Goal: Task Accomplishment & Management: Manage account settings

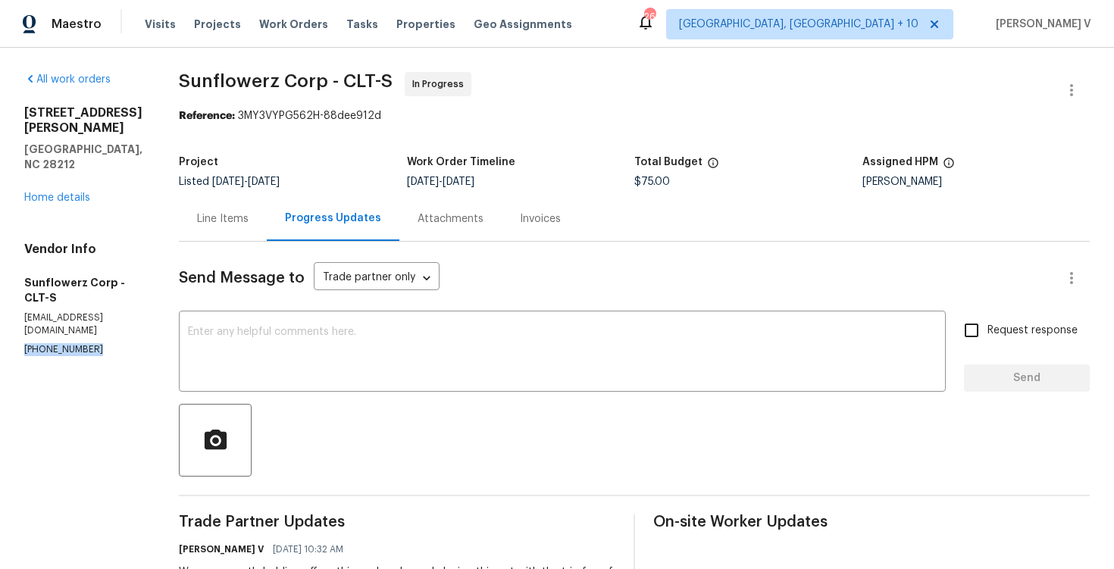
scroll to position [111, 0]
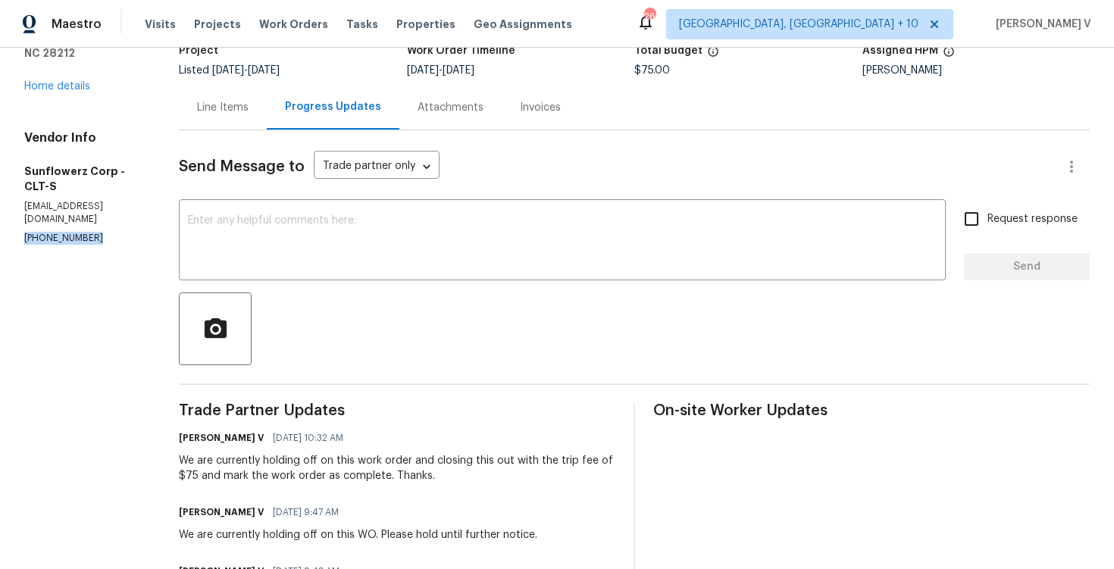
click at [255, 102] on div "Line Items" at bounding box center [223, 107] width 88 height 45
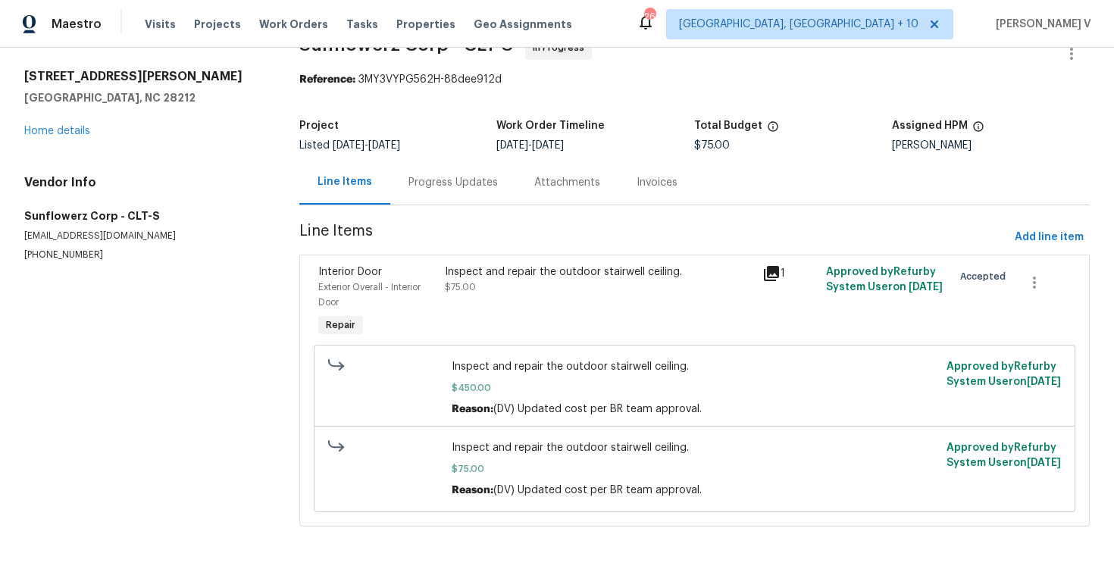
scroll to position [38, 0]
click at [524, 277] on div "Inspect and repair the outdoor stairwell ceiling." at bounding box center [599, 272] width 309 height 15
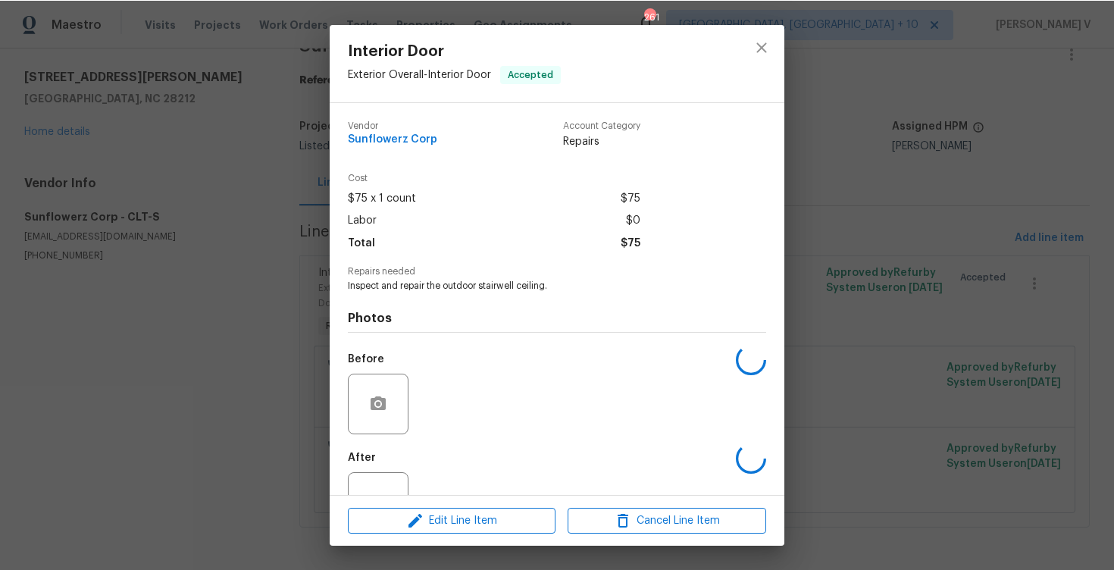
scroll to position [53, 0]
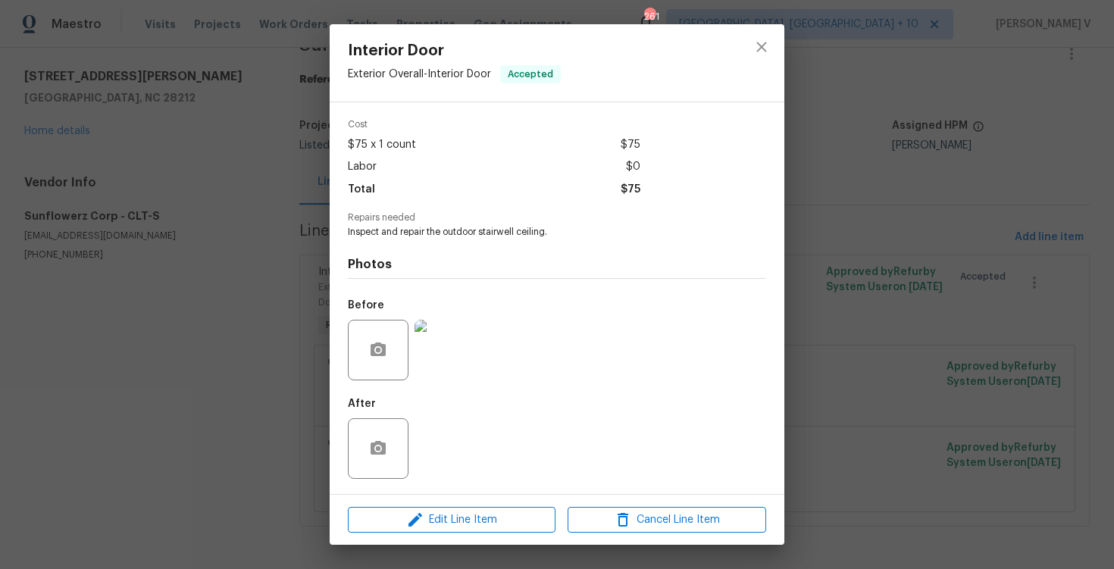
click at [444, 329] on img at bounding box center [445, 350] width 61 height 61
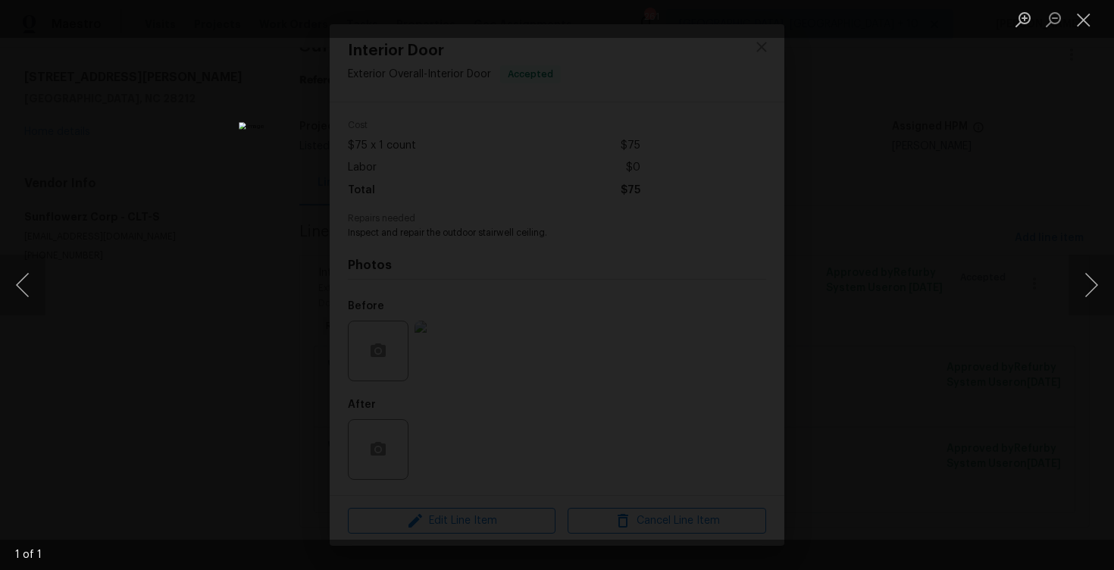
scroll to position [52, 0]
click at [271, 284] on div "Lightbox" at bounding box center [557, 285] width 1114 height 570
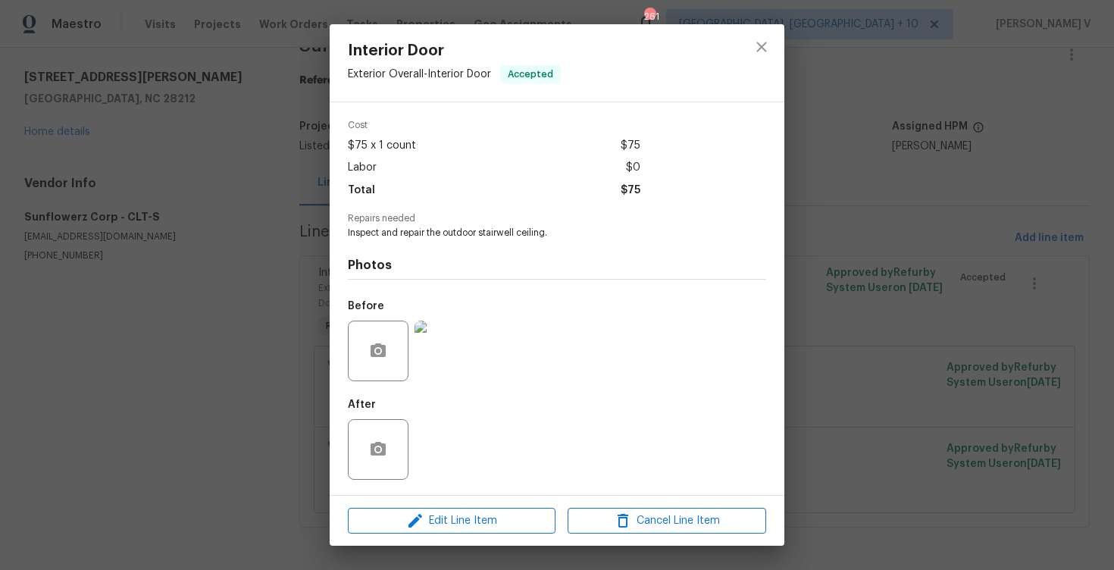
click at [271, 284] on div "Lightbox" at bounding box center [557, 285] width 1114 height 570
click at [41, 264] on div "Interior Door Exterior Overall - Interior Door Accepted Vendor Sunflowerz Corp …" at bounding box center [557, 285] width 1114 height 570
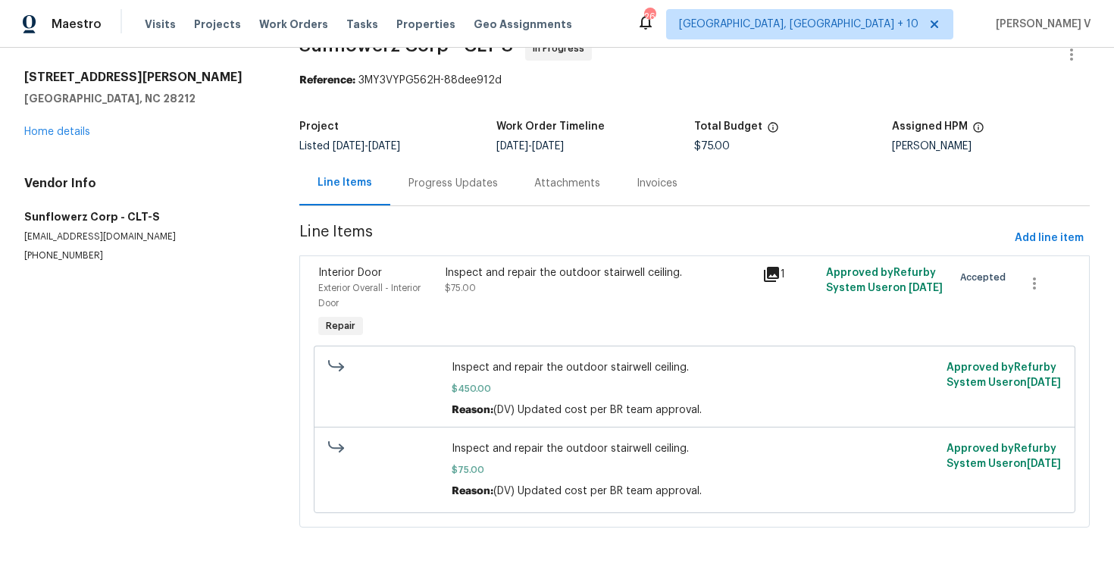
click at [41, 264] on div "Interior Door Exterior Overall - Interior Door Accepted Vendor Sunflowerz Corp …" at bounding box center [557, 285] width 1114 height 570
click at [41, 264] on section "All work orders 8069 Cedar Glen Dr Charlotte, NC 28212 Home details Vendor Info…" at bounding box center [143, 290] width 239 height 509
copy p "(626) 244-4611"
click at [512, 341] on div "Inspect and repair the outdoor stairwell ceiling. $450.00 Reason: (DV) Updated …" at bounding box center [694, 429] width 753 height 177
click at [536, 307] on div "Inspect and repair the outdoor stairwell ceiling. $75.00" at bounding box center [599, 303] width 318 height 85
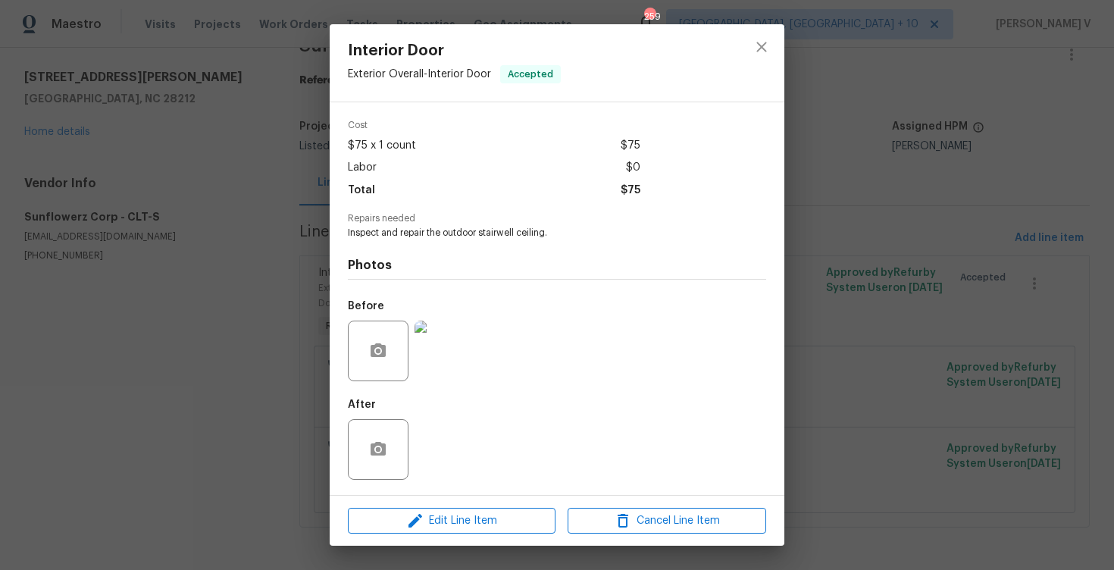
click at [442, 348] on img at bounding box center [445, 351] width 61 height 61
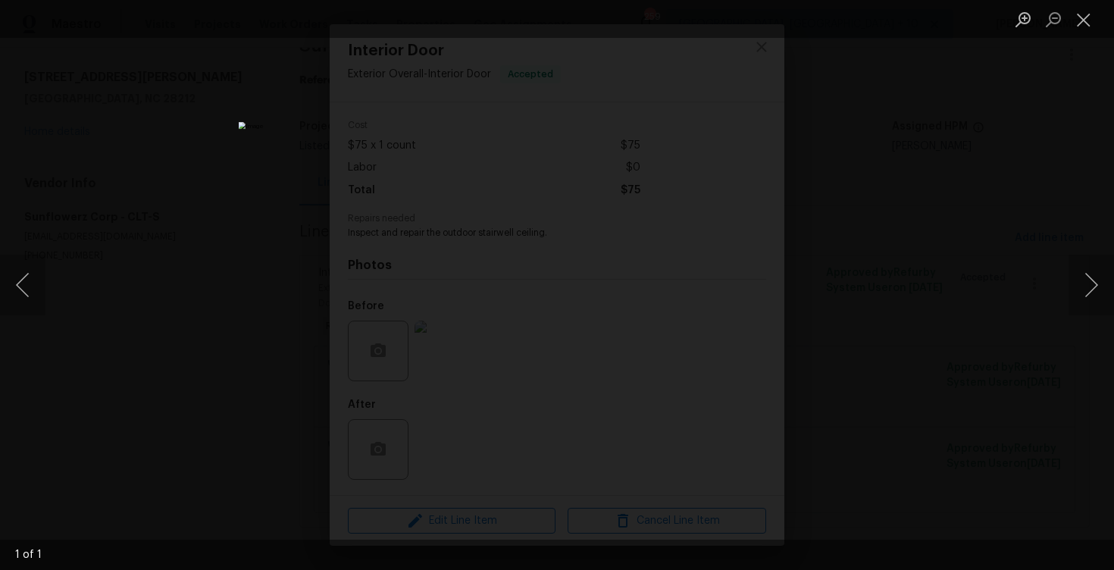
click at [933, 198] on div "Lightbox" at bounding box center [557, 285] width 1114 height 570
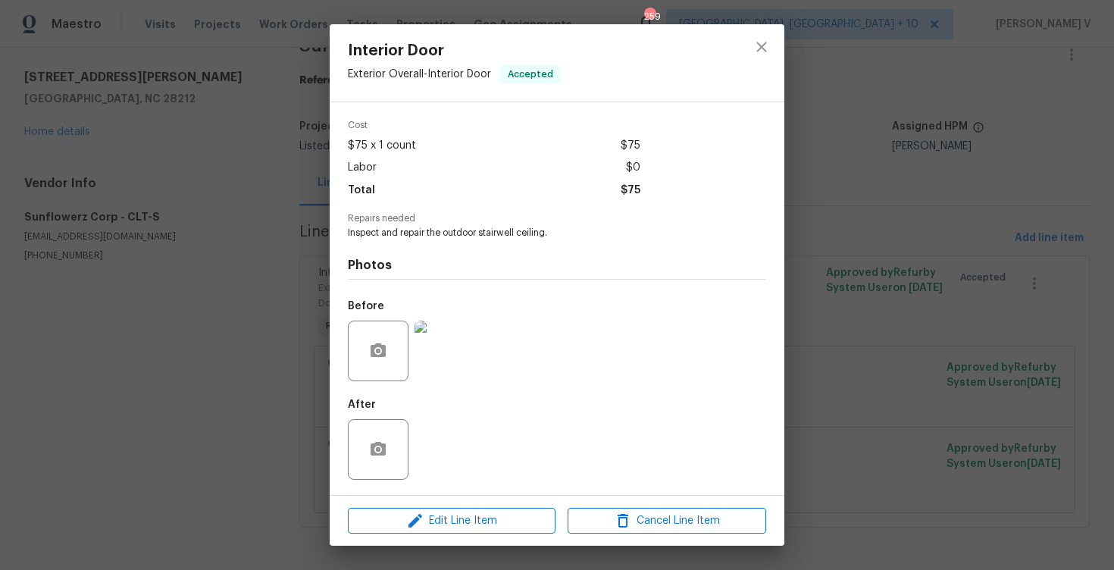
click at [933, 198] on div "Interior Door Exterior Overall - Interior Door Accepted Vendor Sunflowerz Corp …" at bounding box center [557, 285] width 1114 height 570
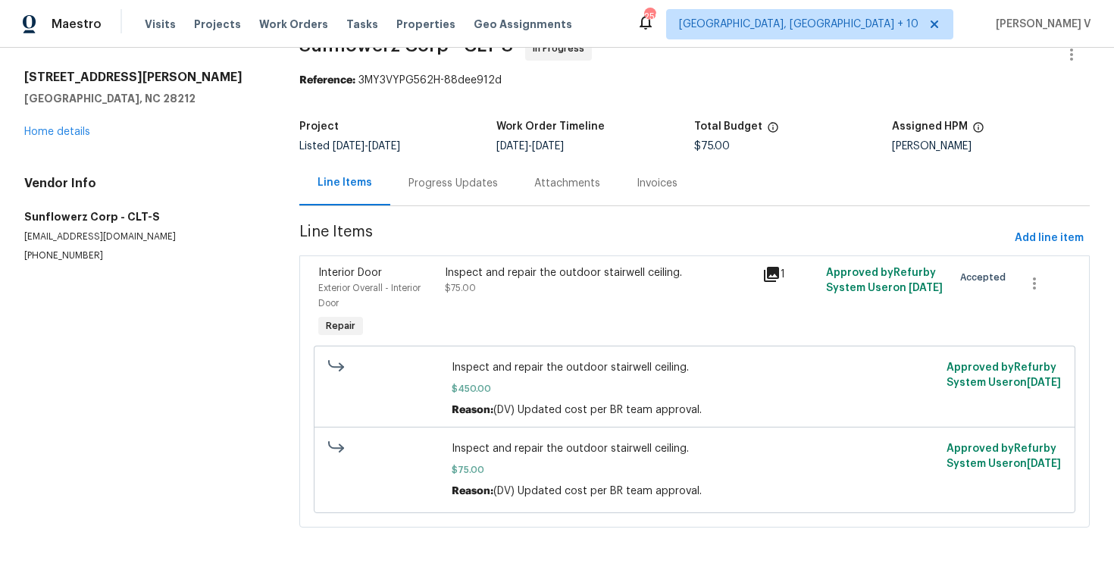
click at [650, 341] on div "Inspect and repair the outdoor stairwell ceiling. $450.00 Reason: (DV) Updated …" at bounding box center [694, 429] width 753 height 177
click at [653, 310] on div "Inspect and repair the outdoor stairwell ceiling. $75.00" at bounding box center [599, 303] width 318 height 85
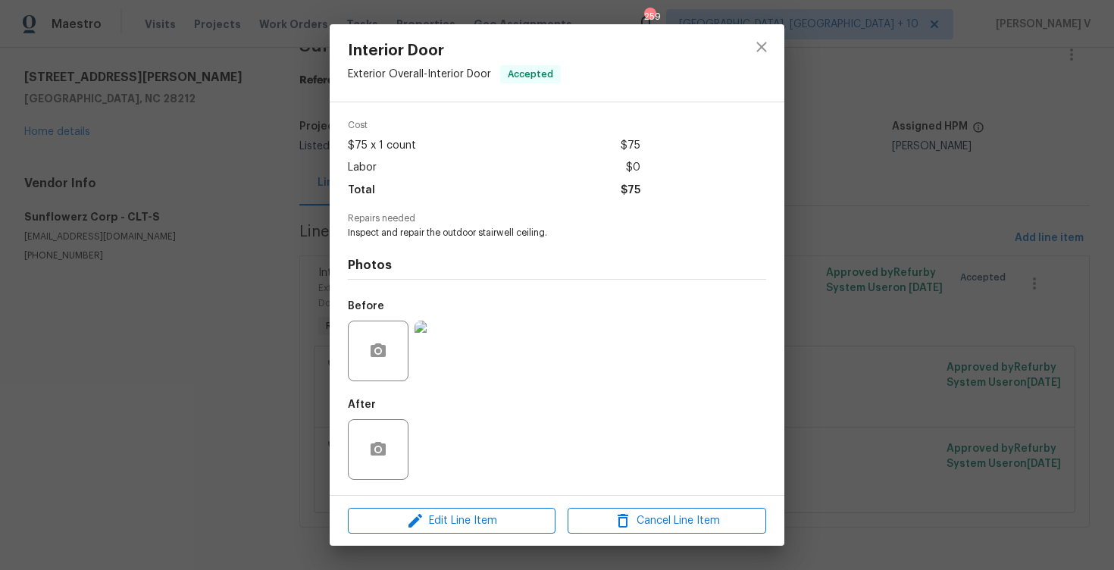
click at [396, 428] on div at bounding box center [378, 449] width 61 height 61
click at [392, 422] on div at bounding box center [378, 449] width 61 height 61
click at [382, 442] on icon "button" at bounding box center [378, 449] width 18 height 18
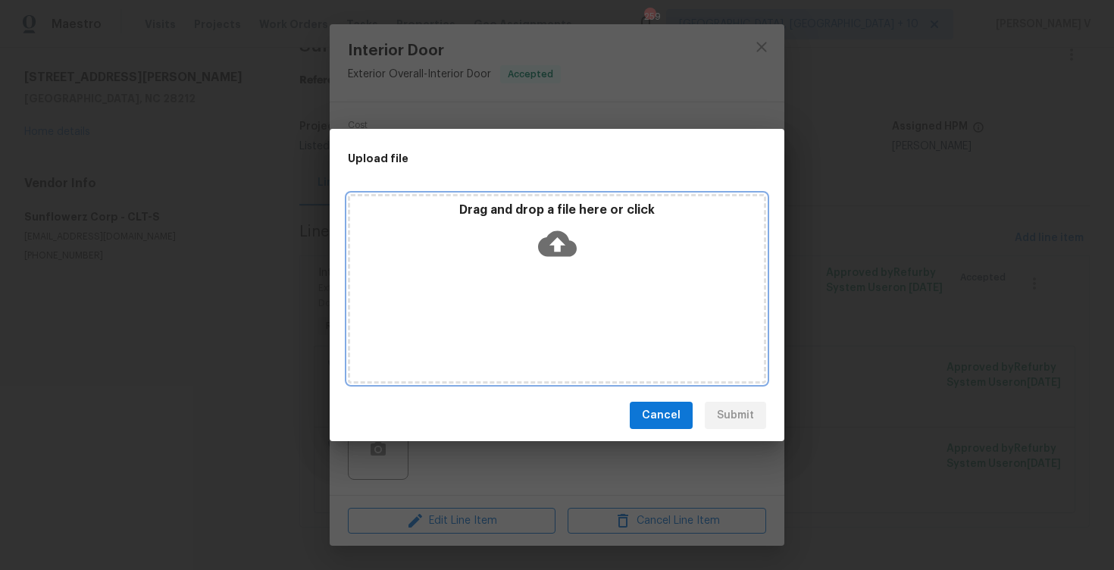
click at [519, 215] on p "Drag and drop a file here or click" at bounding box center [557, 210] width 414 height 16
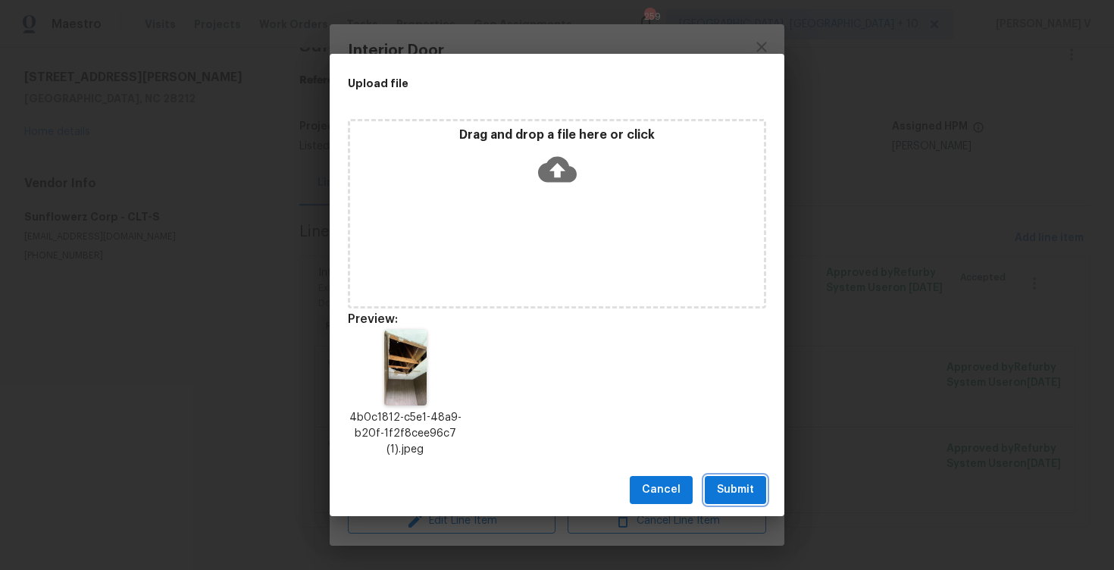
click at [741, 493] on span "Submit" at bounding box center [735, 490] width 37 height 19
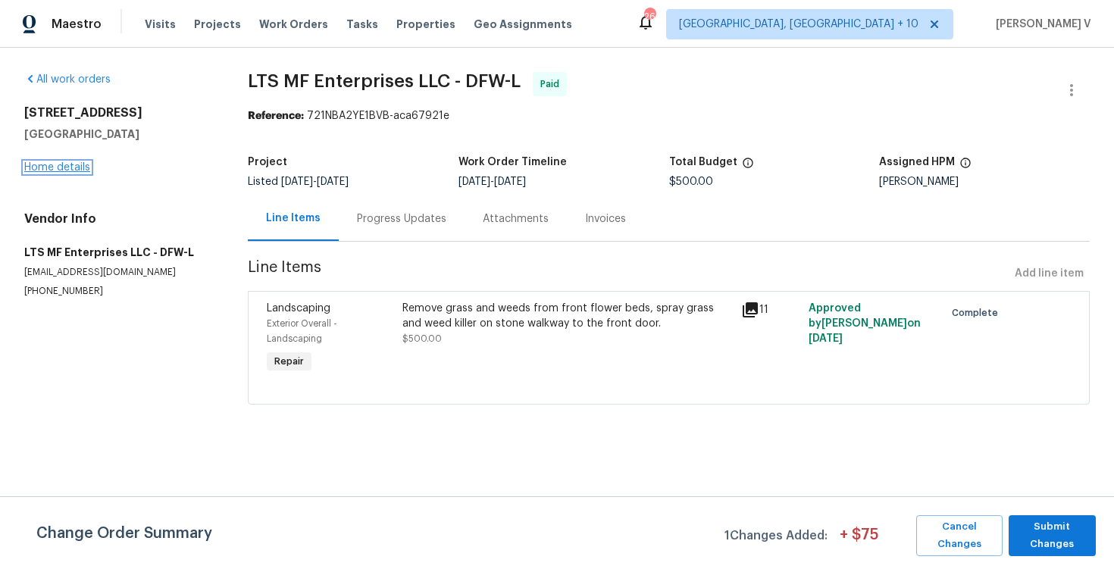
click at [71, 164] on link "Home details" at bounding box center [57, 167] width 66 height 11
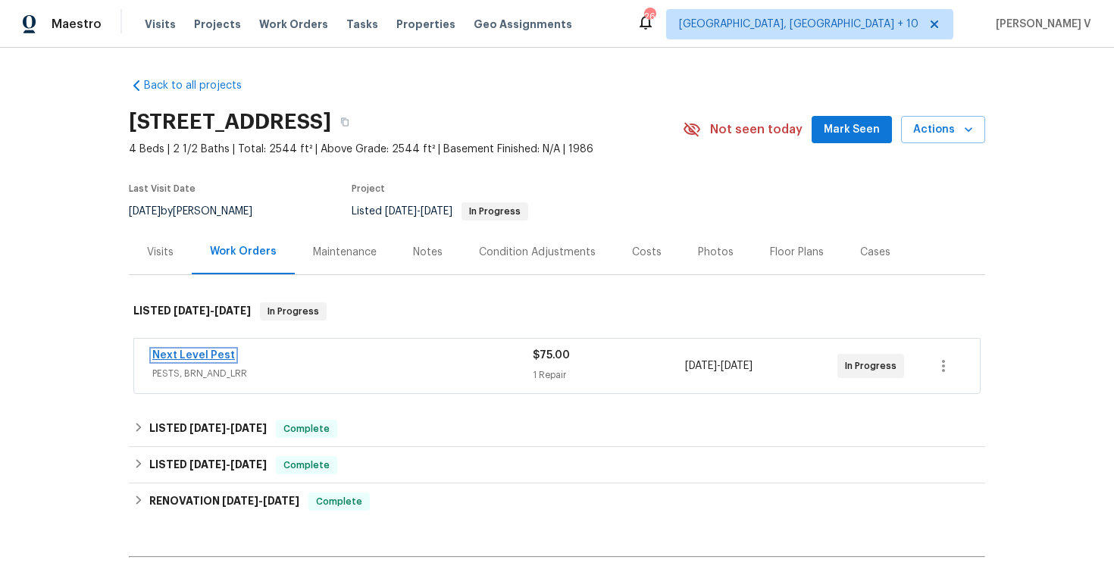
click at [212, 360] on link "Next Level Pest" at bounding box center [193, 355] width 83 height 11
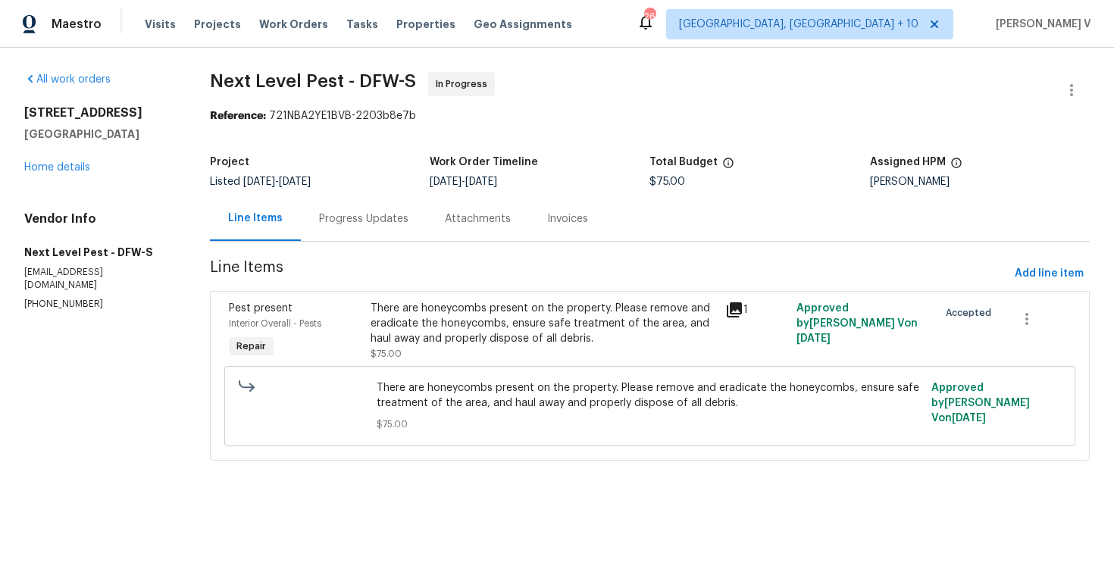
click at [388, 212] on div "Progress Updates" at bounding box center [363, 218] width 89 height 15
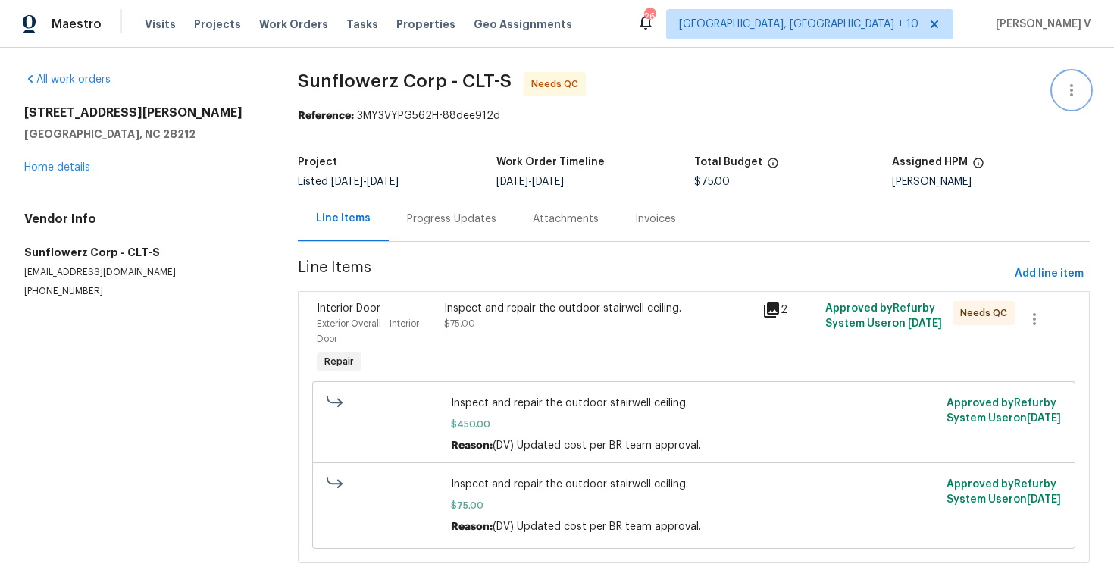
click at [1079, 85] on icon "button" at bounding box center [1072, 90] width 18 height 18
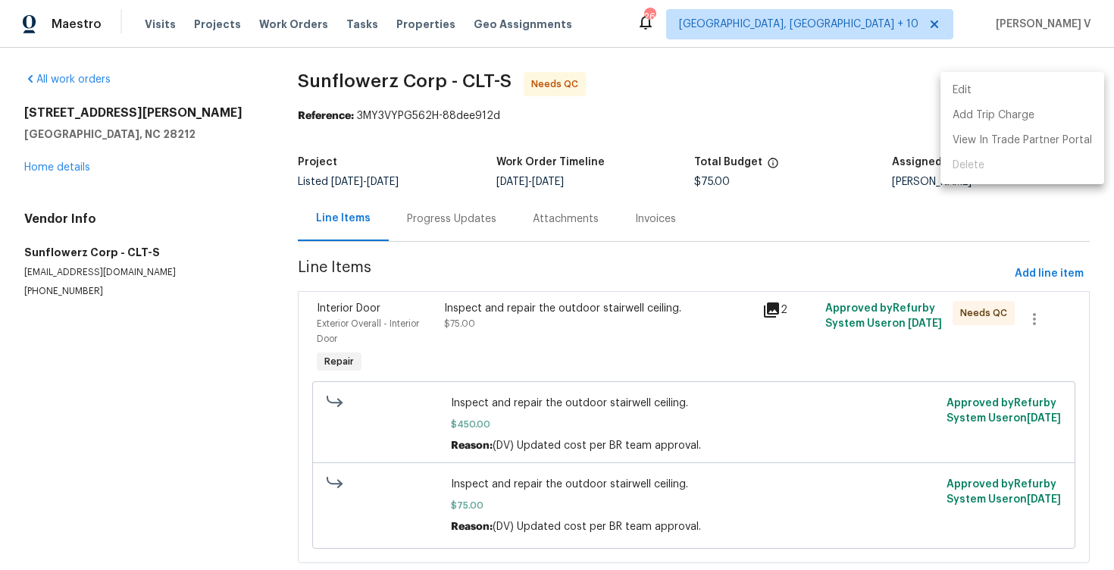
click at [1079, 85] on li "Edit" at bounding box center [1023, 90] width 164 height 25
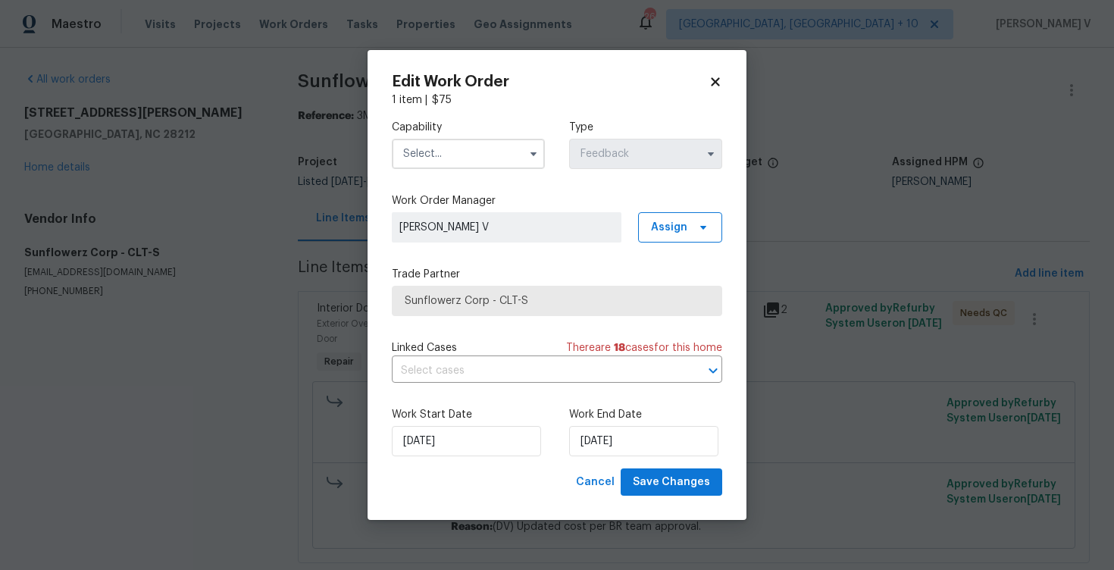
click at [491, 160] on input "text" at bounding box center [468, 154] width 153 height 30
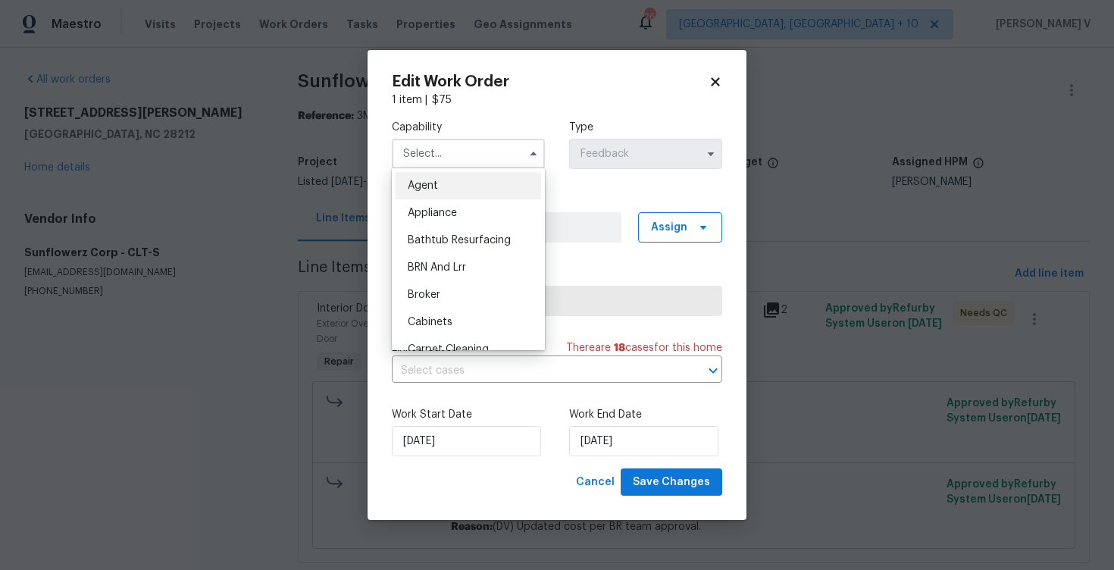
click at [445, 183] on div "Agent" at bounding box center [469, 185] width 146 height 27
type input "Agent"
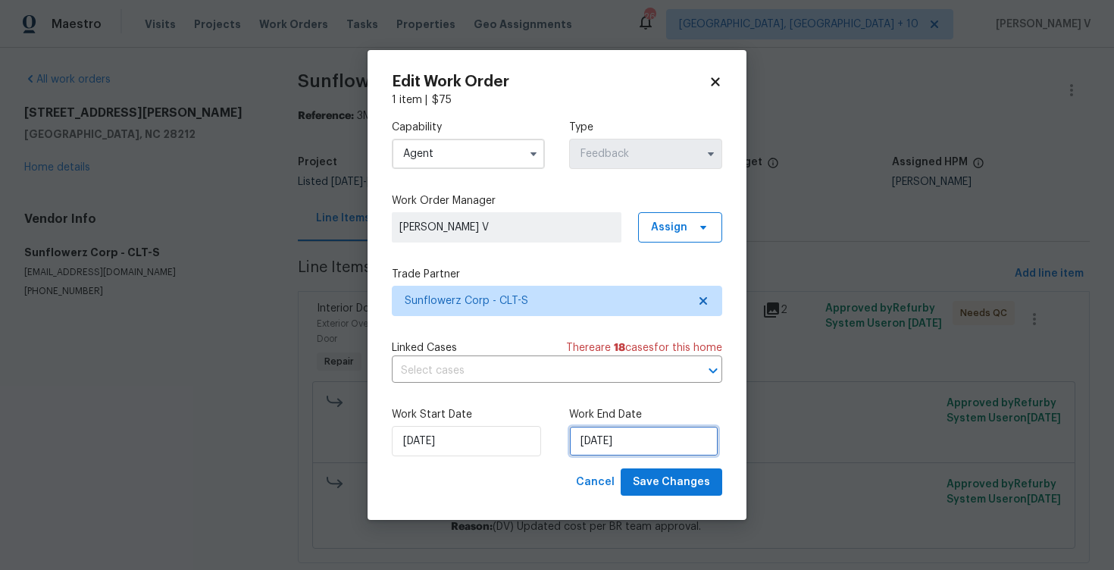
click at [587, 431] on input "25/08/2025" at bounding box center [643, 441] width 149 height 30
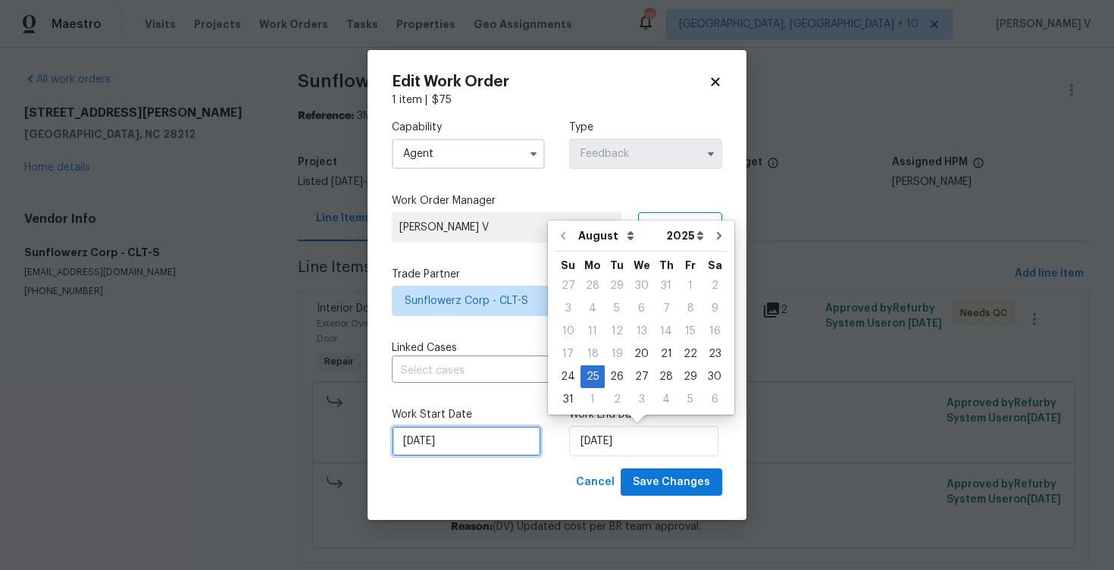
click at [461, 452] on input "20/08/2025" at bounding box center [466, 441] width 149 height 30
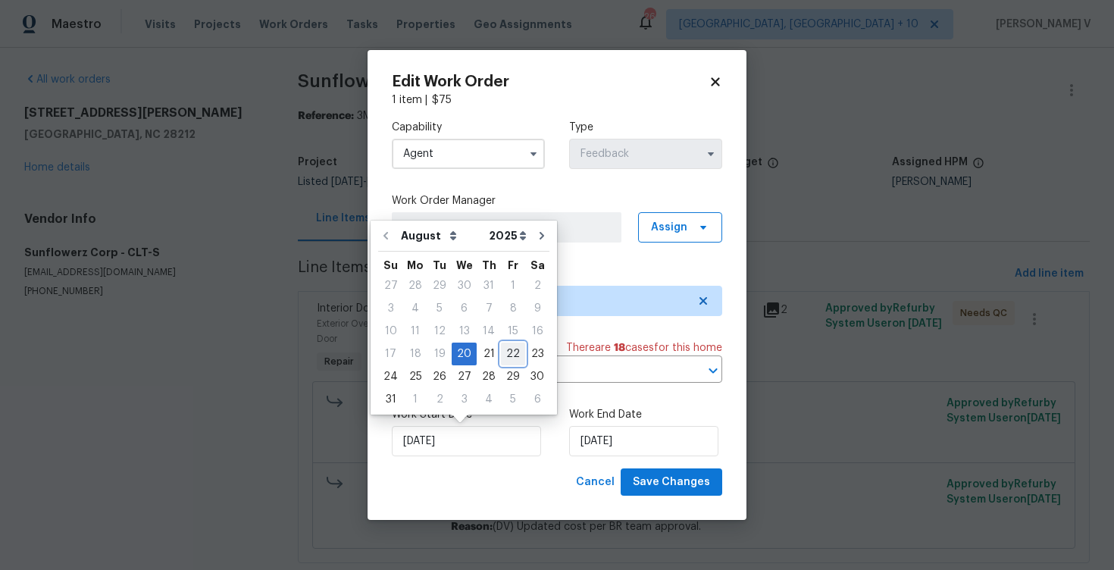
click at [501, 353] on div "22" at bounding box center [513, 353] width 24 height 21
type input "22/08/2025"
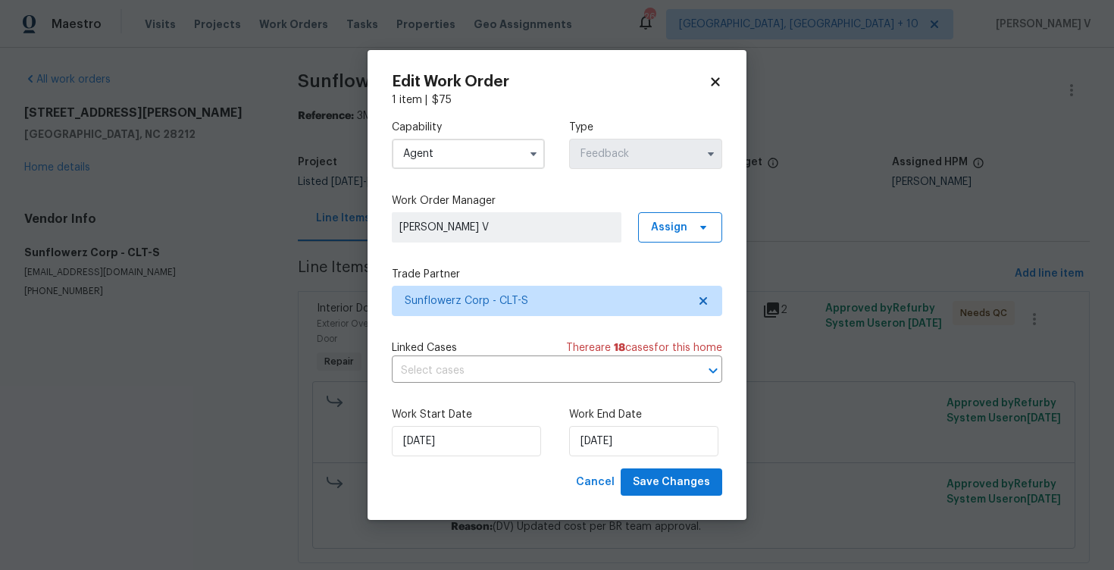
click at [650, 466] on div "Work Start Date 22/08/2025 Work End Date 25/08/2025" at bounding box center [557, 432] width 331 height 74
click at [652, 478] on span "Save Changes" at bounding box center [671, 482] width 77 height 19
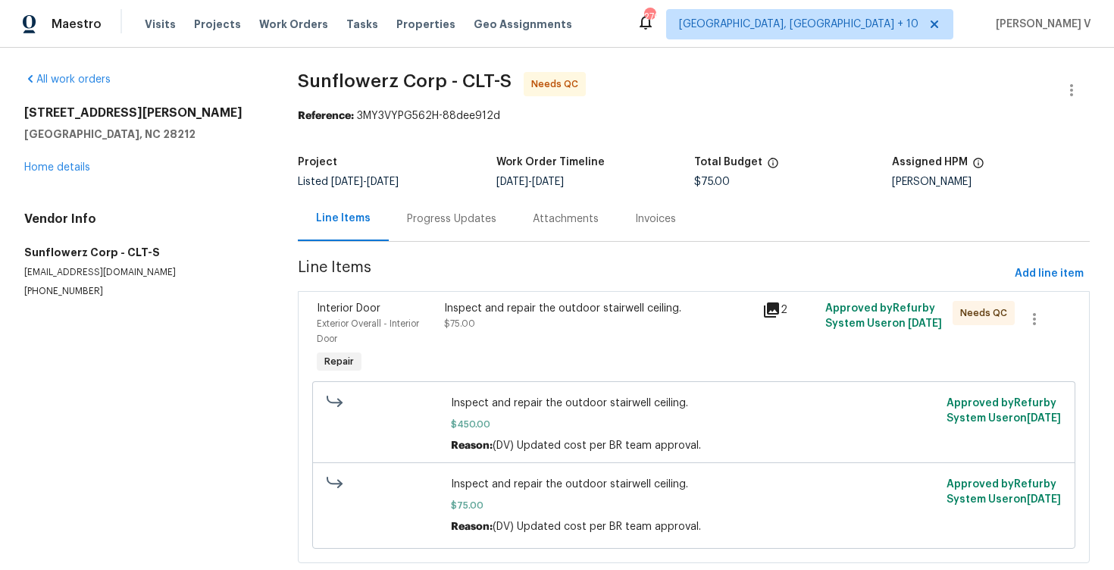
click at [589, 346] on div "Inspect and repair the outdoor stairwell ceiling. $75.00" at bounding box center [599, 338] width 318 height 85
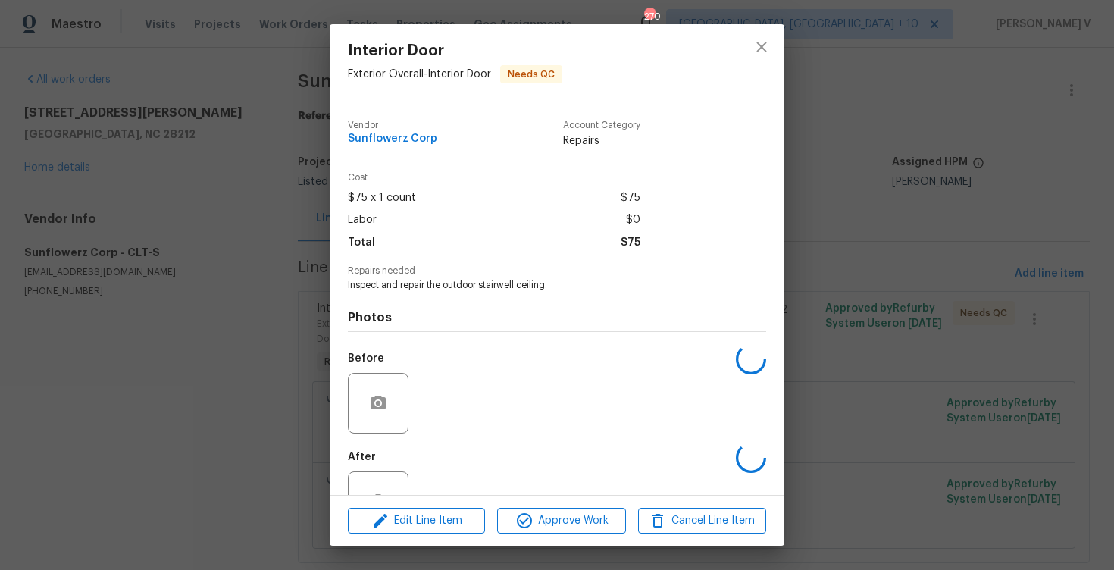
scroll to position [52, 0]
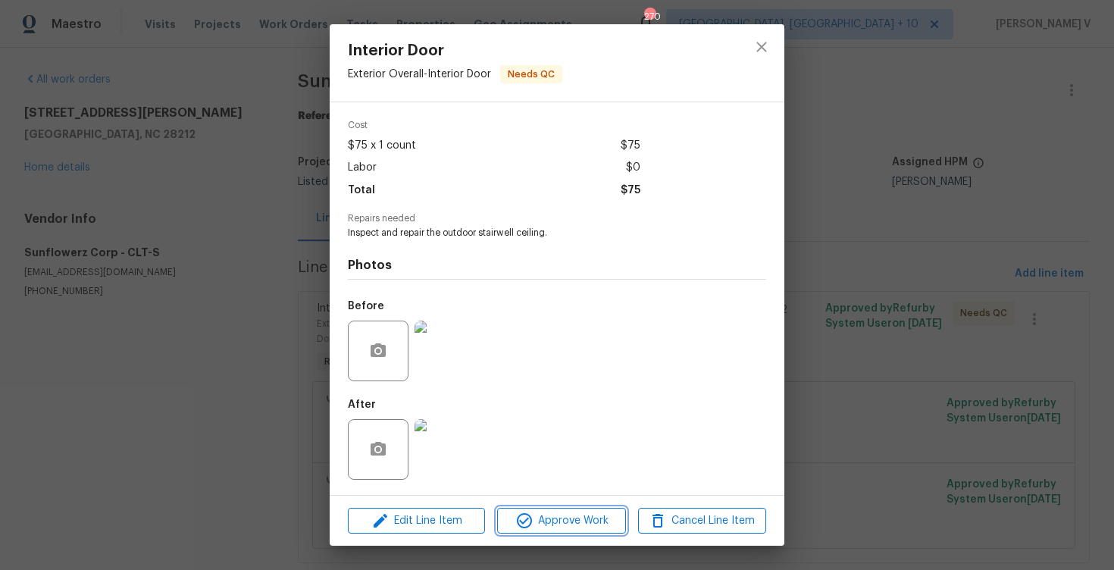
click at [574, 527] on span "Approve Work" at bounding box center [561, 521] width 119 height 19
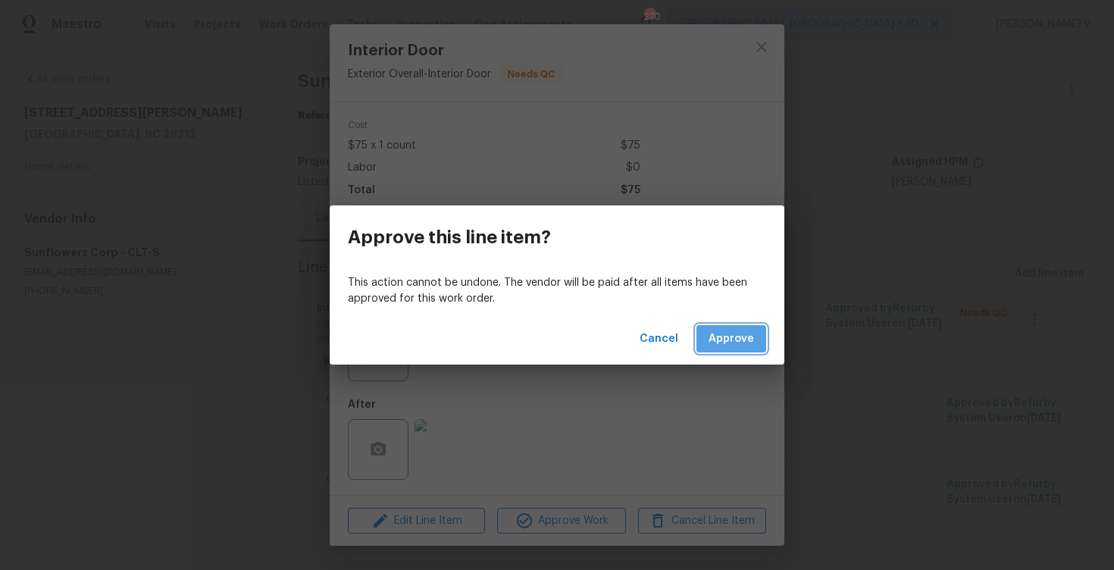
click at [732, 331] on span "Approve" at bounding box center [731, 339] width 45 height 19
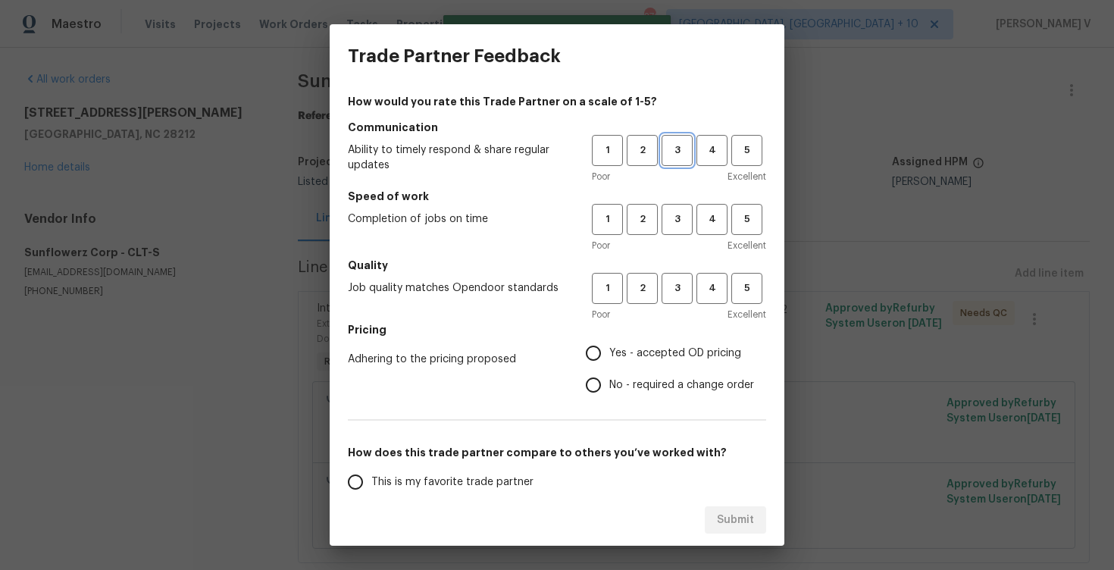
click at [672, 149] on span "3" at bounding box center [677, 150] width 28 height 17
click at [678, 213] on span "3" at bounding box center [677, 219] width 28 height 17
click at [682, 264] on h5 "Quality" at bounding box center [557, 265] width 418 height 15
click at [681, 291] on span "3" at bounding box center [677, 288] width 28 height 17
click at [621, 381] on span "No - required a change order" at bounding box center [681, 386] width 145 height 16
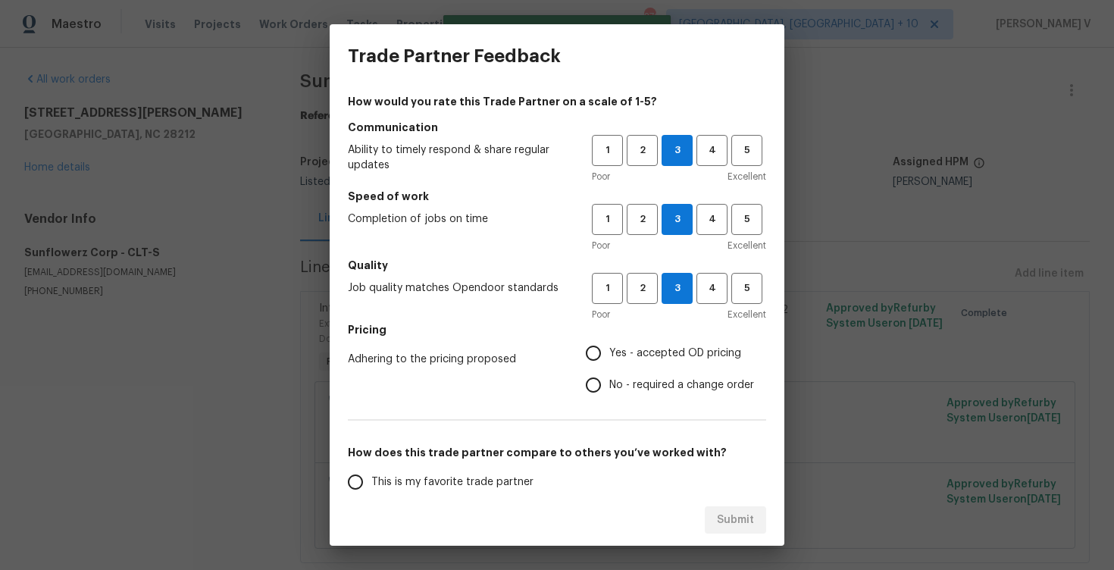
click at [609, 381] on input "No - required a change order" at bounding box center [594, 385] width 32 height 32
radio input "true"
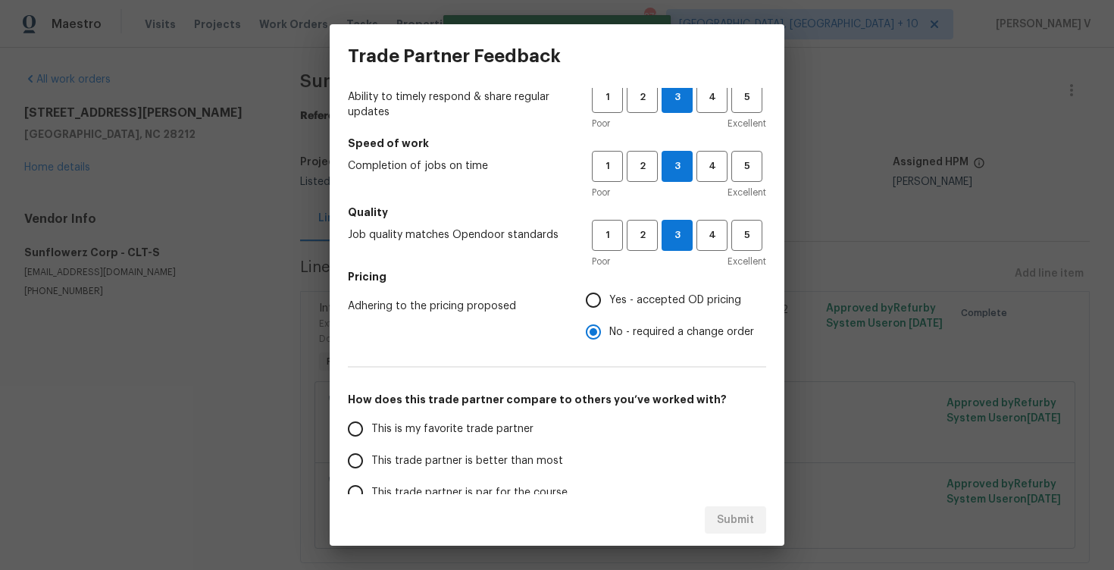
scroll to position [121, 0]
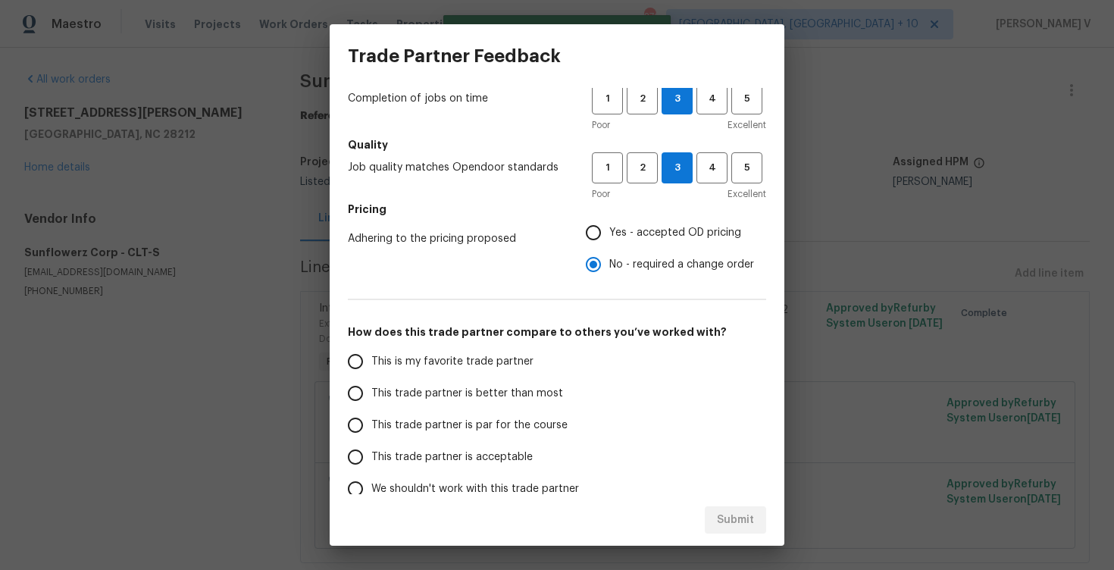
click at [537, 382] on label "This trade partner is better than most" at bounding box center [460, 394] width 240 height 32
click at [371, 382] on input "This trade partner is better than most" at bounding box center [356, 394] width 32 height 32
click at [716, 525] on button "Submit" at bounding box center [735, 520] width 61 height 28
radio input "true"
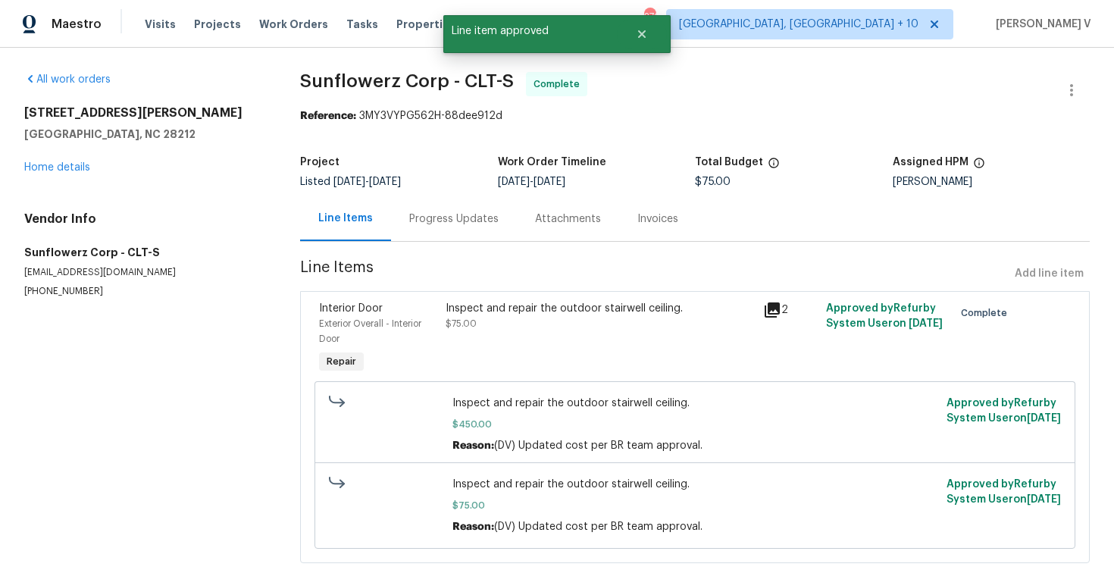
click at [440, 193] on div "Project Listed 8/20/2025 - 8/25/2025 Work Order Timeline 8/22/2025 - 8/25/2025 …" at bounding box center [695, 172] width 790 height 49
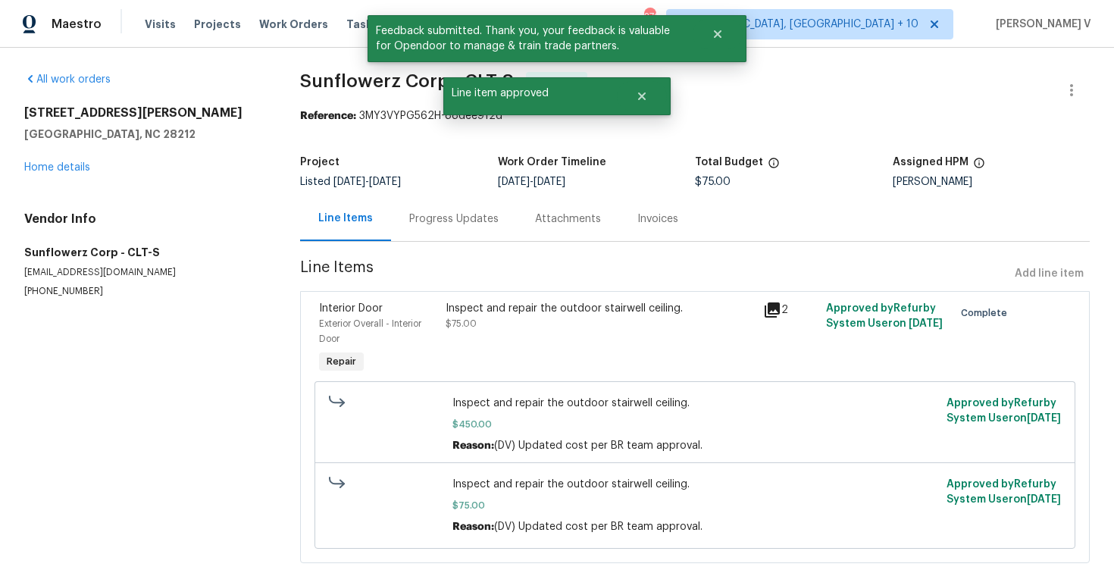
click at [440, 193] on div "Project Listed 8/20/2025 - 8/25/2025 Work Order Timeline 8/22/2025 - 8/25/2025 …" at bounding box center [695, 172] width 790 height 49
click at [440, 221] on div "Progress Updates" at bounding box center [453, 218] width 89 height 15
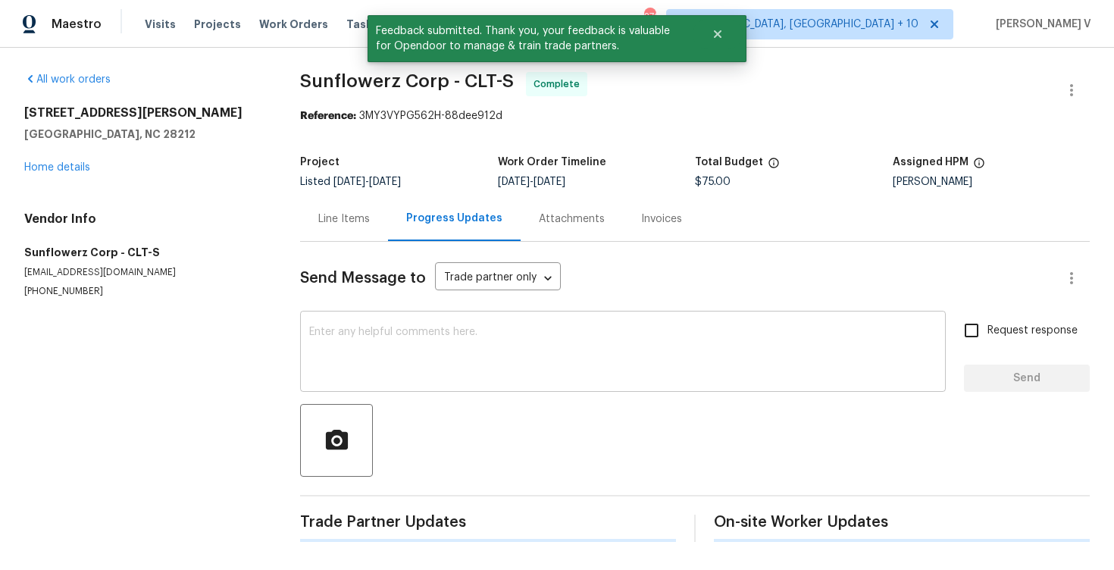
click at [410, 330] on textarea at bounding box center [623, 353] width 628 height 53
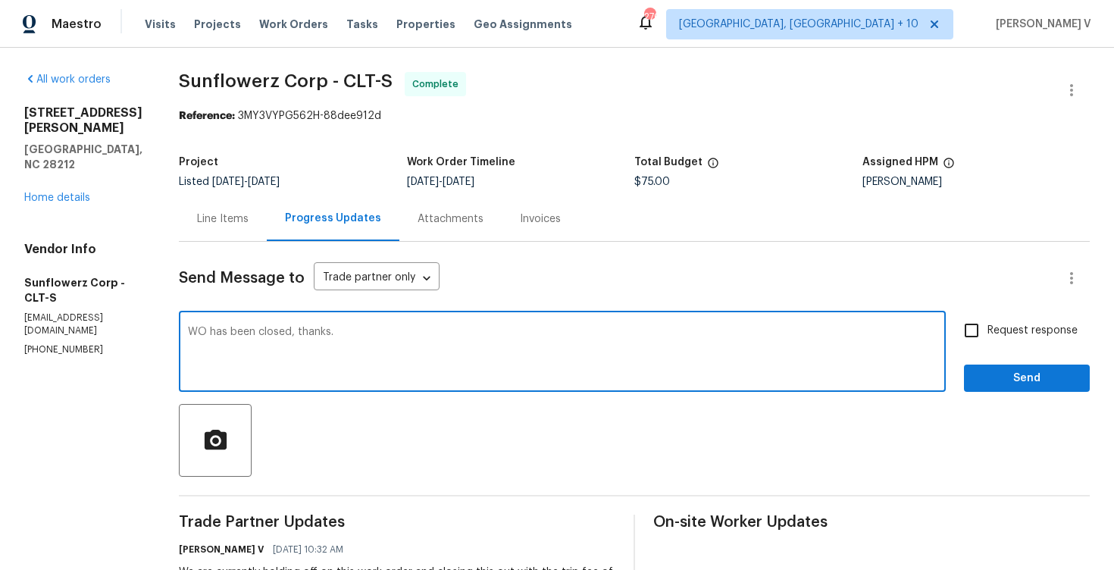
type textarea "WO has been closed, thanks."
click at [1064, 389] on button "Send" at bounding box center [1027, 379] width 126 height 28
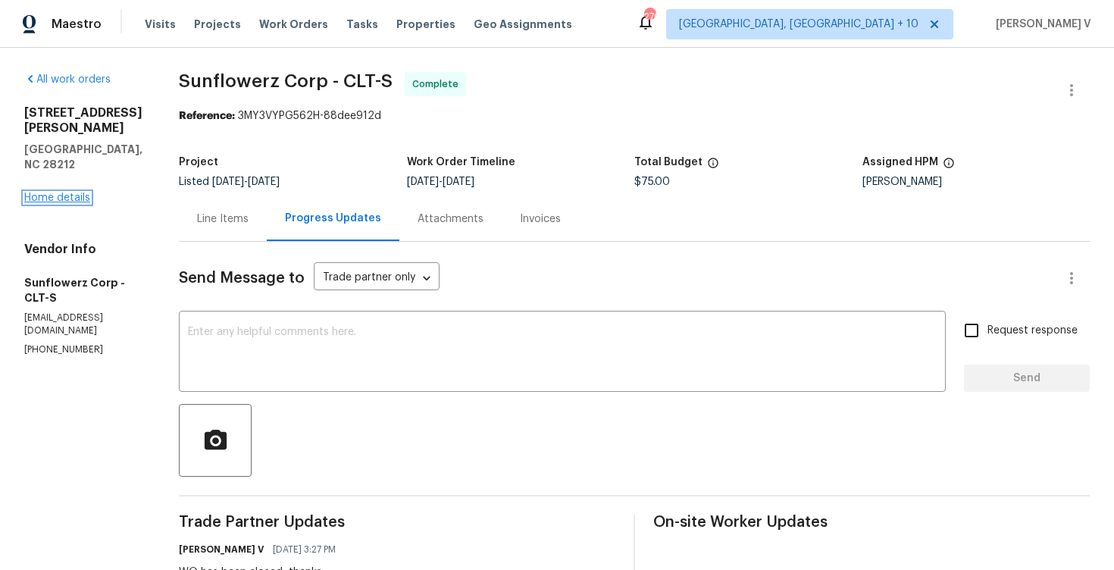
click at [74, 193] on link "Home details" at bounding box center [57, 198] width 66 height 11
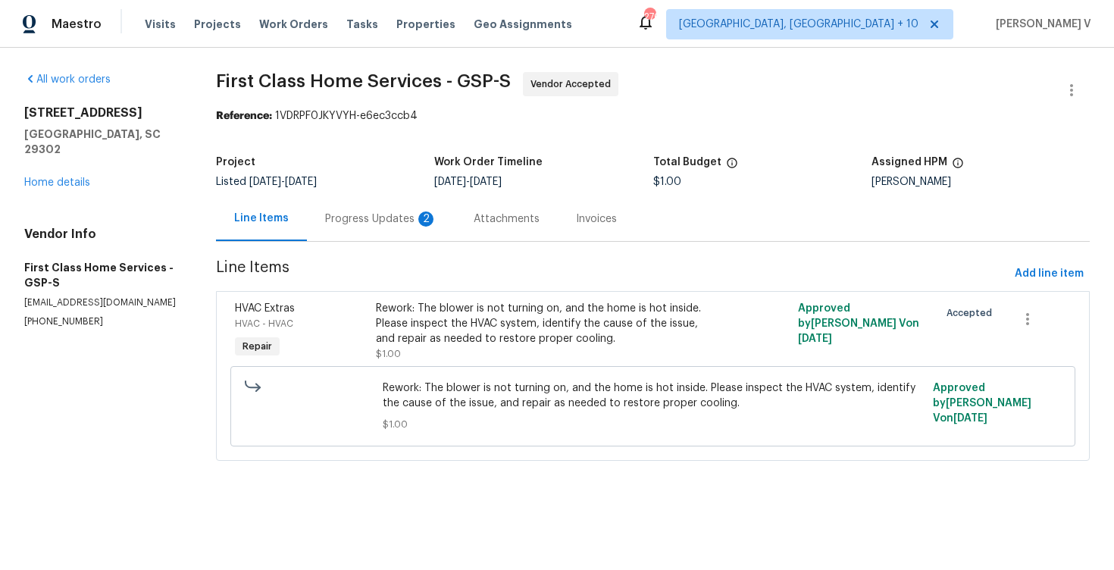
click at [366, 215] on div "Progress Updates 2" at bounding box center [381, 218] width 112 height 15
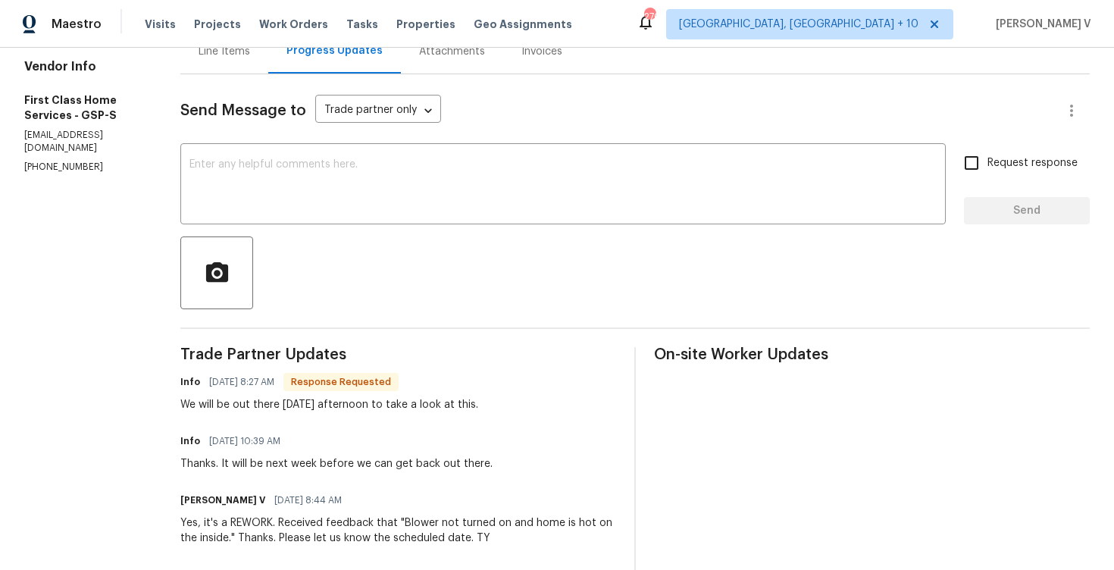
scroll to position [365, 0]
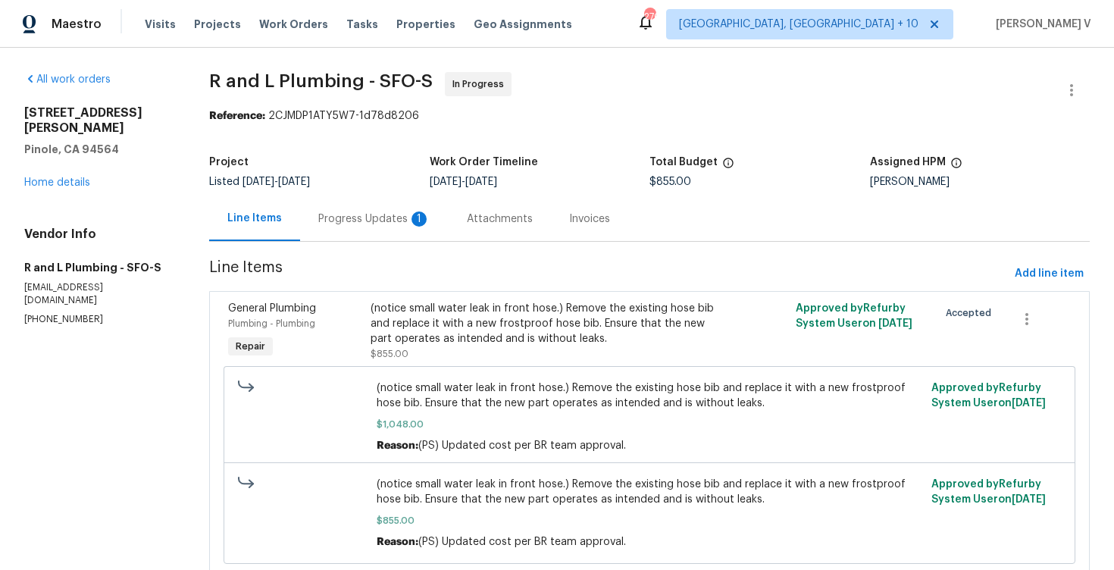
click at [384, 215] on div "Progress Updates 1" at bounding box center [374, 218] width 112 height 15
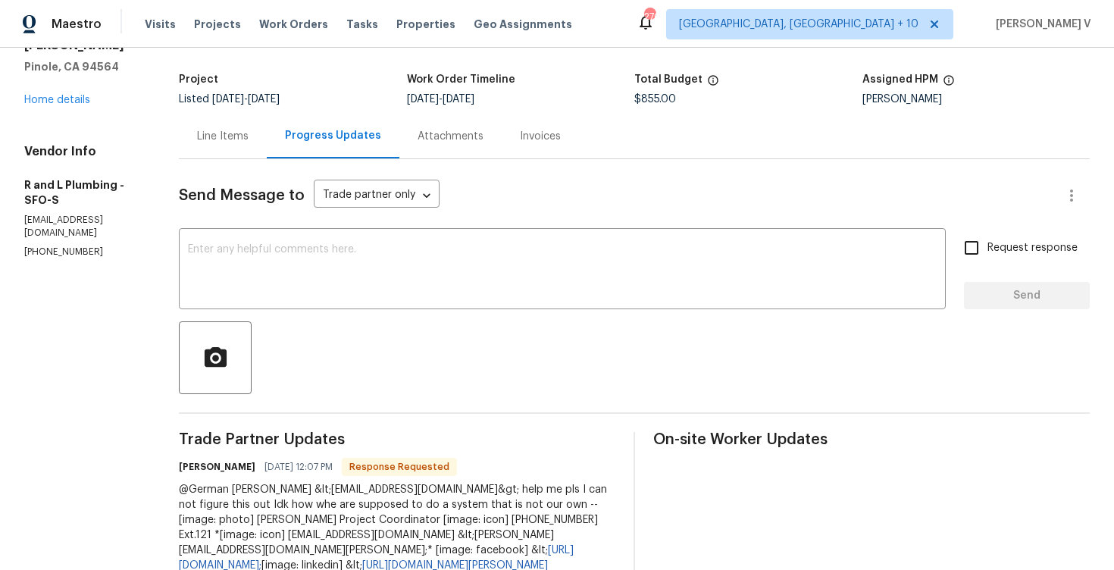
scroll to position [325, 0]
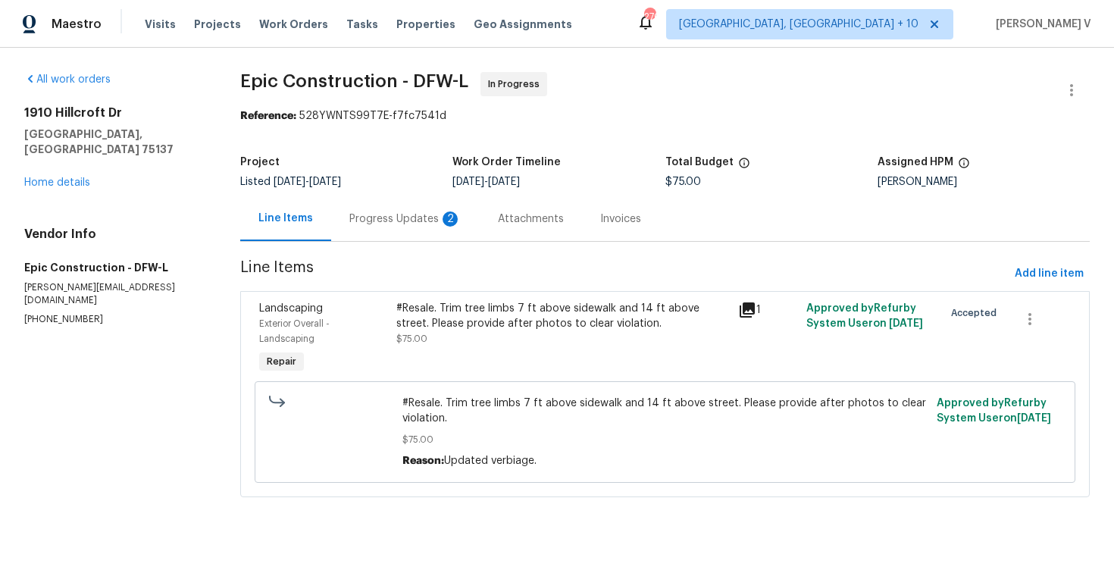
click at [390, 232] on div "Progress Updates 2" at bounding box center [405, 218] width 149 height 45
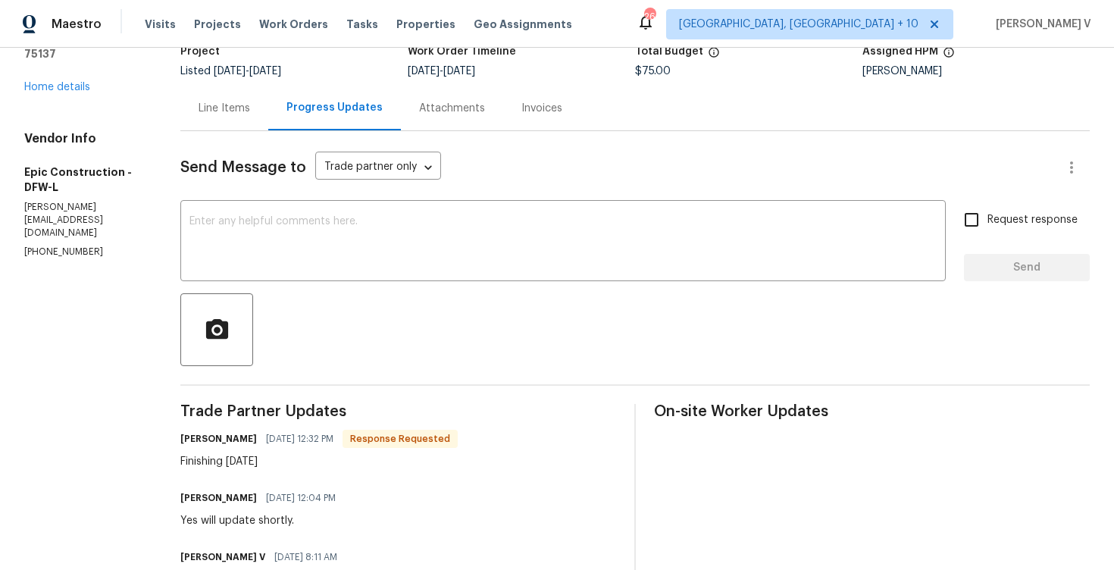
scroll to position [53, 0]
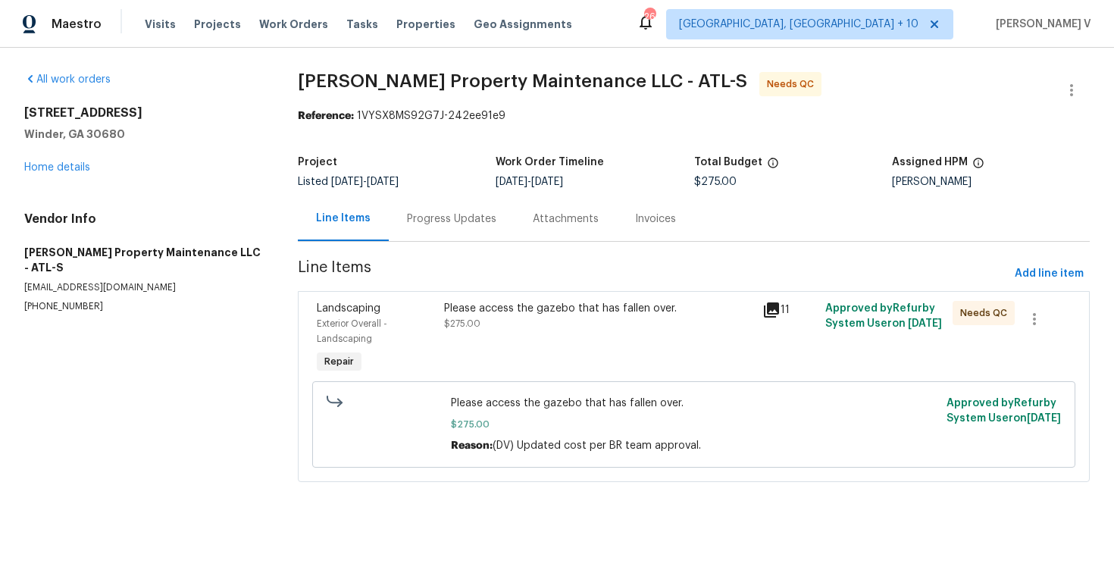
click at [392, 216] on div "Progress Updates" at bounding box center [452, 218] width 126 height 45
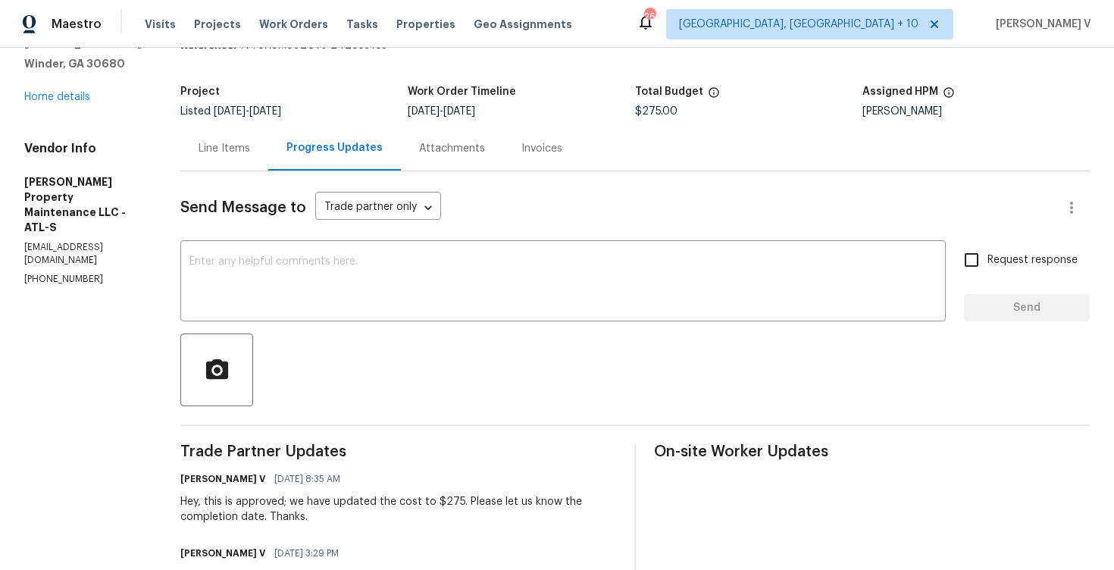
scroll to position [82, 0]
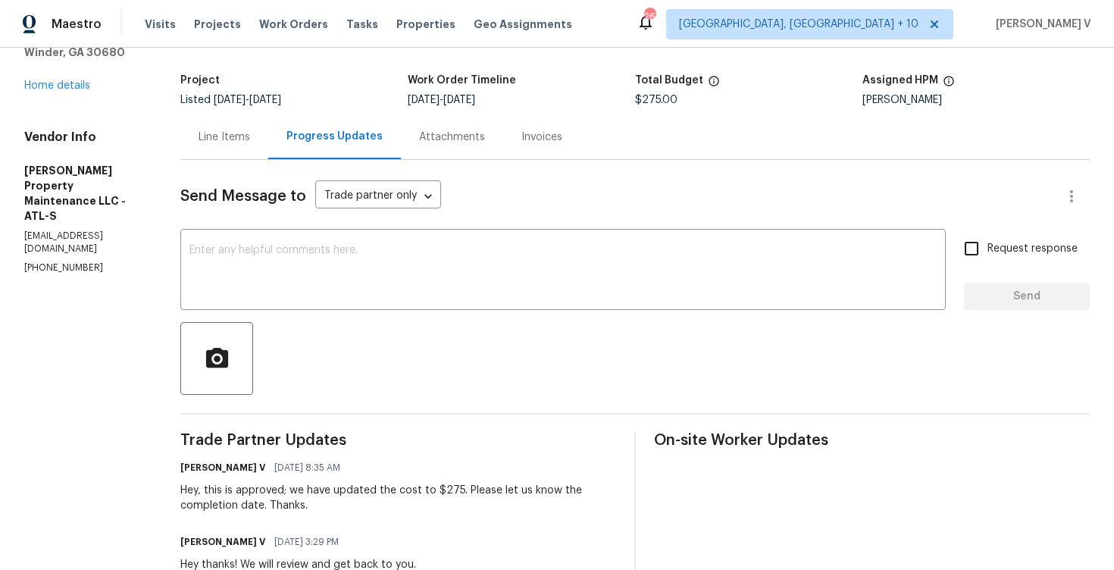
click at [222, 150] on div "Line Items" at bounding box center [224, 136] width 88 height 45
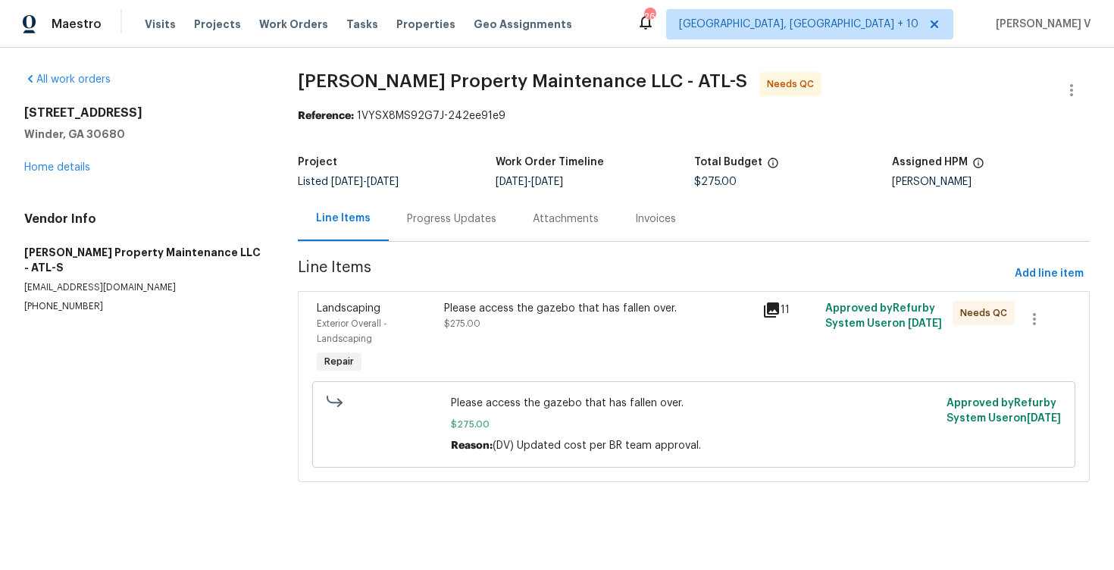
click at [495, 320] on div "Please access the gazebo that has fallen over. $275.00" at bounding box center [598, 316] width 309 height 30
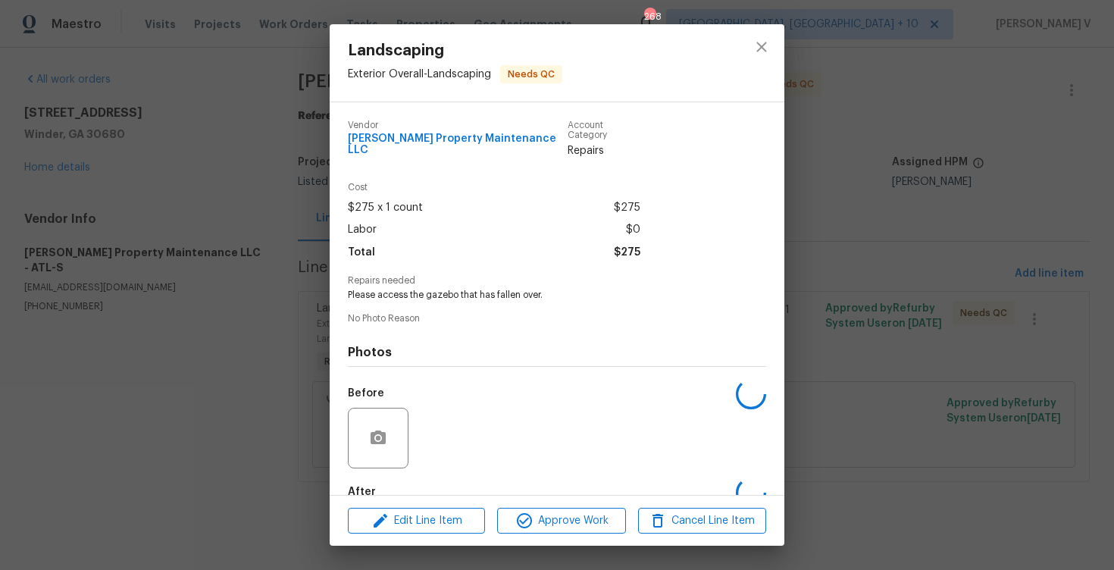
scroll to position [77, 0]
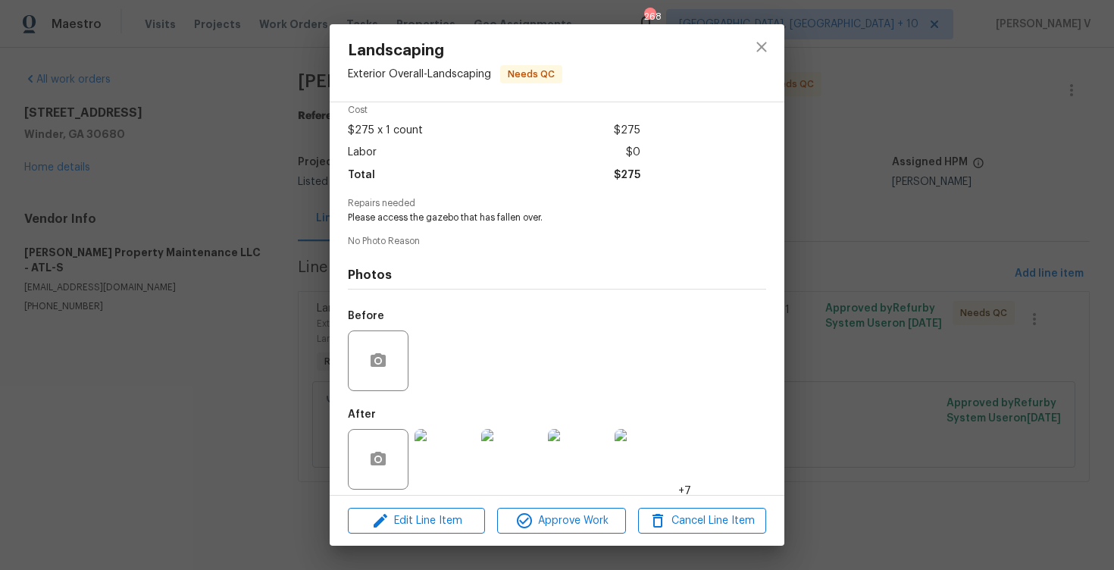
click at [433, 446] on img at bounding box center [445, 459] width 61 height 61
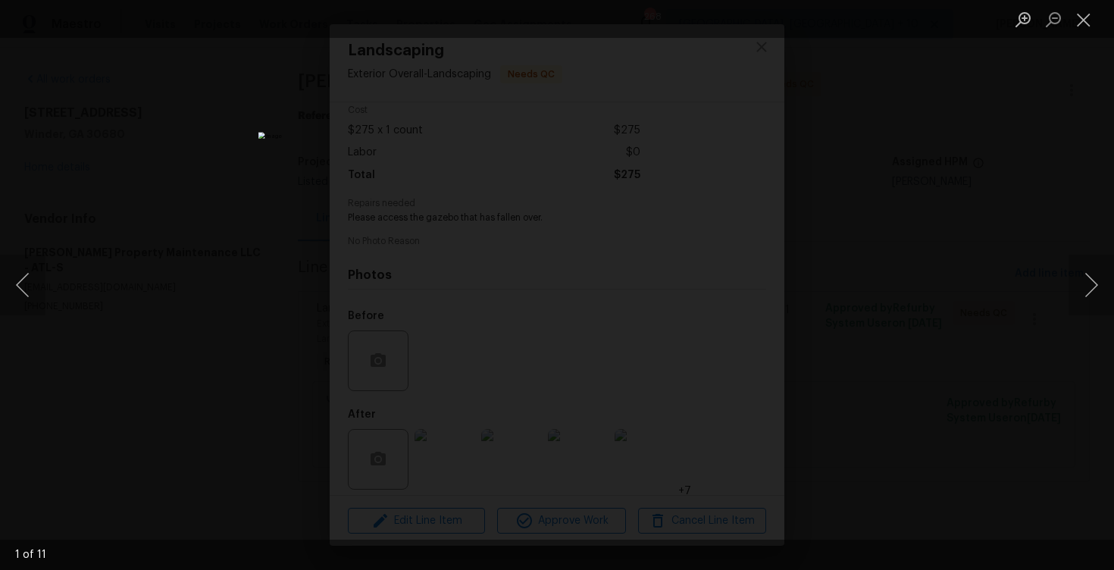
click at [973, 172] on div "Lightbox" at bounding box center [557, 285] width 1114 height 570
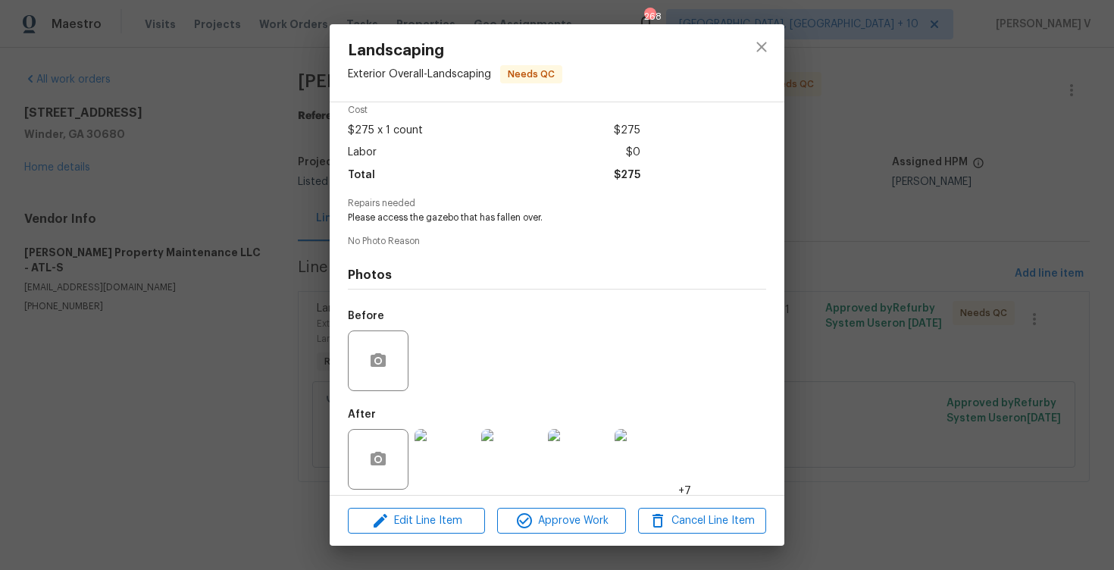
click at [1077, 31] on div "Landscaping Exterior Overall - Landscaping Needs QC Vendor Glen Property Mainte…" at bounding box center [557, 285] width 1114 height 570
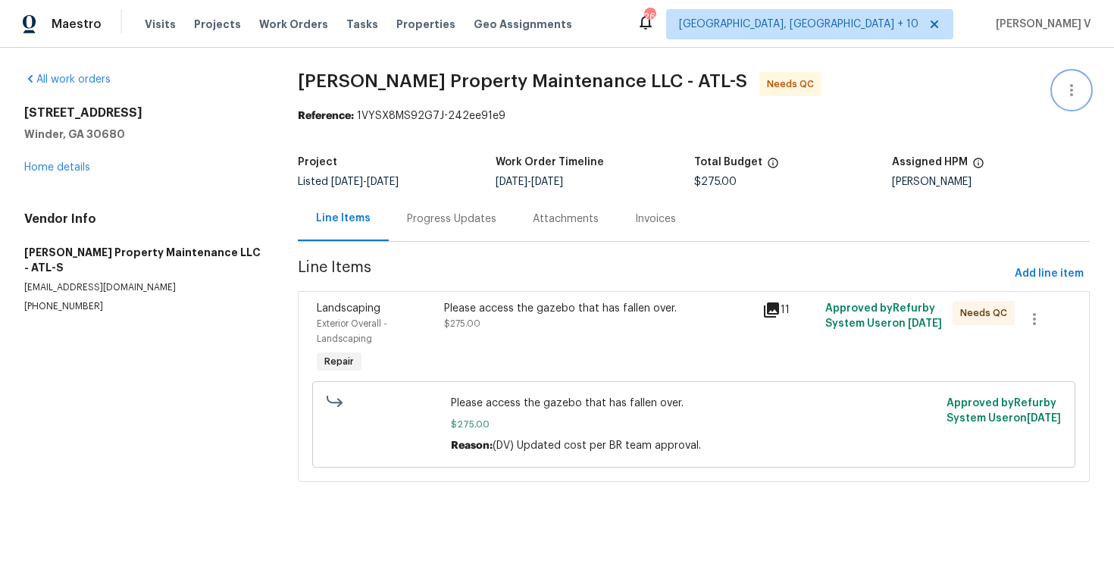
click at [1065, 81] on icon "button" at bounding box center [1072, 90] width 18 height 18
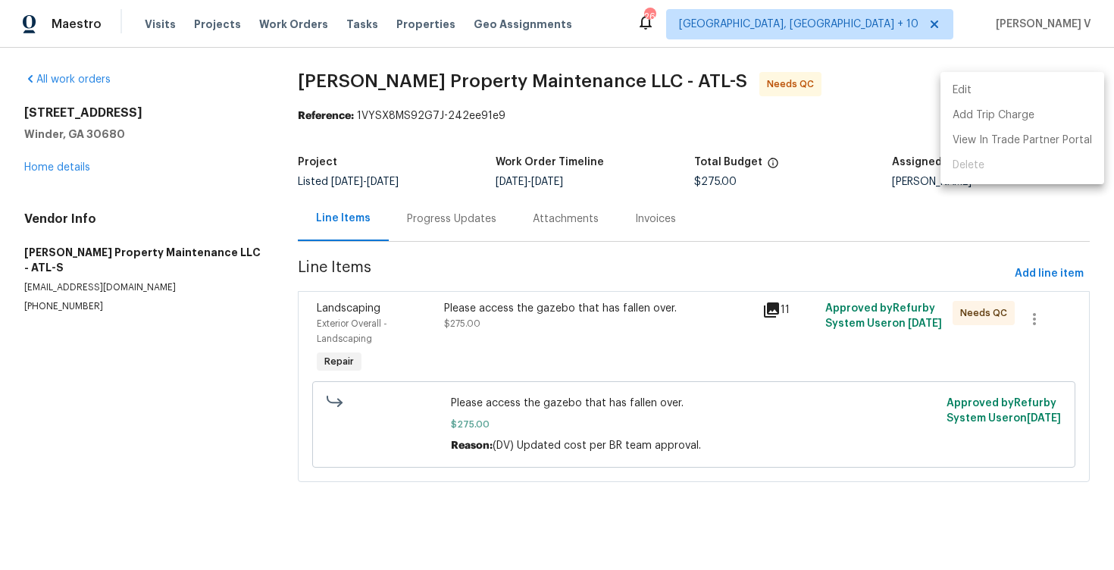
click at [1065, 81] on li "Edit" at bounding box center [1023, 90] width 164 height 25
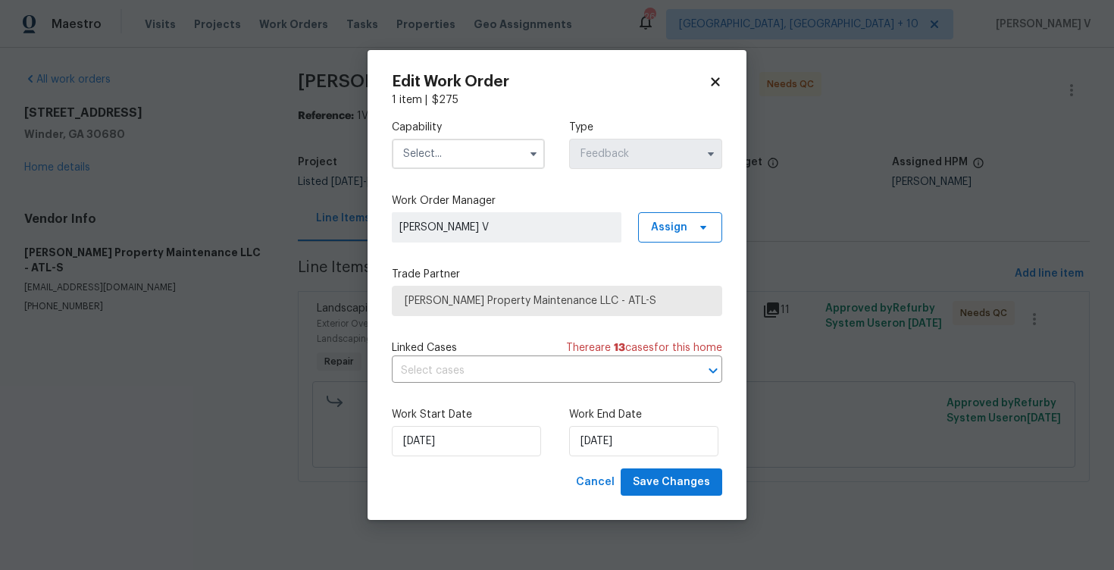
click at [469, 152] on input "text" at bounding box center [468, 154] width 153 height 30
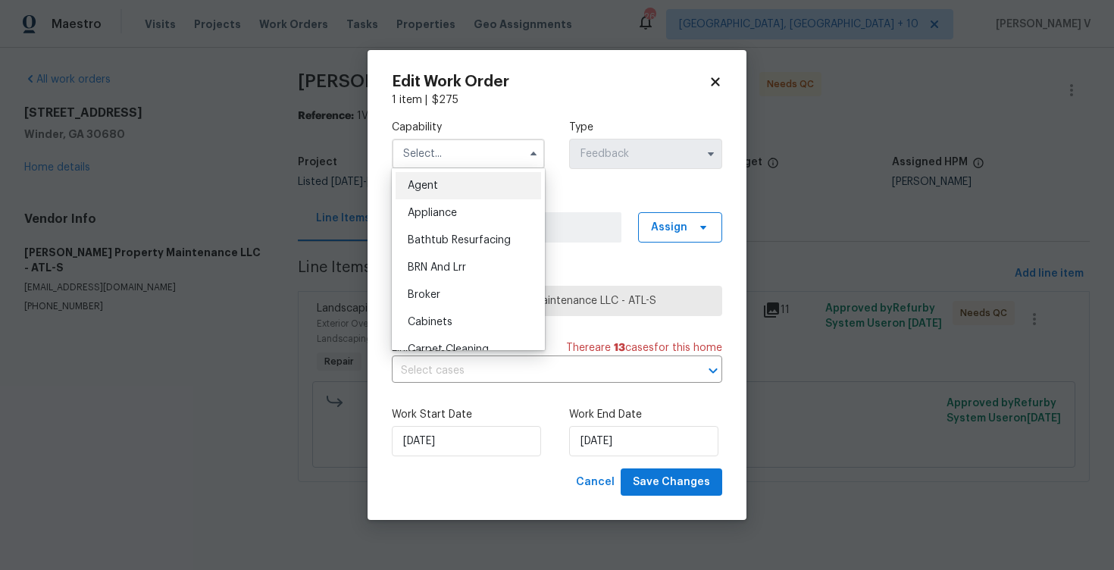
click at [444, 177] on div "Agent" at bounding box center [469, 185] width 146 height 27
type input "Agent"
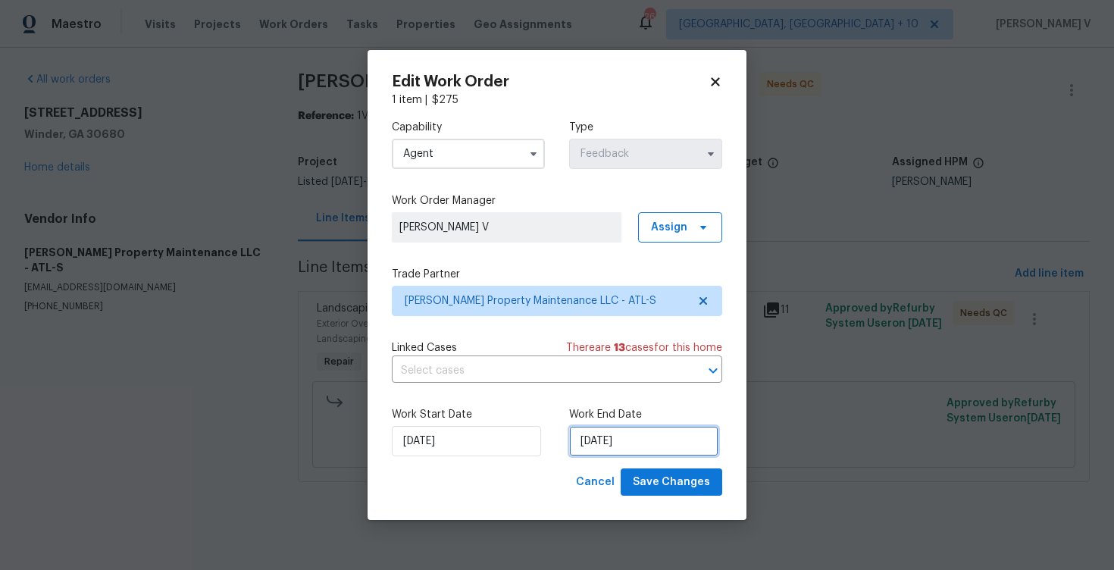
click at [613, 444] on input "20/08/2025" at bounding box center [643, 441] width 149 height 30
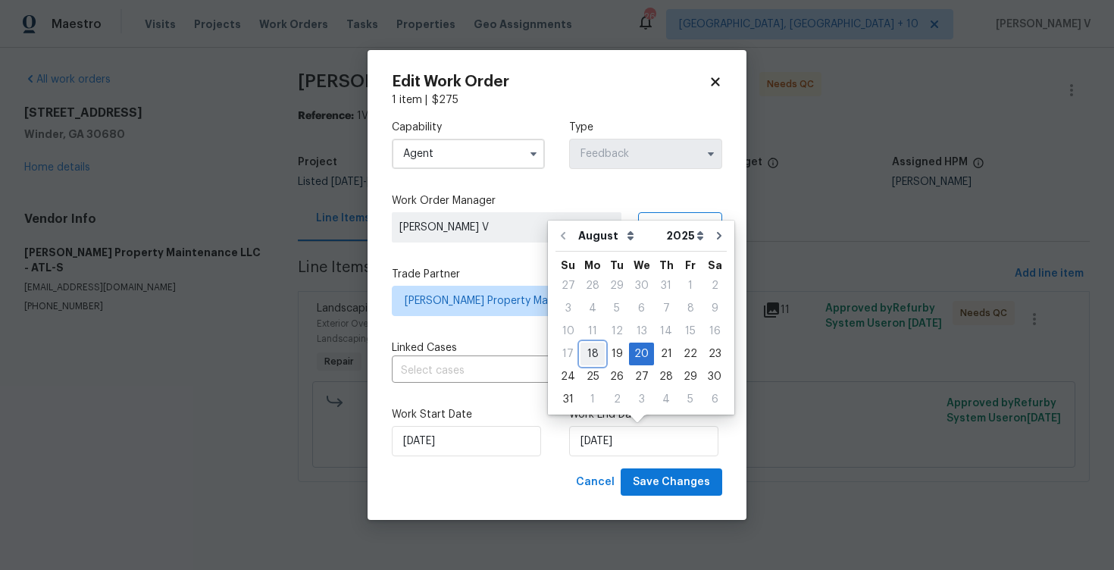
click at [593, 364] on div "18" at bounding box center [593, 353] width 24 height 21
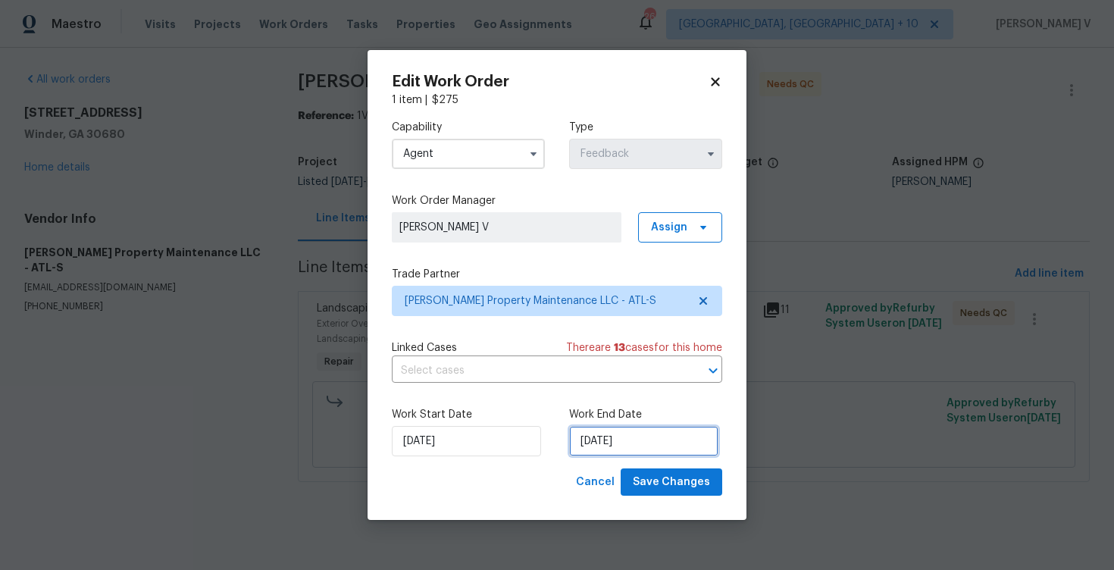
click at [594, 449] on input "18/08/2025" at bounding box center [643, 441] width 149 height 30
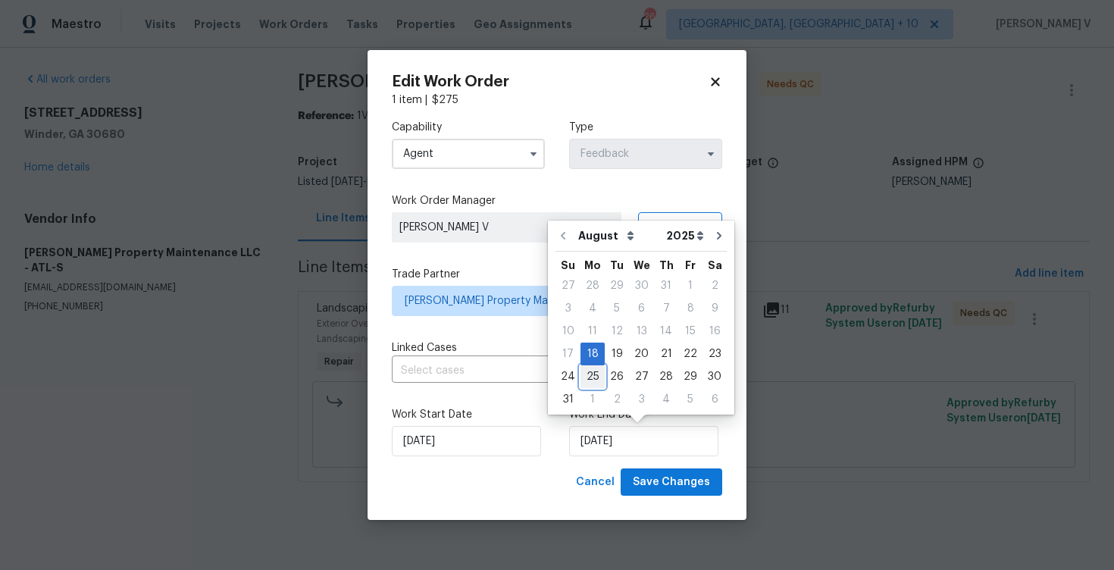
click at [588, 384] on div "25" at bounding box center [593, 376] width 24 height 21
type input "25/08/2025"
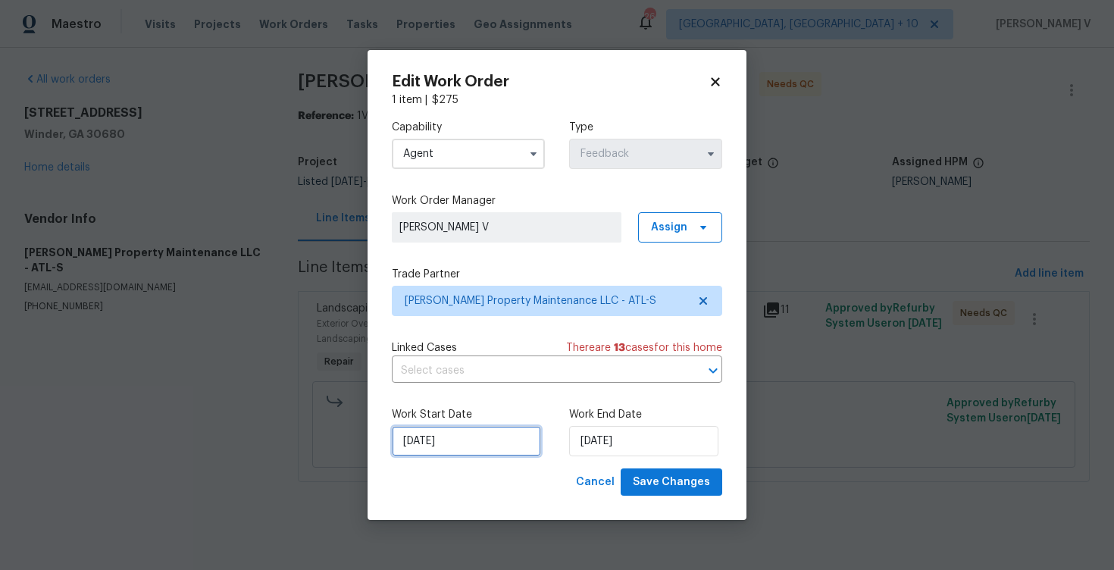
click at [454, 446] on input "18/08/2025" at bounding box center [466, 441] width 149 height 30
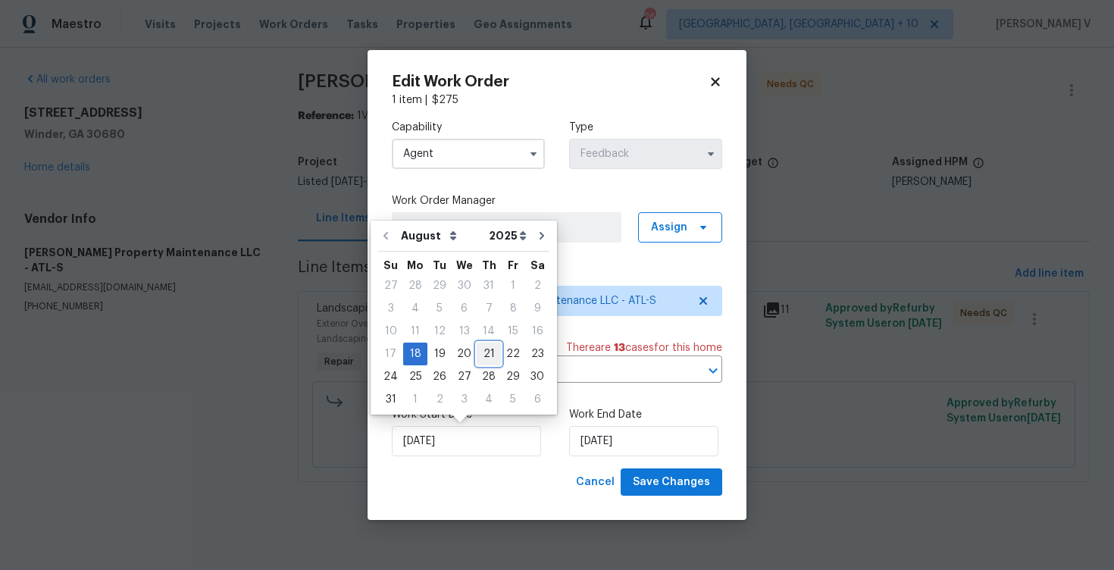
click at [477, 352] on div "21" at bounding box center [489, 353] width 24 height 21
type input "21/08/2025"
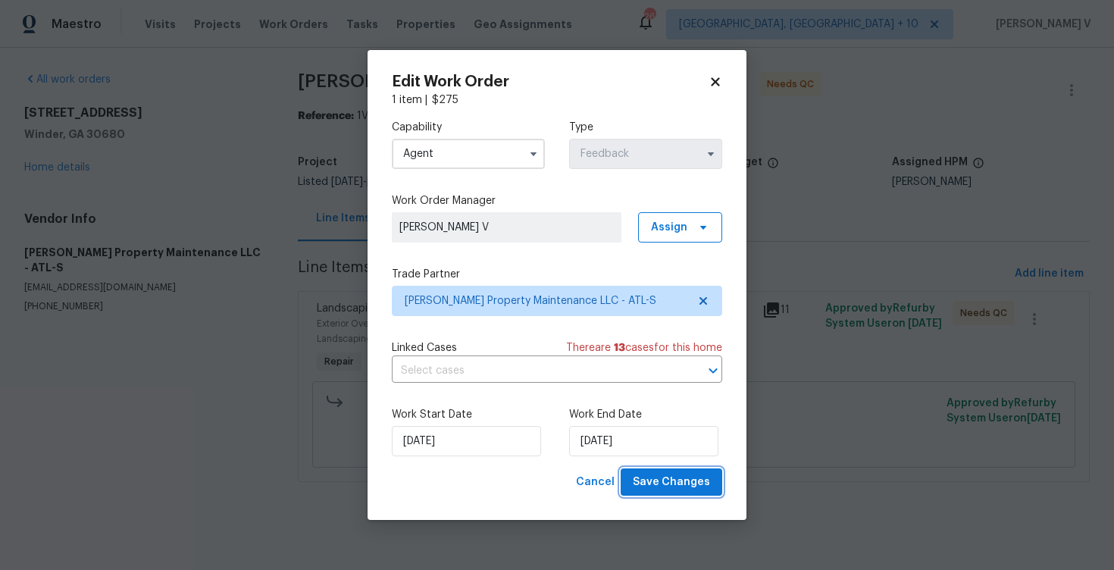
click at [650, 487] on span "Save Changes" at bounding box center [671, 482] width 77 height 19
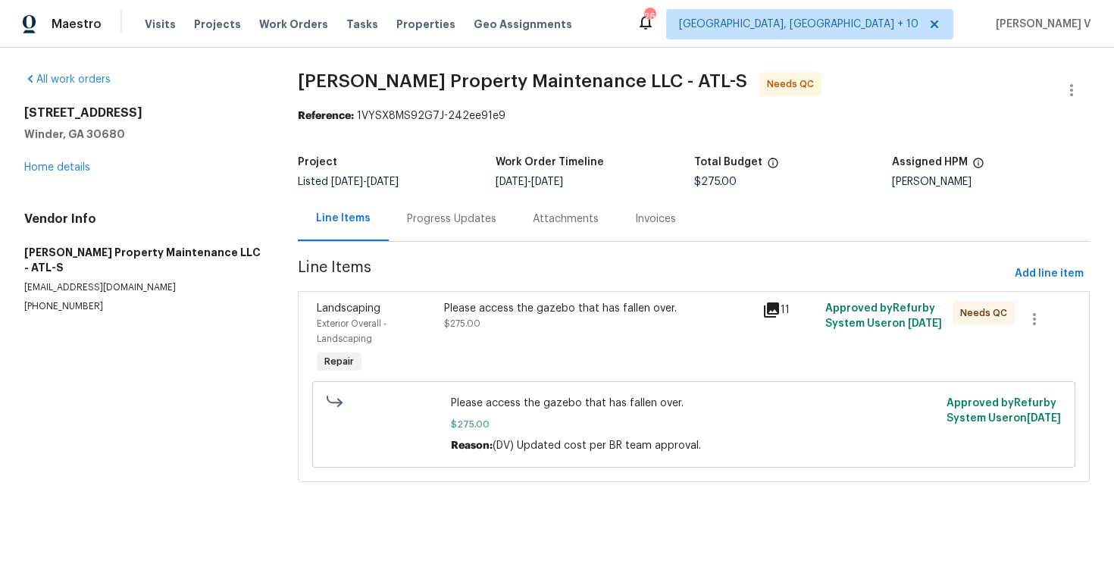
click at [421, 211] on div "Progress Updates" at bounding box center [451, 218] width 89 height 15
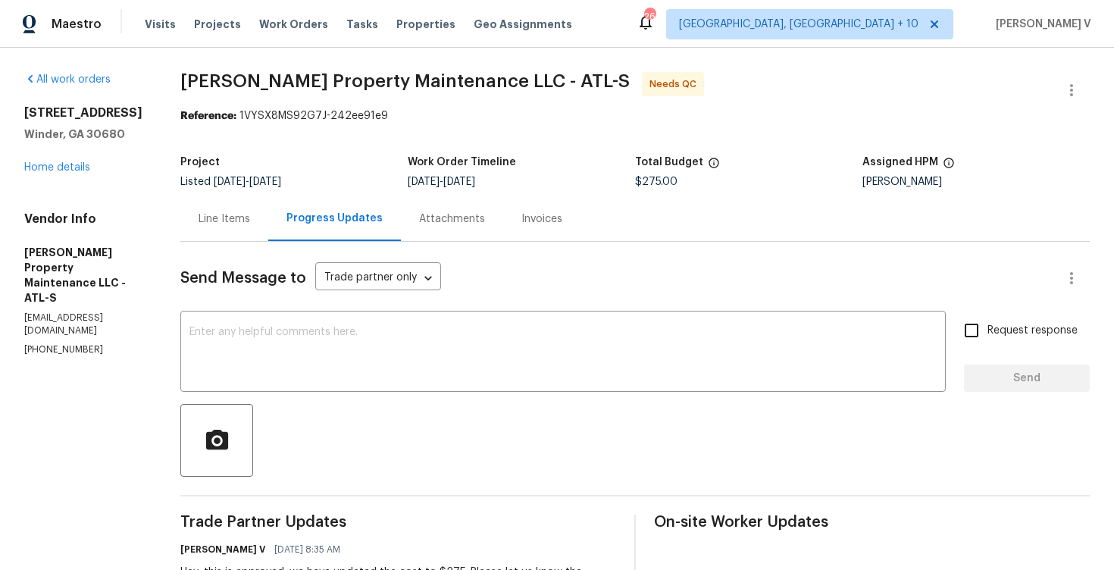
click at [206, 223] on div "Line Items" at bounding box center [225, 218] width 52 height 15
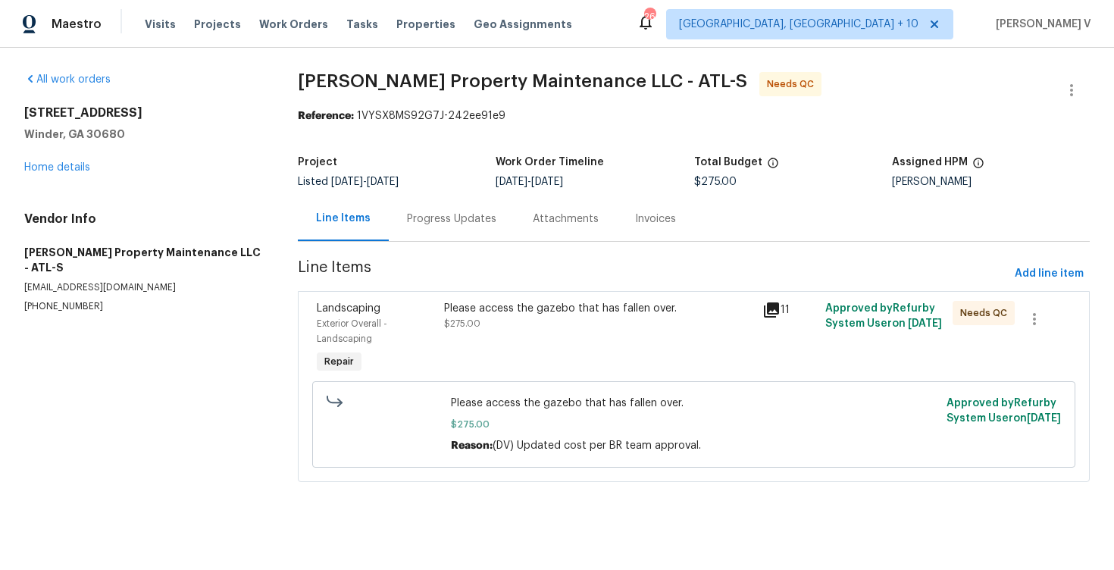
click at [519, 331] on div "Please access the gazebo that has fallen over. $275.00" at bounding box center [598, 316] width 309 height 30
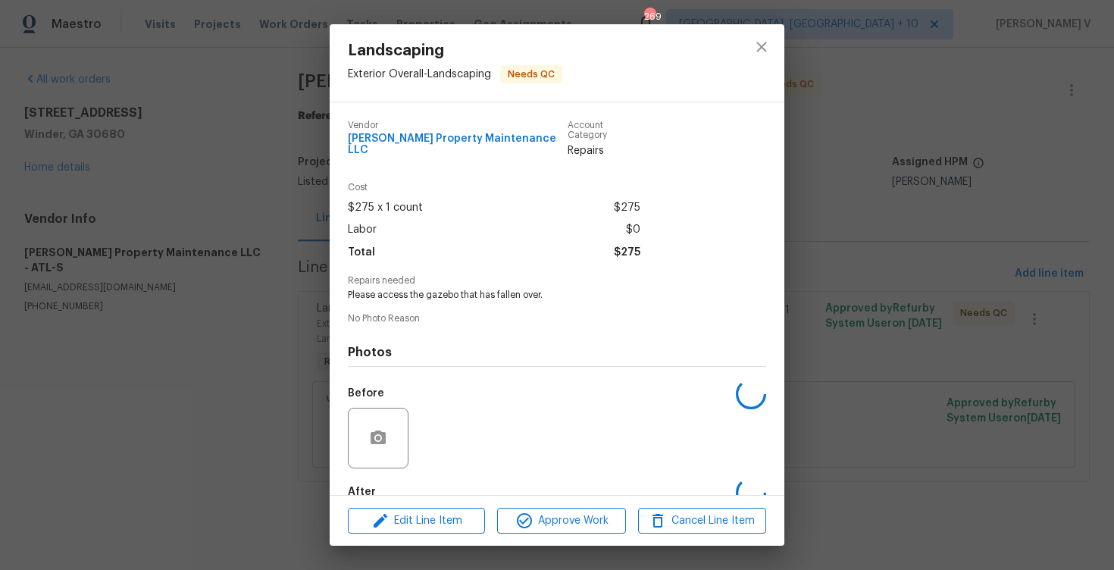
scroll to position [77, 0]
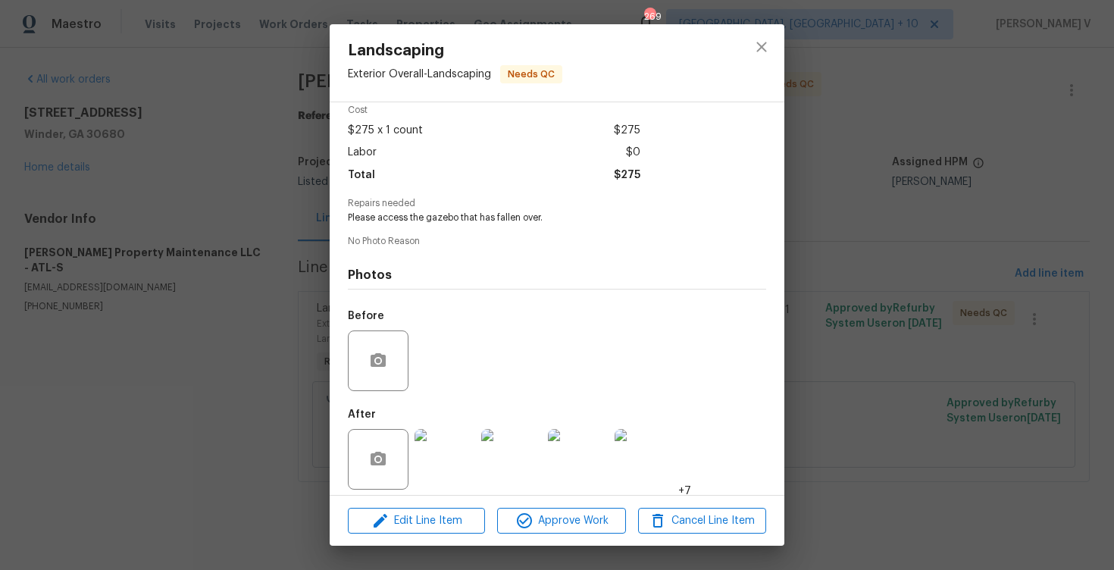
click at [451, 448] on img at bounding box center [445, 459] width 61 height 61
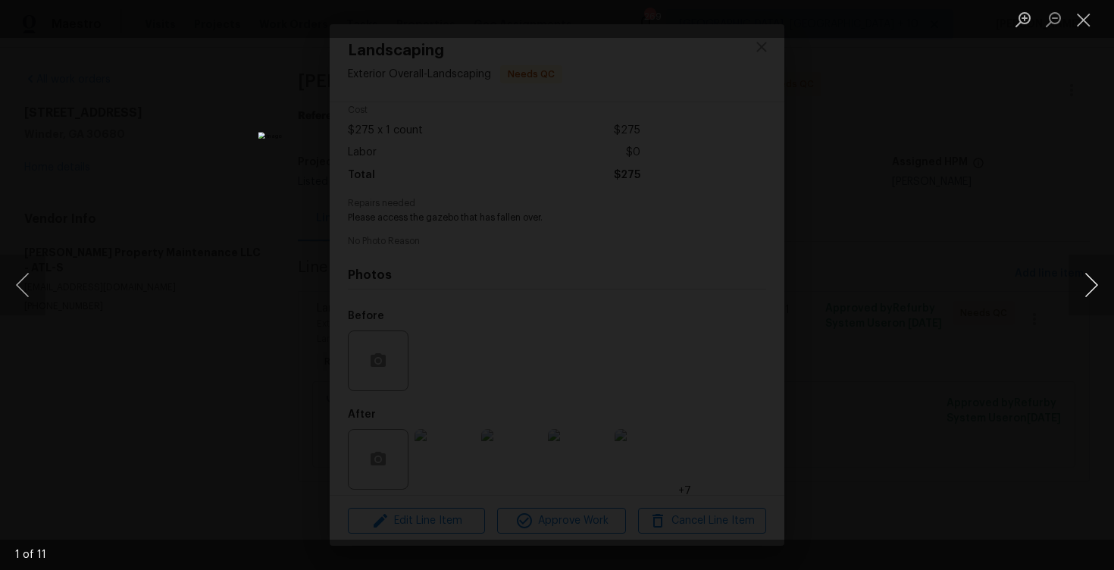
click at [1080, 274] on button "Next image" at bounding box center [1091, 285] width 45 height 61
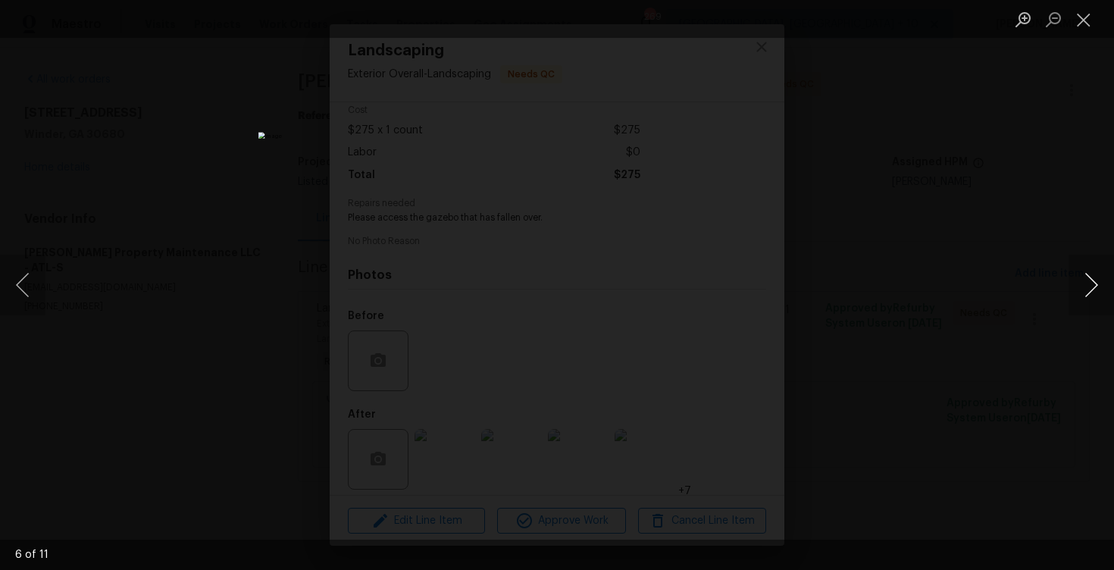
click at [1080, 274] on button "Next image" at bounding box center [1091, 285] width 45 height 61
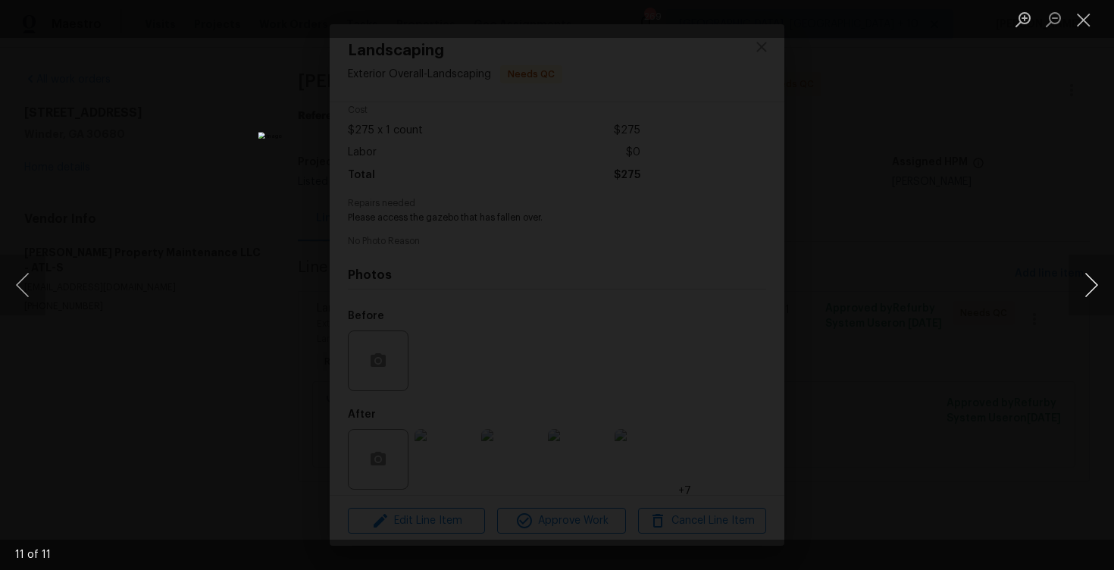
click at [1080, 274] on button "Next image" at bounding box center [1091, 285] width 45 height 61
click at [931, 216] on div "Lightbox" at bounding box center [557, 285] width 1114 height 570
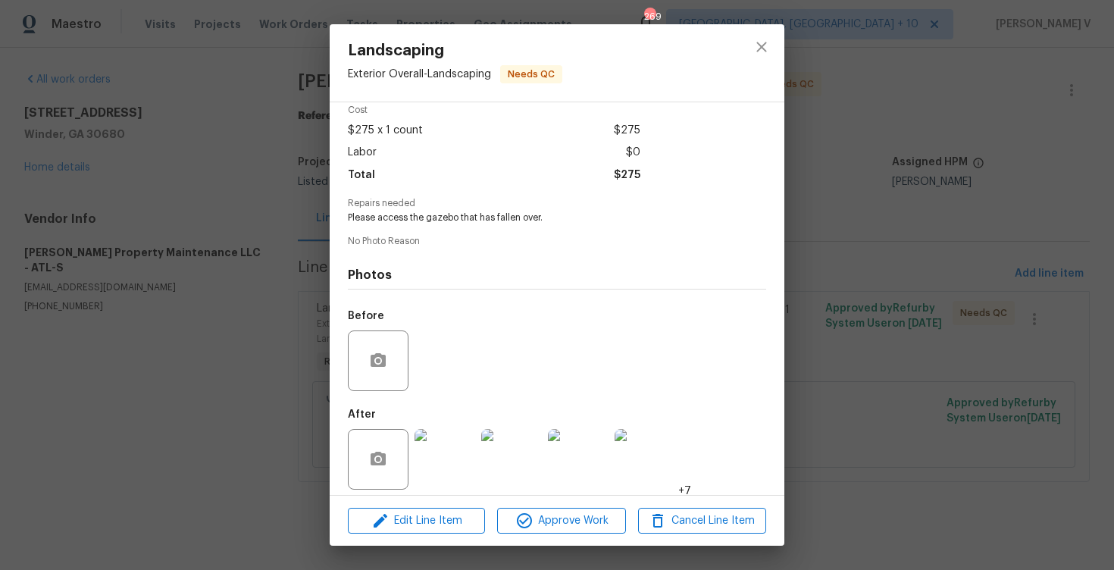
click at [931, 216] on div "Lightbox" at bounding box center [557, 285] width 1114 height 570
click at [221, 242] on div "Landscaping Exterior Overall - Landscaping Needs QC Vendor Glen Property Mainte…" at bounding box center [557, 285] width 1114 height 570
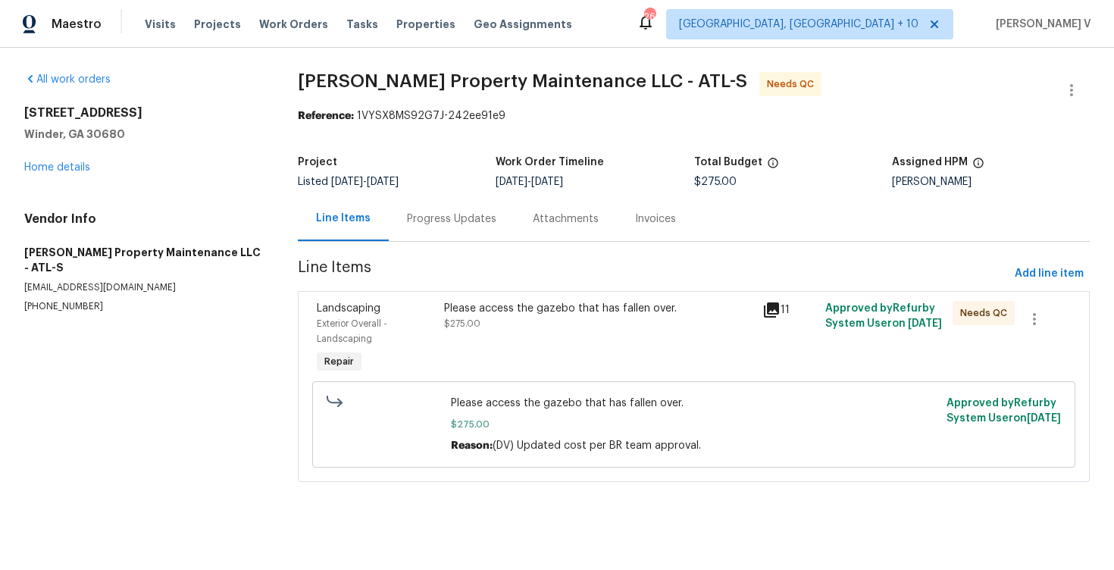
click at [429, 227] on div "Progress Updates" at bounding box center [452, 218] width 126 height 45
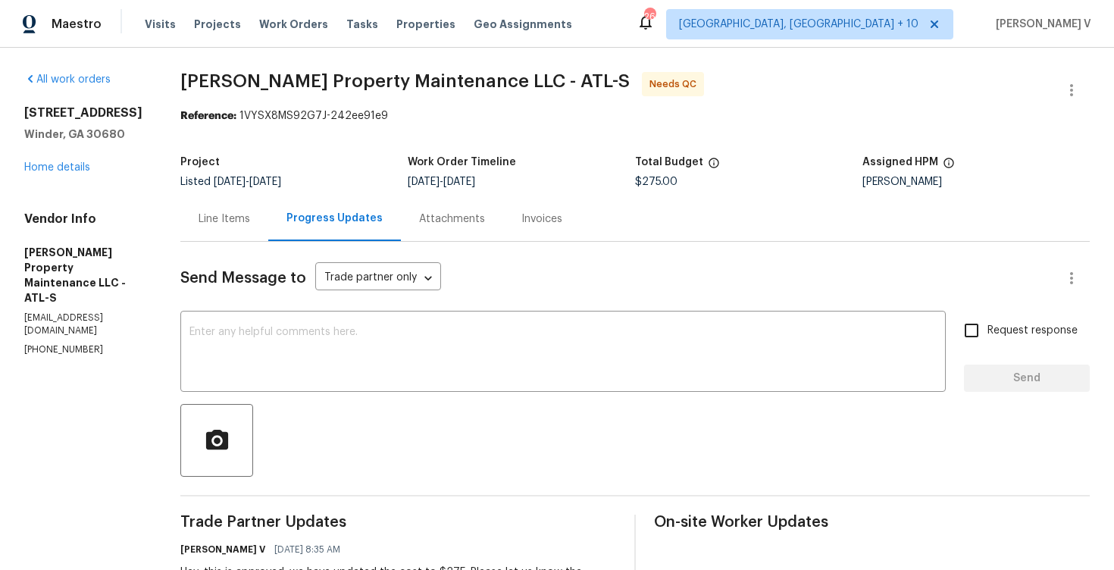
click at [205, 201] on div "Line Items" at bounding box center [224, 218] width 88 height 45
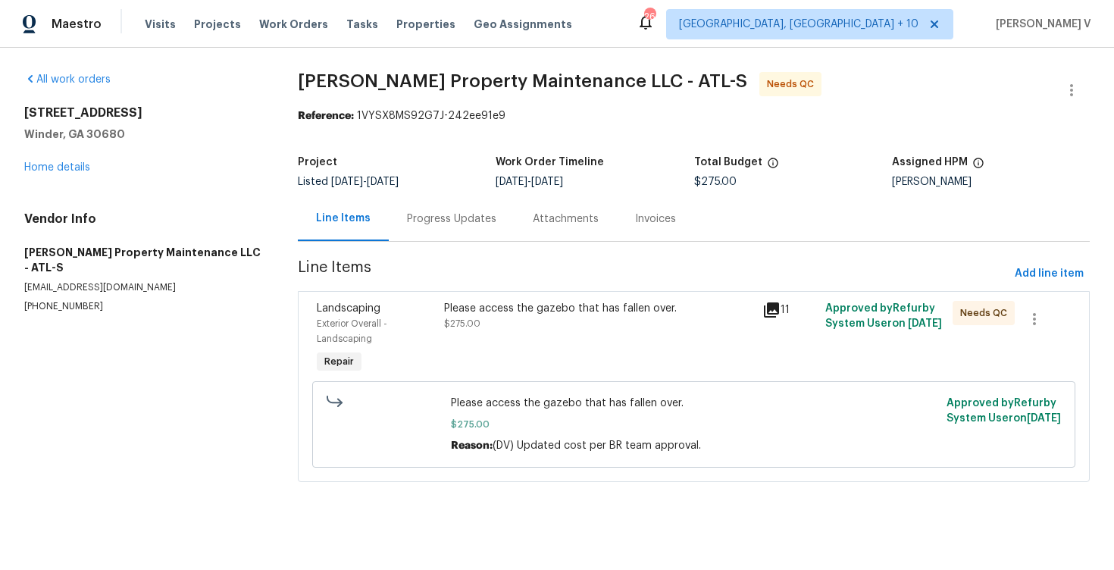
click at [475, 333] on div "Please access the gazebo that has fallen over. $275.00" at bounding box center [599, 338] width 318 height 85
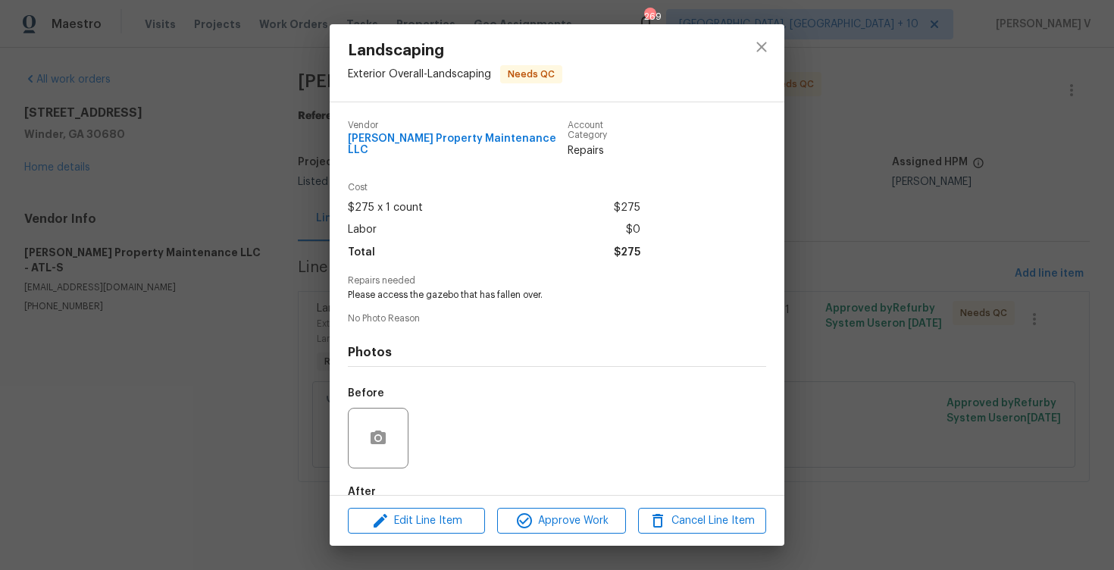
scroll to position [77, 0]
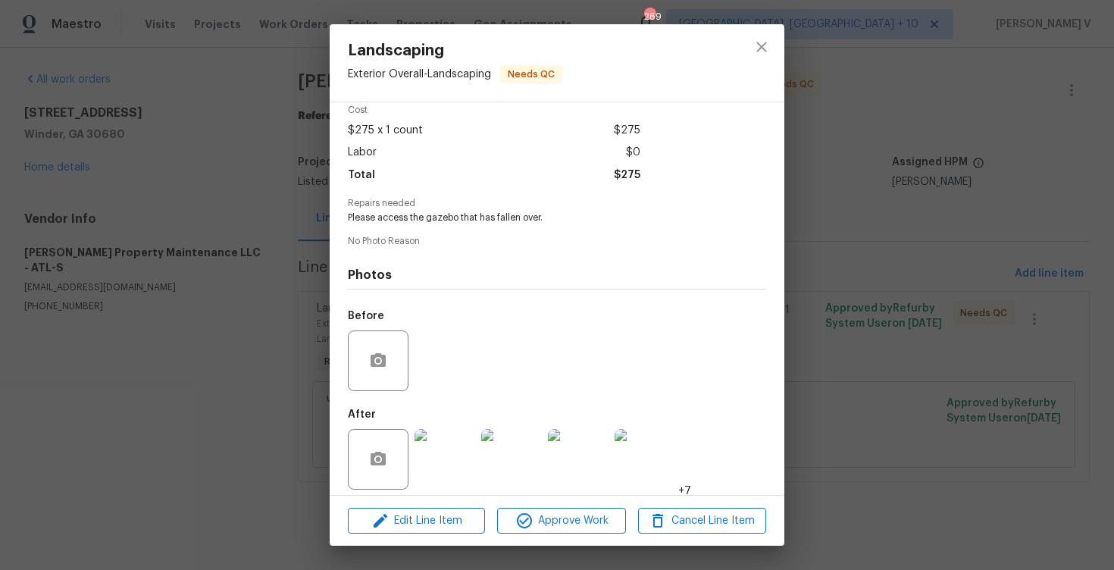
click at [455, 435] on img at bounding box center [445, 459] width 61 height 61
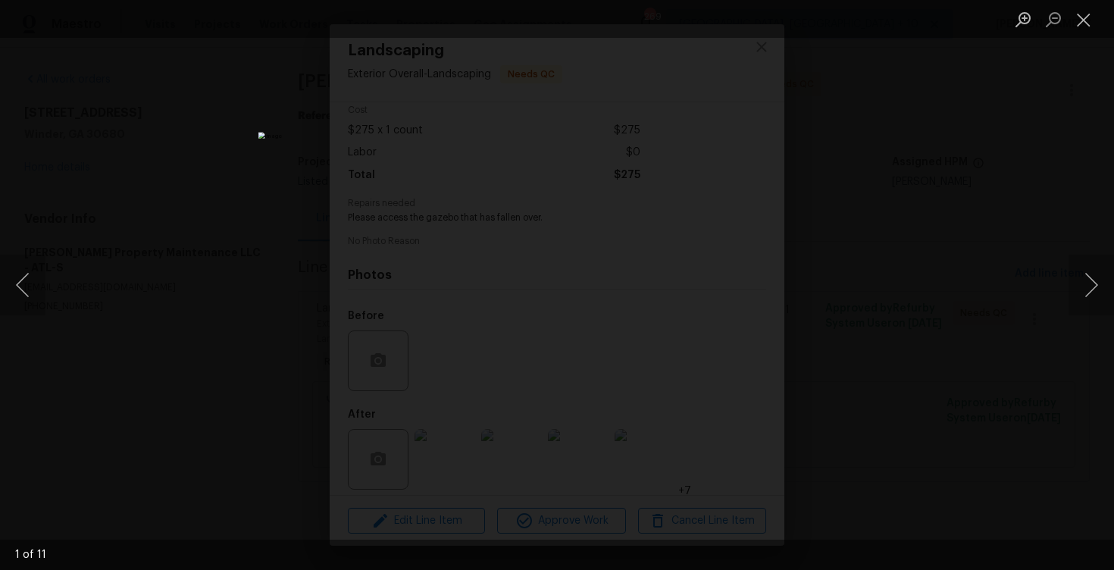
click at [256, 230] on div "Lightbox" at bounding box center [557, 285] width 1114 height 570
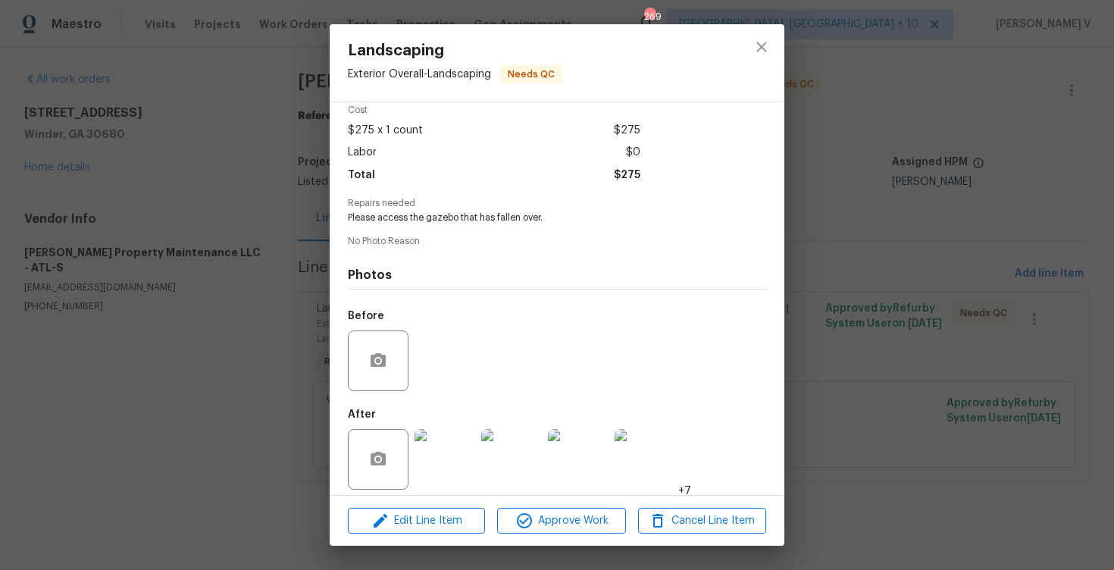
click at [256, 230] on div "Lightbox" at bounding box center [557, 285] width 1114 height 570
click at [289, 193] on div "Landscaping Exterior Overall - Landscaping Needs QC Vendor Glen Property Mainte…" at bounding box center [557, 285] width 1114 height 570
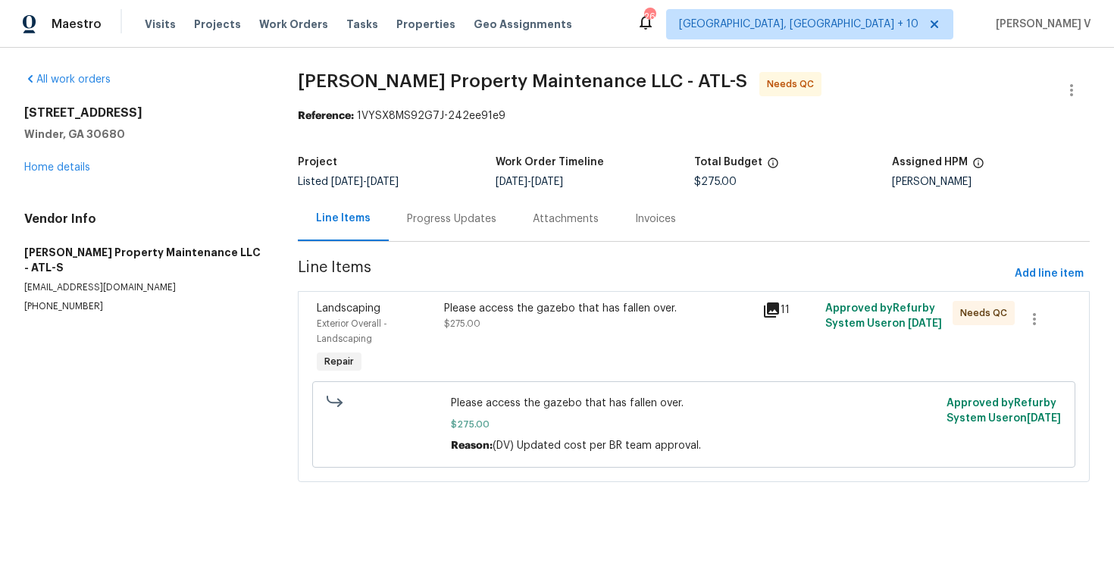
click at [589, 314] on div "Please access the gazebo that has fallen over." at bounding box center [598, 308] width 309 height 15
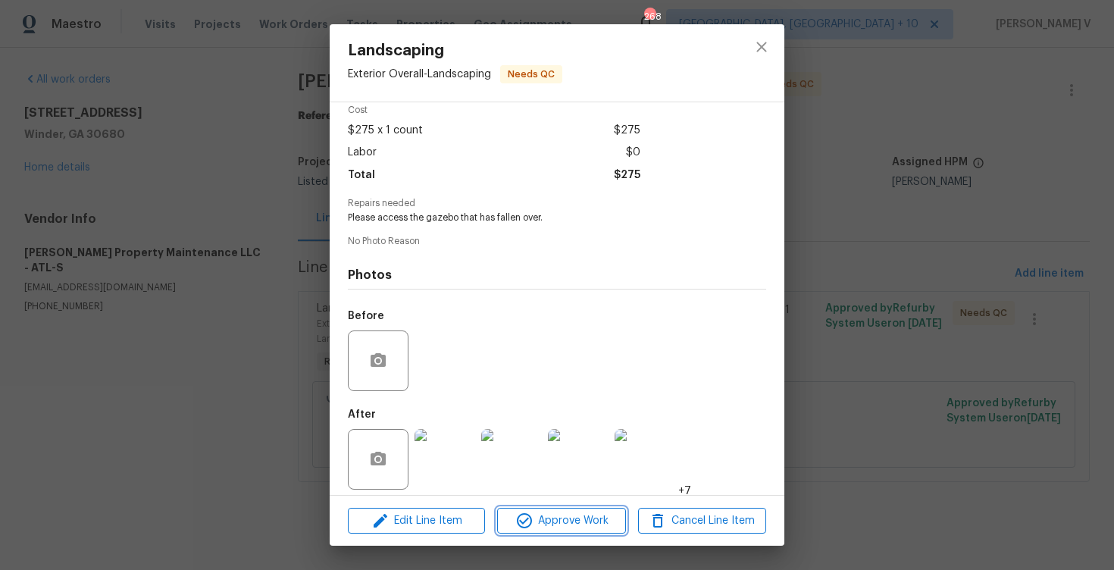
click at [578, 518] on span "Approve Work" at bounding box center [561, 521] width 119 height 19
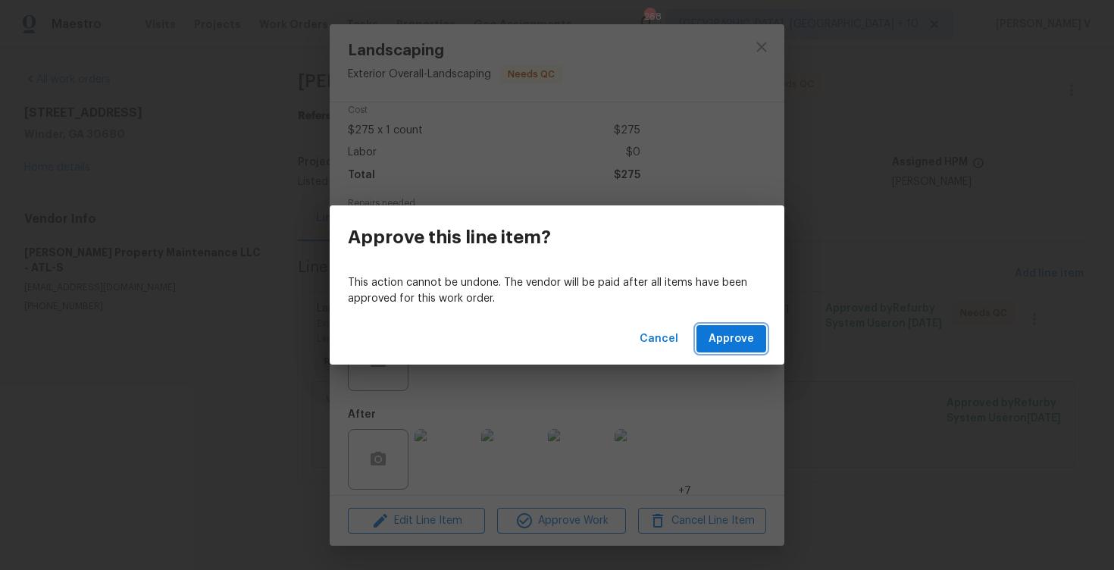
click at [744, 335] on span "Approve" at bounding box center [731, 339] width 45 height 19
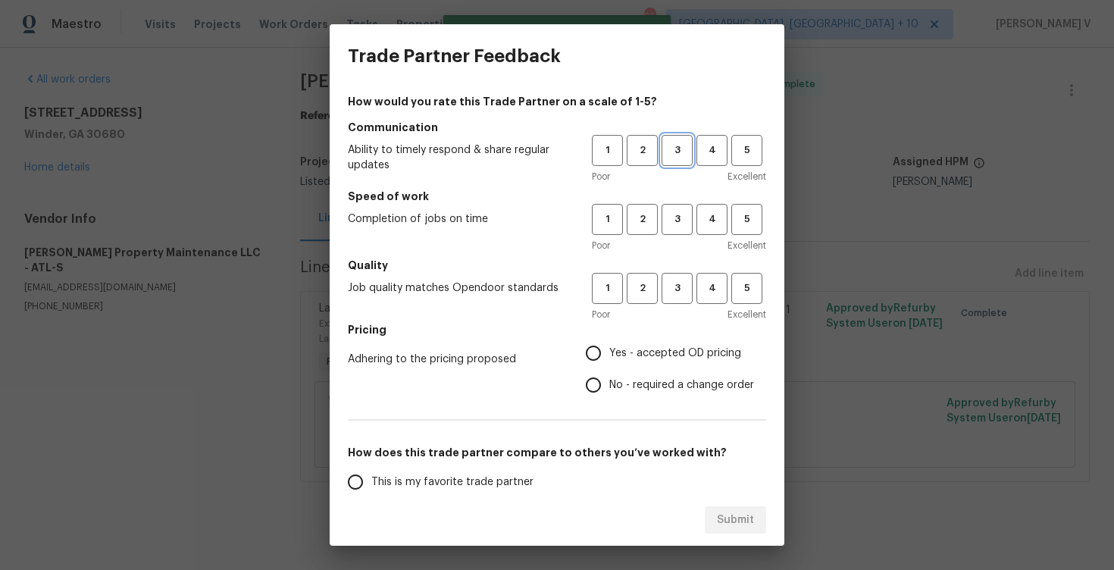
click at [681, 159] on button "3" at bounding box center [677, 150] width 31 height 31
click at [685, 204] on button "3" at bounding box center [677, 219] width 31 height 31
click at [673, 302] on button "3" at bounding box center [677, 288] width 31 height 31
click at [619, 356] on span "Yes - accepted OD pricing" at bounding box center [675, 354] width 132 height 16
click at [609, 356] on input "Yes - accepted OD pricing" at bounding box center [594, 353] width 32 height 32
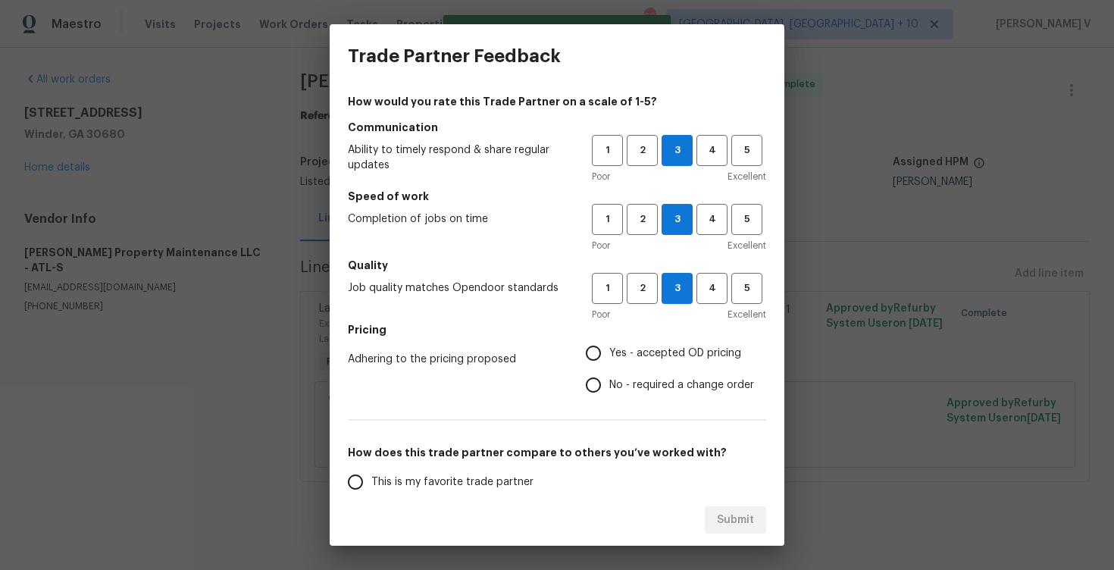
radio input "true"
click at [600, 376] on input "No - required a change order" at bounding box center [594, 385] width 32 height 32
radio input "true"
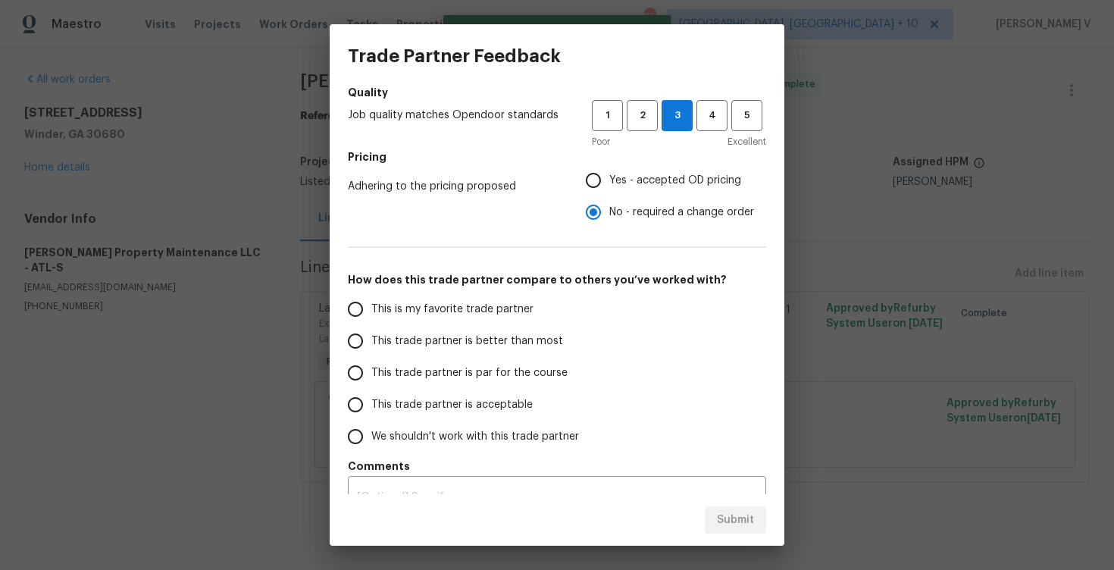
click at [478, 339] on span "This trade partner is better than most" at bounding box center [467, 342] width 192 height 16
click at [371, 339] on input "This trade partner is better than most" at bounding box center [356, 341] width 32 height 32
click at [739, 505] on div "Submit" at bounding box center [557, 520] width 455 height 52
click at [739, 515] on span "Submit" at bounding box center [735, 520] width 37 height 19
radio input "true"
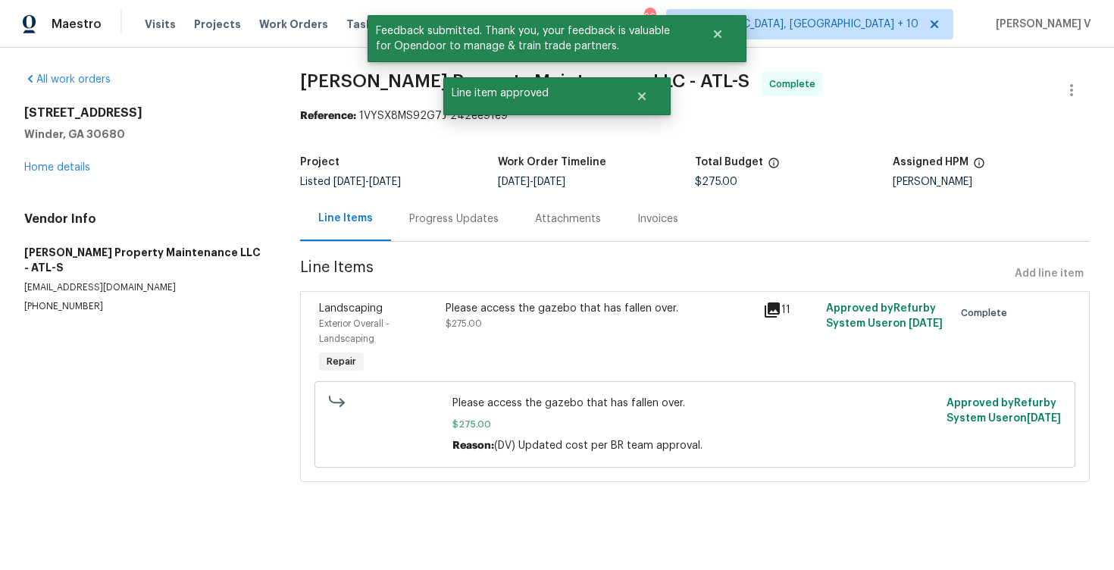
click at [440, 224] on div "Progress Updates" at bounding box center [453, 218] width 89 height 15
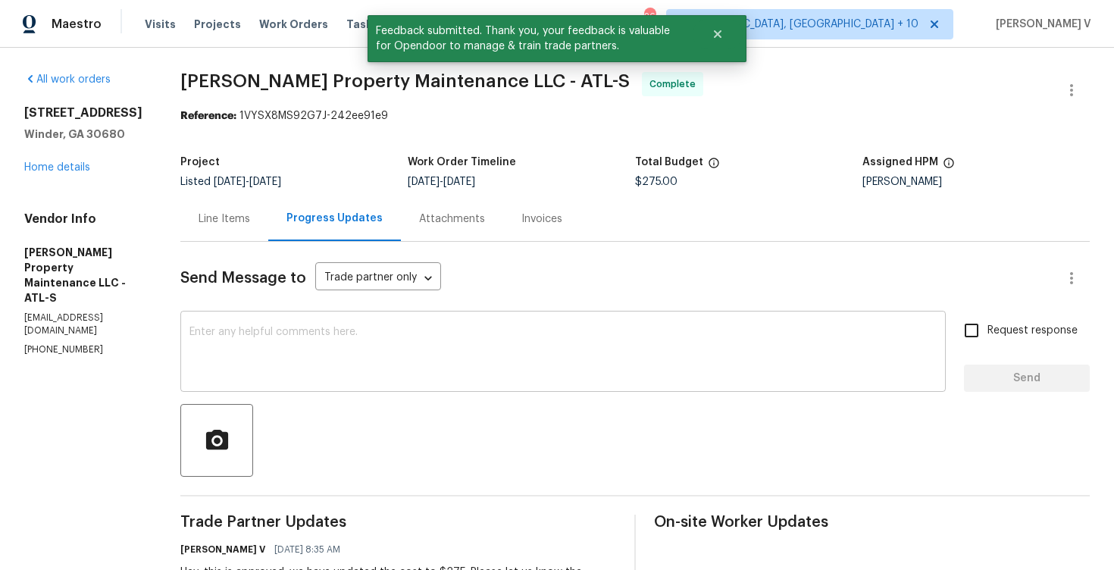
click at [350, 348] on textarea at bounding box center [563, 353] width 747 height 53
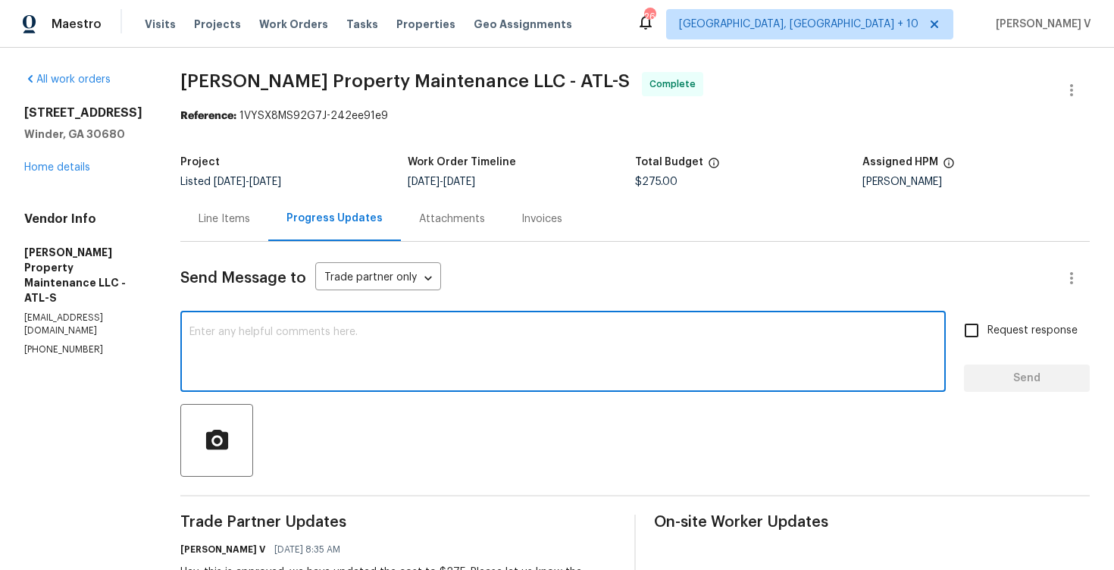
paste textarea "Hey, the work order has been approved. Thanks for the job :)"
type textarea "Hey, the work order has been approved. Thanks for the job :)"
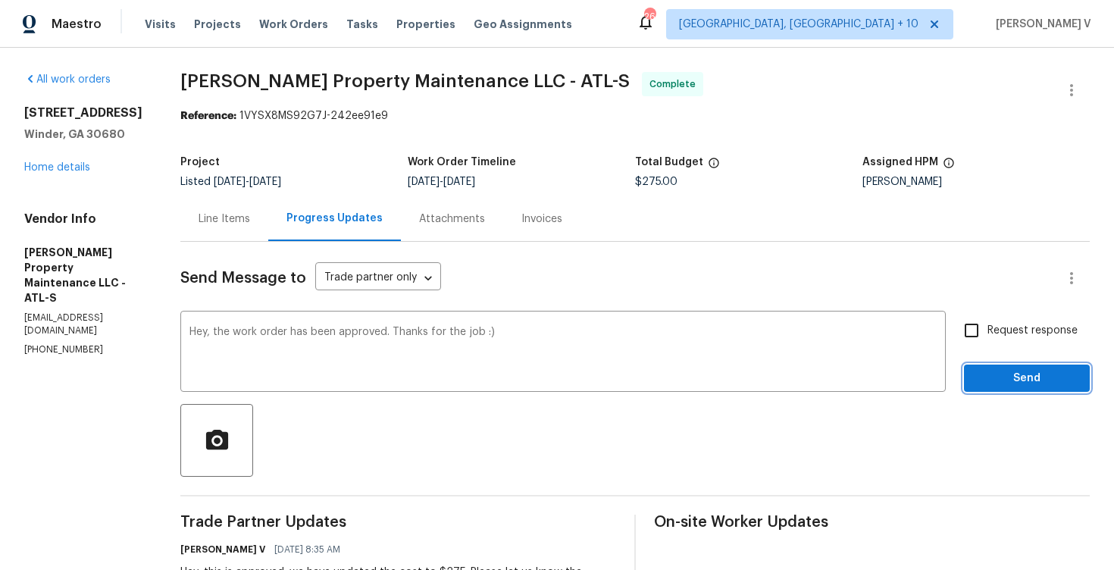
click at [1027, 384] on span "Send" at bounding box center [1027, 378] width 102 height 19
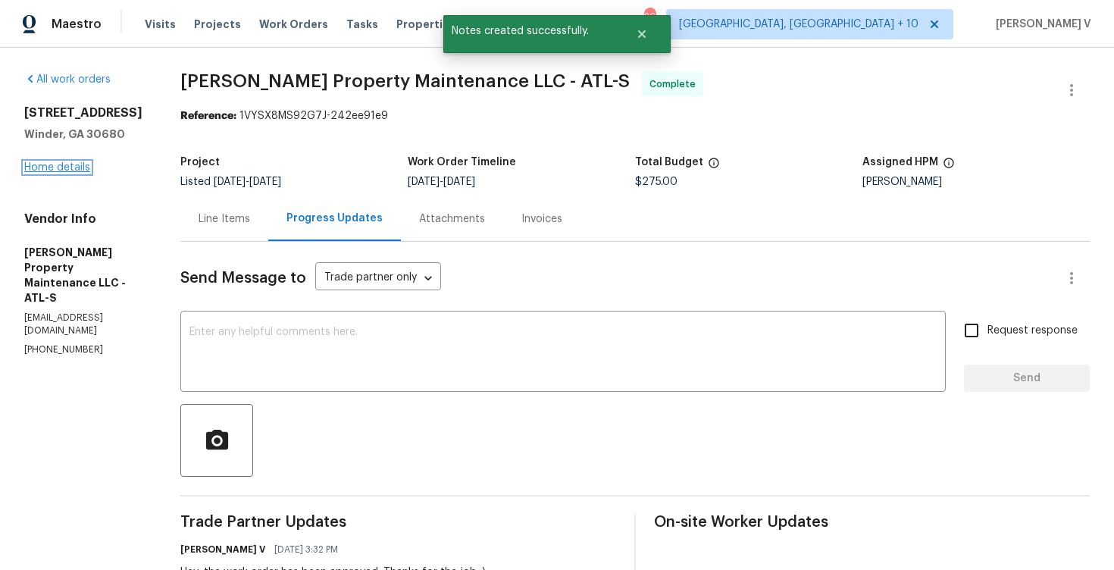
click at [51, 168] on link "Home details" at bounding box center [57, 167] width 66 height 11
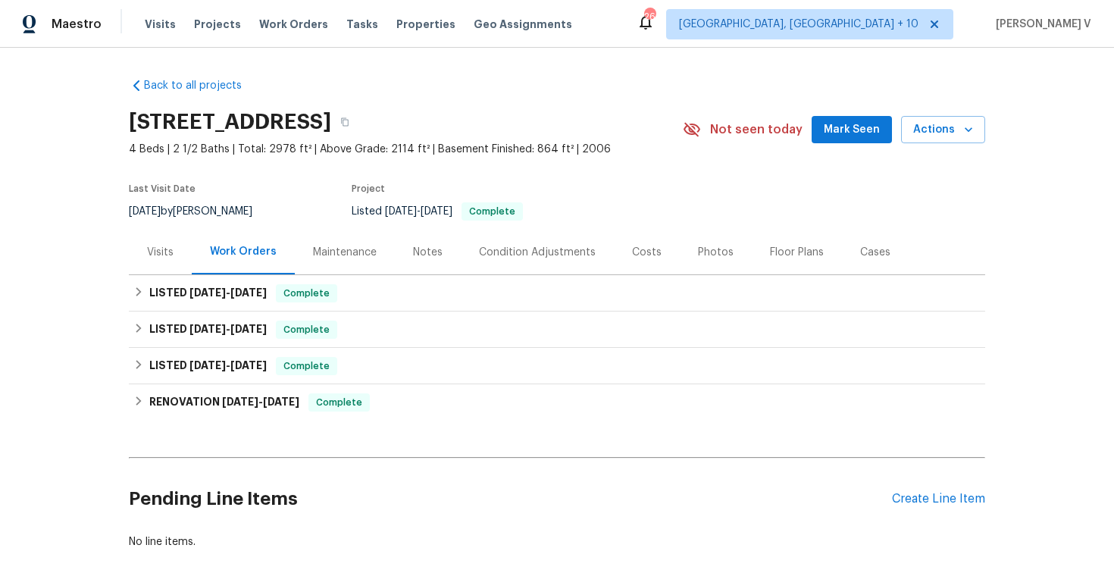
click at [435, 265] on div "Notes" at bounding box center [428, 252] width 66 height 45
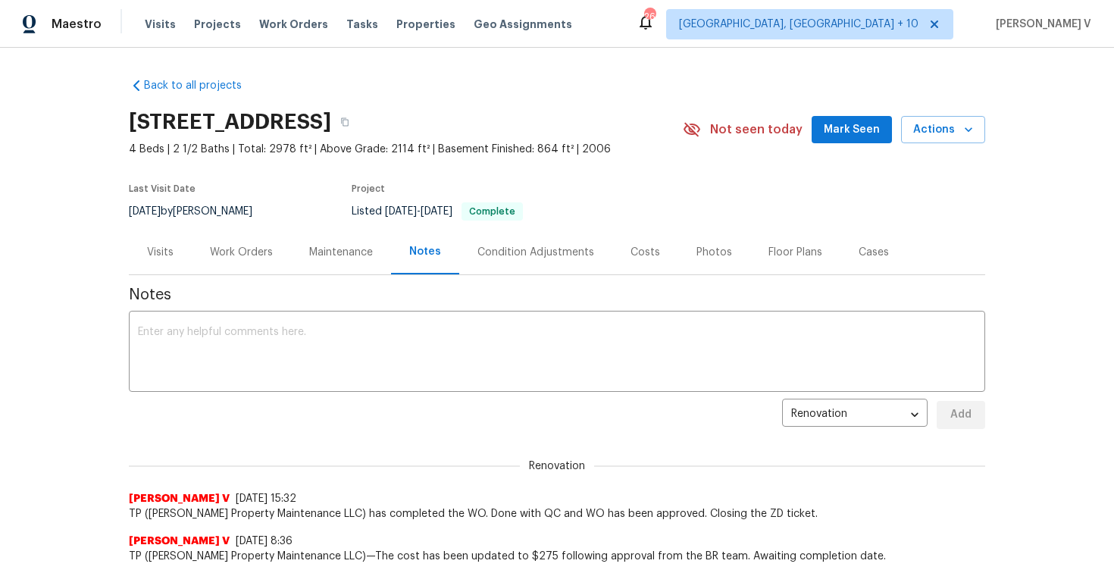
scroll to position [22, 0]
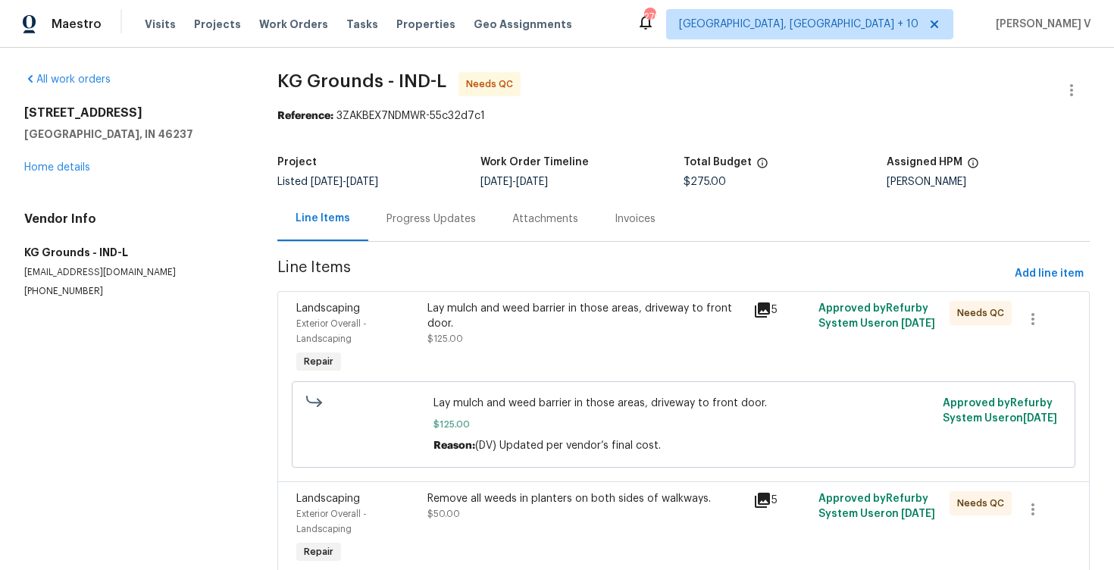
click at [384, 227] on div "Progress Updates" at bounding box center [431, 218] width 126 height 45
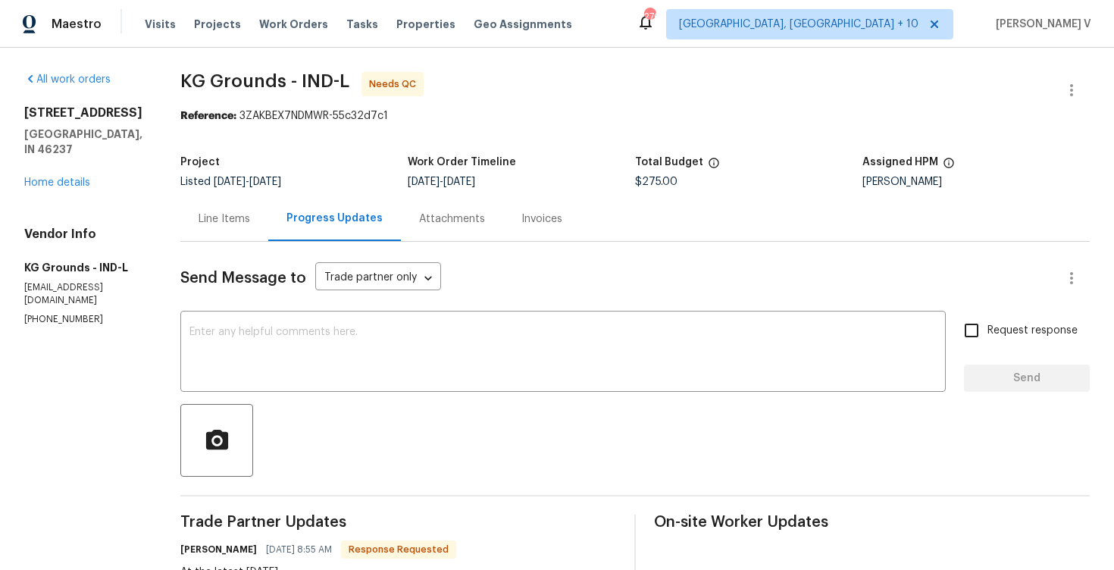
click at [249, 230] on div "Line Items" at bounding box center [224, 218] width 88 height 45
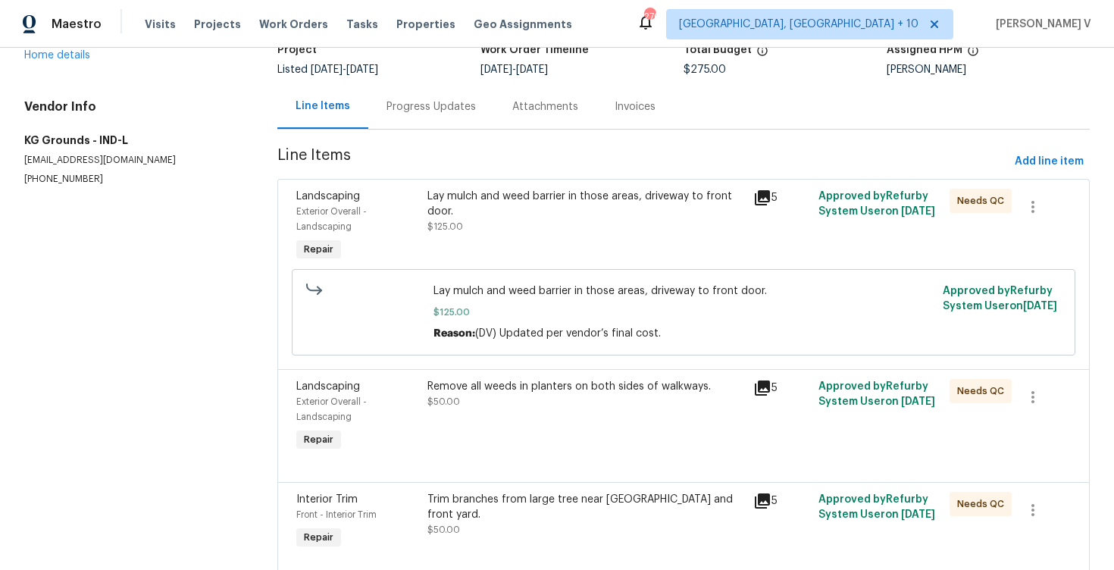
scroll to position [37, 0]
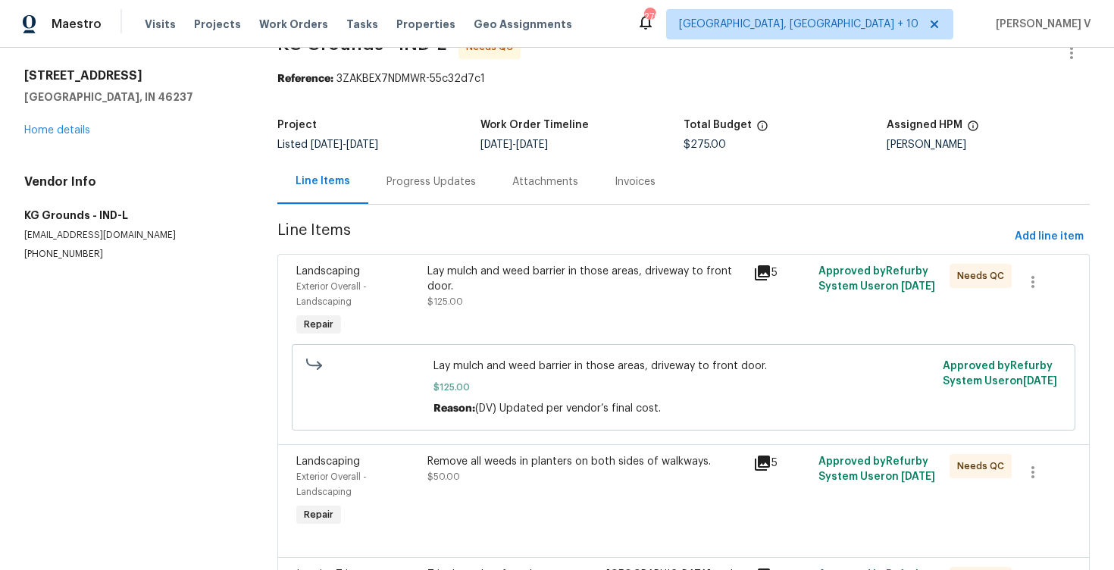
click at [544, 314] on div "Lay mulch and weed barrier in those areas, driveway to front door. $125.00" at bounding box center [586, 301] width 327 height 85
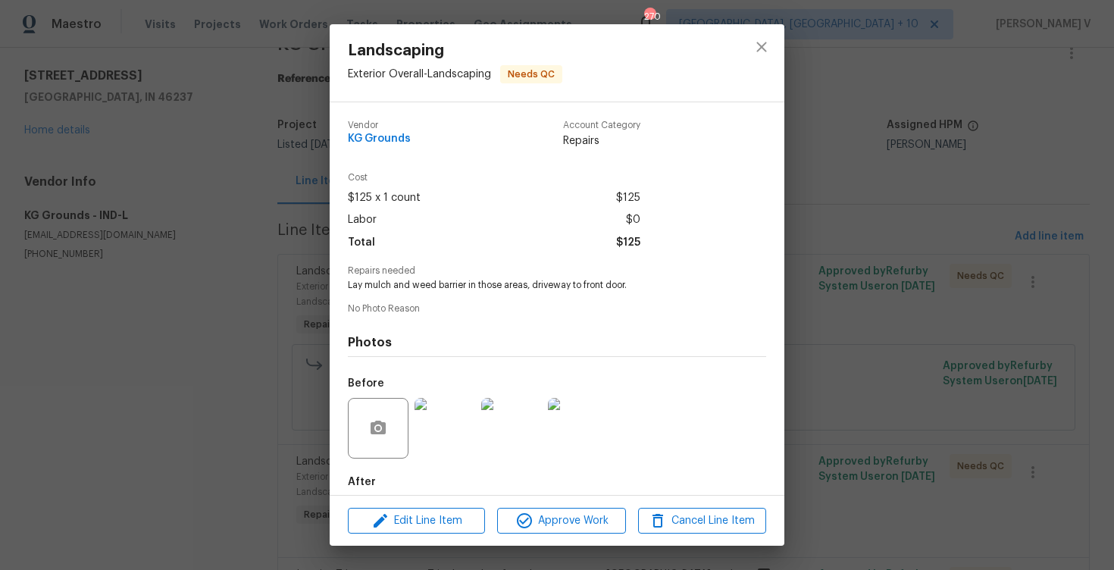
scroll to position [77, 0]
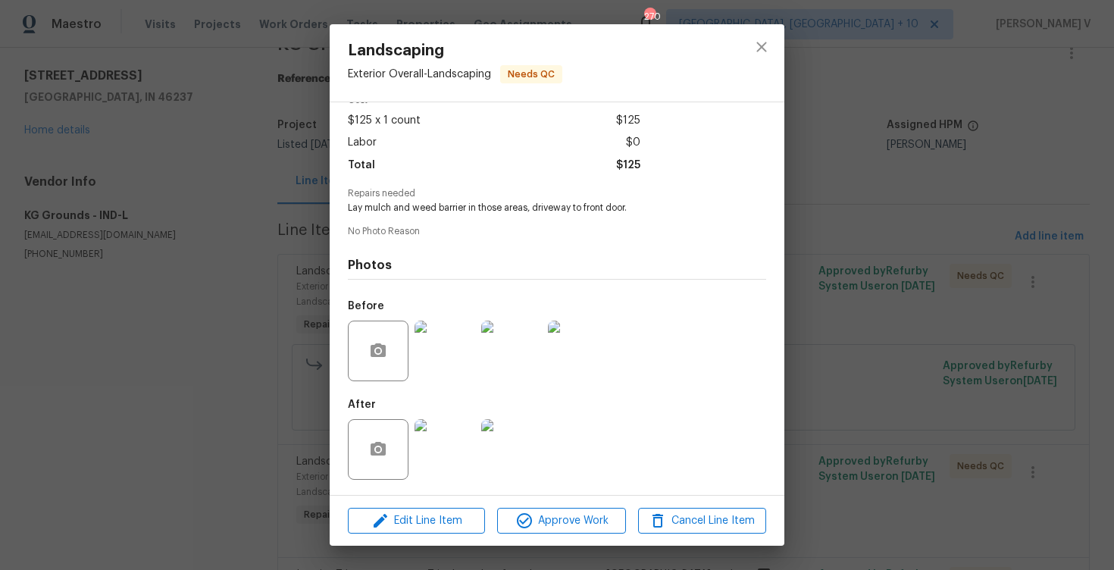
click at [967, 122] on div "Landscaping Exterior Overall - Landscaping Needs QC Vendor KG Grounds Account C…" at bounding box center [557, 285] width 1114 height 570
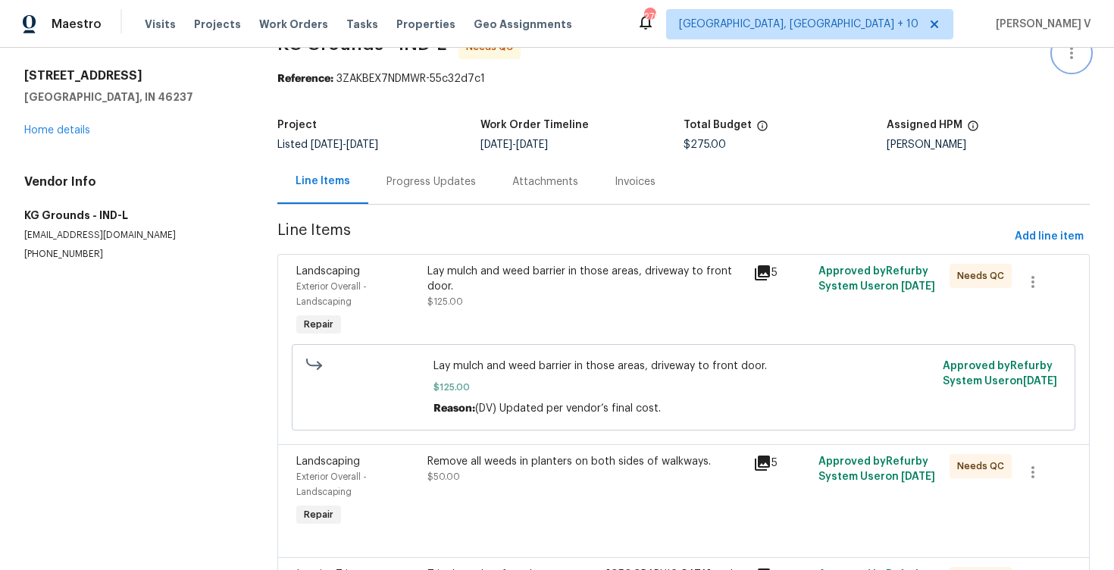
click at [1076, 66] on button "button" at bounding box center [1072, 53] width 36 height 36
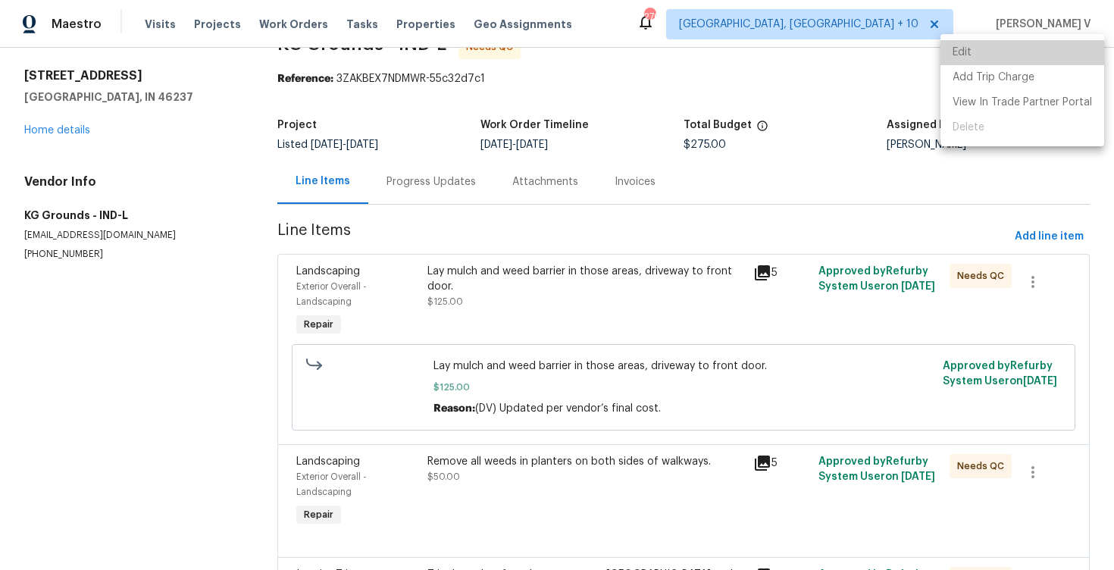
click at [1025, 51] on li "Edit" at bounding box center [1023, 52] width 164 height 25
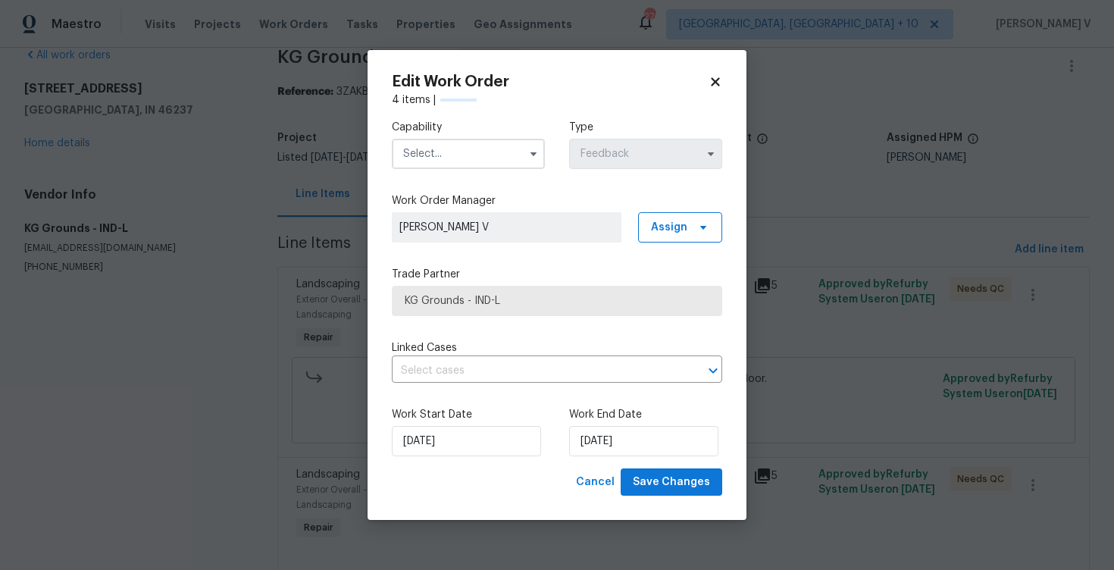
click at [425, 137] on div "Capability" at bounding box center [468, 144] width 153 height 49
click at [428, 166] on input "text" at bounding box center [468, 154] width 153 height 30
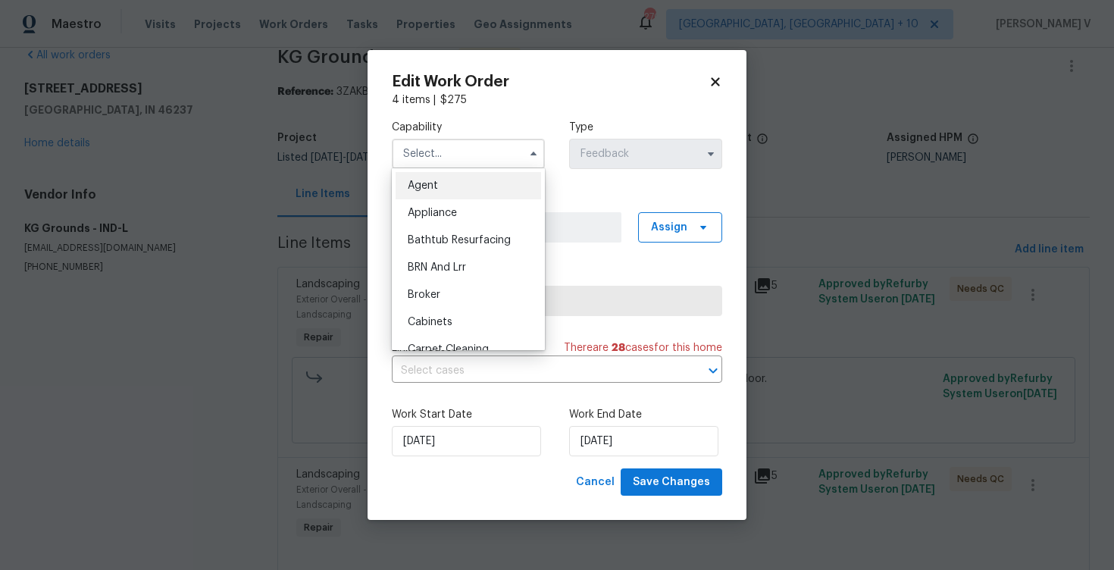
click at [418, 184] on span "Agent" at bounding box center [423, 185] width 30 height 11
type input "Agent"
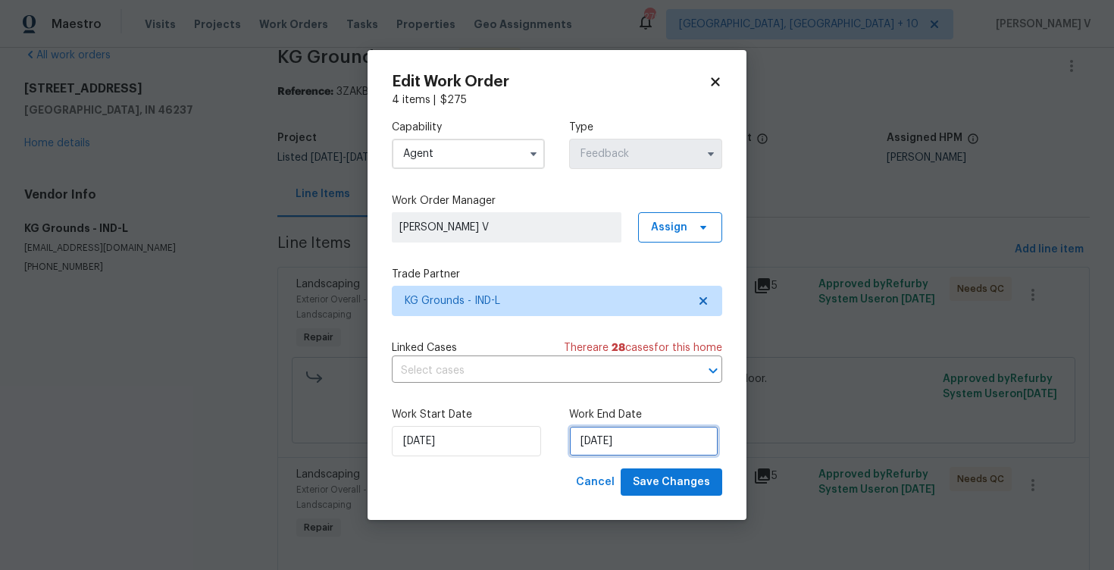
click at [622, 441] on input "20/08/2025" at bounding box center [643, 441] width 149 height 30
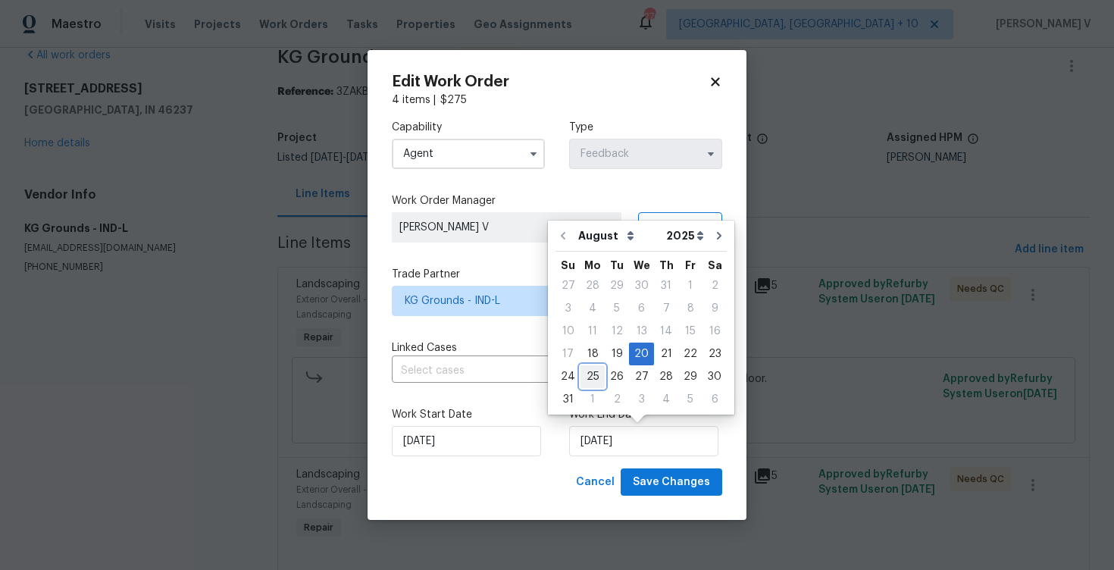
click at [591, 370] on div "25" at bounding box center [593, 376] width 24 height 21
type input "25/08/2025"
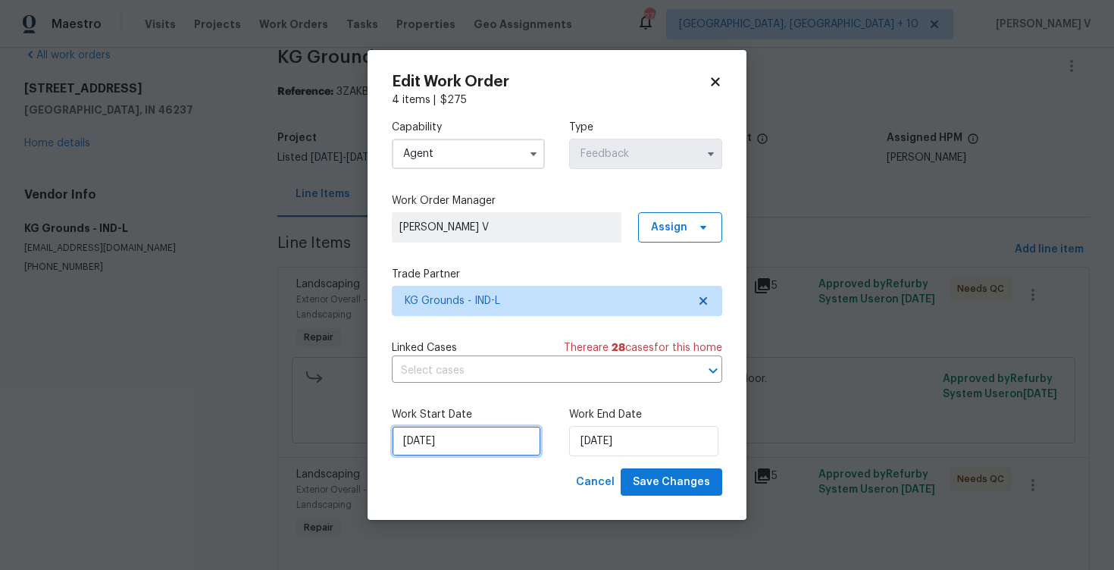
click at [451, 442] on input "[DATE]" at bounding box center [466, 441] width 149 height 30
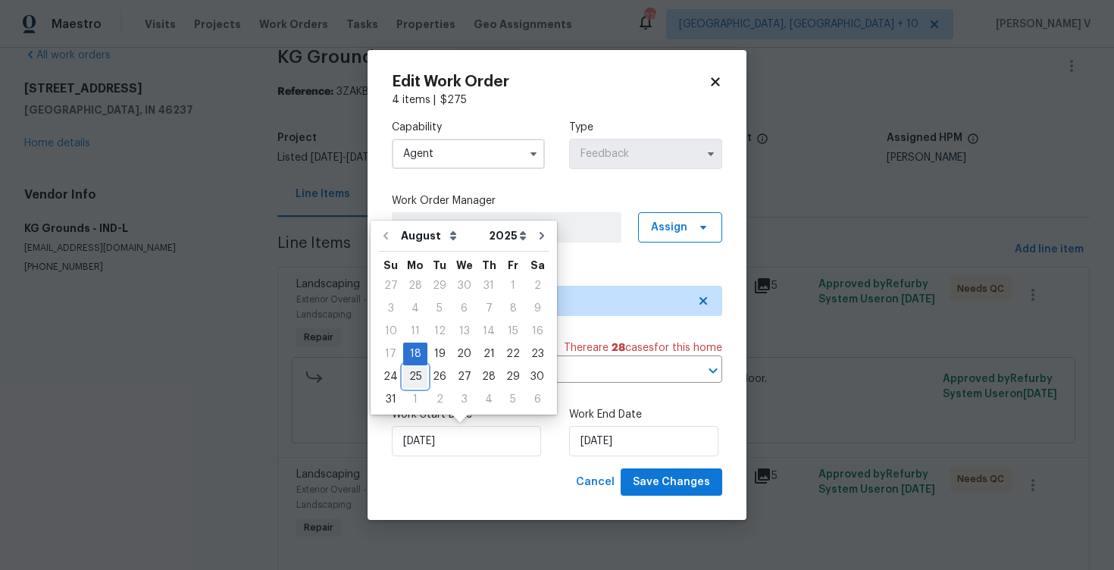
click at [418, 381] on div "25" at bounding box center [415, 376] width 24 height 21
type input "25/08/2025"
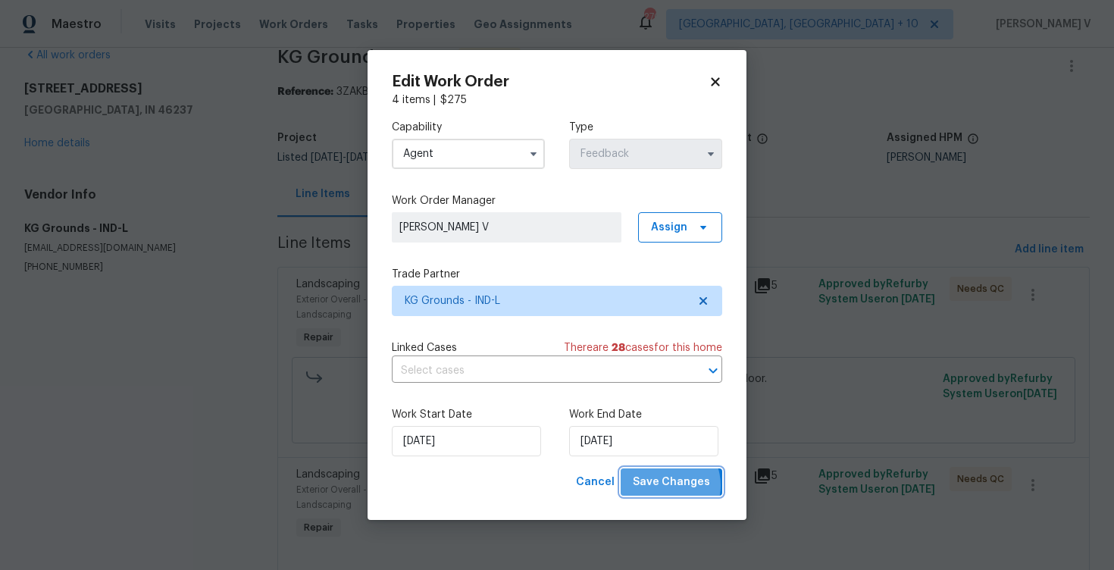
click at [666, 486] on span "Save Changes" at bounding box center [671, 482] width 77 height 19
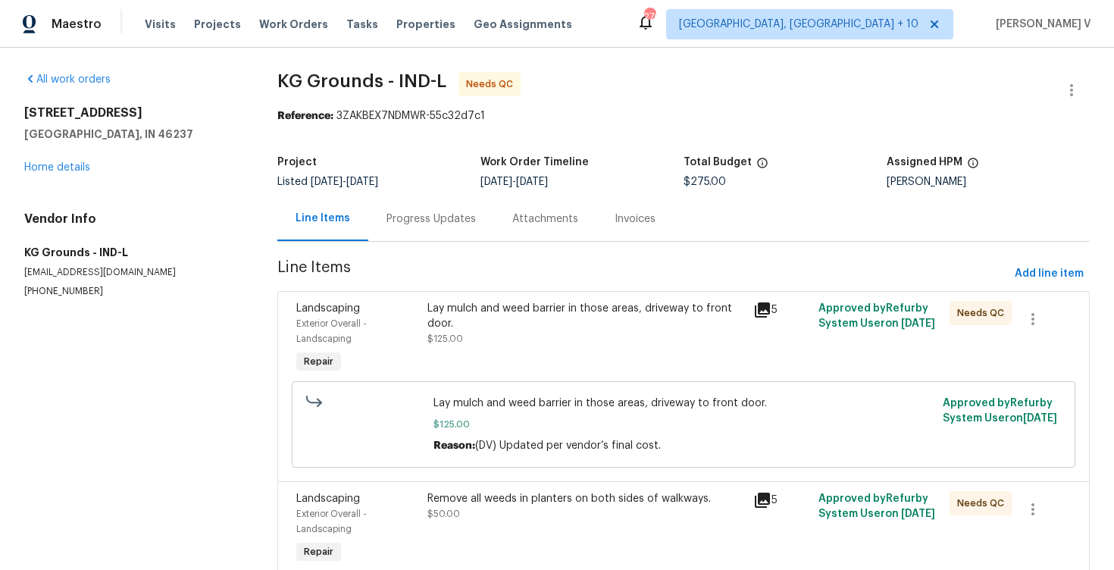
click at [476, 306] on div "Lay mulch and weed barrier in those areas, driveway to front door." at bounding box center [587, 316] width 318 height 30
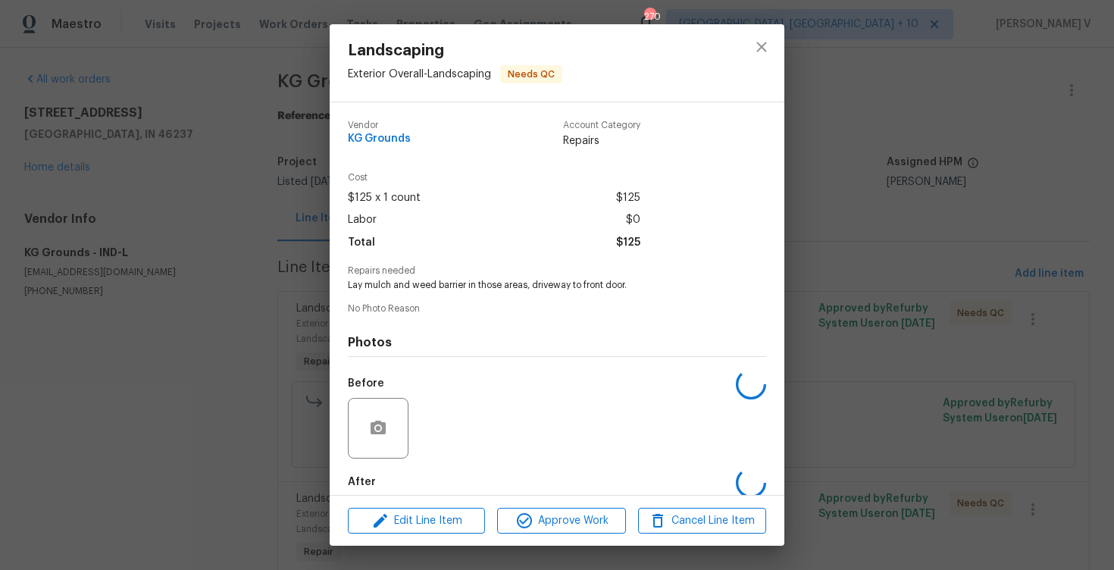
scroll to position [77, 0]
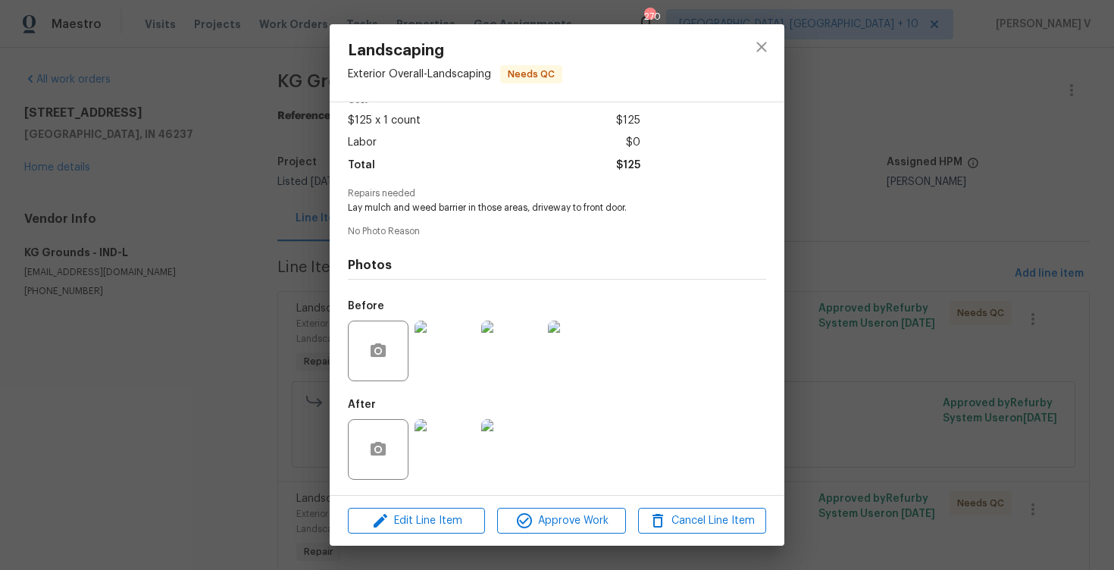
click at [456, 355] on img at bounding box center [445, 351] width 61 height 61
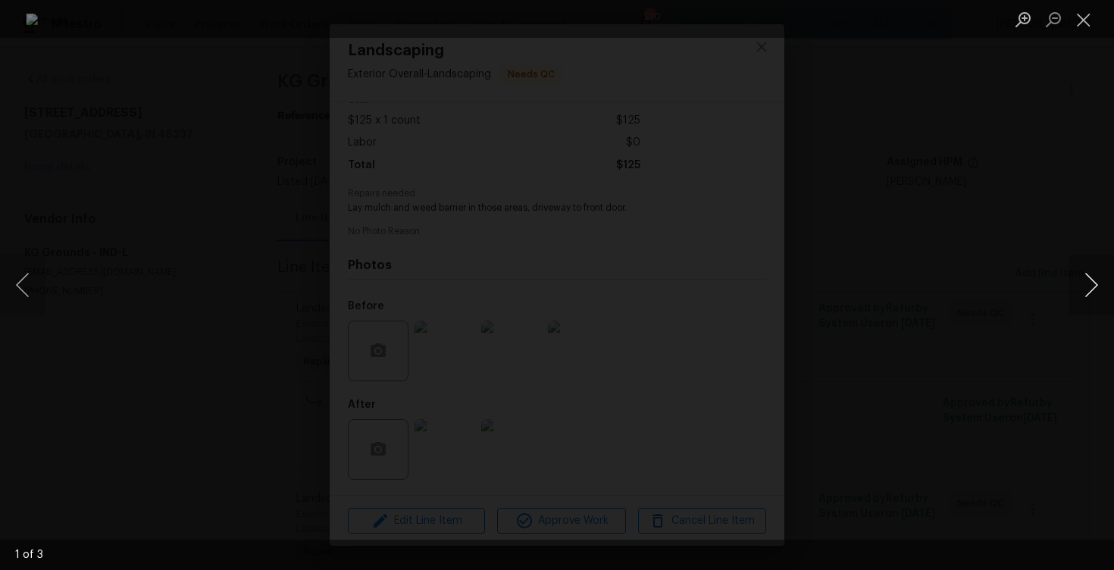
click at [1101, 284] on button "Next image" at bounding box center [1091, 285] width 45 height 61
click at [1063, 189] on div "Lightbox" at bounding box center [557, 285] width 1114 height 570
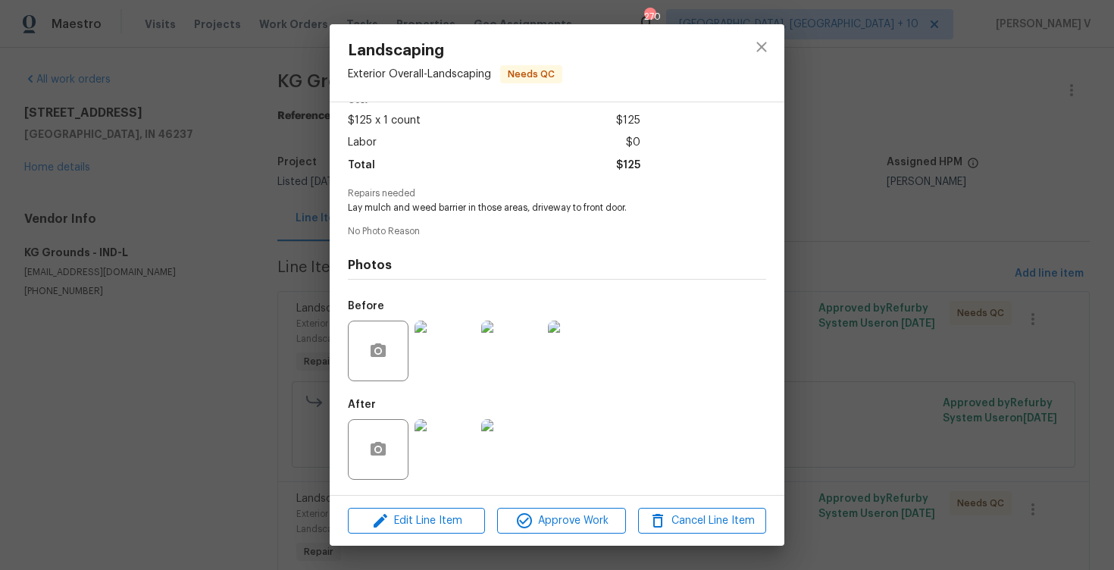
click at [446, 354] on img at bounding box center [445, 351] width 61 height 61
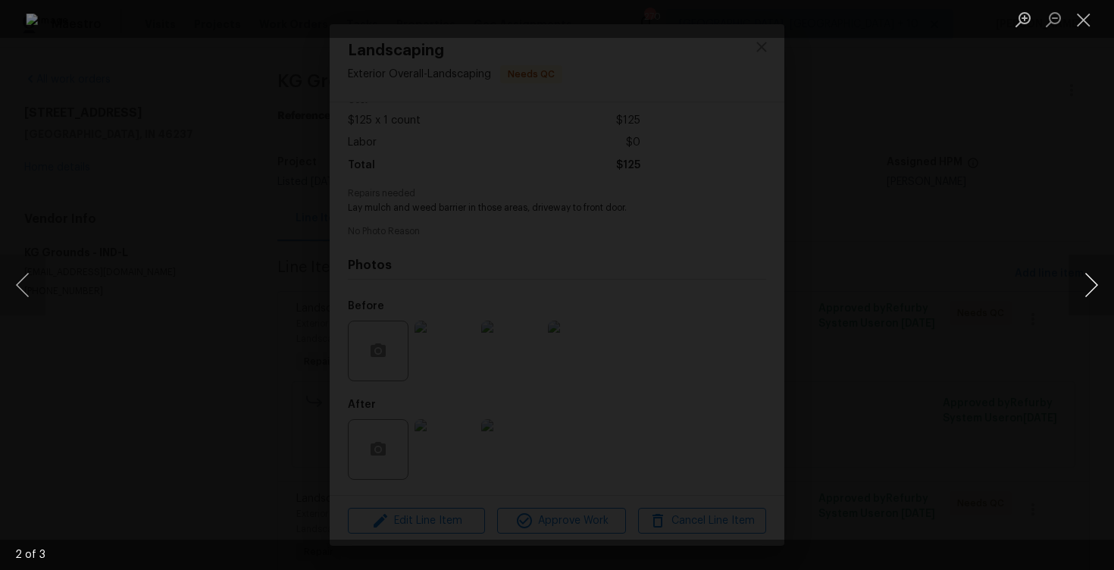
click at [1102, 289] on button "Next image" at bounding box center [1091, 285] width 45 height 61
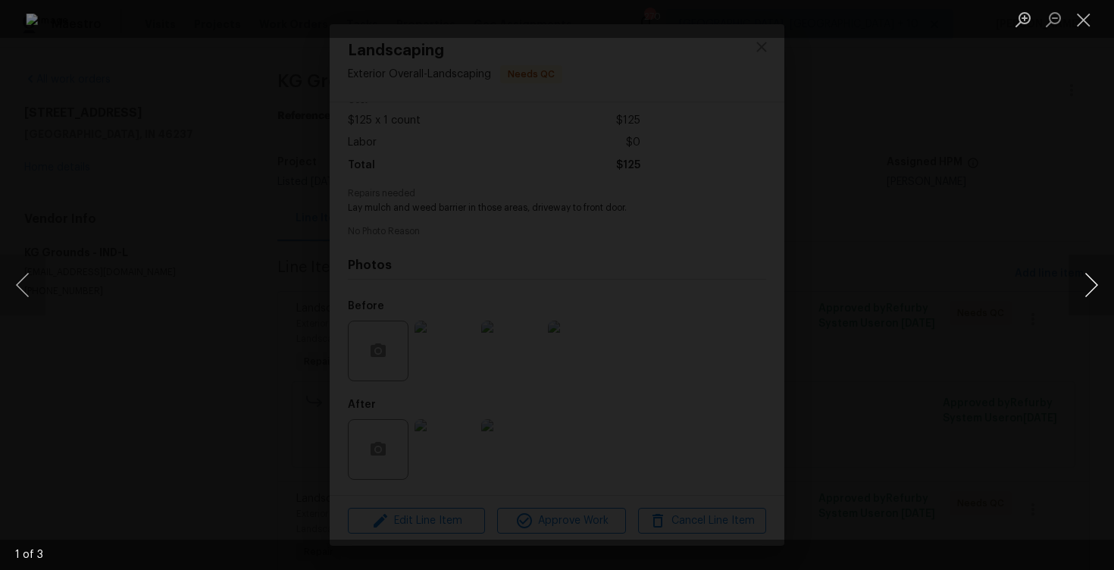
click at [1102, 289] on button "Next image" at bounding box center [1091, 285] width 45 height 61
click at [1083, 191] on div "Lightbox" at bounding box center [557, 285] width 1114 height 570
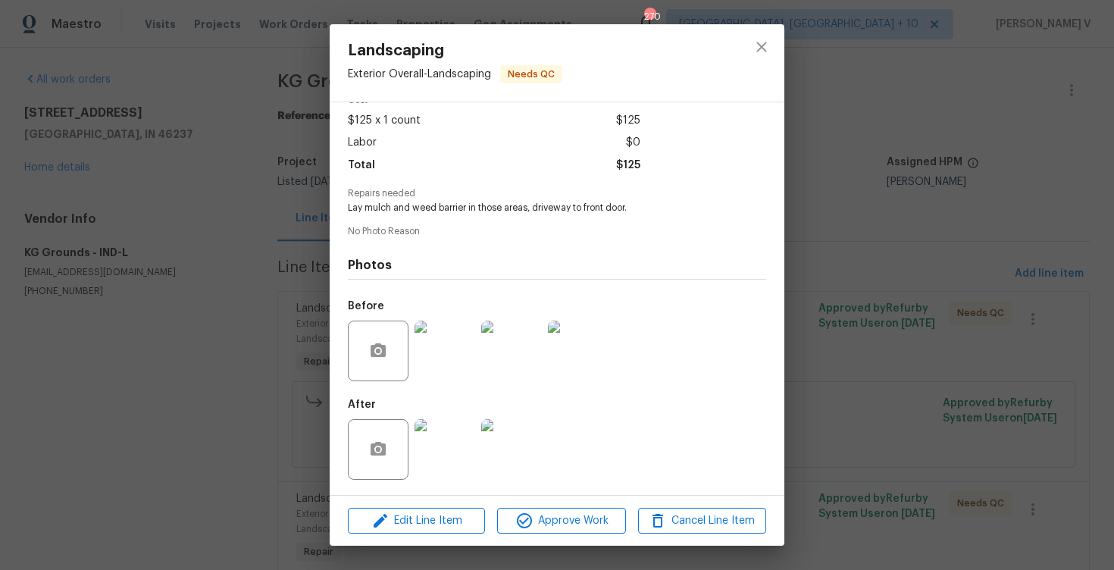
click at [423, 433] on img at bounding box center [445, 449] width 61 height 61
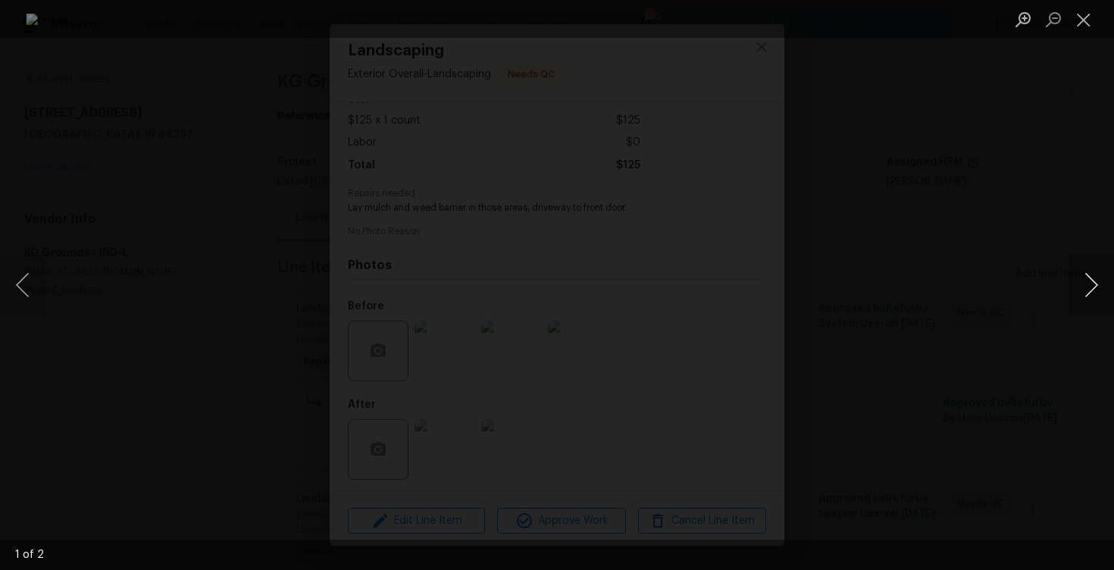
click at [1089, 274] on button "Next image" at bounding box center [1091, 285] width 45 height 61
click at [1032, 174] on div "Lightbox" at bounding box center [557, 285] width 1114 height 570
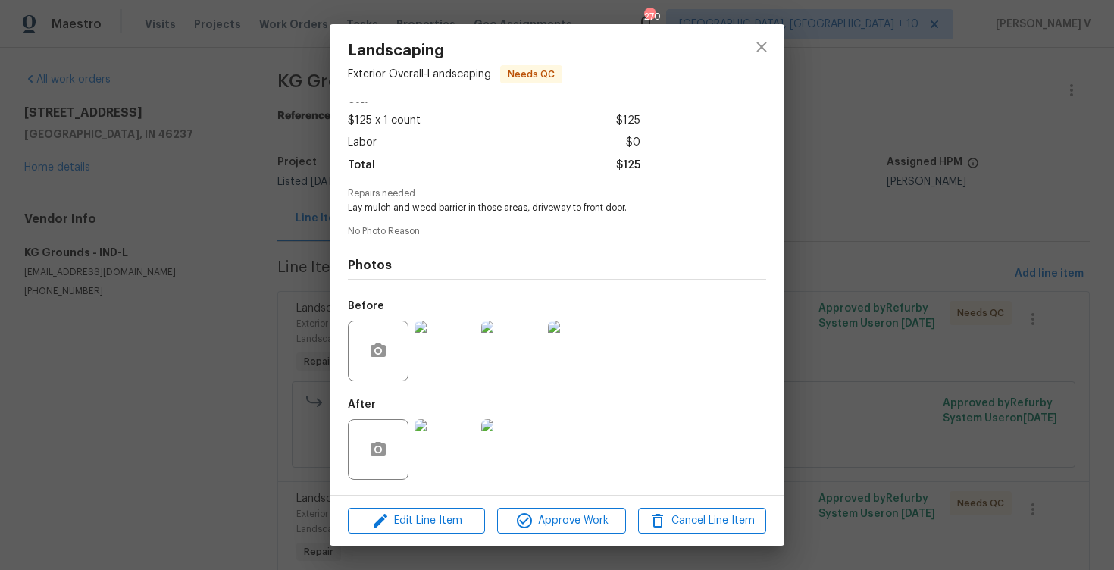
click at [569, 352] on img at bounding box center [578, 351] width 61 height 61
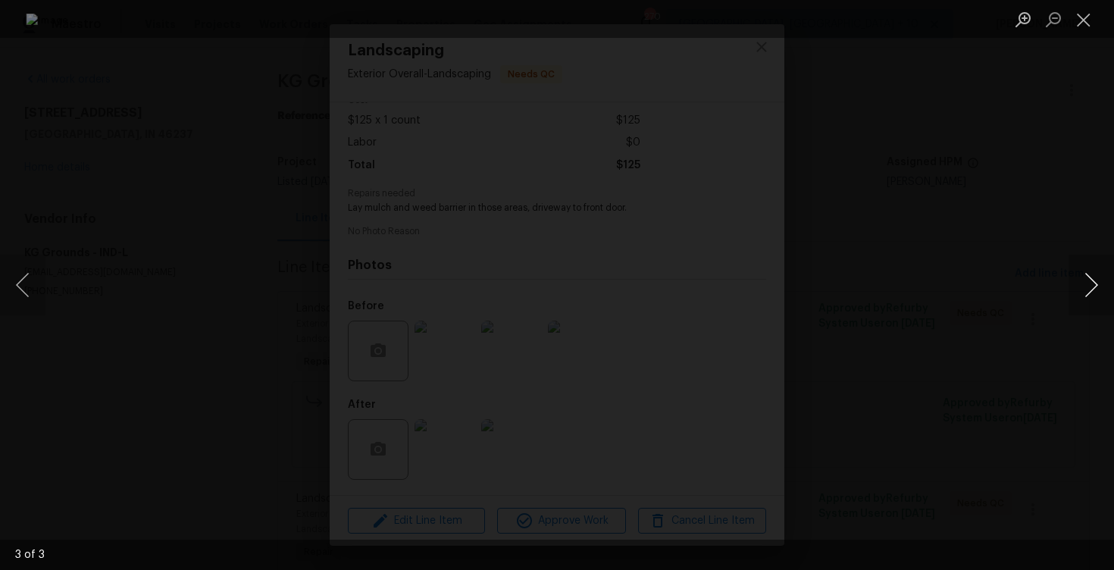
click at [1086, 283] on button "Next image" at bounding box center [1091, 285] width 45 height 61
click at [1017, 269] on div "Lightbox" at bounding box center [557, 285] width 1114 height 570
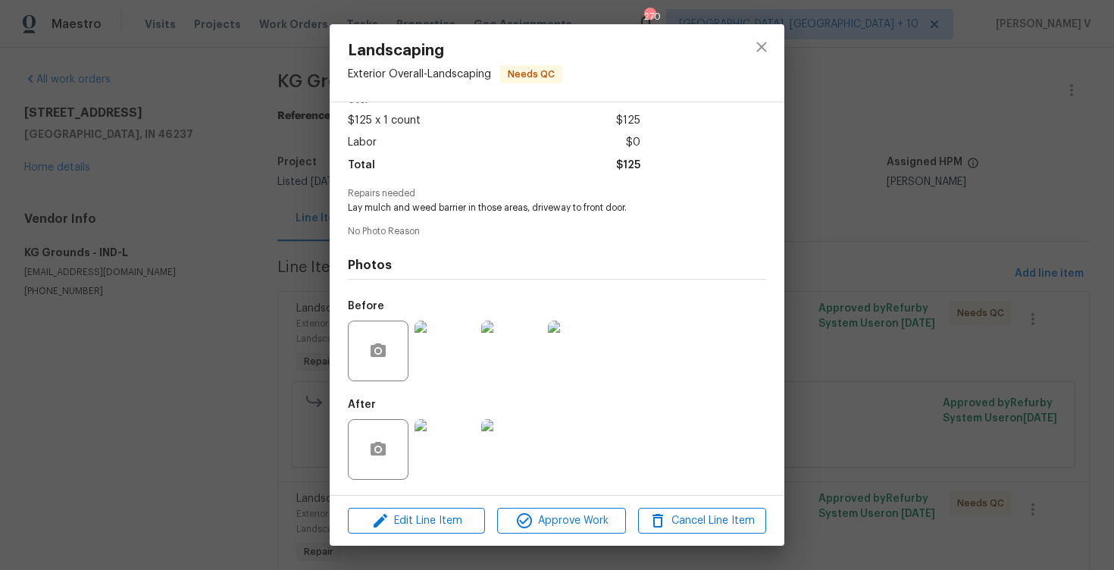
click at [453, 446] on img at bounding box center [445, 449] width 61 height 61
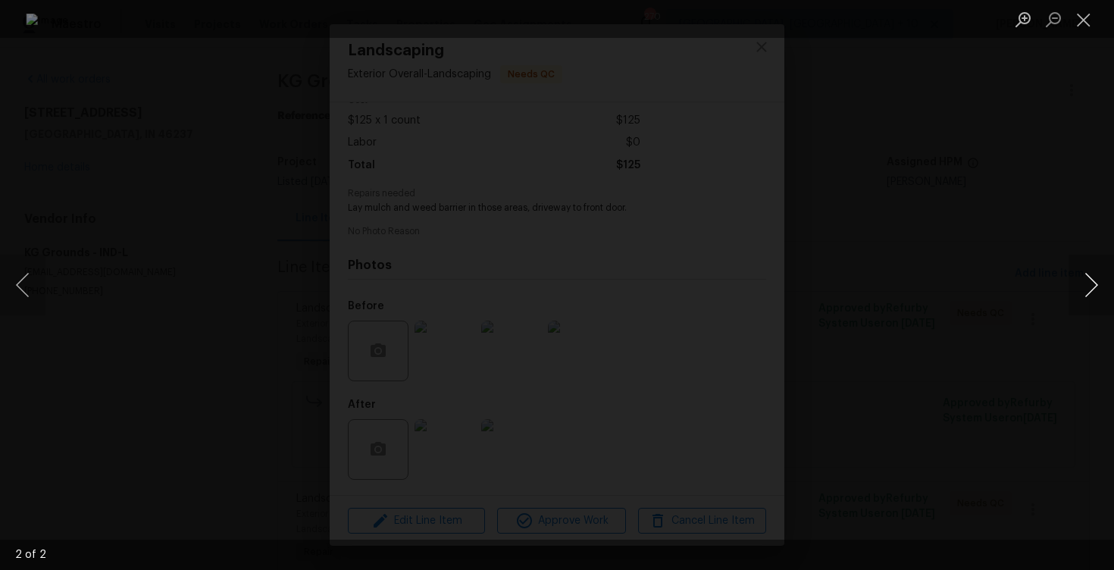
click at [1098, 274] on button "Next image" at bounding box center [1091, 285] width 45 height 61
click at [1080, 208] on div "Lightbox" at bounding box center [557, 285] width 1114 height 570
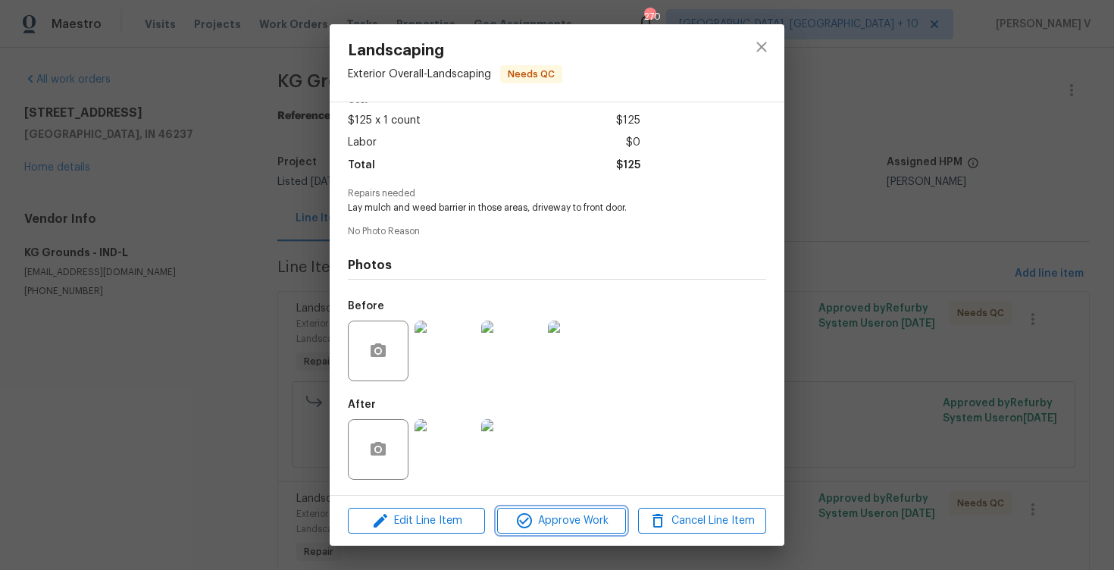
click at [577, 509] on button "Approve Work" at bounding box center [561, 521] width 128 height 27
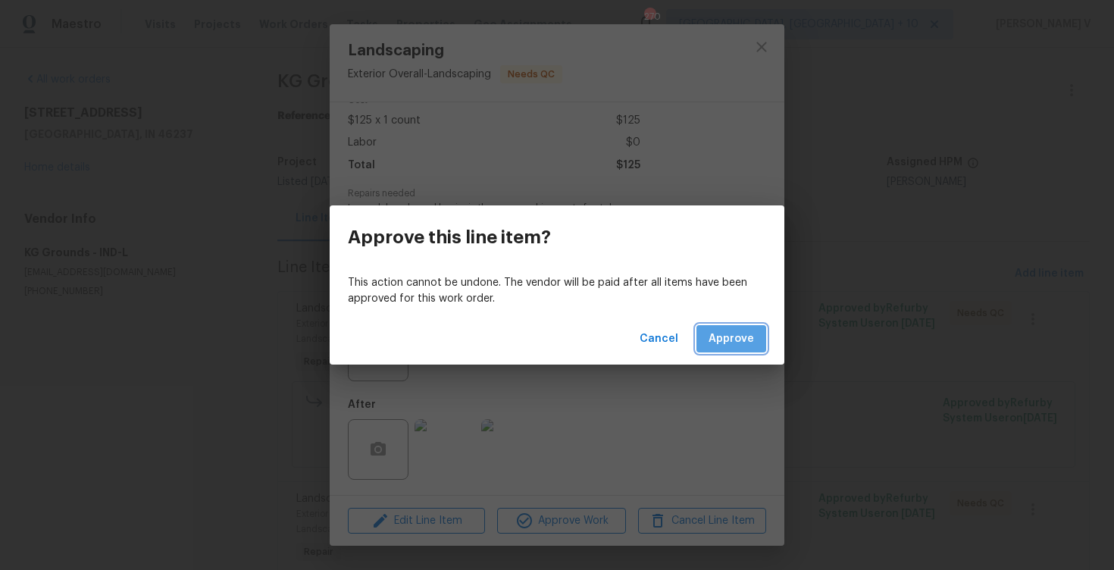
click at [717, 352] on button "Approve" at bounding box center [732, 339] width 70 height 28
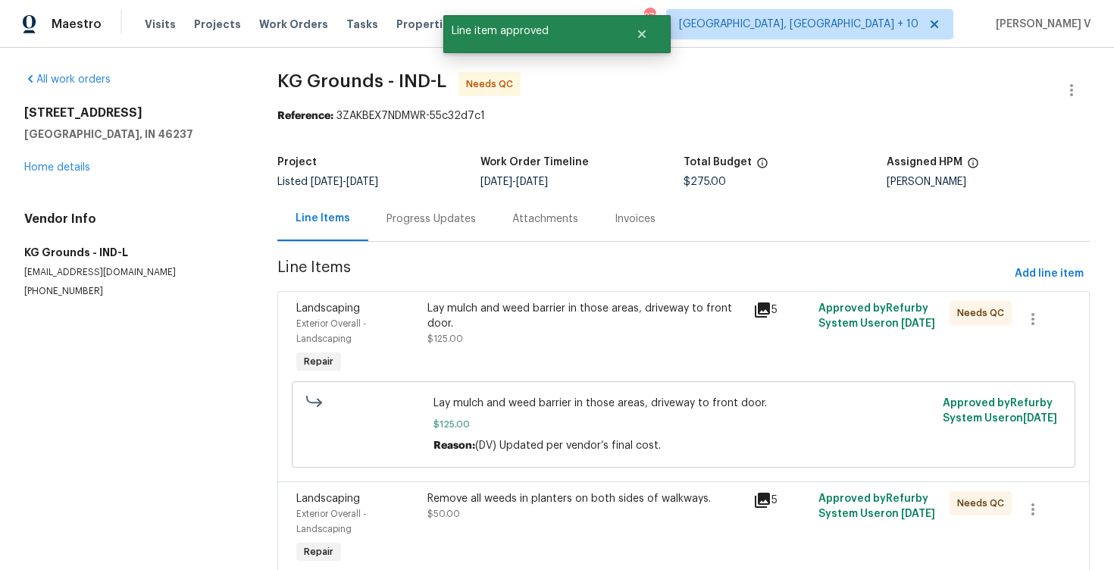
click at [381, 215] on div "Progress Updates" at bounding box center [431, 218] width 126 height 45
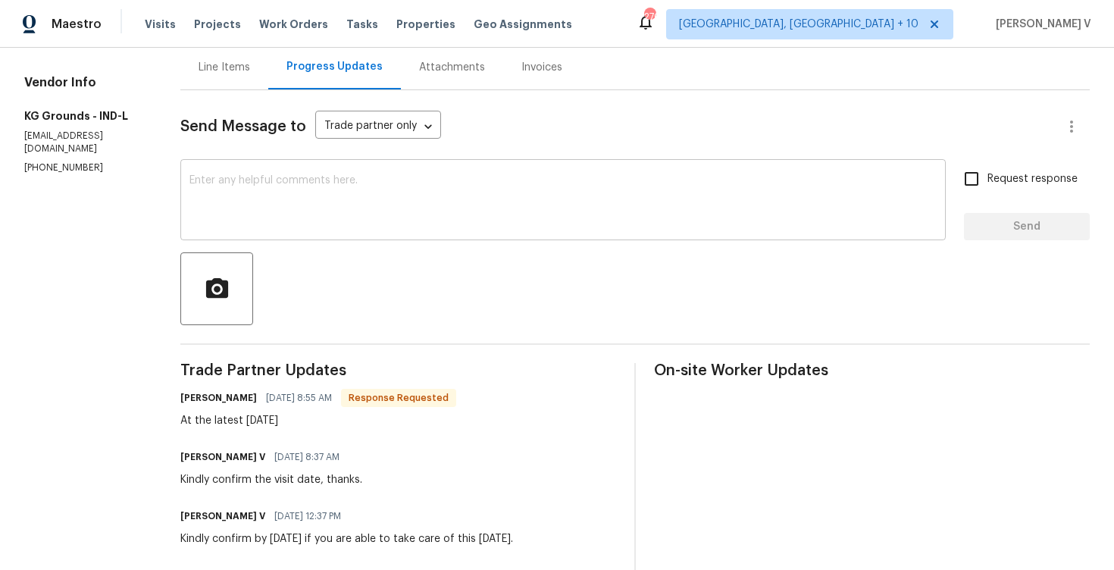
scroll to position [130, 0]
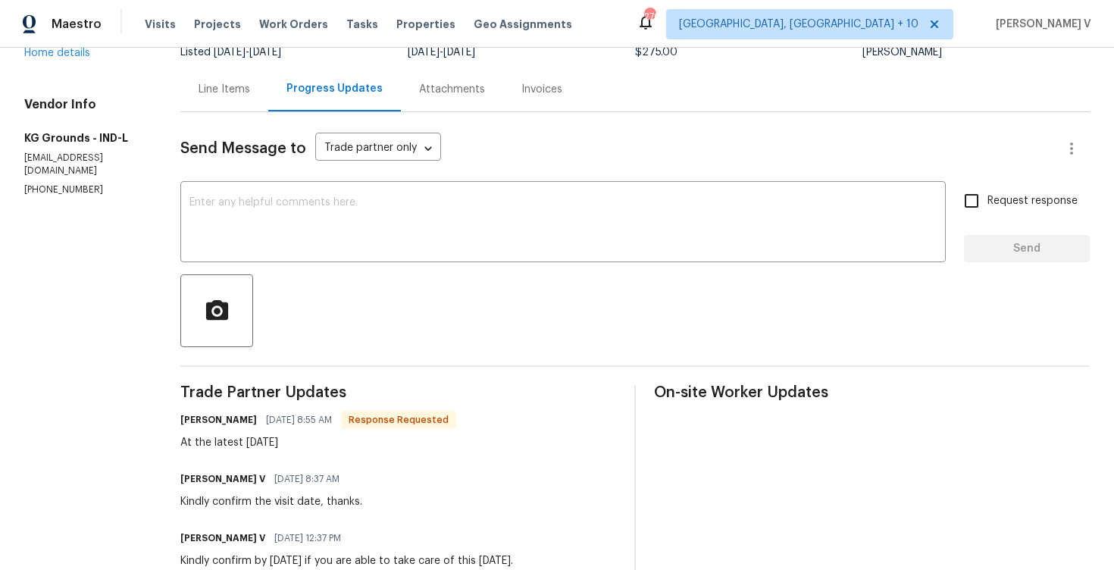
click at [249, 103] on div "Line Items" at bounding box center [224, 89] width 88 height 45
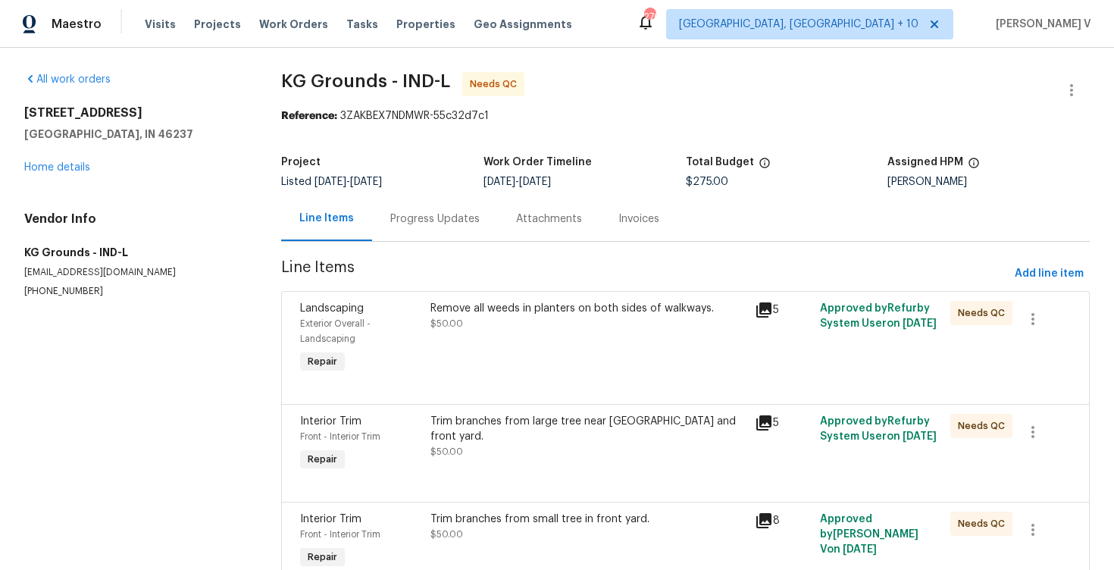
click at [490, 334] on div "Remove all weeds in planters on both sides of walkways. $50.00" at bounding box center [588, 338] width 325 height 85
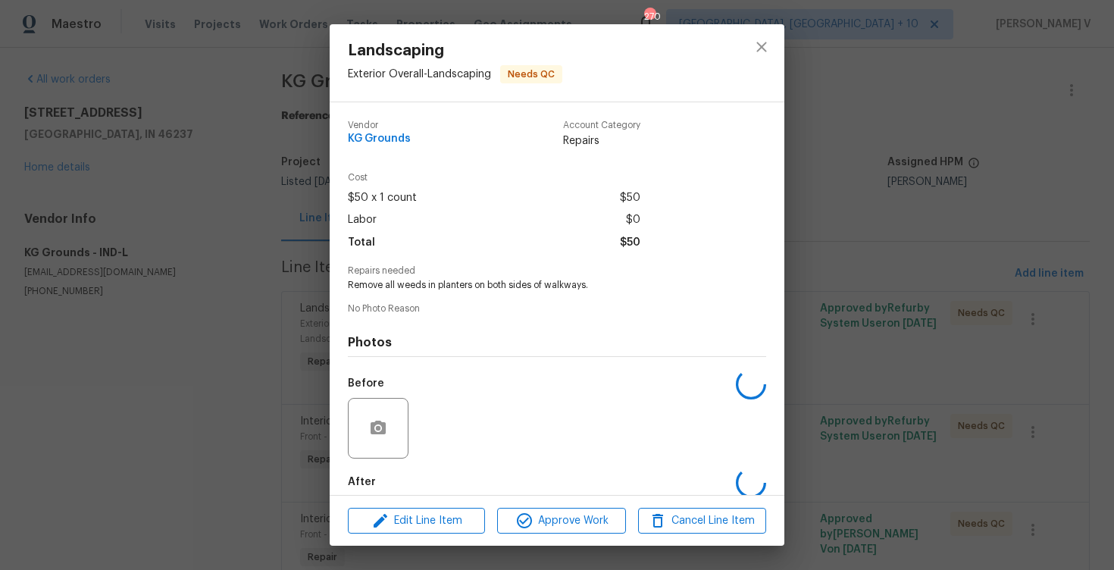
scroll to position [77, 0]
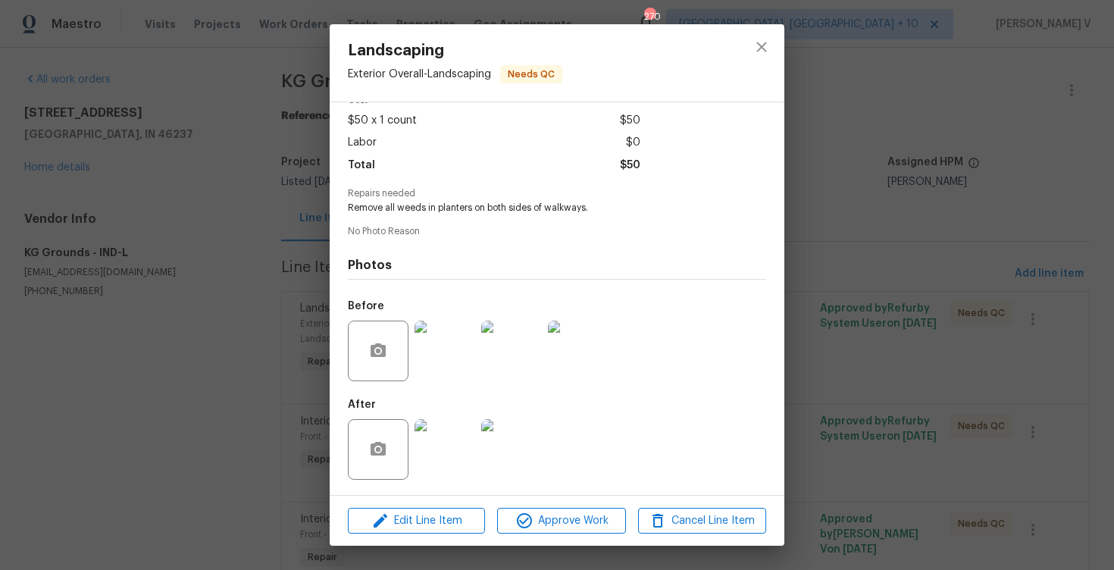
click at [440, 334] on img at bounding box center [445, 351] width 61 height 61
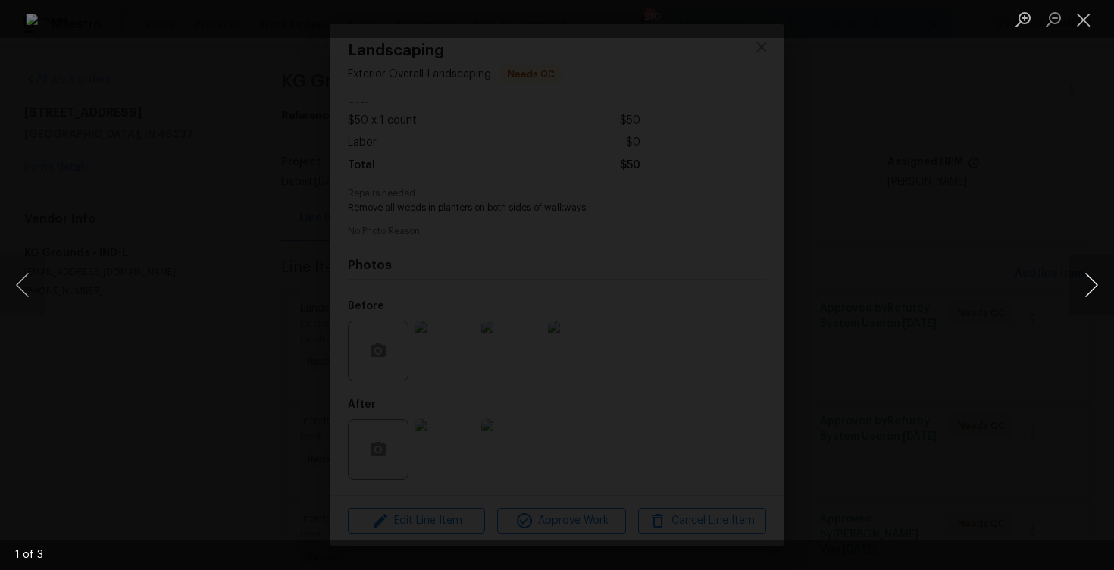
click at [1089, 287] on button "Next image" at bounding box center [1091, 285] width 45 height 61
click at [1067, 204] on div "Lightbox" at bounding box center [557, 285] width 1114 height 570
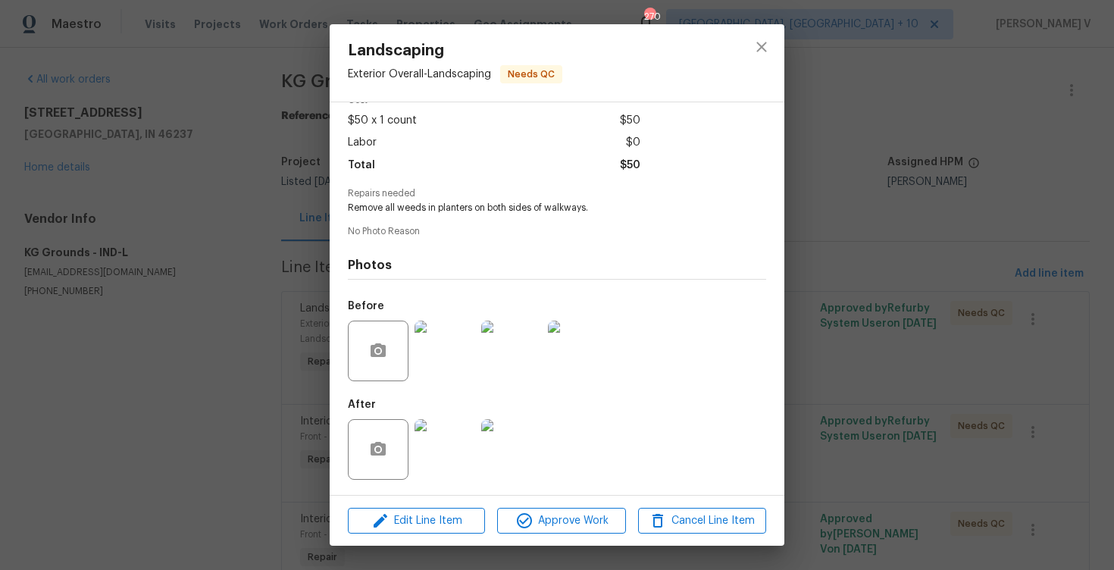
click at [443, 465] on img at bounding box center [445, 449] width 61 height 61
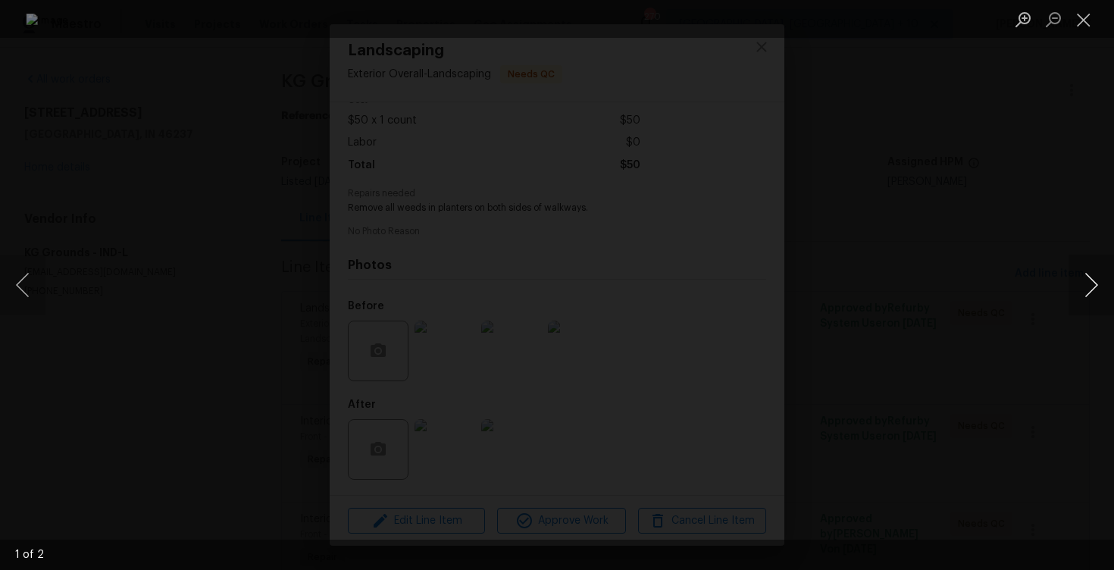
click at [1098, 281] on button "Next image" at bounding box center [1091, 285] width 45 height 61
click at [1082, 204] on div "Lightbox" at bounding box center [557, 285] width 1114 height 570
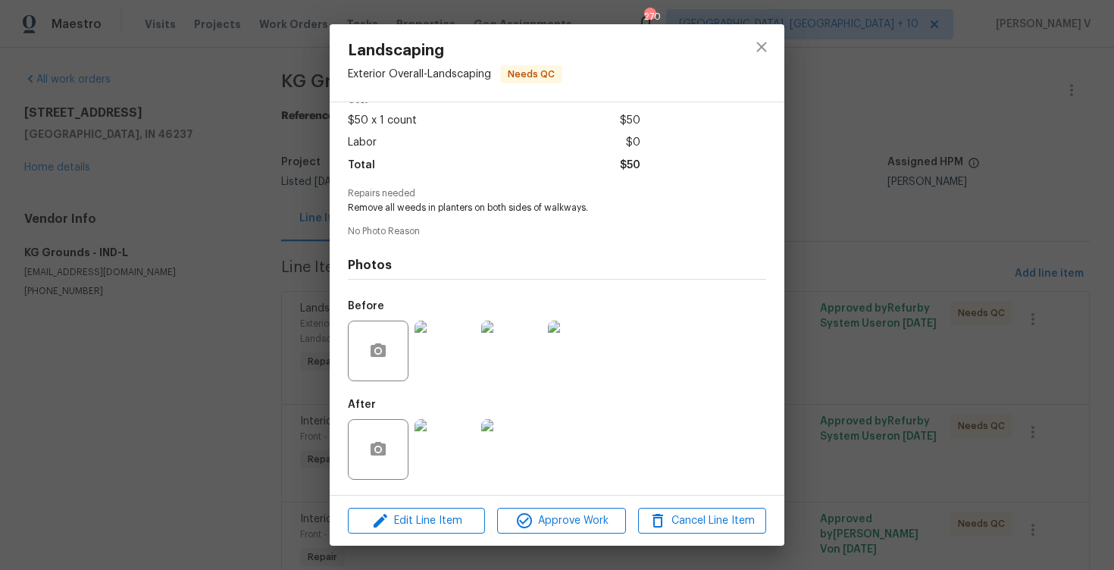
click at [893, 309] on div "Landscaping Exterior Overall - Landscaping Needs QC Vendor KG Grounds Account C…" at bounding box center [557, 285] width 1114 height 570
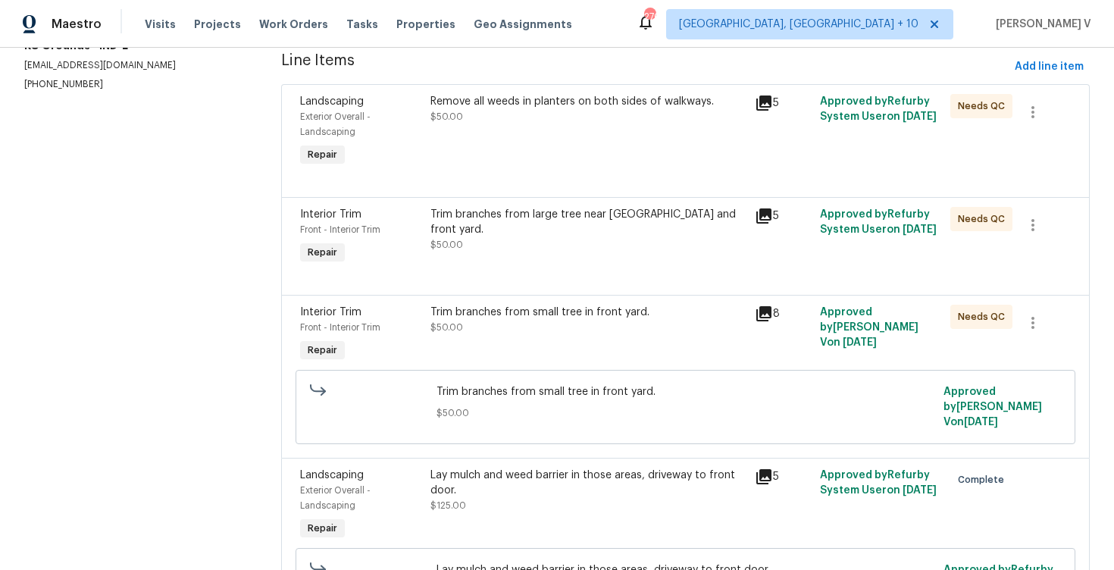
scroll to position [208, 0]
click at [523, 496] on div "Lay mulch and weed barrier in those areas, driveway to front door." at bounding box center [589, 481] width 316 height 30
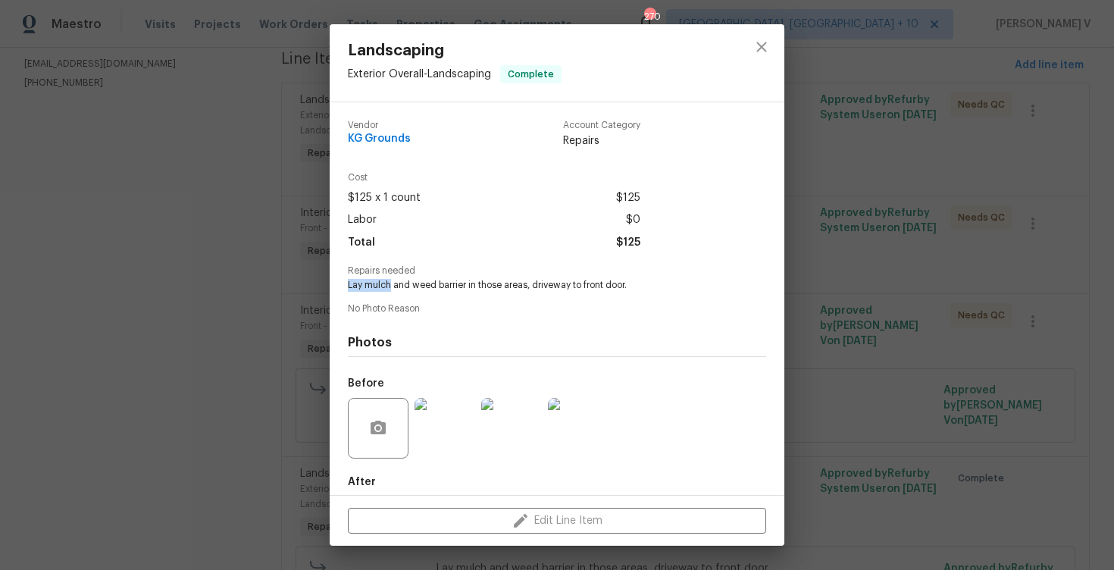
drag, startPoint x: 346, startPoint y: 285, endPoint x: 391, endPoint y: 286, distance: 45.5
click at [391, 286] on div "Vendor KG Grounds Account Category Repairs Cost $125 x 1 count $125 Labor $0 To…" at bounding box center [557, 298] width 455 height 393
copy span "Lay mulch"
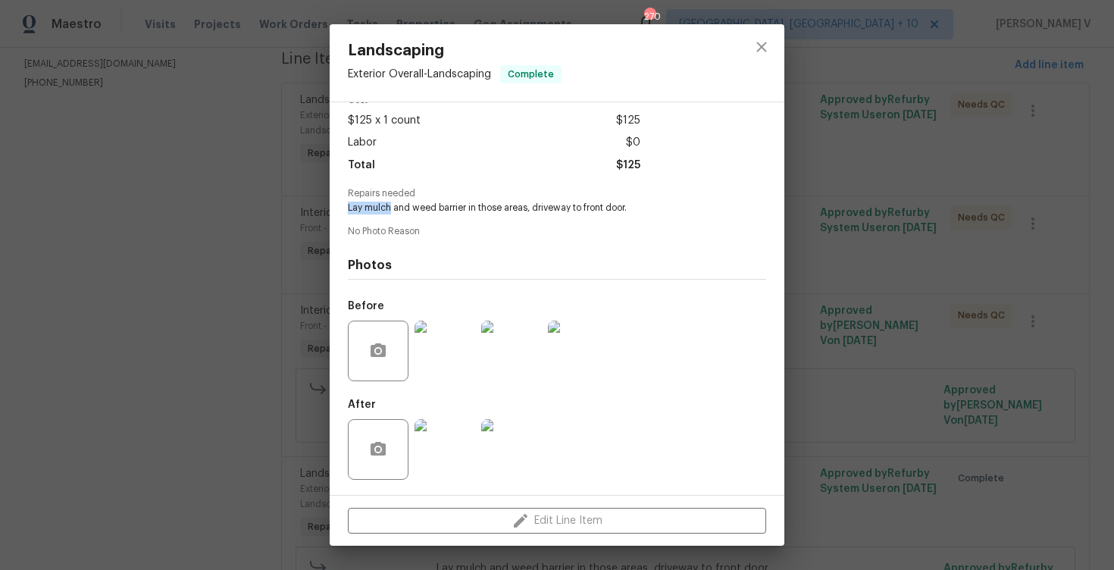
click at [443, 441] on img at bounding box center [445, 449] width 61 height 61
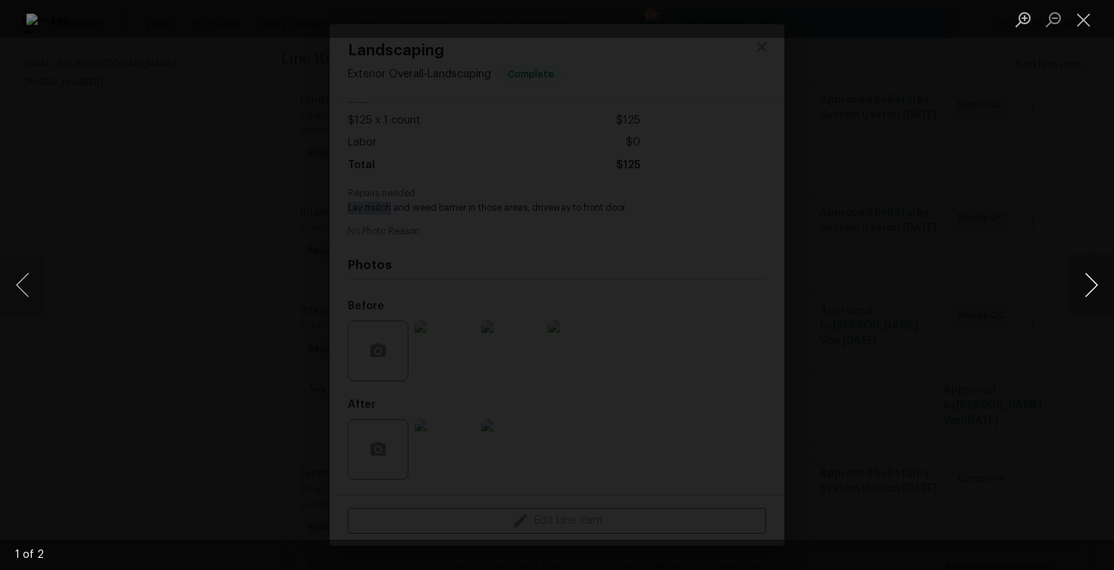
click at [1095, 280] on button "Next image" at bounding box center [1091, 285] width 45 height 61
click at [1057, 311] on div "Lightbox" at bounding box center [557, 285] width 1114 height 570
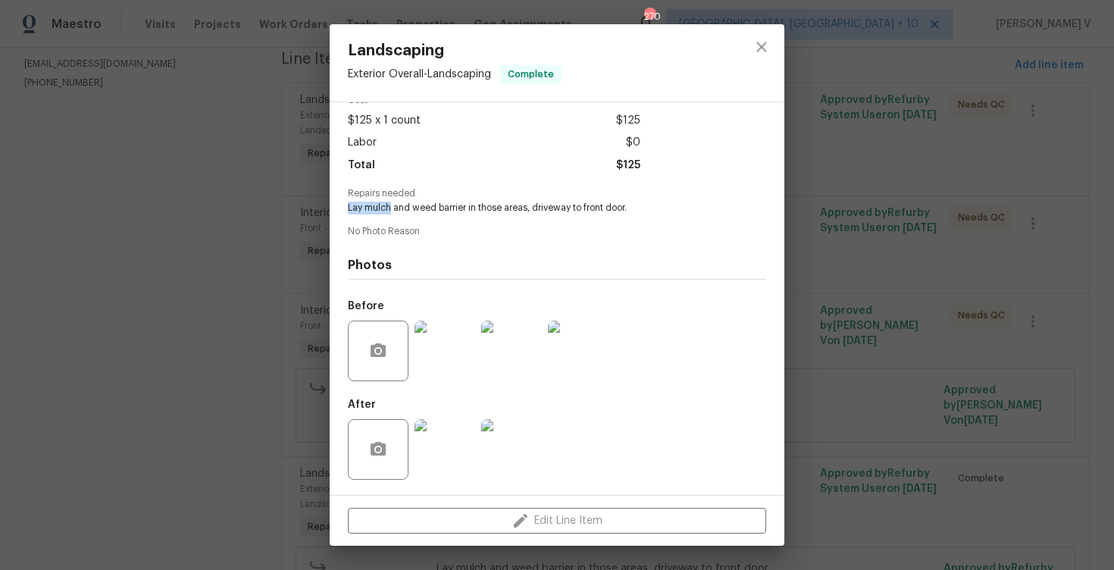
click at [1057, 311] on div "Landscaping Exterior Overall - Landscaping Complete Vendor KG Grounds Account C…" at bounding box center [557, 285] width 1114 height 570
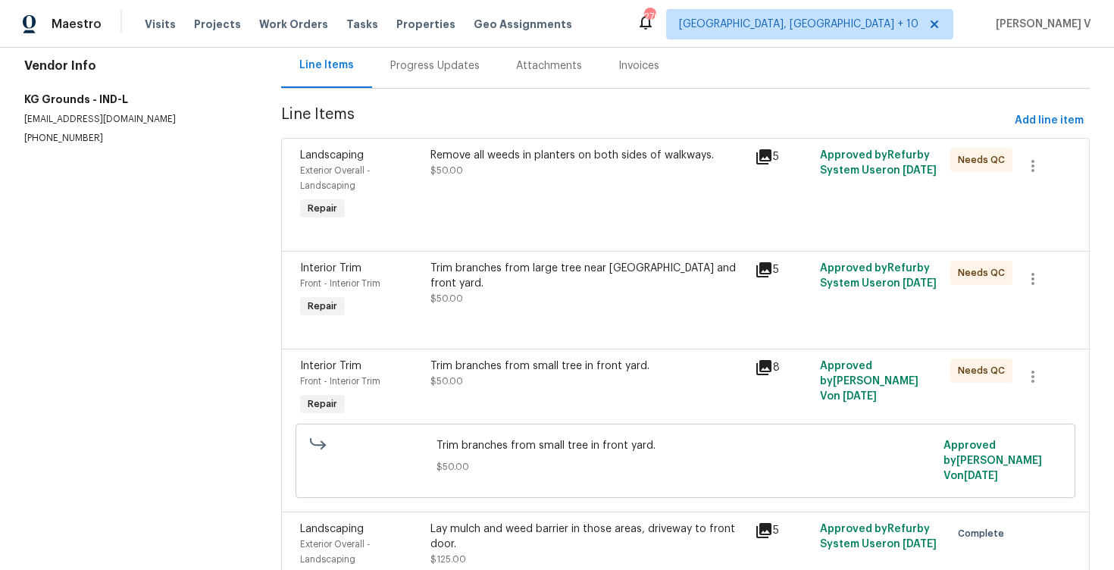
scroll to position [108, 0]
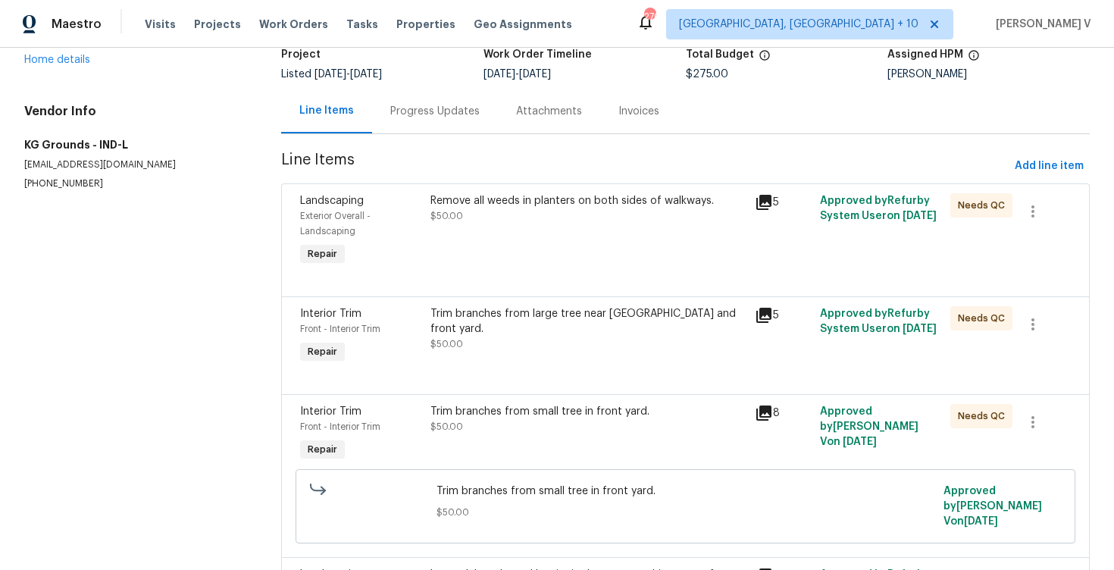
click at [512, 232] on div "Remove all weeds in planters on both sides of walkways. $50.00" at bounding box center [588, 231] width 325 height 85
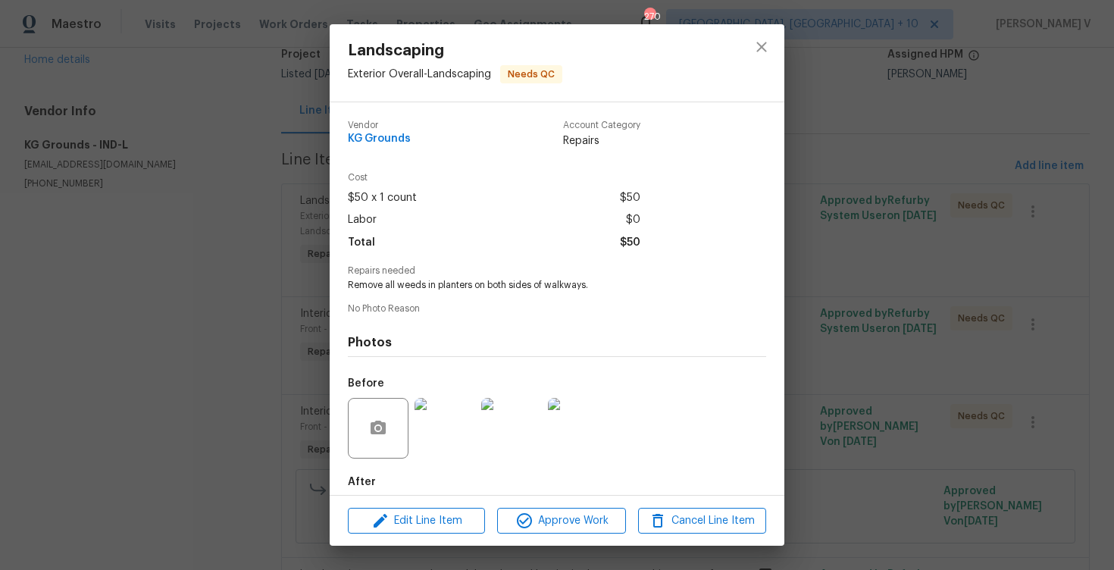
scroll to position [77, 0]
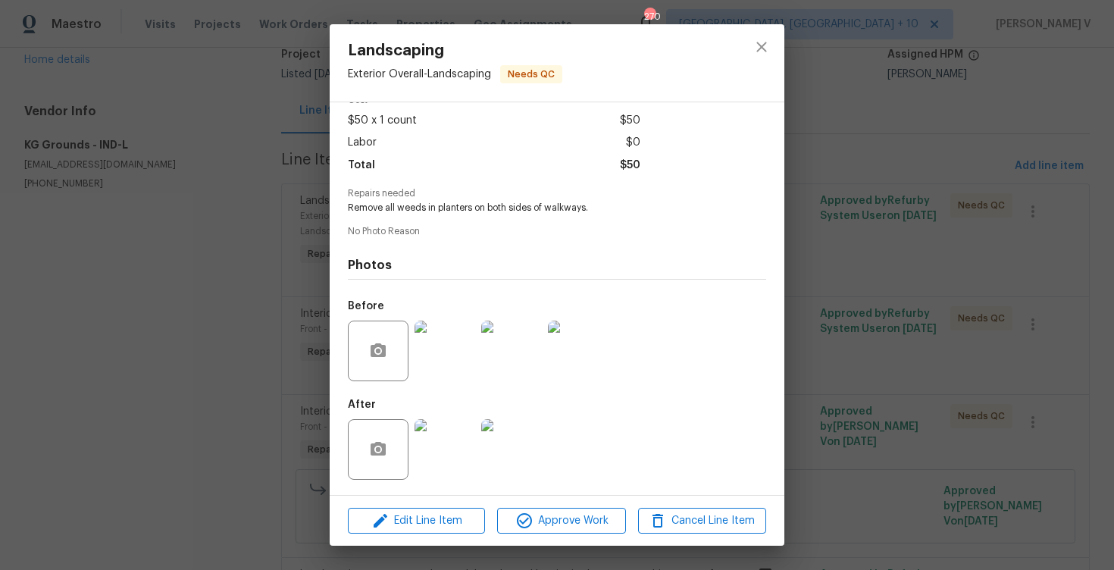
click at [443, 433] on img at bounding box center [445, 449] width 61 height 61
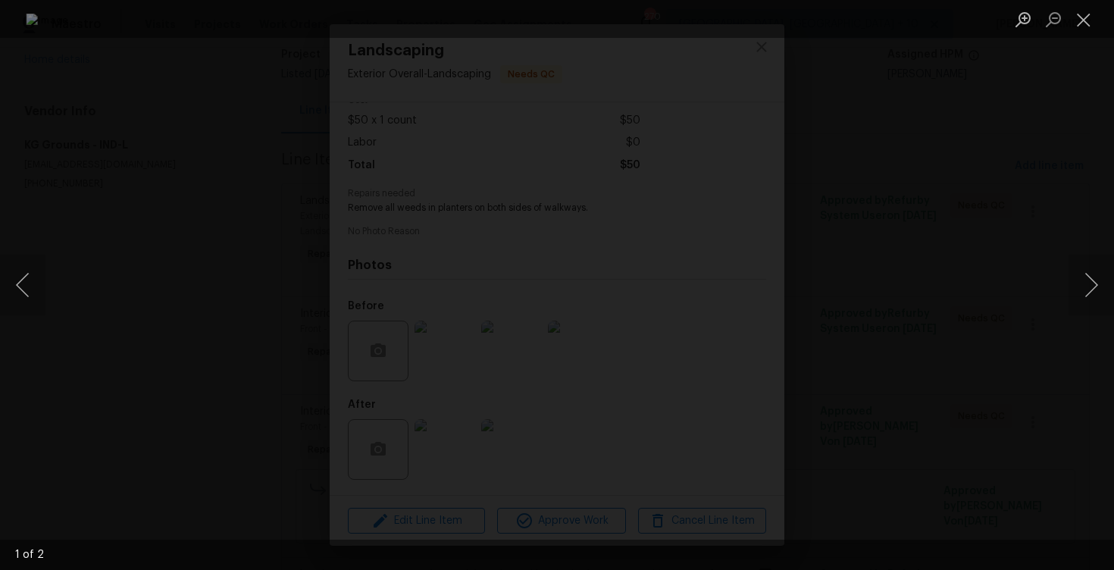
click at [981, 240] on div "Lightbox" at bounding box center [557, 285] width 1114 height 570
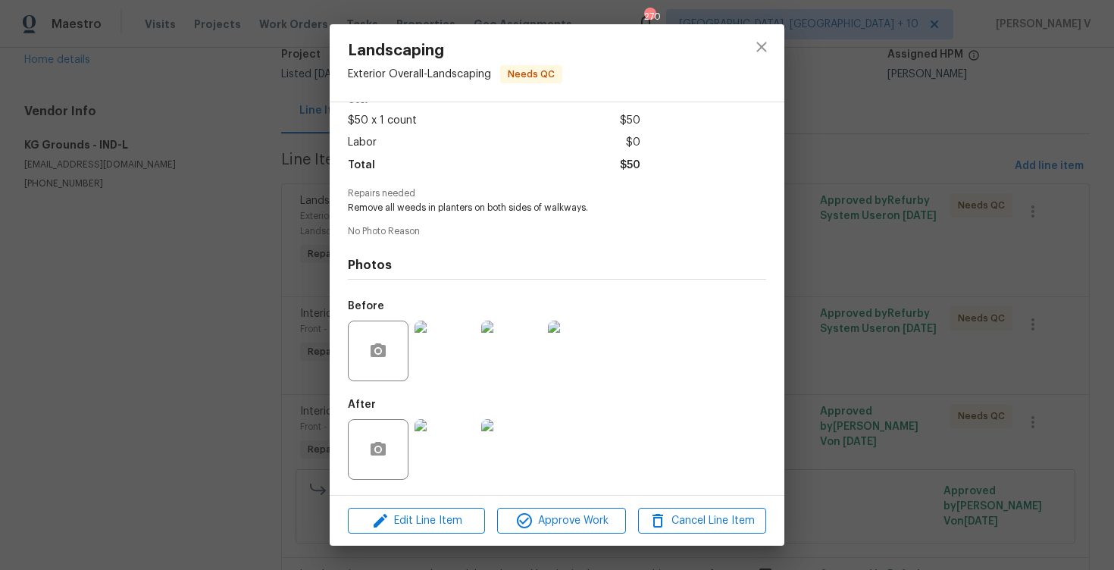
click at [569, 343] on img at bounding box center [578, 351] width 61 height 61
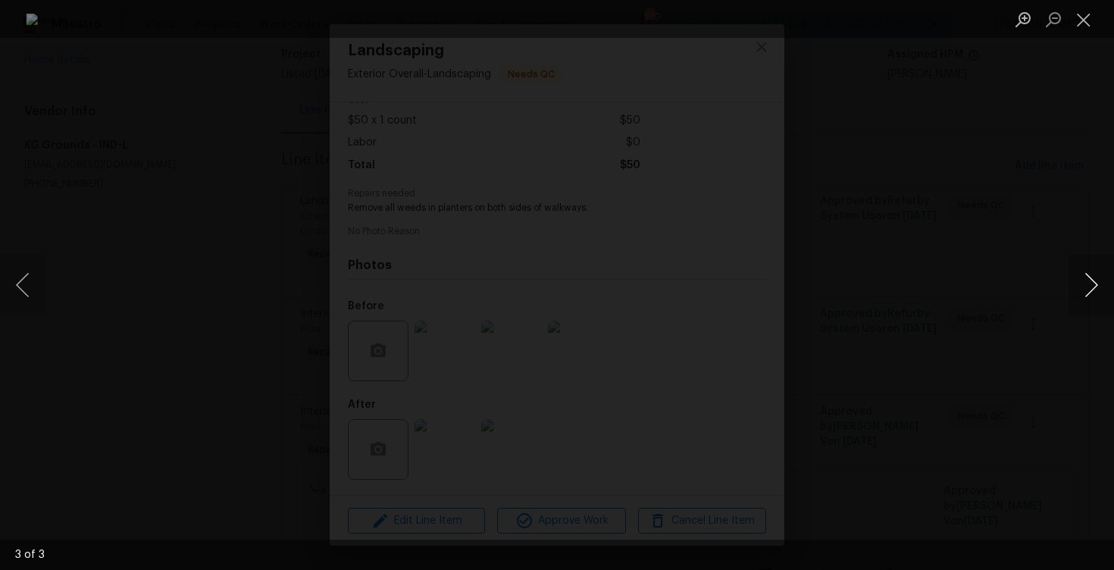
click at [1083, 268] on button "Next image" at bounding box center [1091, 285] width 45 height 61
click at [920, 267] on img "Lightbox" at bounding box center [557, 286] width 1062 height 544
click at [1030, 208] on div "Lightbox" at bounding box center [557, 285] width 1114 height 570
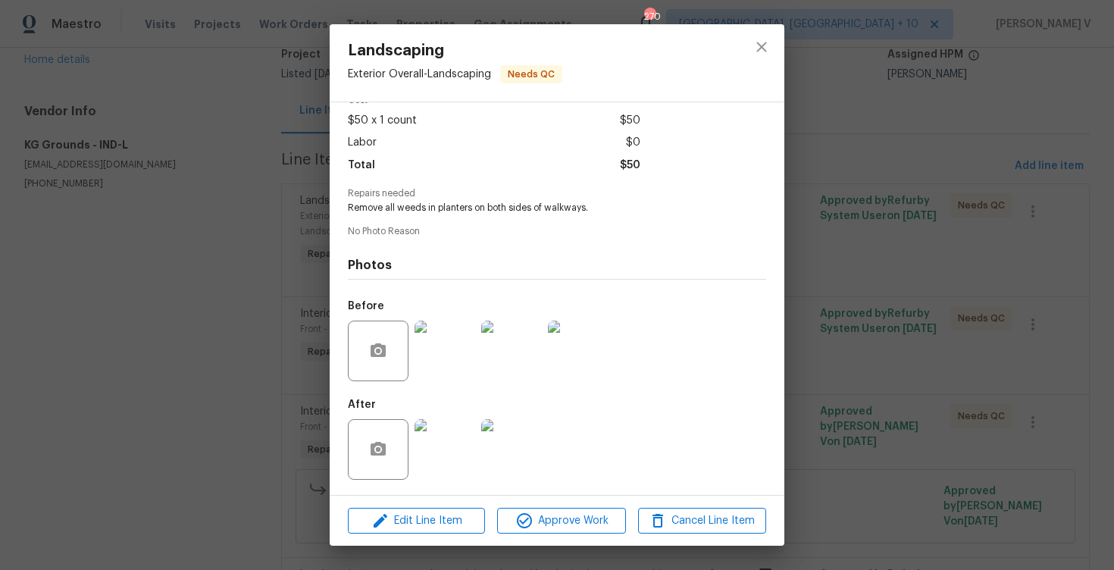
click at [463, 459] on img at bounding box center [445, 449] width 61 height 61
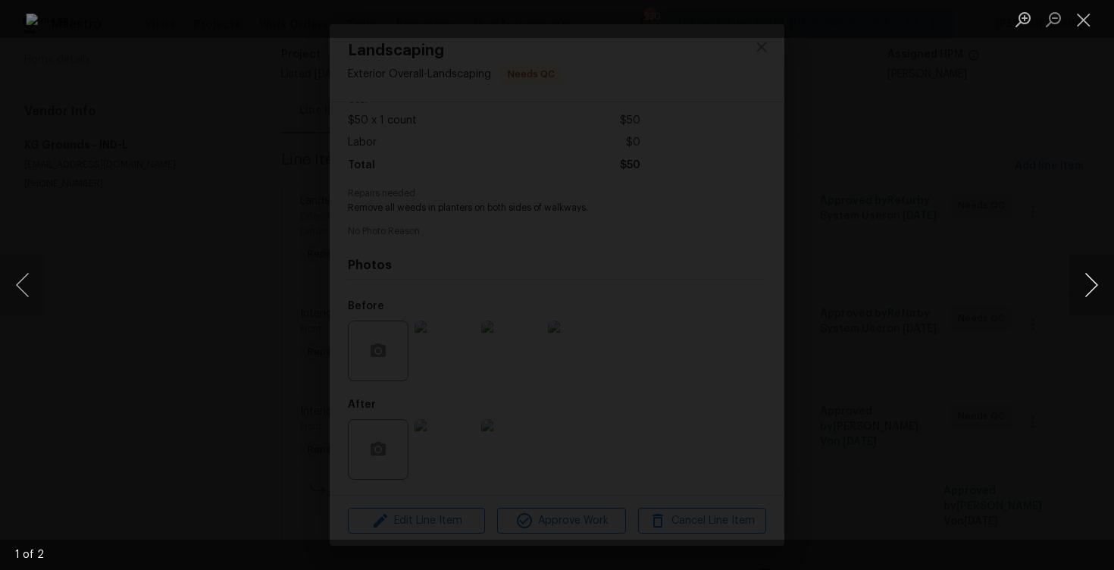
click at [1084, 270] on button "Next image" at bounding box center [1091, 285] width 45 height 61
click at [135, 195] on div "Lightbox" at bounding box center [557, 285] width 1114 height 570
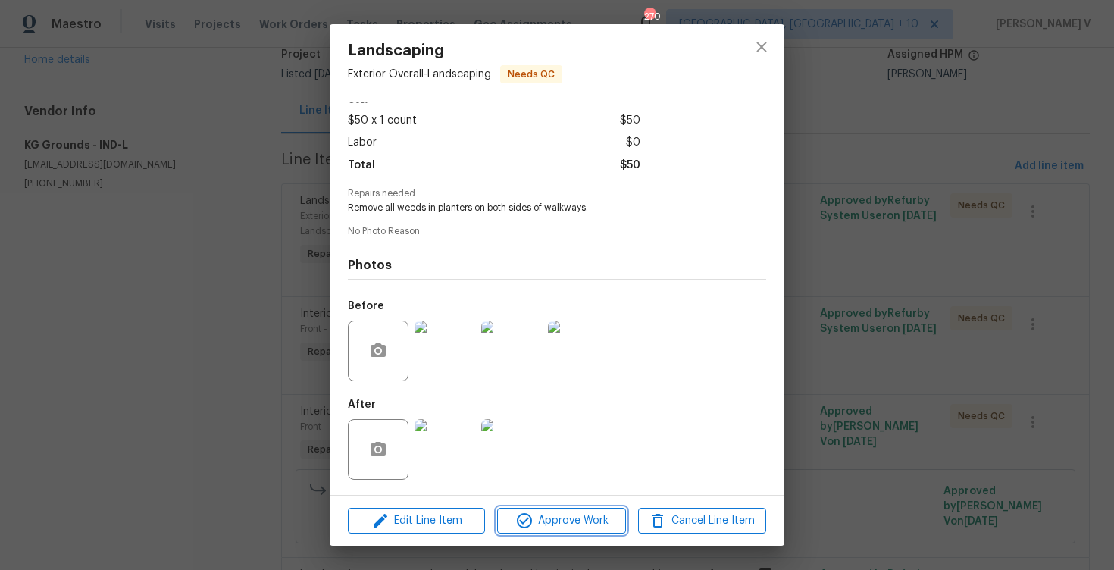
click at [537, 522] on span "Approve Work" at bounding box center [561, 521] width 119 height 19
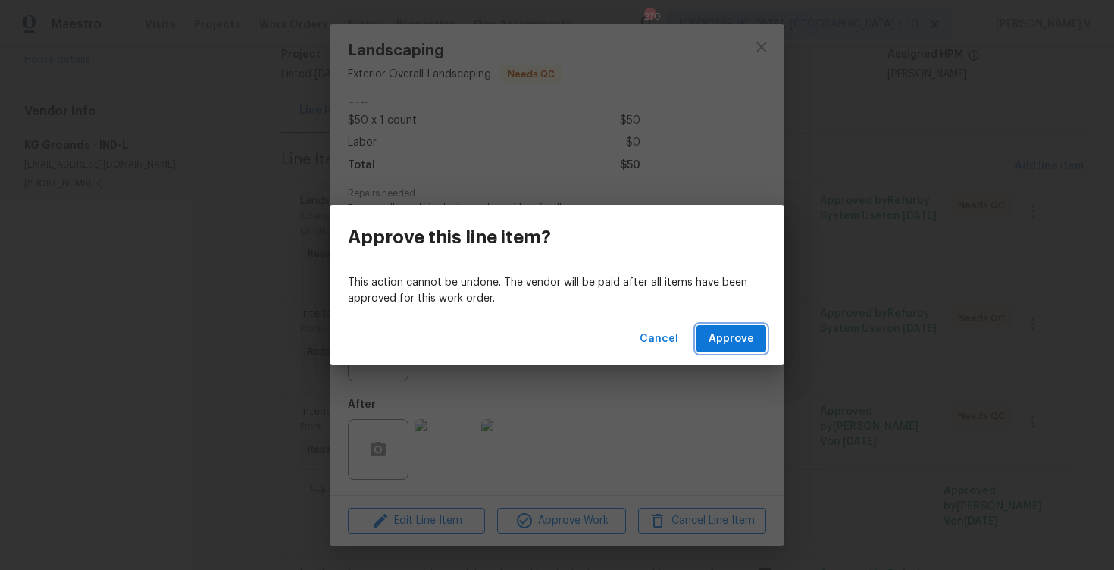
click at [758, 331] on button "Approve" at bounding box center [732, 339] width 70 height 28
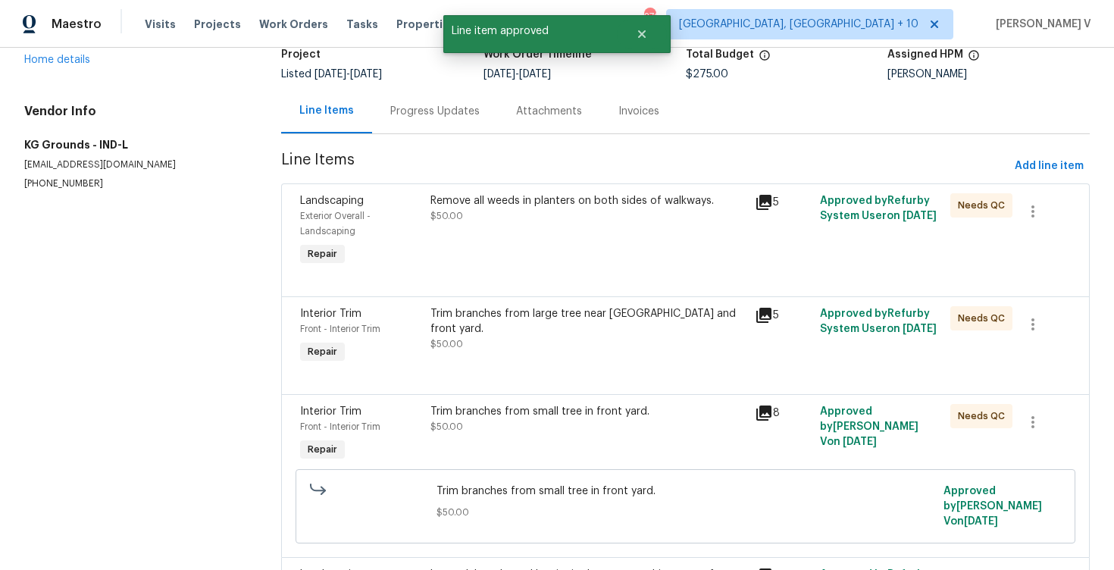
scroll to position [0, 0]
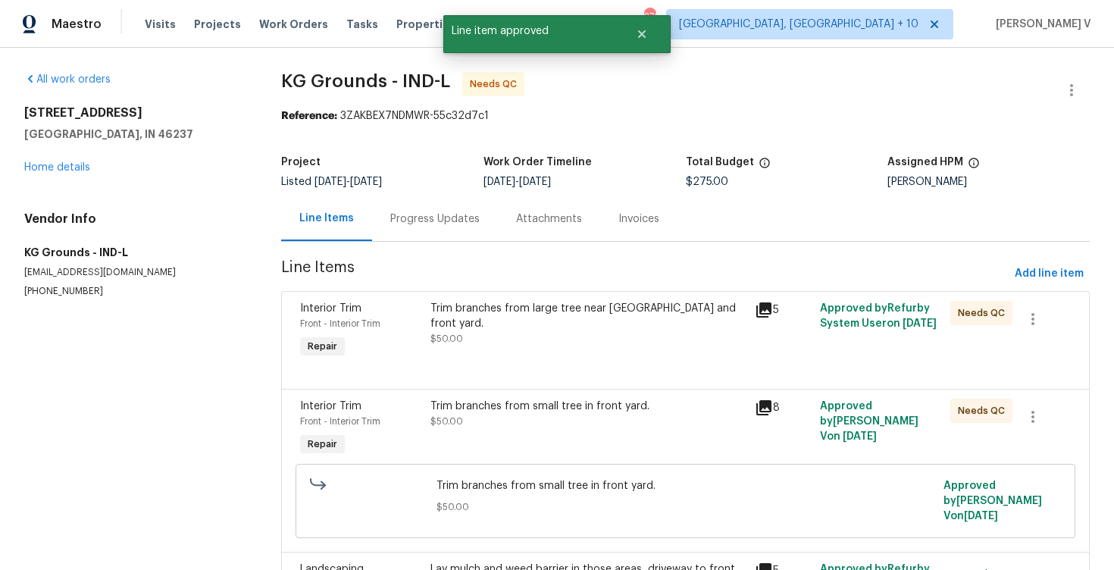
click at [536, 293] on div "Interior Trim Front - Interior Trim Repair Trim branches from large tree near s…" at bounding box center [685, 340] width 809 height 98
click at [522, 327] on div "Trim branches from large tree near sidewalk and front yard. $50.00" at bounding box center [589, 323] width 316 height 45
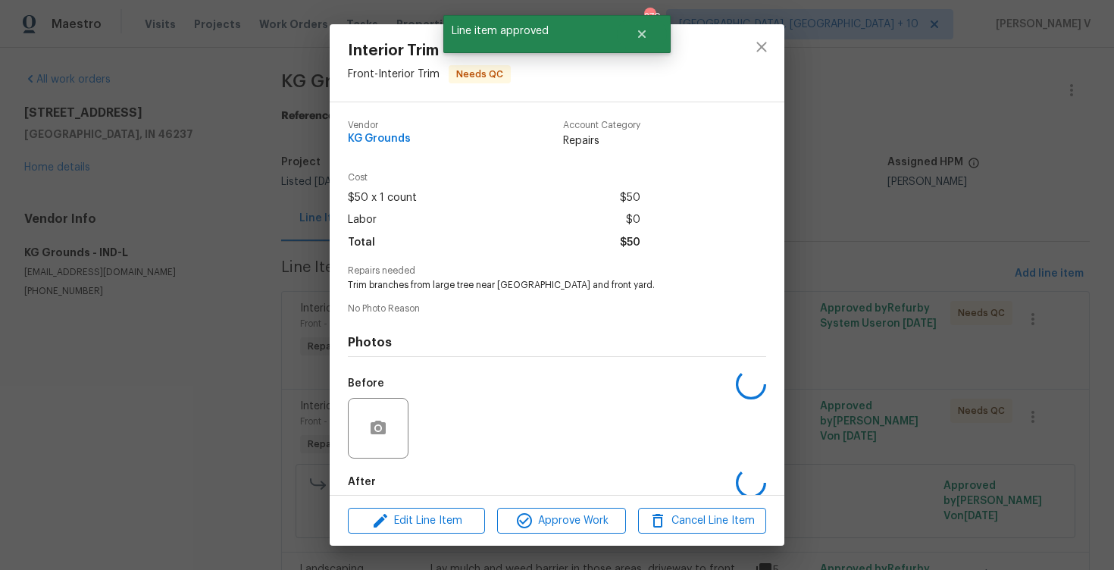
scroll to position [77, 0]
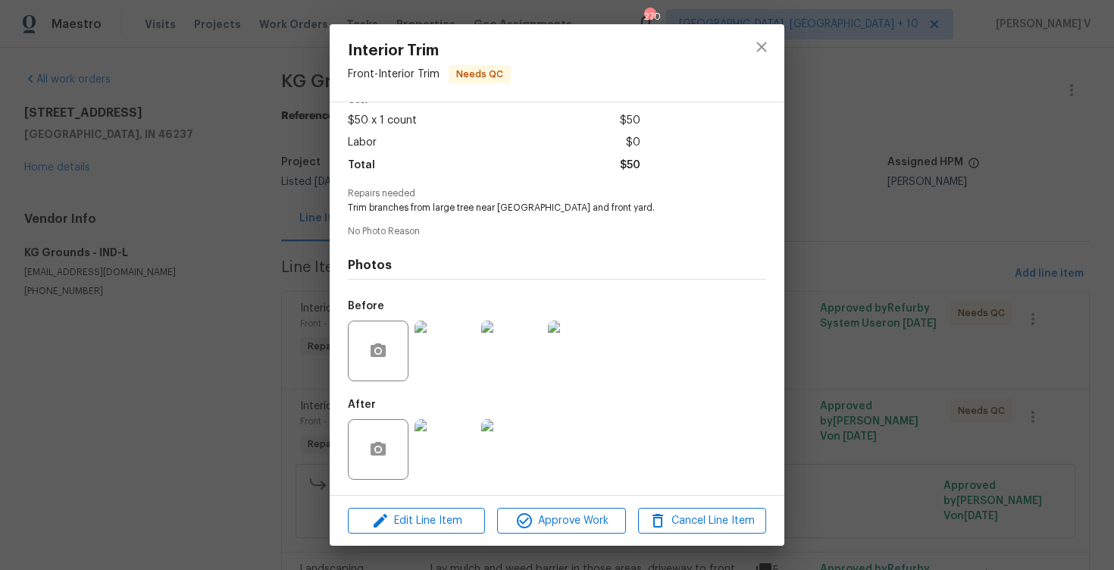
click at [440, 343] on img at bounding box center [445, 351] width 61 height 61
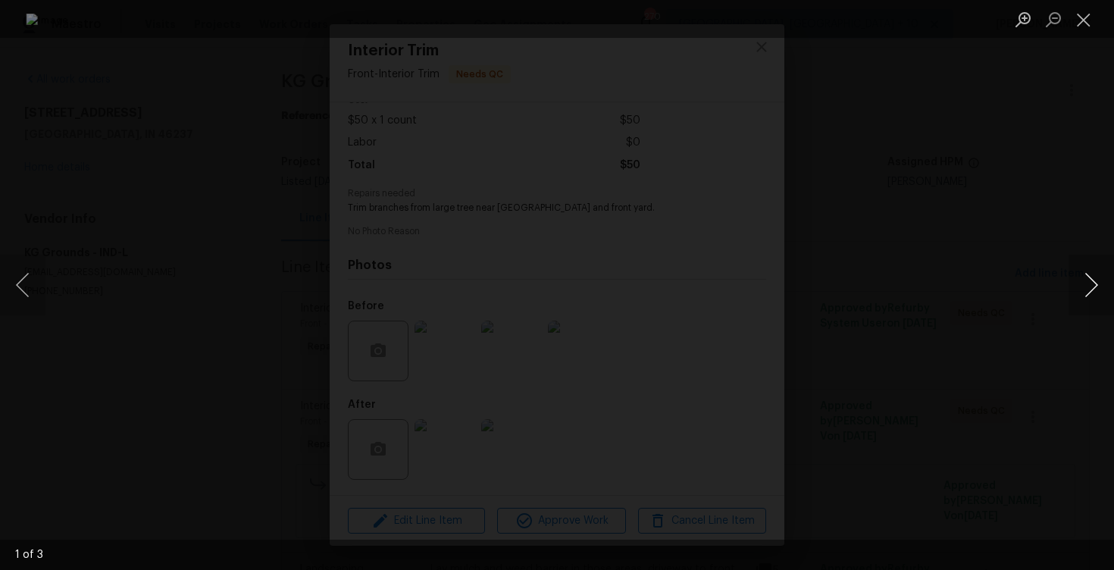
click at [1094, 268] on button "Next image" at bounding box center [1091, 285] width 45 height 61
click at [1072, 201] on div "Lightbox" at bounding box center [557, 285] width 1114 height 570
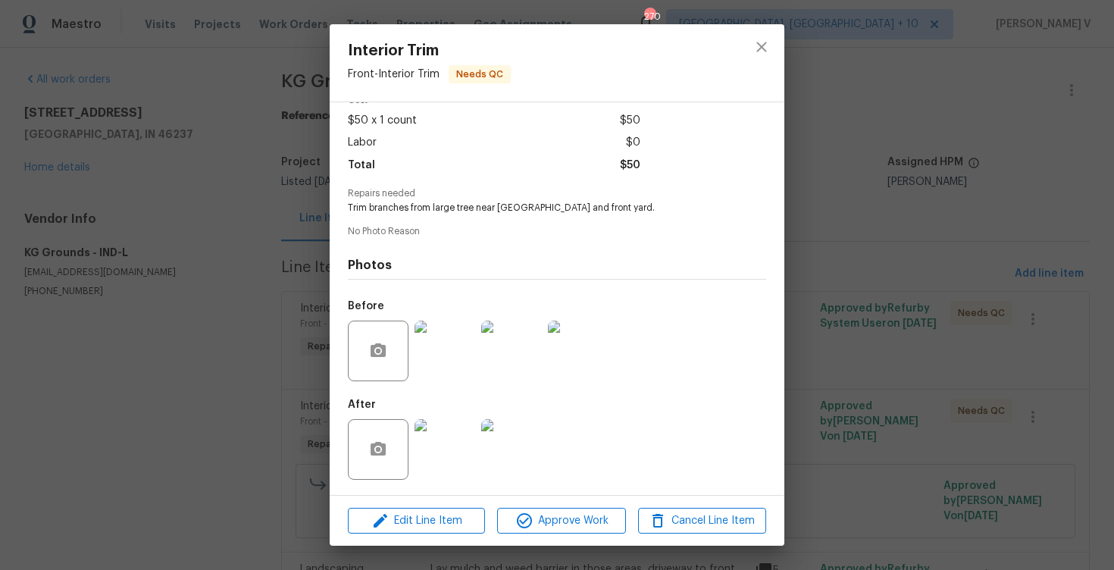
click at [1004, 252] on div "Interior Trim Front - Interior Trim Needs QC Vendor KG Grounds Account Category…" at bounding box center [557, 285] width 1114 height 570
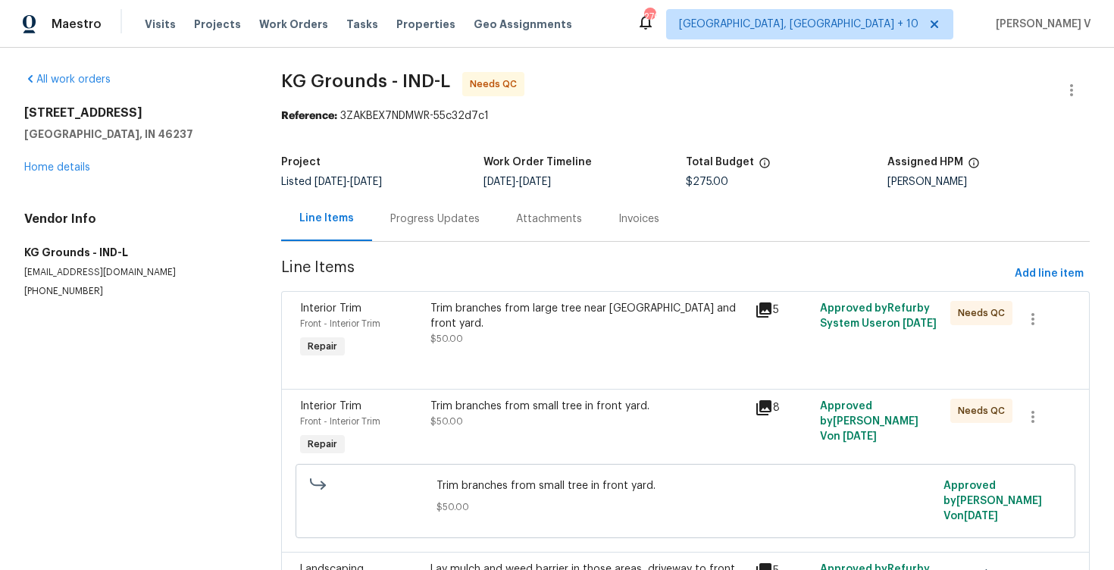
scroll to position [45, 0]
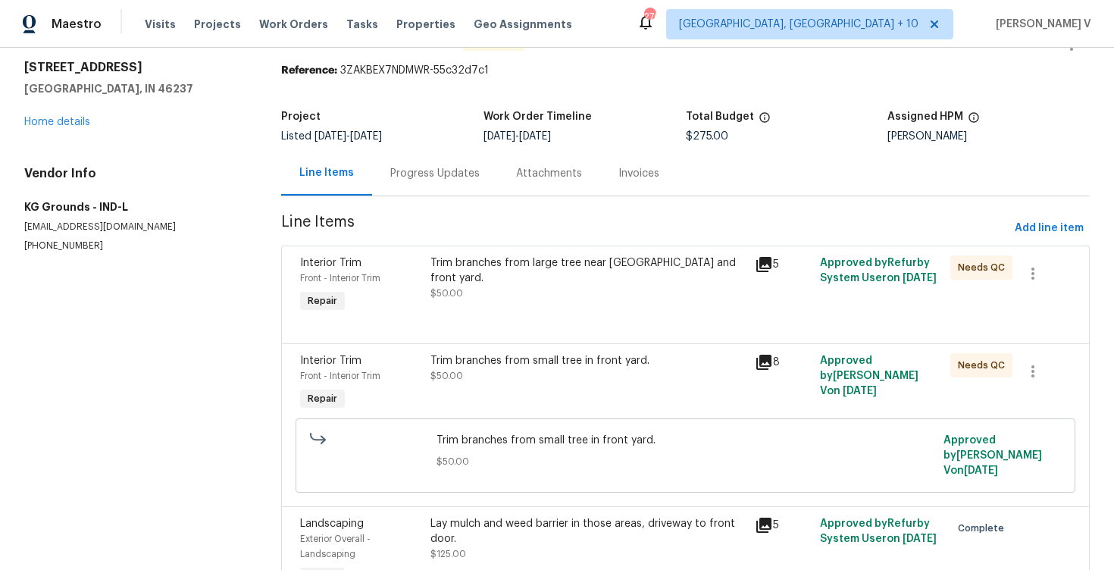
click at [534, 354] on div "Trim branches from small tree in front yard." at bounding box center [589, 360] width 316 height 15
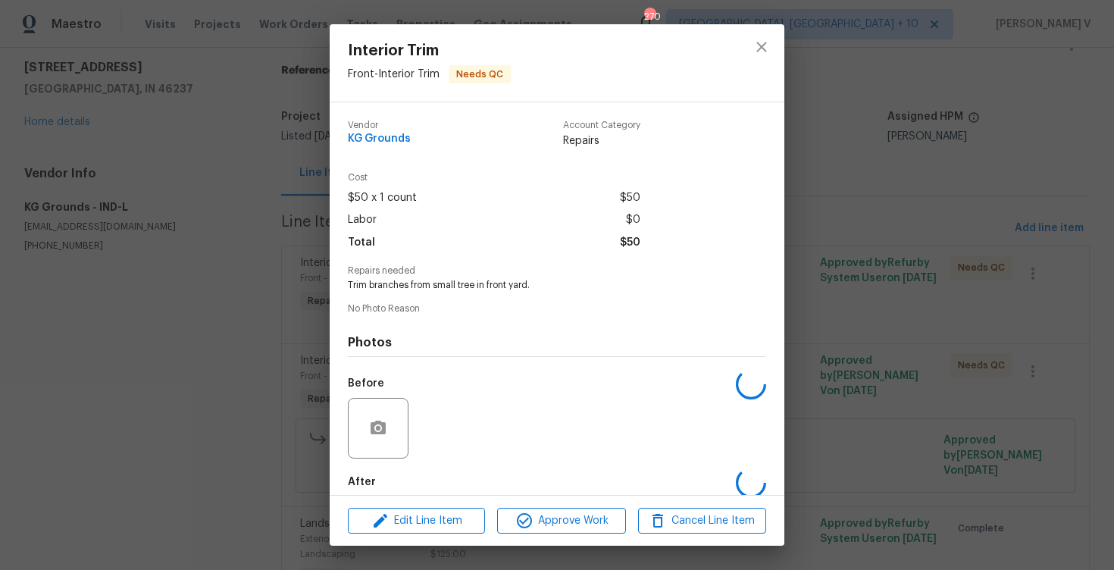
scroll to position [77, 0]
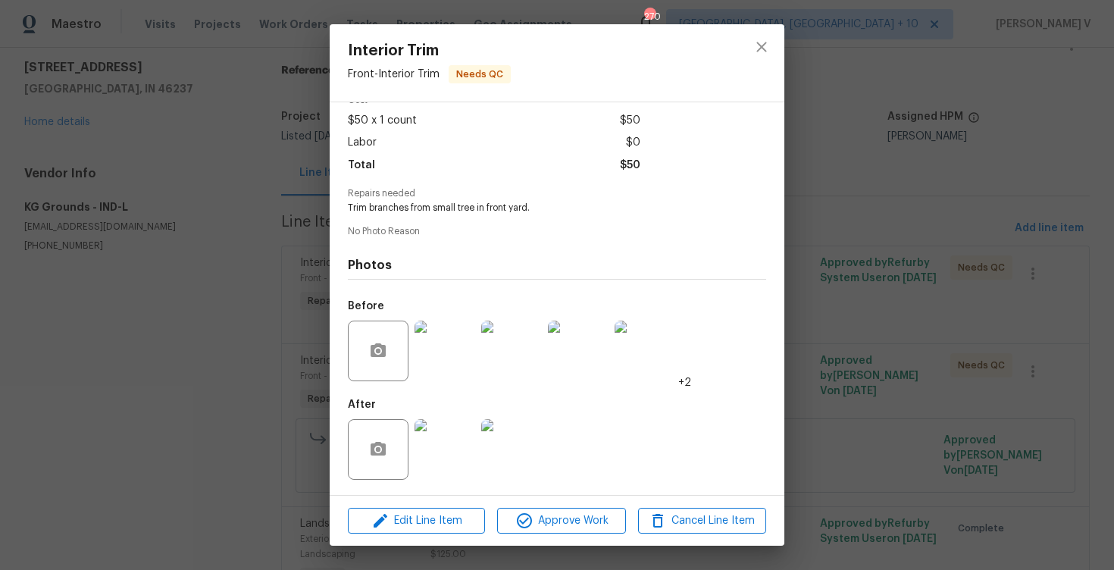
click at [450, 443] on img at bounding box center [445, 449] width 61 height 61
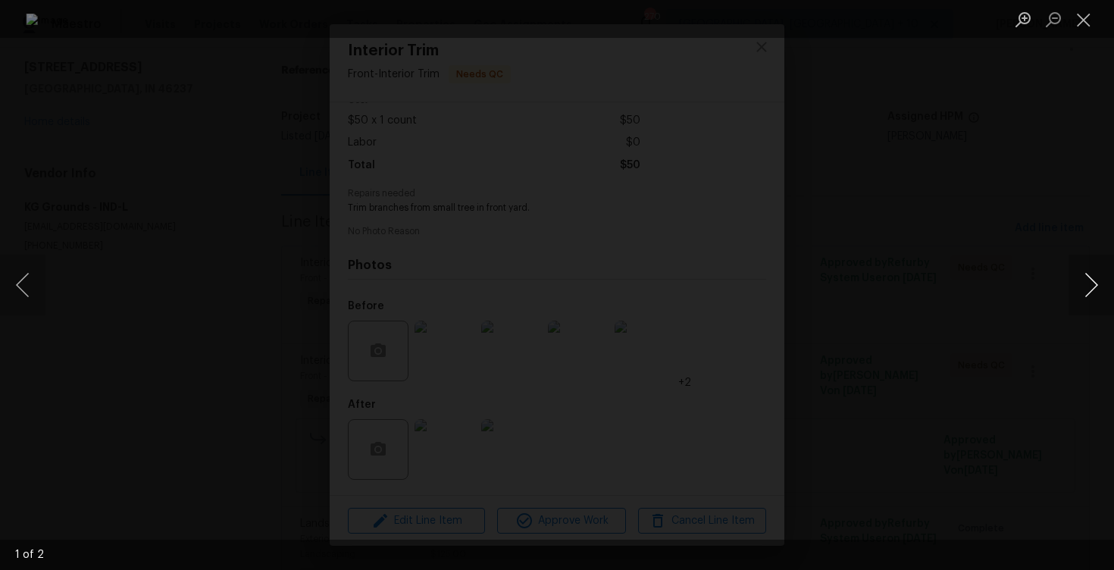
click at [1100, 287] on button "Next image" at bounding box center [1091, 285] width 45 height 61
click at [1052, 134] on div "Lightbox" at bounding box center [557, 285] width 1114 height 570
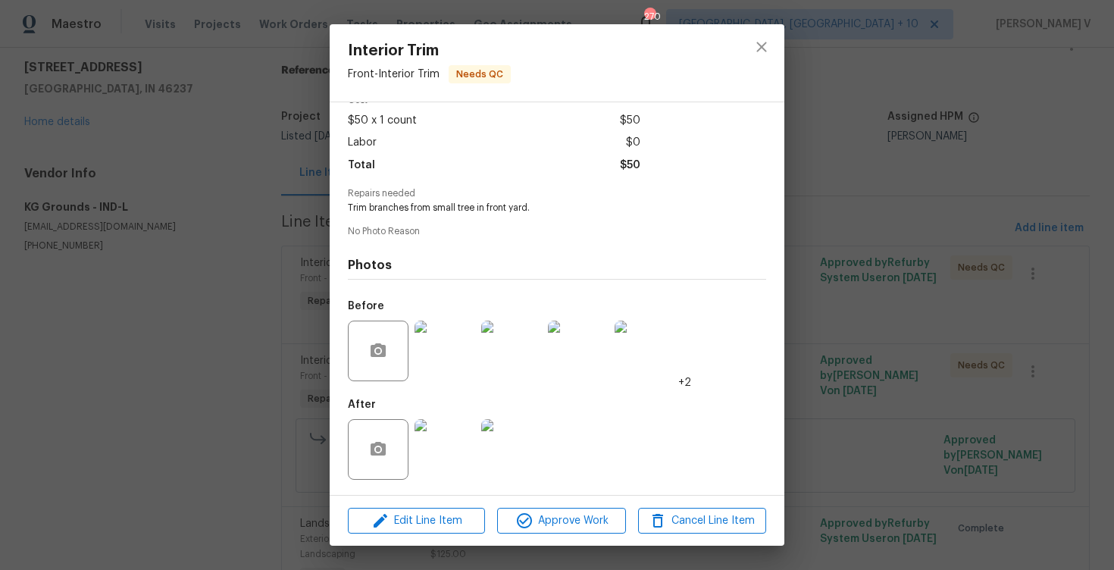
click at [1052, 134] on div "Lightbox" at bounding box center [557, 285] width 1114 height 570
click at [242, 201] on div "Interior Trim Front - Interior Trim Needs QC Vendor KG Grounds Account Category…" at bounding box center [557, 285] width 1114 height 570
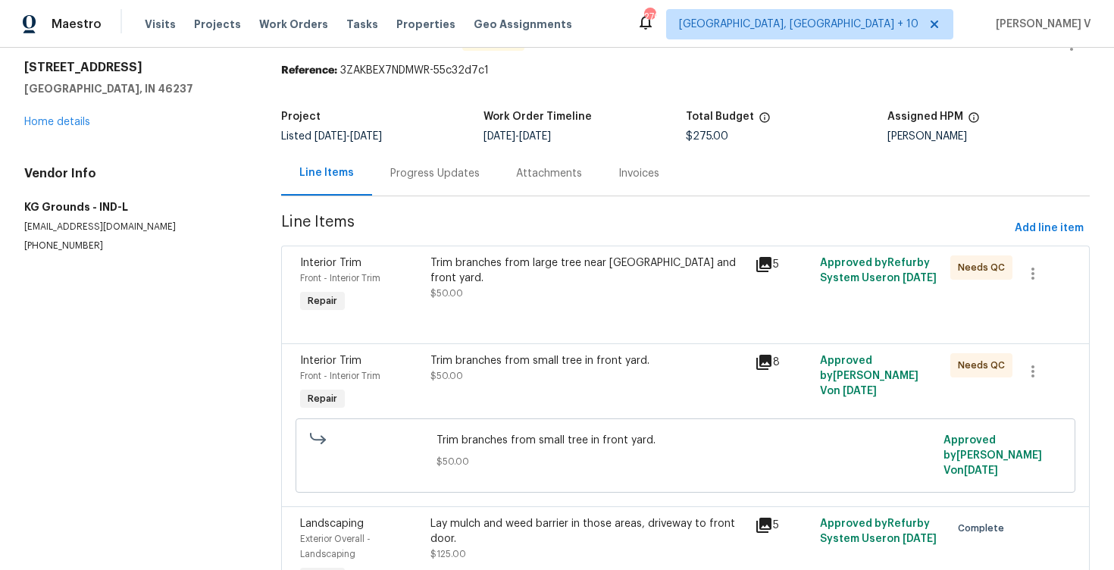
click at [456, 167] on div "Progress Updates" at bounding box center [434, 173] width 89 height 15
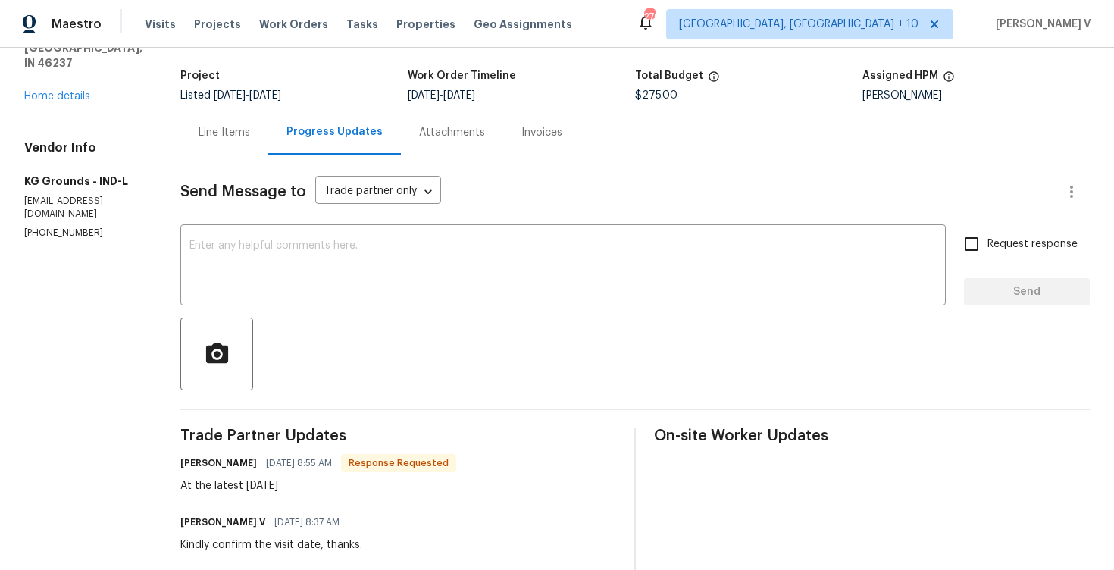
scroll to position [117, 0]
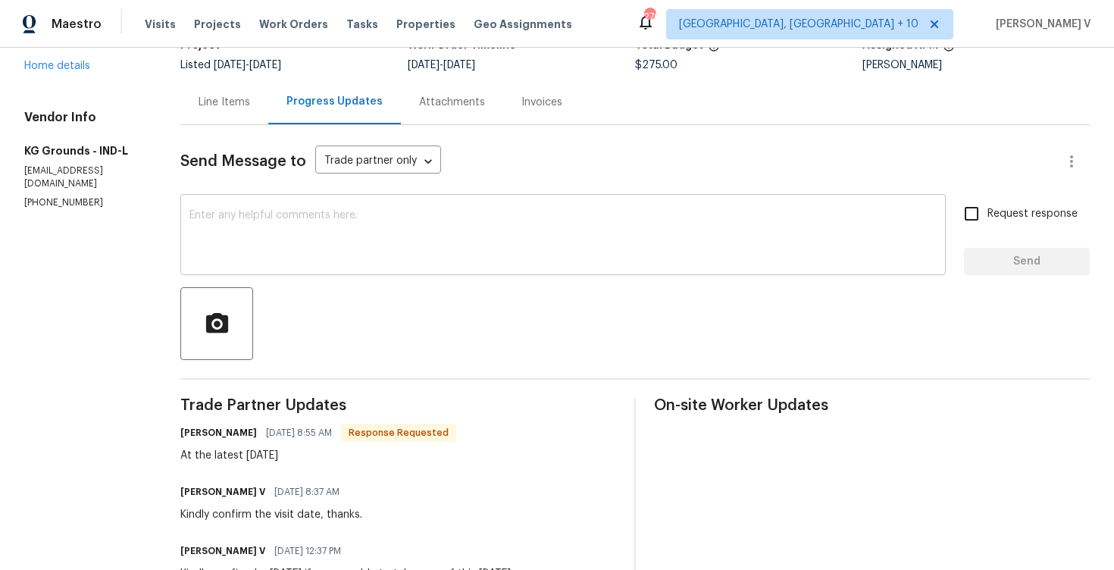
click at [307, 258] on textarea at bounding box center [563, 236] width 747 height 53
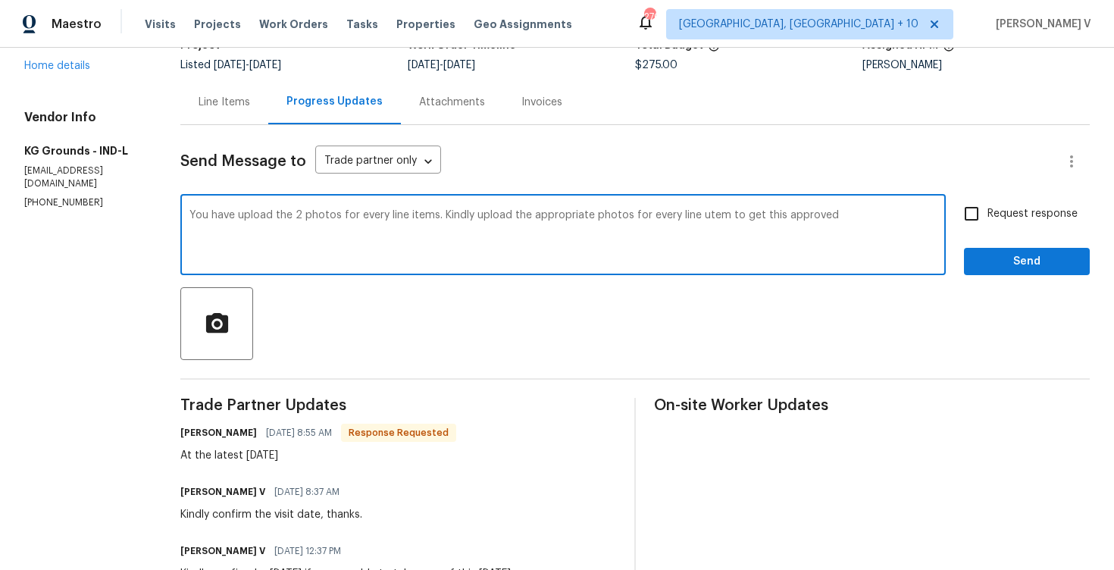
click at [307, 258] on textarea "You have upload the 2 photos for every line items. Kindly upload the appropriat…" at bounding box center [563, 236] width 747 height 53
paste textarea "We see that only 2 photos have been uploaded for all the line items. Kindly upl…"
type textarea "Hello, We see that only 2 photos have been uploaded for all the line items. Kin…"
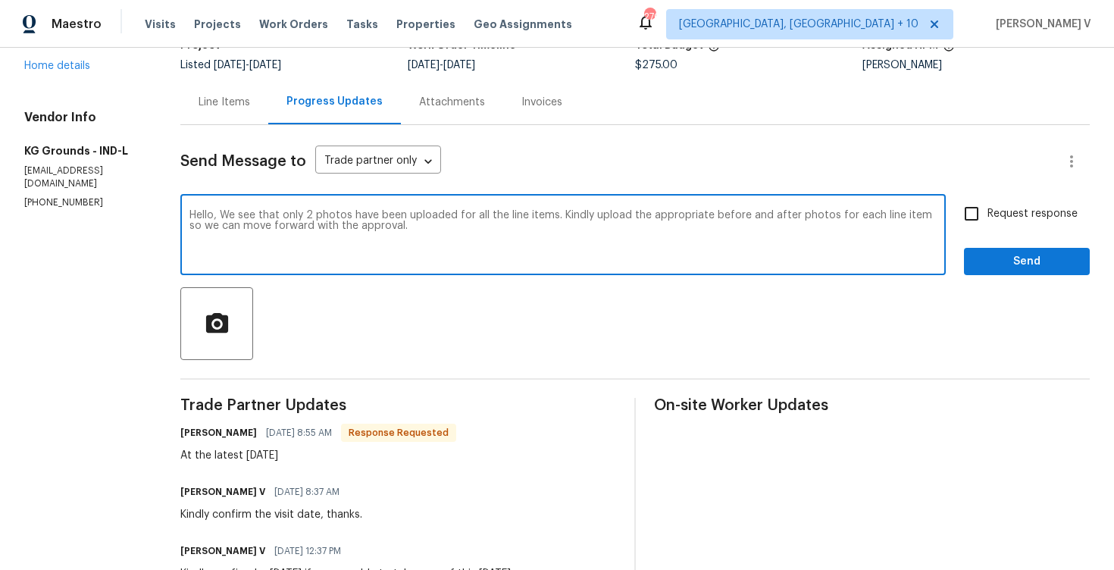
click at [987, 215] on input "Request response" at bounding box center [972, 214] width 32 height 32
checkbox input "true"
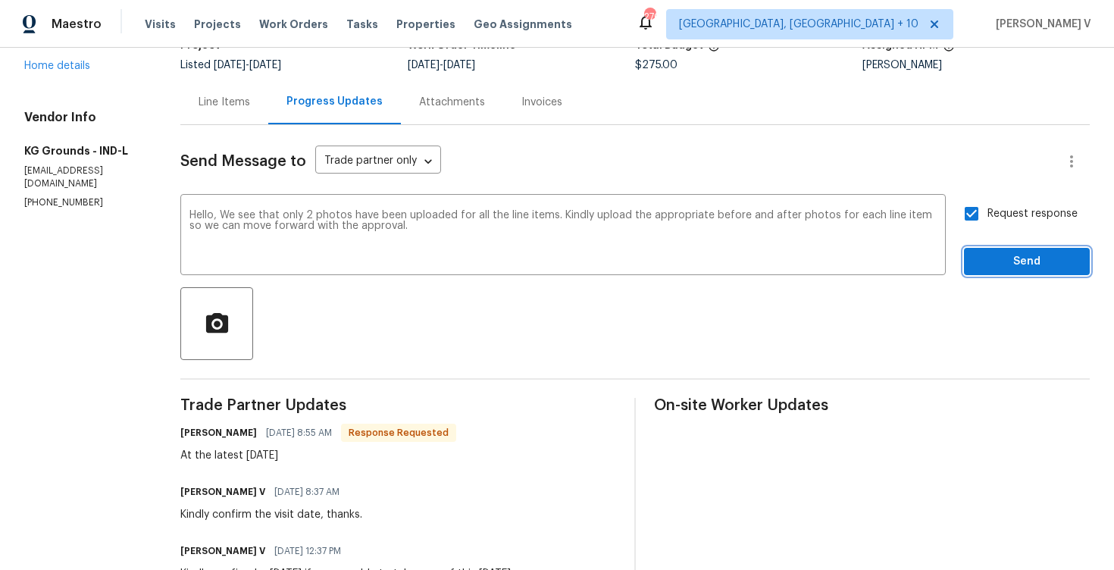
click at [1010, 264] on span "Send" at bounding box center [1027, 261] width 102 height 19
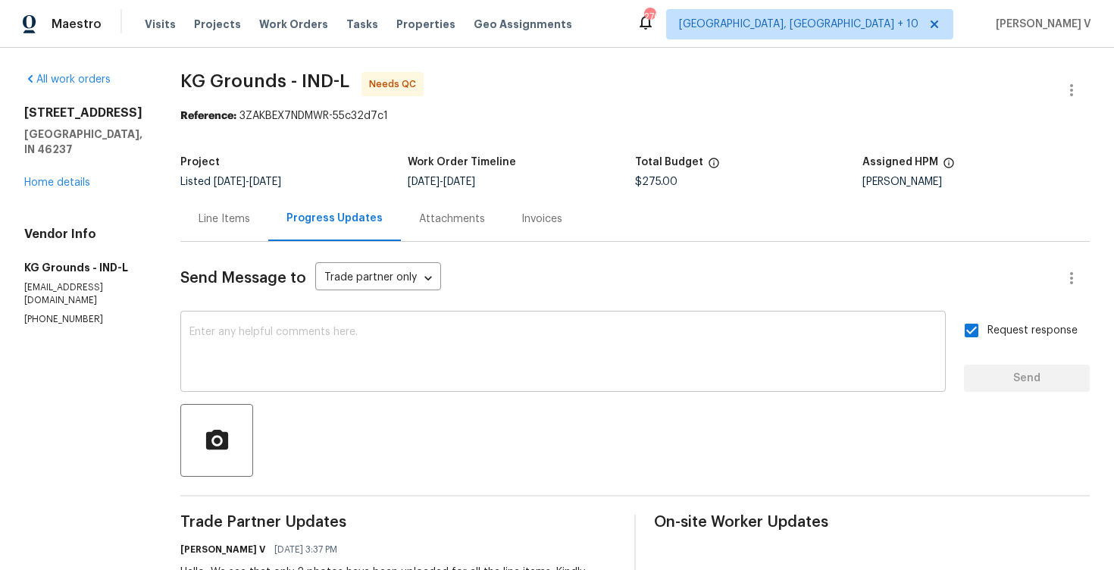
scroll to position [192, 0]
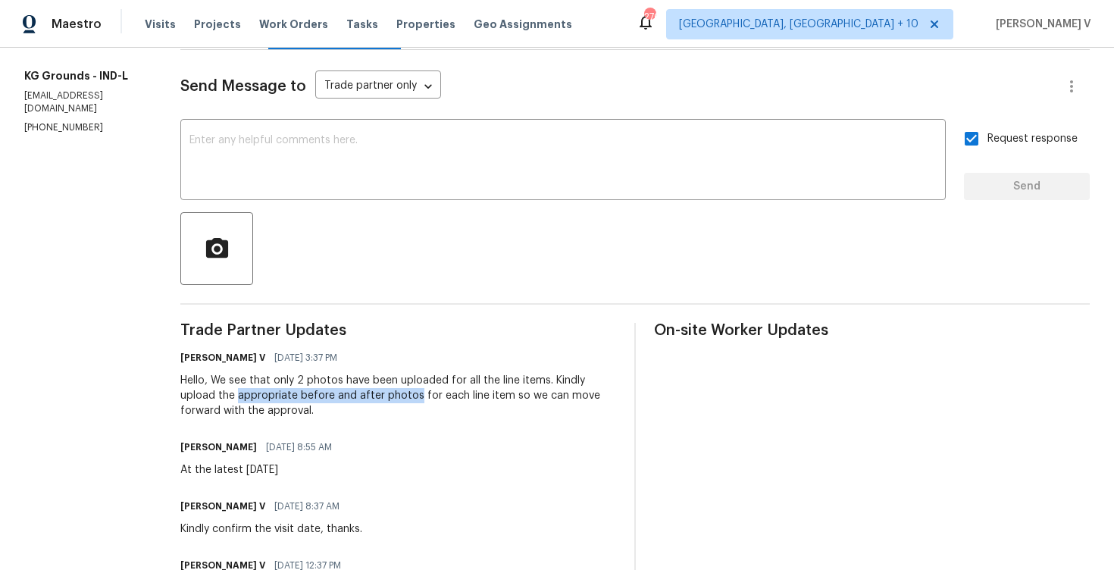
drag, startPoint x: 242, startPoint y: 397, endPoint x: 421, endPoint y: 397, distance: 178.9
click at [421, 397] on div "Hello, We see that only 2 photos have been uploaded for all the line items. Kin…" at bounding box center [398, 395] width 436 height 45
copy div "appropriate before and after photos"
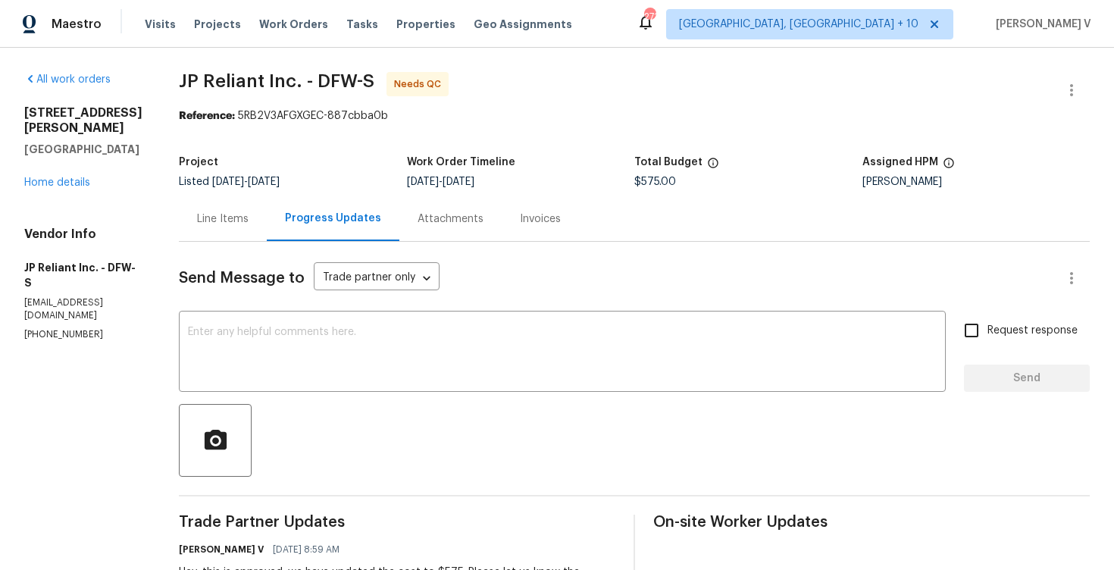
click at [234, 212] on div "Line Items" at bounding box center [223, 218] width 52 height 15
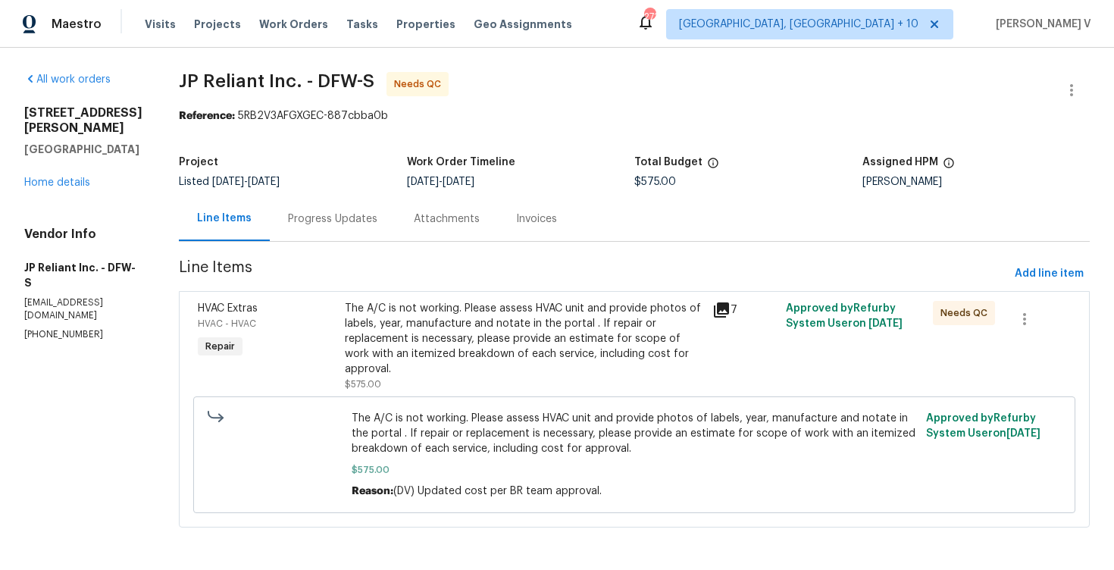
click at [535, 352] on div "The A/C is not working. Please assess HVAC unit and provide photos of labels, y…" at bounding box center [524, 339] width 359 height 76
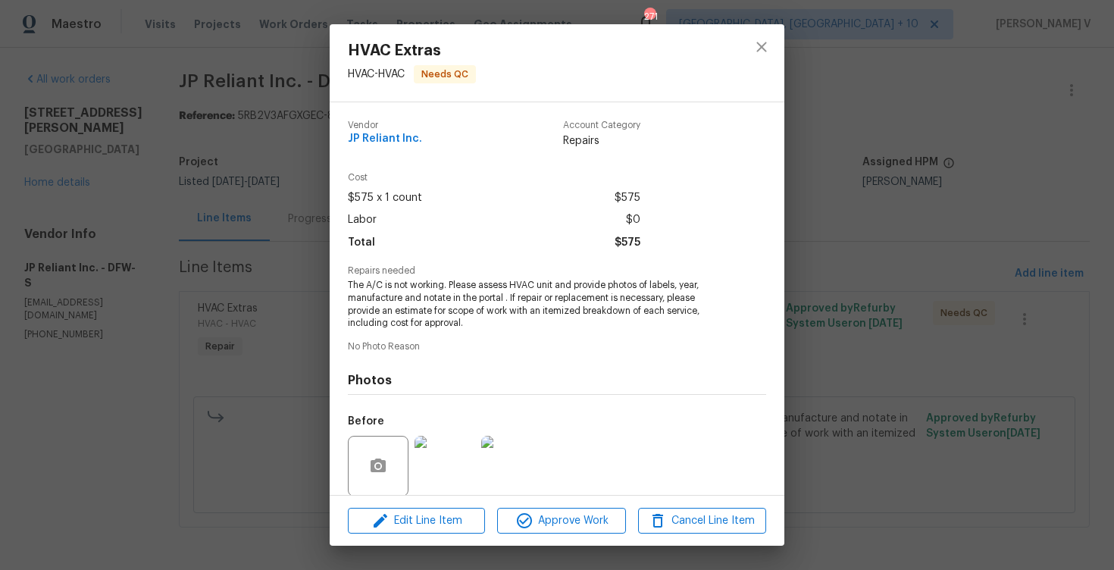
scroll to position [115, 0]
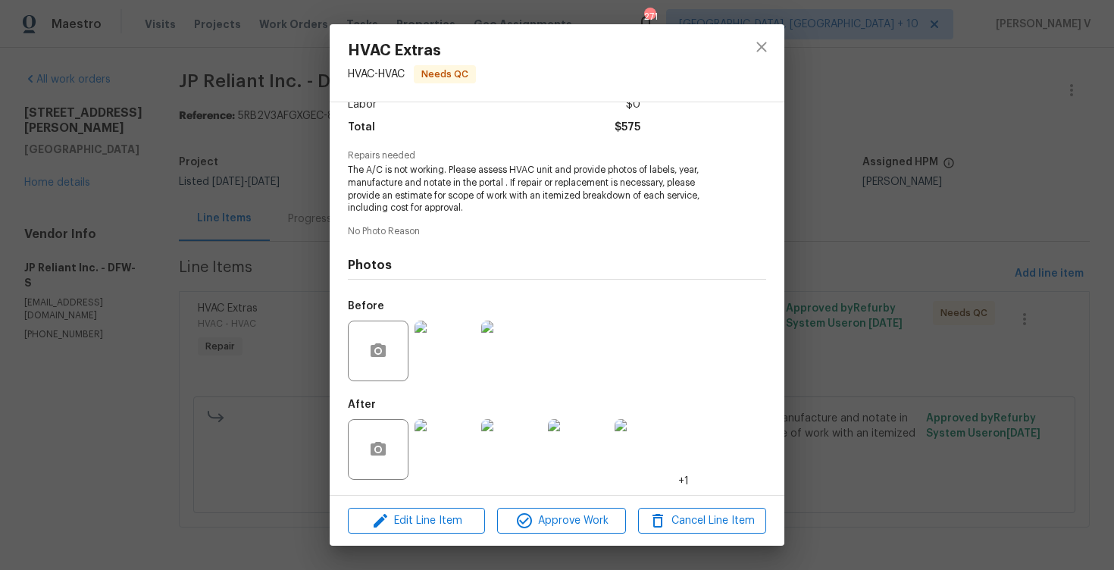
click at [438, 434] on img at bounding box center [445, 449] width 61 height 61
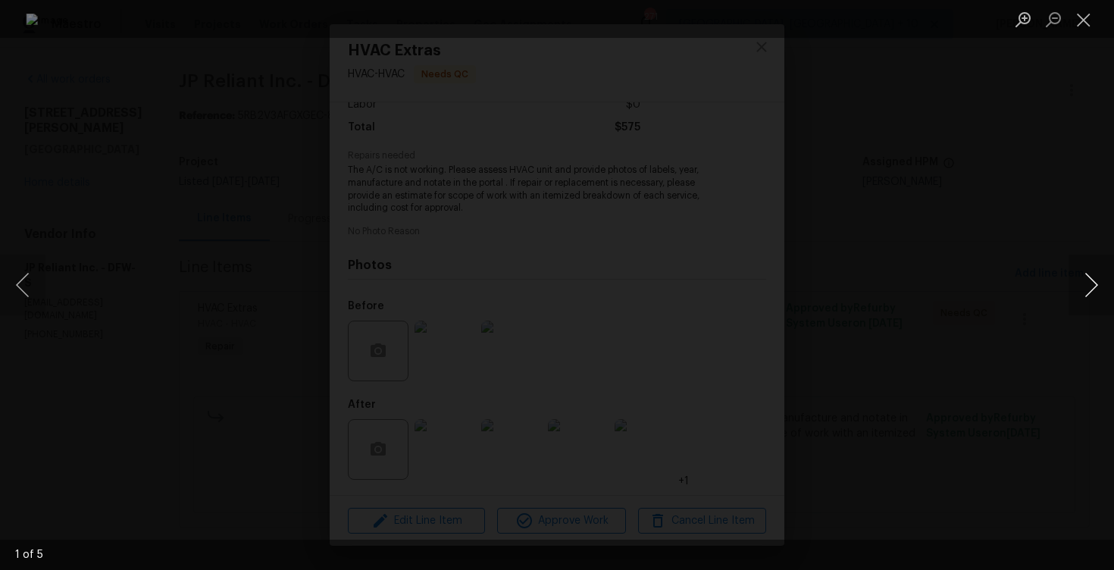
click at [1097, 281] on button "Next image" at bounding box center [1091, 285] width 45 height 61
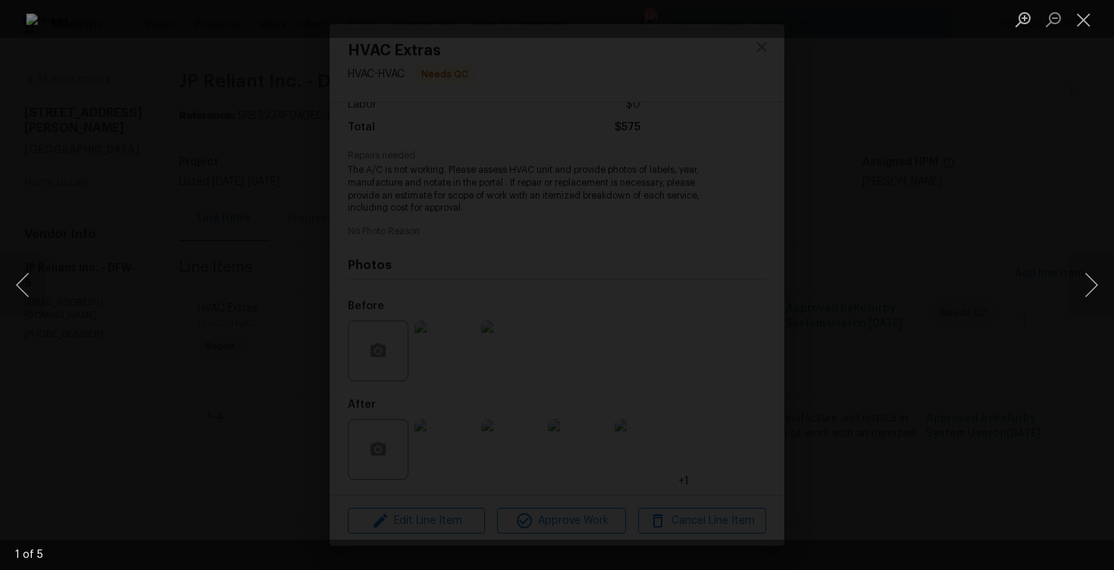
click at [1075, 187] on div "Lightbox" at bounding box center [557, 285] width 1114 height 570
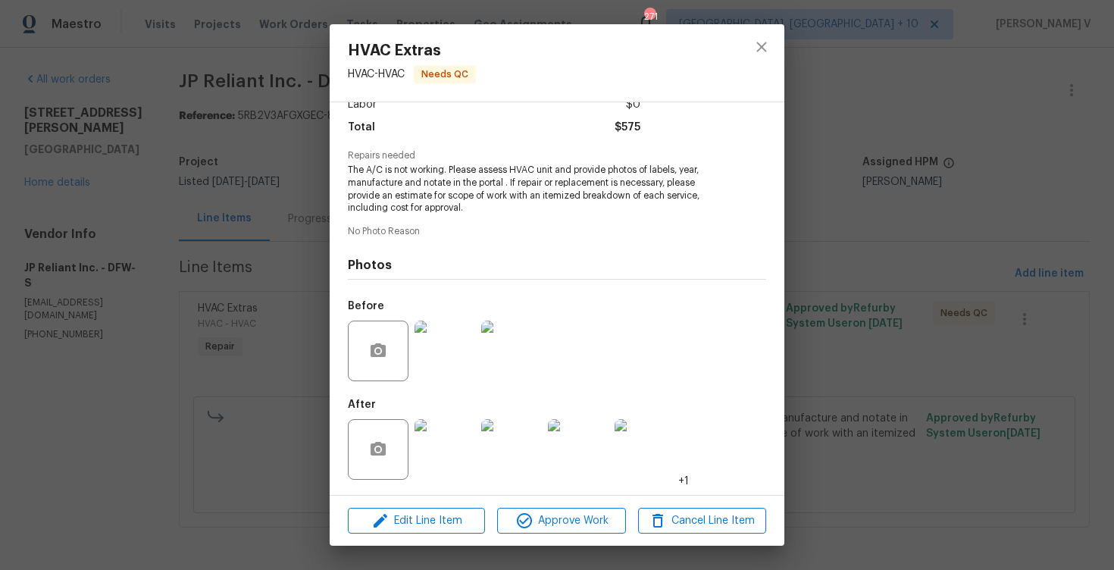
click at [1075, 187] on div "Lightbox" at bounding box center [557, 285] width 1114 height 570
click at [1038, 173] on div "HVAC Extras HVAC - HVAC Needs QC Vendor JP Reliant Inc. Account Category Repair…" at bounding box center [557, 285] width 1114 height 570
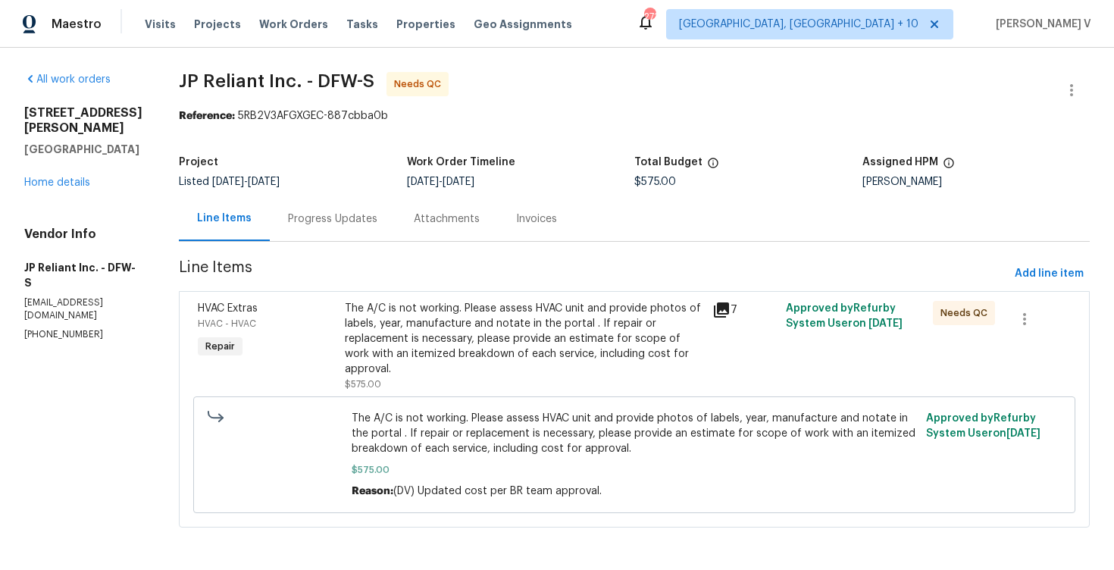
click at [343, 227] on div "Progress Updates" at bounding box center [333, 218] width 126 height 45
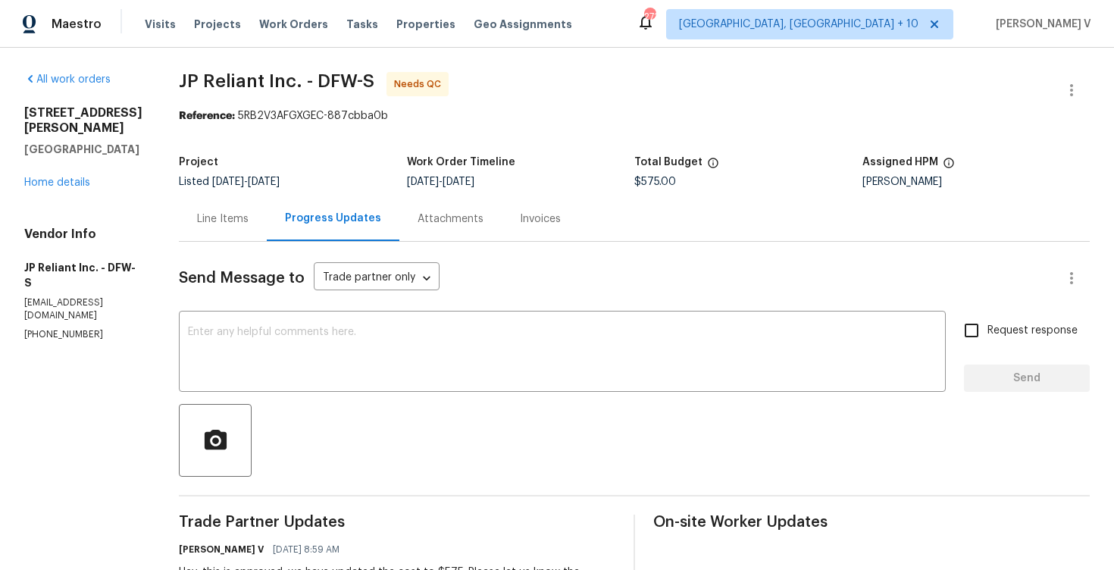
click at [250, 238] on div "Line Items" at bounding box center [223, 218] width 88 height 45
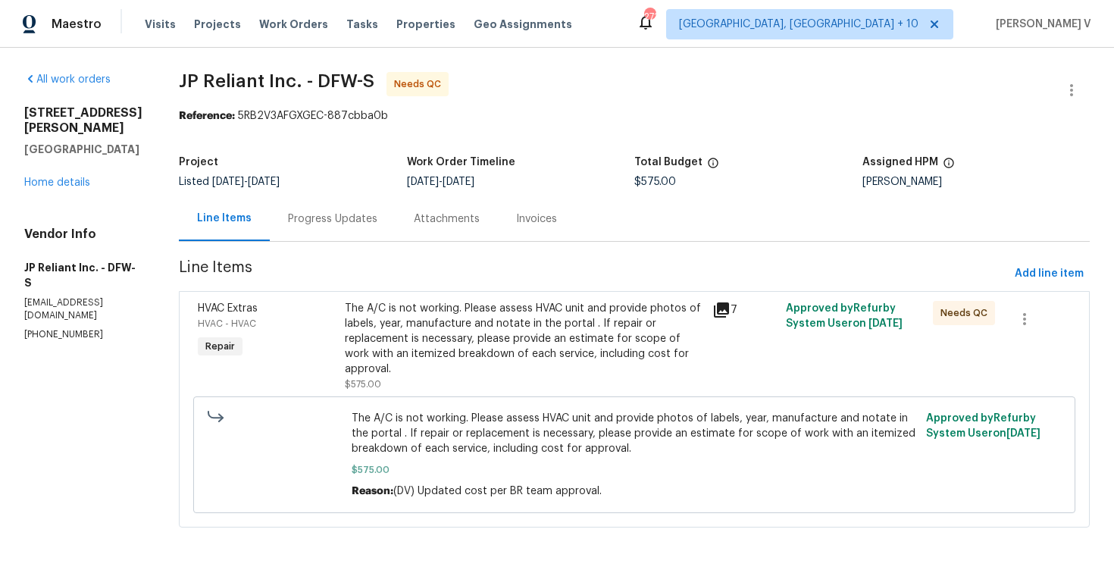
click at [512, 418] on span "The A/C is not working. Please assess HVAC unit and provide photos of labels, y…" at bounding box center [635, 433] width 566 height 45
click at [539, 328] on div "The A/C is not working. Please assess HVAC unit and provide photos of labels, y…" at bounding box center [524, 339] width 359 height 76
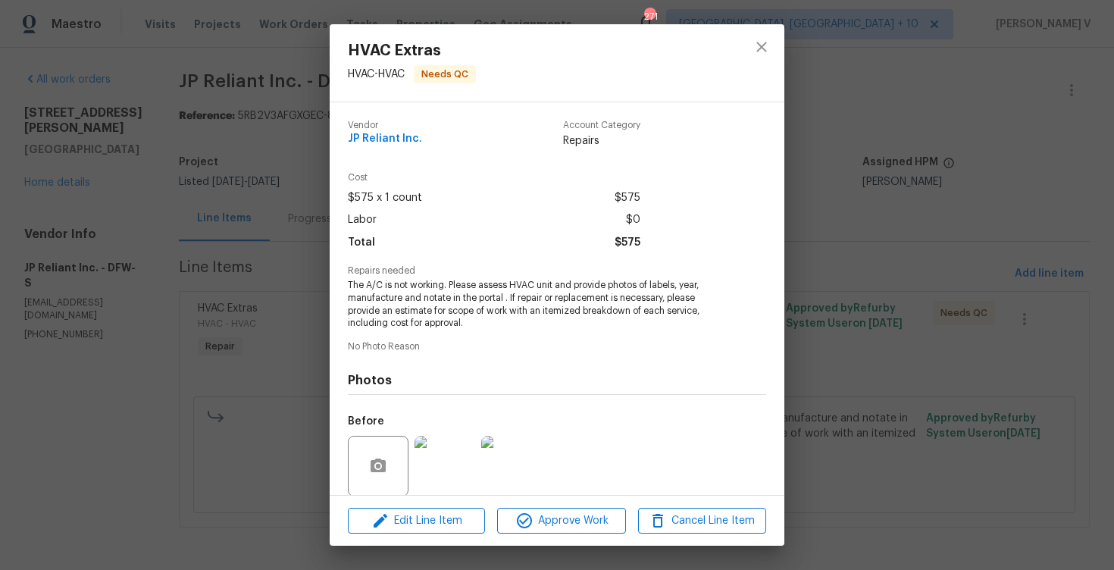
scroll to position [115, 0]
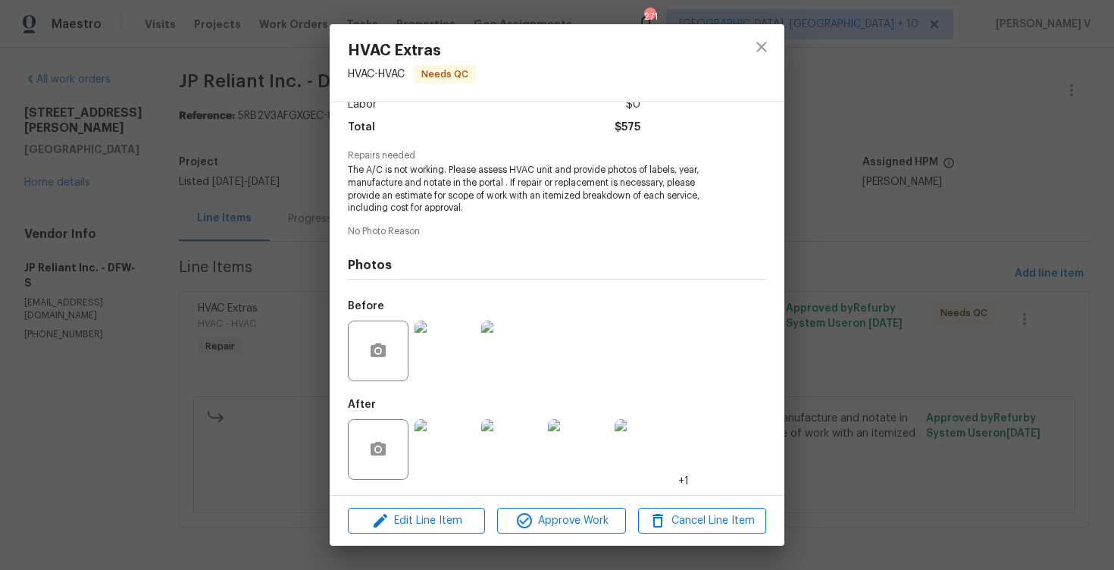
click at [443, 459] on img at bounding box center [445, 449] width 61 height 61
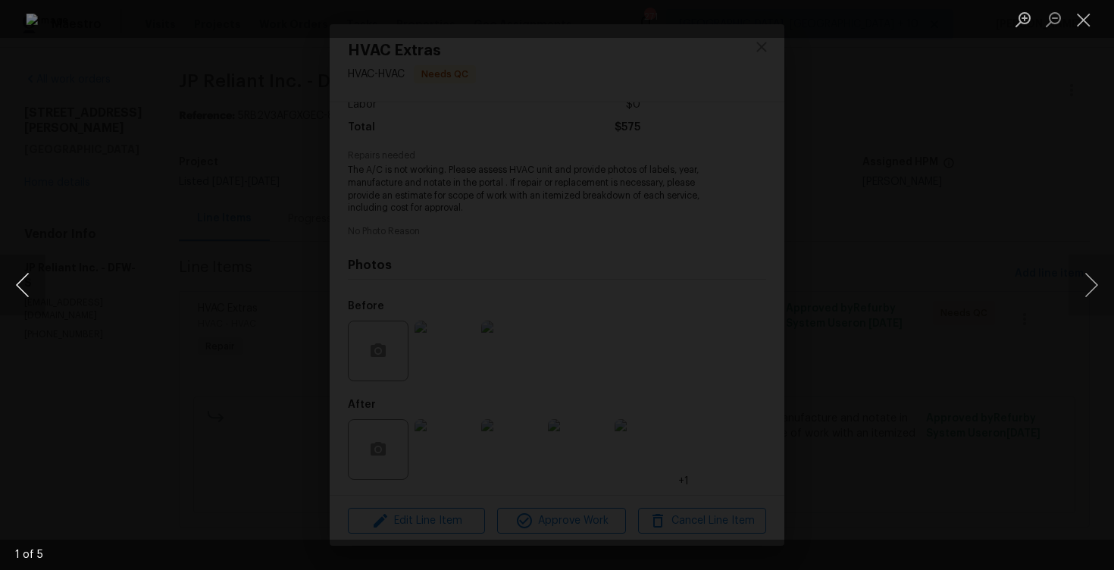
click at [20, 292] on button "Previous image" at bounding box center [22, 285] width 45 height 61
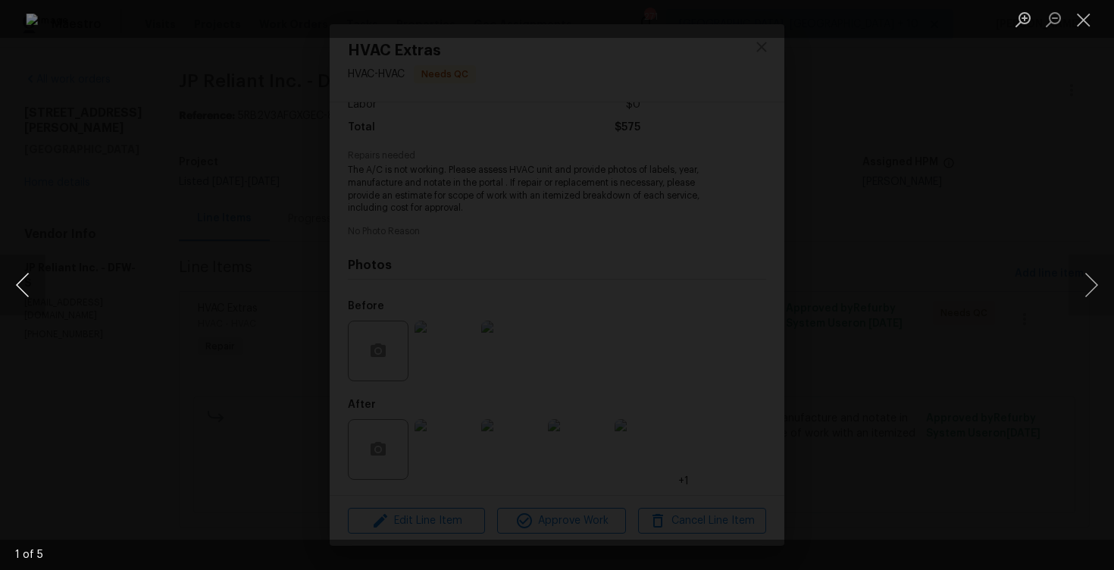
click at [20, 292] on button "Previous image" at bounding box center [22, 285] width 45 height 61
click at [239, 202] on div "Lightbox" at bounding box center [557, 285] width 1114 height 570
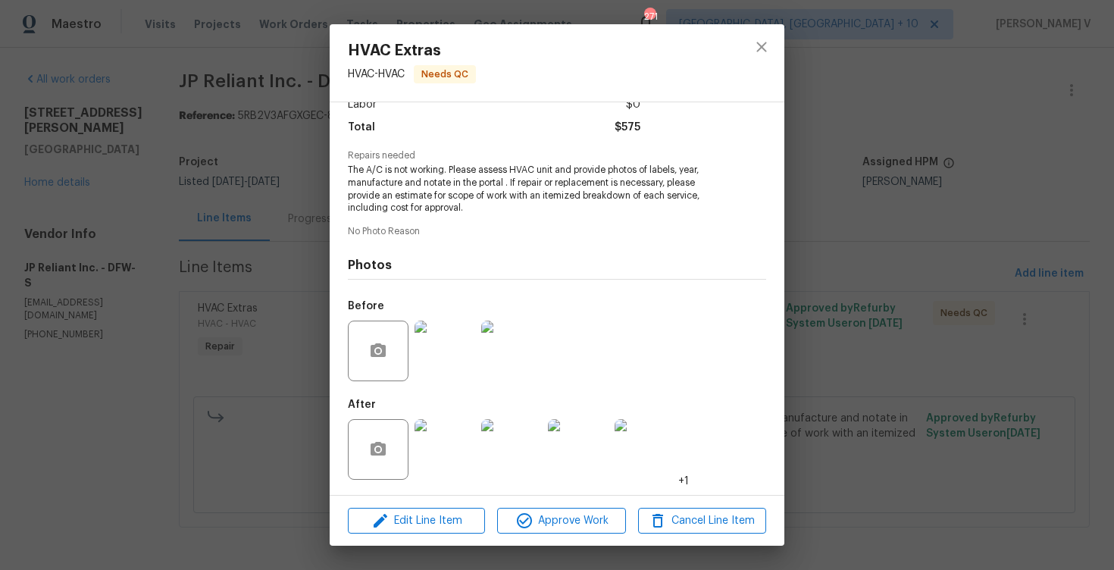
click at [239, 202] on div "HVAC Extras HVAC - HVAC Needs QC Vendor JP Reliant Inc. Account Category Repair…" at bounding box center [557, 285] width 1114 height 570
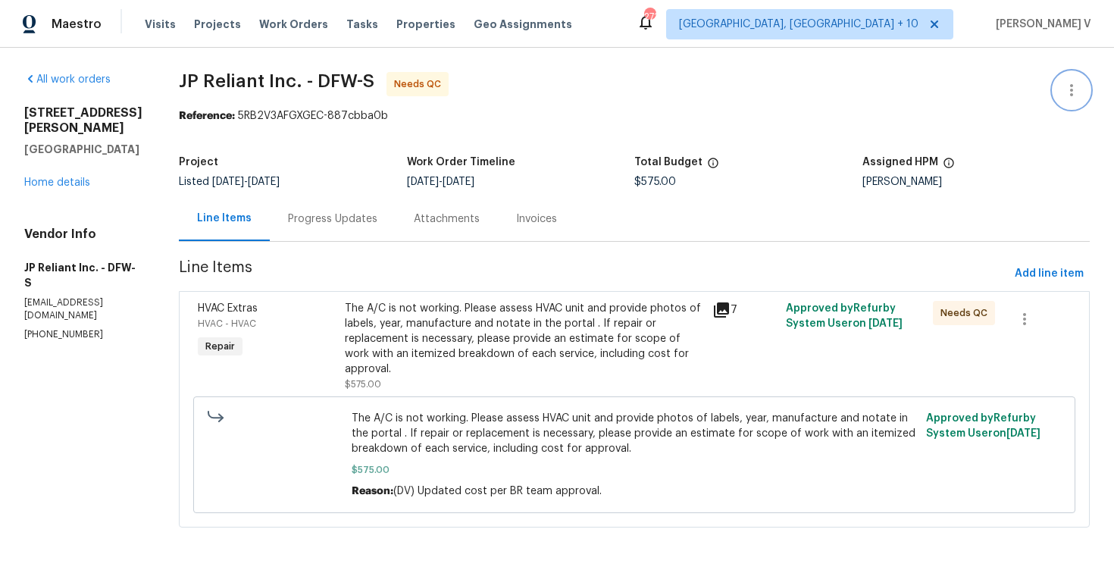
click at [1073, 85] on icon "button" at bounding box center [1071, 90] width 3 height 12
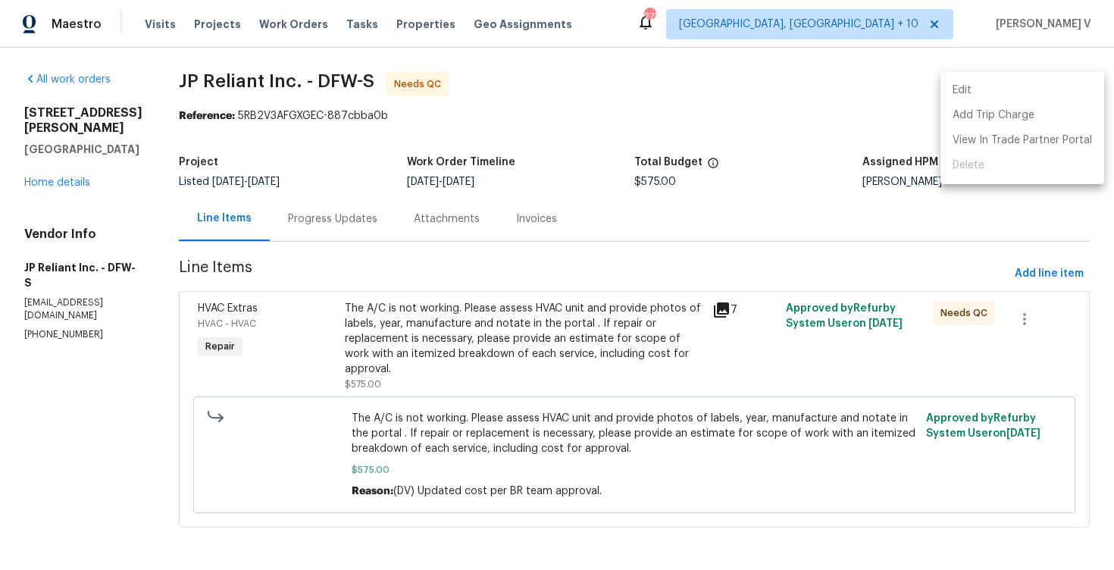
click at [1073, 85] on li "Edit" at bounding box center [1023, 90] width 164 height 25
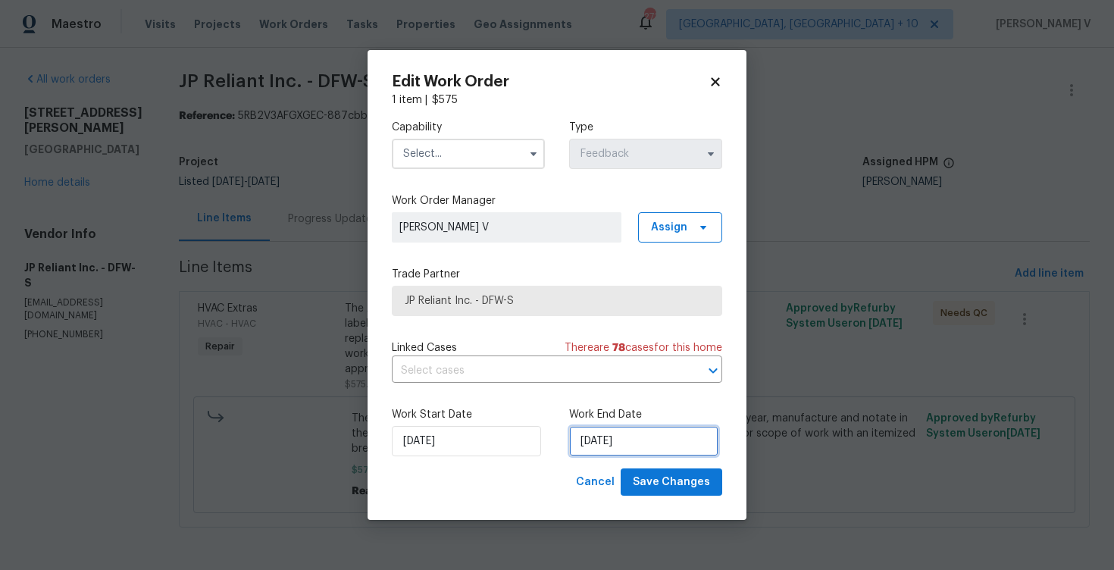
click at [601, 447] on input "20/08/2025" at bounding box center [643, 441] width 149 height 30
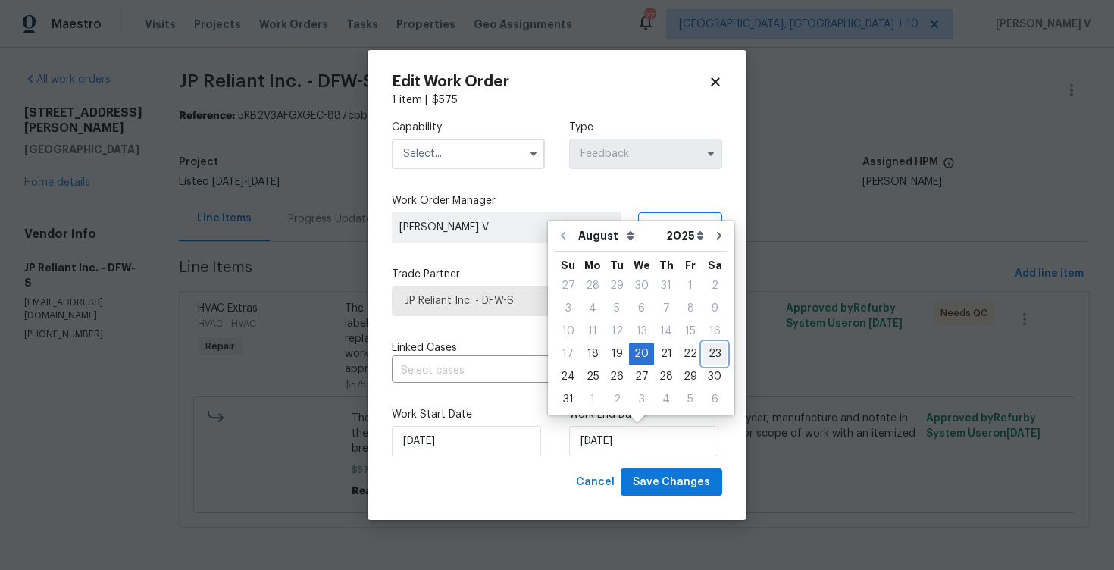
click at [703, 361] on div "23" at bounding box center [715, 353] width 24 height 21
type input "23/08/2025"
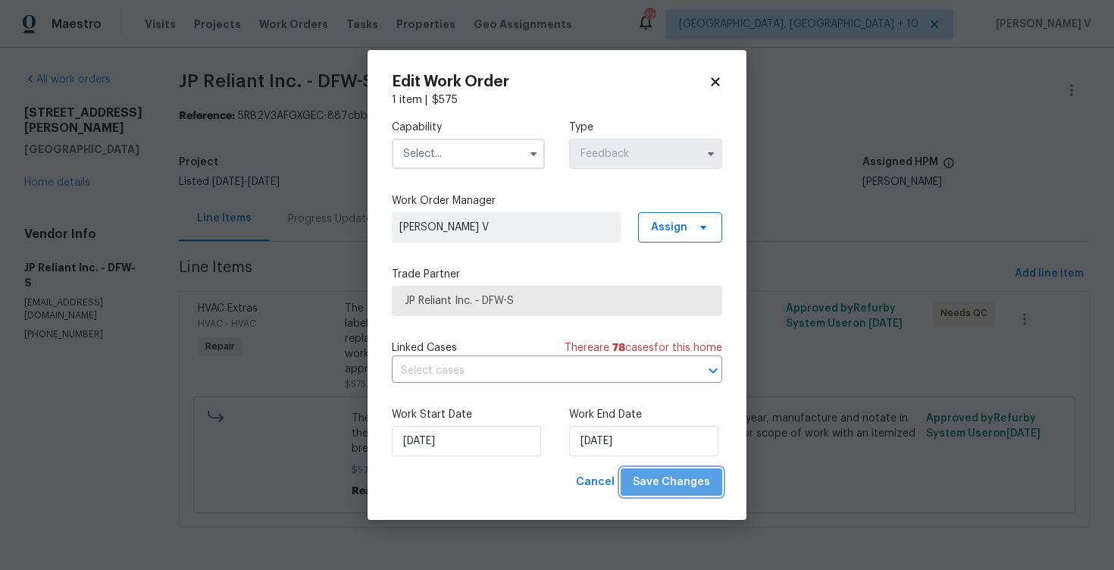
click at [685, 474] on span "Save Changes" at bounding box center [671, 482] width 77 height 19
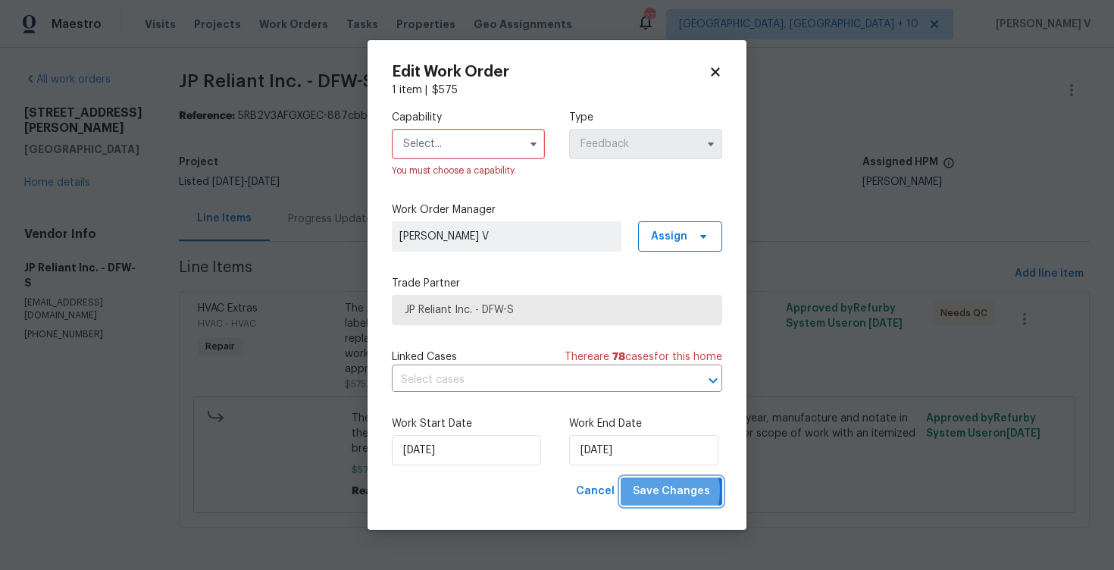
click at [658, 491] on span "Save Changes" at bounding box center [671, 491] width 77 height 19
click at [59, 315] on body "Maestro Visits Projects Work Orders Tasks Properties Geo Assignments 271 Cincin…" at bounding box center [557, 285] width 1114 height 570
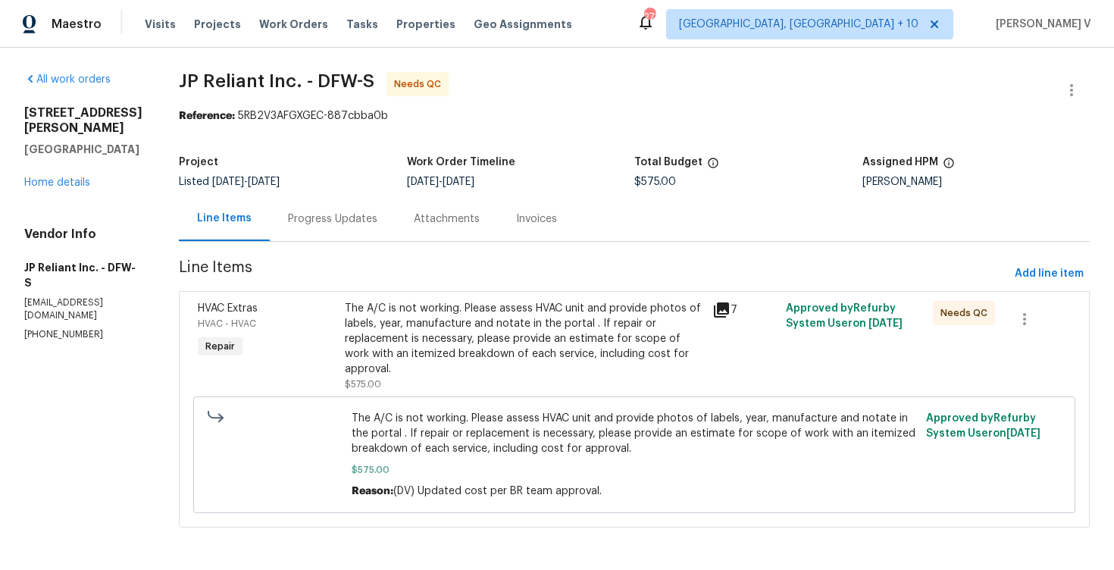
click at [59, 315] on section "All work orders 3925 Wedgworth Rd S Fort Worth, TX 76133 Home details Vendor In…" at bounding box center [83, 309] width 118 height 474
copy p "[PHONE_NUMBER]"
click at [365, 235] on div "Progress Updates" at bounding box center [333, 218] width 126 height 45
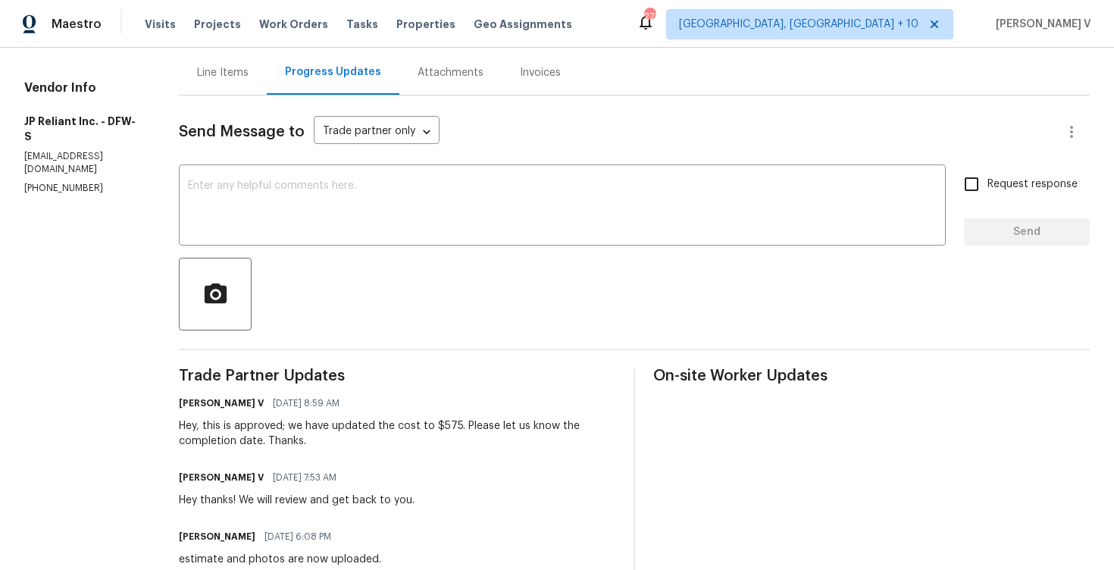
scroll to position [152, 0]
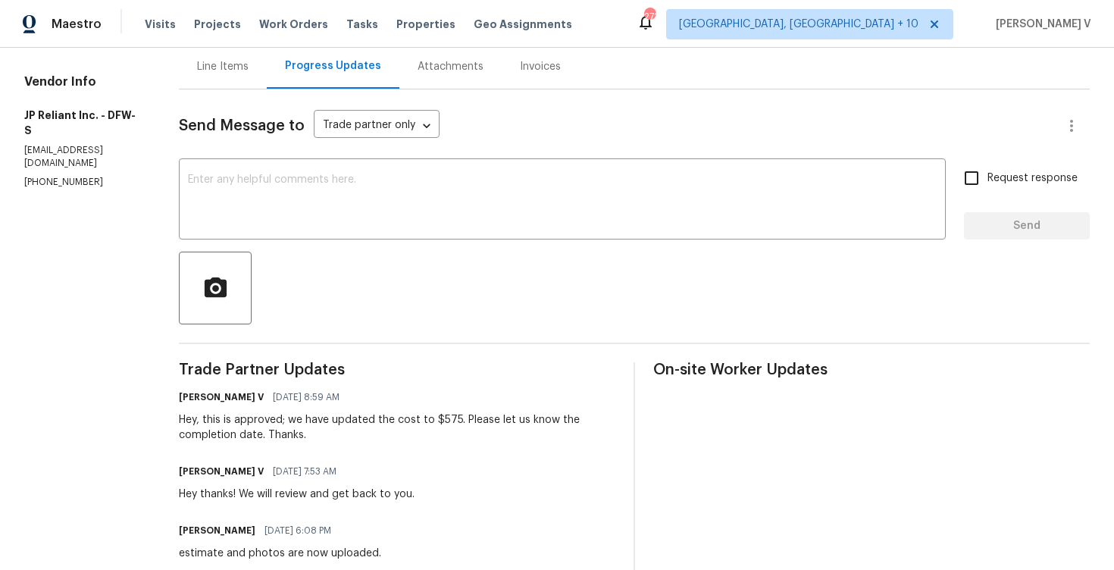
click at [365, 235] on div "x ​" at bounding box center [562, 200] width 767 height 77
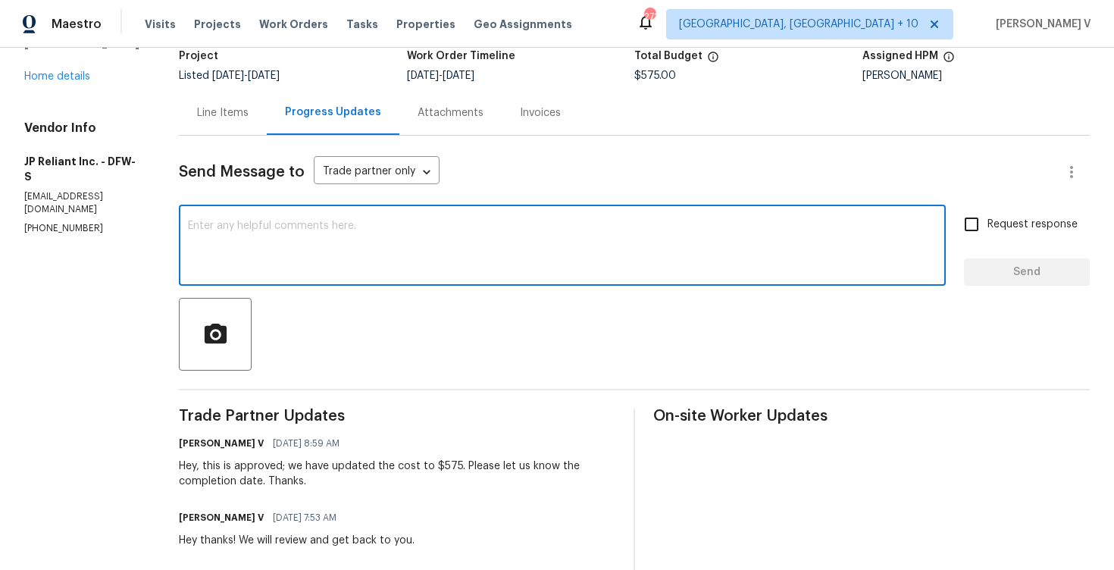
scroll to position [70, 0]
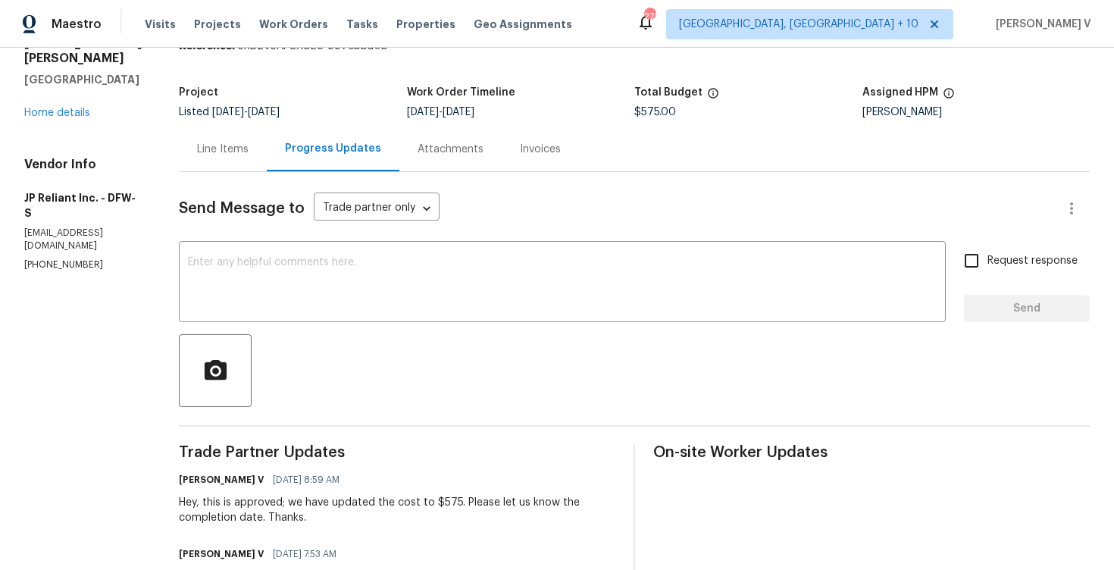
click at [239, 147] on div "Line Items" at bounding box center [223, 149] width 52 height 15
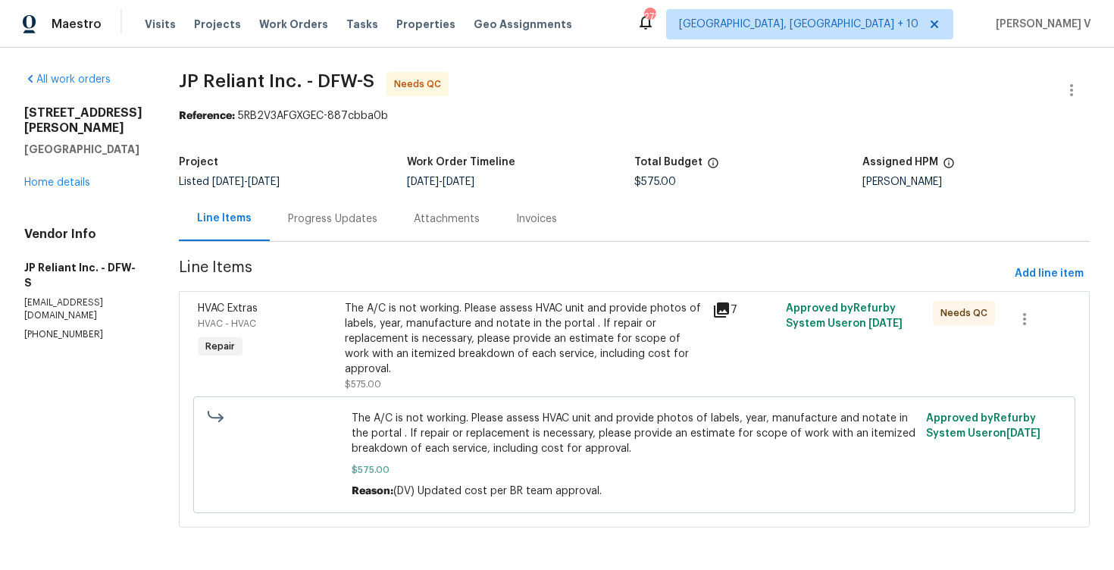
click at [496, 321] on div "The A/C is not working. Please assess HVAC unit and provide photos of labels, y…" at bounding box center [524, 339] width 359 height 76
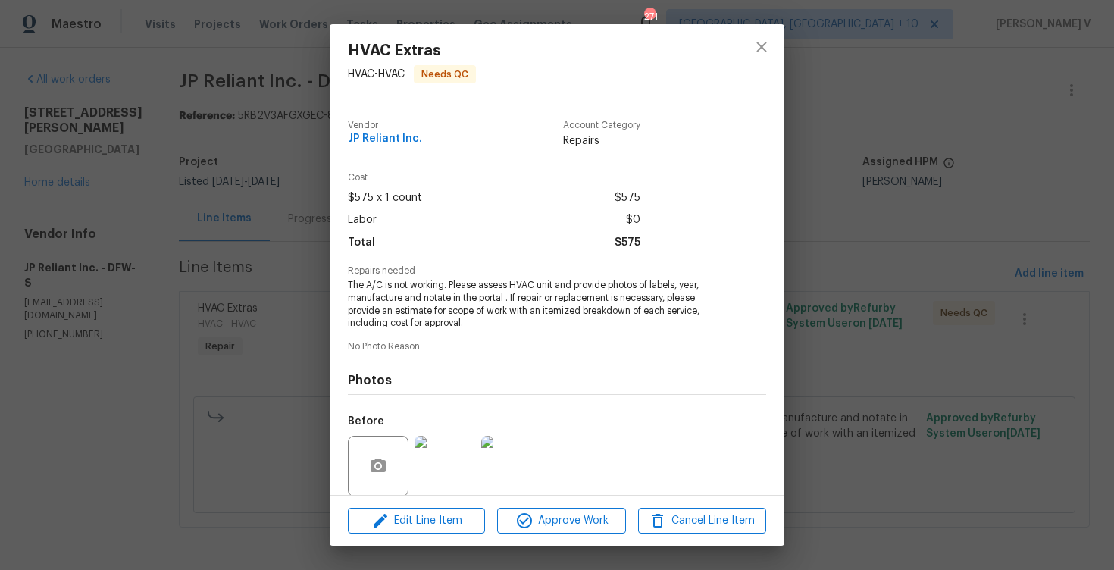
scroll to position [115, 0]
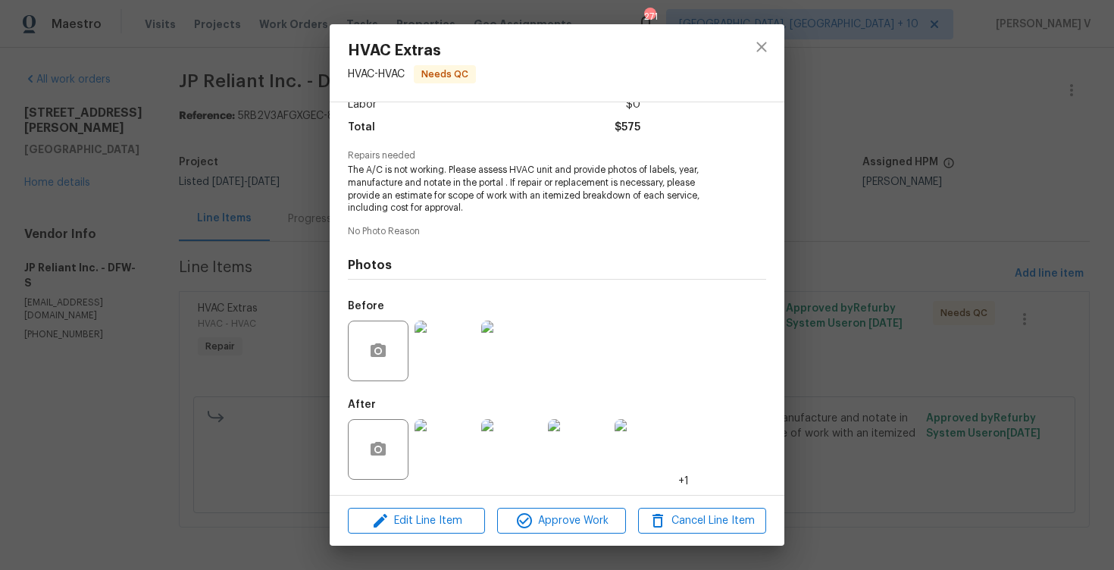
click at [425, 431] on img at bounding box center [445, 449] width 61 height 61
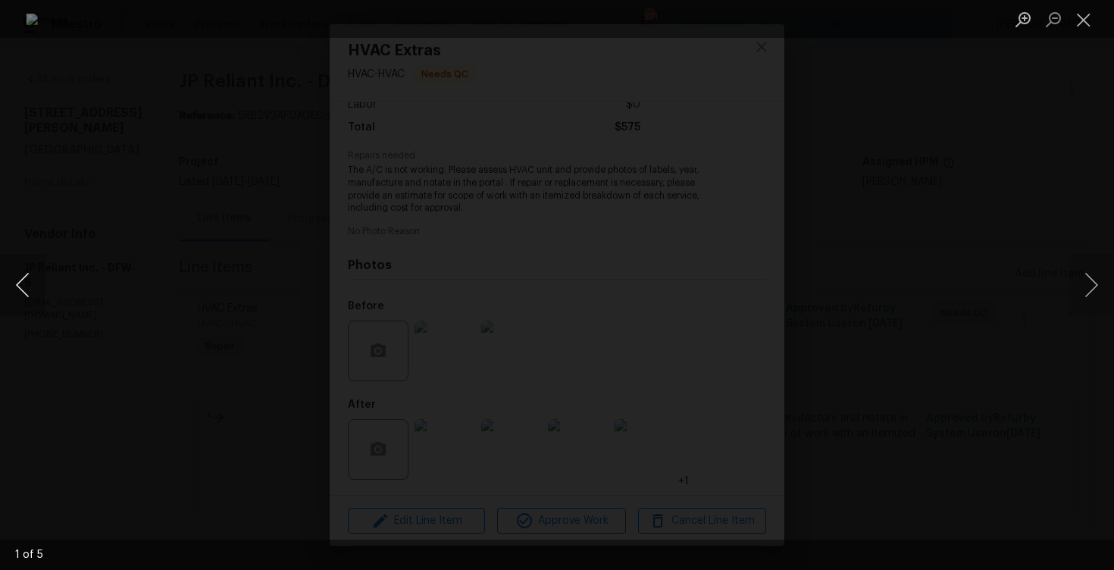
click at [14, 265] on button "Previous image" at bounding box center [22, 285] width 45 height 61
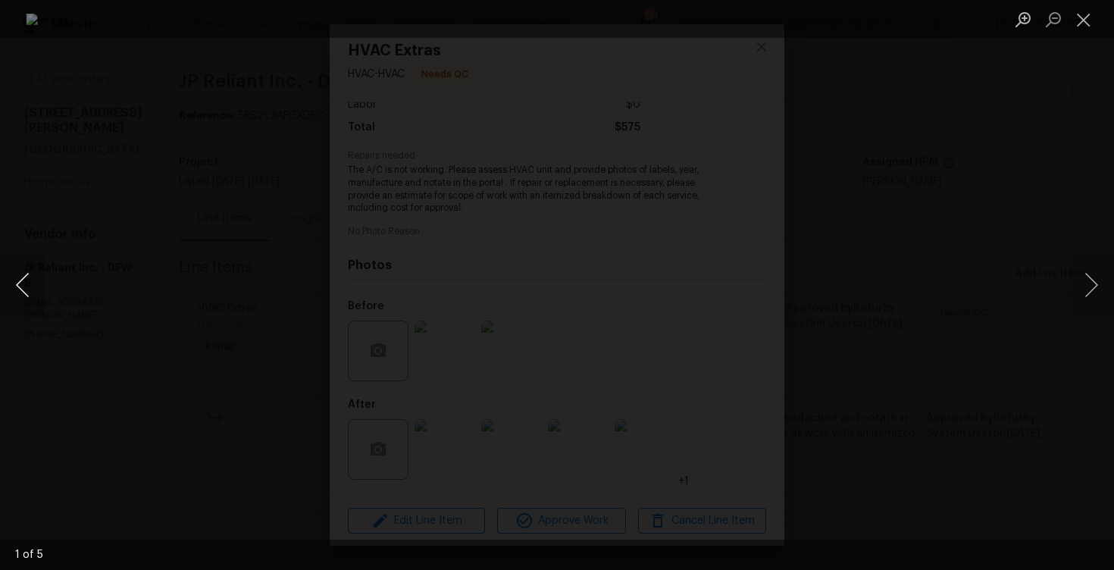
click at [14, 265] on button "Previous image" at bounding box center [22, 285] width 45 height 61
click at [17, 273] on button "Previous image" at bounding box center [22, 285] width 45 height 61
click at [162, 149] on div "Lightbox" at bounding box center [557, 285] width 1114 height 570
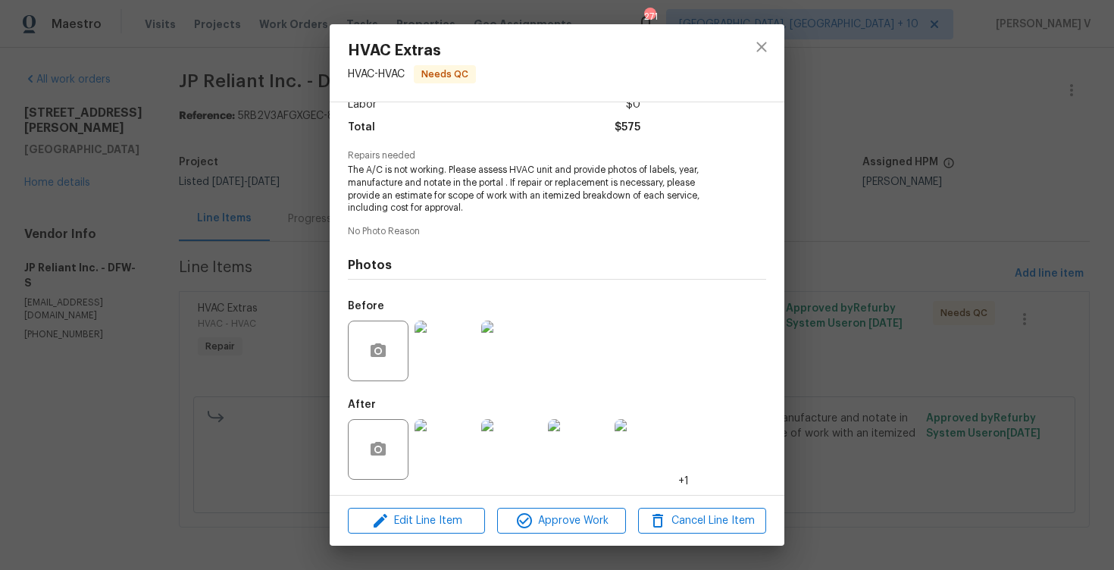
click at [162, 149] on div "HVAC Extras HVAC - HVAC Needs QC Vendor JP Reliant Inc. Account Category Repair…" at bounding box center [557, 285] width 1114 height 570
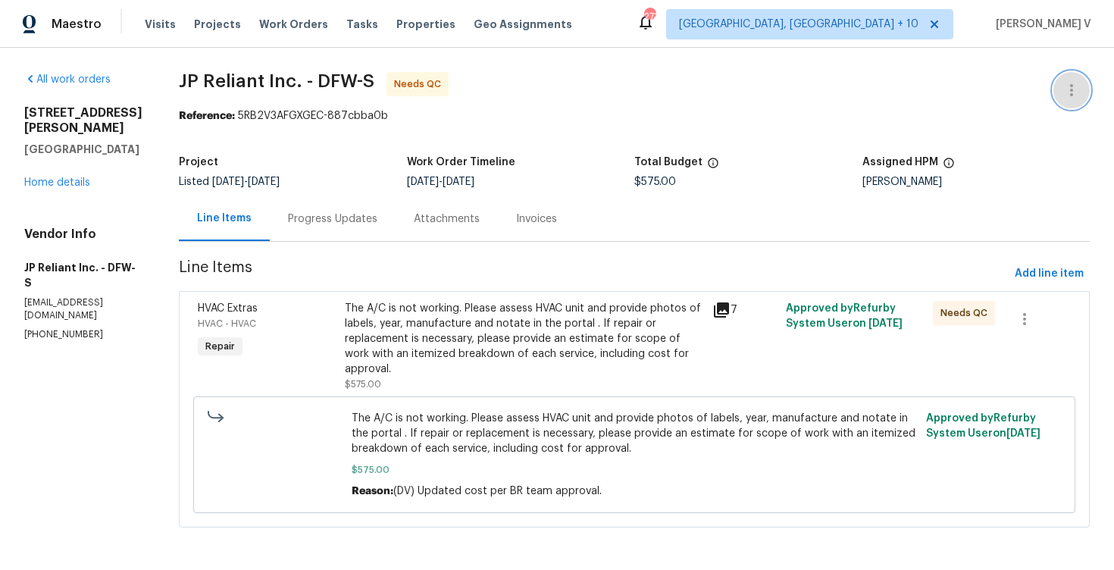
click at [1078, 83] on icon "button" at bounding box center [1072, 90] width 18 height 18
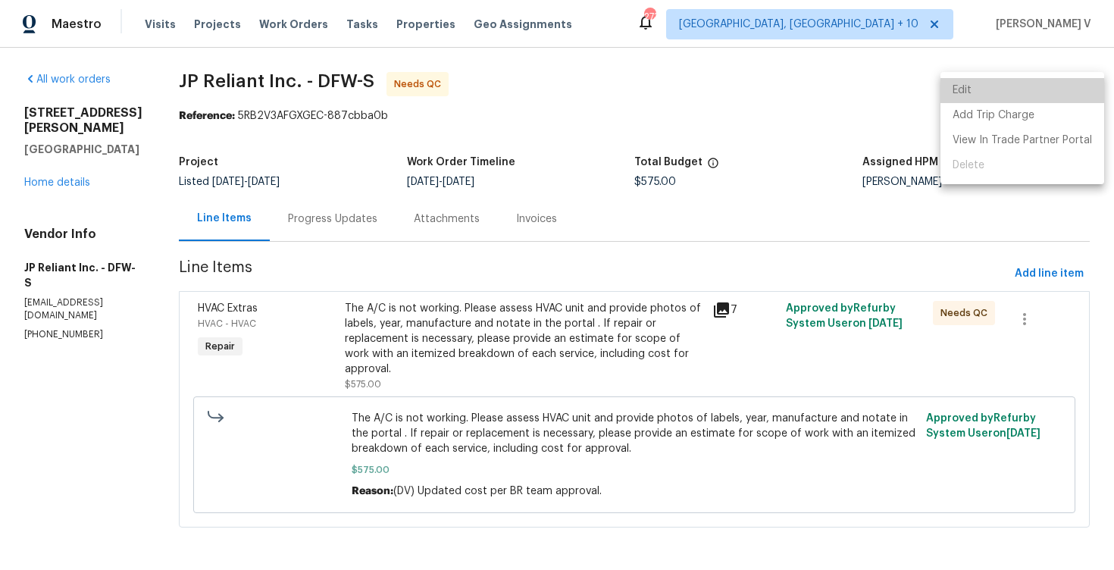
click at [1078, 83] on li "Edit" at bounding box center [1023, 90] width 164 height 25
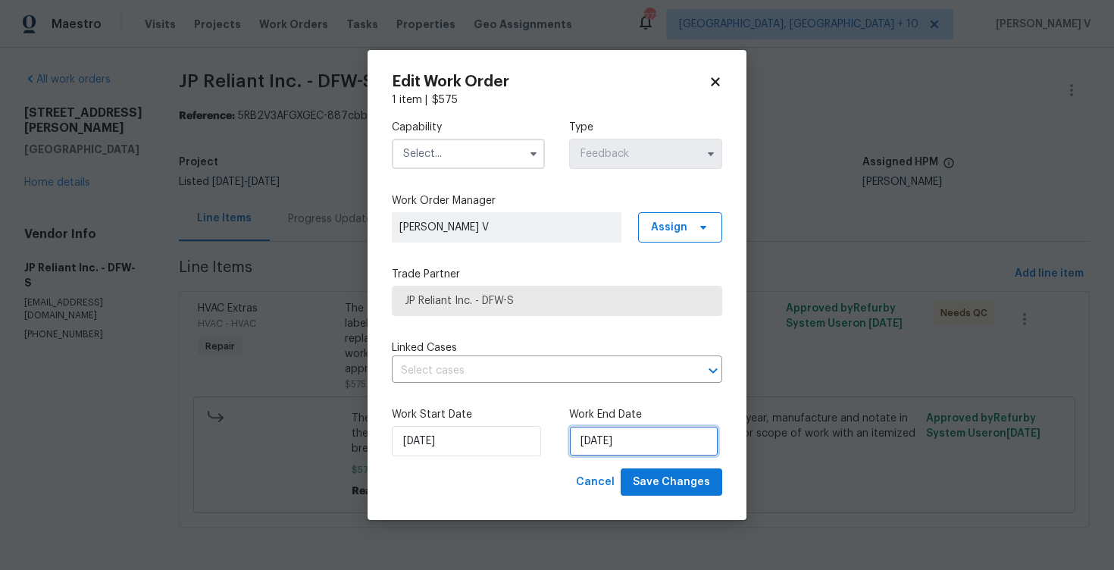
click at [614, 434] on input "[DATE]" at bounding box center [643, 441] width 149 height 30
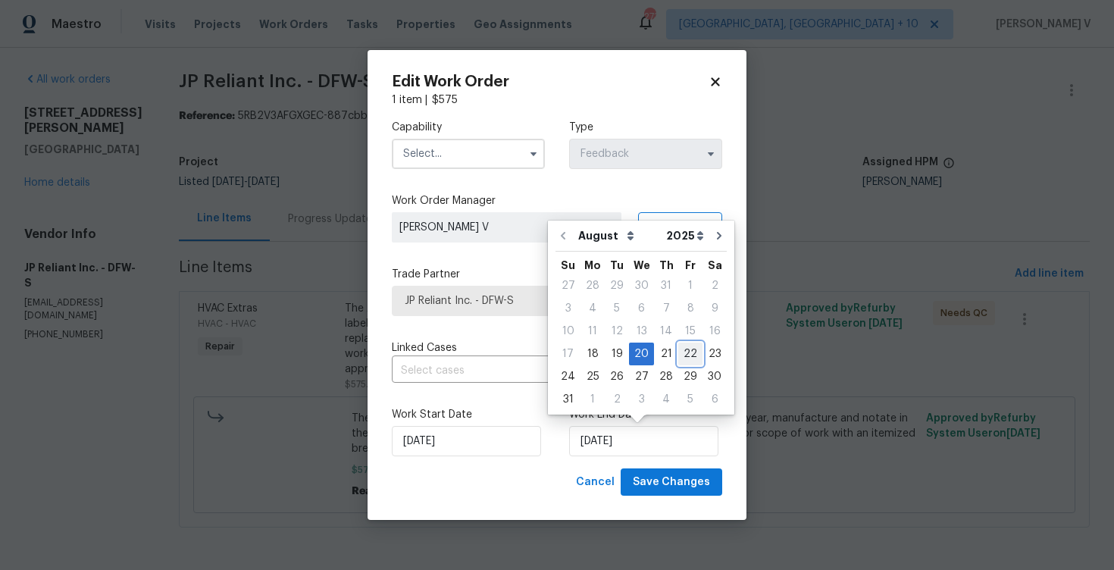
click at [691, 352] on div "22" at bounding box center [690, 353] width 24 height 21
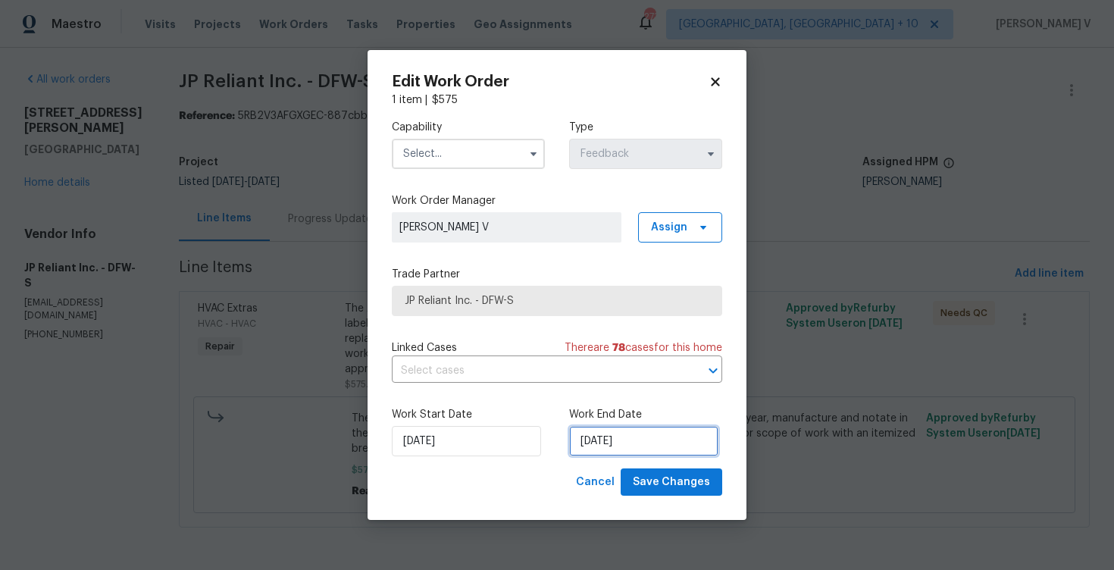
click at [635, 436] on input "[DATE]" at bounding box center [643, 441] width 149 height 30
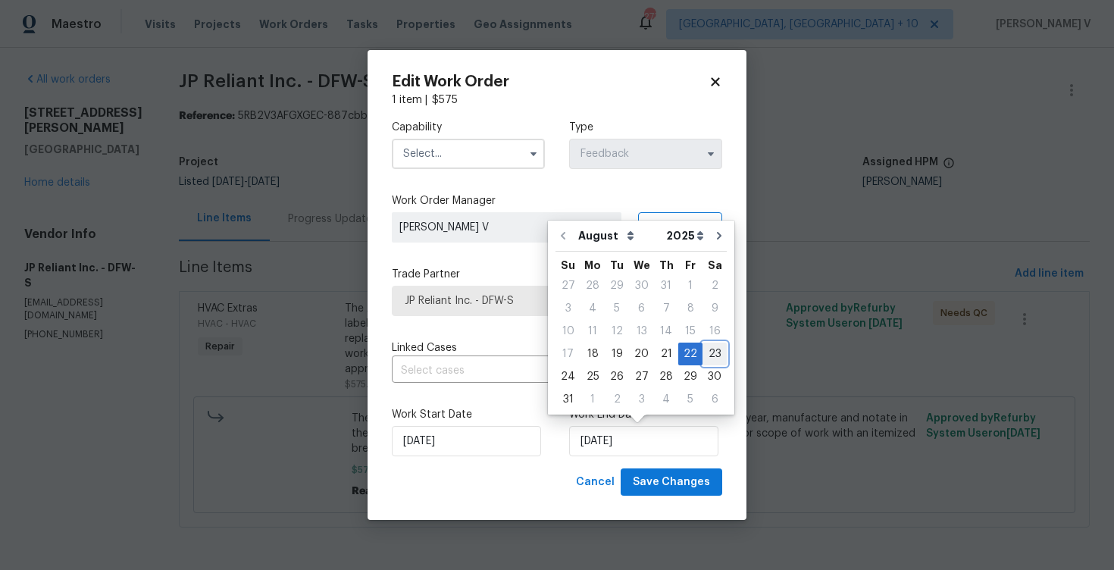
click at [703, 356] on div "23" at bounding box center [715, 353] width 24 height 21
type input "[DATE]"
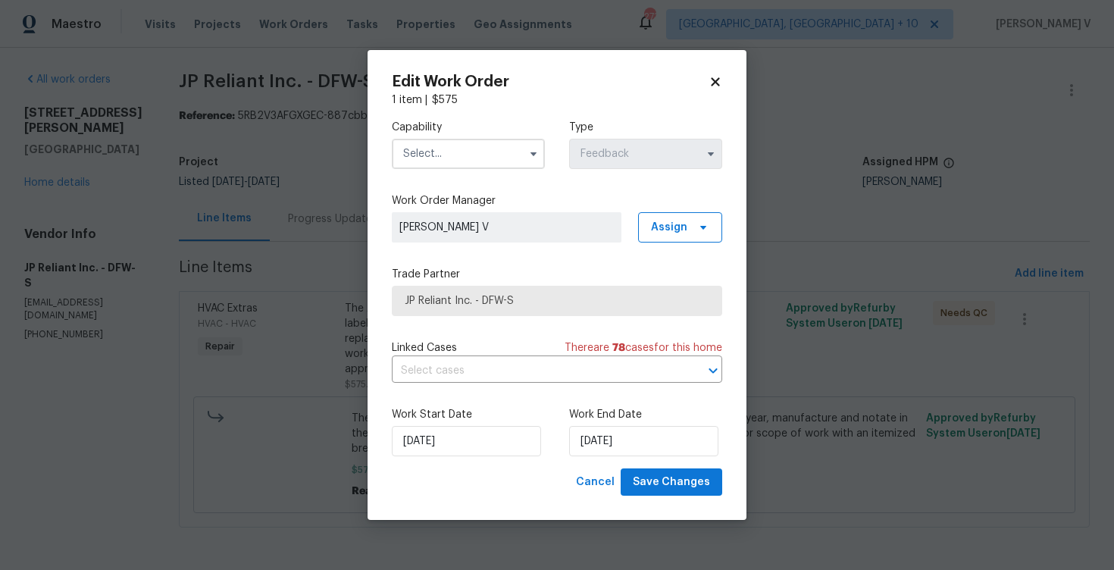
click at [468, 150] on input "text" at bounding box center [468, 154] width 153 height 30
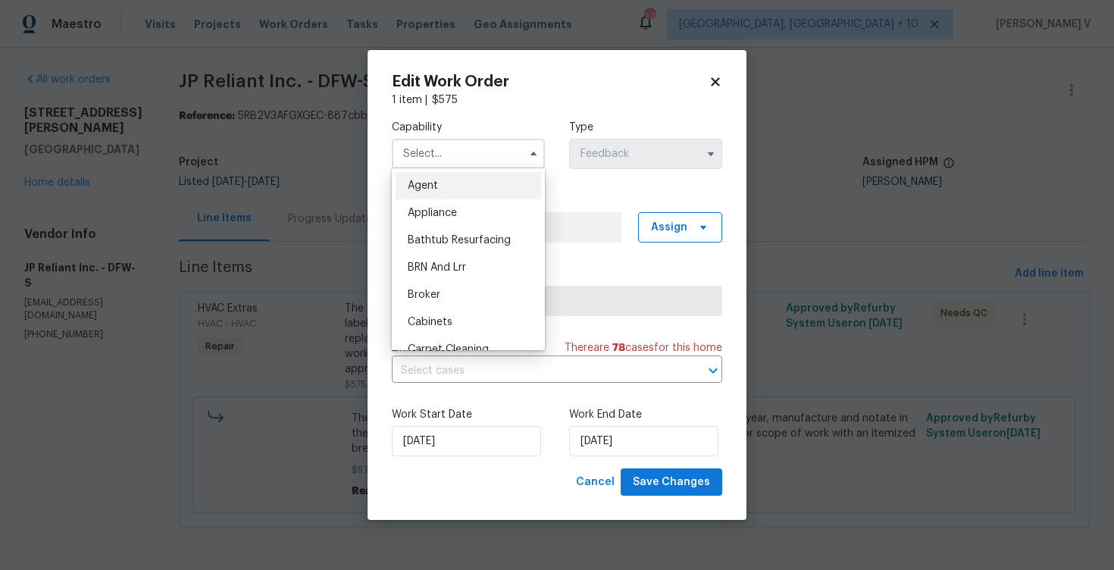
click at [462, 176] on div "Agent" at bounding box center [469, 185] width 146 height 27
type input "Agent"
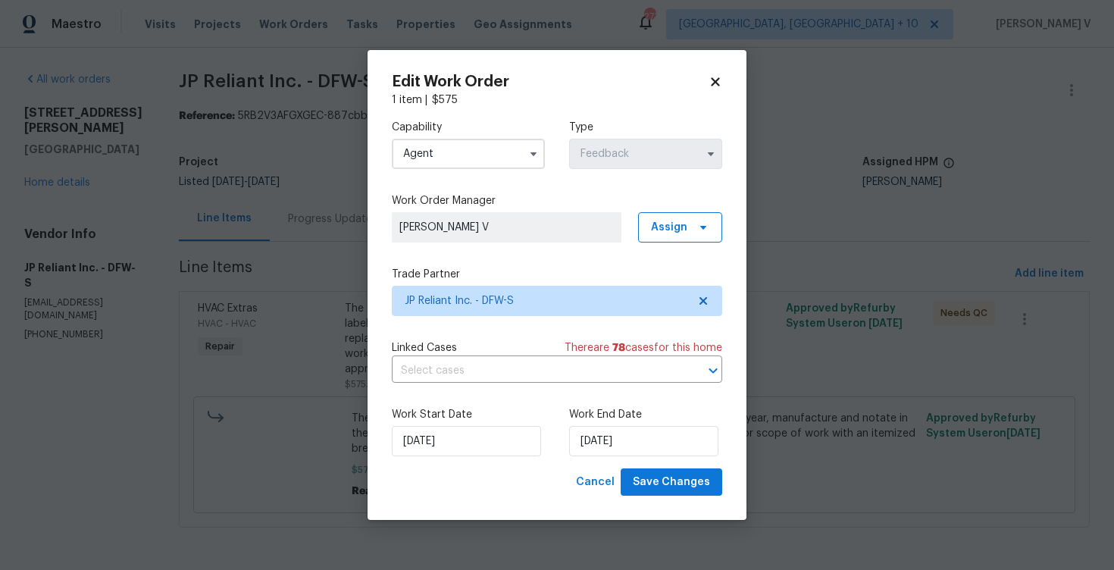
click at [679, 498] on div "Edit Work Order 1 item | $ 575 Capability Agent Type Feedback Work Order Manage…" at bounding box center [557, 285] width 379 height 471
click at [678, 481] on span "Save Changes" at bounding box center [671, 482] width 77 height 19
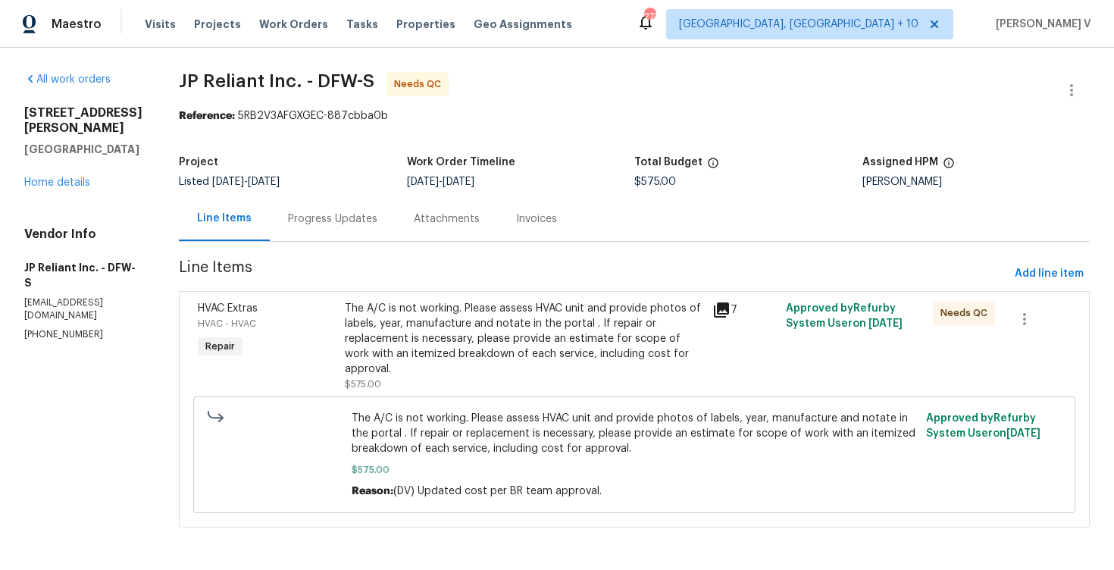
click at [427, 337] on div "The A/C is not working. Please assess HVAC unit and provide photos of labels, y…" at bounding box center [524, 339] width 359 height 76
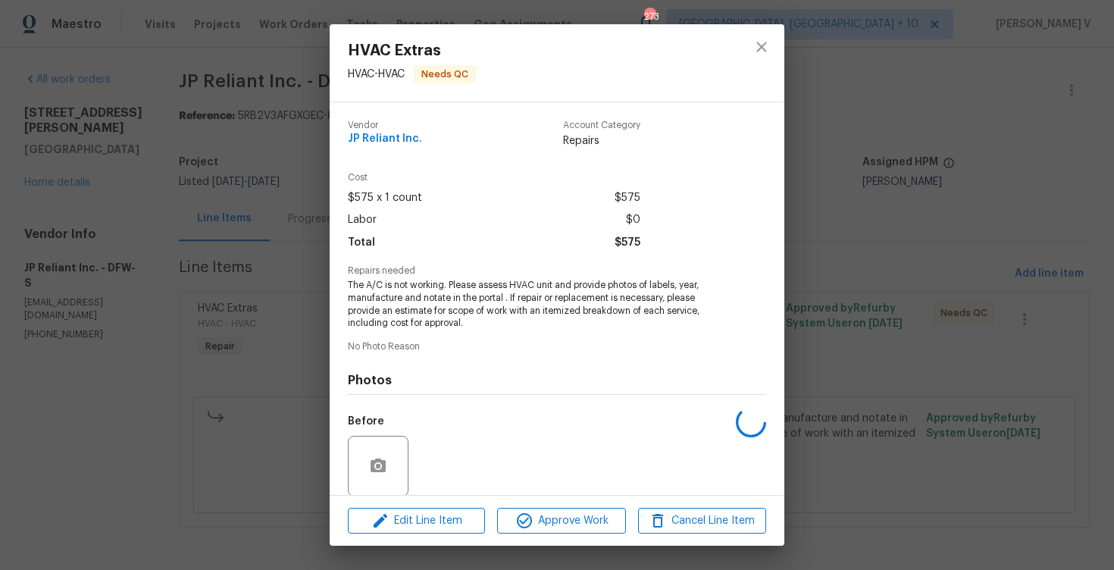
scroll to position [115, 0]
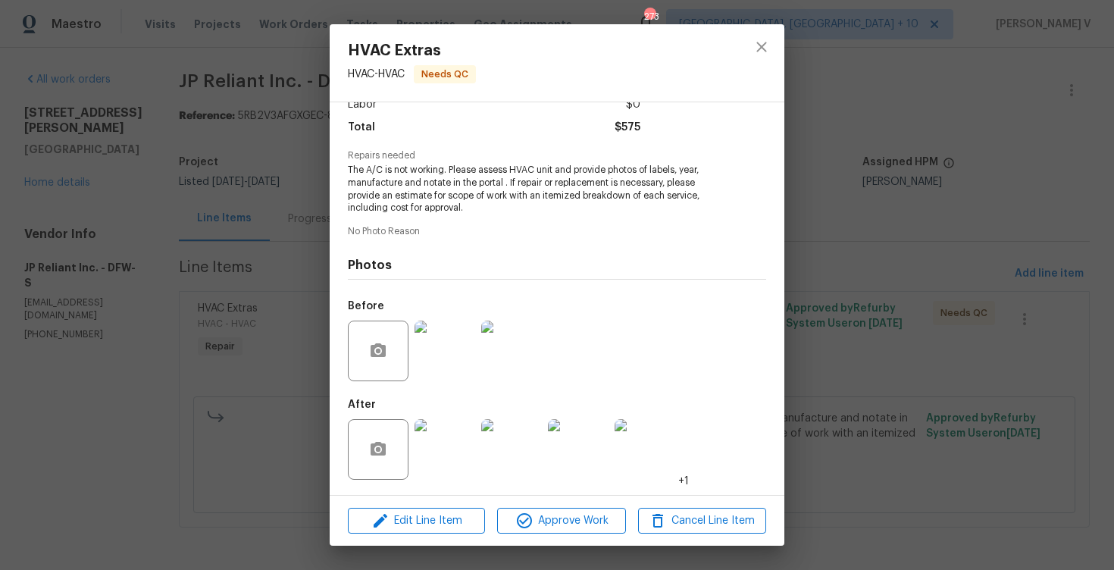
click at [457, 451] on img at bounding box center [445, 449] width 61 height 61
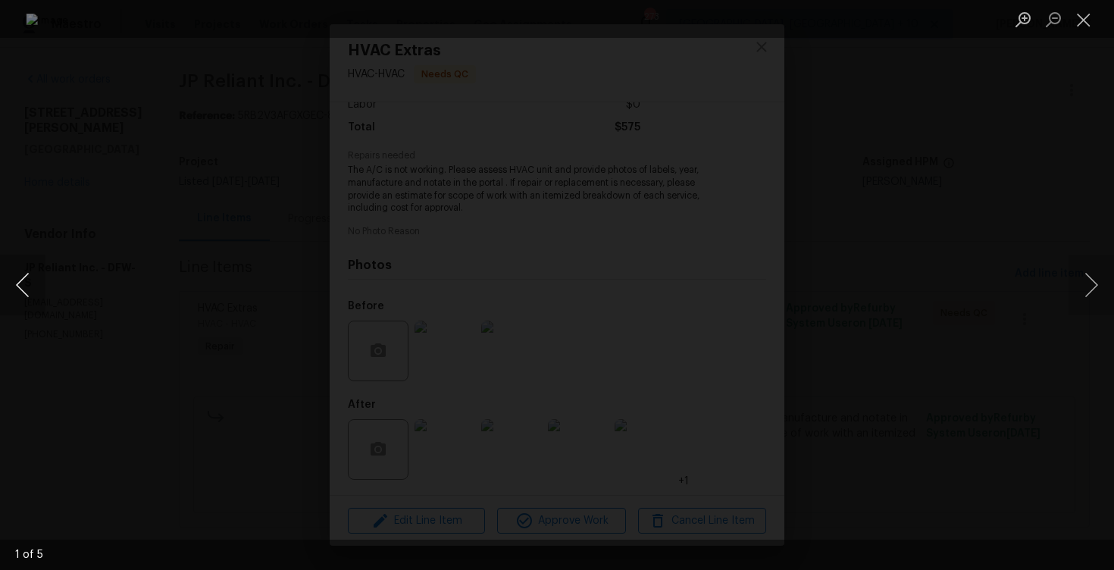
click at [23, 265] on button "Previous image" at bounding box center [22, 285] width 45 height 61
click at [171, 128] on div "Lightbox" at bounding box center [557, 285] width 1114 height 570
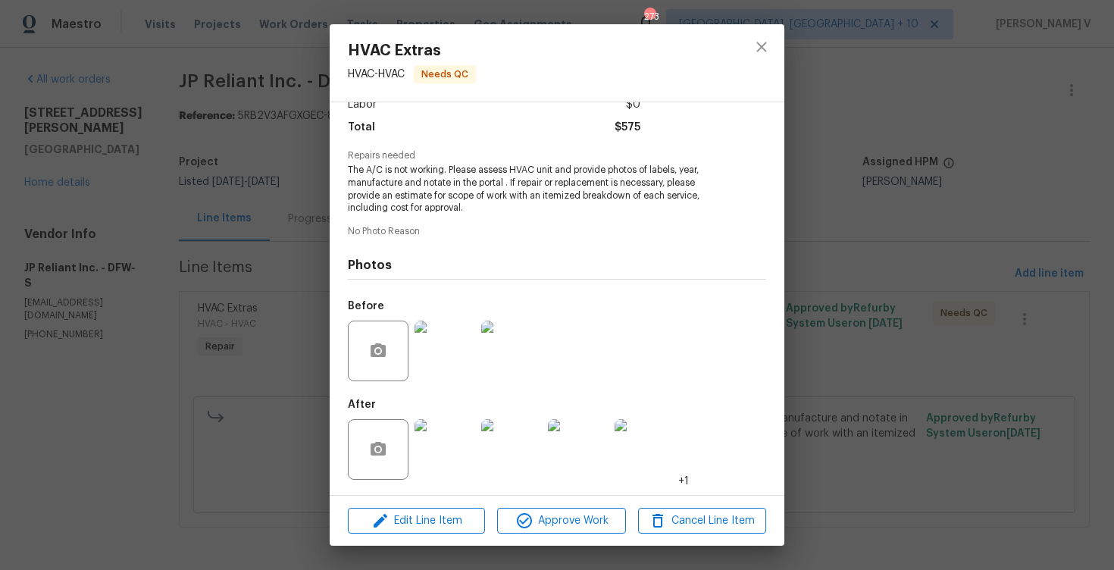
click at [171, 128] on div "HVAC Extras HVAC - HVAC Needs QC Vendor JP Reliant Inc. Account Category Repair…" at bounding box center [557, 285] width 1114 height 570
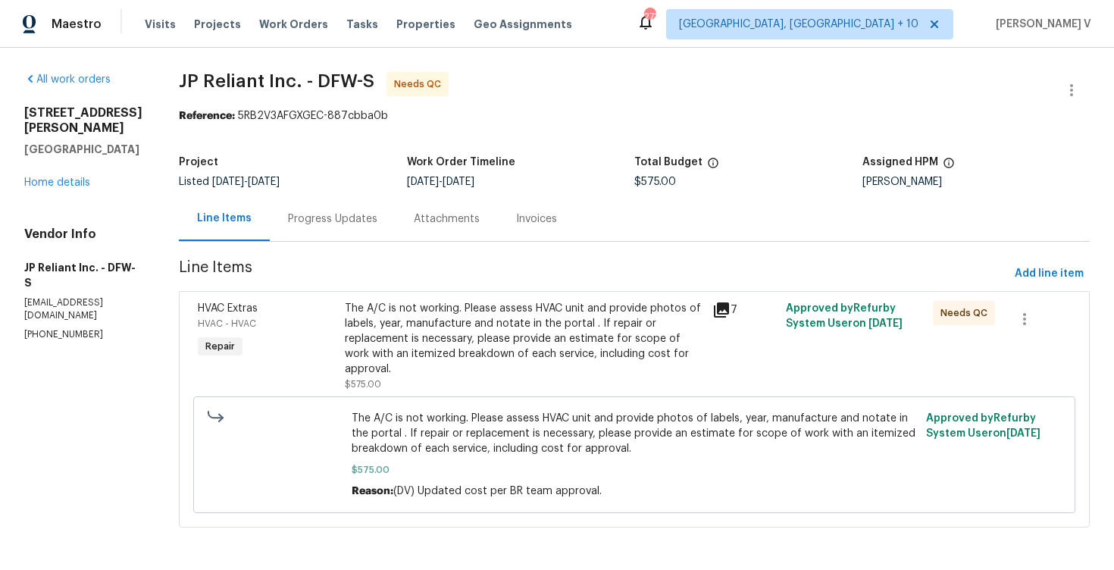
click at [288, 207] on div "Progress Updates" at bounding box center [333, 218] width 126 height 45
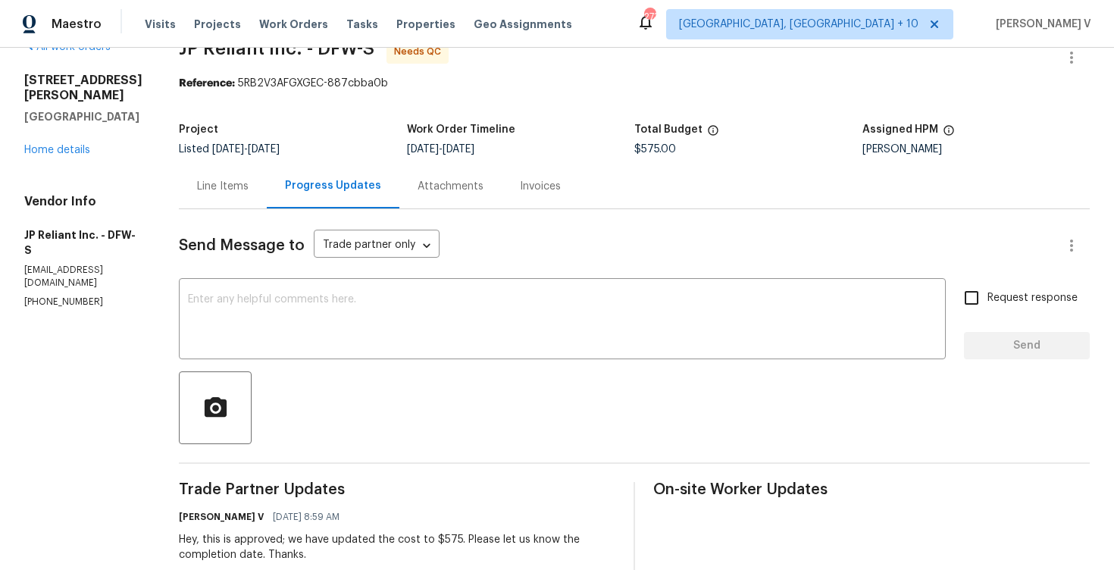
scroll to position [33, 0]
click at [227, 152] on span "[DATE]" at bounding box center [228, 148] width 32 height 11
click at [227, 198] on div "Line Items" at bounding box center [223, 185] width 88 height 45
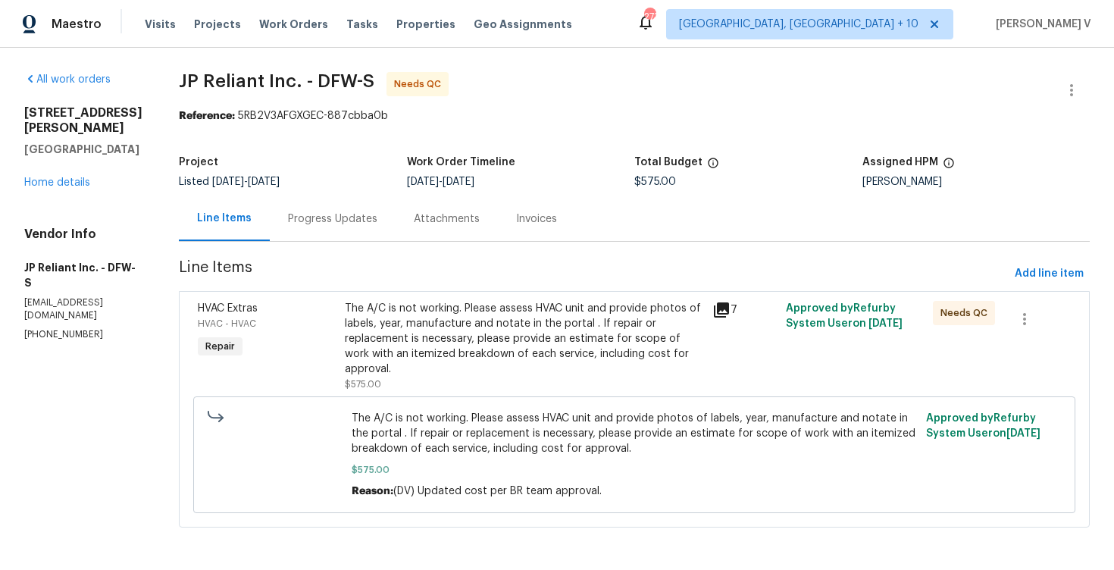
scroll to position [1, 0]
click at [422, 317] on div "The A/C is not working. Please assess HVAC unit and provide photos of labels, y…" at bounding box center [524, 339] width 359 height 76
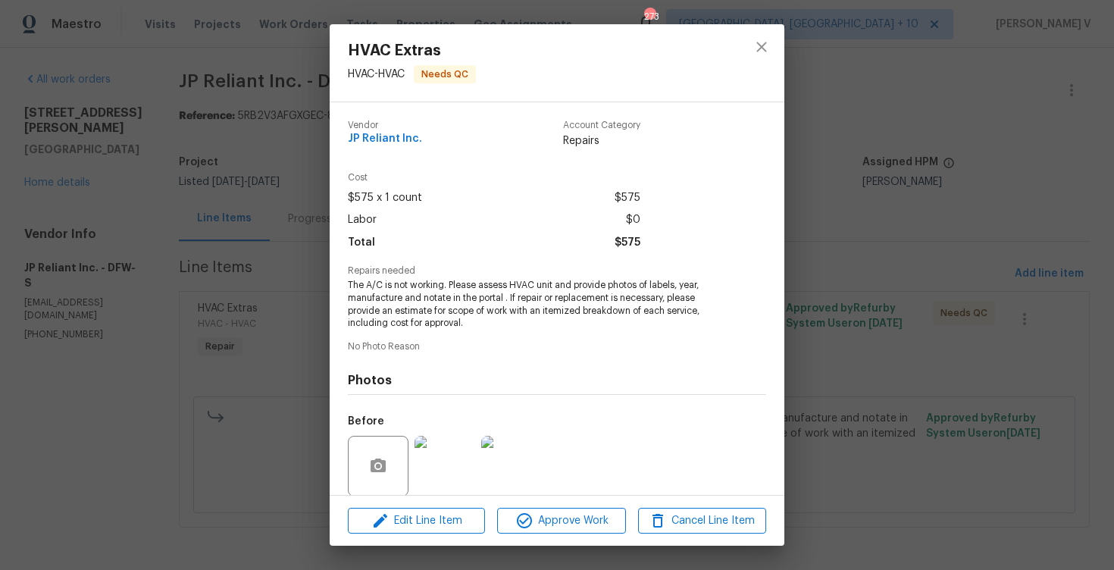
scroll to position [115, 0]
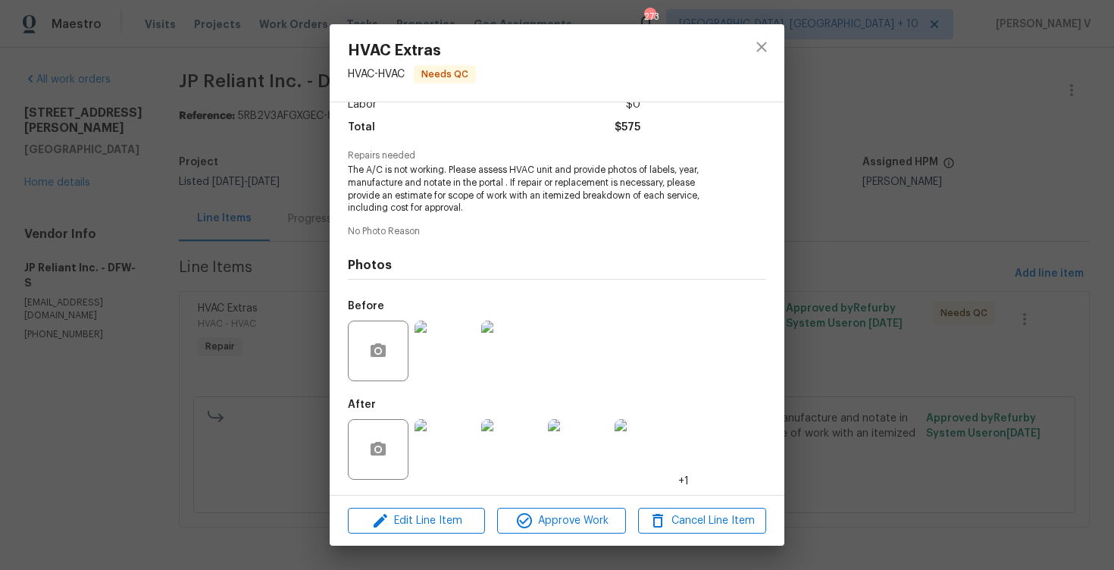
click at [224, 333] on div "HVAC Extras HVAC - HVAC Needs QC Vendor JP Reliant Inc. Account Category Repair…" at bounding box center [557, 285] width 1114 height 570
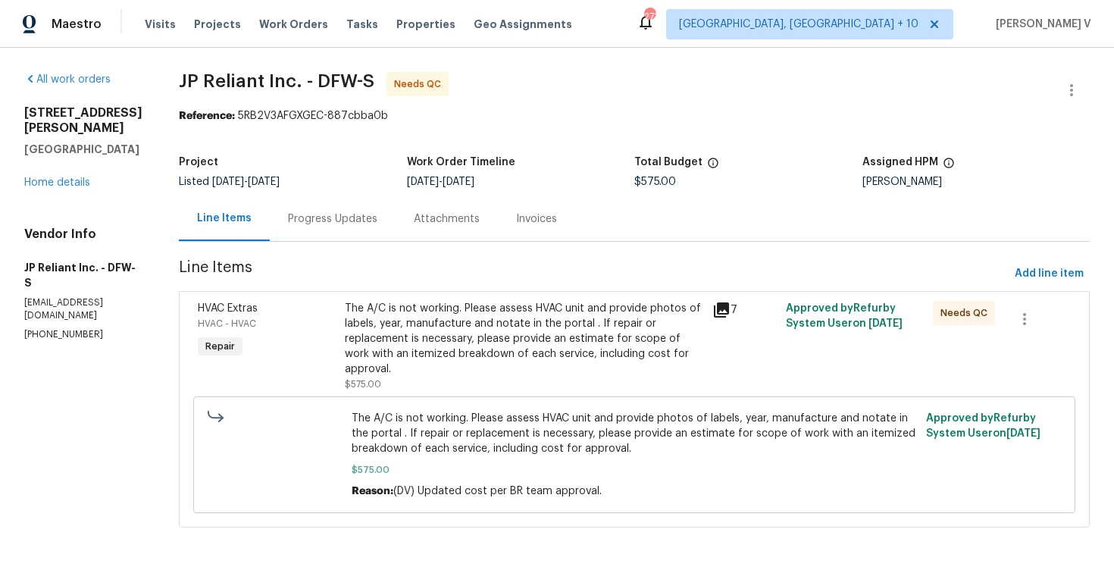
click at [511, 342] on div "The A/C is not working. Please assess HVAC unit and provide photos of labels, y…" at bounding box center [524, 339] width 359 height 76
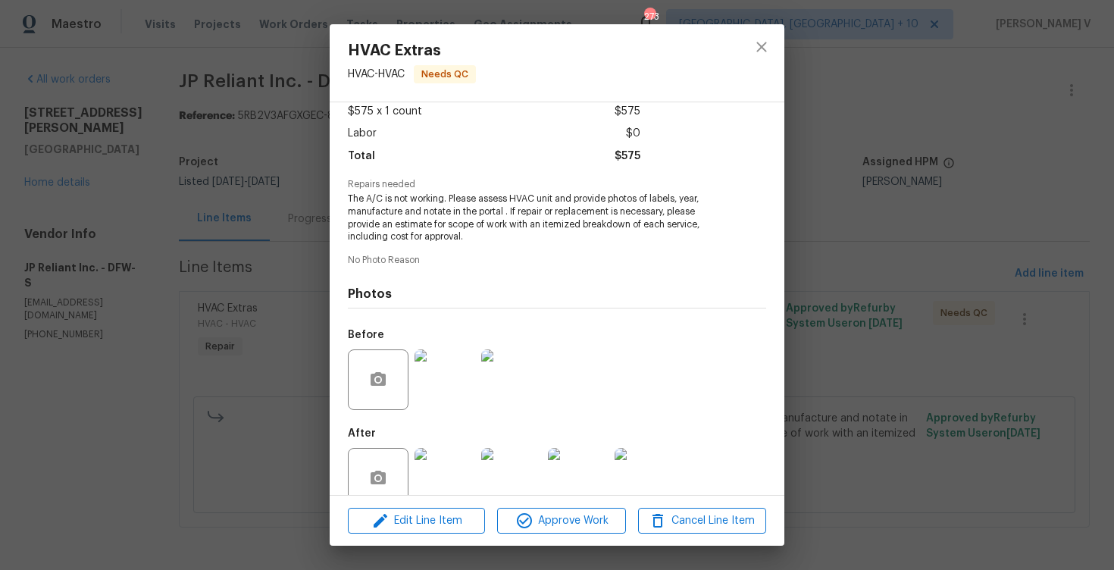
scroll to position [107, 0]
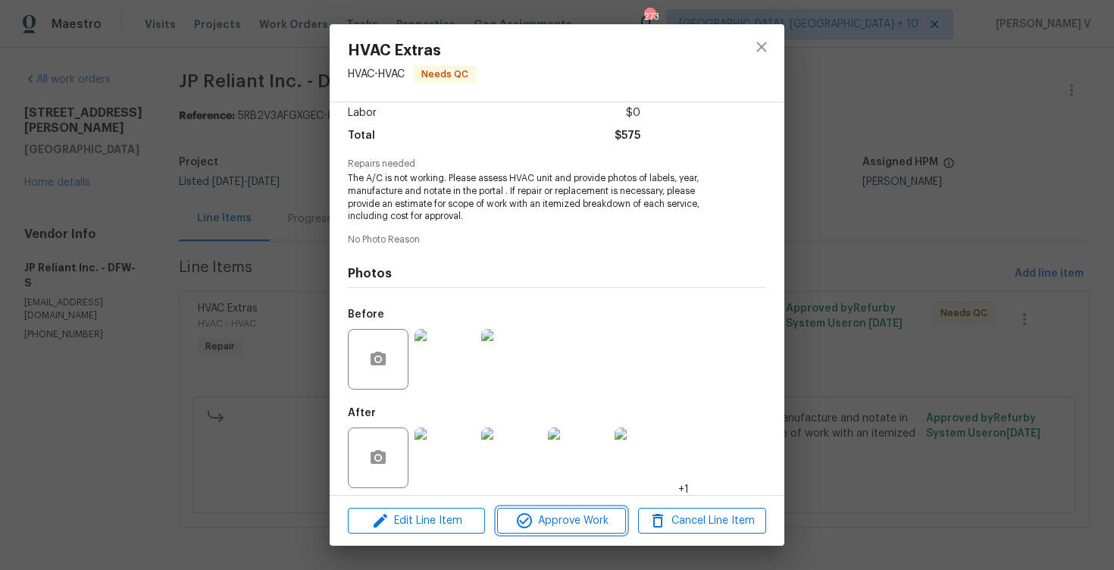
click at [556, 518] on span "Approve Work" at bounding box center [561, 521] width 119 height 19
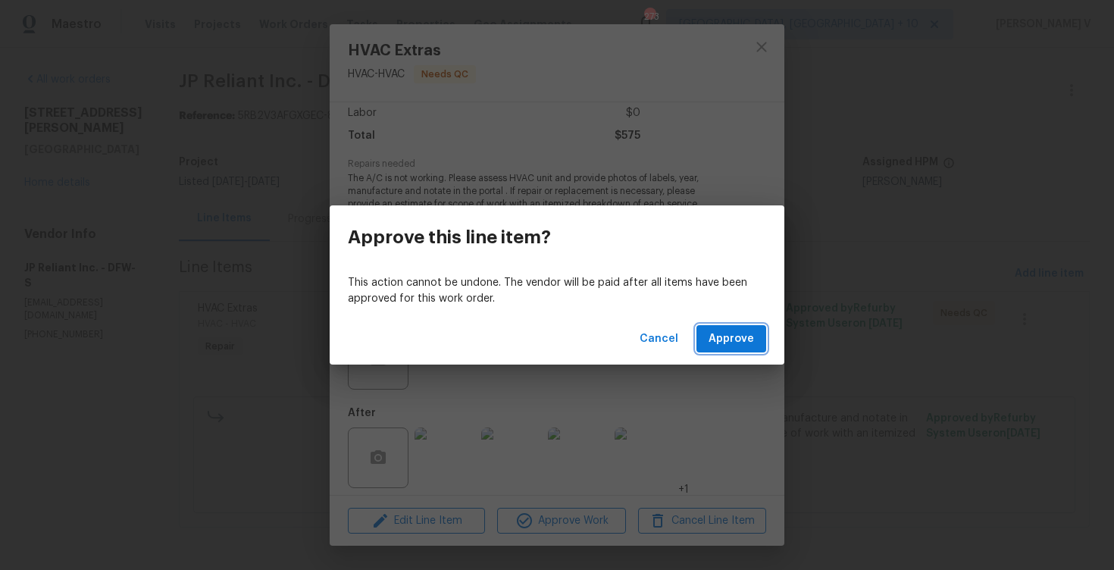
click at [724, 343] on span "Approve" at bounding box center [731, 339] width 45 height 19
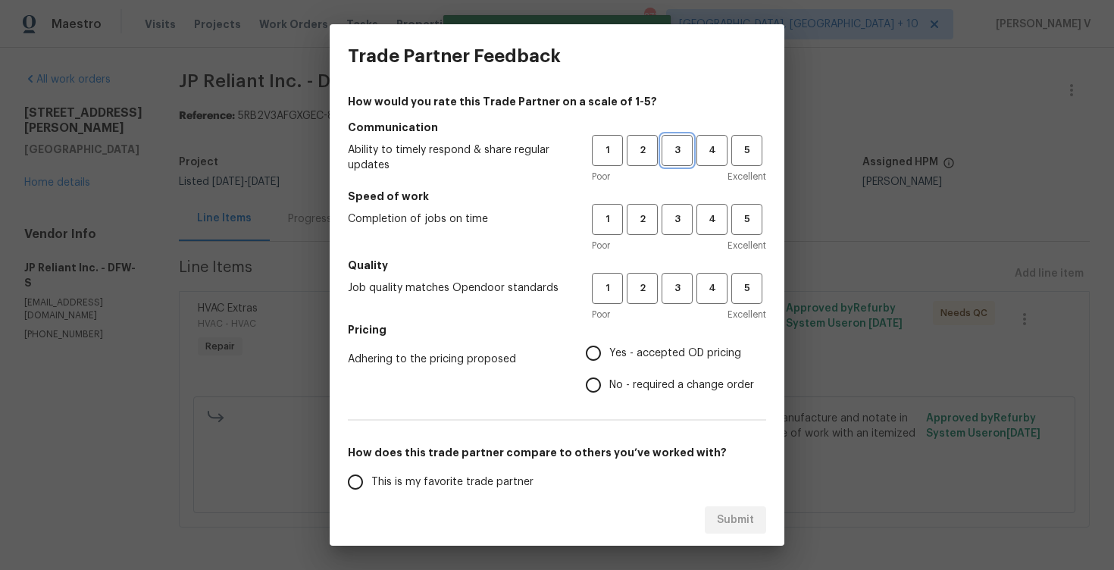
click at [678, 137] on button "3" at bounding box center [677, 150] width 31 height 31
click at [686, 215] on span "3" at bounding box center [677, 219] width 28 height 17
click at [669, 313] on div "Poor Excellent" at bounding box center [679, 314] width 174 height 15
click at [679, 290] on span "3" at bounding box center [677, 288] width 28 height 17
click at [604, 375] on input "No - required a change order" at bounding box center [594, 385] width 32 height 32
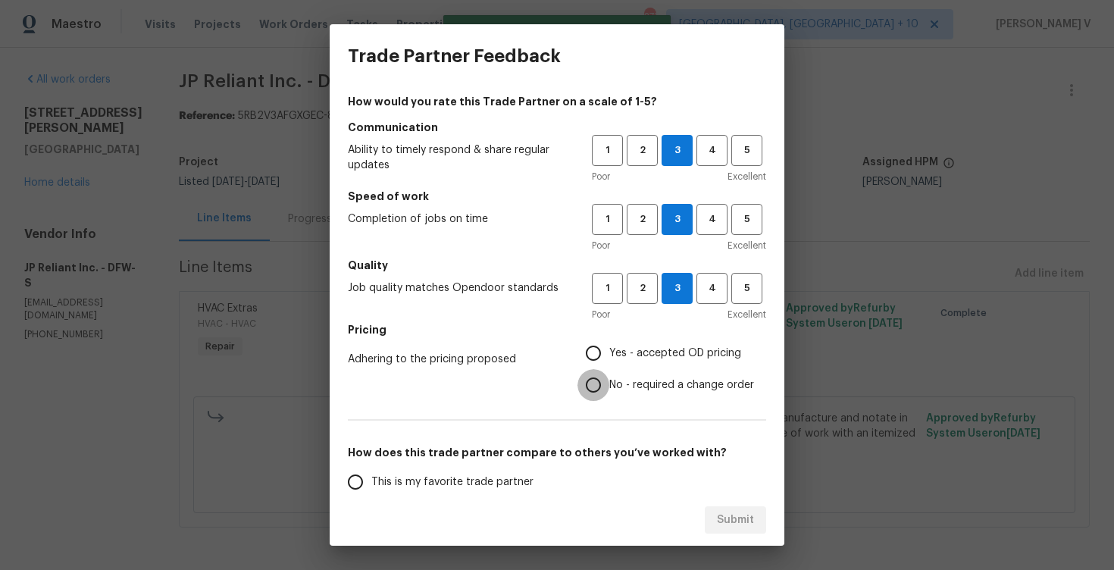
radio input "true"
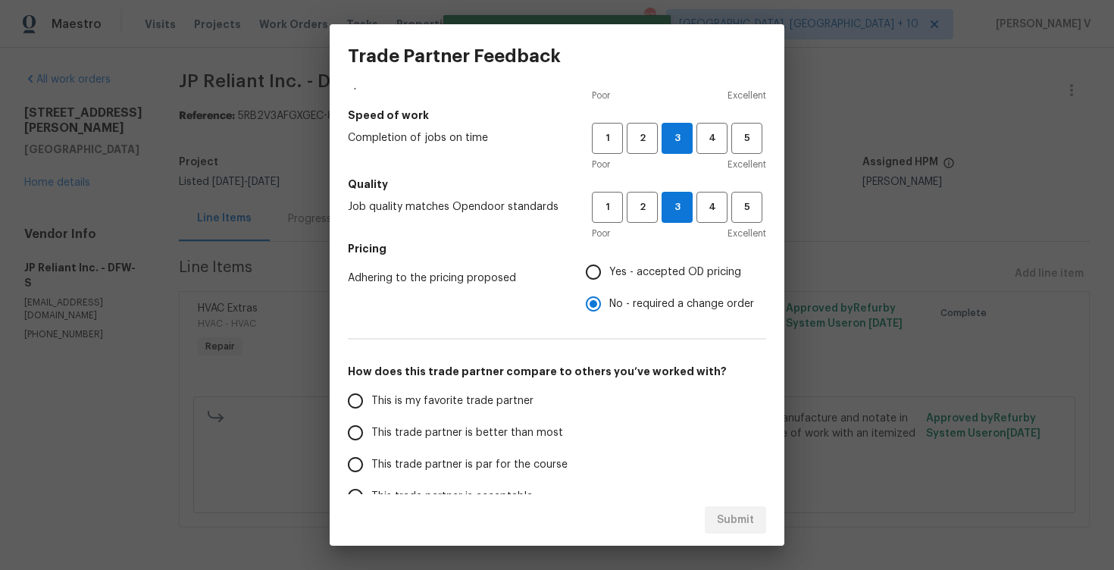
scroll to position [88, 0]
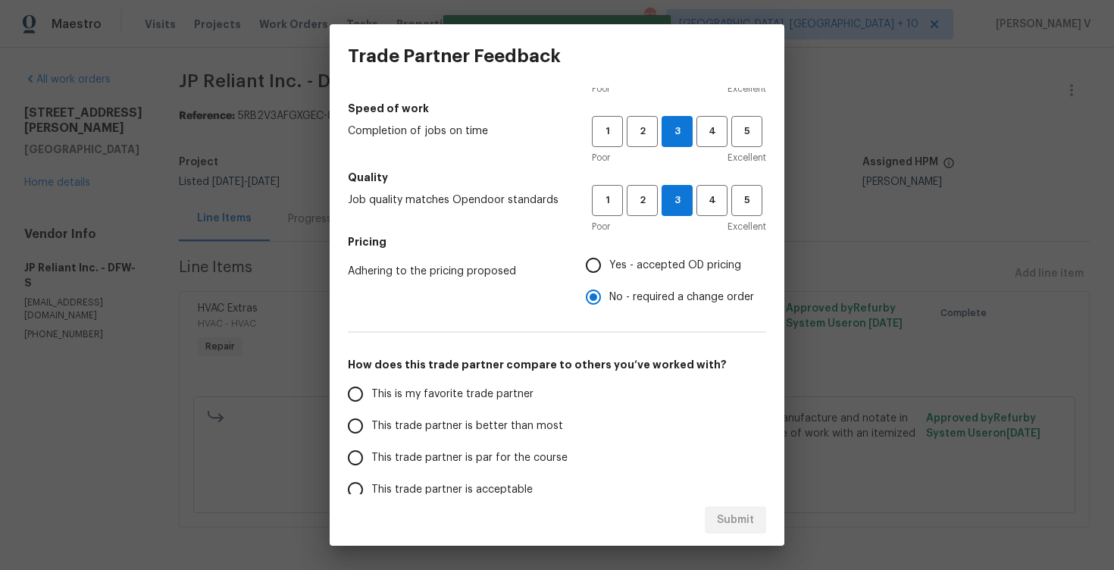
click at [525, 418] on span "This trade partner is better than most" at bounding box center [467, 426] width 192 height 16
click at [371, 418] on input "This trade partner is better than most" at bounding box center [356, 426] width 32 height 32
click at [724, 503] on div "Submit" at bounding box center [557, 520] width 455 height 52
click at [732, 538] on div "Submit" at bounding box center [557, 520] width 455 height 52
click at [725, 517] on span "Submit" at bounding box center [735, 520] width 37 height 19
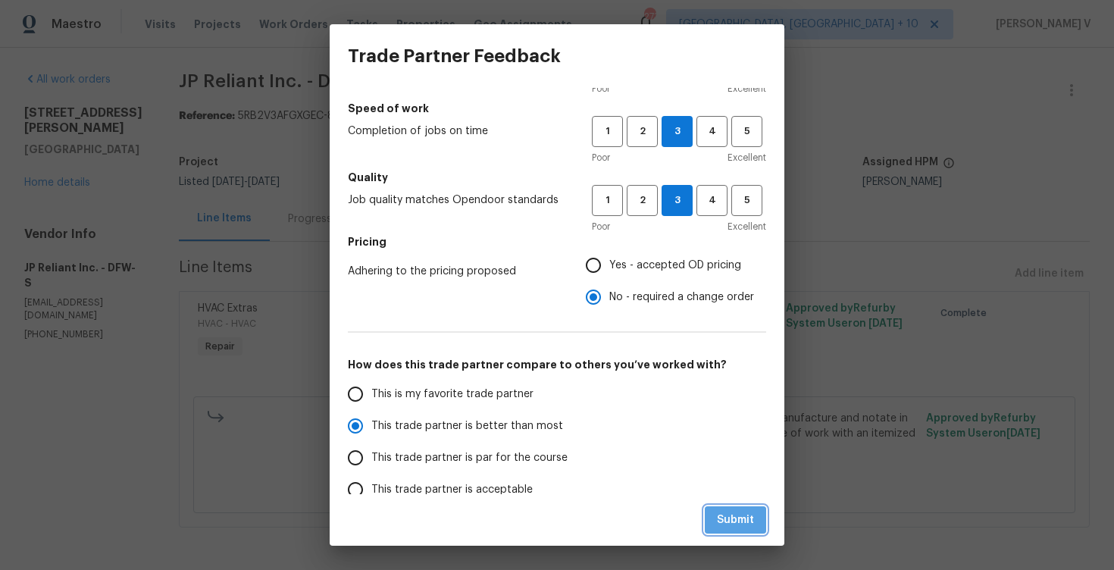
radio input "true"
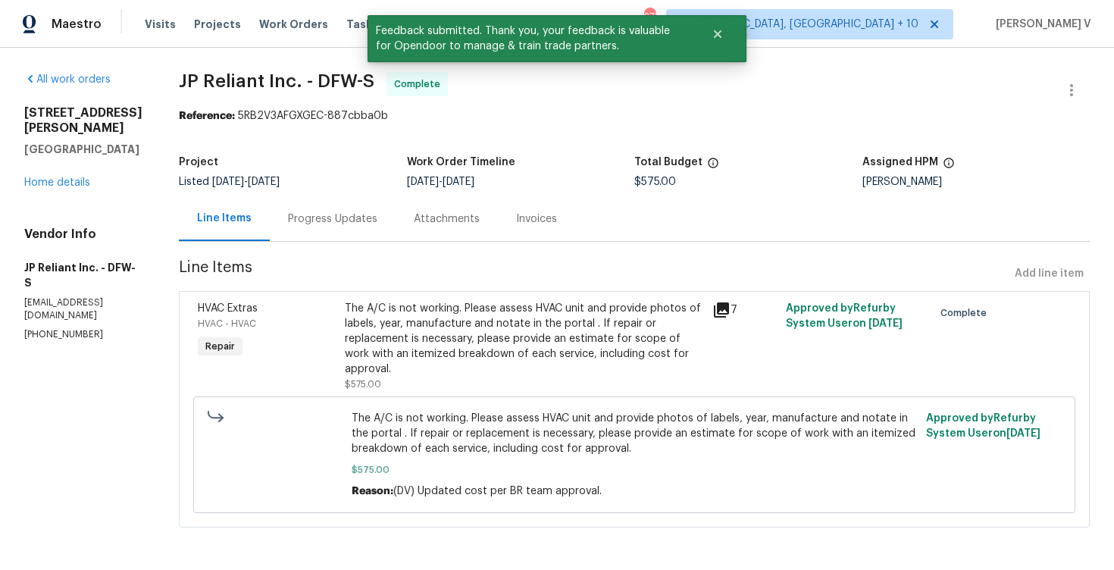
click at [365, 226] on div "Progress Updates" at bounding box center [333, 218] width 126 height 45
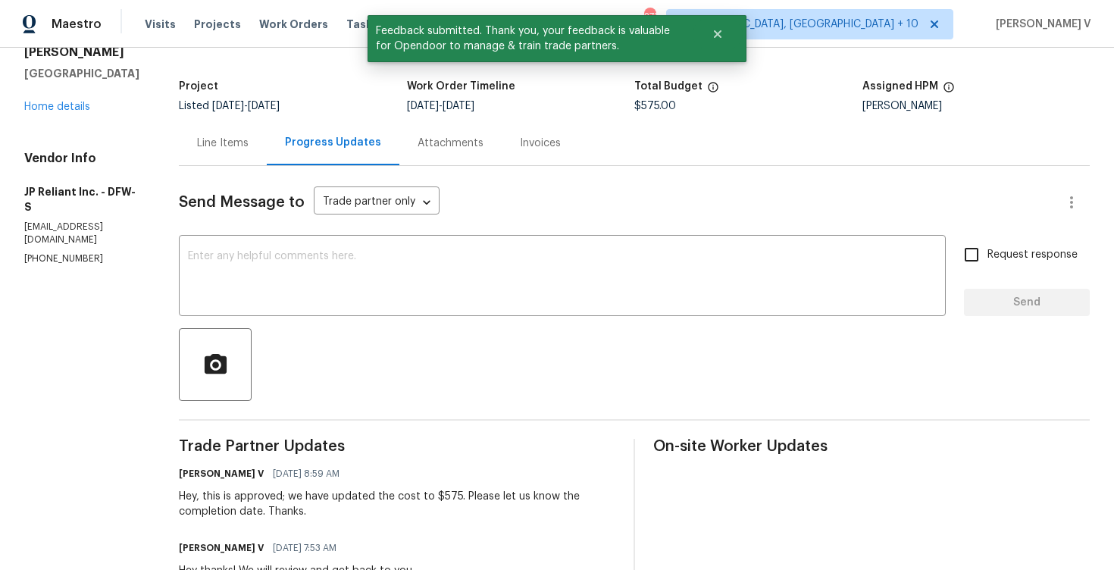
scroll to position [199, 0]
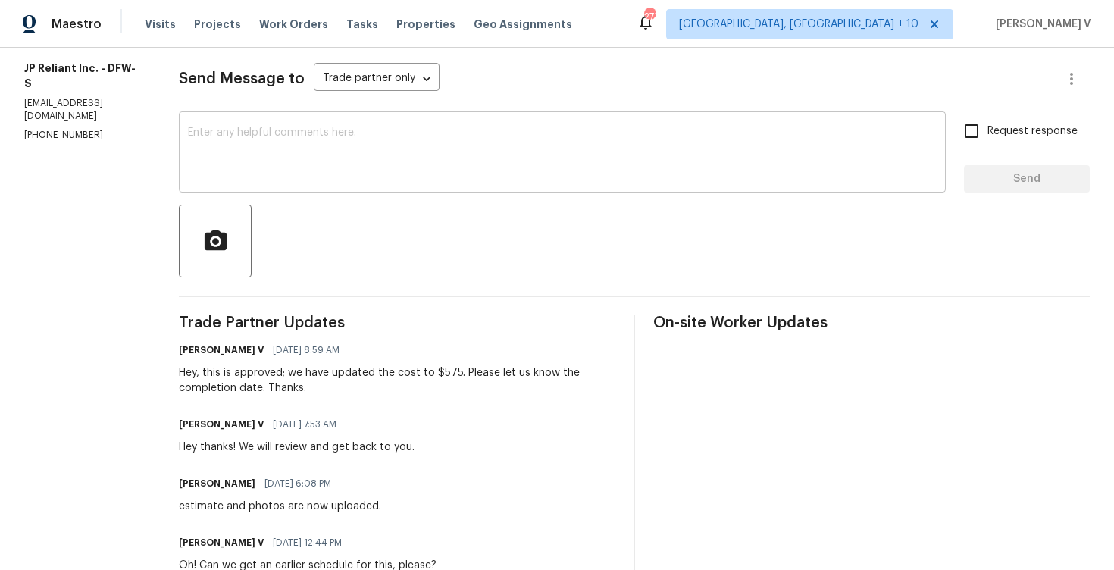
click at [329, 166] on textarea at bounding box center [562, 153] width 749 height 53
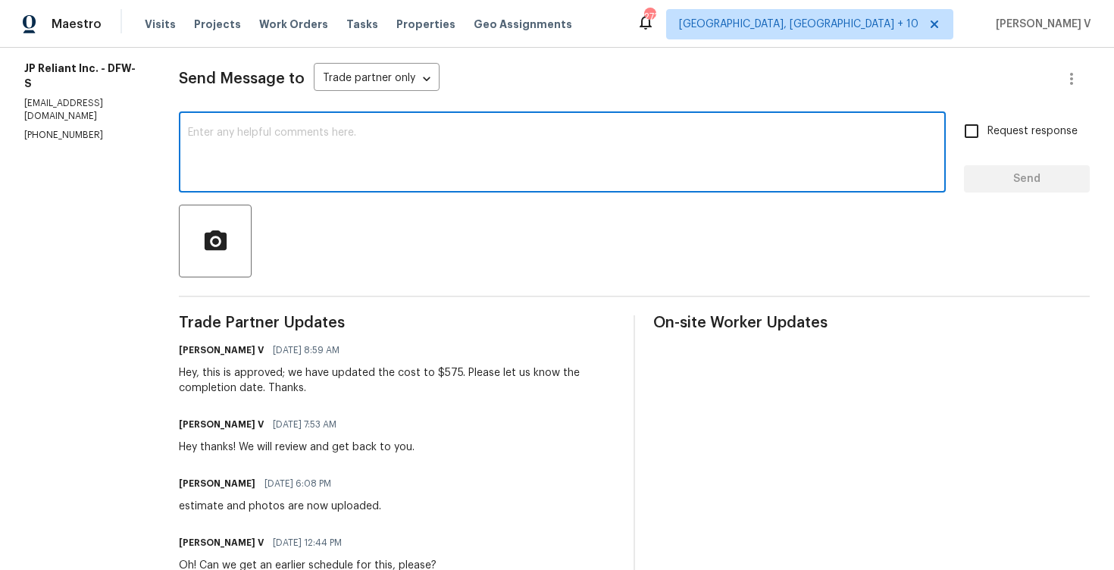
paste textarea "Hey, the work order has been approved. Thanks for the job :)"
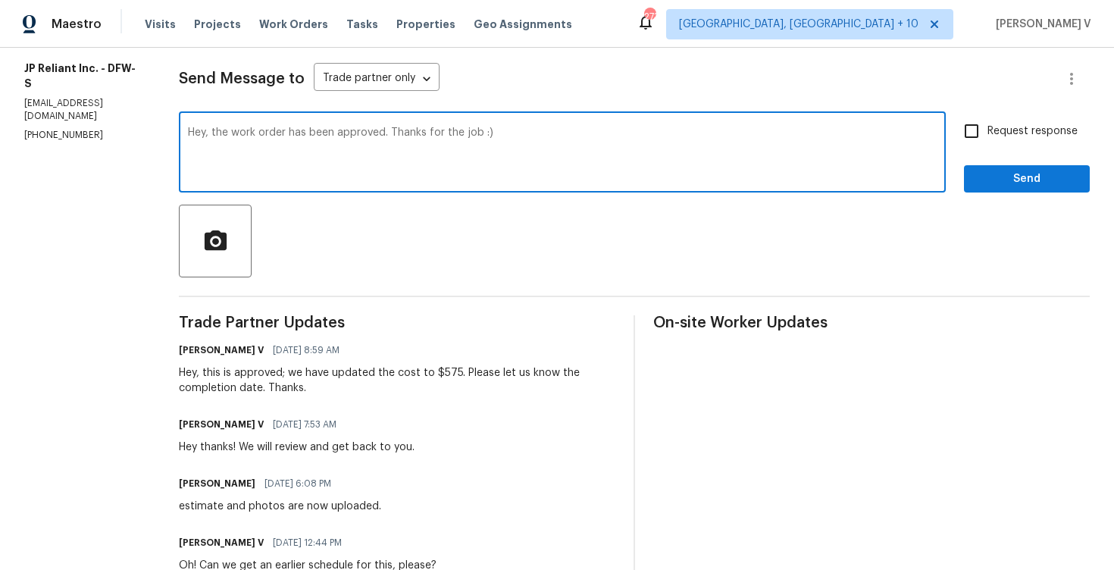
scroll to position [215, 0]
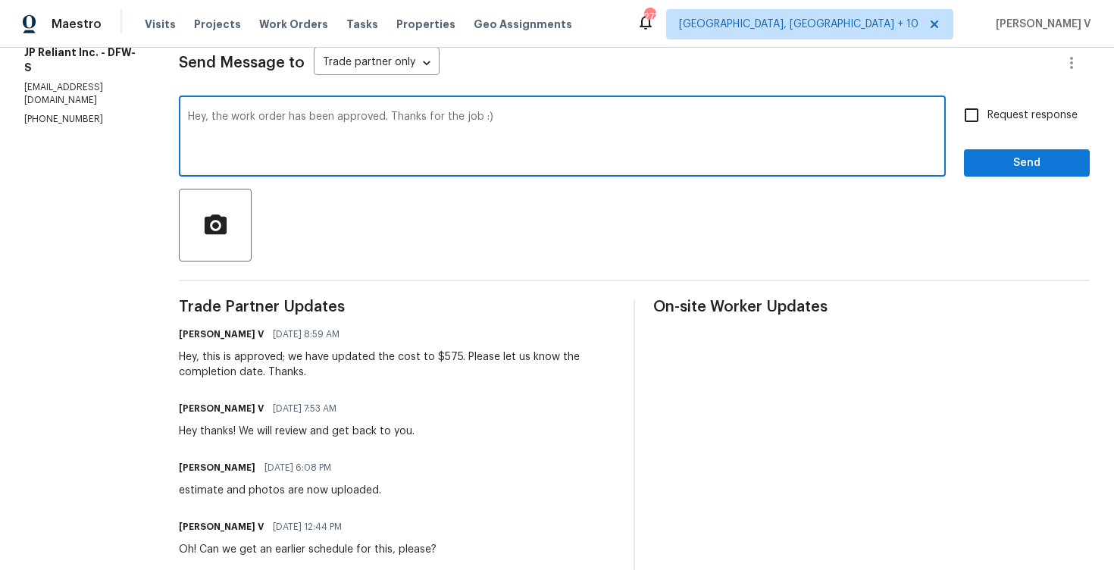
type textarea "Hey, the work order has been approved. Thanks for the job :)"
click at [1008, 168] on span "Send" at bounding box center [1027, 163] width 102 height 19
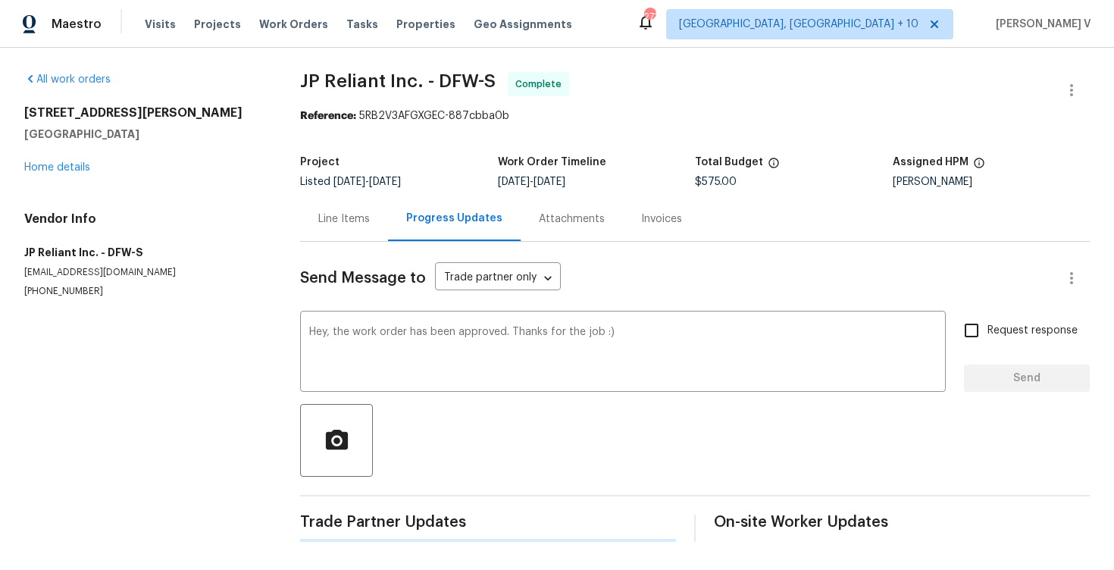
scroll to position [0, 0]
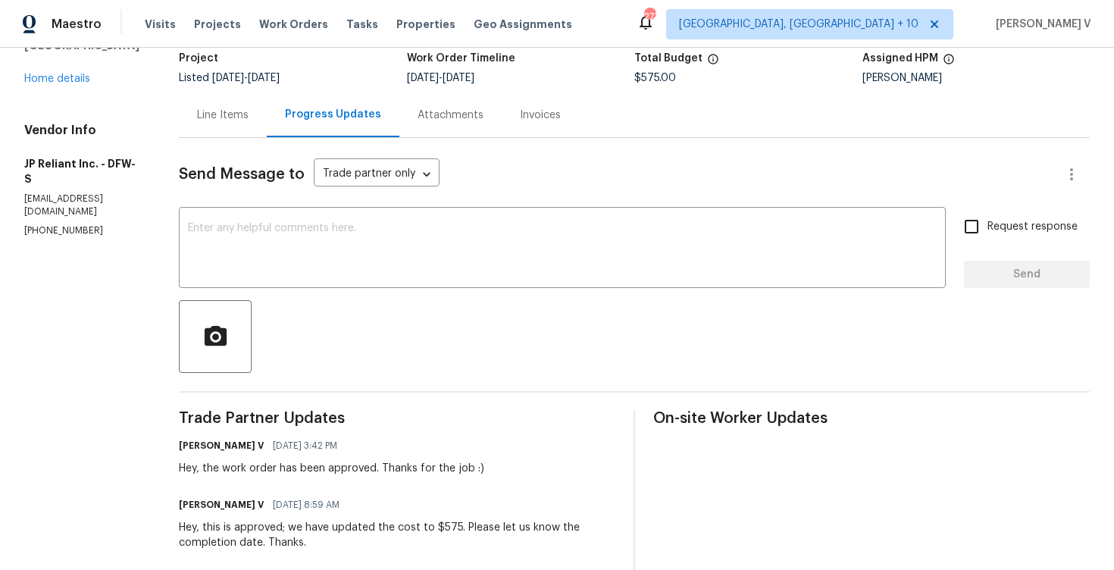
scroll to position [4, 0]
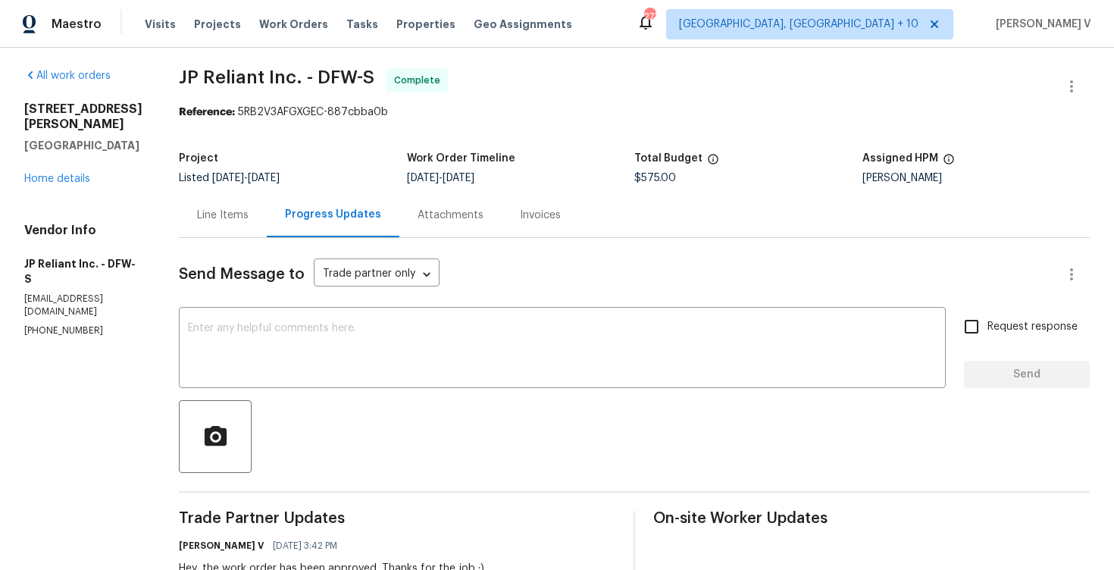
click at [246, 191] on div "Project Listed [DATE] - [DATE] Work Order Timeline [DATE] - [DATE] Total Budget…" at bounding box center [634, 168] width 911 height 49
click at [247, 222] on div "Line Items" at bounding box center [223, 215] width 52 height 15
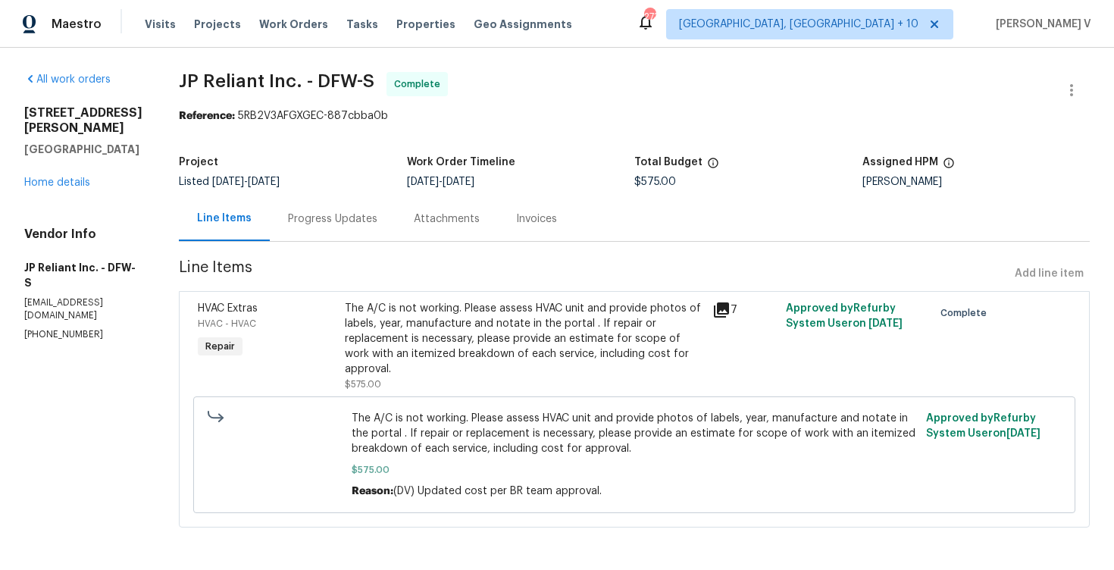
click at [412, 296] on div "The A/C is not working. Please assess HVAC unit and provide photos of labels, y…" at bounding box center [524, 346] width 368 height 100
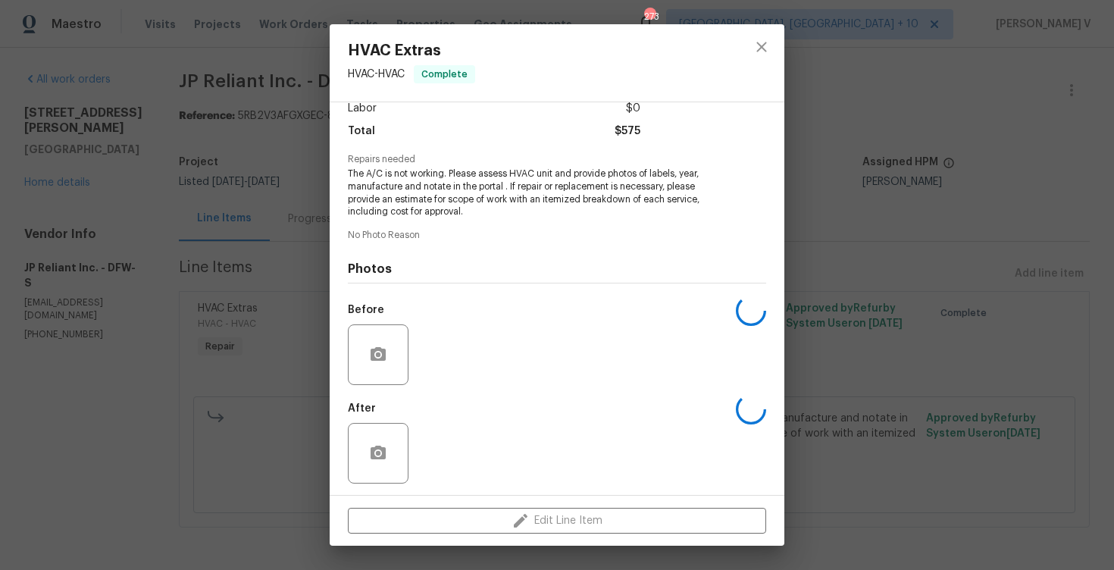
scroll to position [115, 0]
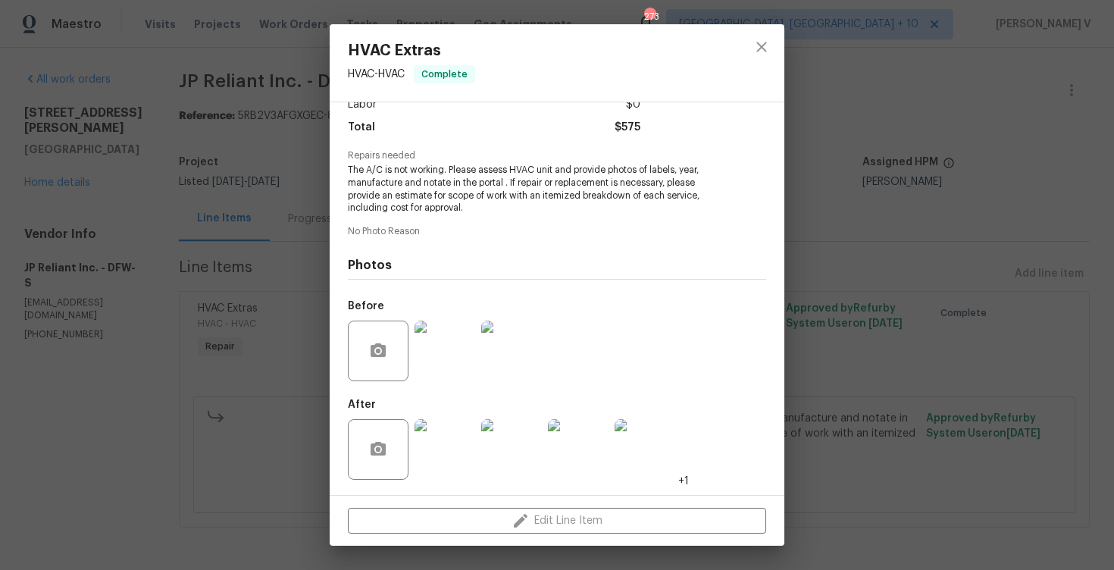
click at [183, 265] on div "HVAC Extras HVAC - HVAC Complete Vendor JP Reliant Inc. Account Category Repair…" at bounding box center [557, 285] width 1114 height 570
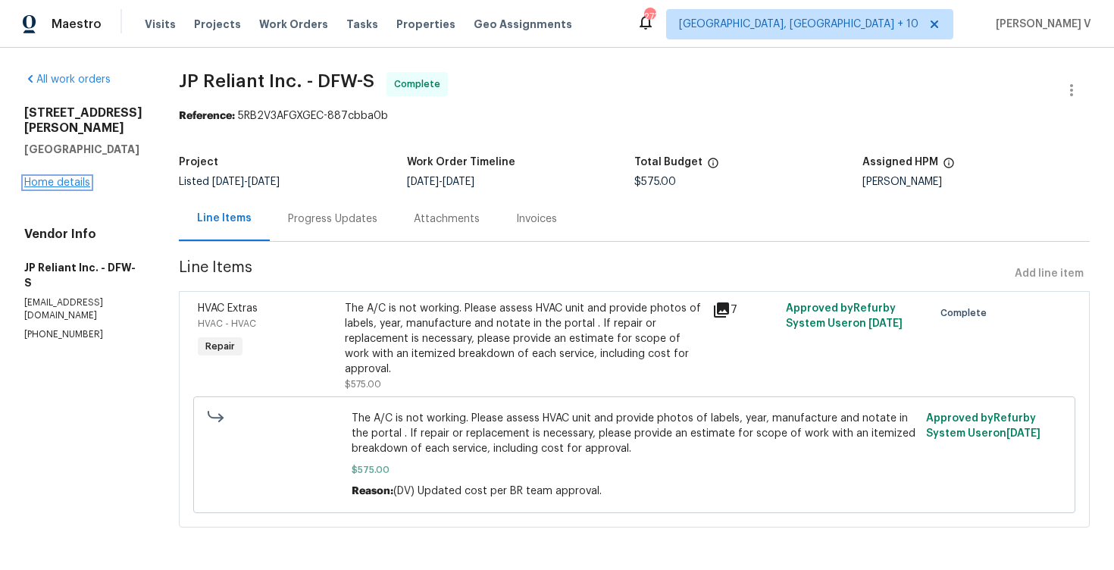
click at [42, 183] on link "Home details" at bounding box center [57, 182] width 66 height 11
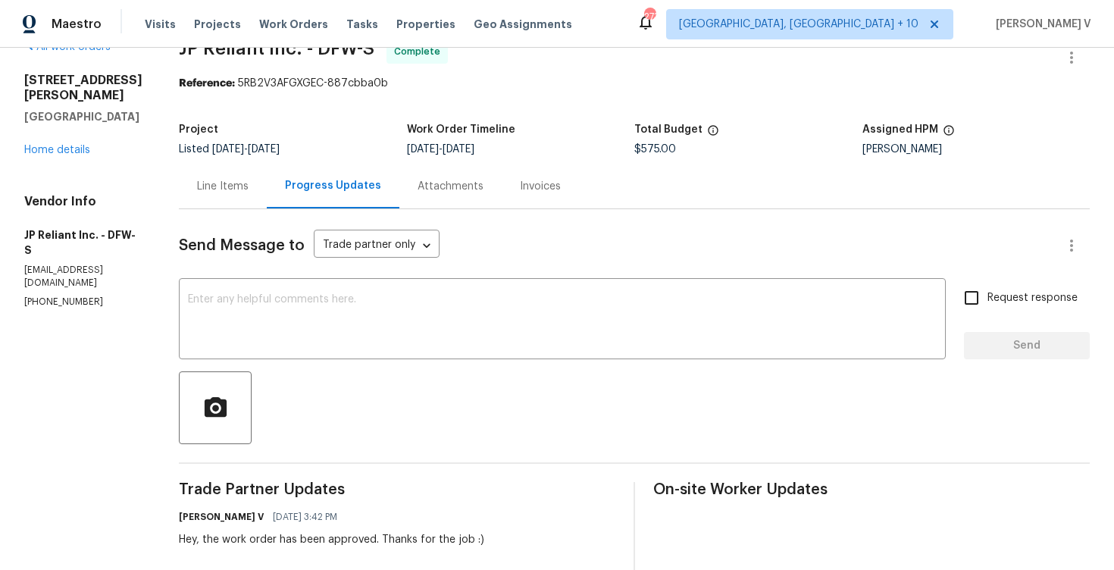
scroll to position [33, 0]
click at [78, 147] on link "Home details" at bounding box center [57, 149] width 66 height 11
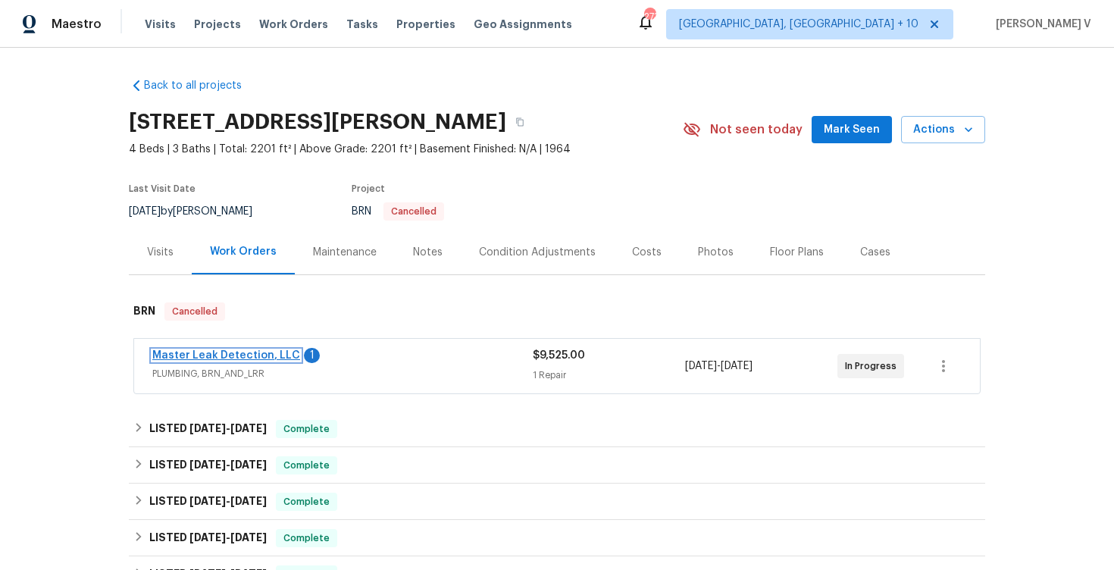
click at [268, 356] on link "Master Leak Detection, LLC" at bounding box center [226, 355] width 148 height 11
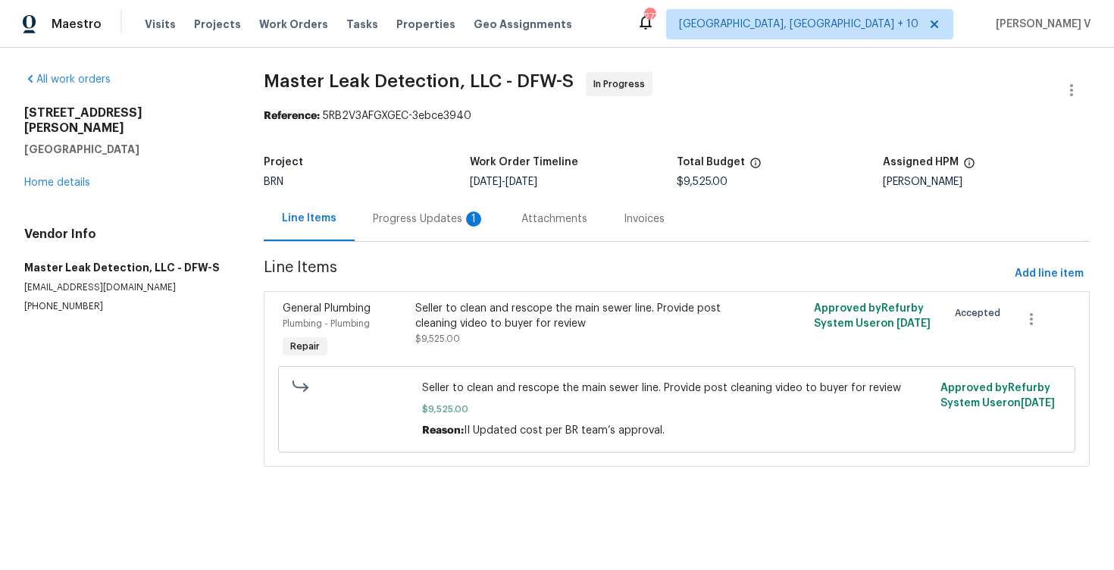
click at [418, 227] on div "Progress Updates 1" at bounding box center [429, 218] width 149 height 45
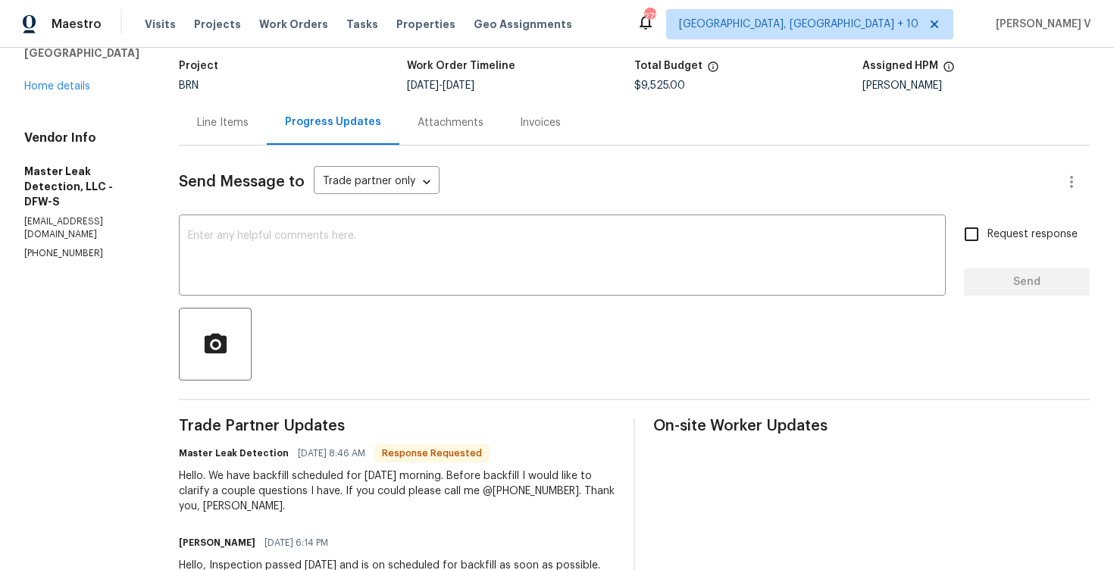
scroll to position [79, 0]
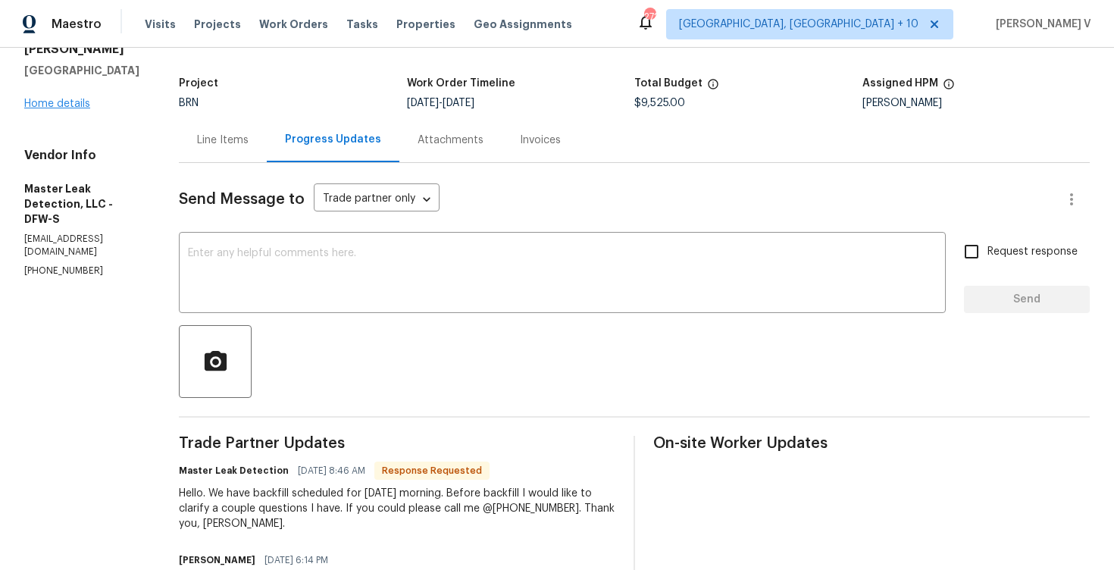
click at [74, 99] on link "Home details" at bounding box center [57, 104] width 66 height 11
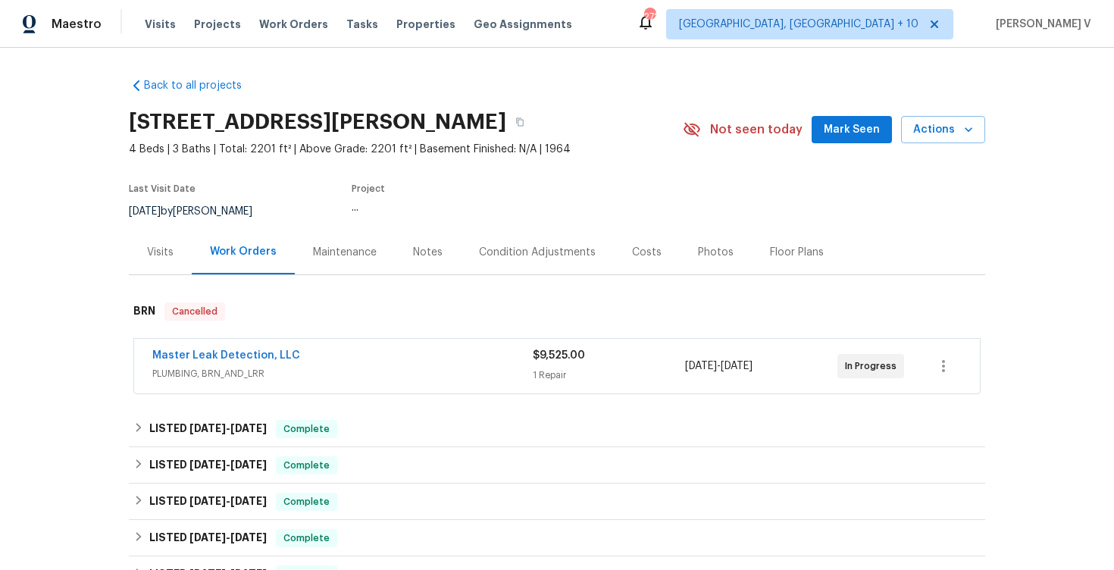
scroll to position [473, 0]
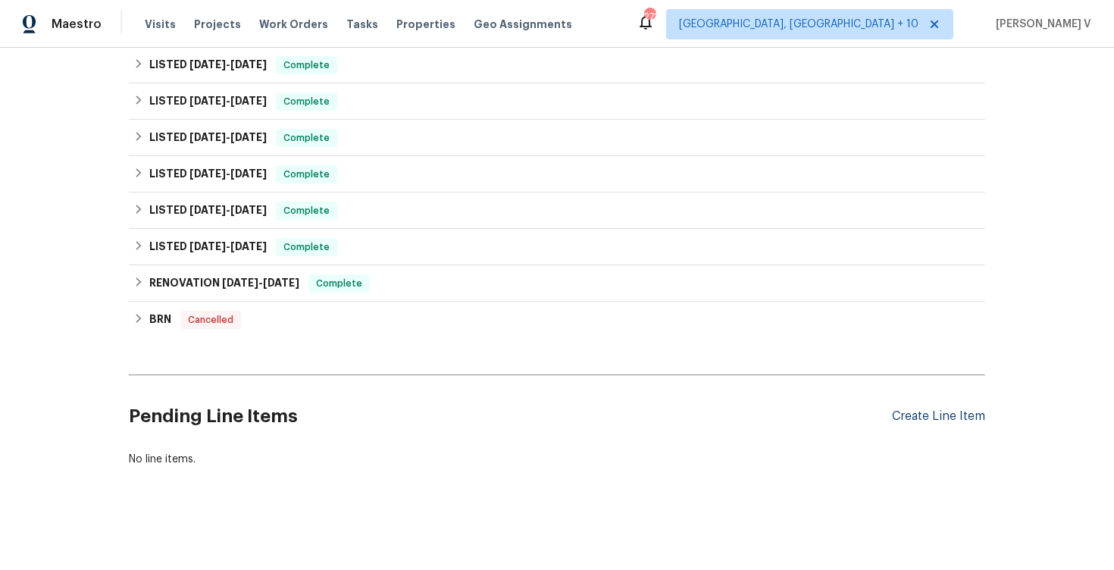
click at [923, 421] on div "Create Line Item" at bounding box center [938, 416] width 93 height 14
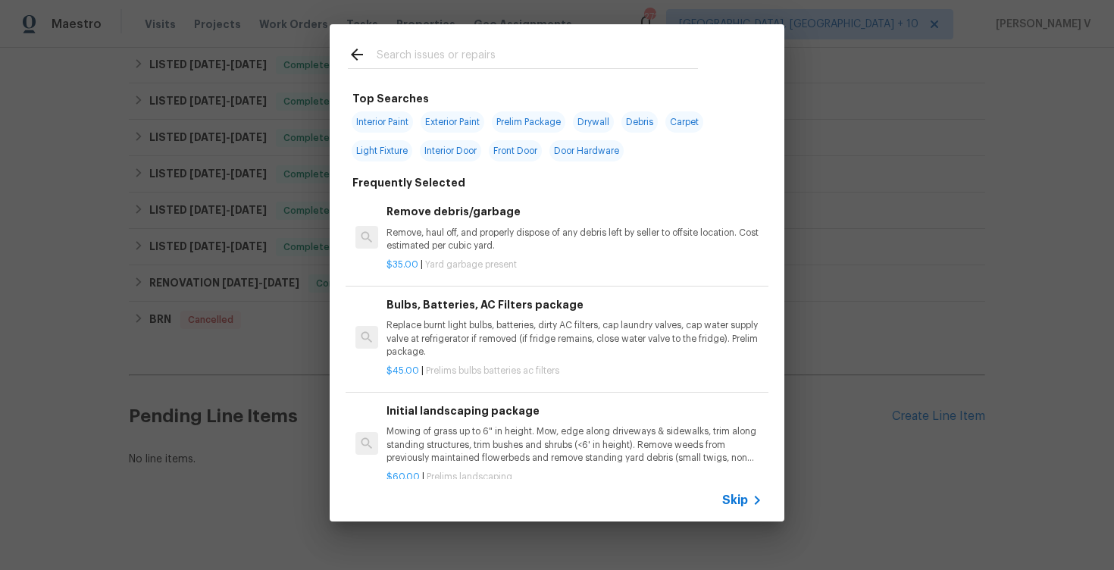
click at [743, 499] on span "Skip" at bounding box center [735, 500] width 26 height 15
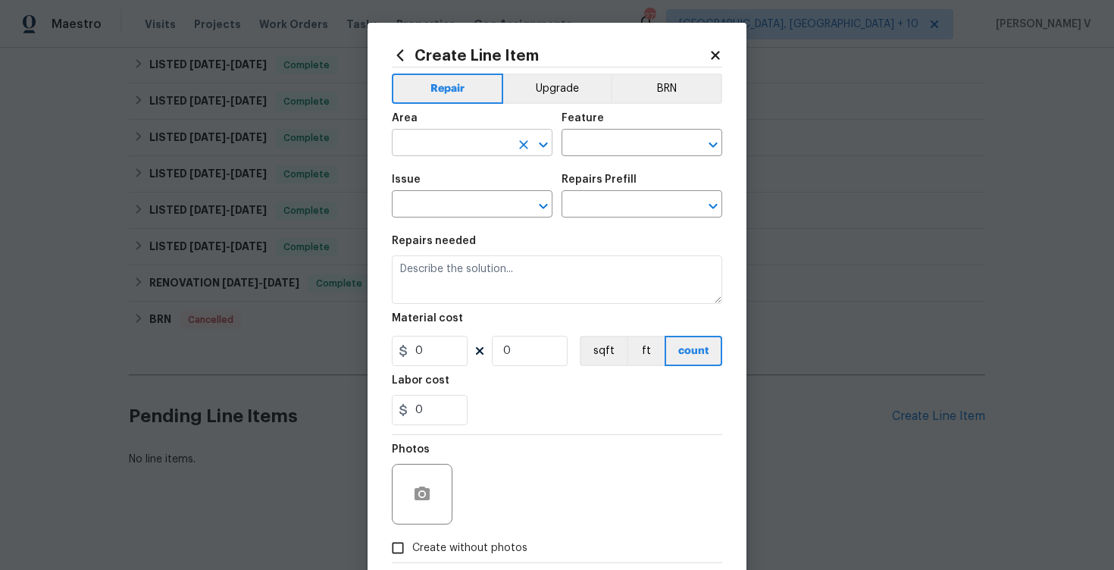
click at [453, 155] on input "text" at bounding box center [451, 144] width 118 height 23
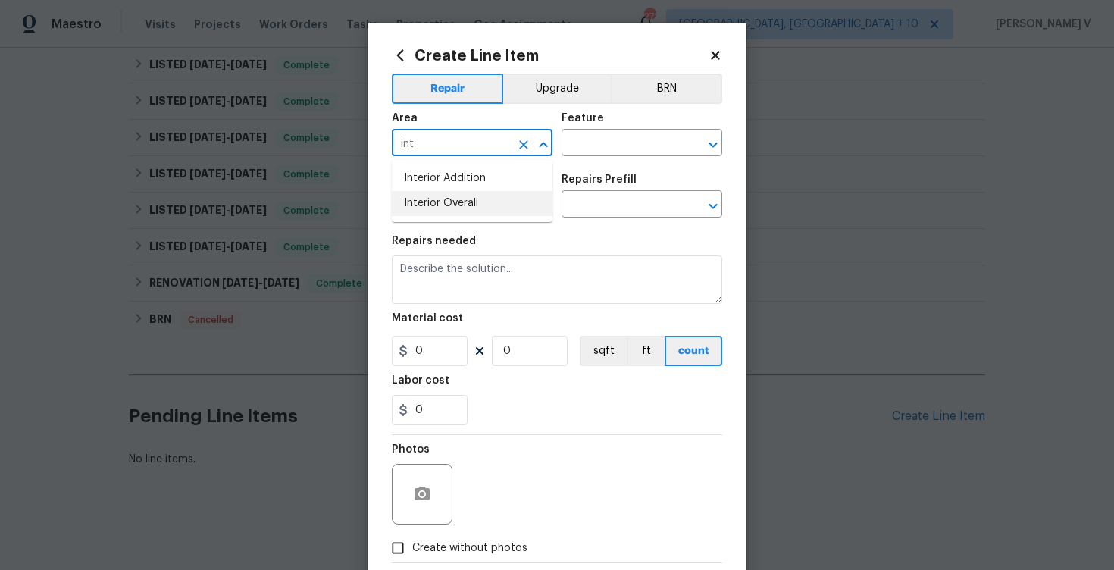
click at [464, 203] on li "Interior Overall" at bounding box center [472, 203] width 161 height 25
click at [604, 151] on input "text" at bounding box center [621, 144] width 118 height 23
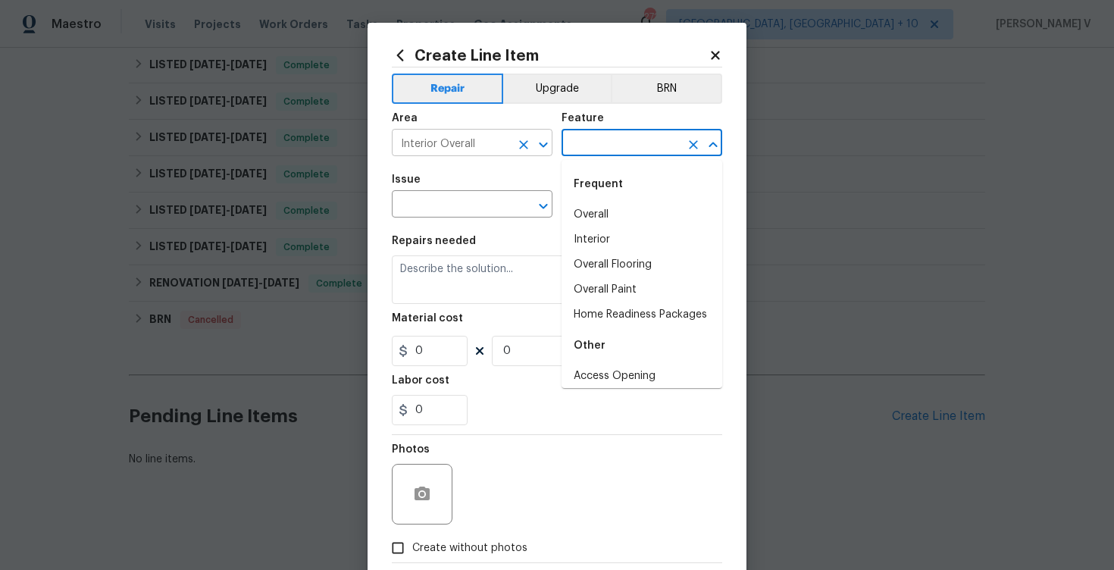
click at [458, 145] on input "Interior Overall" at bounding box center [451, 144] width 118 height 23
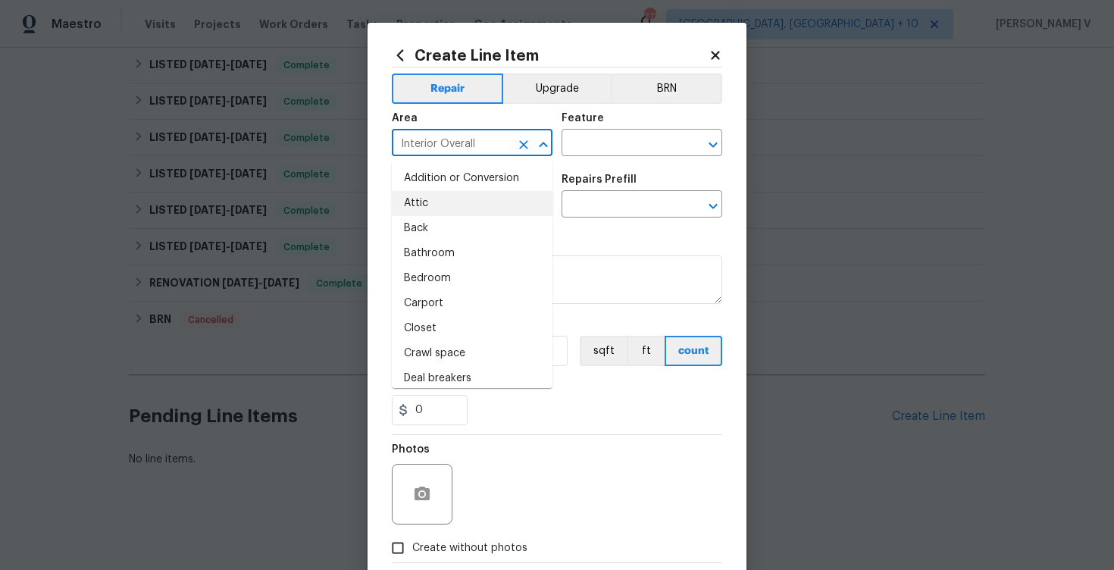
click at [458, 145] on input "Interior Overall" at bounding box center [451, 144] width 118 height 23
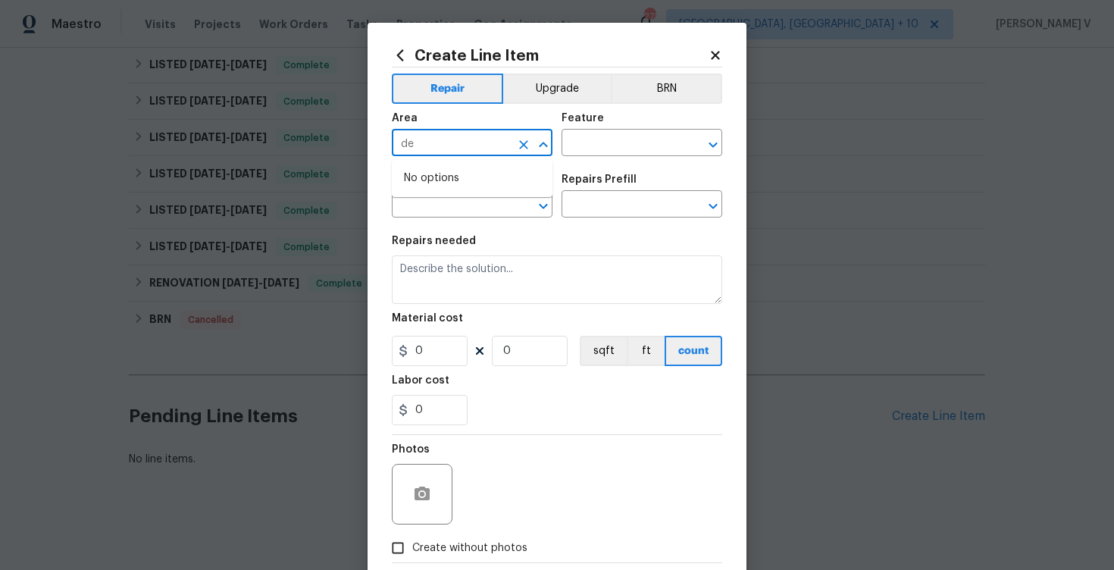
type input "d"
click at [466, 145] on input "cl" at bounding box center [451, 144] width 118 height 23
click at [491, 205] on li "Interior Overall" at bounding box center [472, 203] width 161 height 25
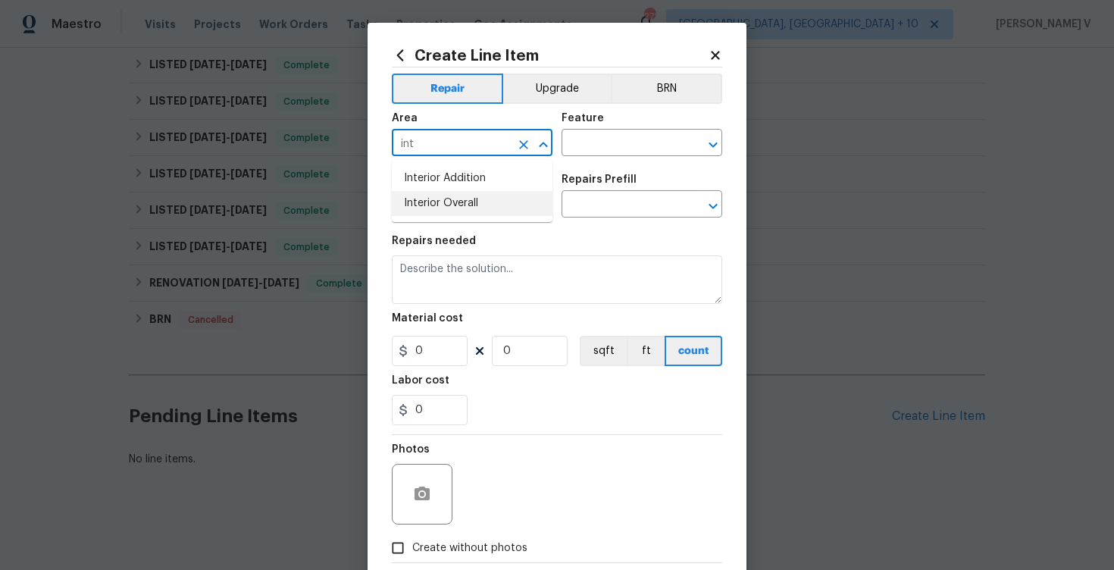
type input "Interior Overall"
click at [644, 147] on input "text" at bounding box center [621, 144] width 118 height 23
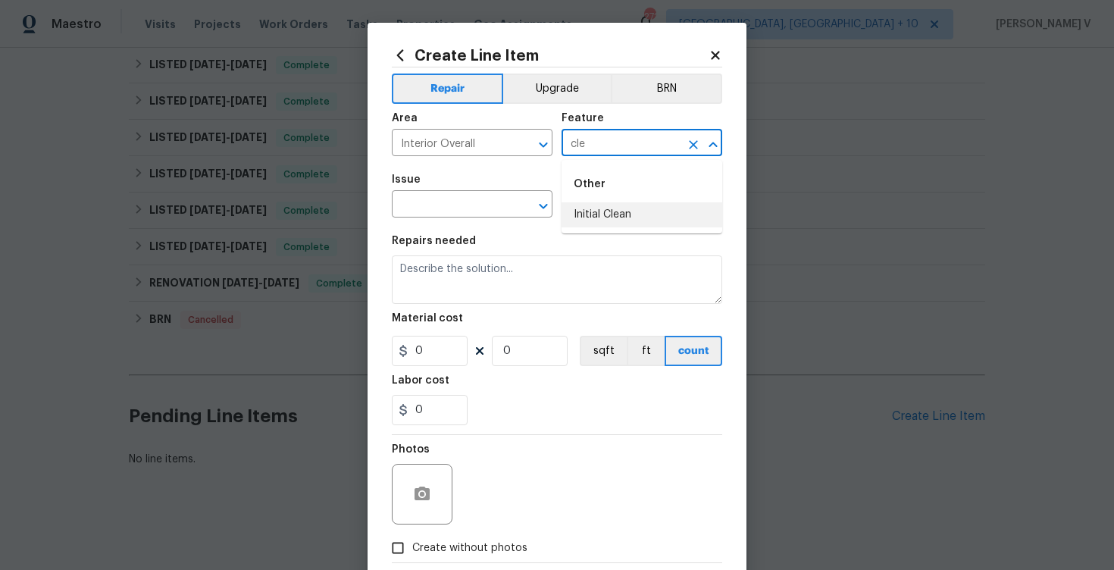
click at [651, 205] on li "Initial Clean" at bounding box center [642, 214] width 161 height 25
type input "Initial Clean"
click at [429, 202] on input "text" at bounding box center [451, 205] width 118 height 23
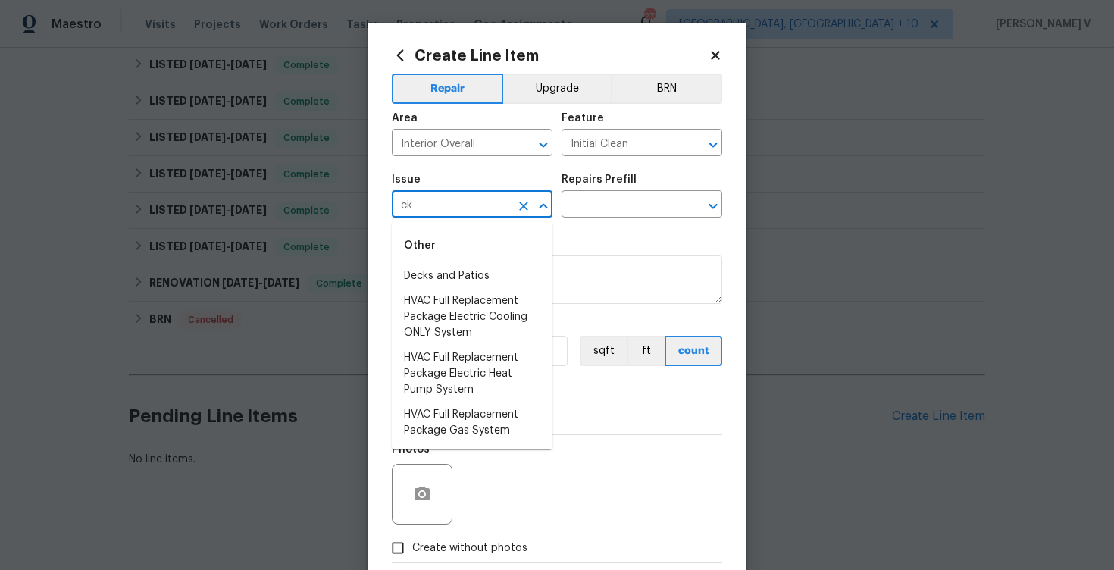
type input "c"
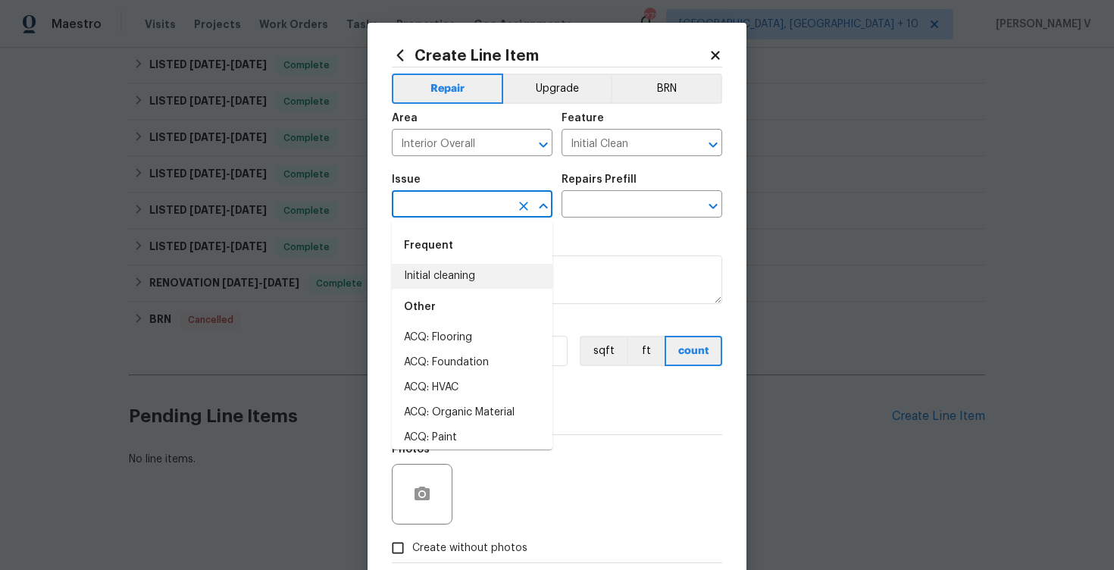
click at [438, 271] on li "Initial cleaning" at bounding box center [472, 276] width 161 height 25
type input "Initial cleaning"
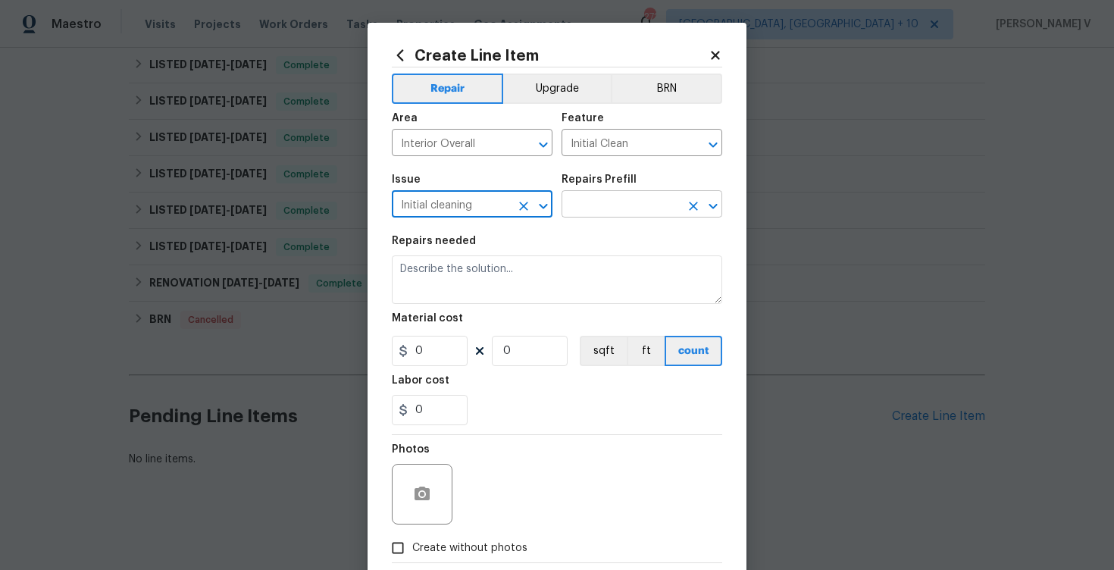
click at [661, 205] on input "text" at bounding box center [621, 205] width 118 height 23
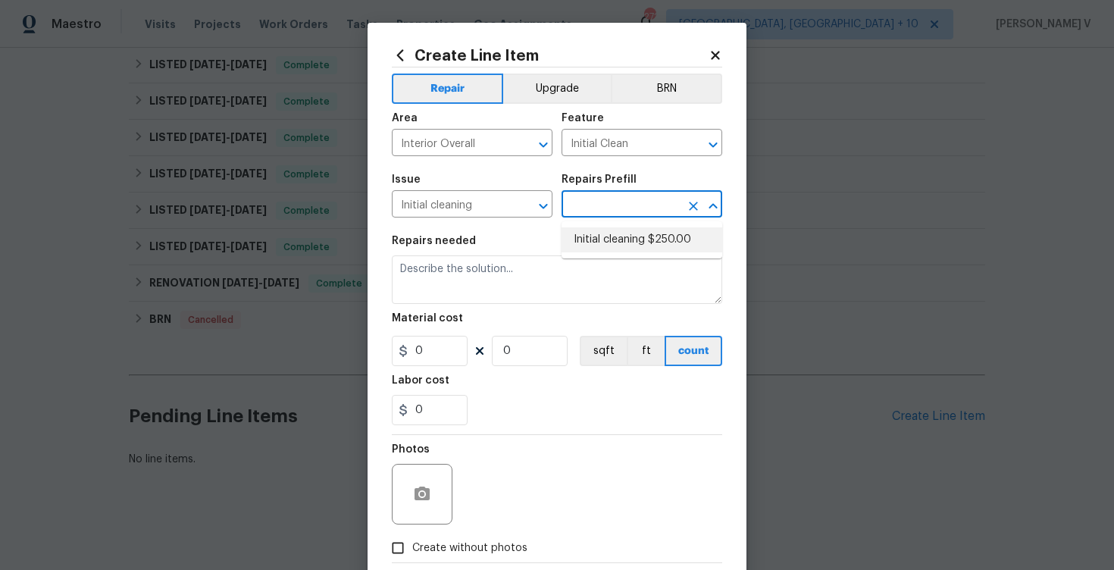
click at [646, 227] on li "Initial cleaning $250.00" at bounding box center [642, 239] width 161 height 25
type input "Home Readiness Packages"
type input "Initial cleaning $250.00"
type textarea "1. Wipe down exterior doors and trim. 2. Clean out all exterior light fixtures …"
type input "250"
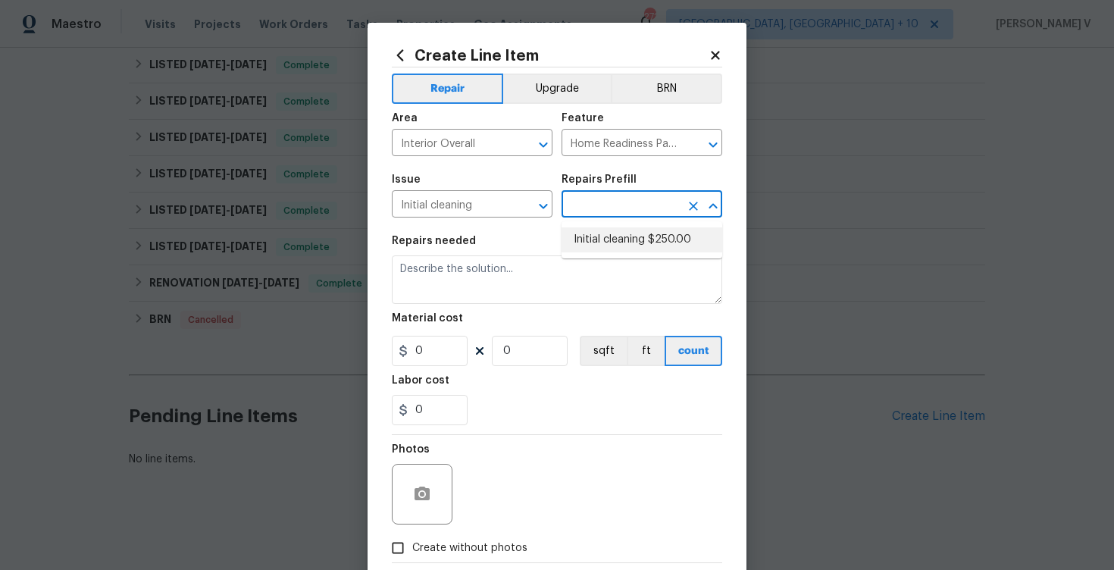
type input "1"
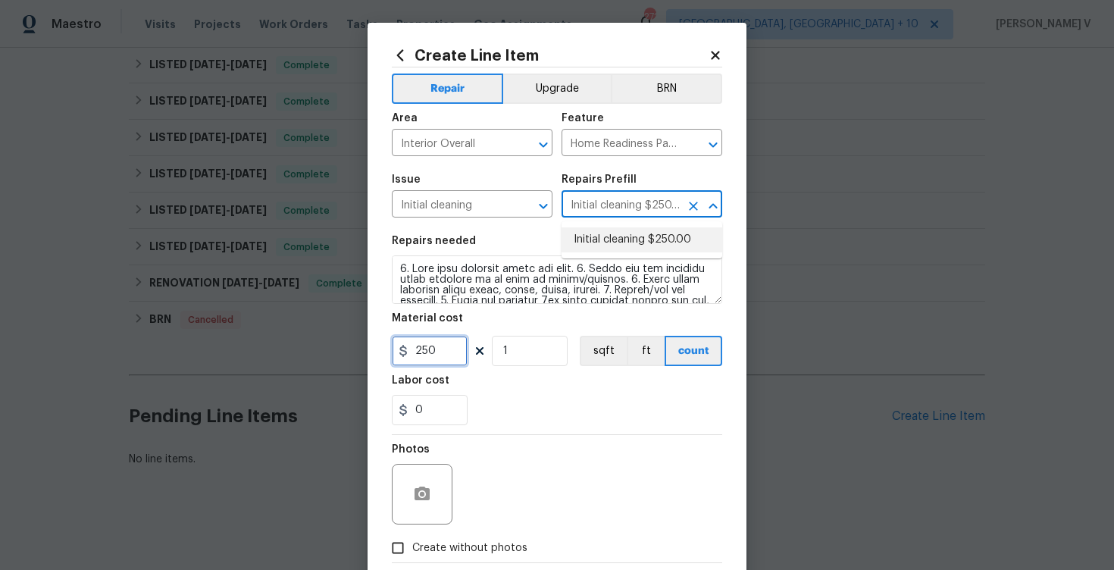
click at [422, 346] on input "250" at bounding box center [430, 351] width 76 height 30
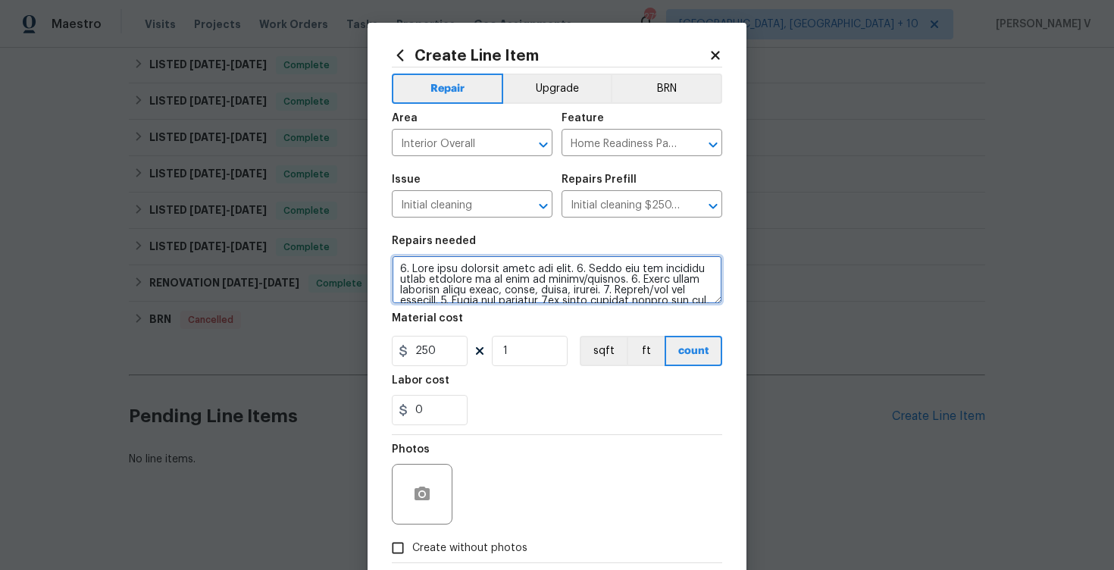
click at [480, 284] on textarea at bounding box center [557, 279] width 331 height 49
paste textarea "1. Wipe down exterior doors and trim. 2. Clean out all exterior light fixtures …"
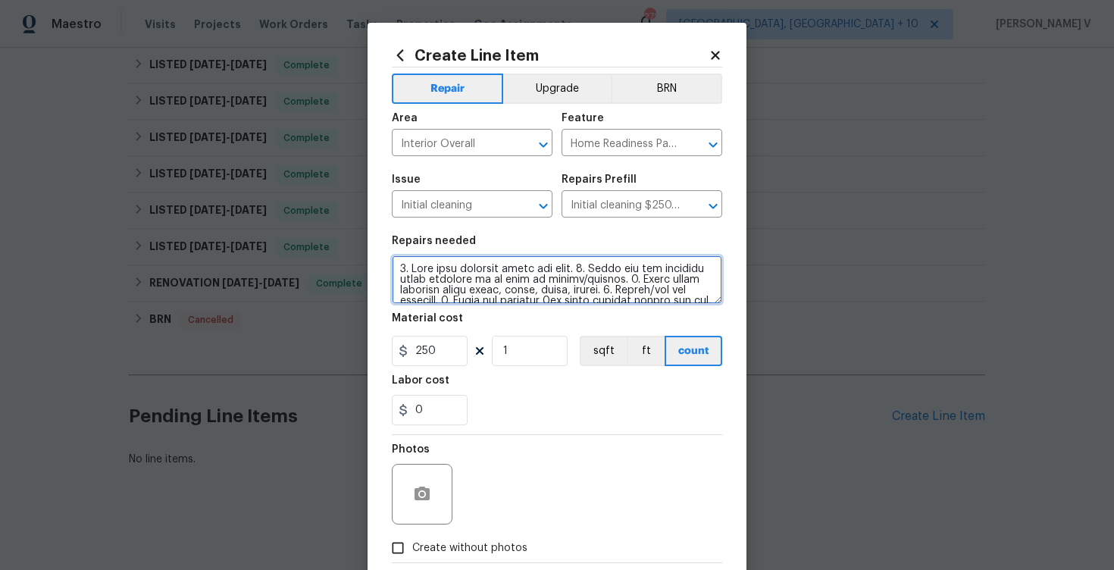
scroll to position [205, 0]
type textarea "1. Wipe down exterior doors and trim. 2. Clean out all exterior light fixtures …"
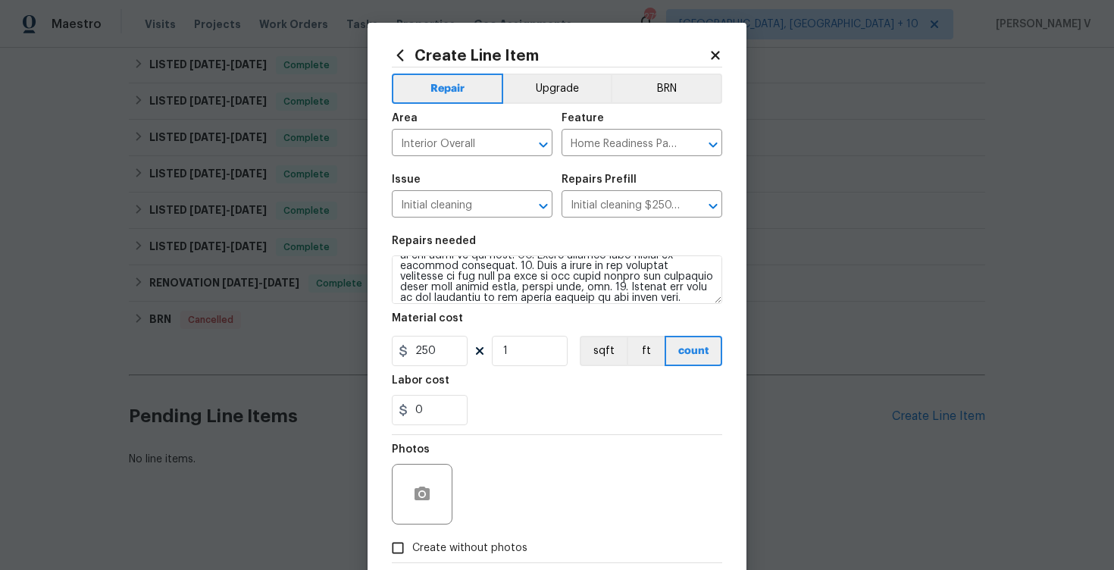
click at [449, 333] on div "Material cost" at bounding box center [557, 323] width 331 height 20
click at [434, 361] on input "250" at bounding box center [430, 351] width 76 height 30
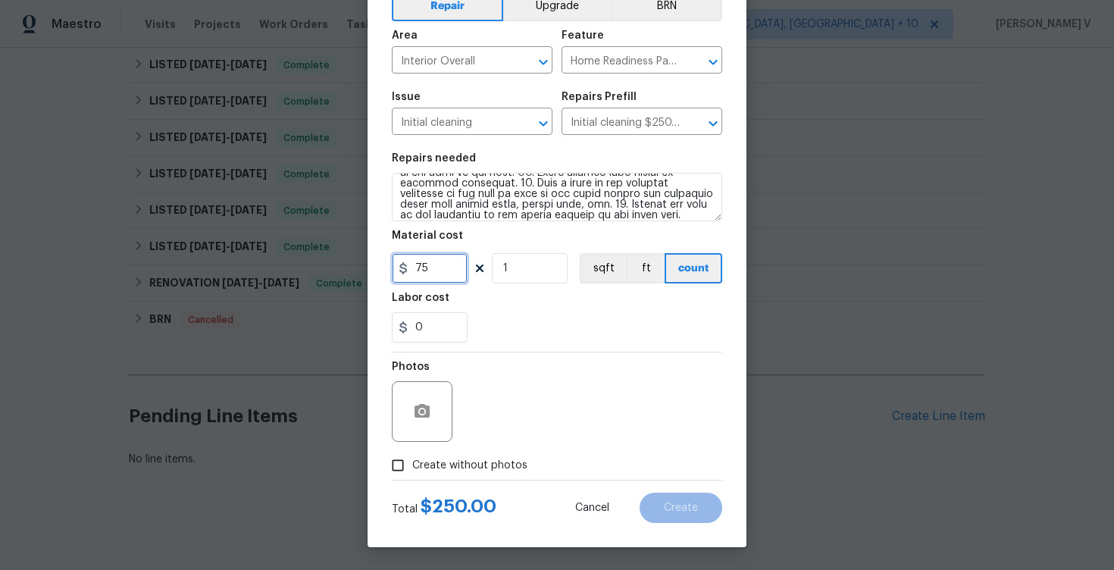
type input "75"
click at [408, 451] on input "Create without photos" at bounding box center [398, 465] width 29 height 29
checkbox input "true"
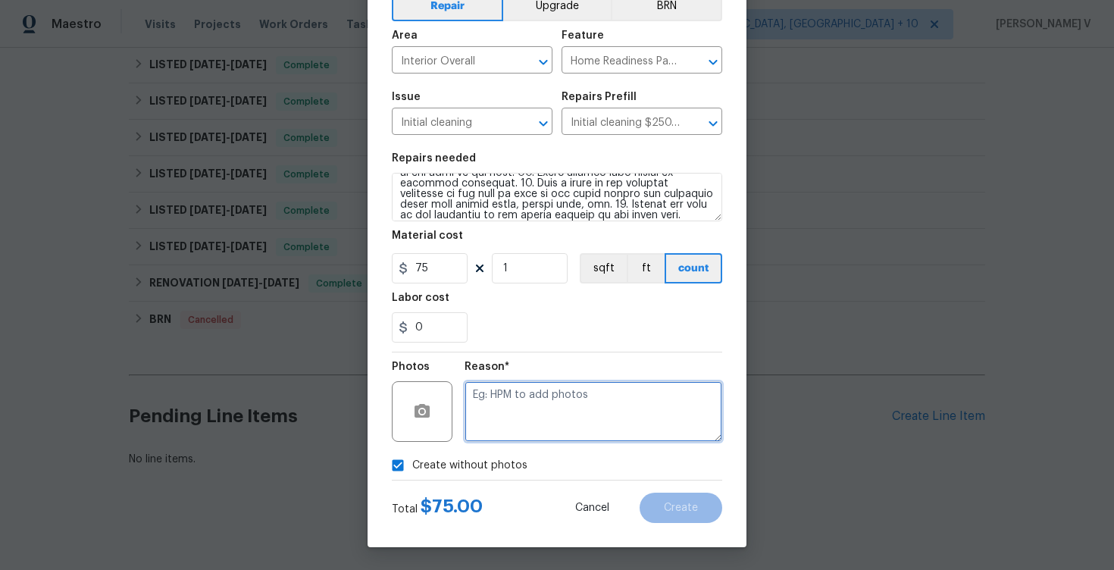
click at [545, 415] on textarea at bounding box center [594, 411] width 258 height 61
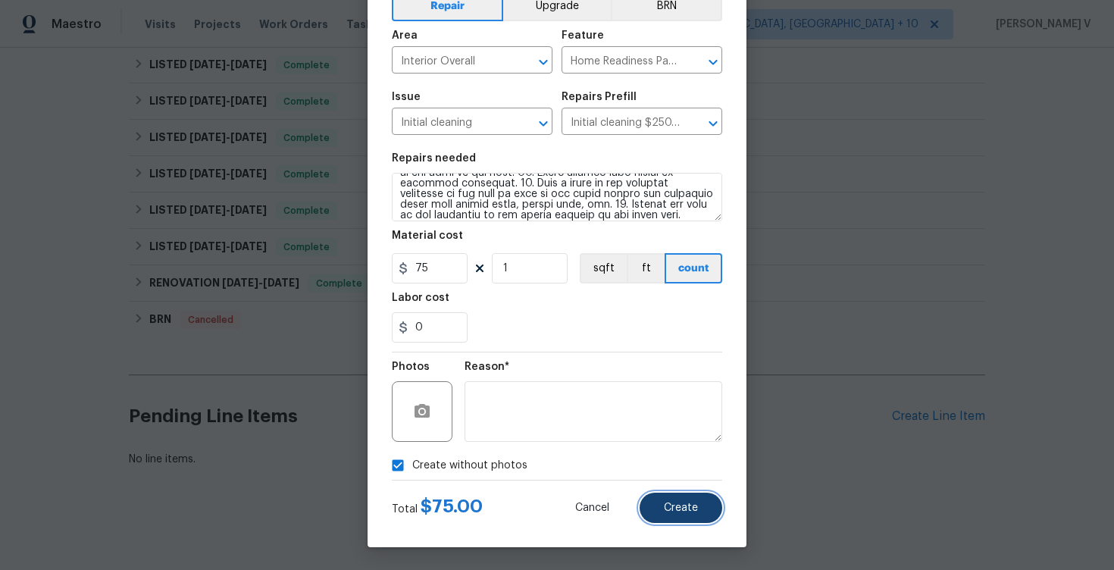
click at [678, 522] on button "Create" at bounding box center [681, 508] width 83 height 30
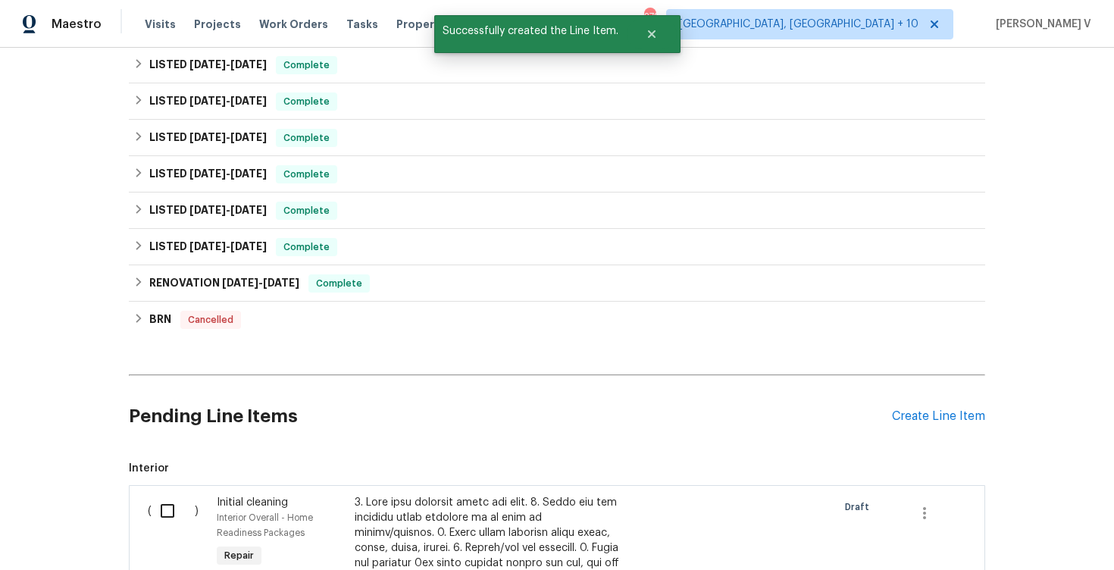
click at [153, 512] on input "checkbox" at bounding box center [173, 511] width 43 height 32
checkbox input "true"
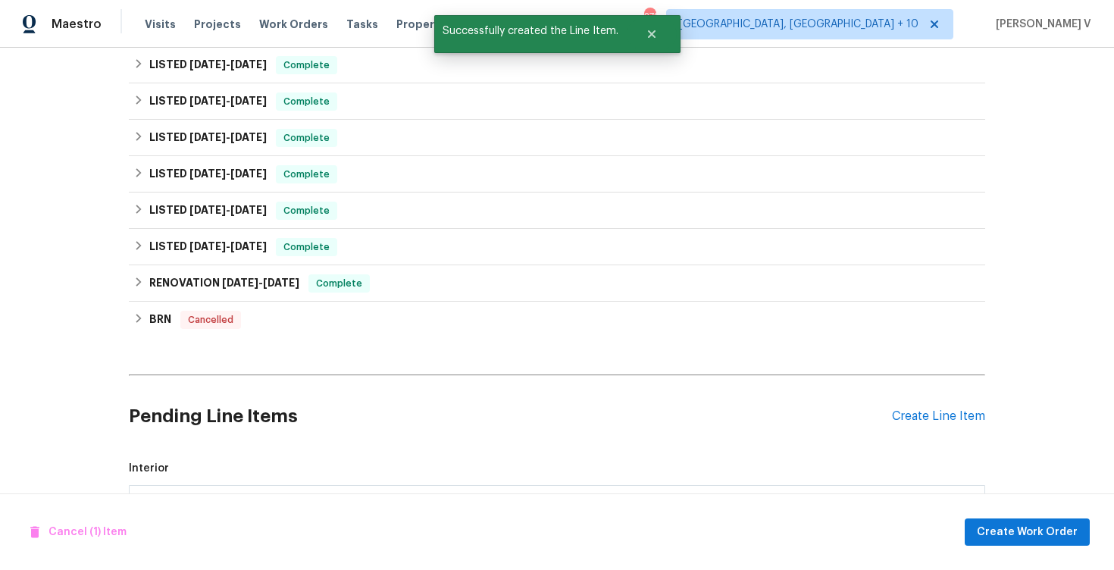
scroll to position [1076, 0]
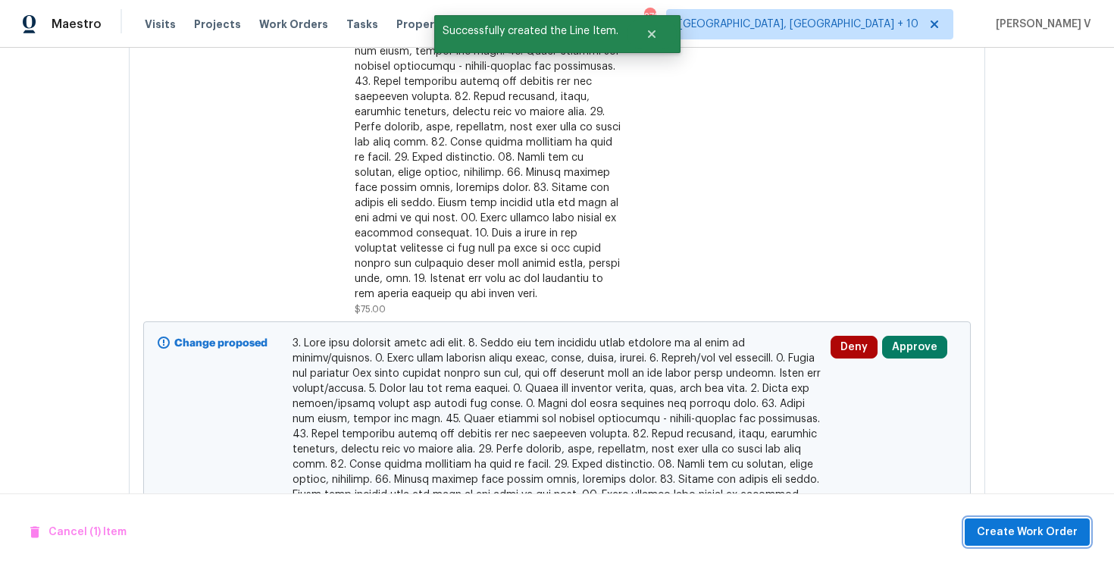
click at [1017, 538] on span "Create Work Order" at bounding box center [1027, 532] width 101 height 19
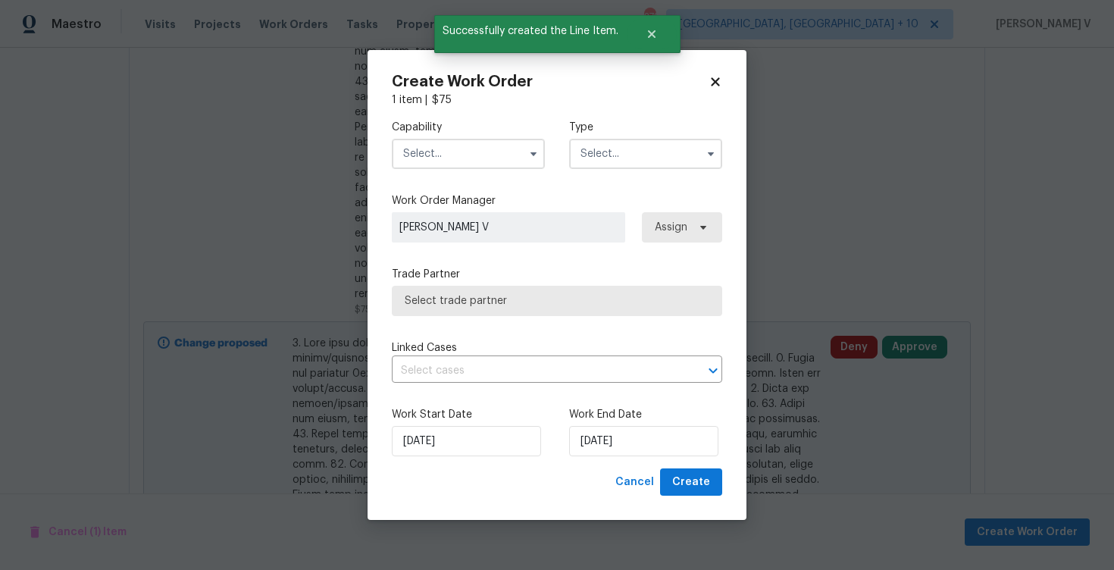
click at [433, 139] on input "text" at bounding box center [468, 154] width 153 height 30
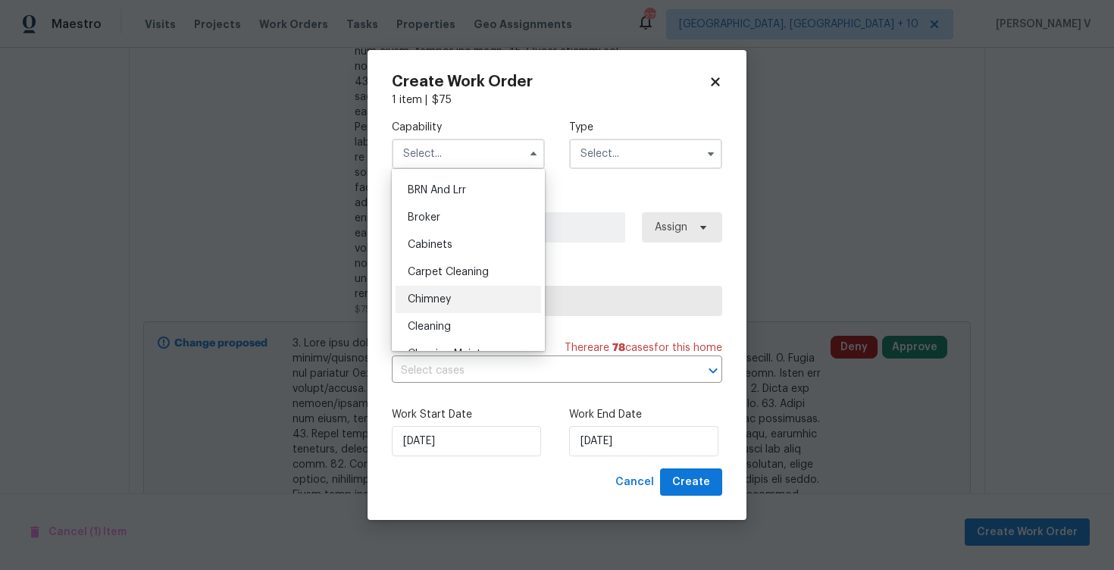
scroll to position [107, 0]
click at [453, 291] on div "Cleaning" at bounding box center [469, 297] width 146 height 27
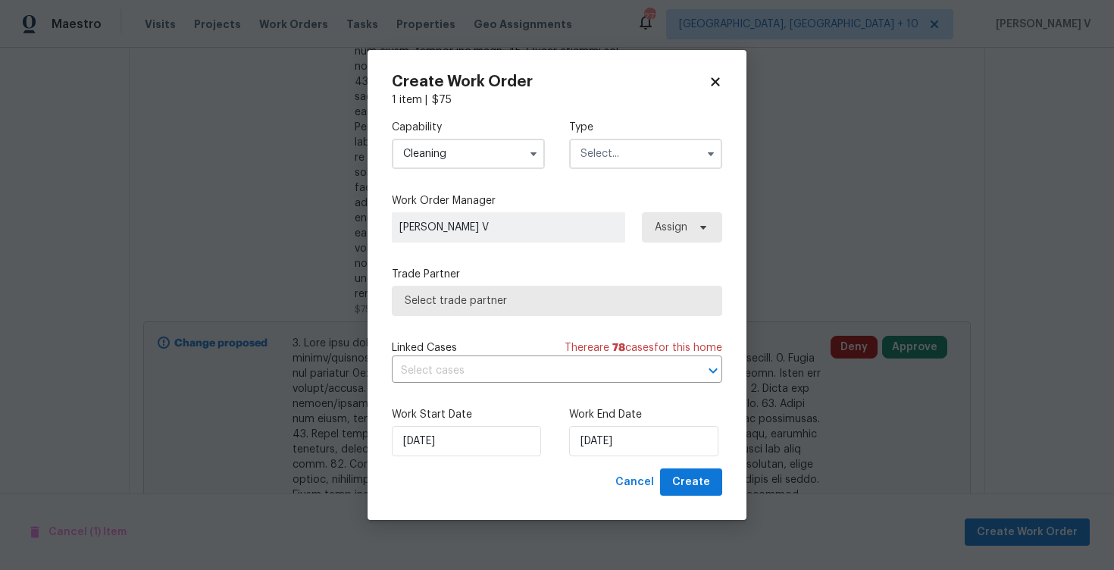
click at [475, 152] on input "Cleaning" at bounding box center [468, 154] width 153 height 30
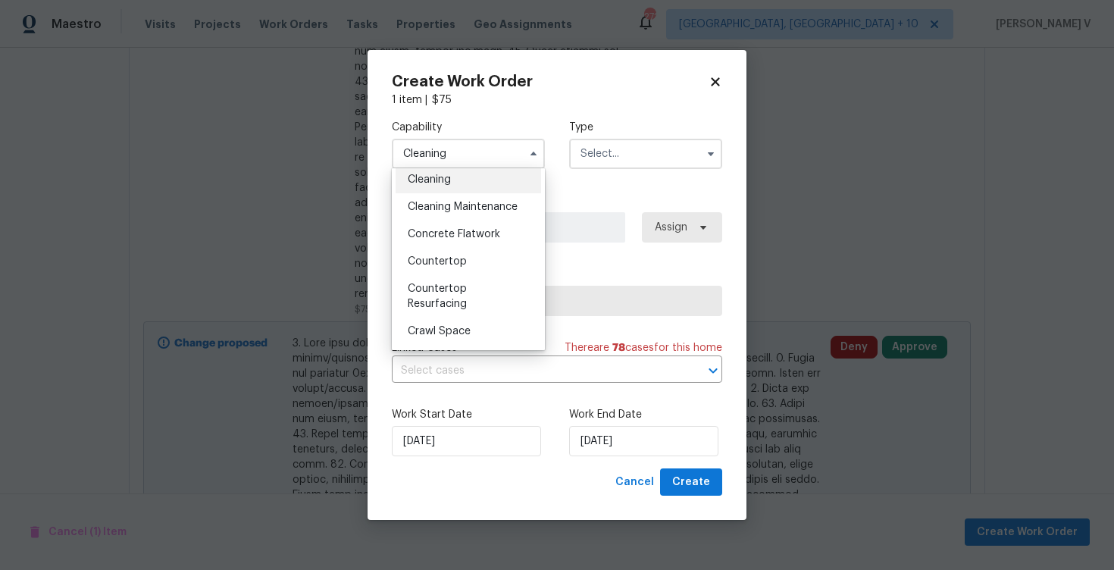
scroll to position [214, 0]
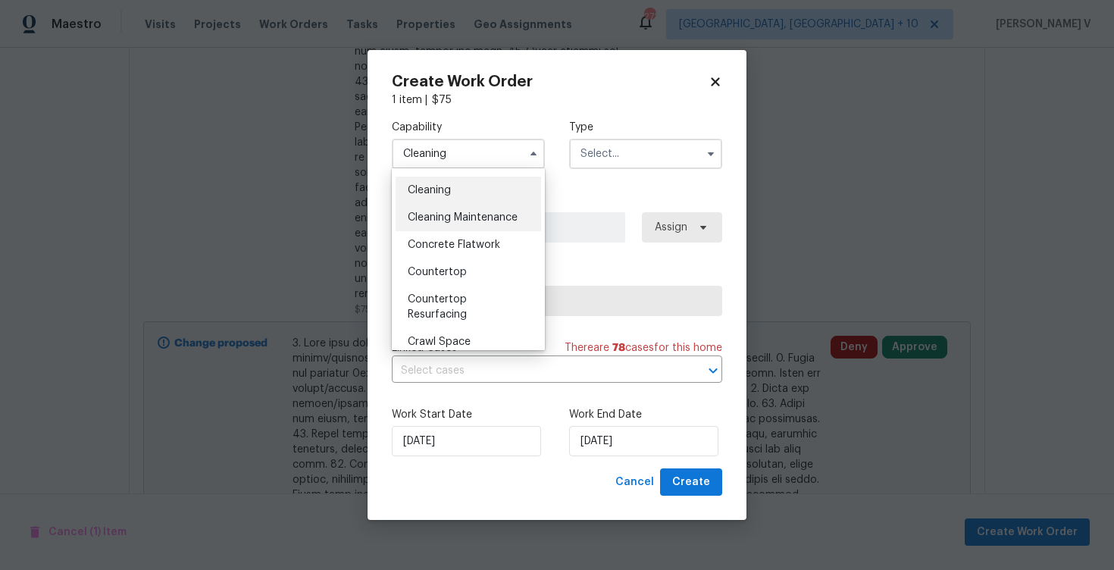
click at [453, 223] on div "Cleaning Maintenance" at bounding box center [469, 217] width 146 height 27
type input "Cleaning Maintenance"
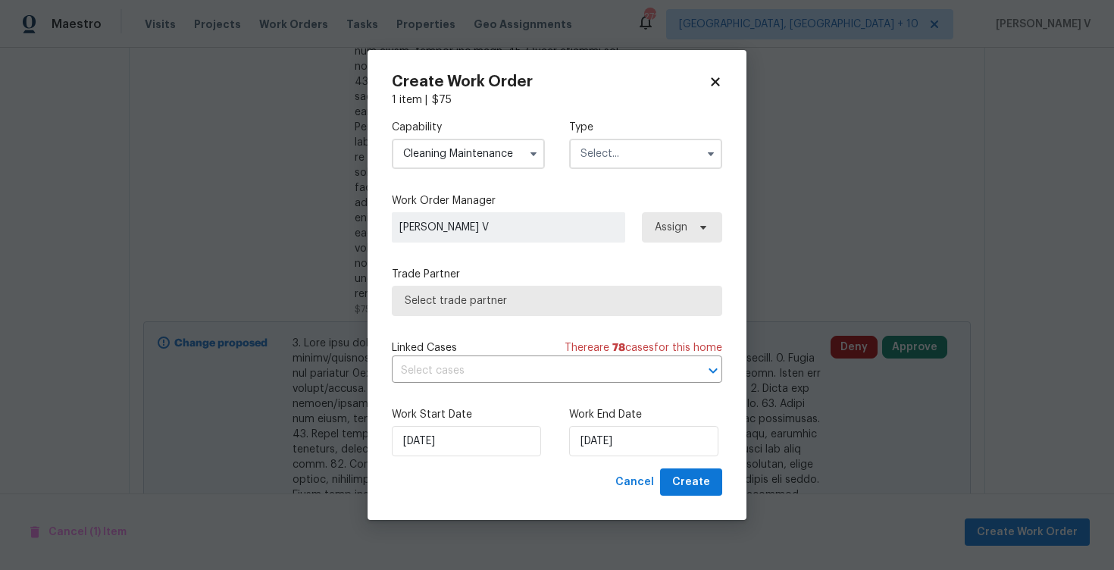
click at [587, 173] on div "Capability Cleaning Maintenance Agent Appliance Bathtub Resurfacing BRN And Lrr…" at bounding box center [557, 145] width 331 height 74
click at [610, 160] on input "text" at bounding box center [645, 154] width 153 height 30
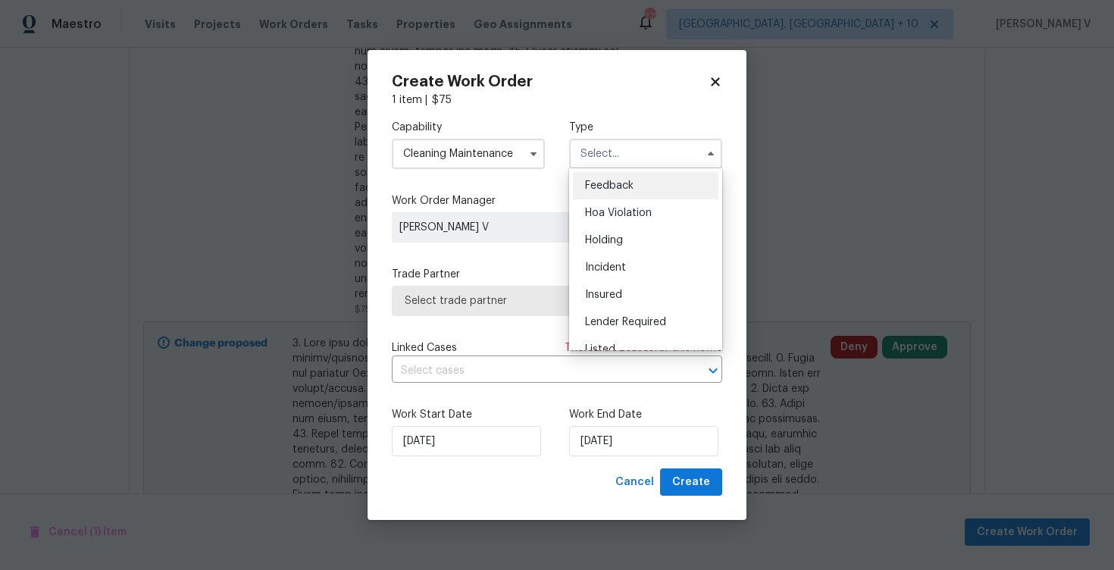
click at [606, 186] on span "Feedback" at bounding box center [609, 185] width 49 height 11
type input "Feedback"
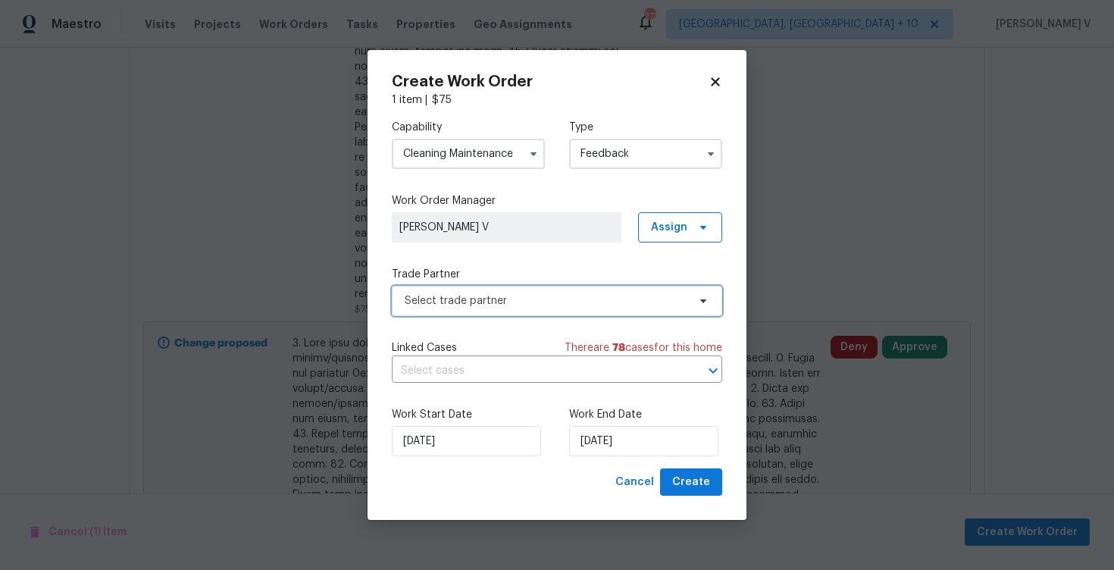
click at [541, 307] on span "Select trade partner" at bounding box center [546, 300] width 283 height 15
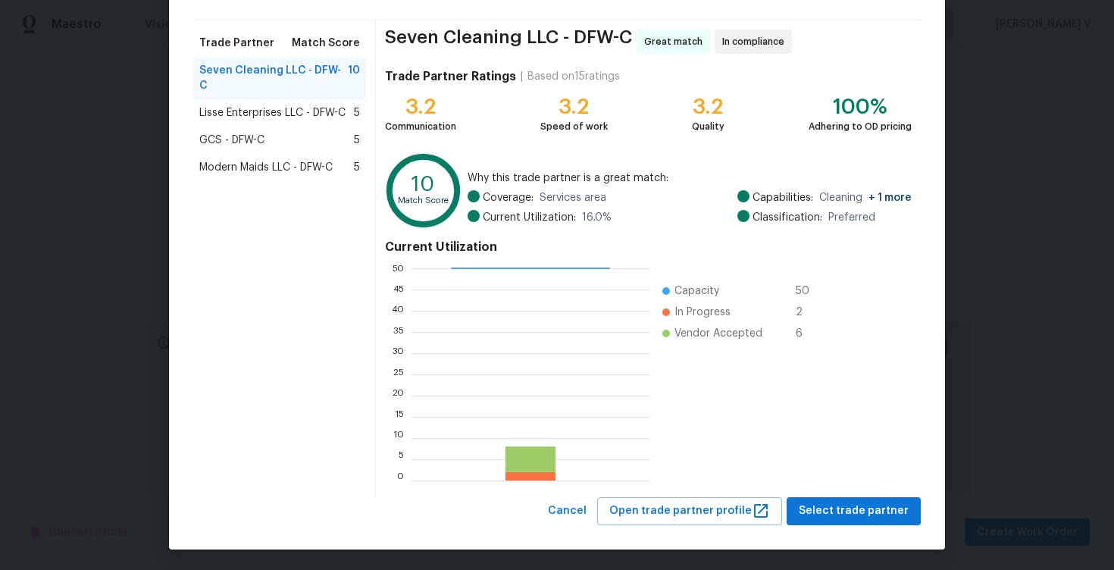
scroll to position [99, 0]
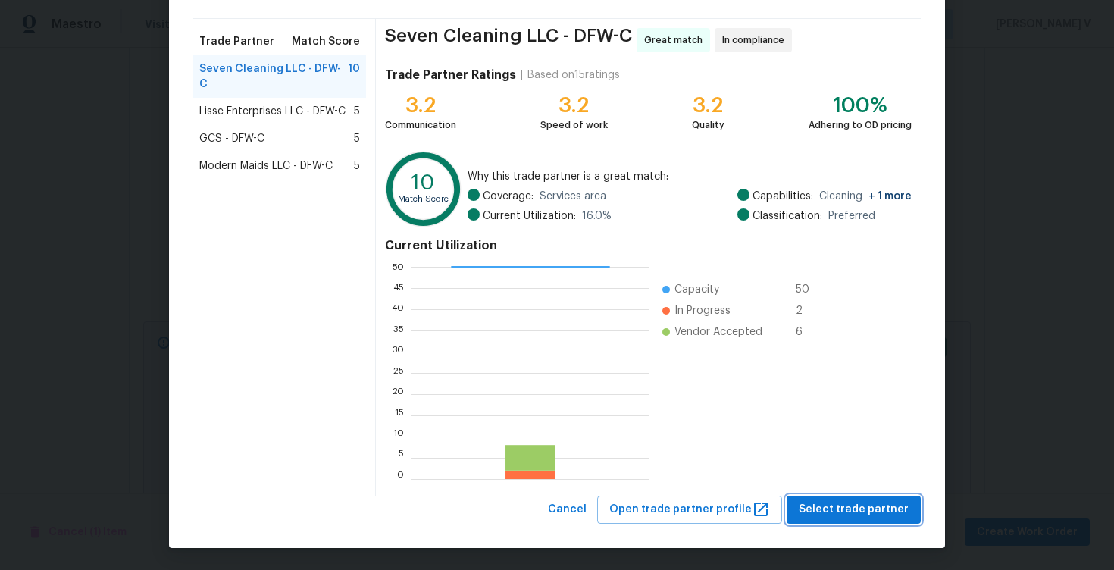
click at [813, 498] on button "Select trade partner" at bounding box center [854, 510] width 134 height 28
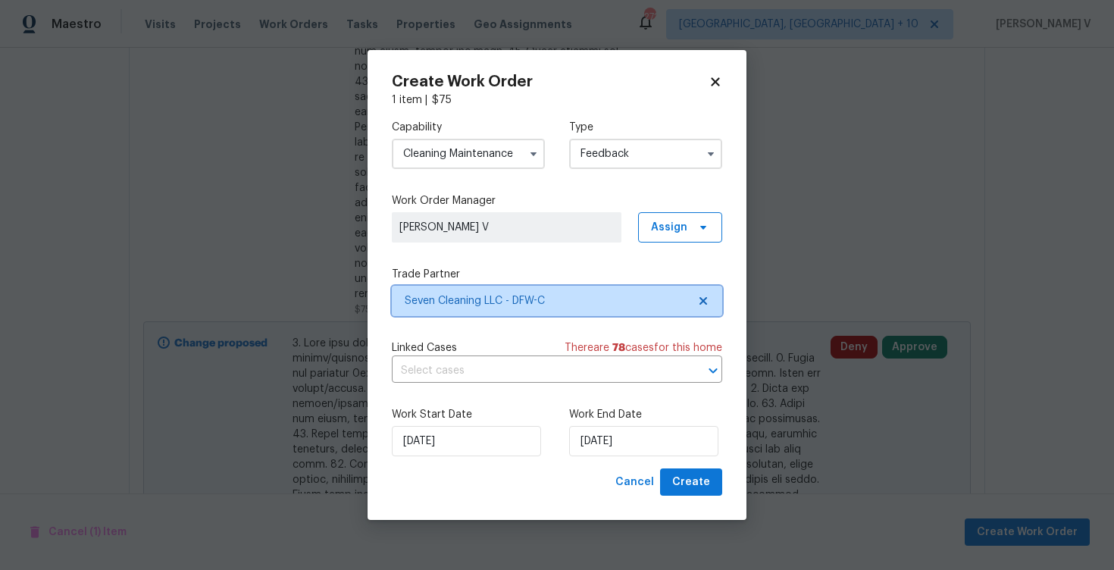
scroll to position [0, 0]
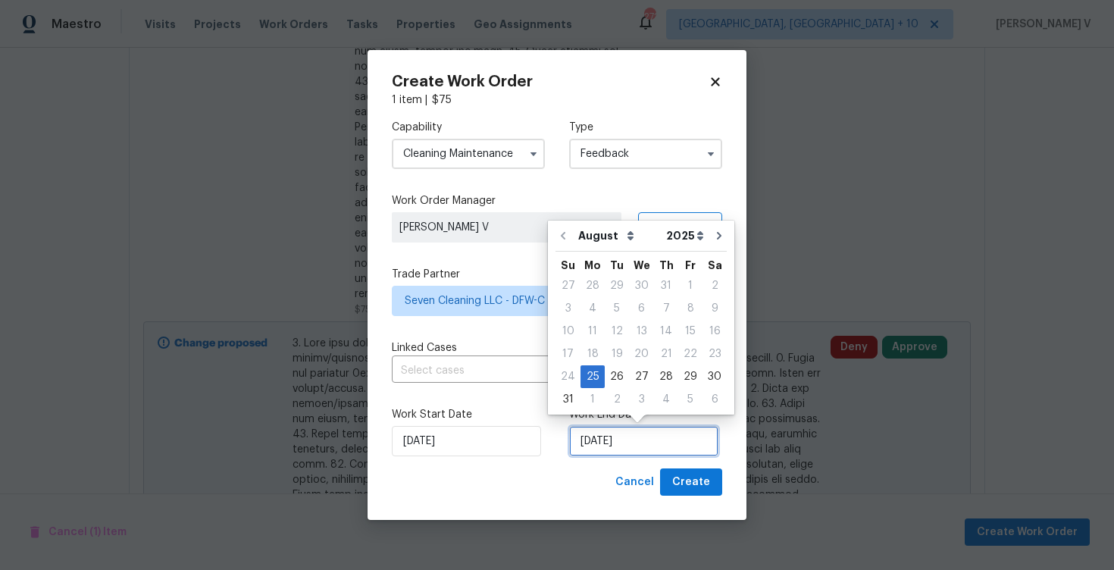
click at [639, 441] on input "25/08/2025" at bounding box center [643, 441] width 149 height 30
click at [641, 378] on div "27" at bounding box center [641, 376] width 25 height 21
type input "27/08/2025"
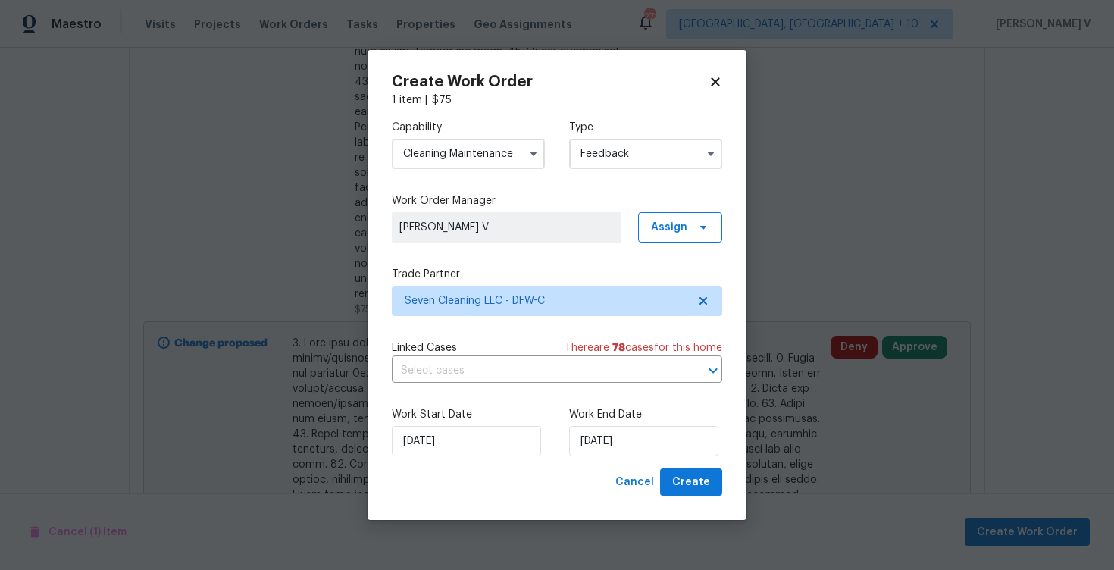
click at [694, 499] on div "Create Work Order 1 item | $ 75 Capability Cleaning Maintenance Type Feedback W…" at bounding box center [557, 285] width 379 height 471
click at [694, 486] on span "Create" at bounding box center [691, 482] width 38 height 19
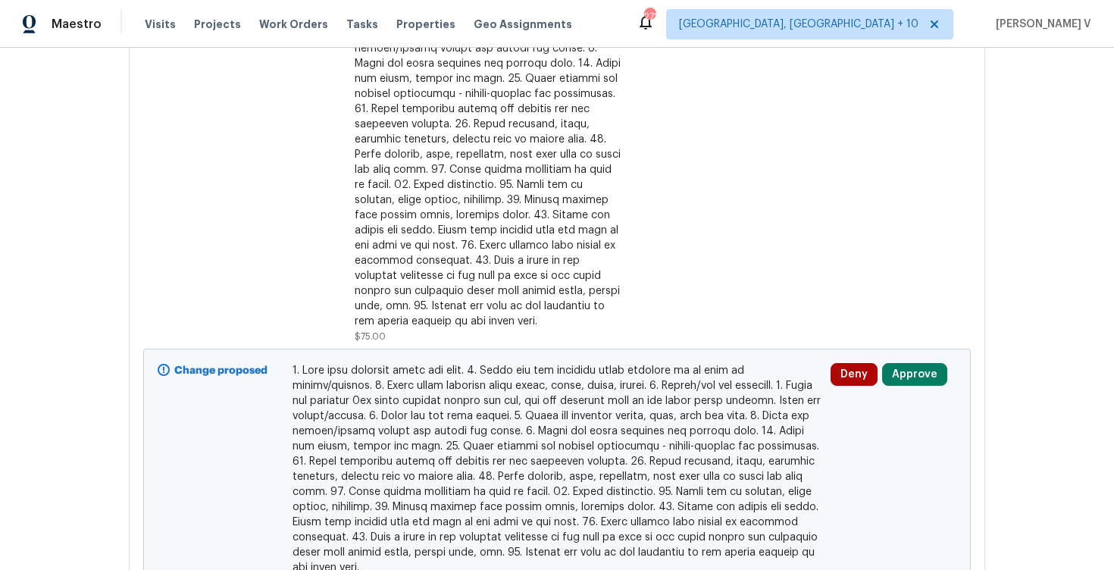
scroll to position [744, 0]
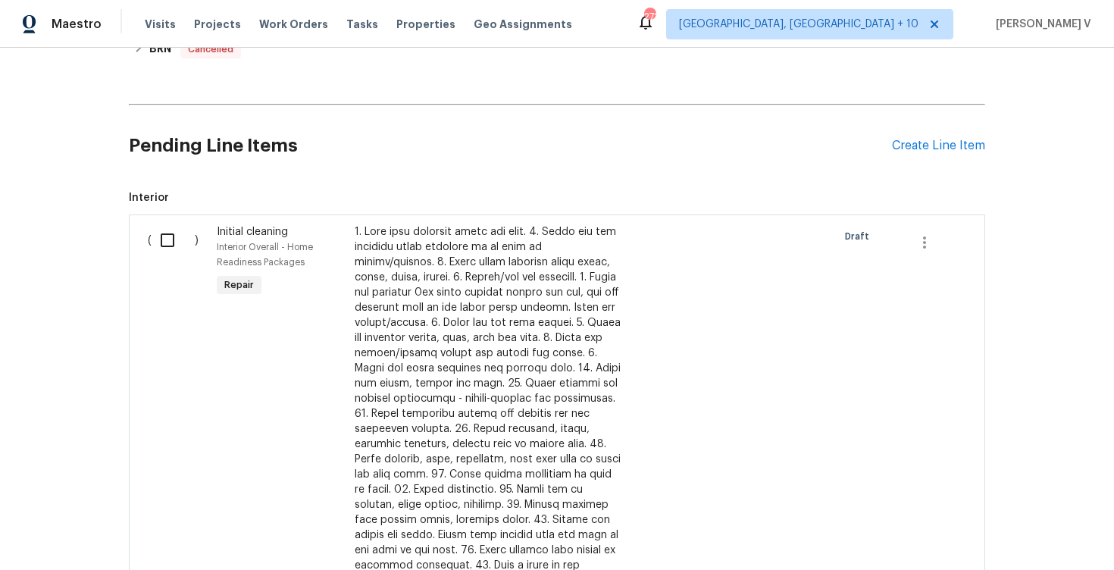
click at [171, 230] on input "checkbox" at bounding box center [173, 240] width 43 height 32
checkbox input "true"
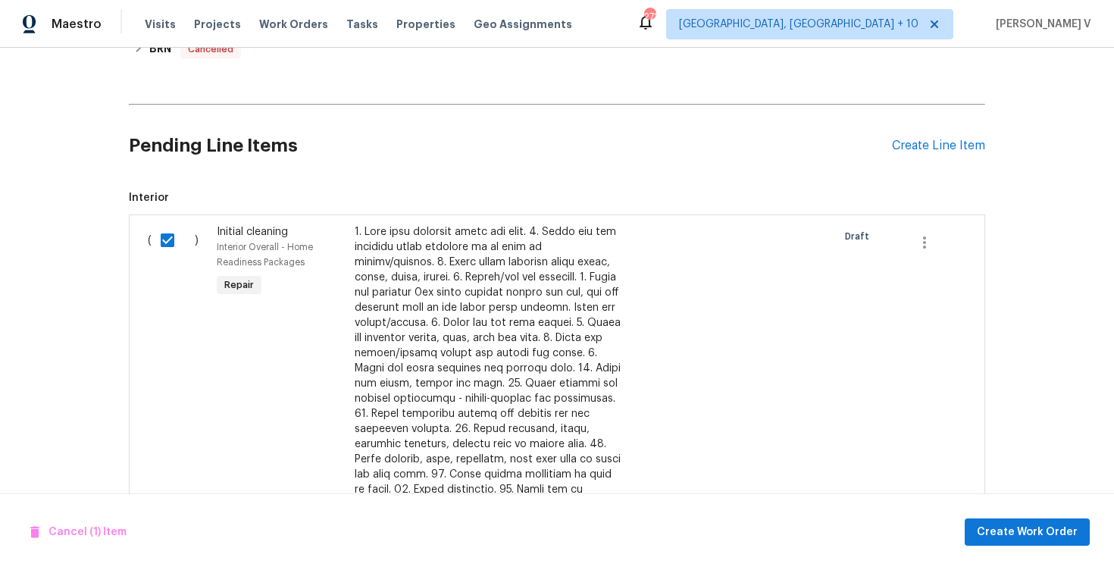
click at [1036, 553] on div "Cancel (1) Item Create Work Order" at bounding box center [557, 531] width 1114 height 77
click at [1030, 541] on button "Create Work Order" at bounding box center [1027, 533] width 125 height 28
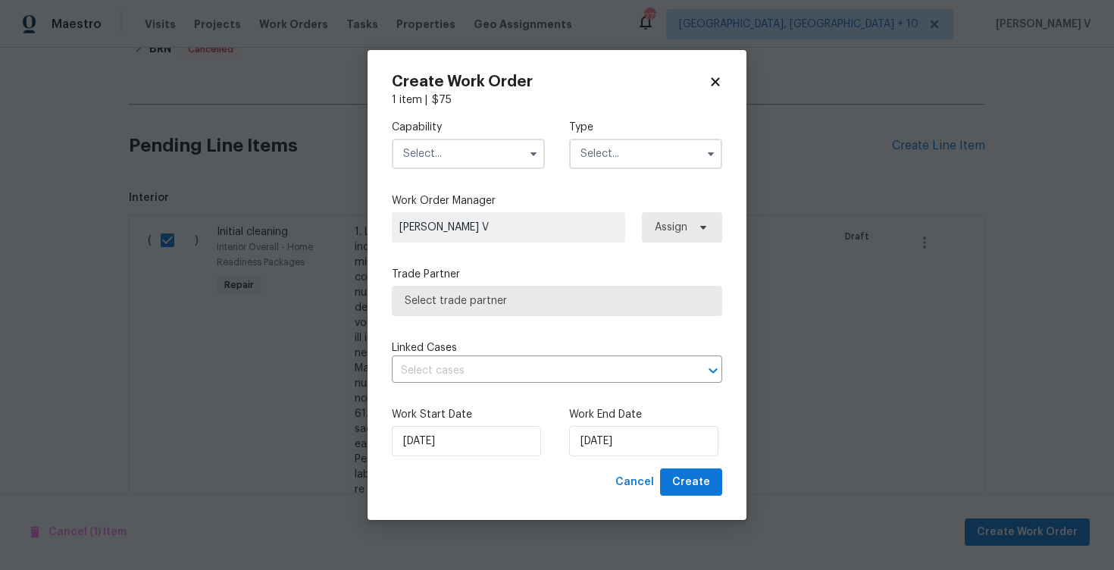
click at [466, 135] on div "Capability" at bounding box center [468, 144] width 153 height 49
click at [465, 159] on input "text" at bounding box center [468, 154] width 153 height 30
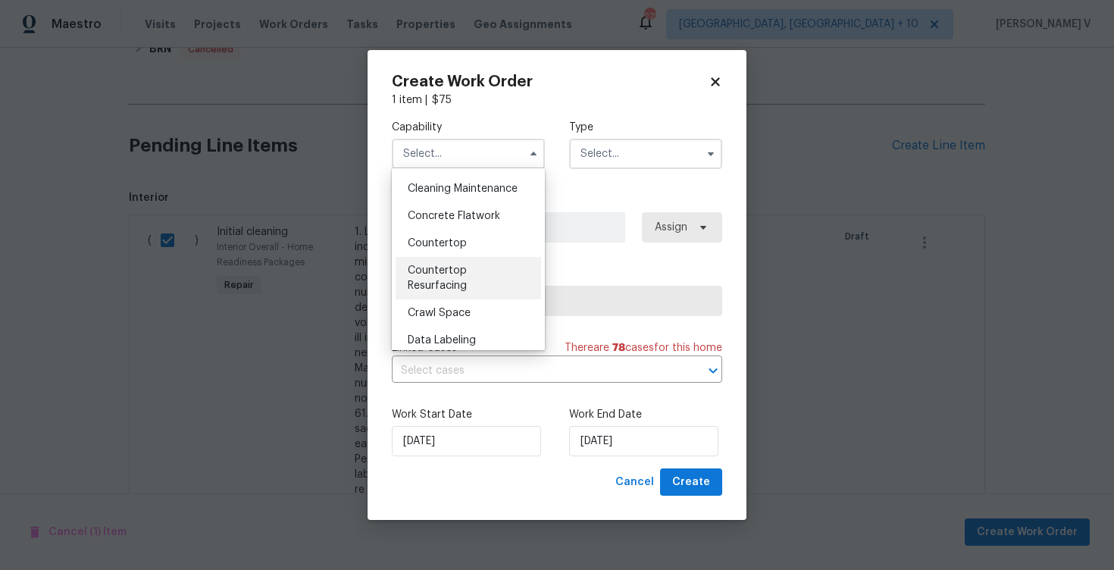
scroll to position [102, 0]
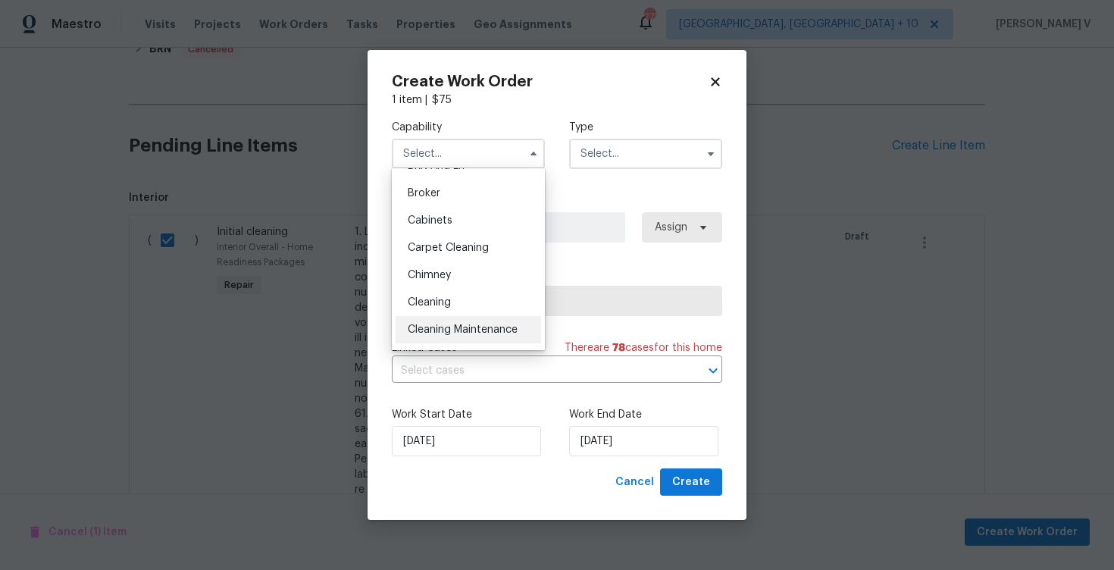
click at [464, 321] on div "Cleaning Maintenance" at bounding box center [469, 329] width 146 height 27
type input "Cleaning Maintenance"
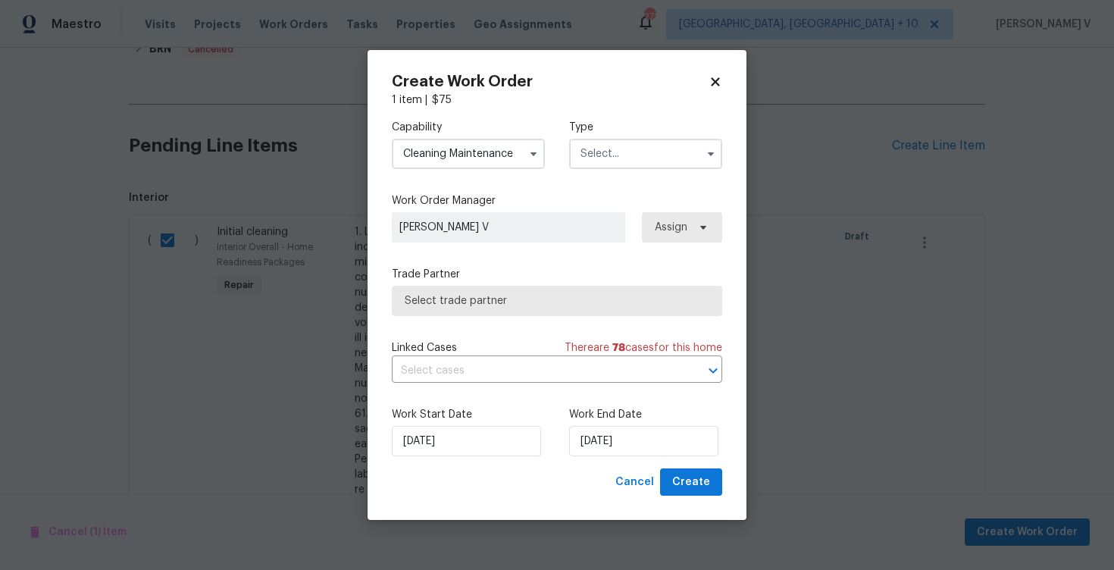
click at [626, 158] on input "text" at bounding box center [645, 154] width 153 height 30
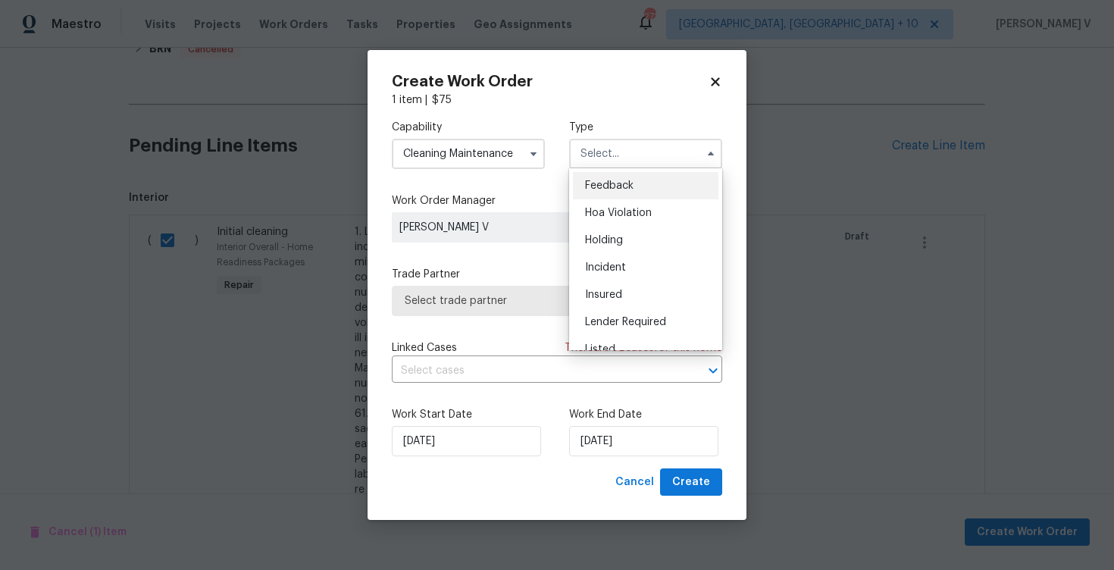
click at [618, 174] on div "Feedback" at bounding box center [646, 185] width 146 height 27
type input "Feedback"
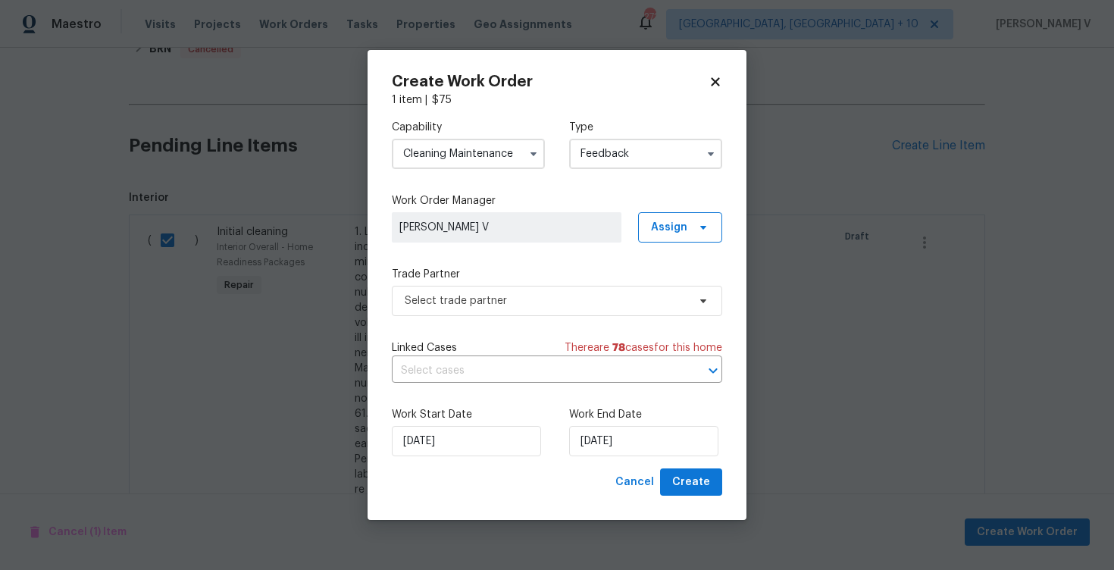
click at [626, 317] on div "Capability Cleaning Maintenance Type Feedback Work Order Manager Divya Dharshin…" at bounding box center [557, 288] width 331 height 361
click at [615, 303] on span "Select trade partner" at bounding box center [546, 300] width 283 height 15
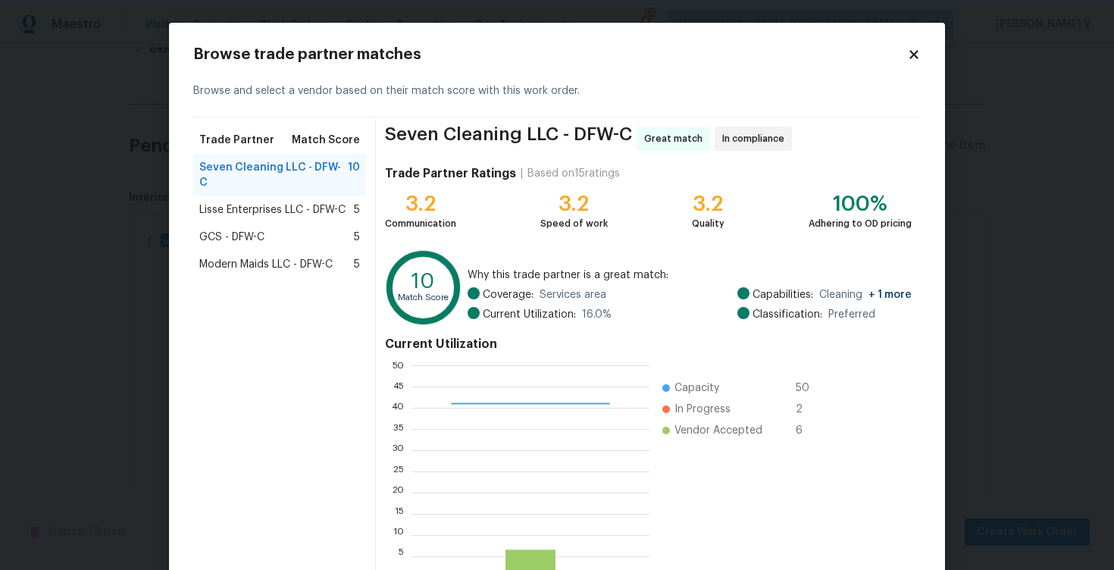
scroll to position [99, 0]
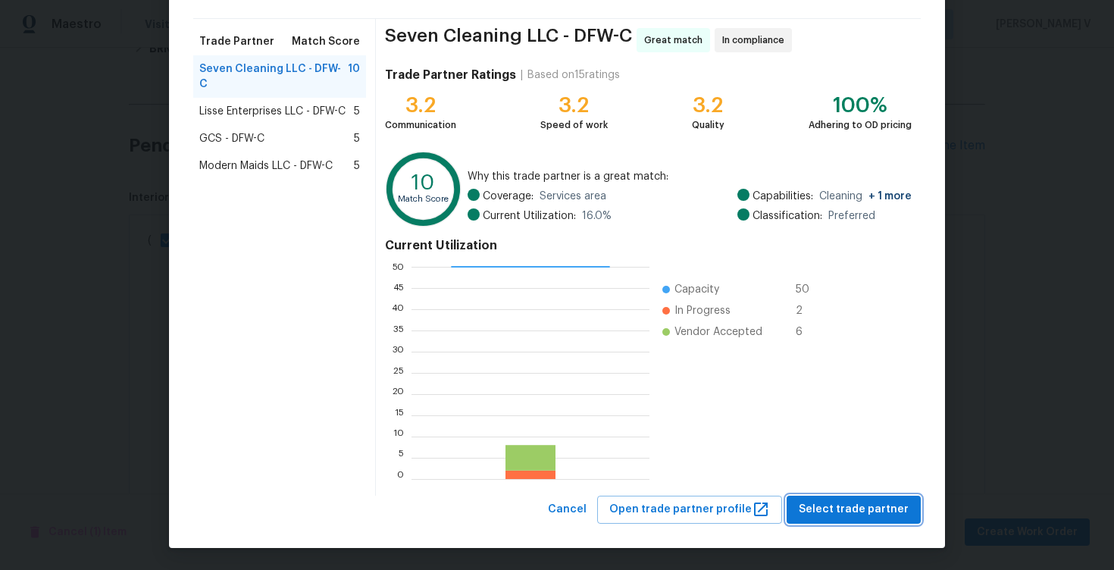
click at [848, 511] on span "Select trade partner" at bounding box center [854, 509] width 110 height 19
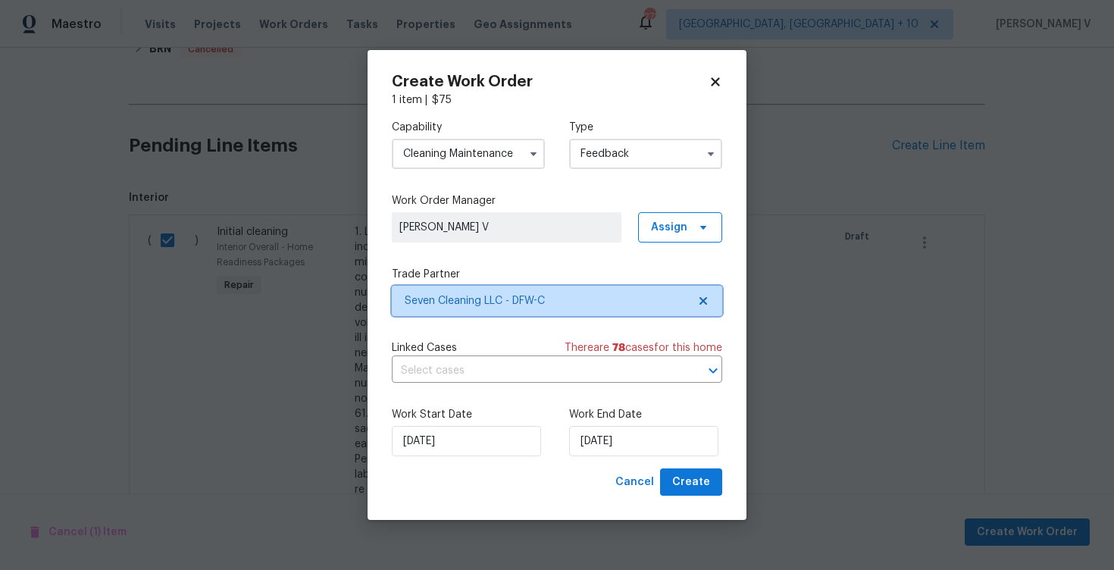
scroll to position [0, 0]
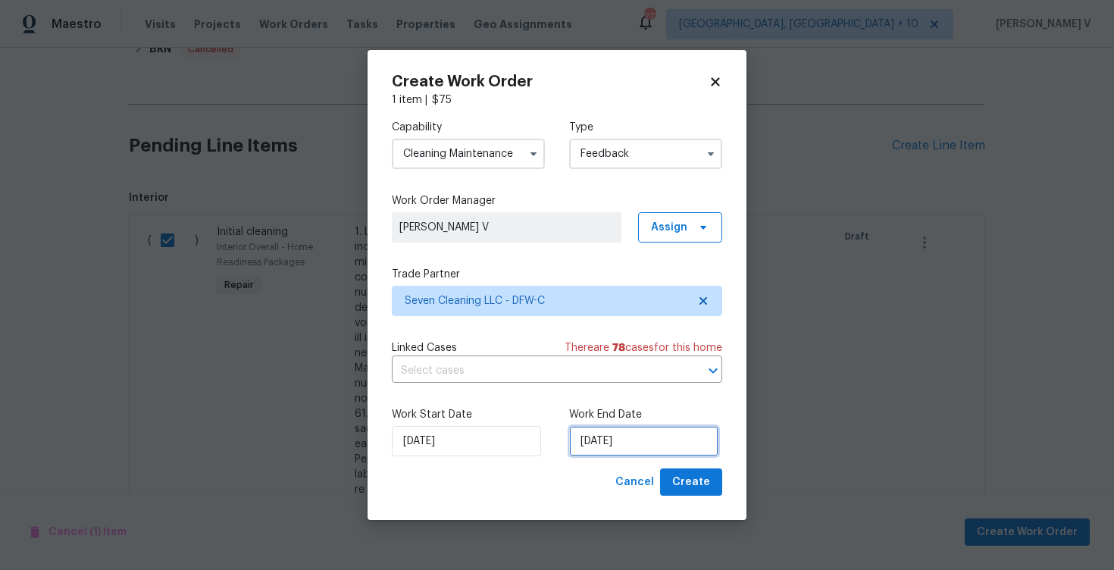
click at [636, 445] on input "25/08/2025" at bounding box center [643, 441] width 149 height 30
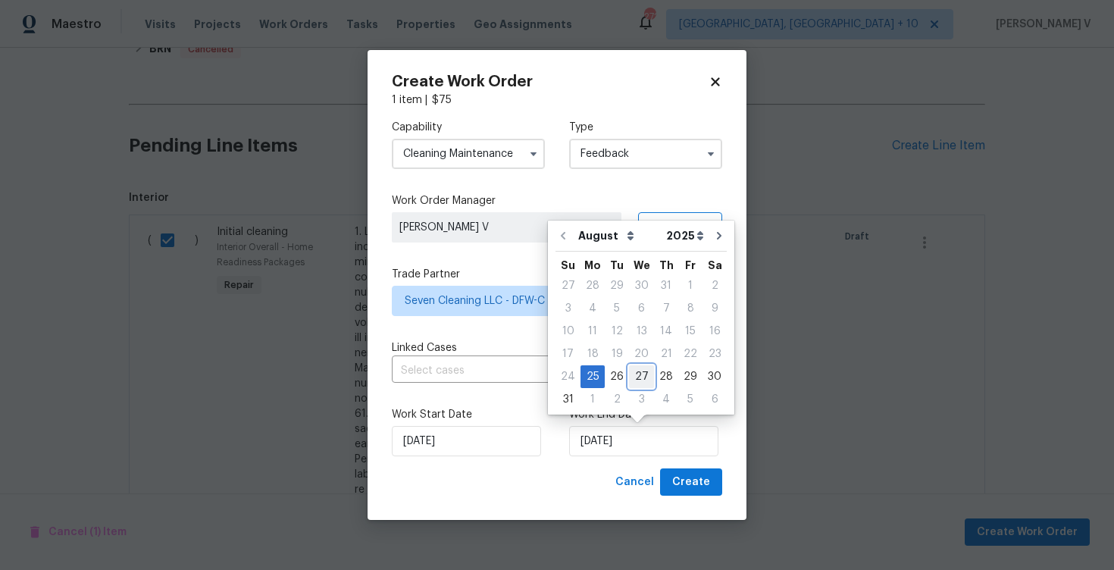
click at [642, 379] on div "27" at bounding box center [641, 376] width 25 height 21
type input "27/08/2025"
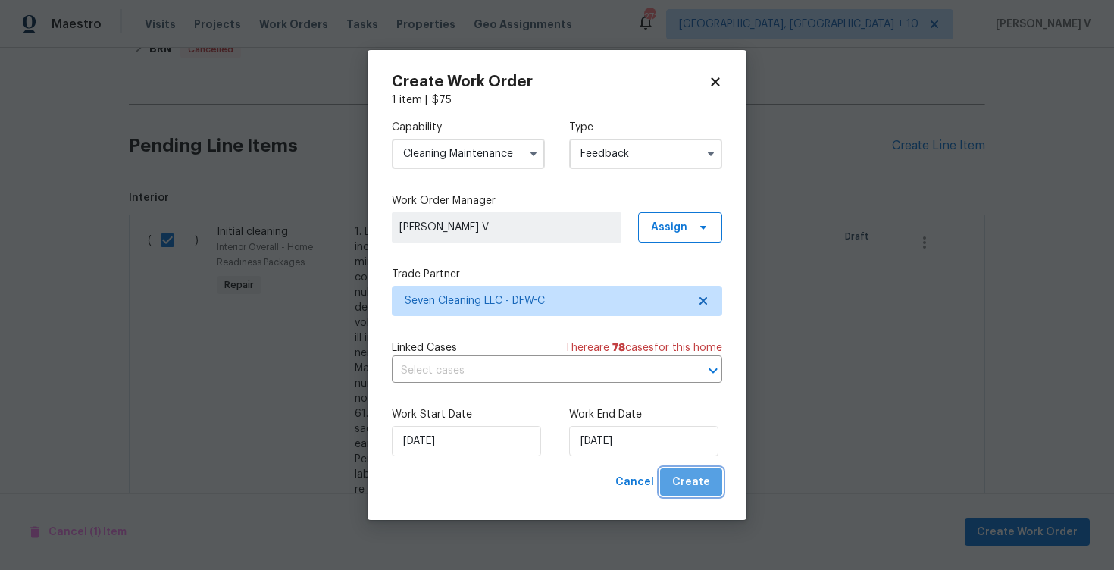
click at [691, 470] on button "Create" at bounding box center [691, 482] width 62 height 28
checkbox input "false"
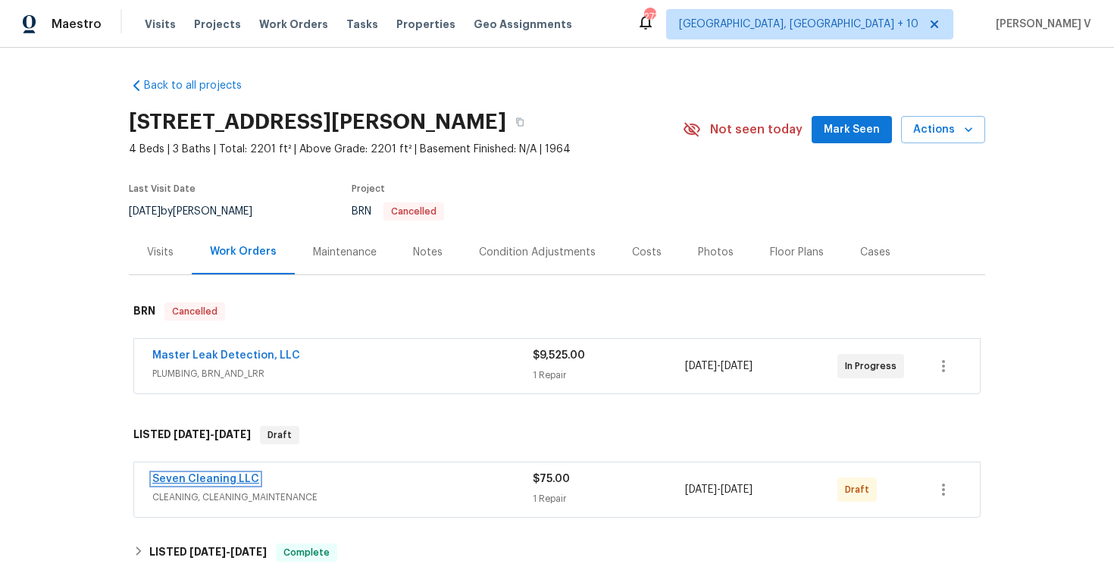
click at [215, 482] on link "Seven Cleaning LLC" at bounding box center [205, 479] width 107 height 11
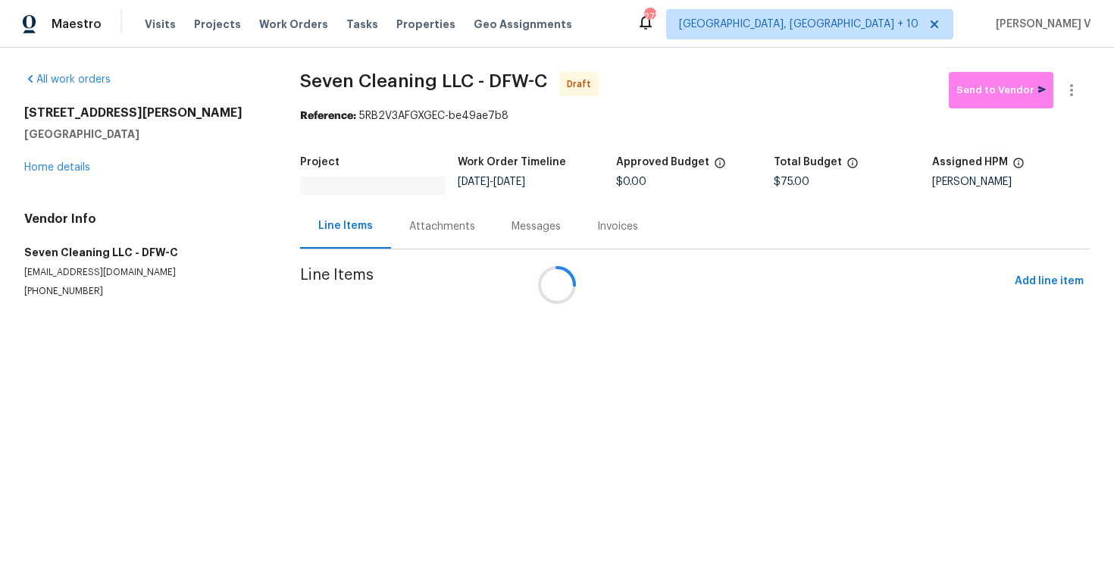
click at [447, 224] on div "Attachments" at bounding box center [442, 226] width 66 height 15
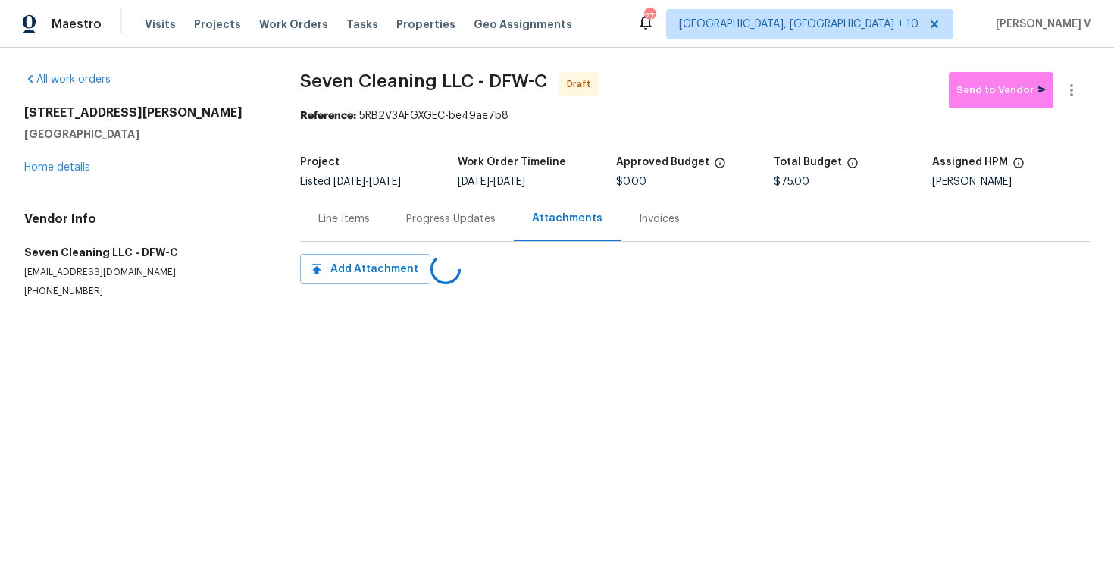
click at [447, 224] on div "Progress Updates" at bounding box center [450, 218] width 89 height 15
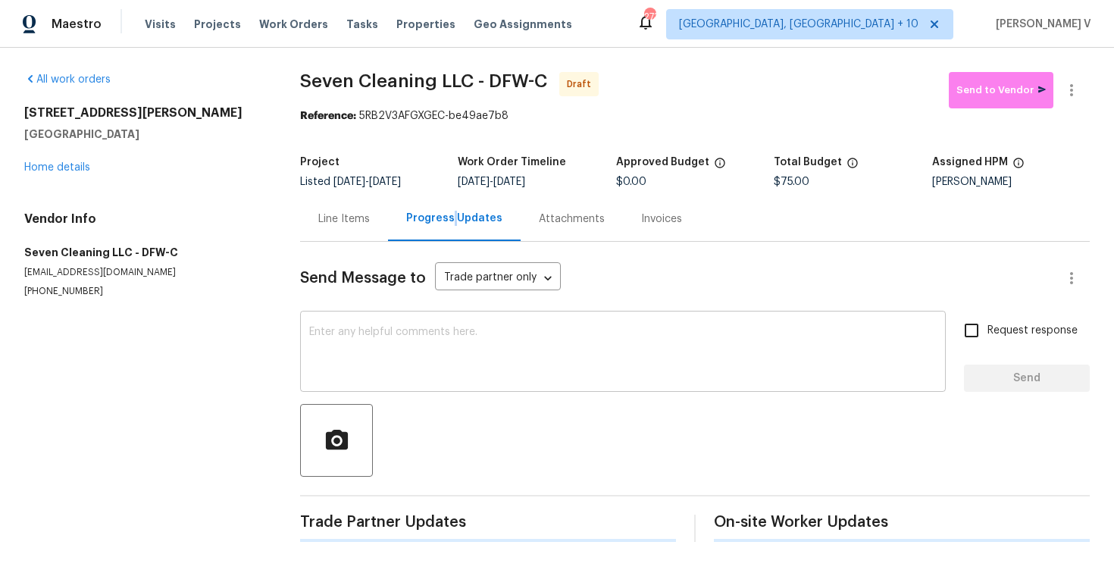
click at [459, 390] on div "x ​" at bounding box center [623, 353] width 646 height 77
paste textarea "Hi, this is Divya with Opendoor. I’m confirming you received the WO for the pro…"
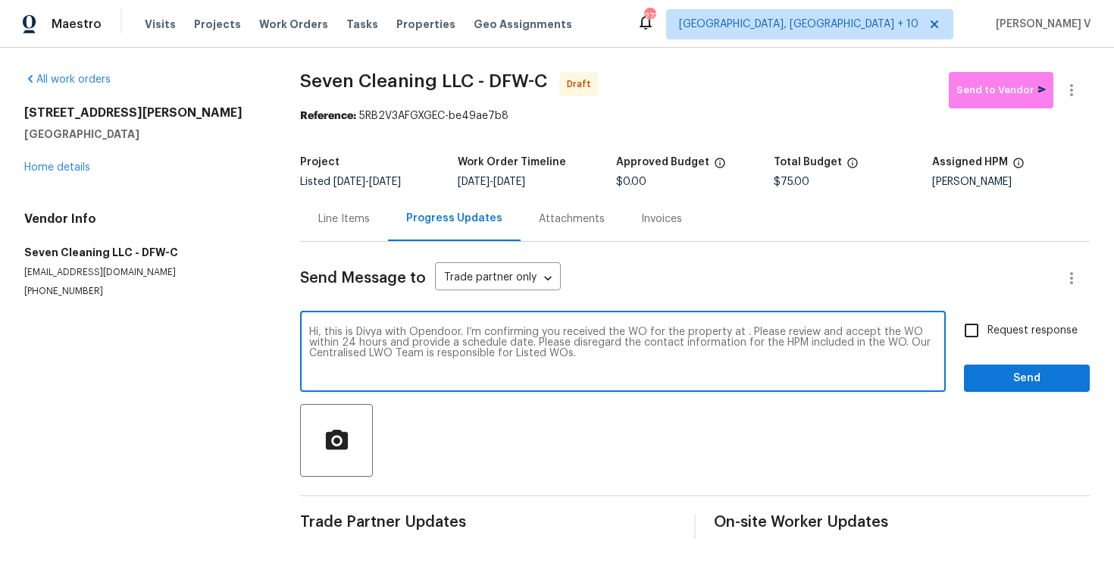
click at [741, 337] on textarea "Hi, this is Divya with Opendoor. I’m confirming you received the WO for the pro…" at bounding box center [623, 353] width 628 height 53
paste textarea "[STREET_ADDRESS][PERSON_NAME]"
type textarea "Hi, this is Divya with Opendoor. I’m confirming you received the WO for the pro…"
click at [1001, 338] on span "Request response" at bounding box center [1033, 331] width 90 height 16
click at [988, 338] on input "Request response" at bounding box center [972, 331] width 32 height 32
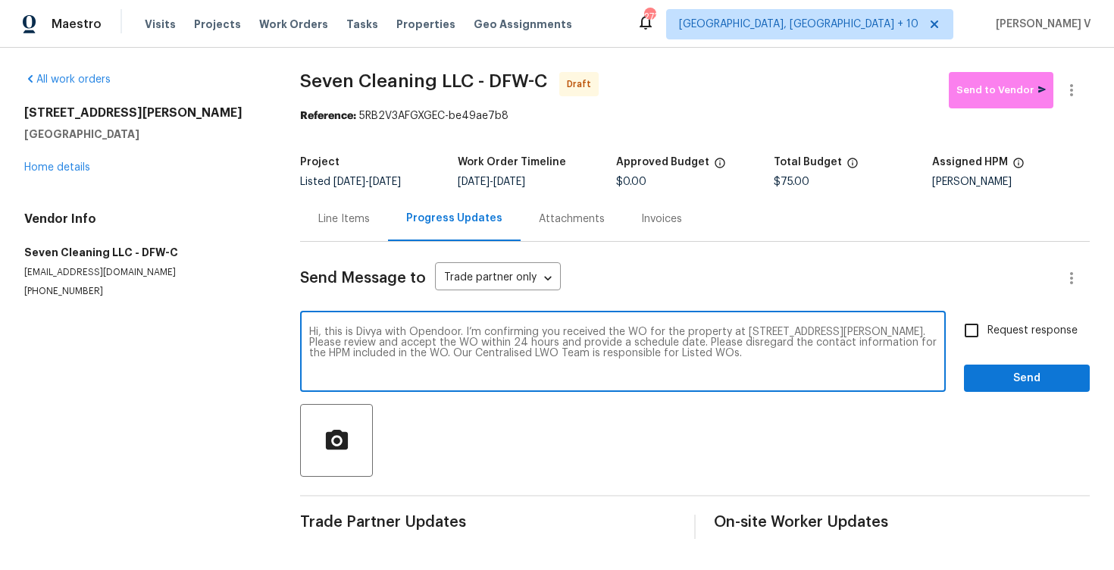
checkbox input "true"
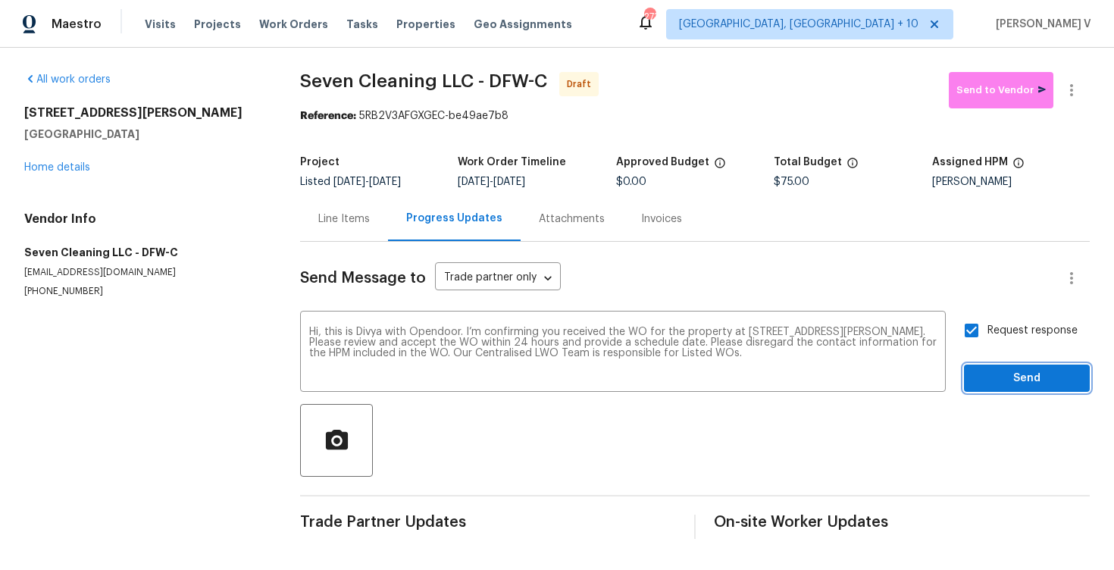
click at [1018, 380] on span "Send" at bounding box center [1027, 378] width 102 height 19
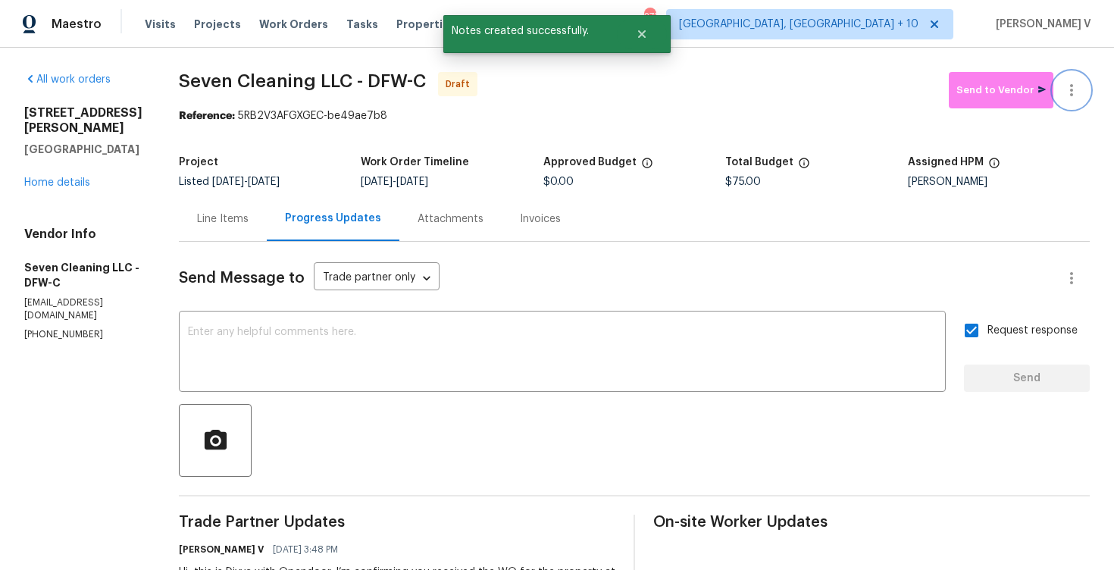
click at [1083, 92] on button "button" at bounding box center [1072, 90] width 36 height 36
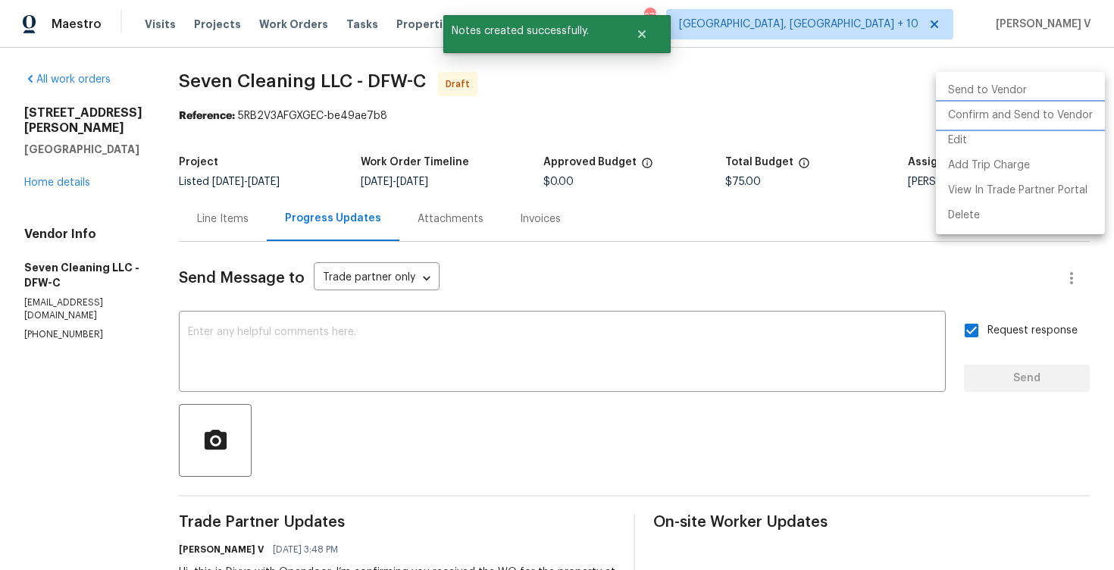
click at [1032, 106] on li "Confirm and Send to Vendor" at bounding box center [1020, 115] width 169 height 25
click at [284, 105] on div at bounding box center [557, 285] width 1114 height 570
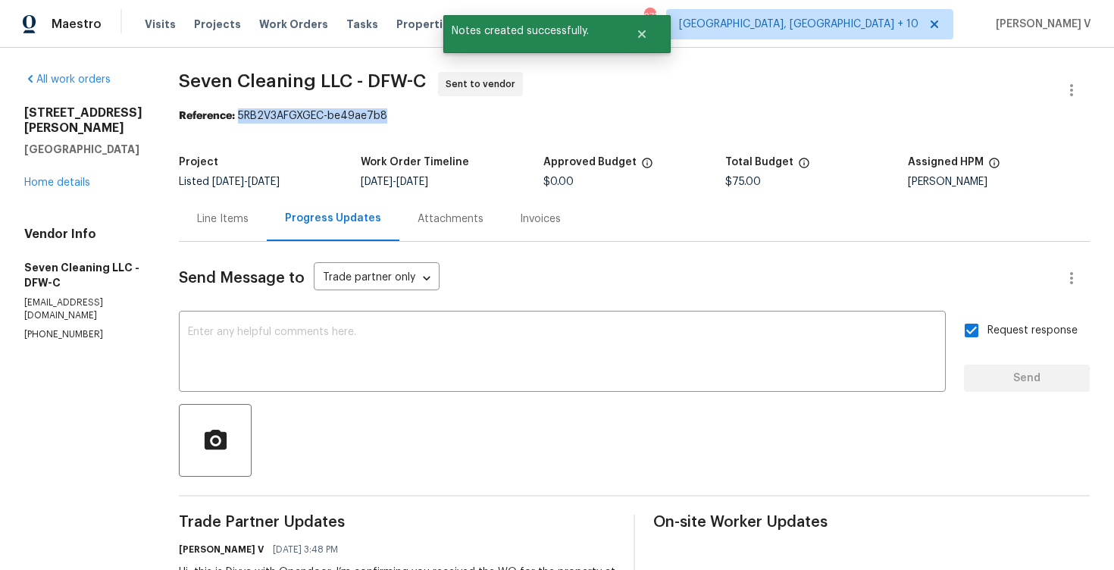
drag, startPoint x: 251, startPoint y: 117, endPoint x: 515, endPoint y: 116, distance: 264.6
click at [515, 116] on div "Reference: 5RB2V3AFGXGEC-be49ae7b8" at bounding box center [634, 115] width 911 height 15
copy div "5RB2V3AFGXGEC-be49ae7b8"
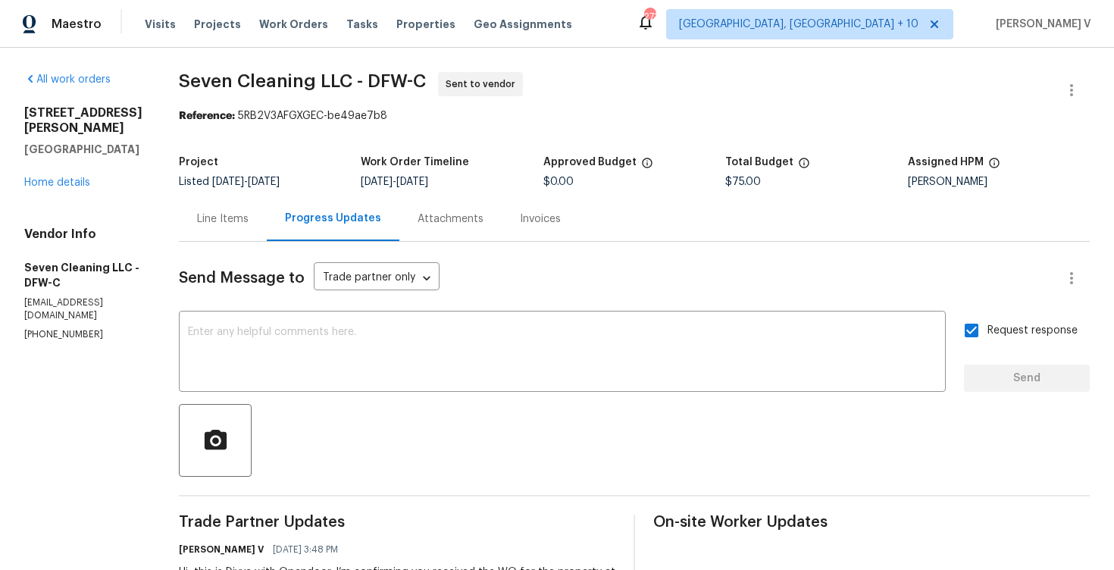
click at [63, 174] on div "[STREET_ADDRESS][PERSON_NAME] Home details" at bounding box center [83, 147] width 118 height 85
click at [60, 177] on link "Home details" at bounding box center [57, 182] width 66 height 11
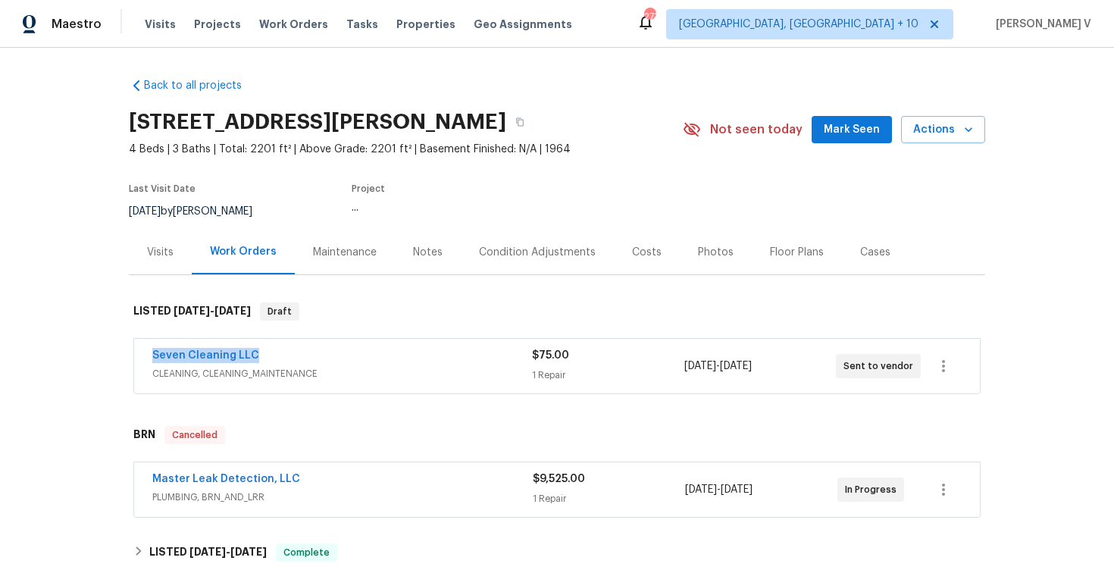
drag, startPoint x: 148, startPoint y: 359, endPoint x: 288, endPoint y: 359, distance: 140.2
click at [288, 359] on div "Seven Cleaning LLC CLEANING, CLEANING_MAINTENANCE $75.00 1 Repair [DATE] - [DAT…" at bounding box center [557, 366] width 846 height 55
copy link "Seven Cleaning LLC"
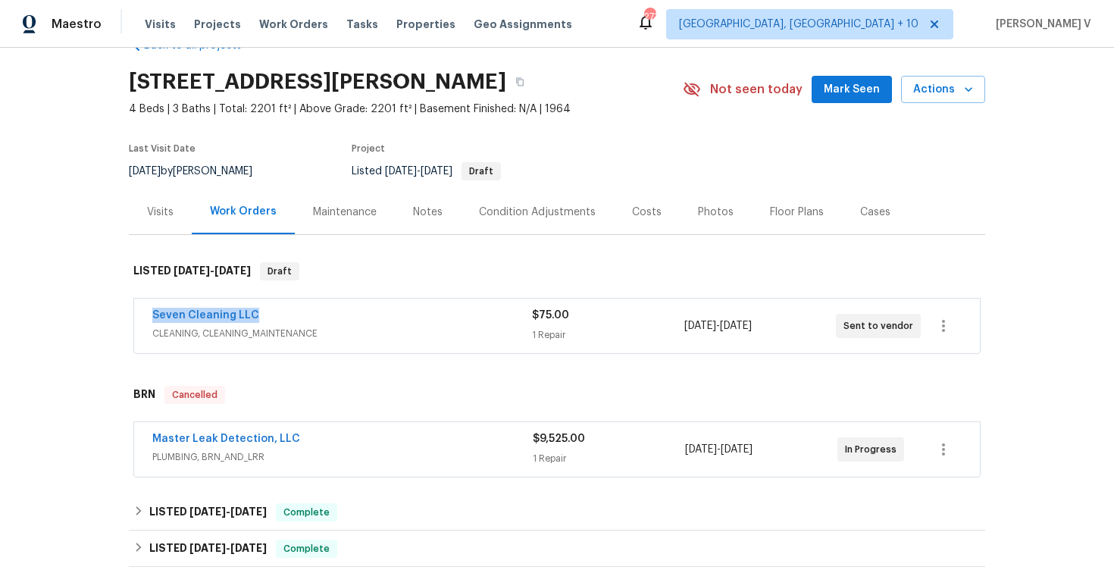
scroll to position [103, 0]
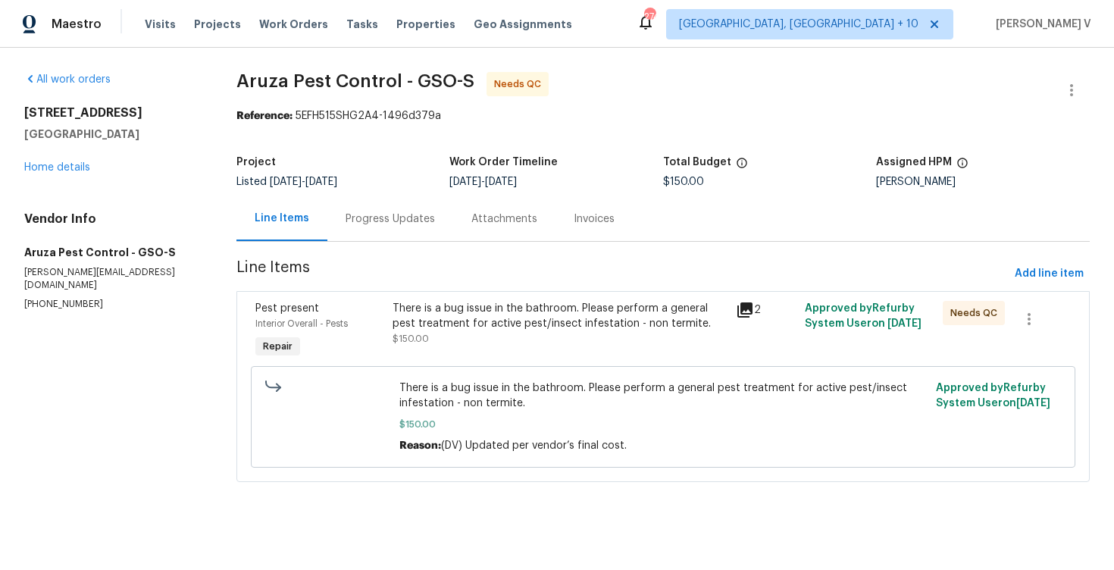
click at [353, 209] on div "Progress Updates" at bounding box center [390, 218] width 126 height 45
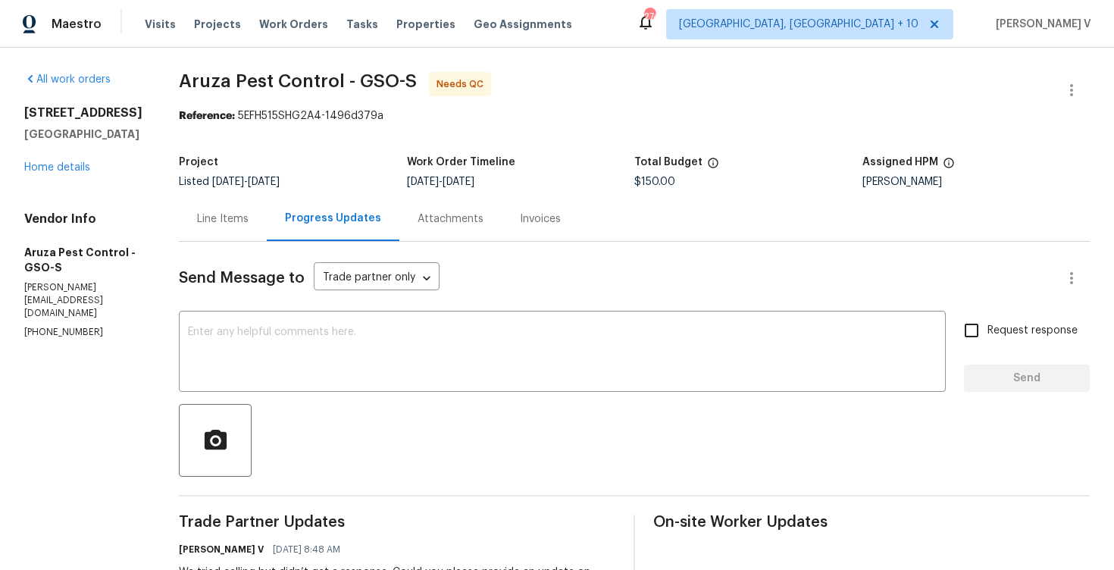
click at [227, 205] on div "Line Items" at bounding box center [223, 218] width 88 height 45
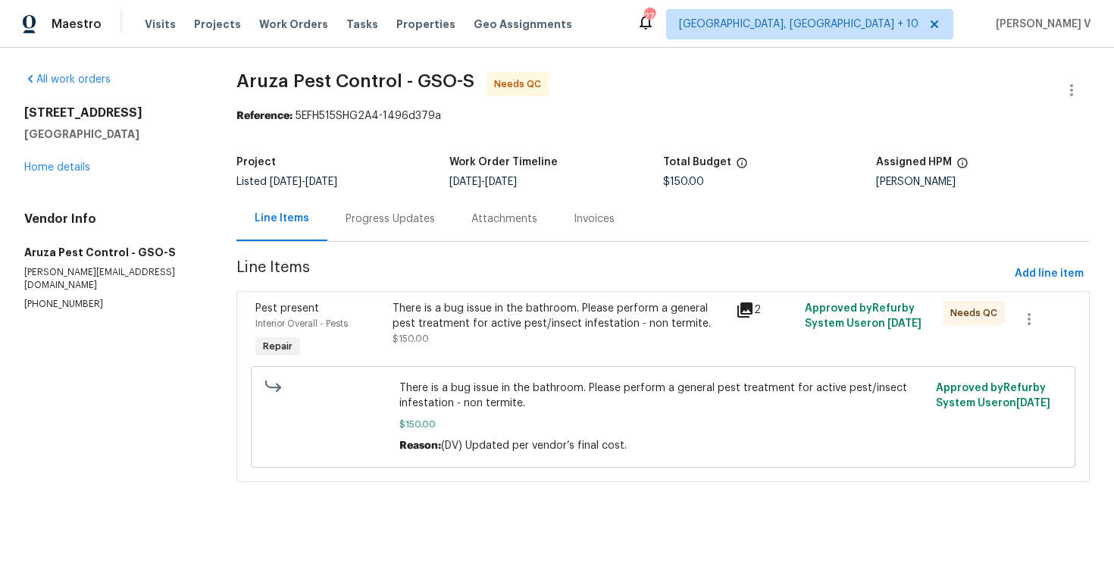
click at [440, 324] on div "There is a bug issue in the bathroom. Please perform a general pest treatment f…" at bounding box center [560, 316] width 335 height 30
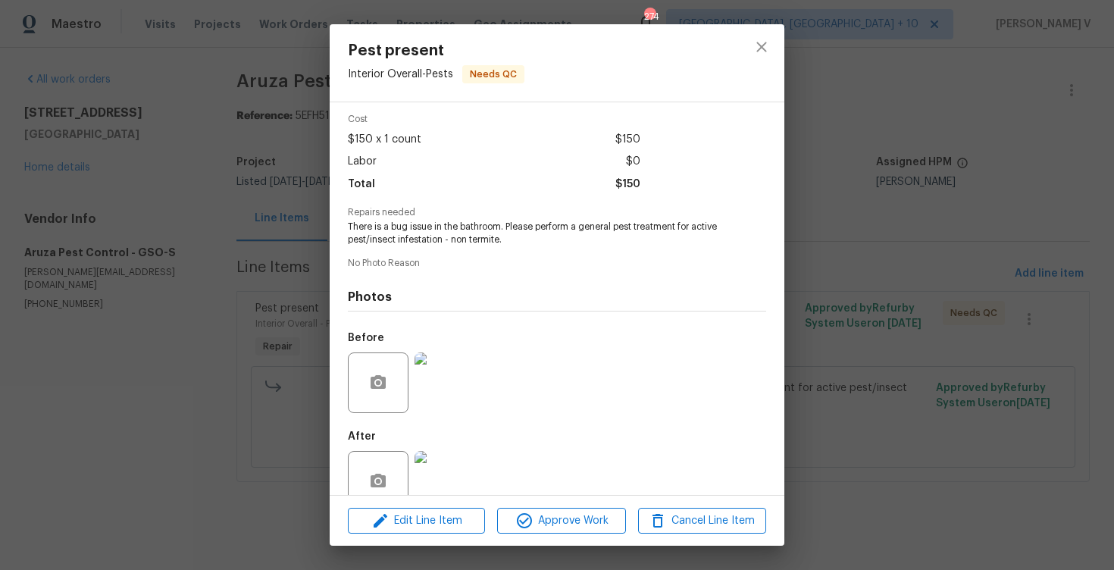
scroll to position [90, 0]
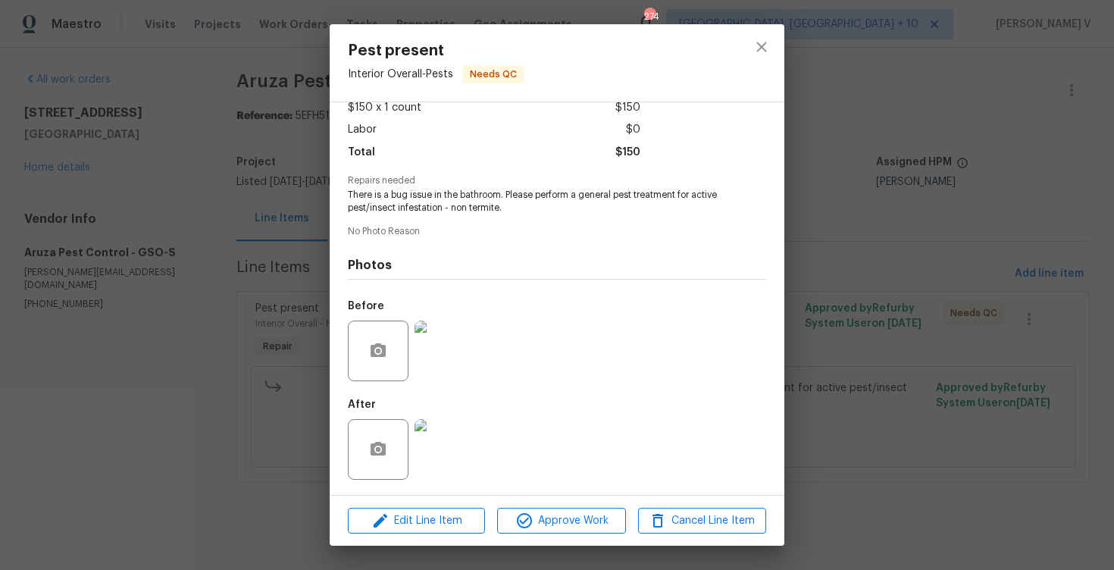
click at [240, 331] on div "Pest present Interior Overall - Pests Needs QC Vendor Aruza Pest Control Accoun…" at bounding box center [557, 285] width 1114 height 570
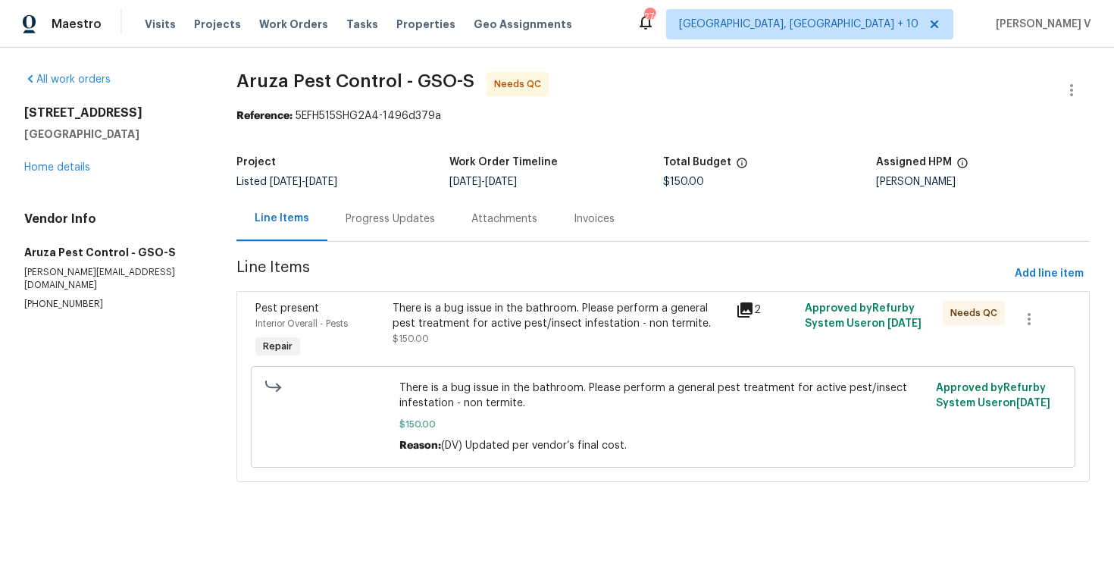
click at [359, 245] on section "Aruza Pest Control - GSO-S Needs QC Reference: 5EFH515SHG2A4-1496d379a Project …" at bounding box center [664, 286] width 854 height 428
click at [58, 298] on p "(980) 890-7074" at bounding box center [112, 304] width 176 height 13
copy p "(980) 890-7074"
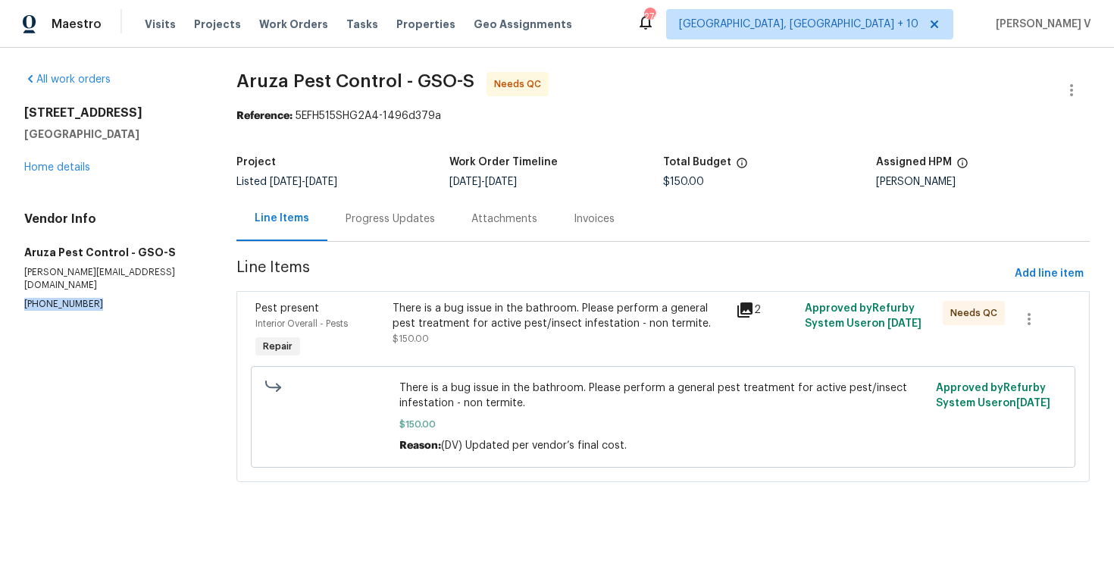
click at [349, 238] on div "Progress Updates" at bounding box center [390, 218] width 126 height 45
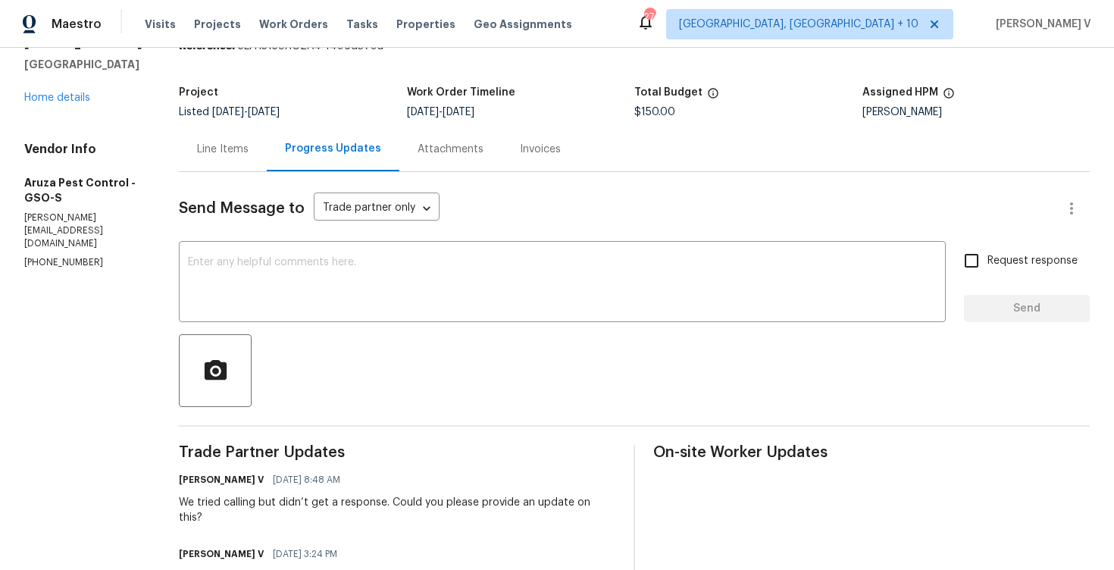
scroll to position [107, 0]
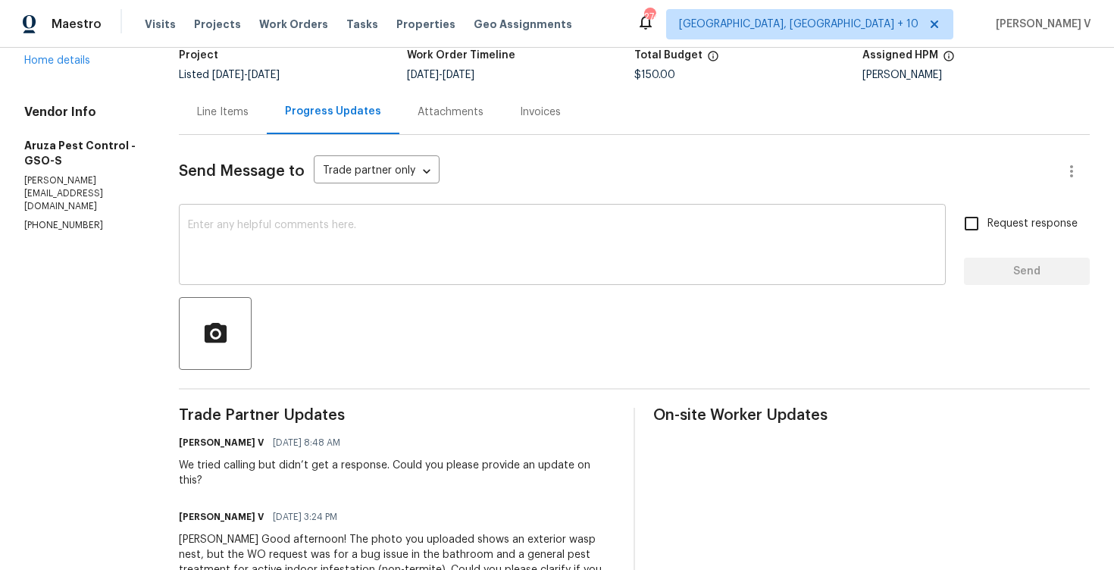
click at [292, 239] on textarea at bounding box center [562, 246] width 749 height 53
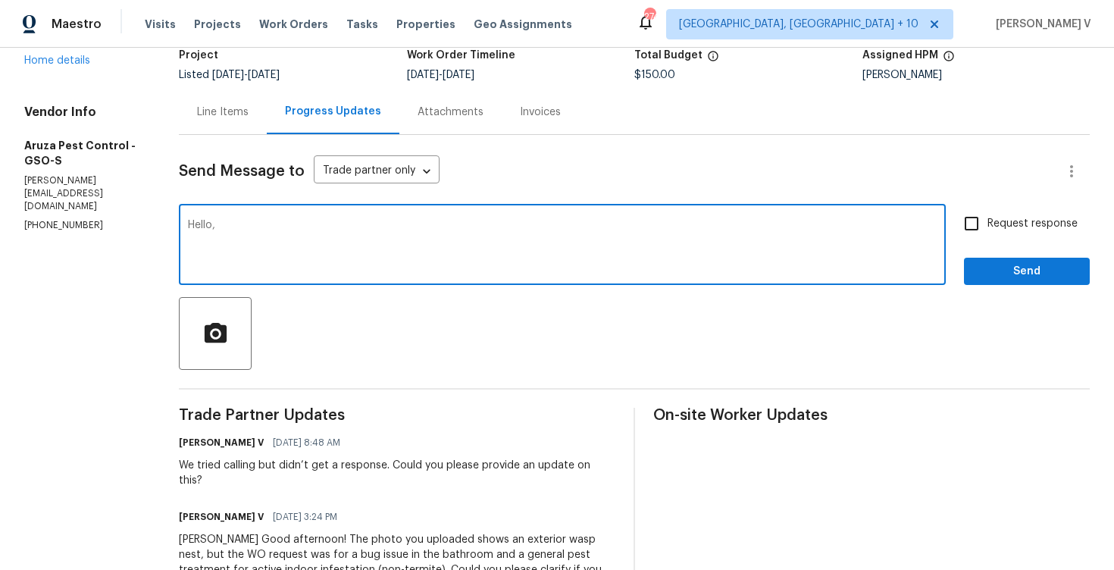
paste textarea "Kindly upload the appropriate before and after photos for each line item so we …"
drag, startPoint x: 369, startPoint y: 226, endPoint x: 421, endPoint y: 225, distance: 52.3
click at [421, 226] on textarea "Hello, Kindly upload the appropriate before and after photos for each line item…" at bounding box center [562, 246] width 749 height 53
drag, startPoint x: 451, startPoint y: 226, endPoint x: 524, endPoint y: 221, distance: 73.0
click at [523, 221] on textarea "Hello, Kindly upload the appropriate after photos for each line item so we can …" at bounding box center [562, 246] width 749 height 53
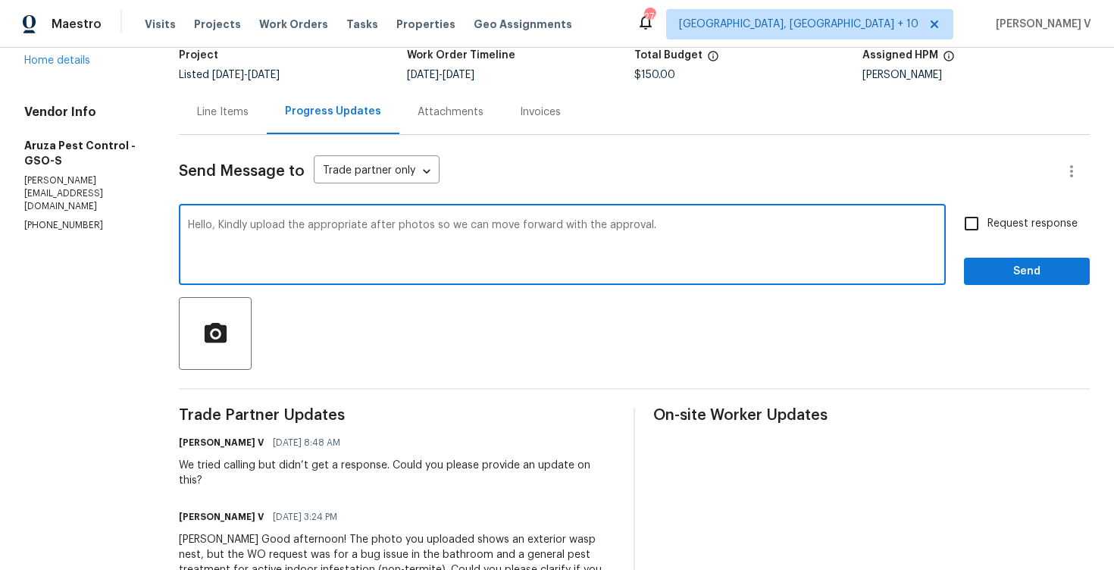
click at [719, 228] on textarea "Hello, Kindly upload the appropriate after photos so we can move forward with t…" at bounding box center [562, 246] width 749 height 53
type textarea "Hello, Kindly upload the appropriate after photos so we can move forward with t…"
click at [1004, 209] on label "Request response" at bounding box center [1017, 224] width 122 height 32
click at [988, 209] on input "Request response" at bounding box center [972, 224] width 32 height 32
checkbox input "true"
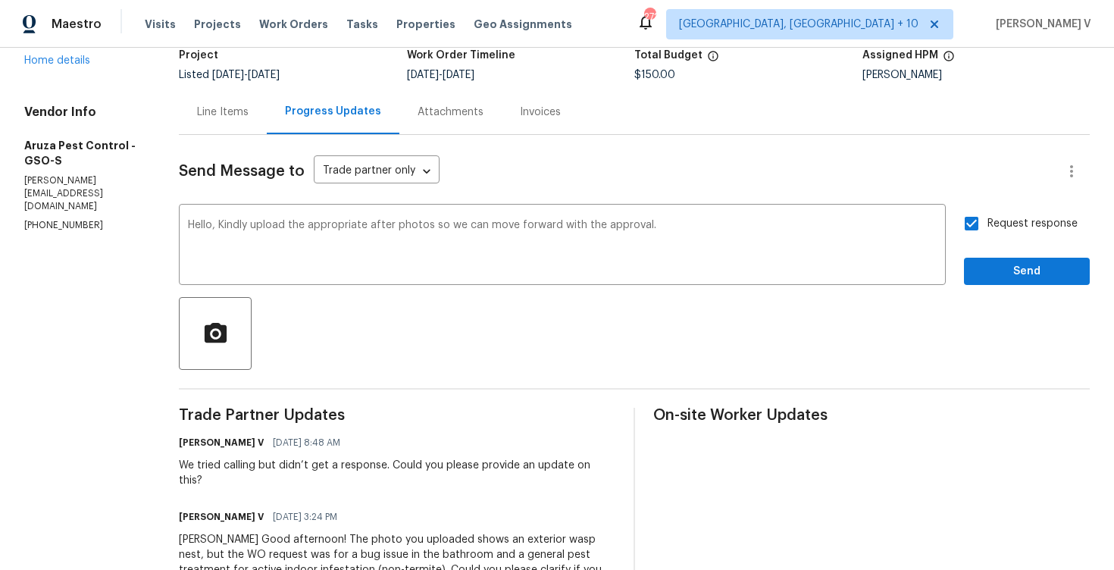
click at [1022, 249] on div "Request response Send" at bounding box center [1027, 246] width 126 height 77
click at [1020, 271] on span "Send" at bounding box center [1027, 271] width 102 height 19
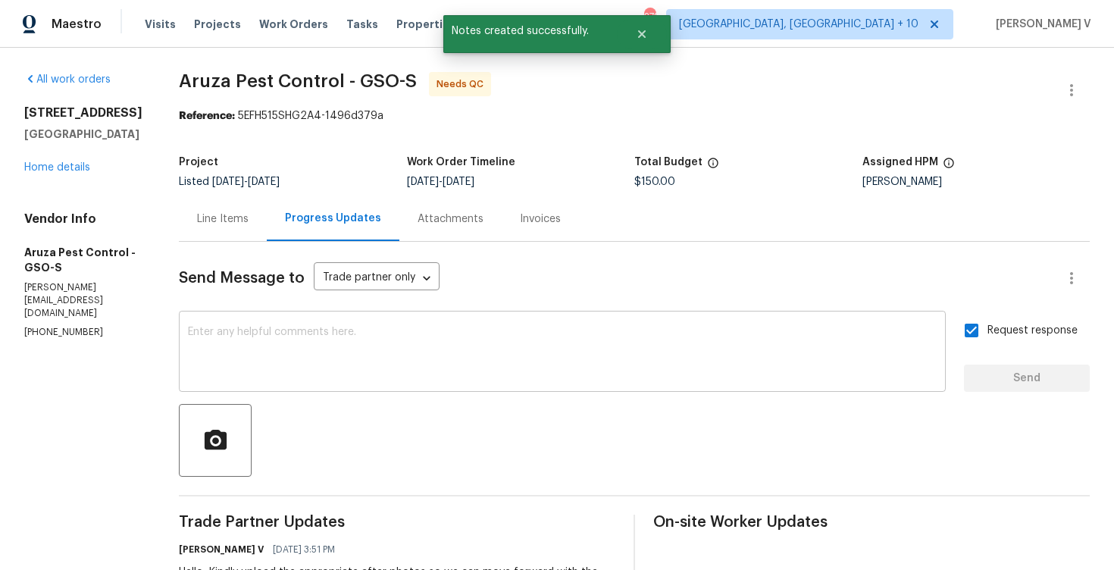
click at [242, 319] on div "x ​" at bounding box center [562, 353] width 767 height 77
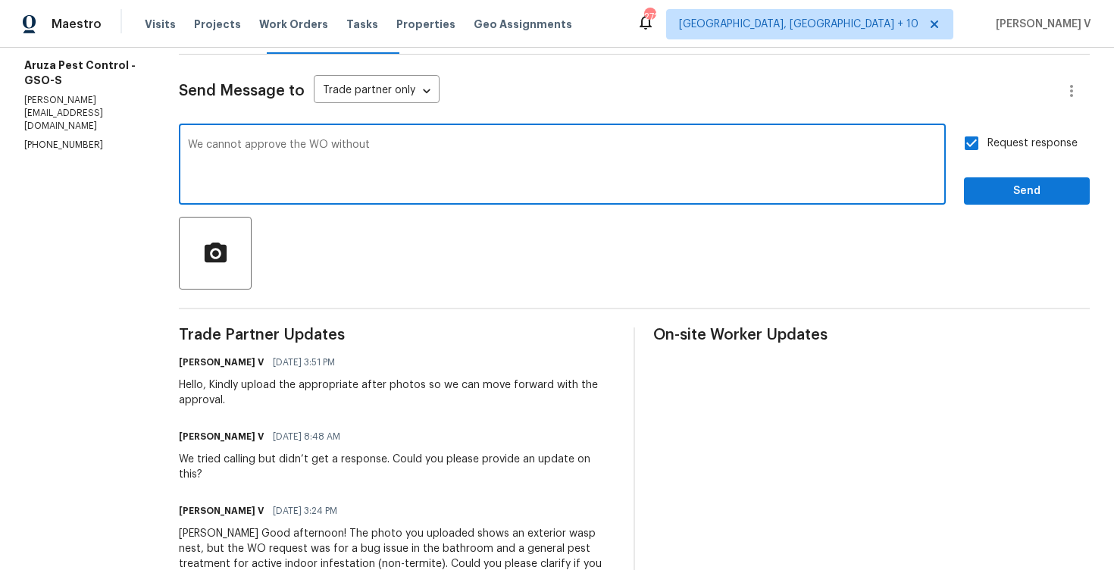
scroll to position [227, 0]
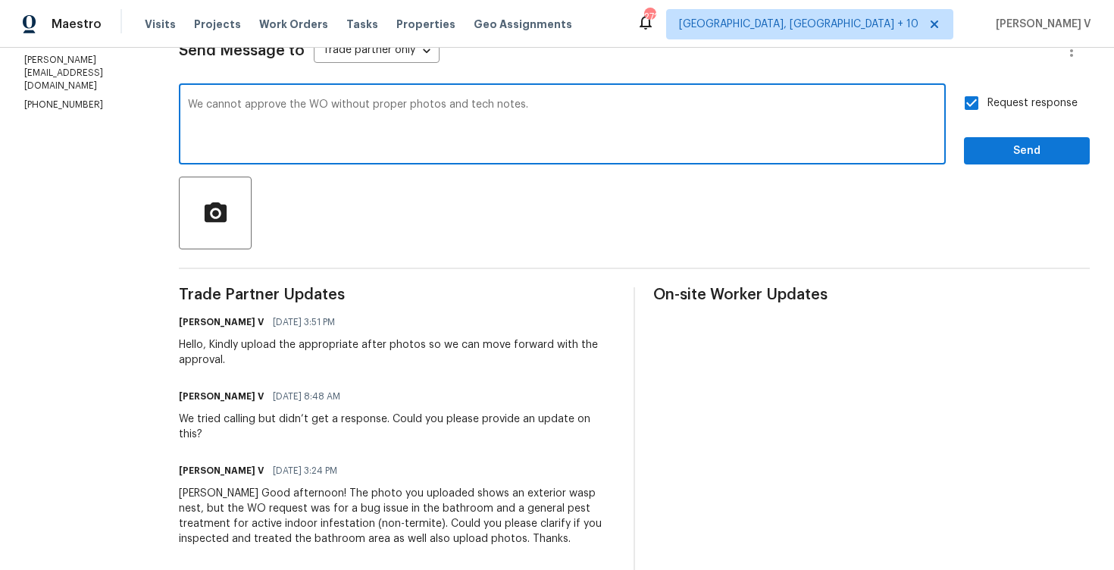
type textarea "We cannot approve the WO without proper photos and tech notes."
click at [1017, 108] on span "Request response" at bounding box center [1033, 104] width 90 height 16
click at [988, 108] on input "Request response" at bounding box center [972, 103] width 32 height 32
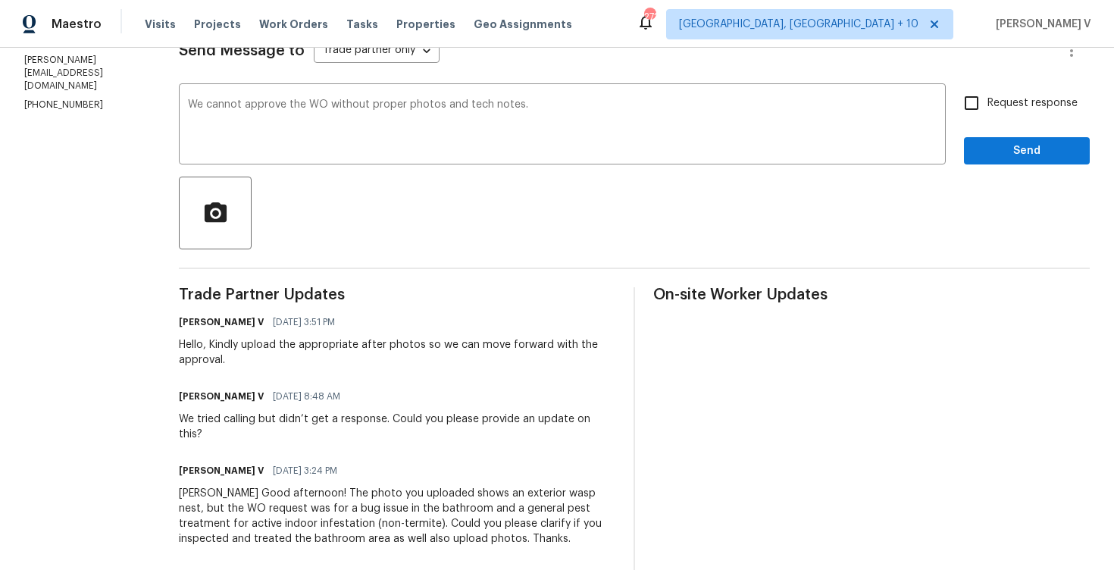
click at [979, 110] on input "Request response" at bounding box center [972, 103] width 32 height 32
checkbox input "true"
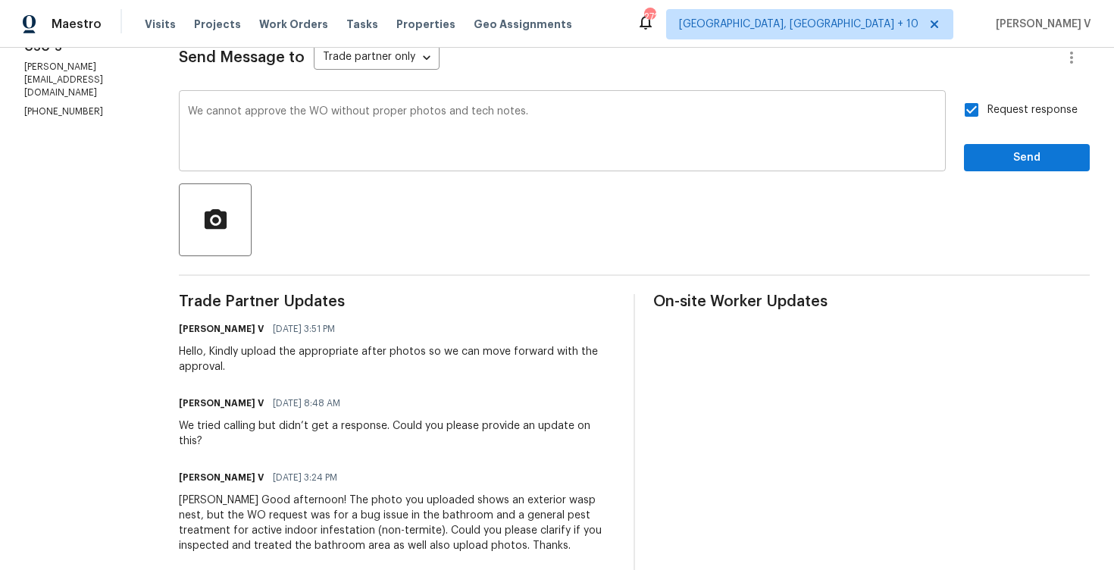
click at [707, 103] on div "We cannot approve the WO without proper photos and tech notes. x ​" at bounding box center [562, 132] width 767 height 77
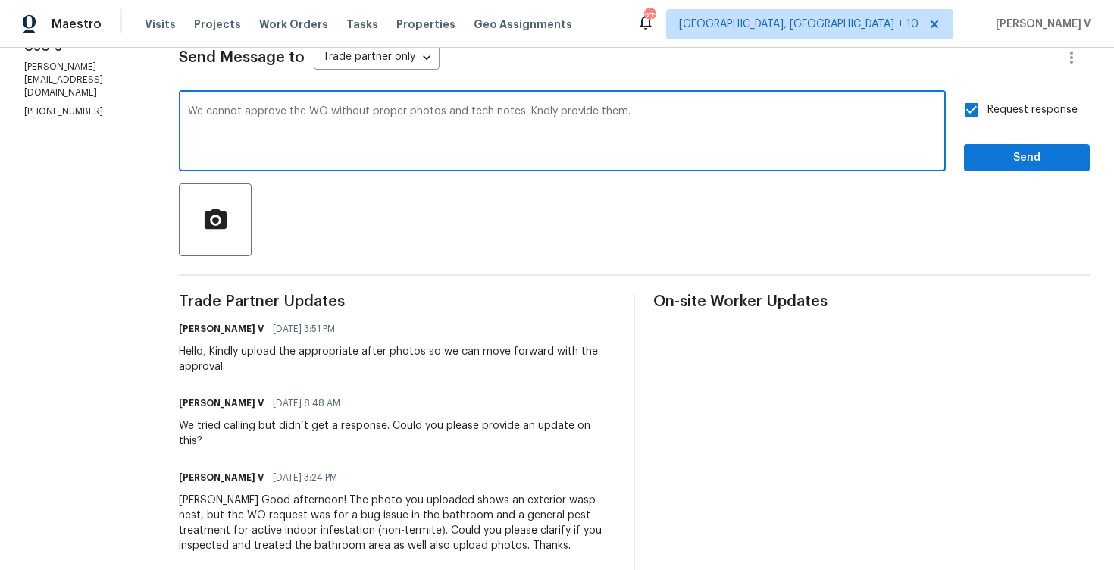
click at [530, 111] on textarea "We cannot approve the WO without proper photos and tech notes. Kndly provide th…" at bounding box center [562, 132] width 749 height 53
type textarea "We cannot approve the WO without proper photos and tech notes. Kindly provide t…"
click at [1042, 166] on span "Send" at bounding box center [1027, 158] width 102 height 19
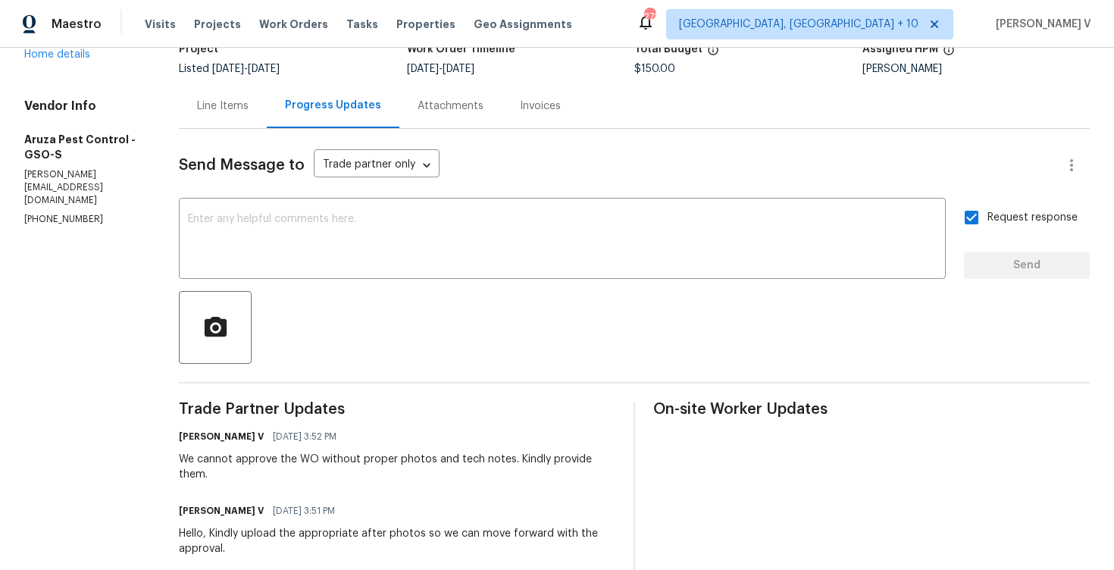
scroll to position [183, 0]
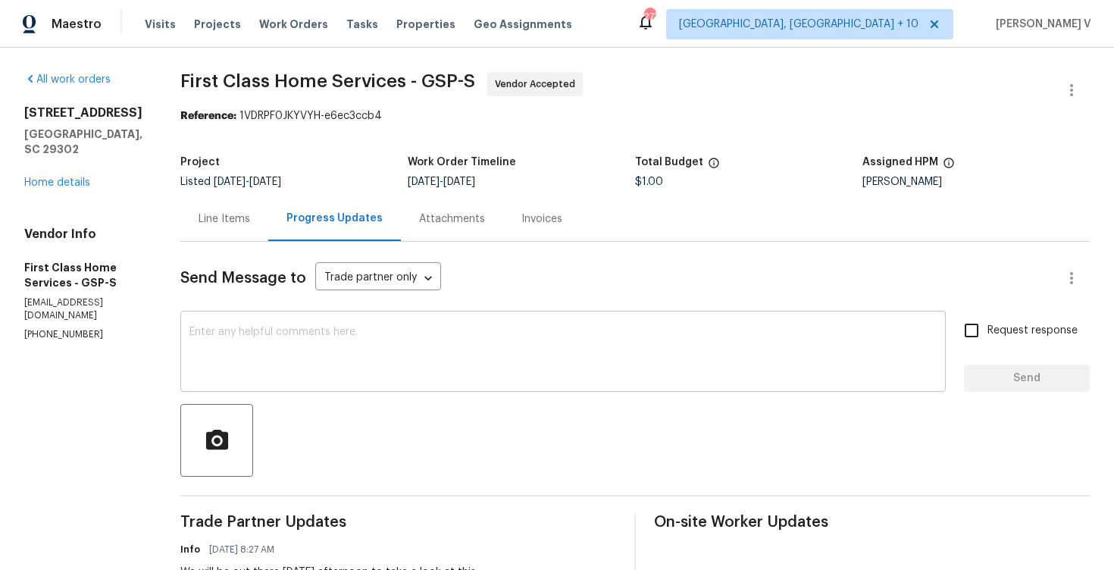
click at [252, 352] on textarea at bounding box center [563, 353] width 747 height 53
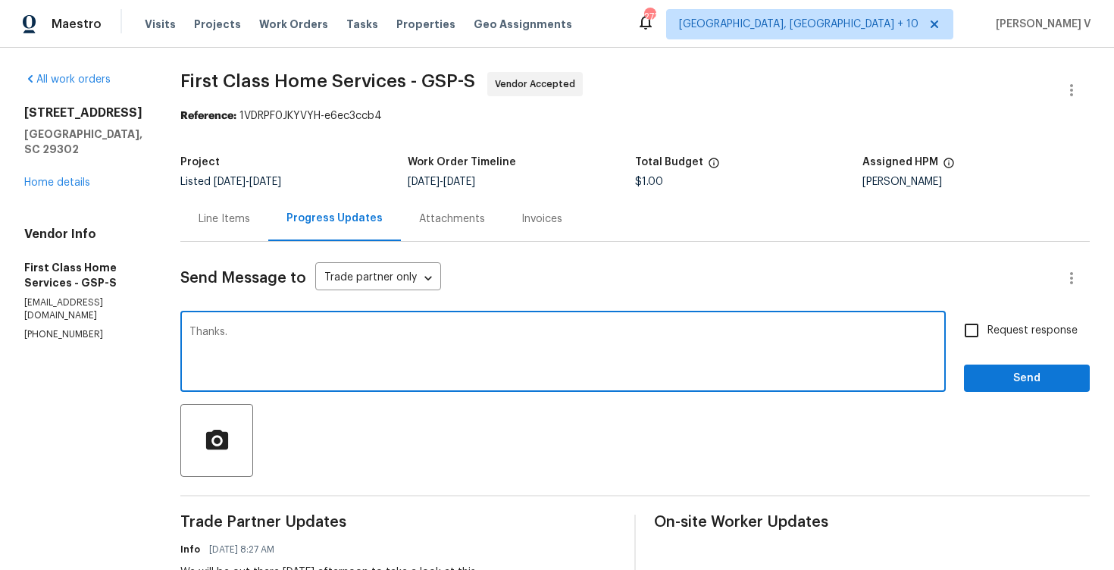
type textarea "Thanks."
click at [982, 388] on button "Send" at bounding box center [1027, 379] width 126 height 28
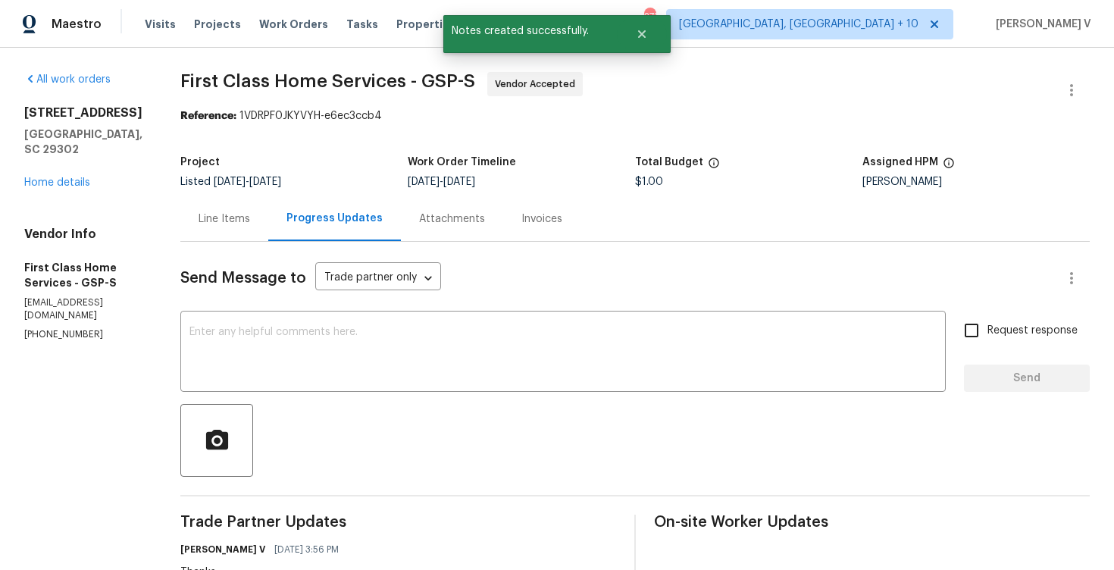
scroll to position [146, 0]
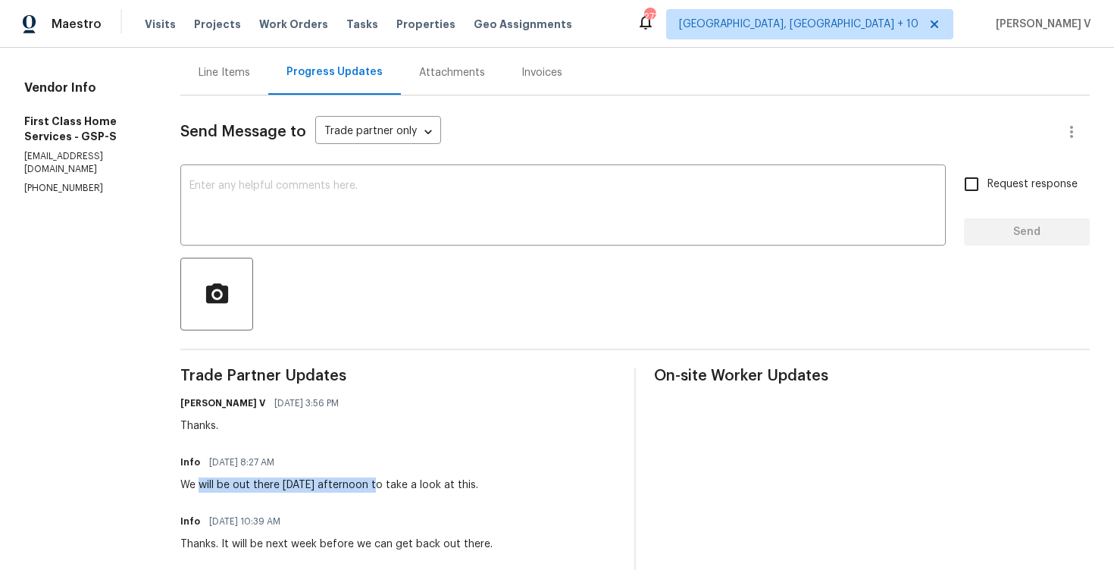
drag, startPoint x: 194, startPoint y: 486, endPoint x: 377, endPoint y: 486, distance: 182.7
click at [377, 486] on div "We will be out there [DATE] afternoon to take a look at this." at bounding box center [329, 485] width 298 height 15
copy div "will be out there [DATE] afternoon"
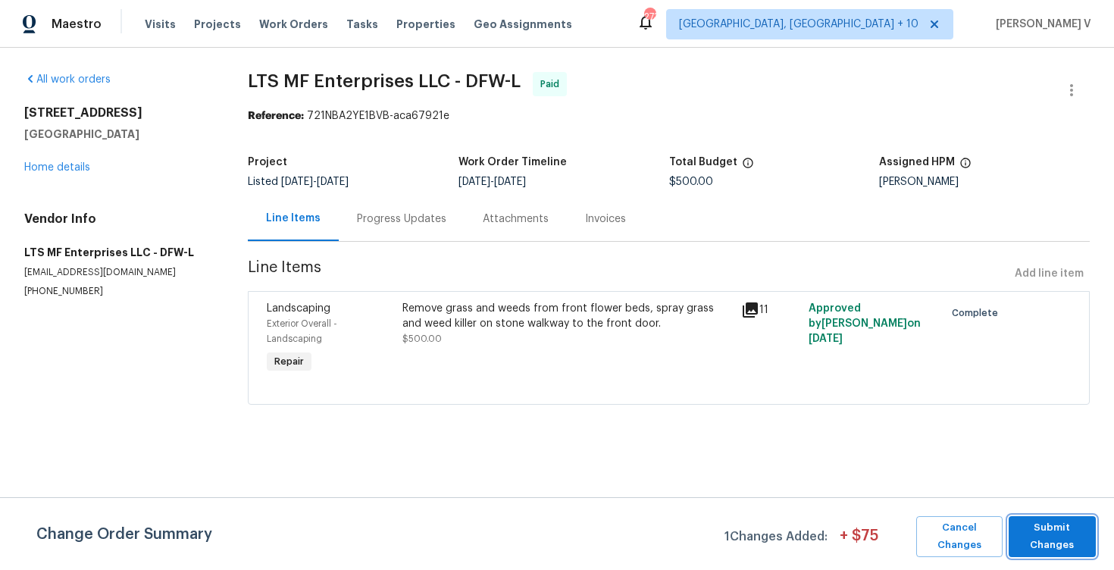
click at [1043, 532] on span "Submit Changes" at bounding box center [1053, 536] width 72 height 35
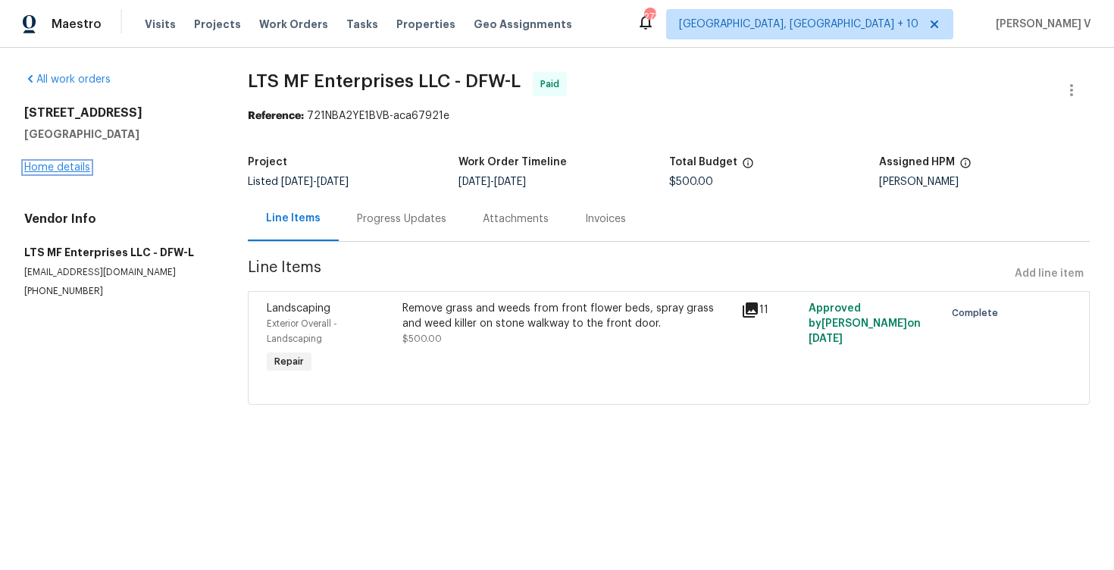
click at [70, 170] on link "Home details" at bounding box center [57, 167] width 66 height 11
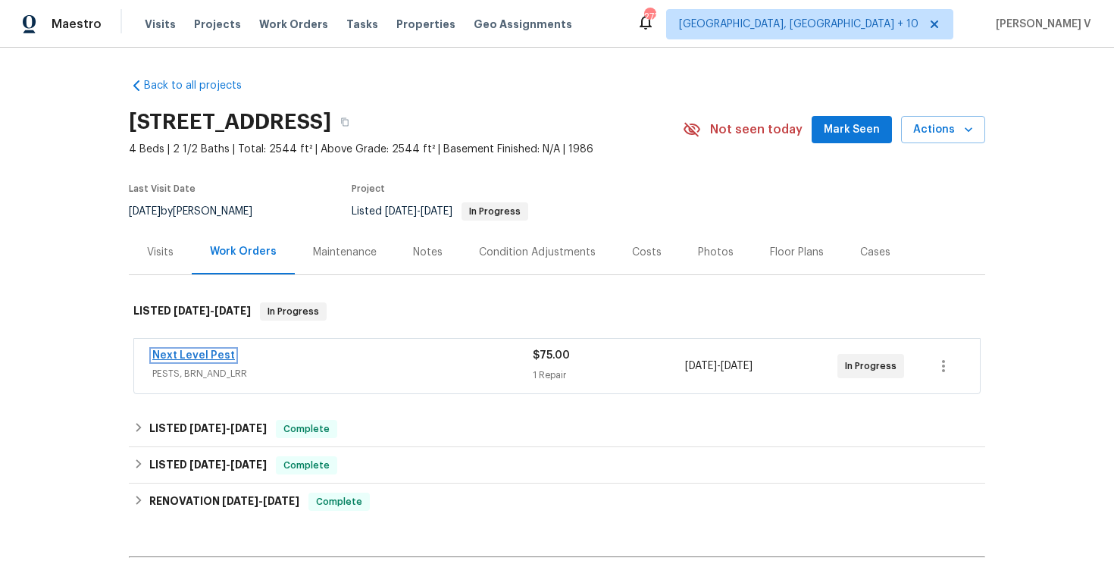
click at [199, 356] on link "Next Level Pest" at bounding box center [193, 355] width 83 height 11
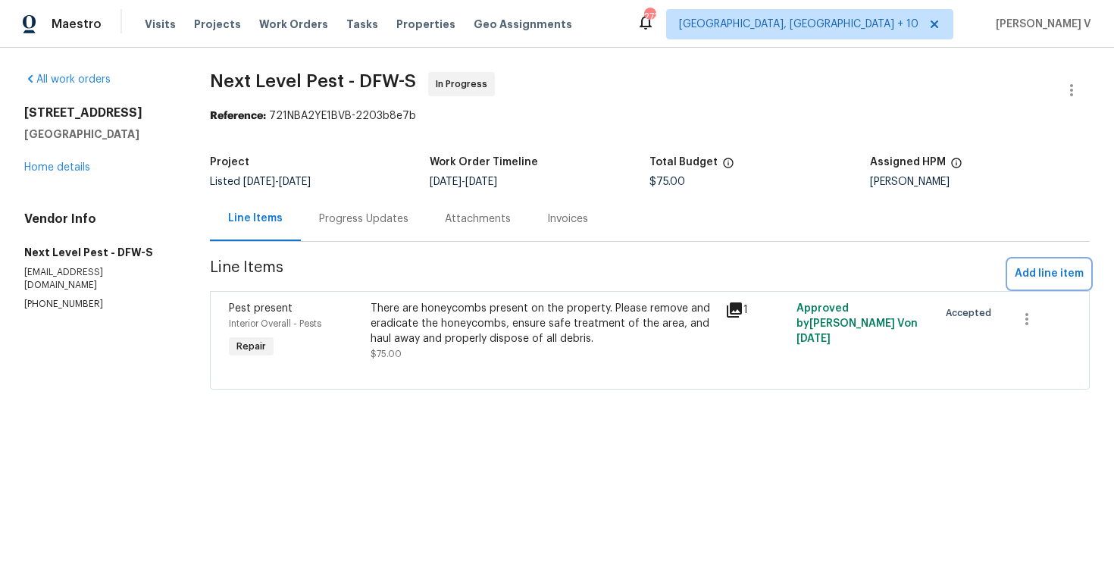
click at [1029, 283] on span "Add line item" at bounding box center [1049, 274] width 69 height 19
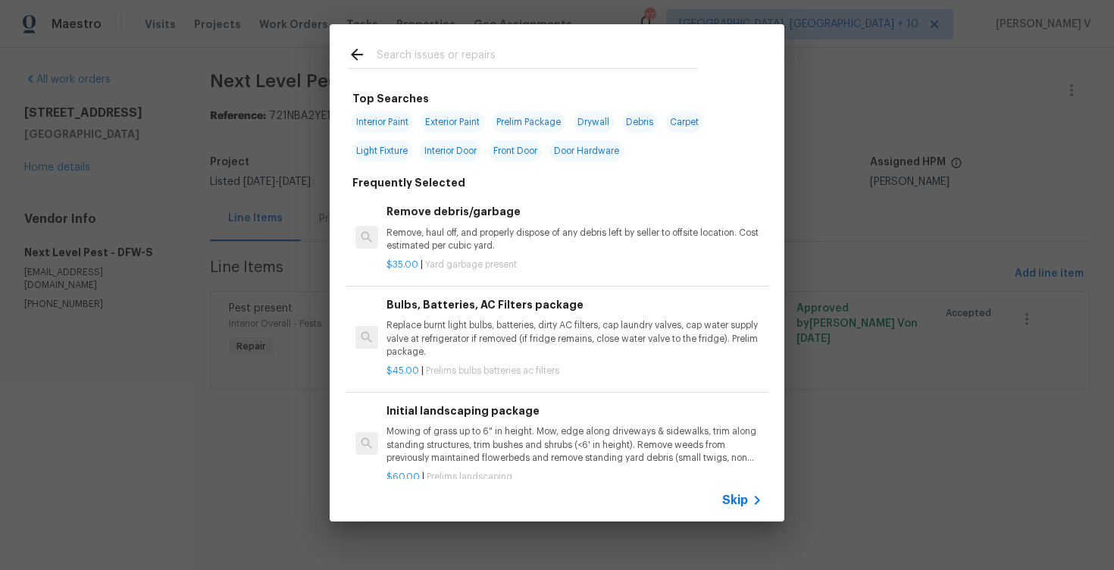
click at [741, 500] on span "Skip" at bounding box center [735, 500] width 26 height 15
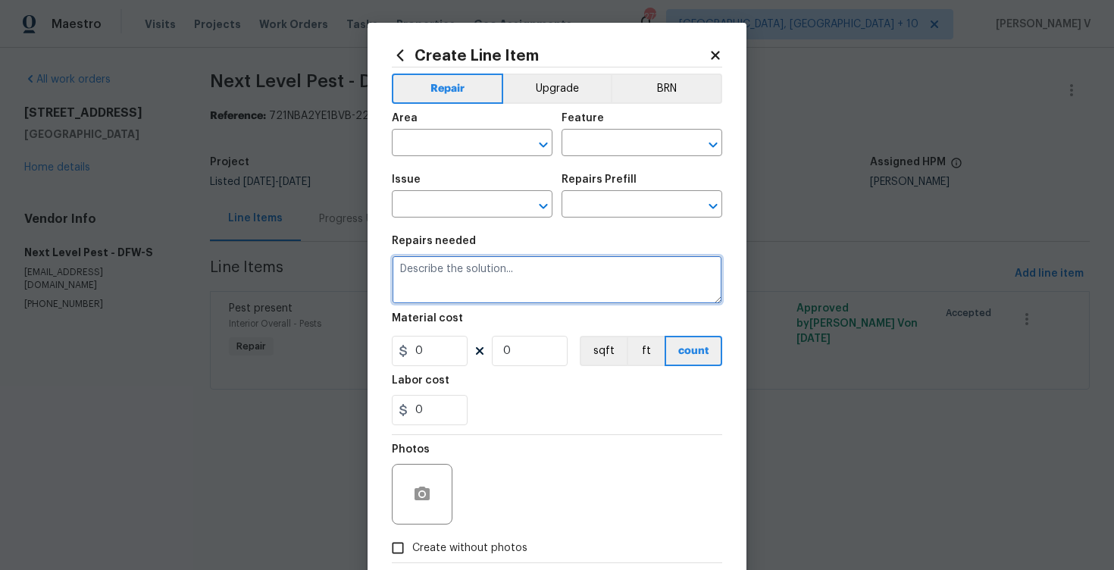
click at [521, 288] on textarea at bounding box center [557, 279] width 331 height 49
paste textarea "The back porch has a wasp infestation. Please remove and eradicate the wasp nes…"
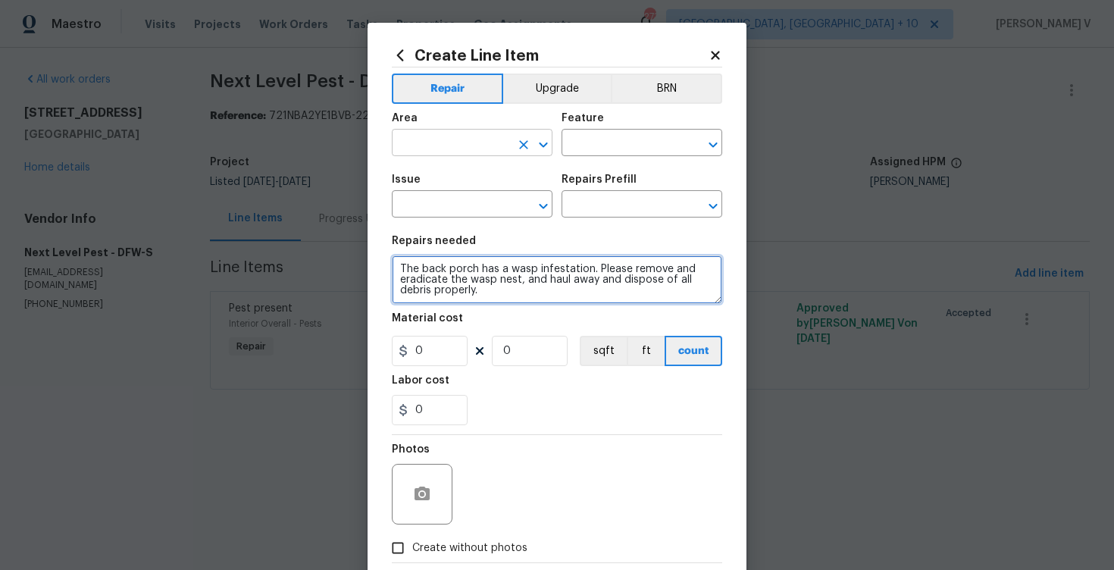
type textarea "The back porch has a wasp infestation. Please remove and eradicate the wasp nes…"
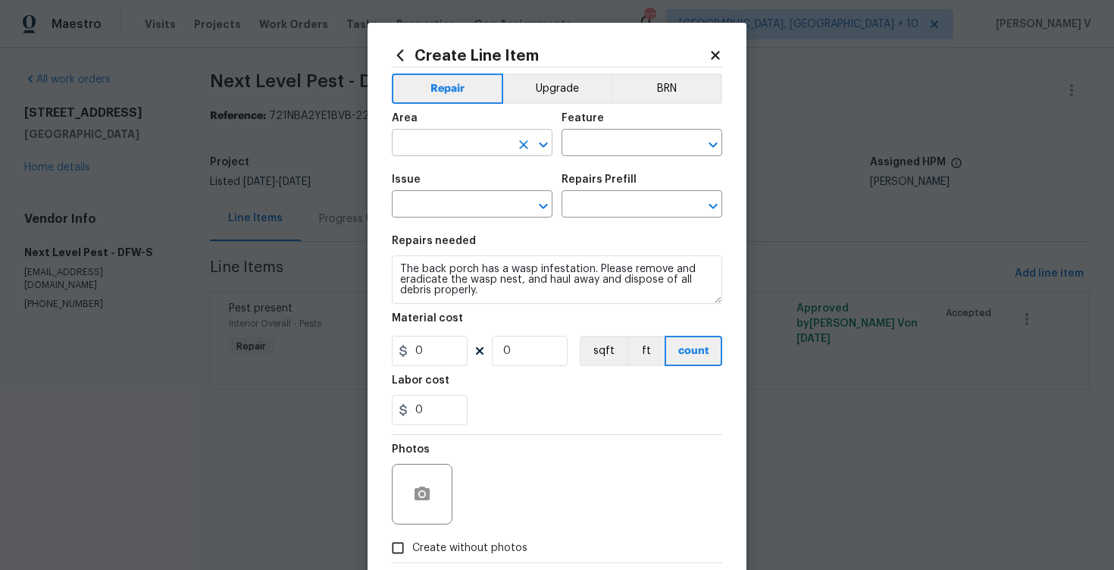
click at [478, 143] on input "text" at bounding box center [451, 144] width 118 height 23
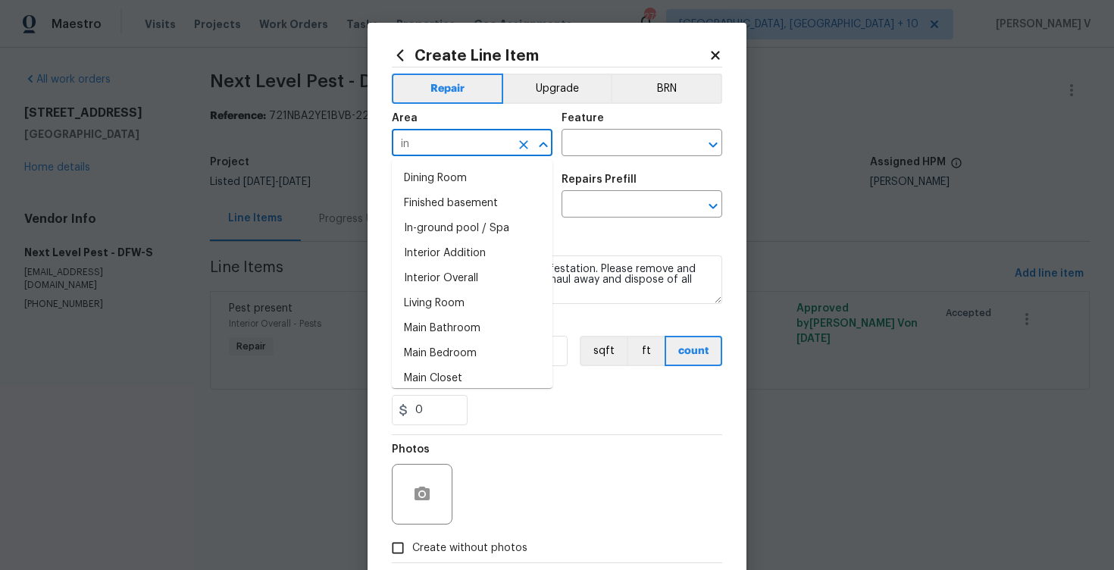
type input "i"
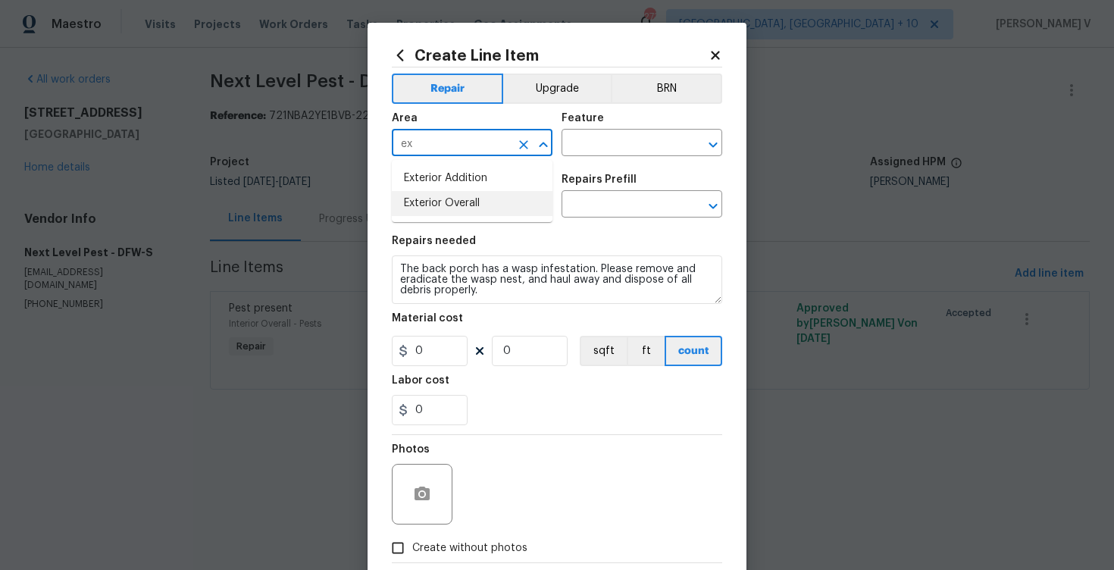
click at [505, 208] on li "Exterior Overall" at bounding box center [472, 203] width 161 height 25
type input "Exterior Overall"
click at [639, 152] on input "text" at bounding box center [621, 144] width 118 height 23
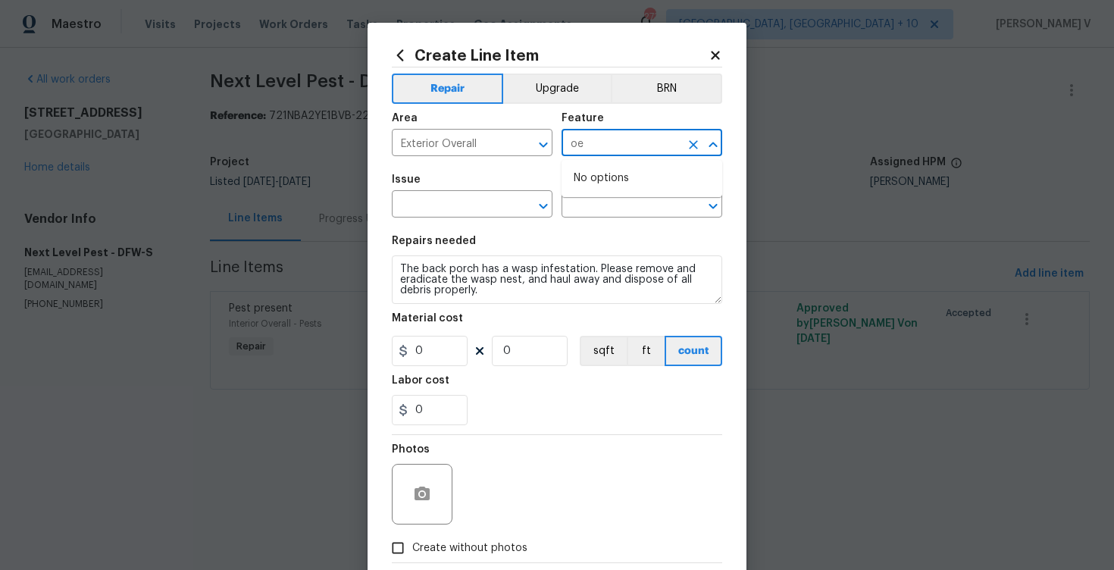
type input "o"
click at [625, 231] on ul "Other Pests" at bounding box center [642, 197] width 161 height 74
click at [599, 204] on li "Pests" at bounding box center [642, 214] width 161 height 25
type input "Pests"
click at [429, 215] on input "text" at bounding box center [451, 205] width 118 height 23
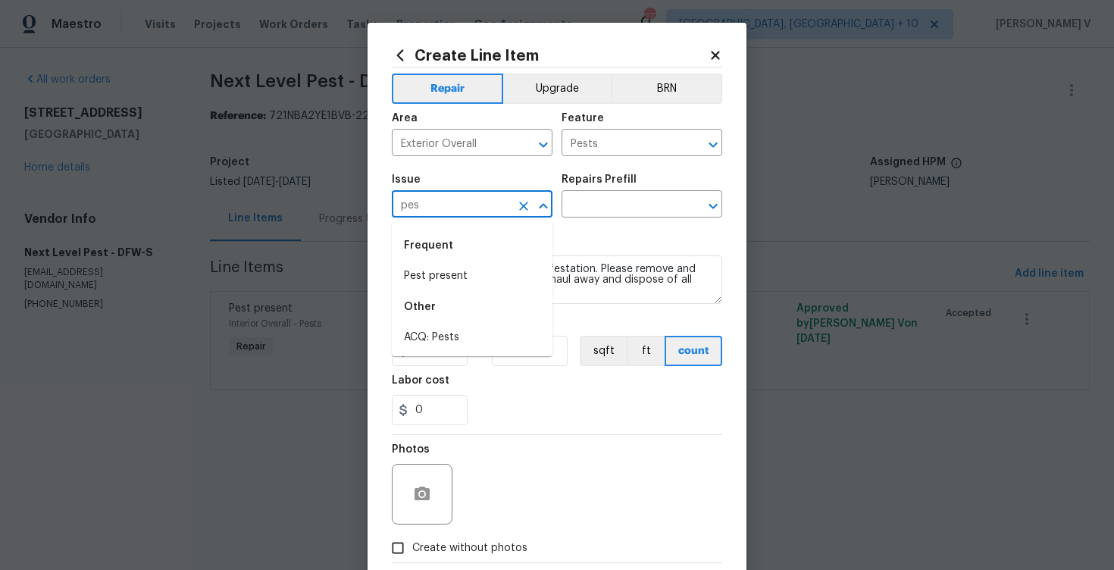
click at [431, 258] on div "Frequent" at bounding box center [472, 245] width 161 height 36
click at [433, 270] on li "Pest present" at bounding box center [472, 276] width 161 height 25
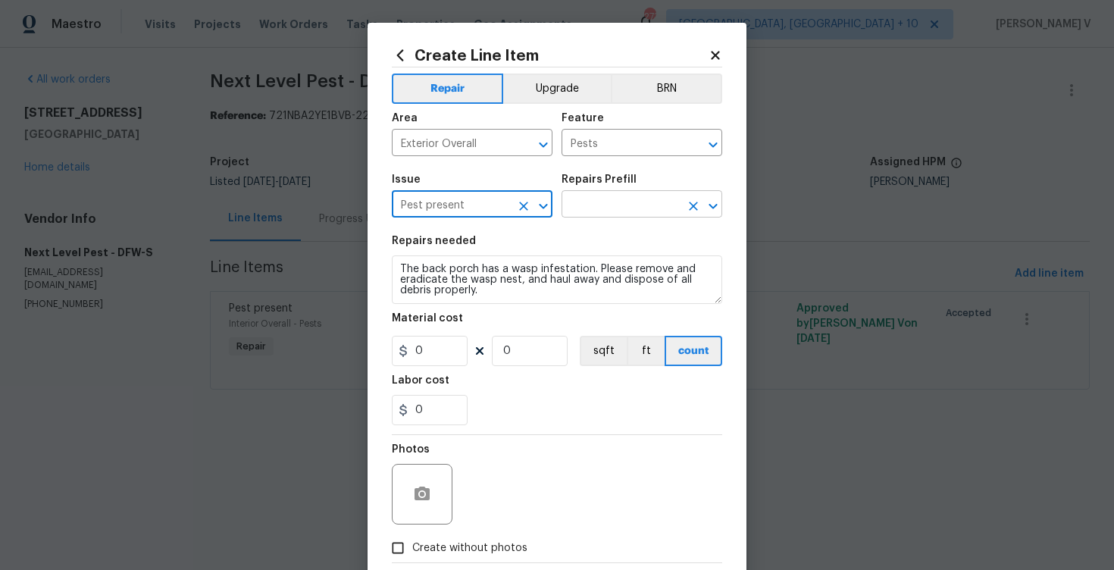
type input "Pest present"
click at [623, 211] on input "text" at bounding box center [621, 205] width 118 height 23
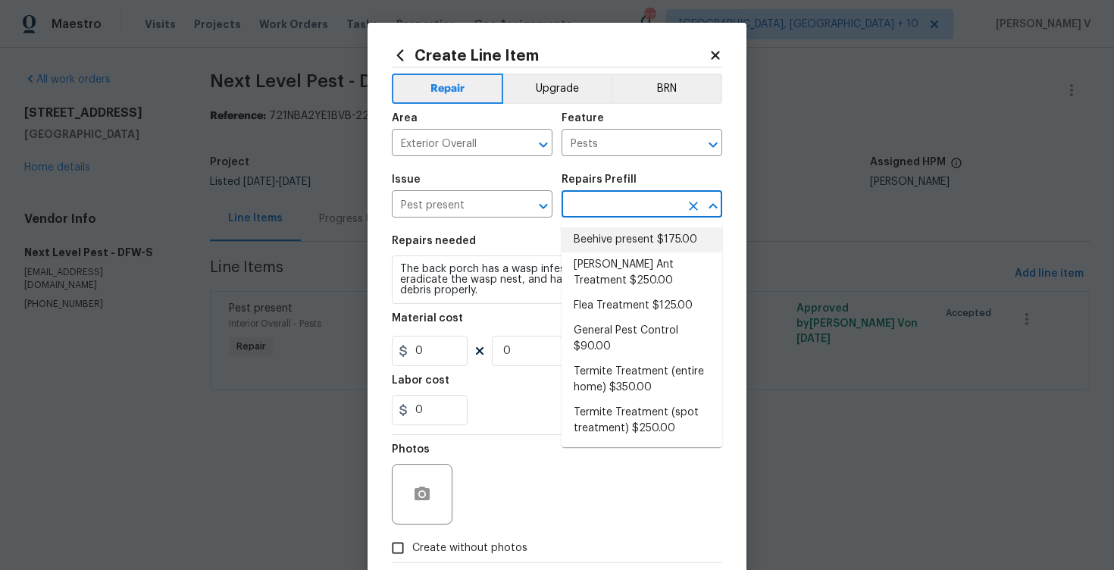
click at [605, 233] on li "Beehive present $175.00" at bounding box center [642, 239] width 161 height 25
type input "Beehive present $175.00"
type textarea "Remove, patch/paint touch up location after removal if needed."
type input "175"
type input "1"
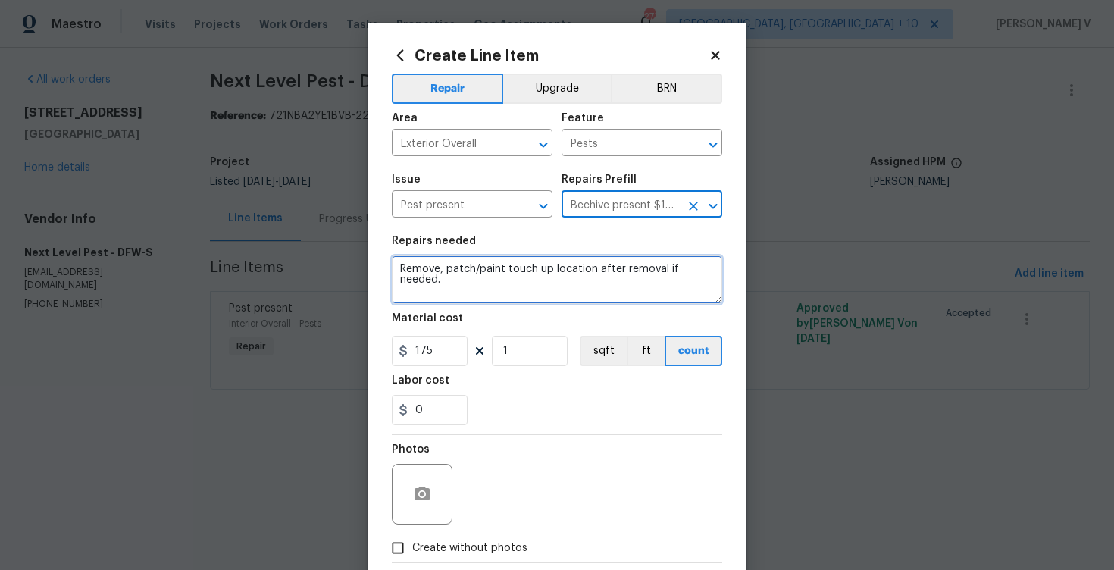
click at [522, 274] on textarea "Remove, patch/paint touch up location after removal if needed." at bounding box center [557, 279] width 331 height 49
paste textarea "The back porch has a wasp infestation. Please remove and eradicate the wasp nes…"
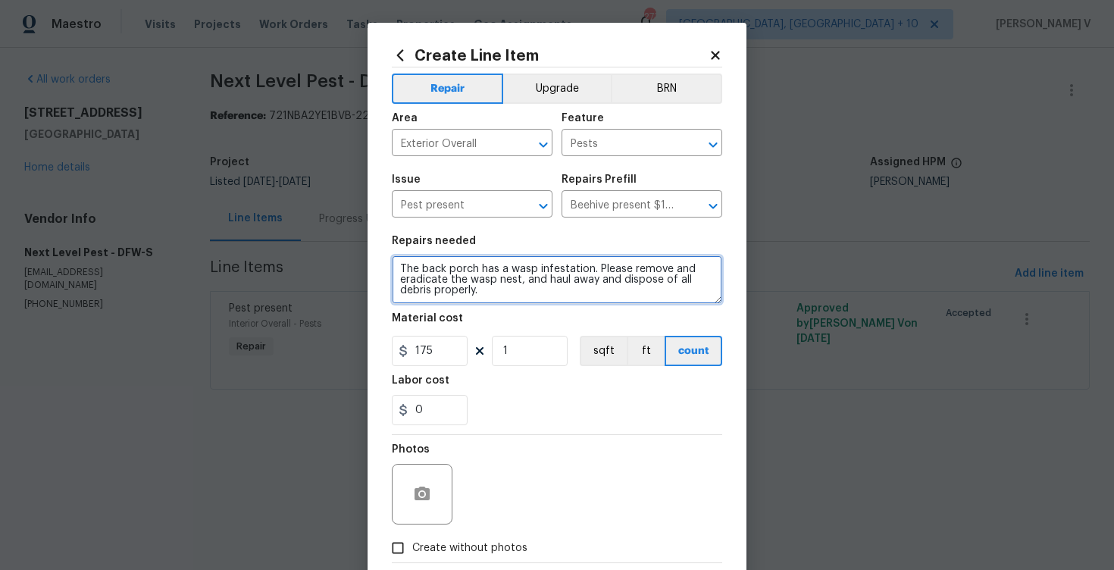
type textarea "The back porch has a wasp infestation. Please remove and eradicate the wasp nes…"
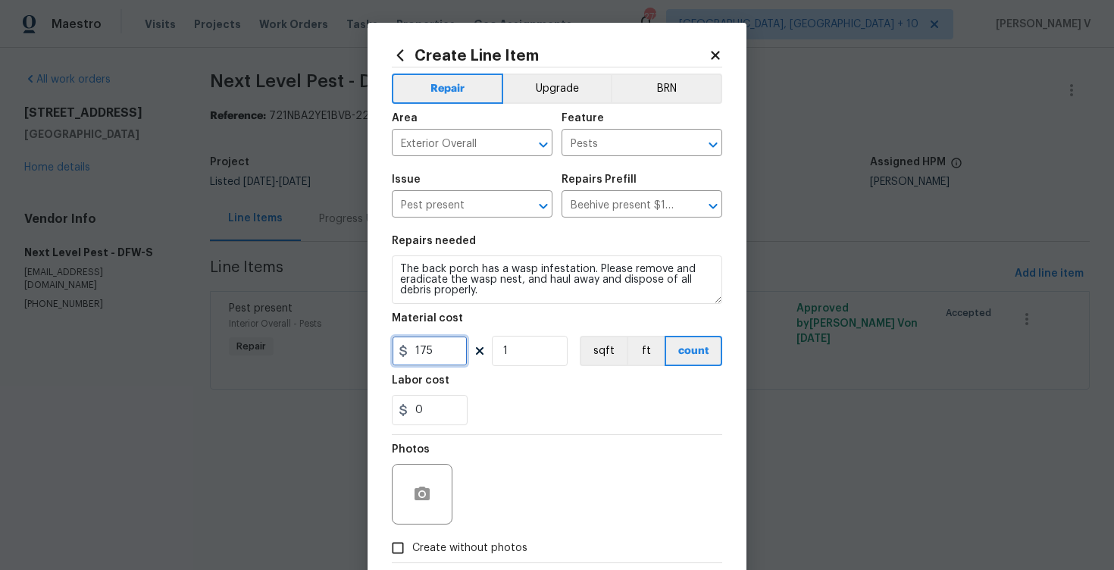
click at [434, 356] on input "175" at bounding box center [430, 351] width 76 height 30
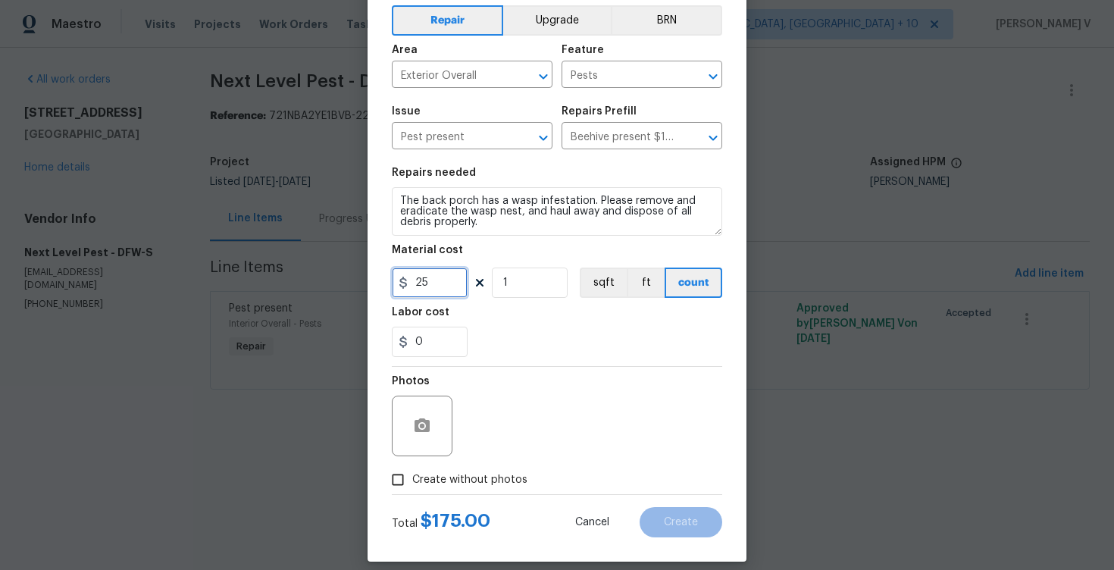
scroll to position [83, 0]
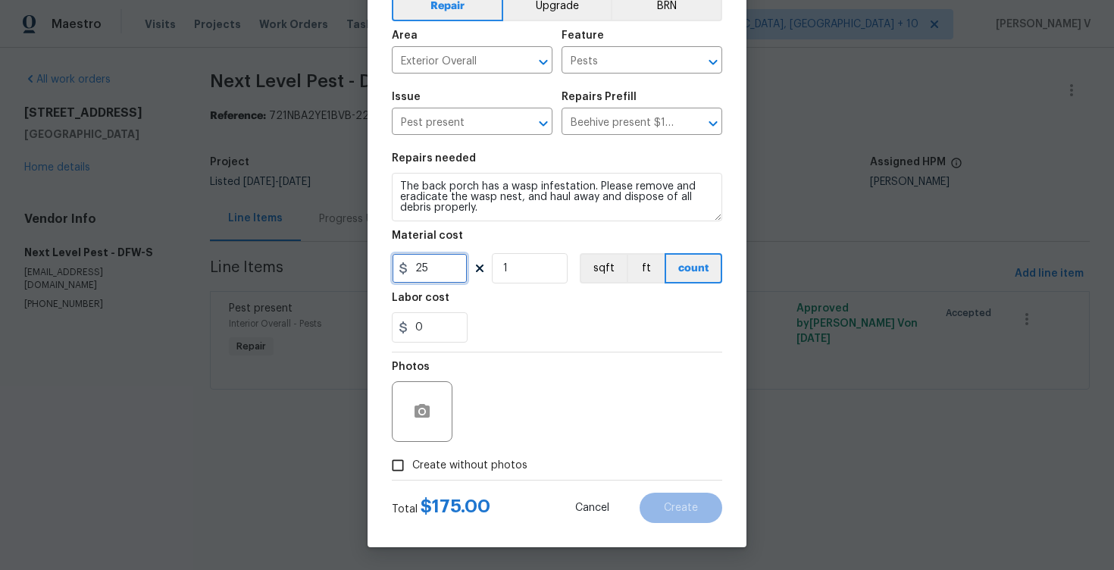
type input "25"
click at [406, 466] on input "Create without photos" at bounding box center [398, 465] width 29 height 29
checkbox input "true"
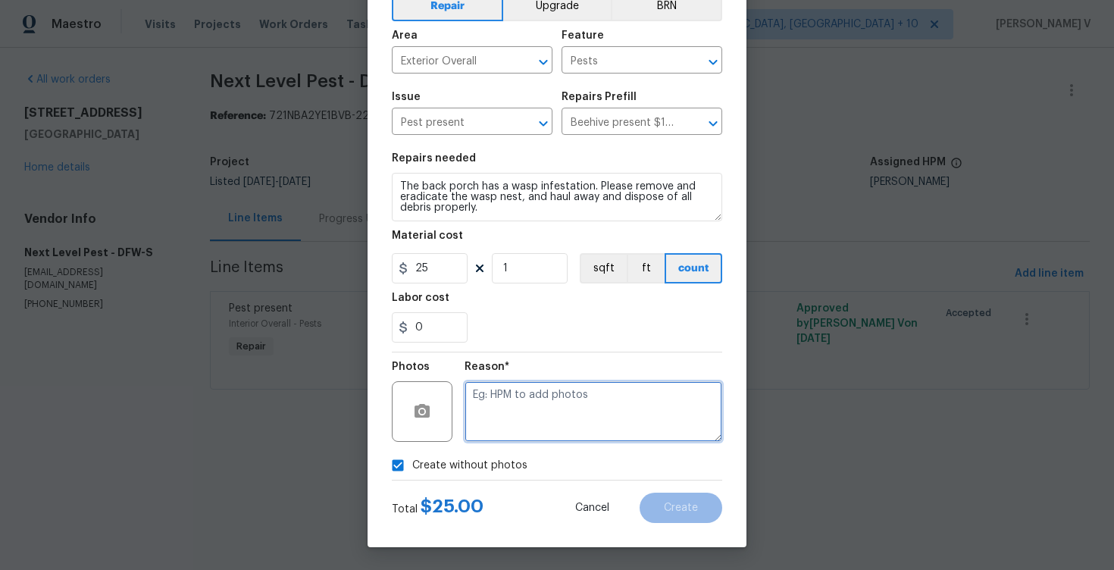
click at [555, 417] on textarea at bounding box center [594, 411] width 258 height 61
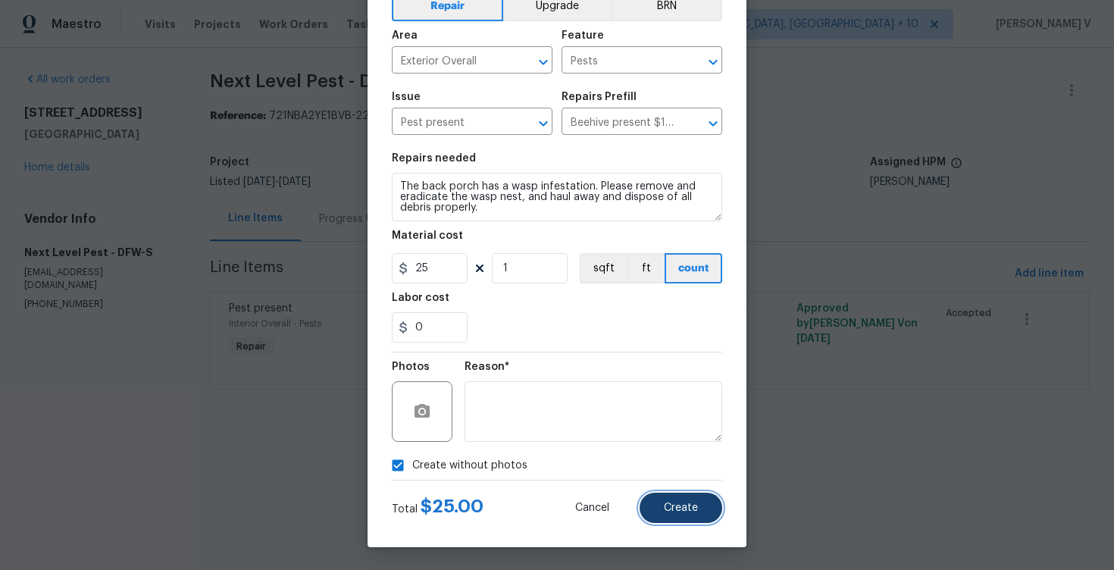
click at [650, 499] on button "Create" at bounding box center [681, 508] width 83 height 30
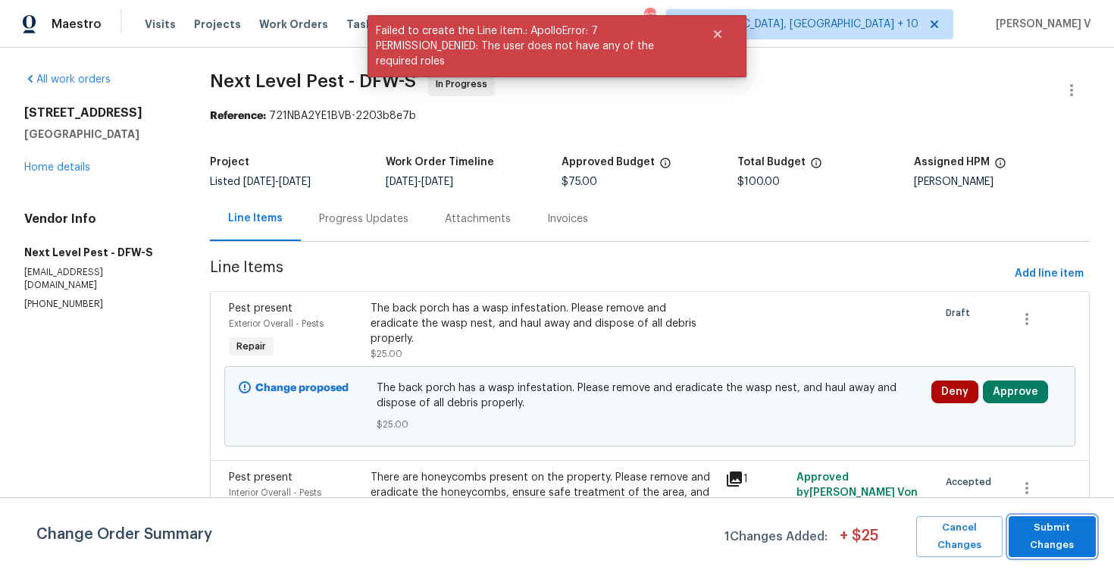
click at [1076, 534] on span "Submit Changes" at bounding box center [1053, 536] width 72 height 35
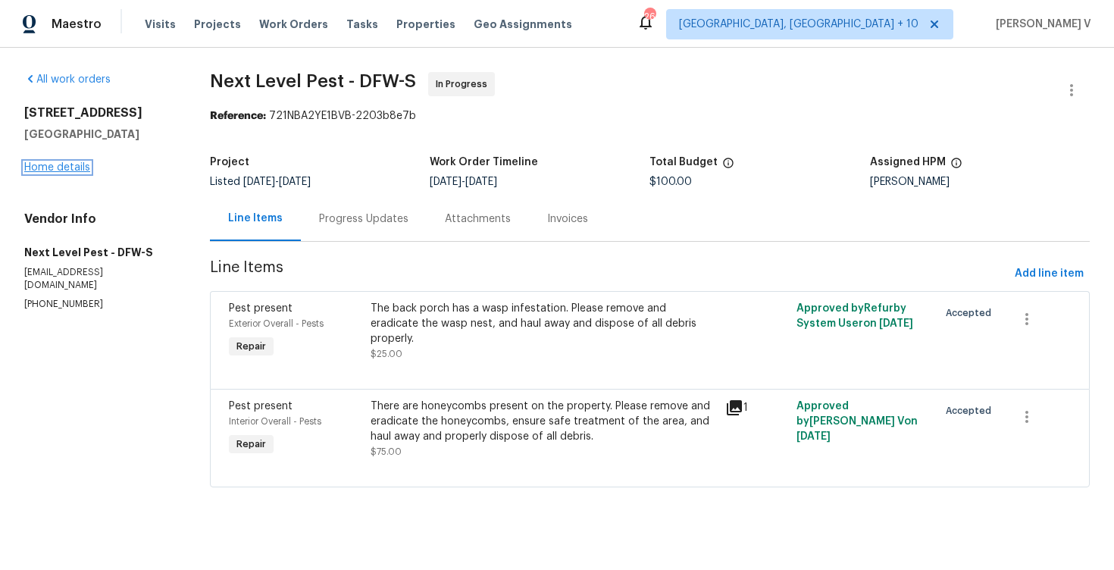
click at [63, 167] on link "Home details" at bounding box center [57, 167] width 66 height 11
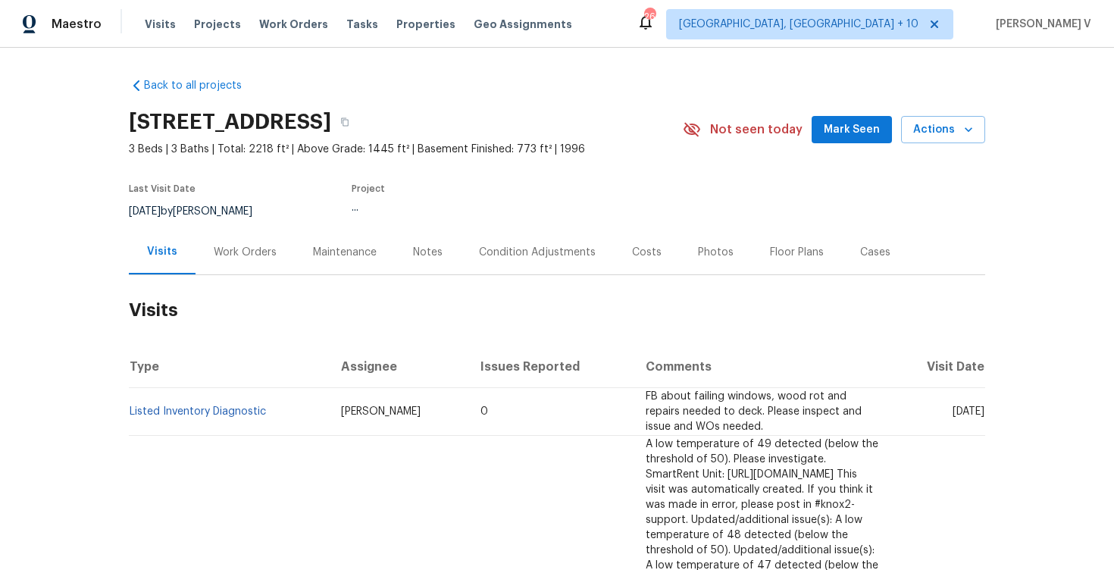
click at [223, 253] on div "Work Orders" at bounding box center [245, 252] width 63 height 15
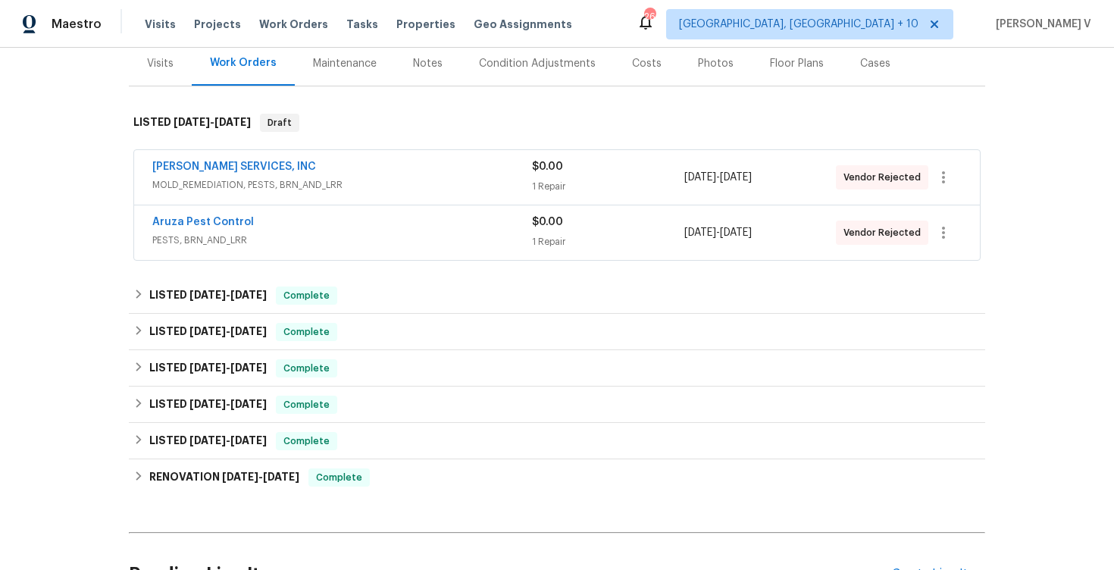
scroll to position [346, 0]
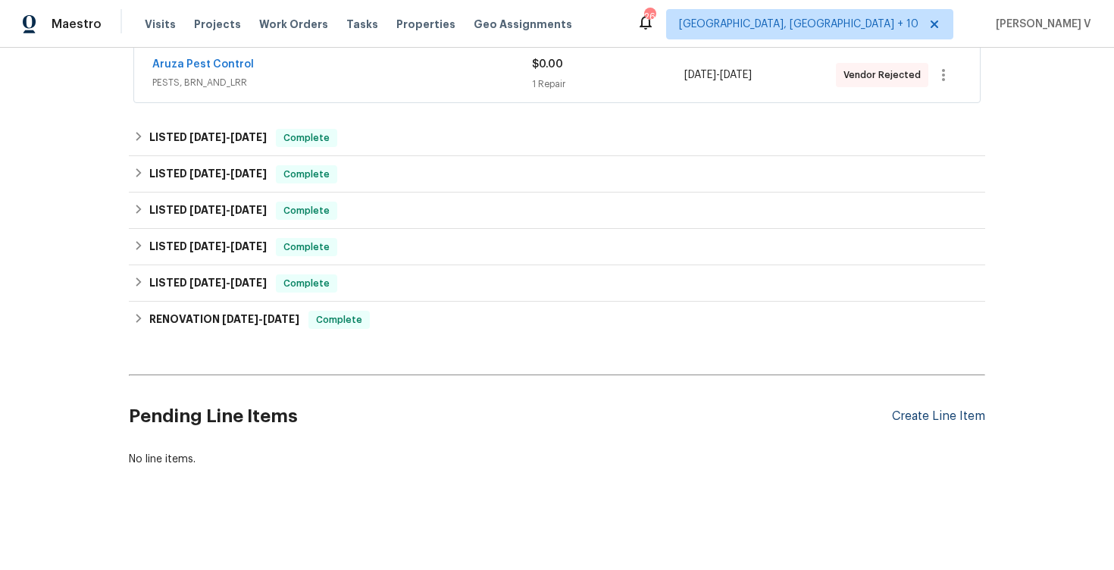
click at [930, 415] on div "Create Line Item" at bounding box center [938, 416] width 93 height 14
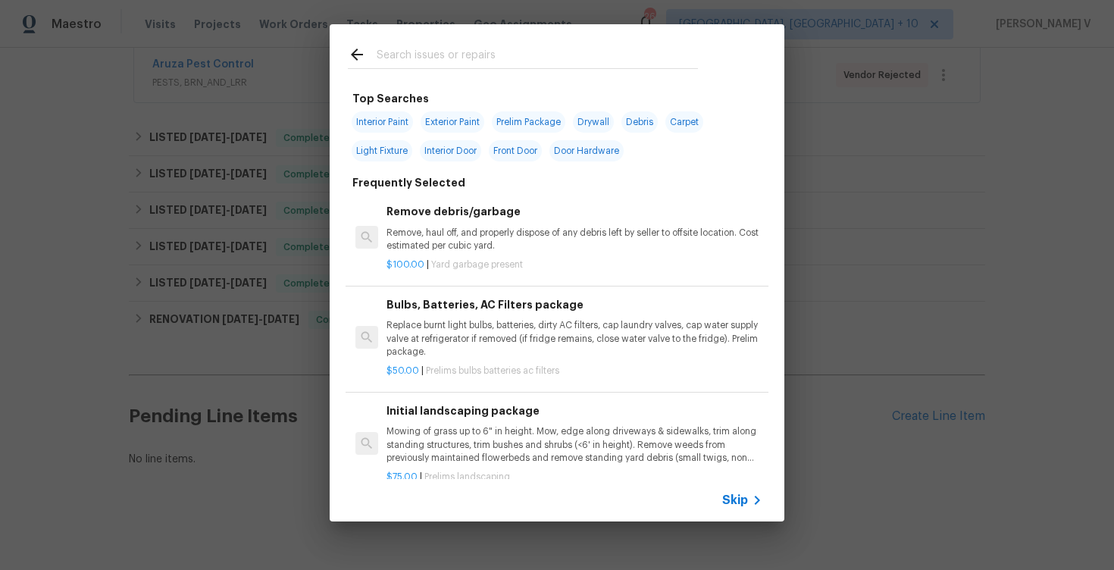
click at [722, 491] on div "Skip" at bounding box center [744, 500] width 44 height 18
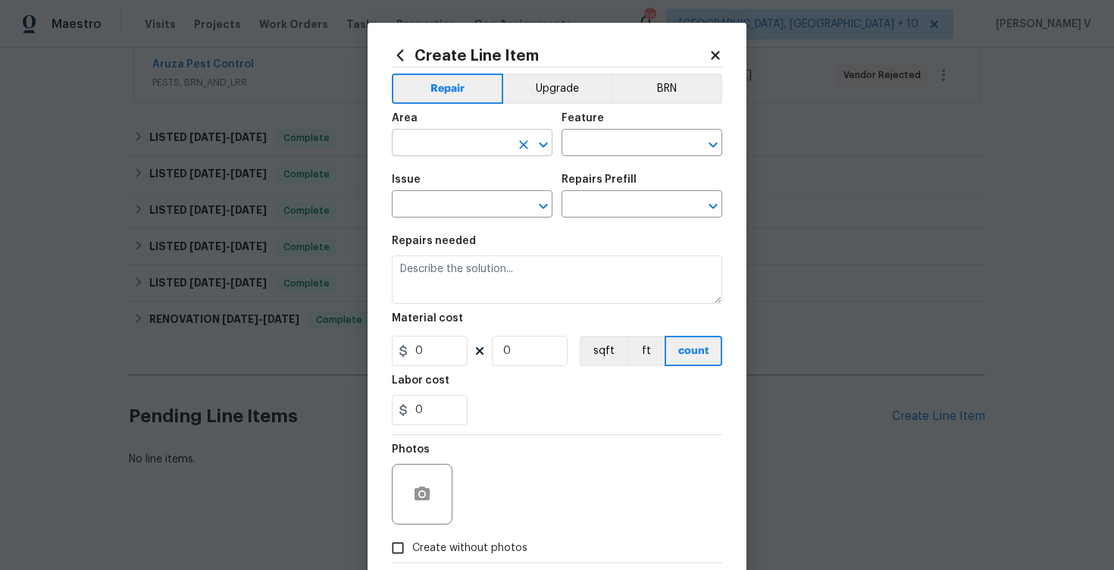
click at [420, 148] on input "text" at bounding box center [451, 144] width 118 height 23
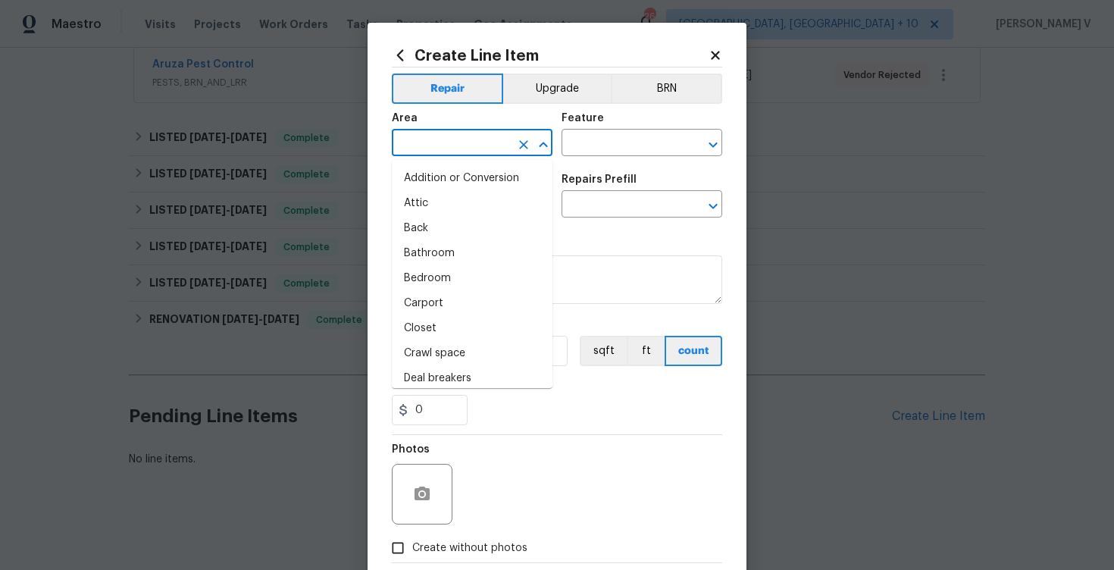
type input "i"
click at [457, 149] on input "nt" at bounding box center [451, 144] width 118 height 23
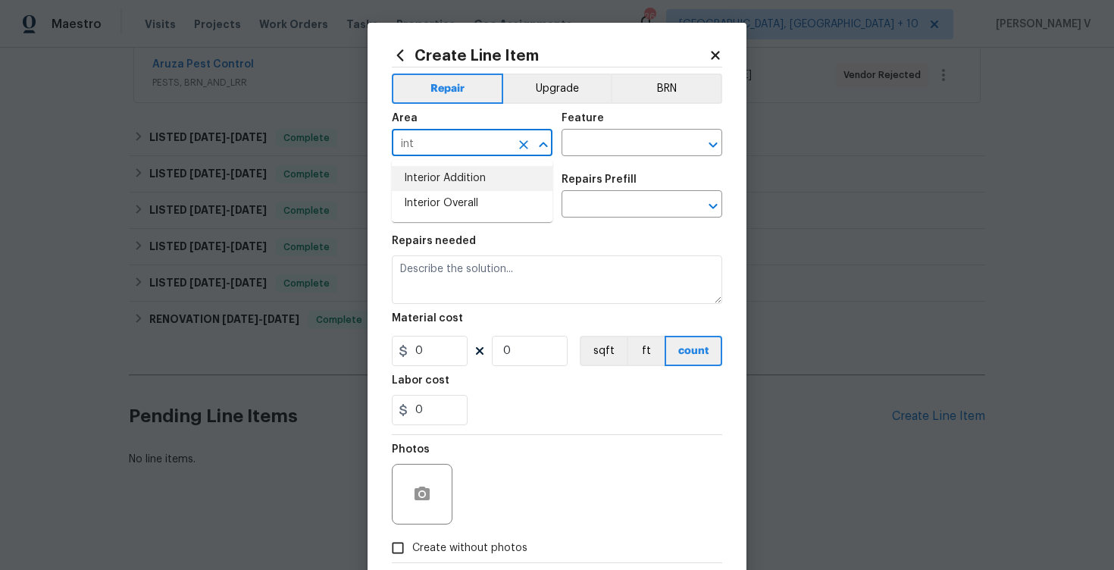
click at [475, 187] on li "Interior Addition" at bounding box center [472, 178] width 161 height 25
click at [474, 140] on input "Interior Addition" at bounding box center [451, 144] width 118 height 23
click at [480, 205] on li "Interior Overall" at bounding box center [472, 203] width 161 height 25
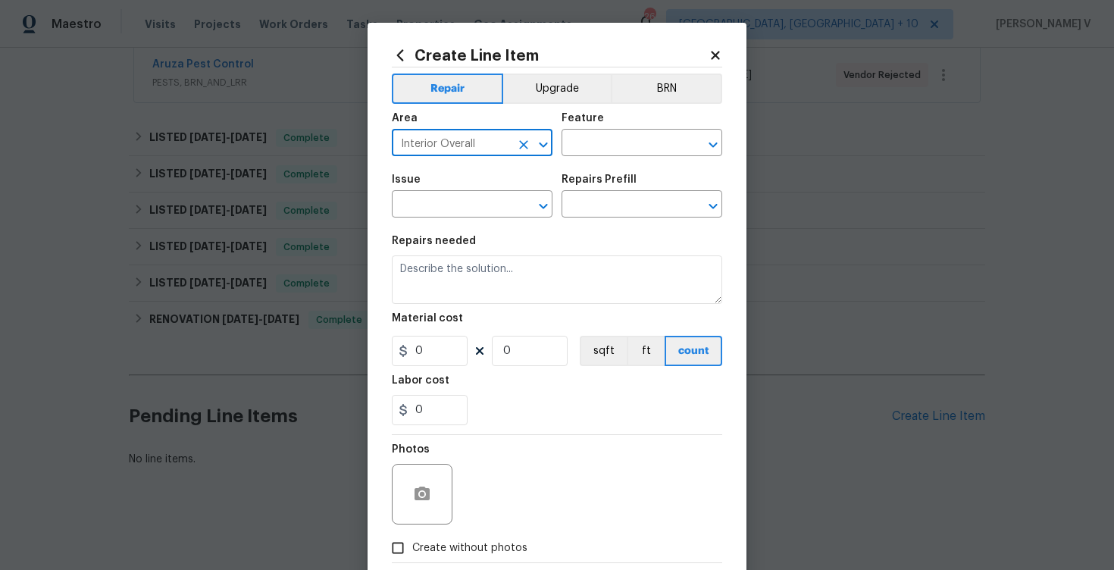
type input "Interior Overall"
click at [593, 161] on div "Area Interior Overall ​ Feature ​" at bounding box center [557, 134] width 331 height 61
click at [615, 149] on input "text" at bounding box center [621, 144] width 118 height 23
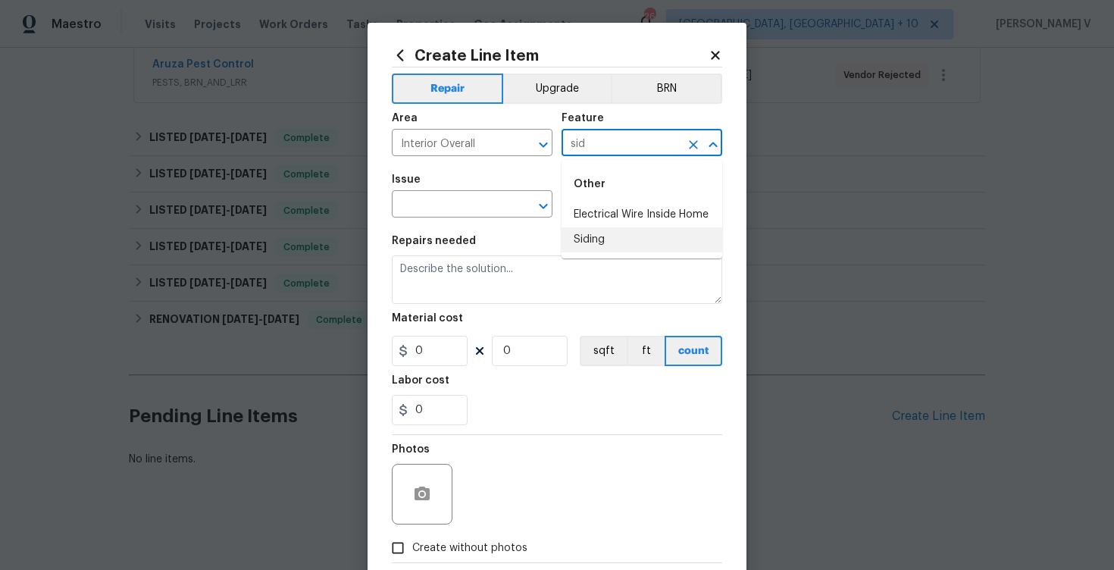
click at [617, 232] on li "Siding" at bounding box center [642, 239] width 161 height 25
type input "Siding"
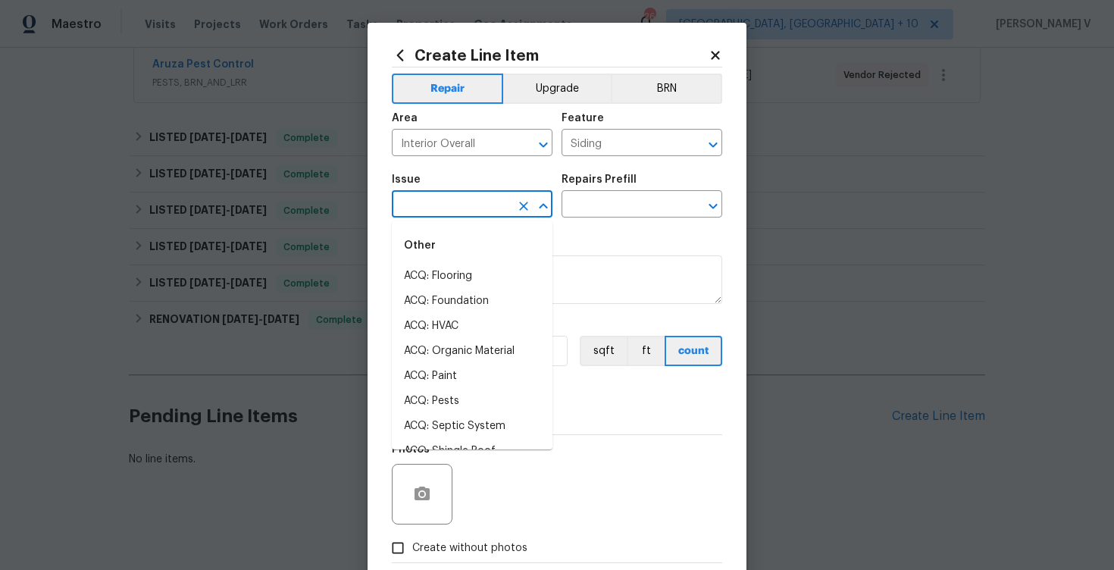
click at [438, 205] on input "text" at bounding box center [451, 205] width 118 height 23
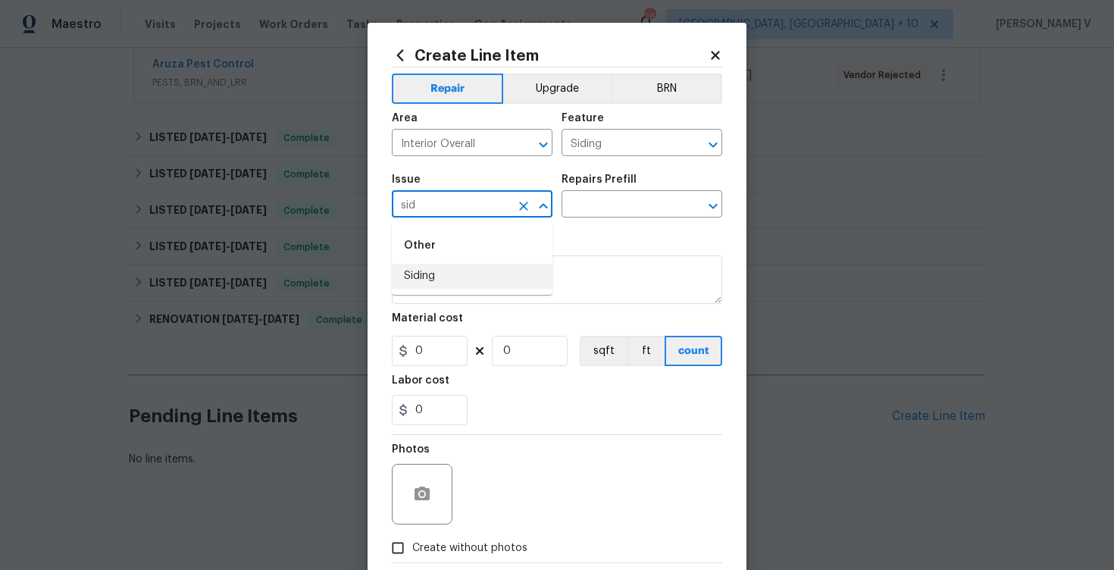
click at [443, 265] on li "Siding" at bounding box center [472, 276] width 161 height 25
type input "Siding"
click at [620, 192] on div "Repairs Prefill" at bounding box center [642, 184] width 161 height 20
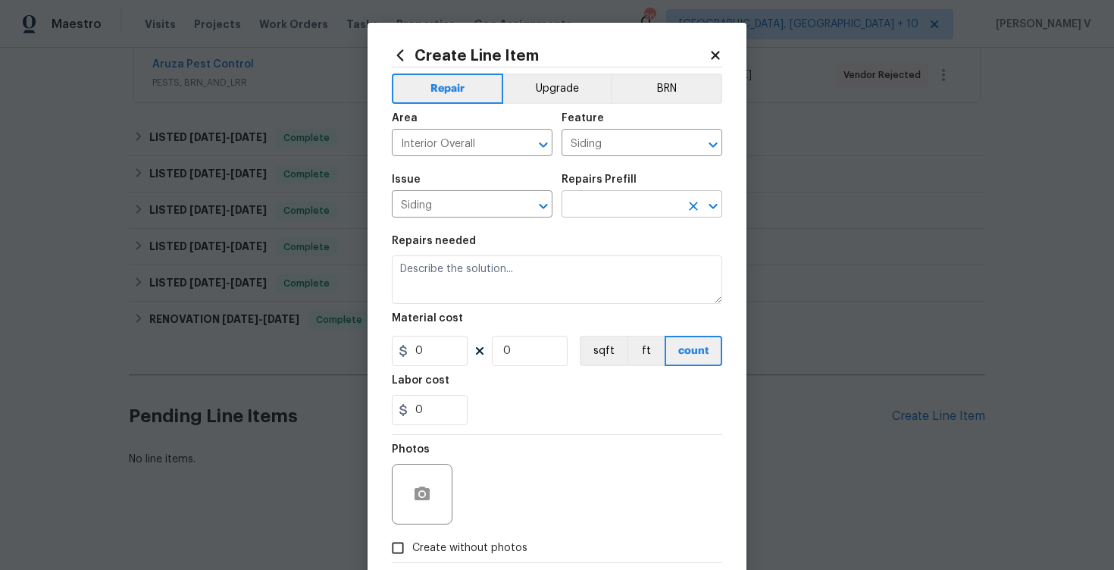
click at [608, 205] on input "text" at bounding box center [621, 205] width 118 height 23
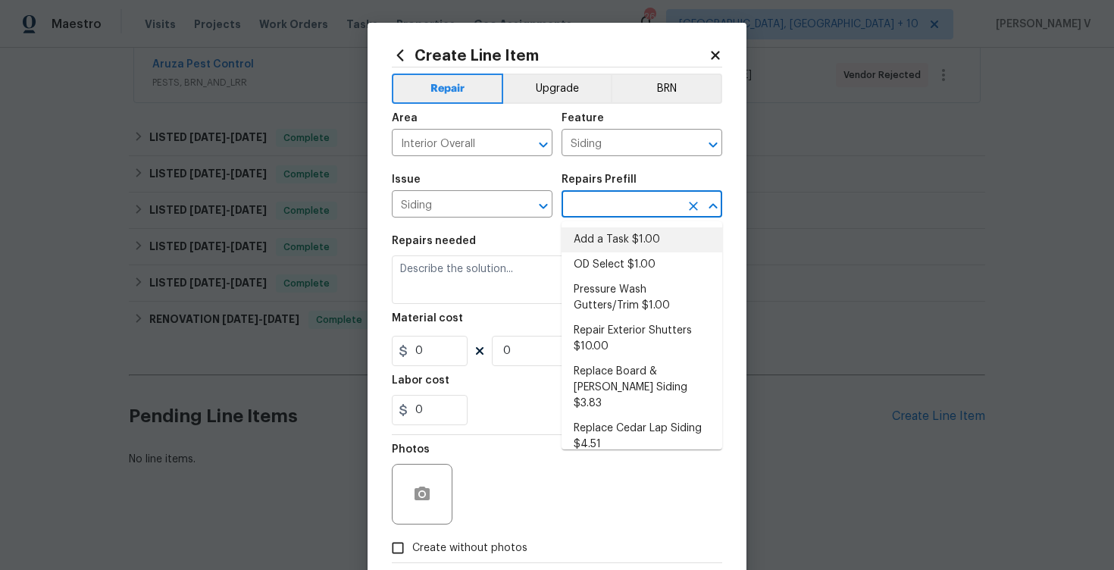
click at [605, 239] on li "Add a Task $1.00" at bounding box center [642, 239] width 161 height 25
type input "Add a Task $1.00"
type textarea "HPM to detail"
type input "1"
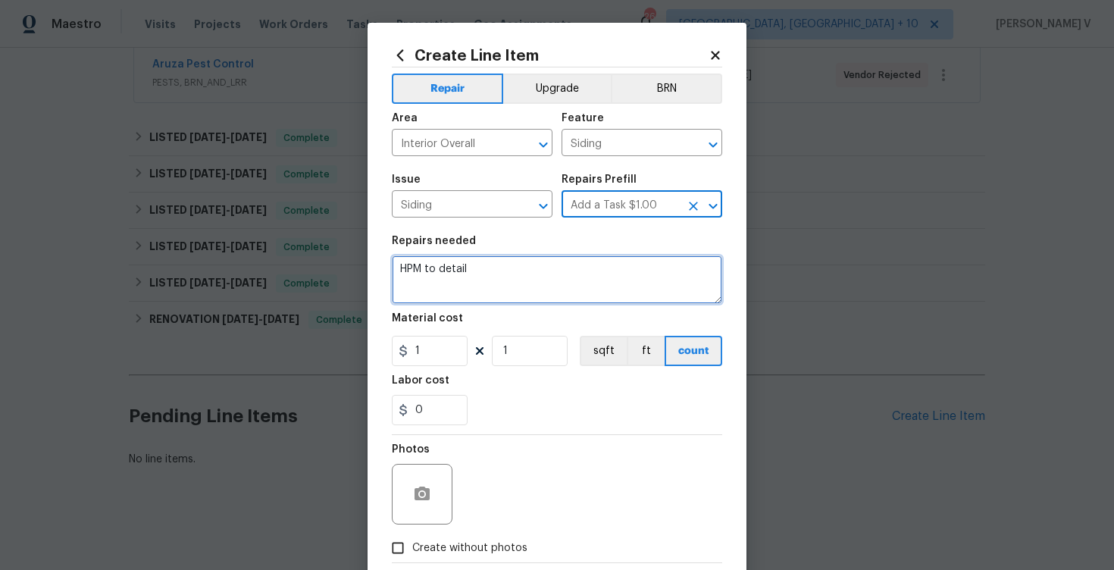
click at [493, 297] on textarea "HPM to detail" at bounding box center [557, 279] width 331 height 49
paste textarea "Siding has come off the back of the house. Please inspect and provide an estima…"
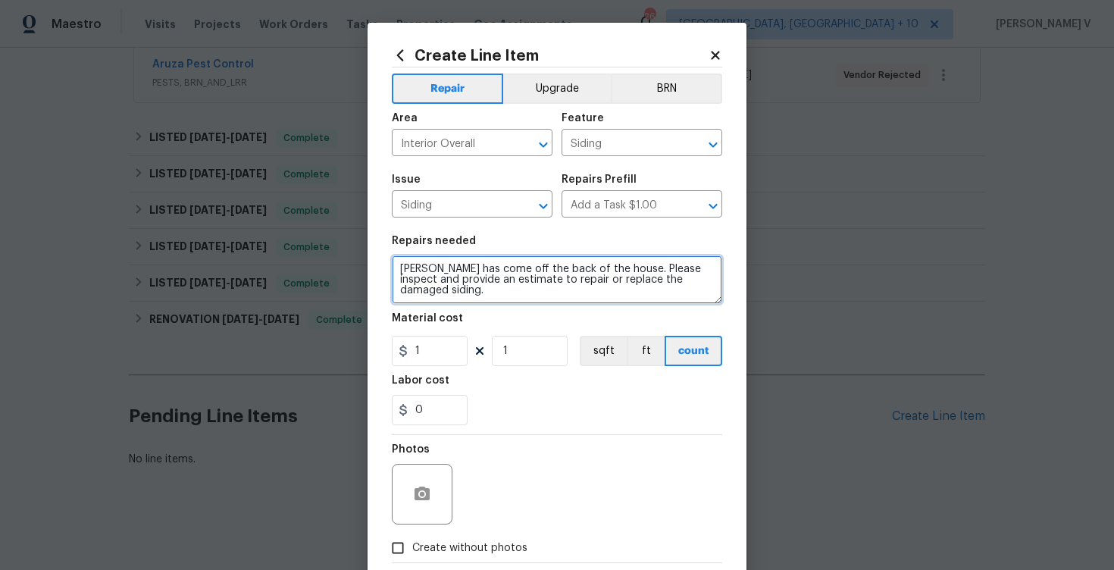
type textarea "Siding has come off the back of the house. Please inspect and provide an estima…"
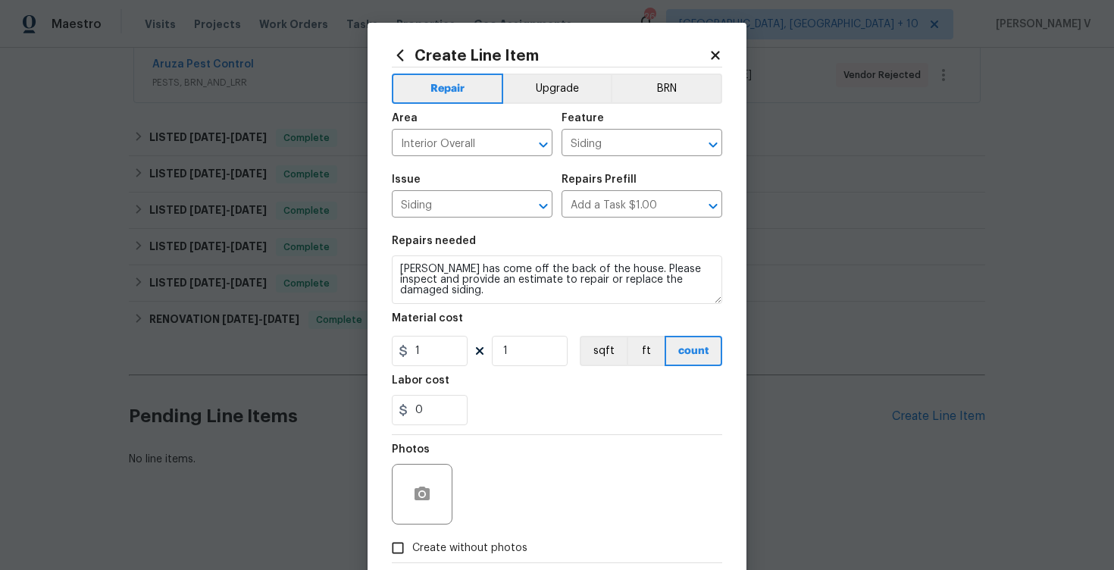
click at [428, 371] on section "Repairs needed Siding has come off the back of the house. Please inspect and pr…" at bounding box center [557, 331] width 331 height 208
click at [441, 356] on input "1" at bounding box center [430, 351] width 76 height 30
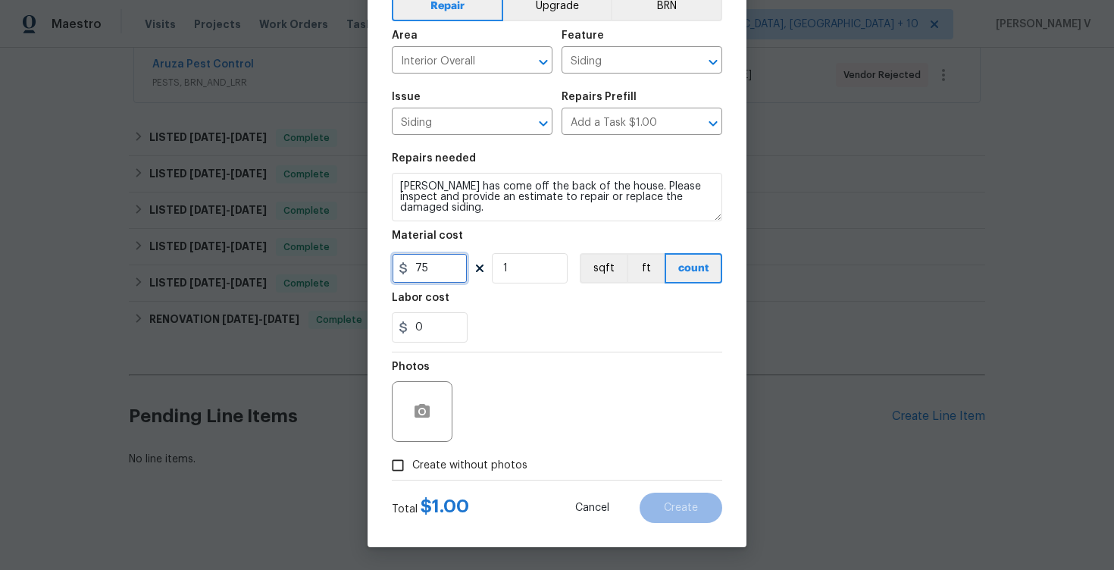
type input "75"
click at [402, 468] on input "Create without photos" at bounding box center [398, 465] width 29 height 29
checkbox input "true"
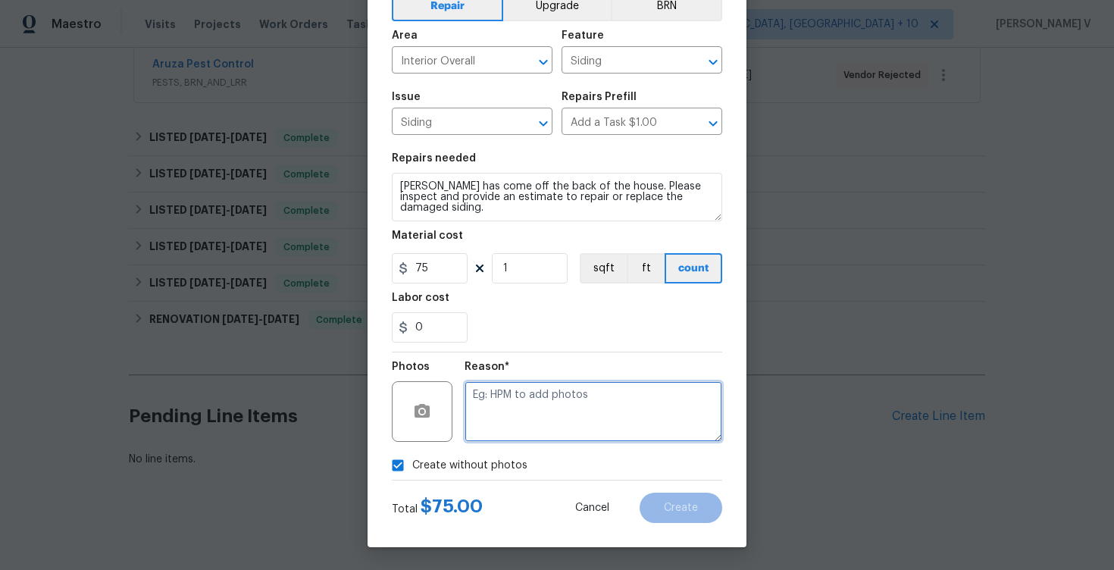
click at [582, 408] on textarea at bounding box center [594, 411] width 258 height 61
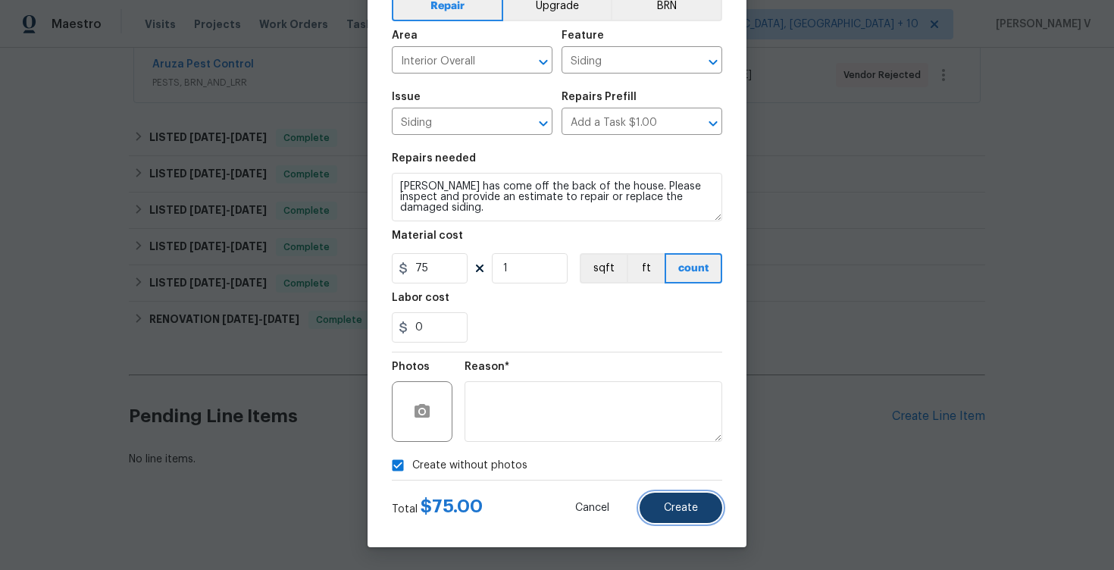
click at [681, 498] on button "Create" at bounding box center [681, 508] width 83 height 30
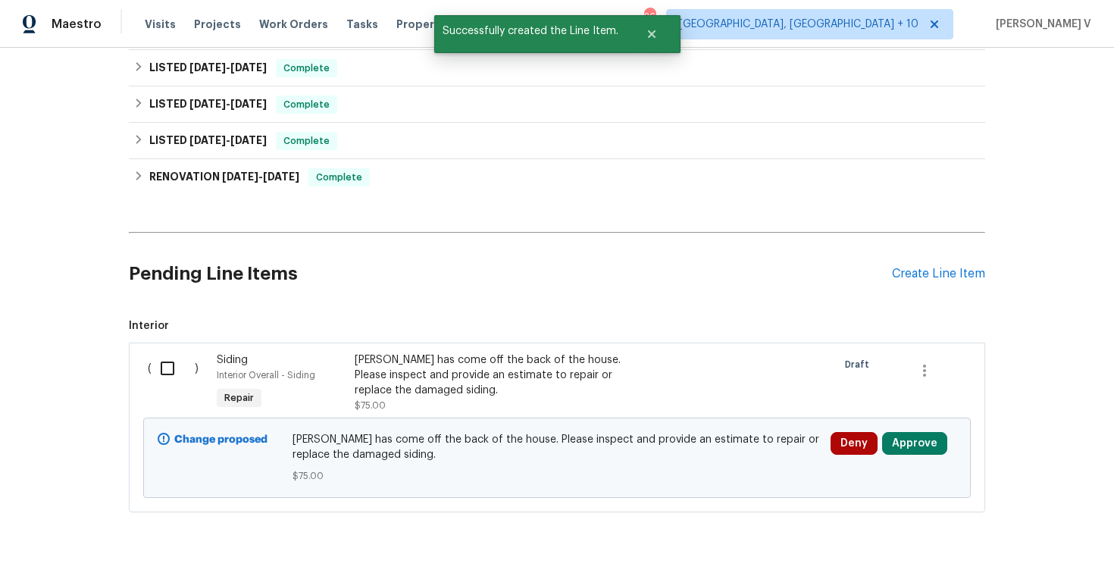
scroll to position [534, 0]
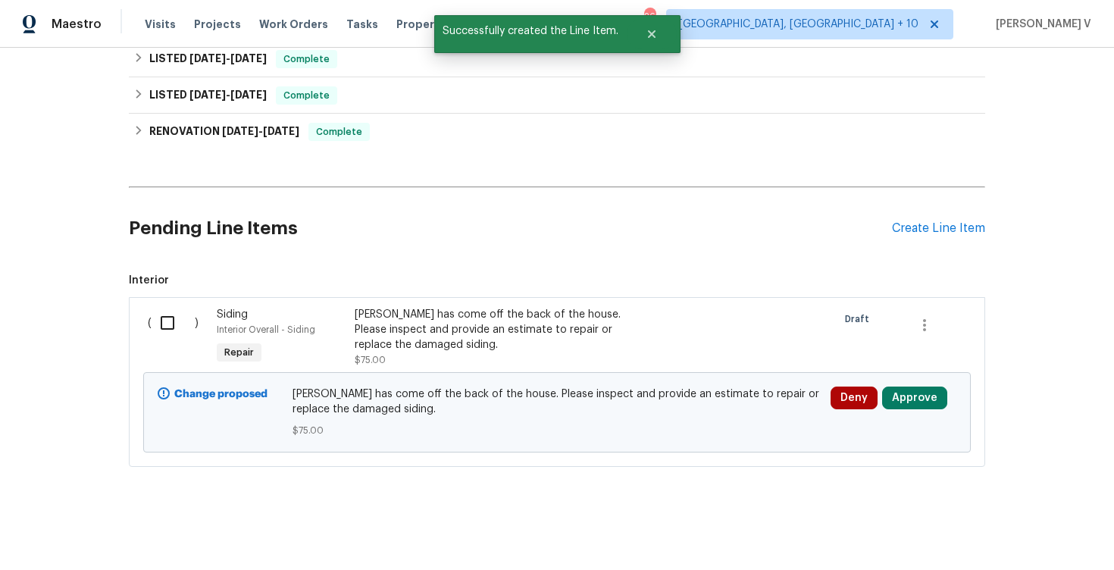
click at [159, 325] on input "checkbox" at bounding box center [173, 323] width 43 height 32
checkbox input "true"
click at [1056, 544] on button "Create Work Order" at bounding box center [1027, 533] width 125 height 28
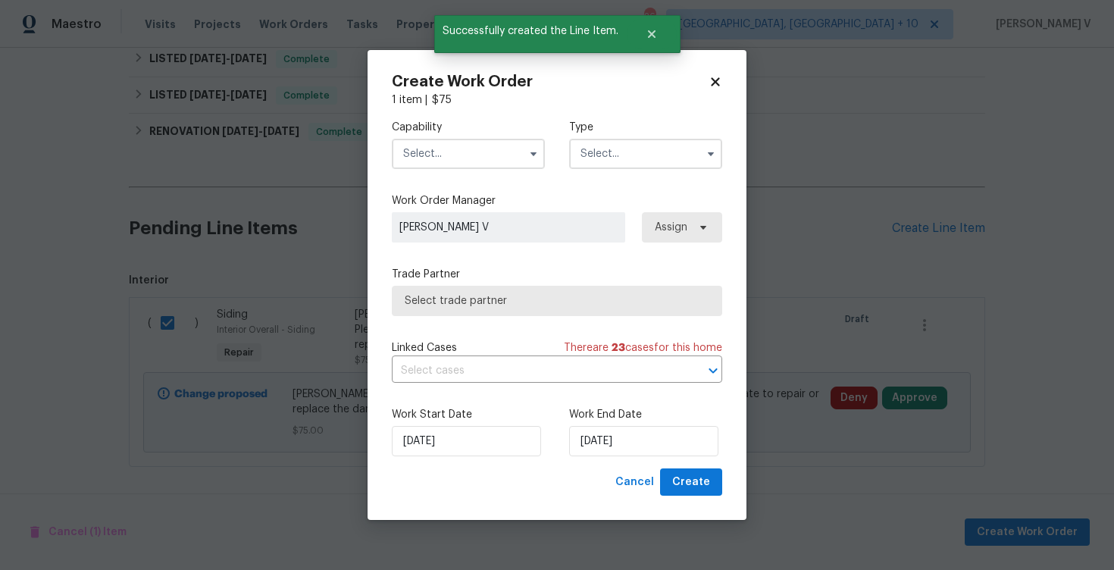
click at [443, 156] on input "text" at bounding box center [468, 154] width 153 height 30
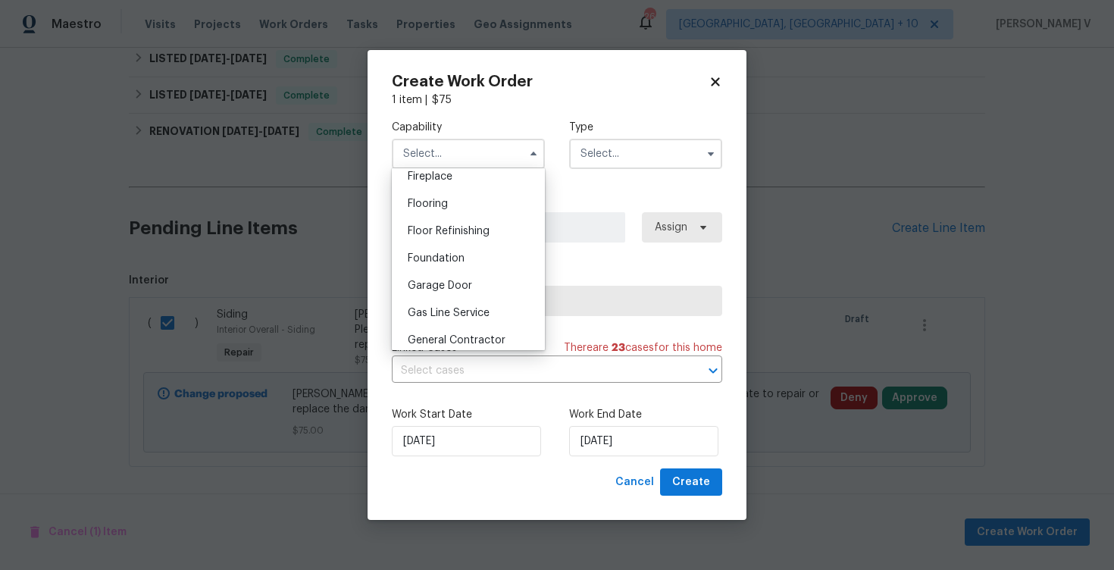
scroll to position [703, 0]
click at [448, 303] on div "Handyman" at bounding box center [469, 315] width 146 height 27
type input "Handyman"
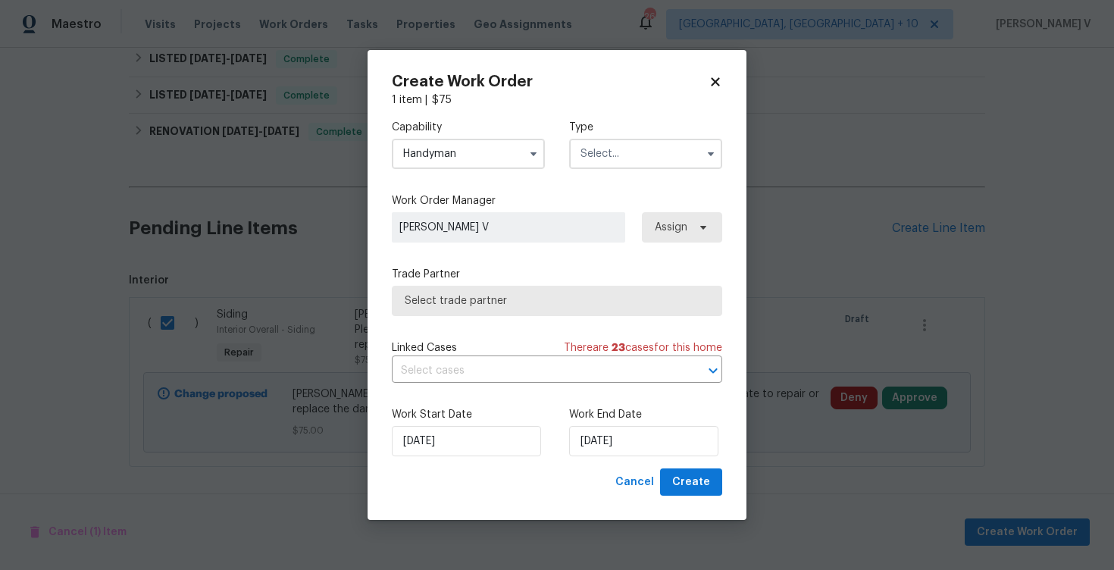
click at [657, 163] on input "text" at bounding box center [645, 154] width 153 height 30
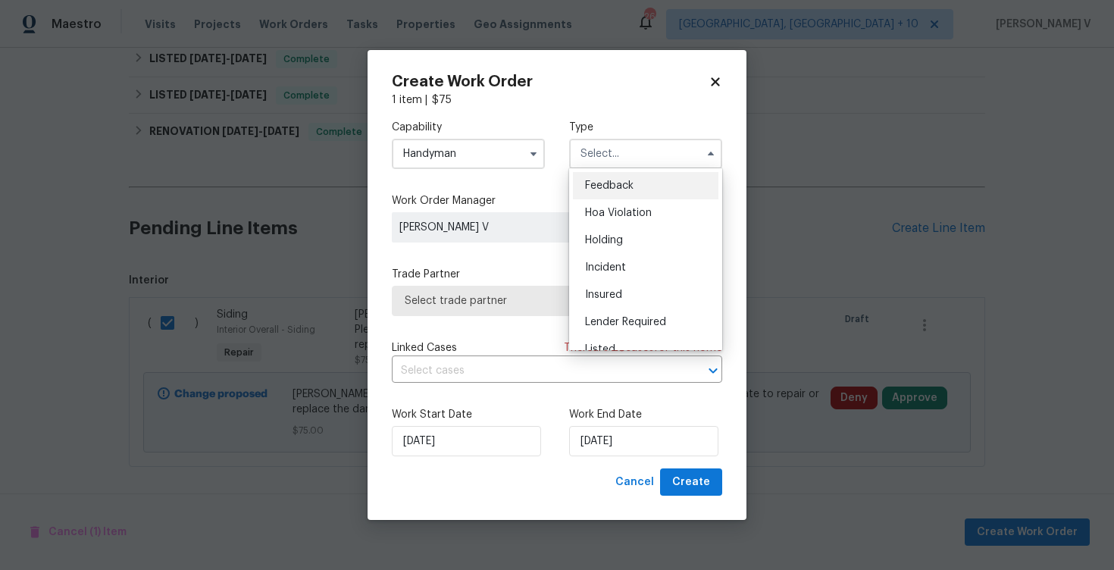
click at [618, 181] on span "Feedback" at bounding box center [609, 185] width 49 height 11
type input "Feedback"
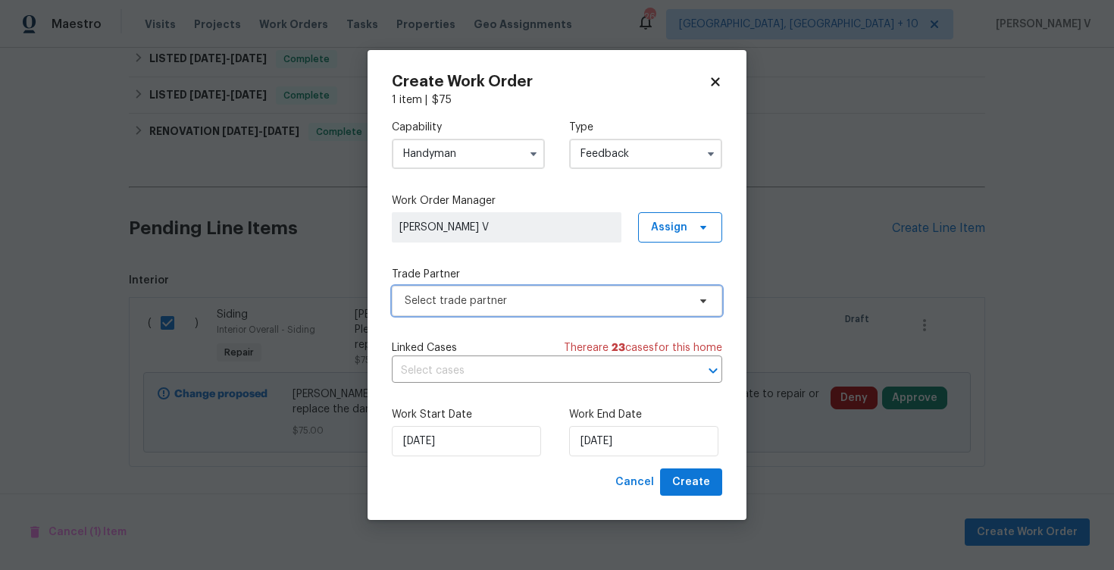
click at [511, 299] on span "Select trade partner" at bounding box center [546, 300] width 283 height 15
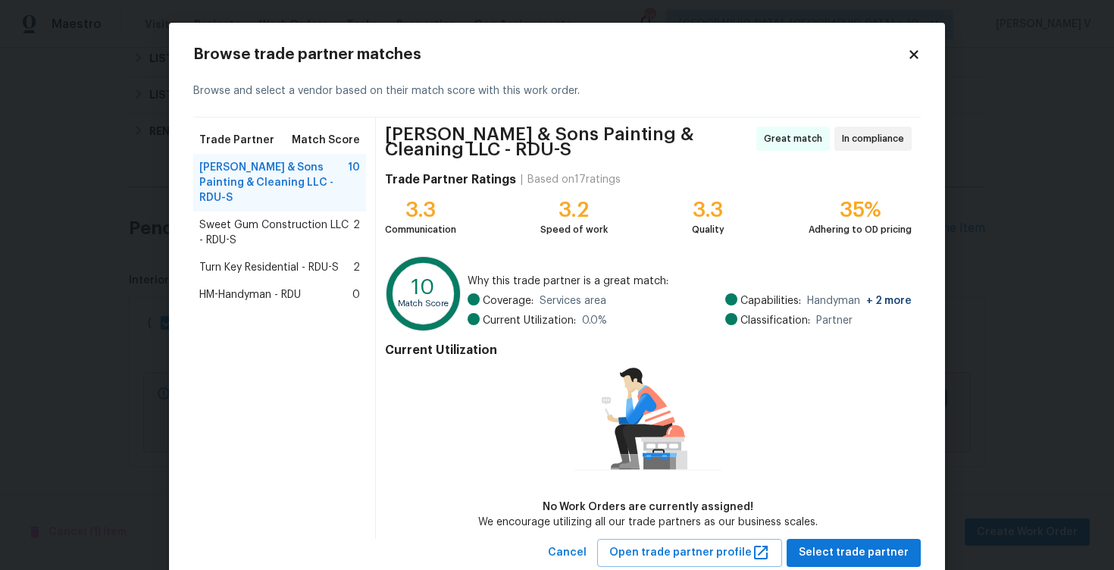
scroll to position [42, 0]
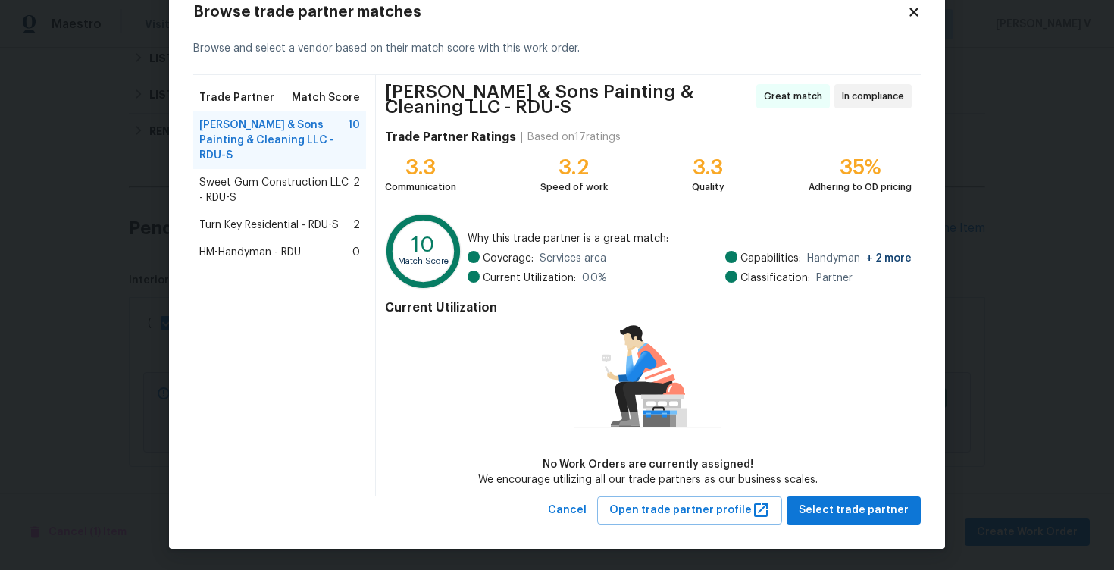
click at [284, 179] on span "Sweet Gum Construction LLC - RDU-S" at bounding box center [276, 190] width 154 height 30
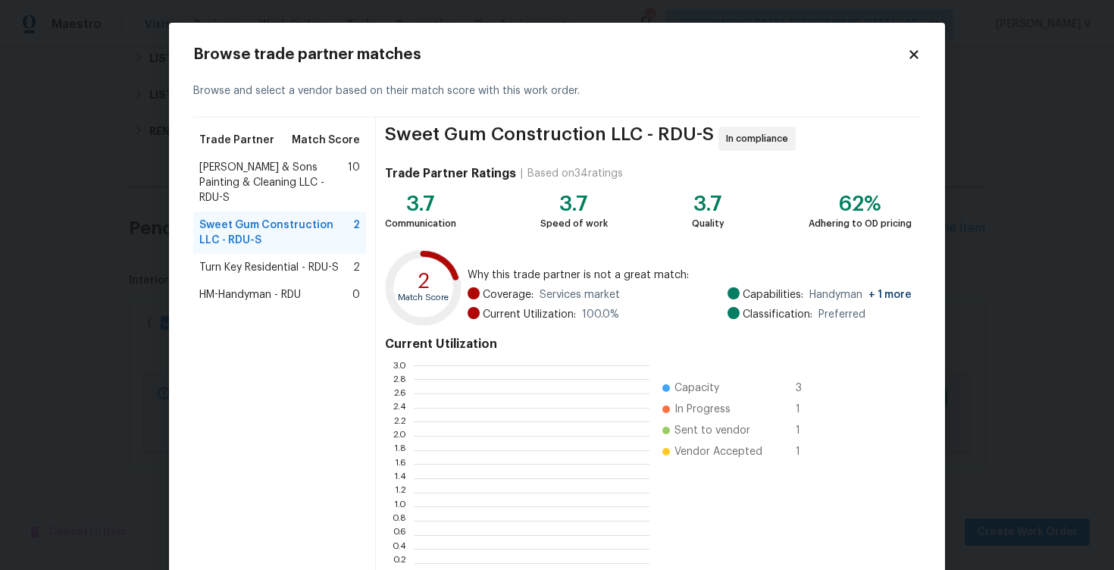
scroll to position [212, 236]
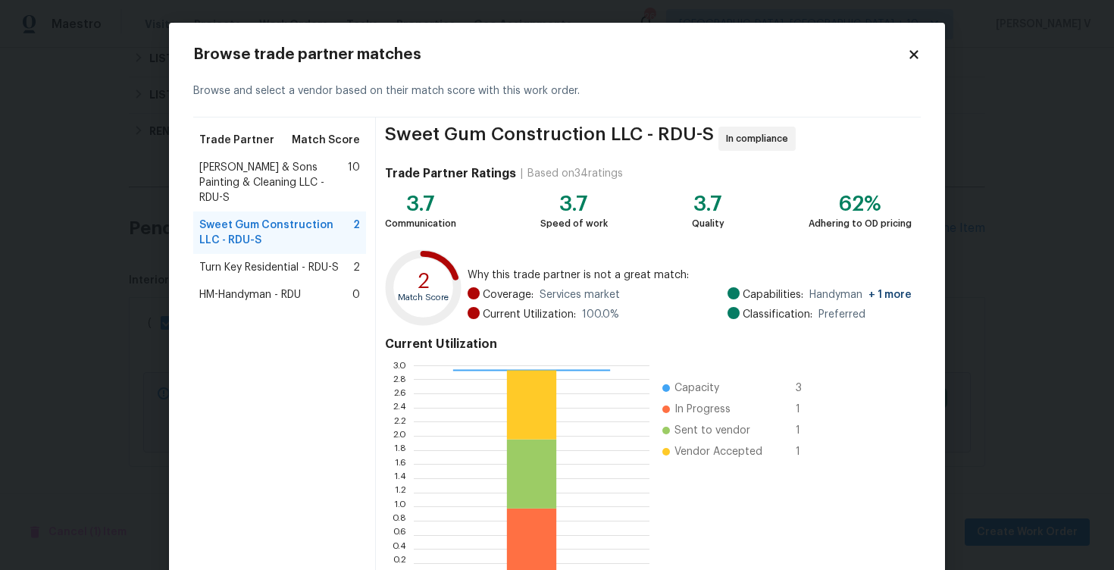
click at [343, 166] on span "Hodge & Sons Painting & Cleaning LLC - RDU-S" at bounding box center [273, 182] width 149 height 45
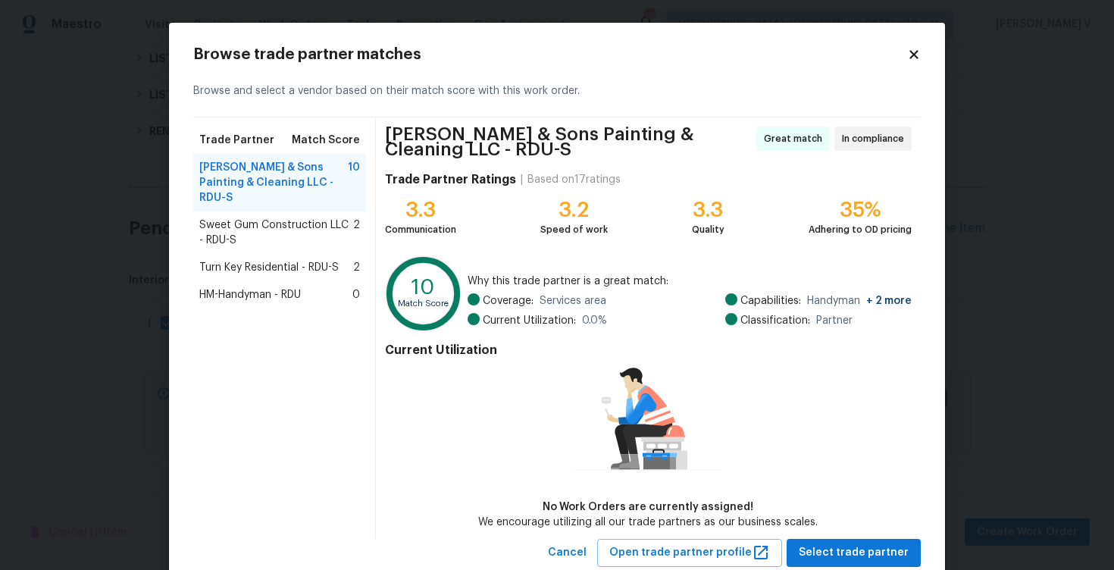
scroll to position [42, 0]
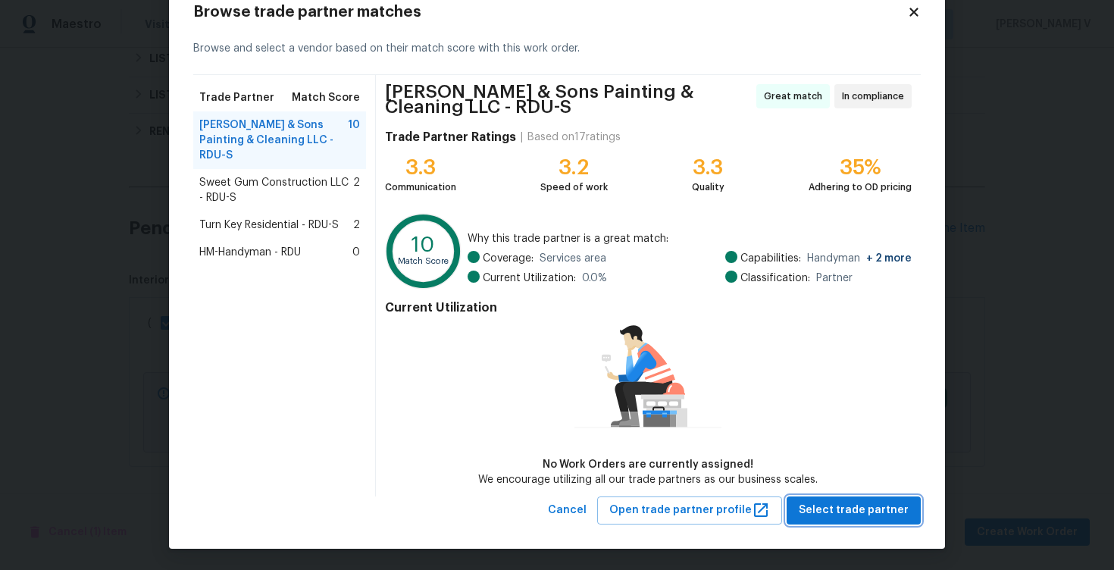
click at [830, 513] on span "Select trade partner" at bounding box center [854, 510] width 110 height 19
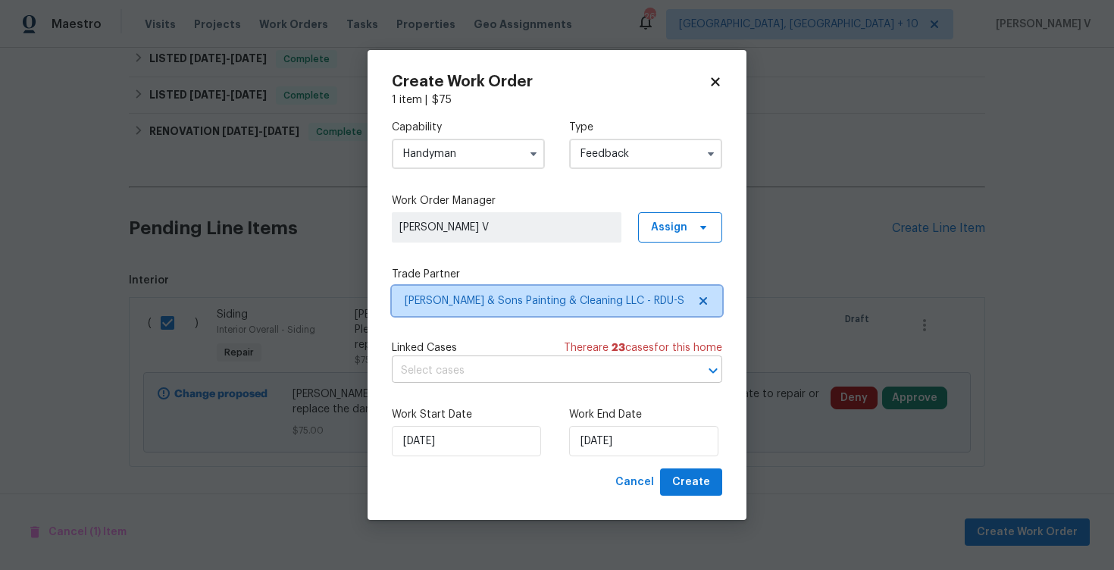
scroll to position [0, 0]
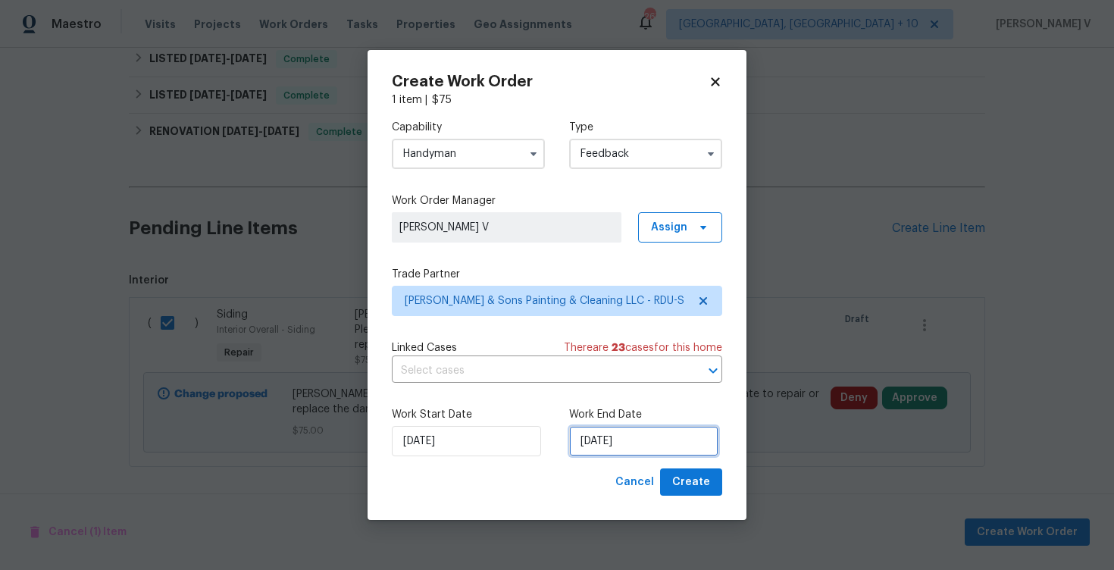
click at [594, 446] on input "25/08/2025" at bounding box center [643, 441] width 149 height 30
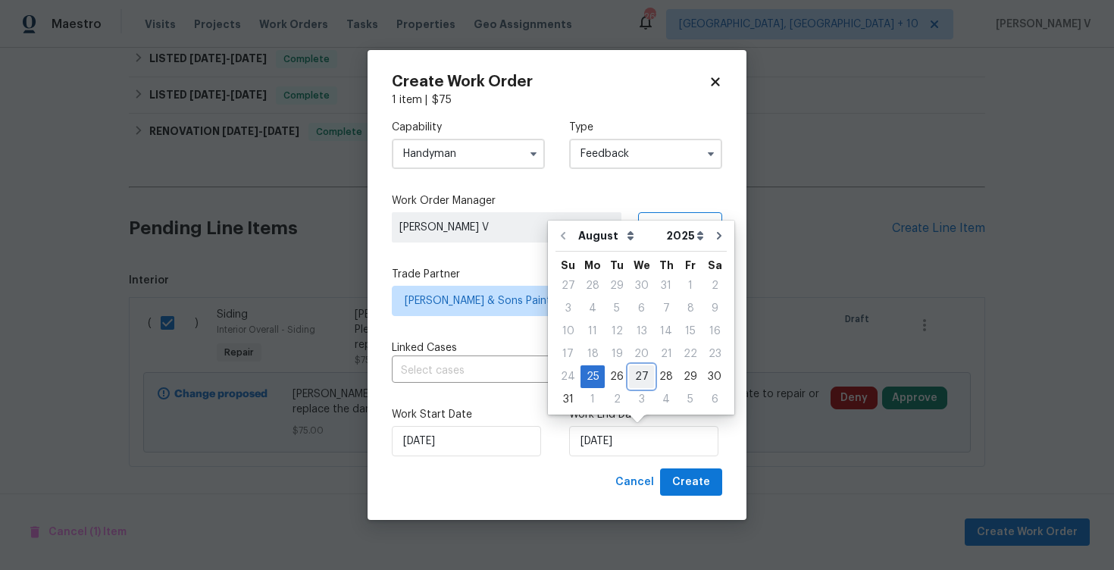
click at [635, 380] on div "27" at bounding box center [641, 376] width 25 height 21
type input "27/08/2025"
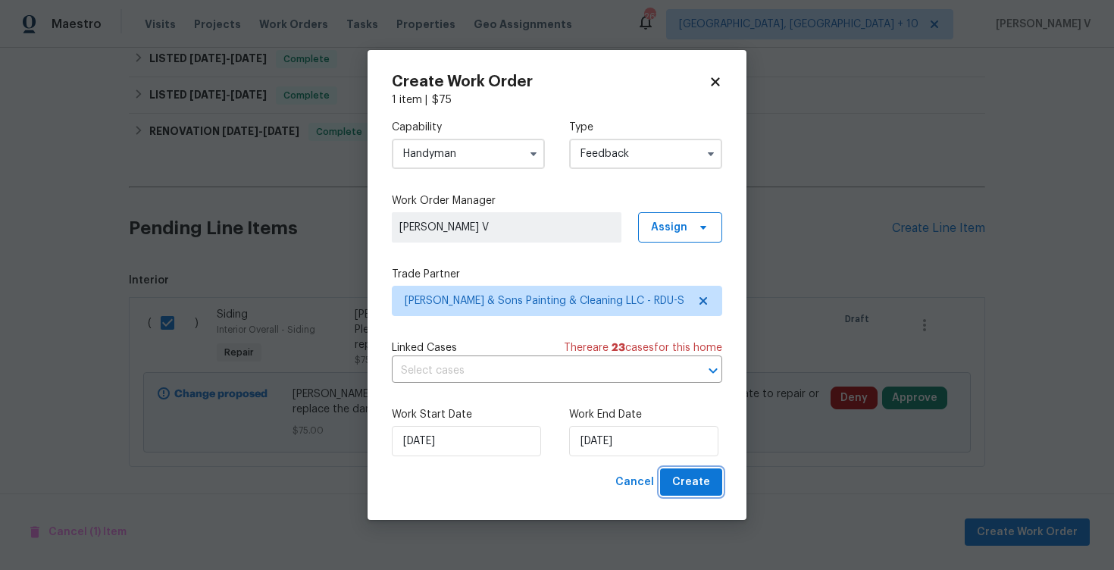
click at [688, 477] on span "Create" at bounding box center [691, 482] width 38 height 19
checkbox input "false"
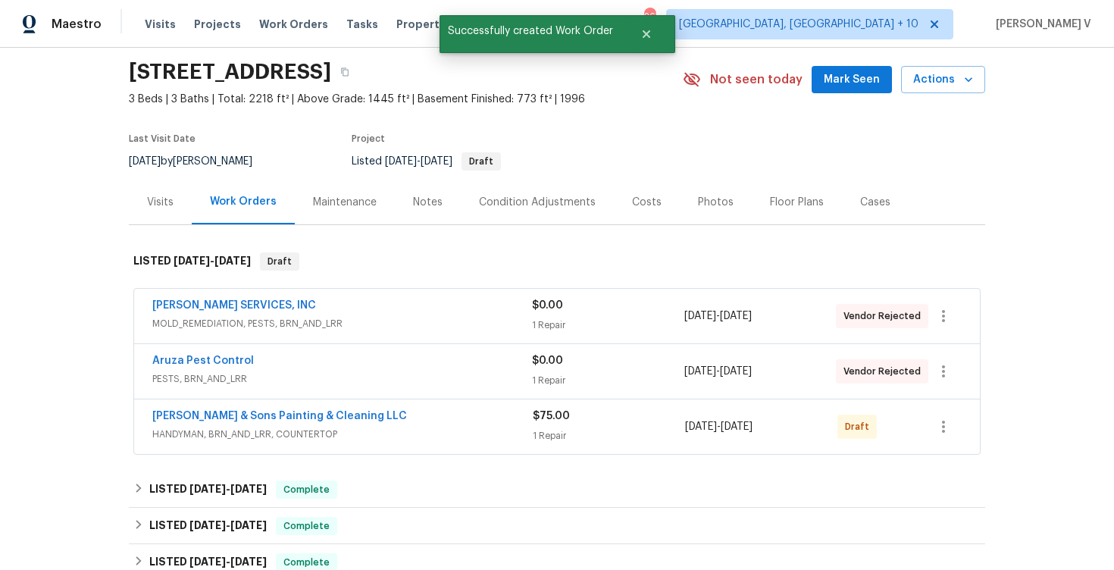
scroll to position [117, 0]
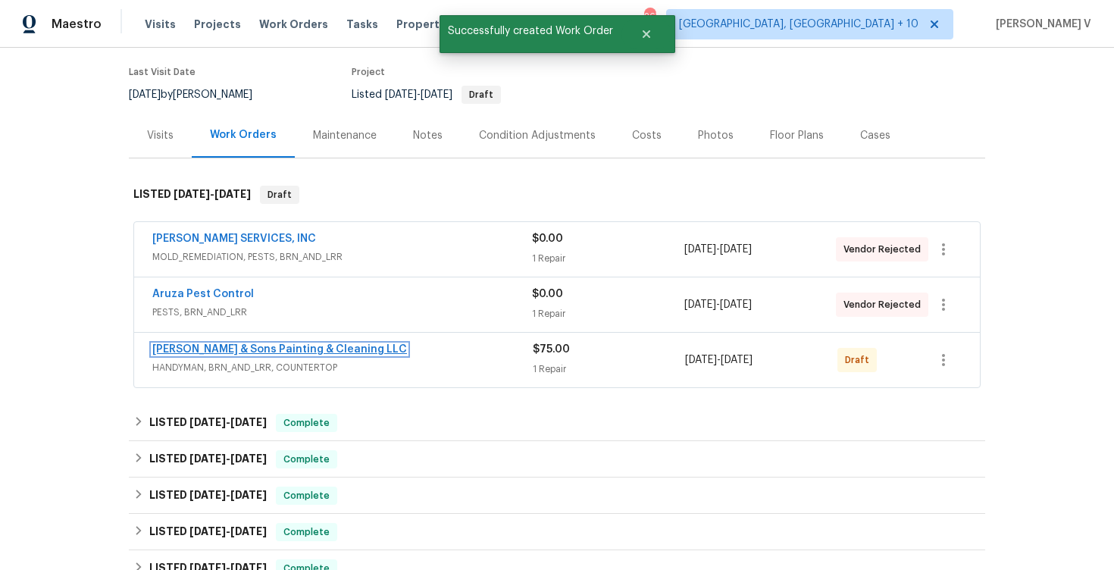
click at [268, 347] on link "Hodge & Sons Painting & Cleaning LLC" at bounding box center [279, 349] width 255 height 11
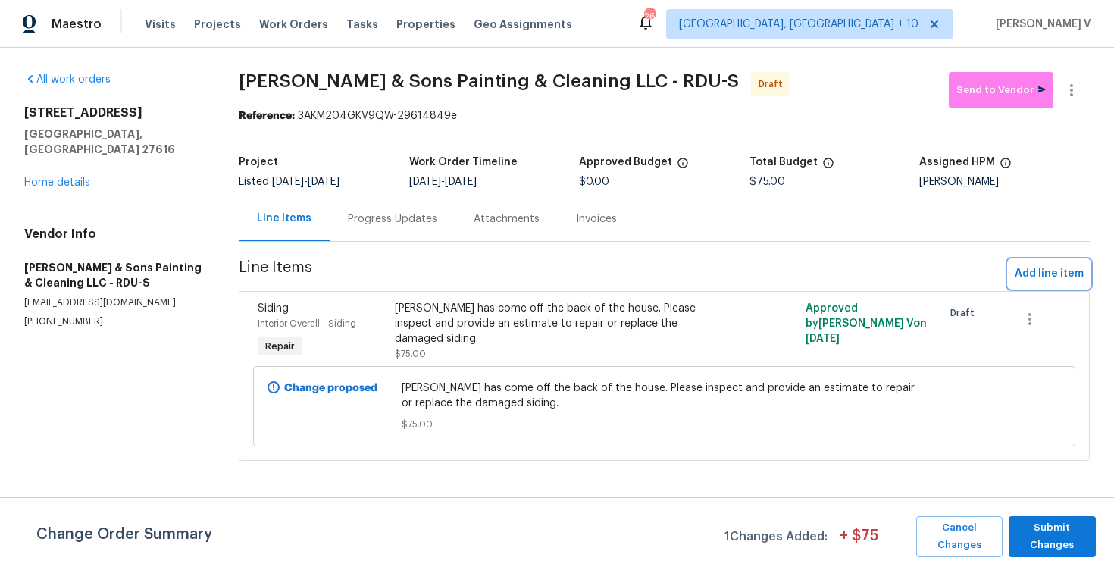
click at [1012, 264] on button "Add line item" at bounding box center [1049, 274] width 81 height 28
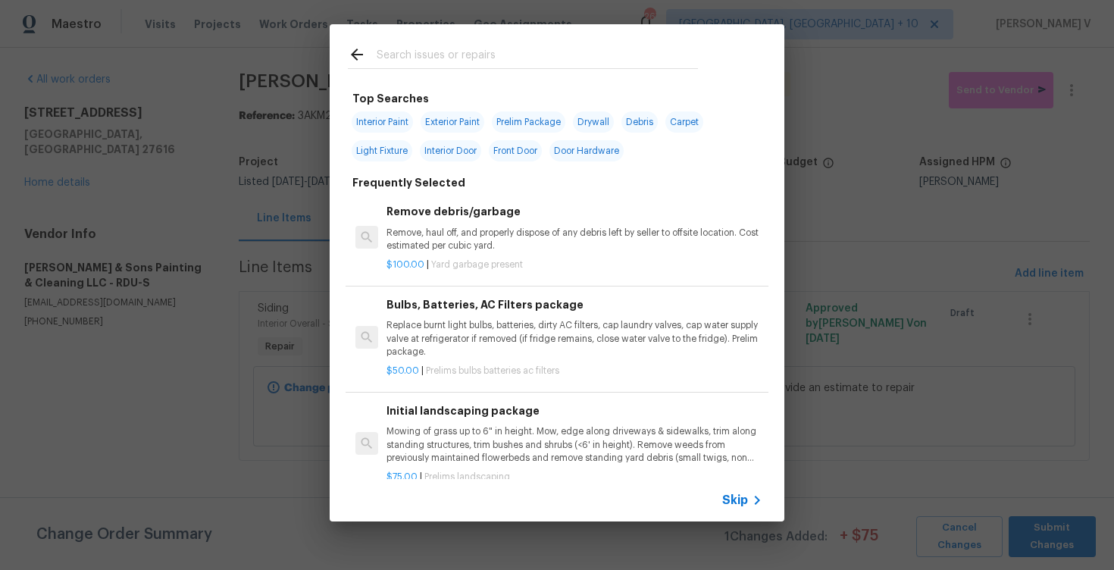
click at [725, 488] on div "Skip" at bounding box center [557, 500] width 455 height 42
click at [729, 496] on span "Skip" at bounding box center [735, 500] width 26 height 15
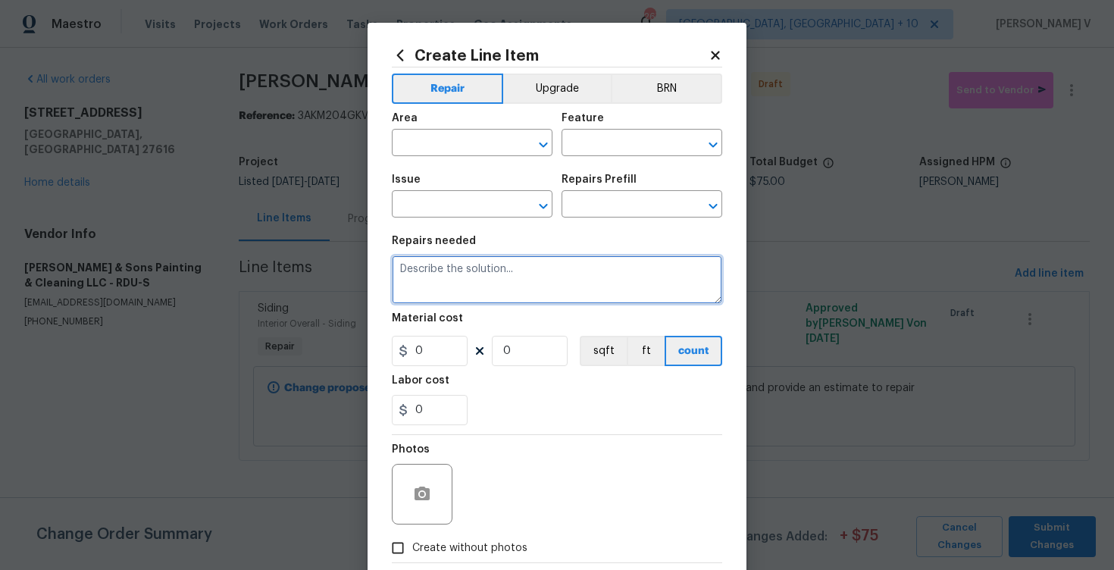
click at [553, 302] on textarea at bounding box center [557, 279] width 331 height 49
paste textarea "There is wood rot around several windows. Please inspect all affected windows a…"
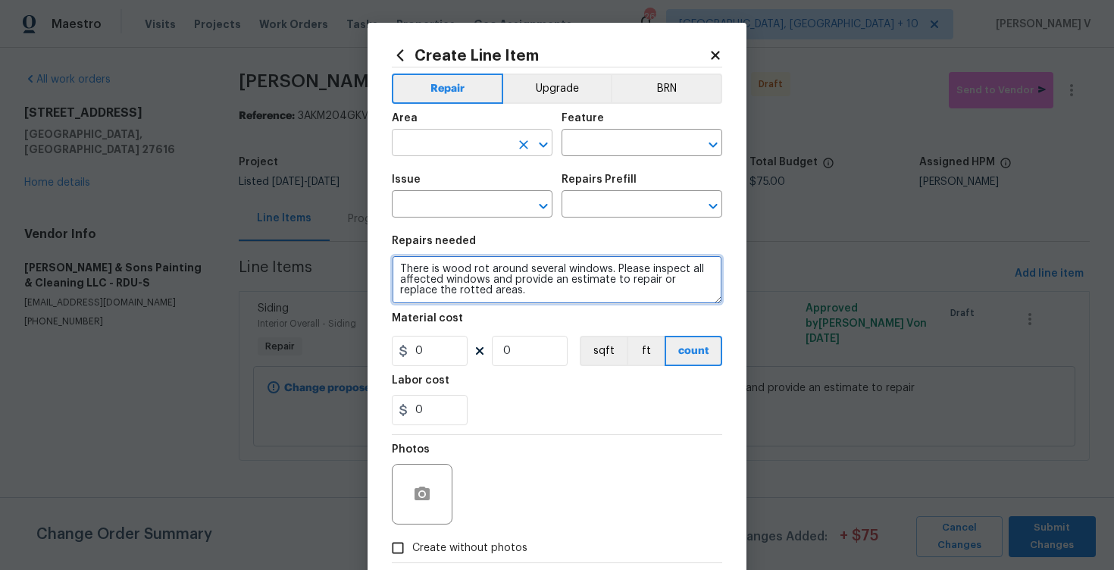
type textarea "There is wood rot around several windows. Please inspect all affected windows a…"
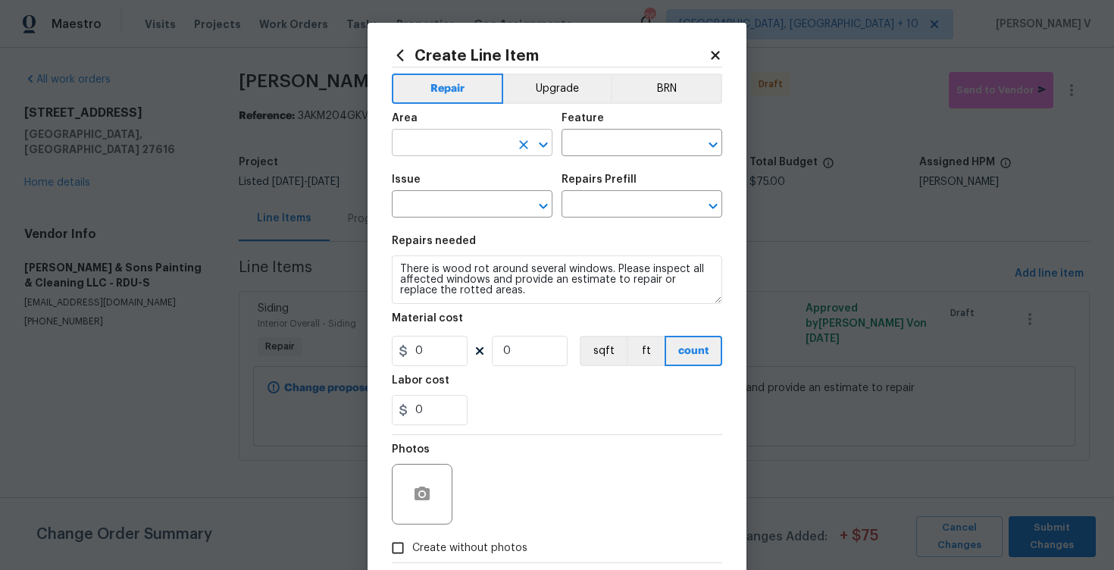
click at [465, 141] on input "text" at bounding box center [451, 144] width 118 height 23
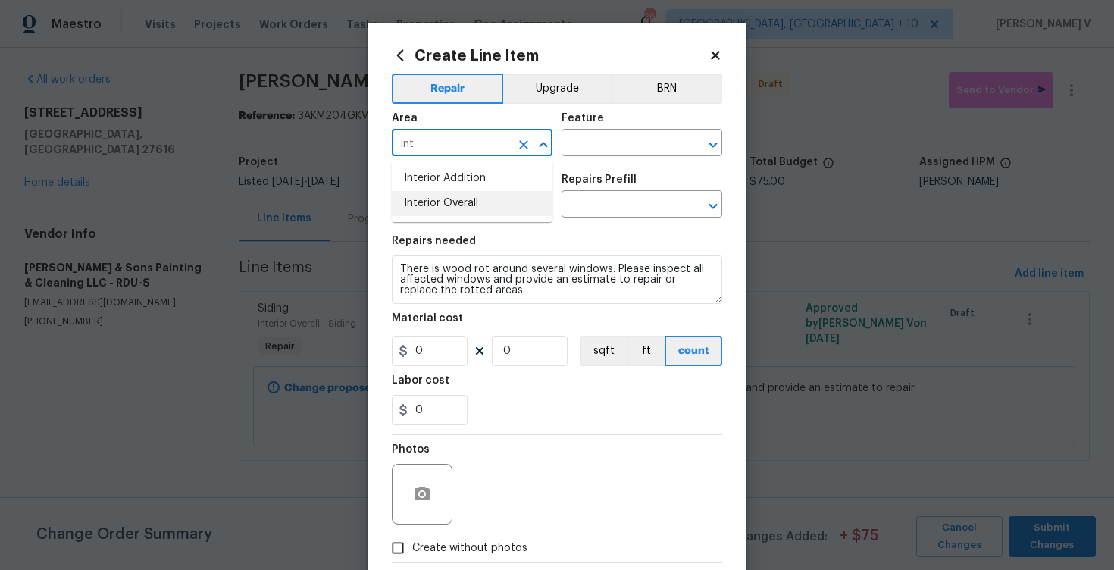
click at [495, 194] on li "Interior Overall" at bounding box center [472, 203] width 161 height 25
type input "Interior Overall"
click at [641, 149] on input "text" at bounding box center [621, 144] width 118 height 23
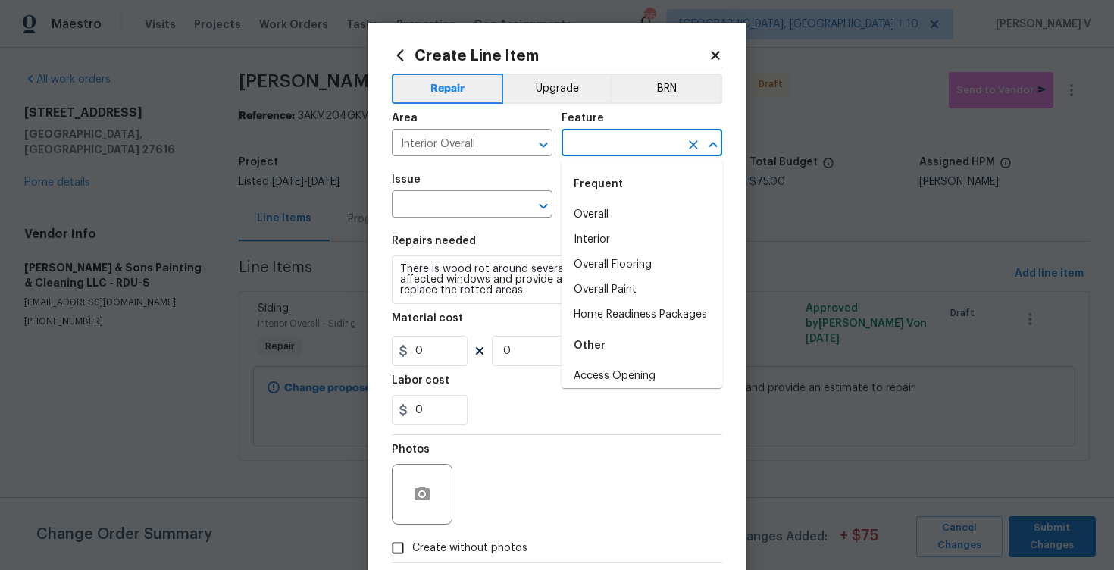
click at [622, 210] on li "Overall" at bounding box center [642, 214] width 161 height 25
type input "Overall"
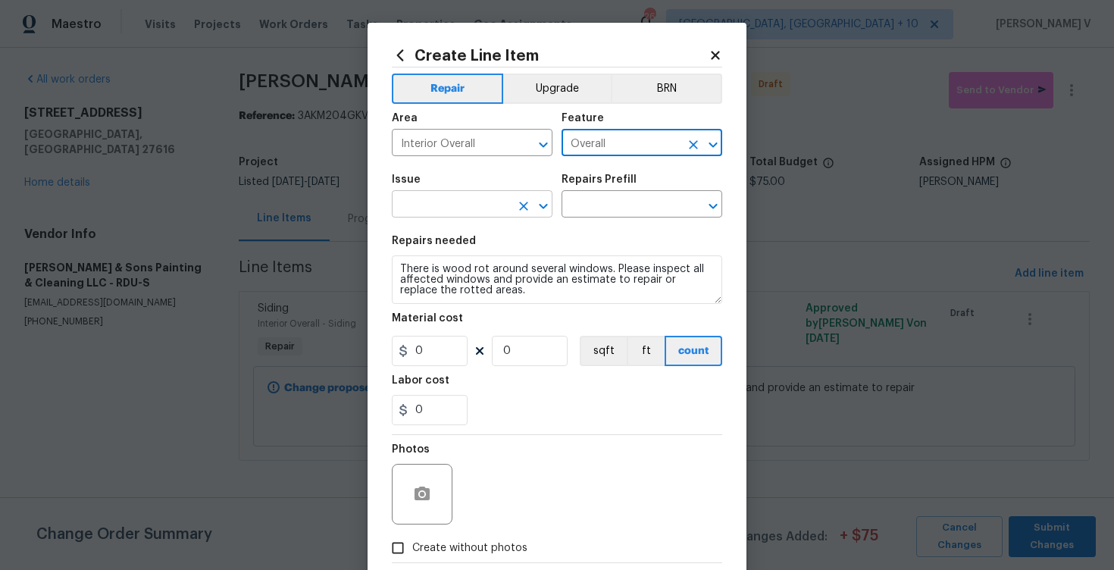
click at [446, 215] on input "text" at bounding box center [451, 205] width 118 height 23
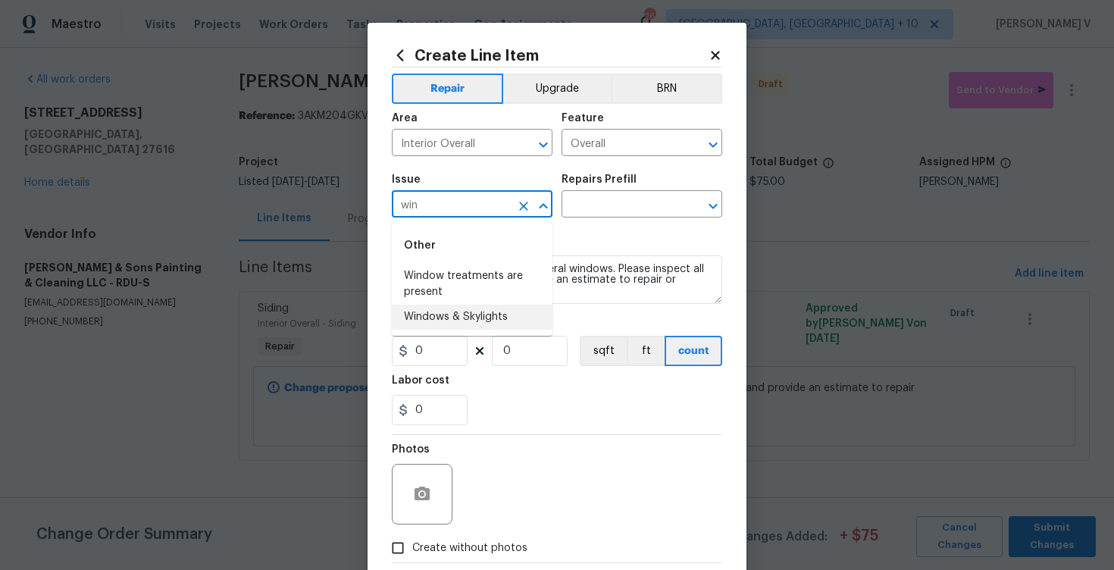
click at [467, 320] on li "Windows & Skylights" at bounding box center [472, 317] width 161 height 25
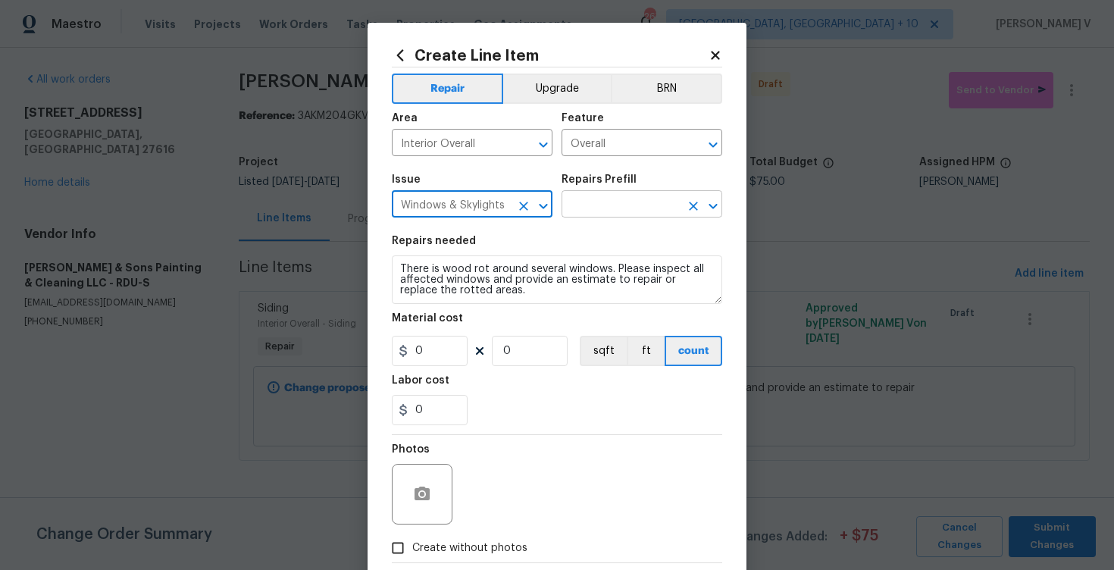
type input "Windows & Skylights"
click at [625, 201] on input "text" at bounding box center [621, 205] width 118 height 23
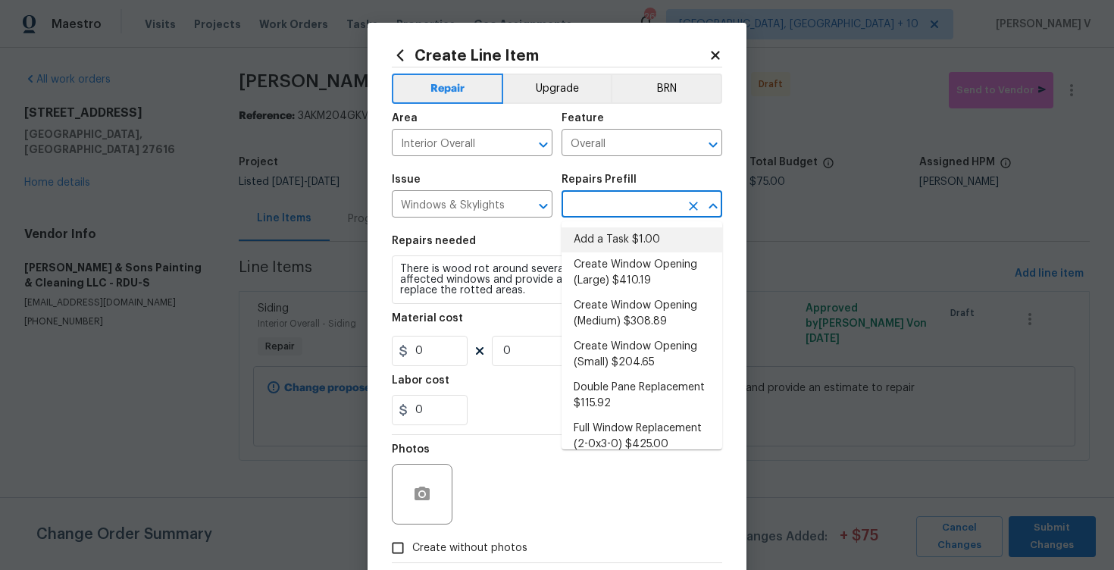
click at [602, 237] on li "Add a Task $1.00" at bounding box center [642, 239] width 161 height 25
type input "Add a Task $1.00"
type textarea "HPM to detail"
type input "1"
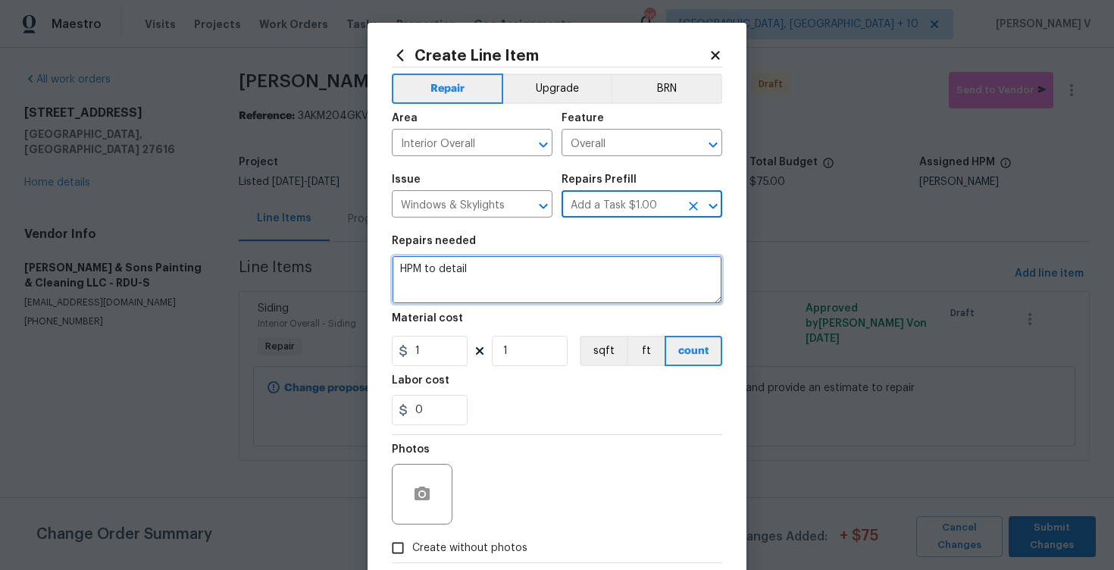
click at [522, 286] on textarea "HPM to detail" at bounding box center [557, 279] width 331 height 49
paste textarea "There is wood rot around several windows. Please inspect all affected windows a…"
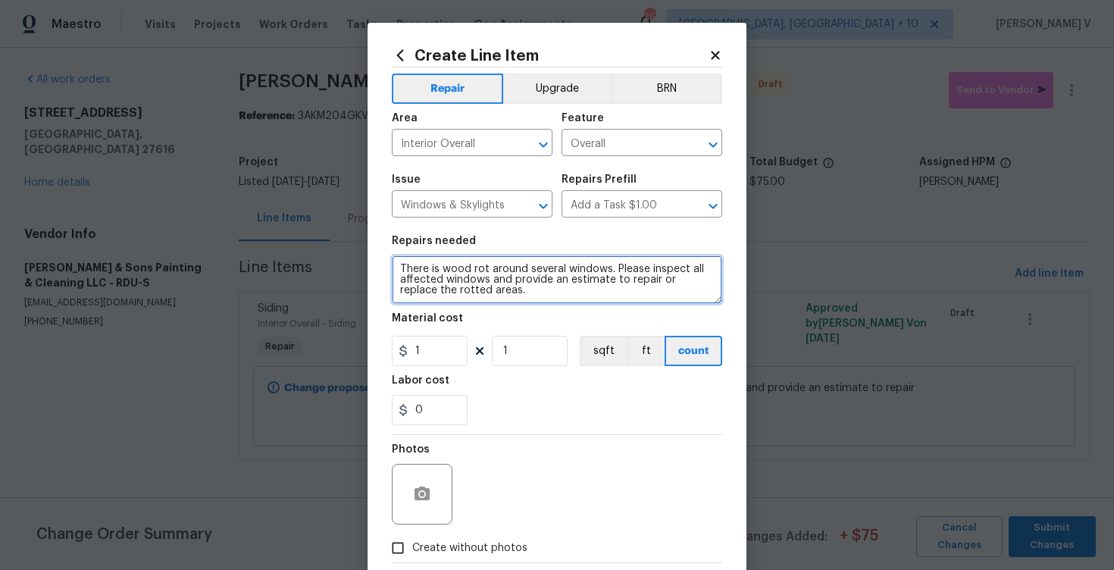
type textarea "There is wood rot around several windows. Please inspect all affected windows a…"
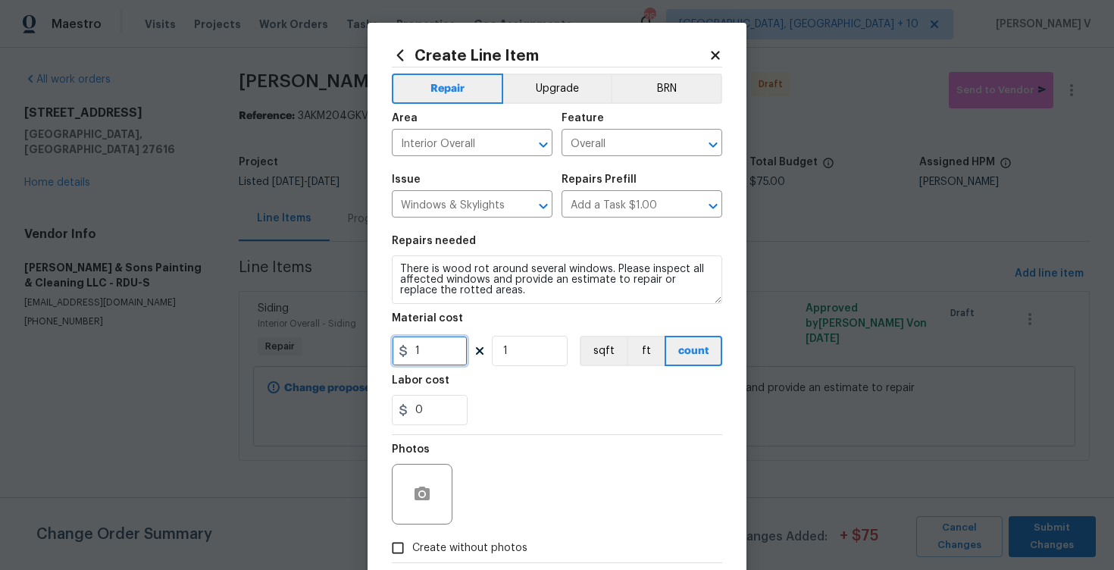
click at [432, 339] on input "1" at bounding box center [430, 351] width 76 height 30
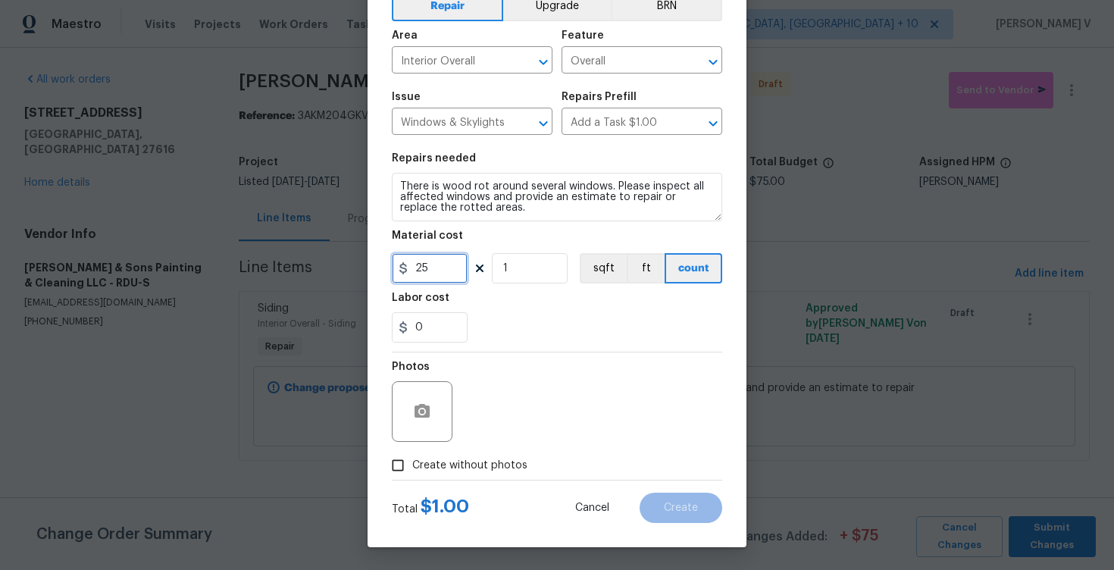
type input "25"
click at [384, 468] on input "Create without photos" at bounding box center [398, 465] width 29 height 29
checkbox input "true"
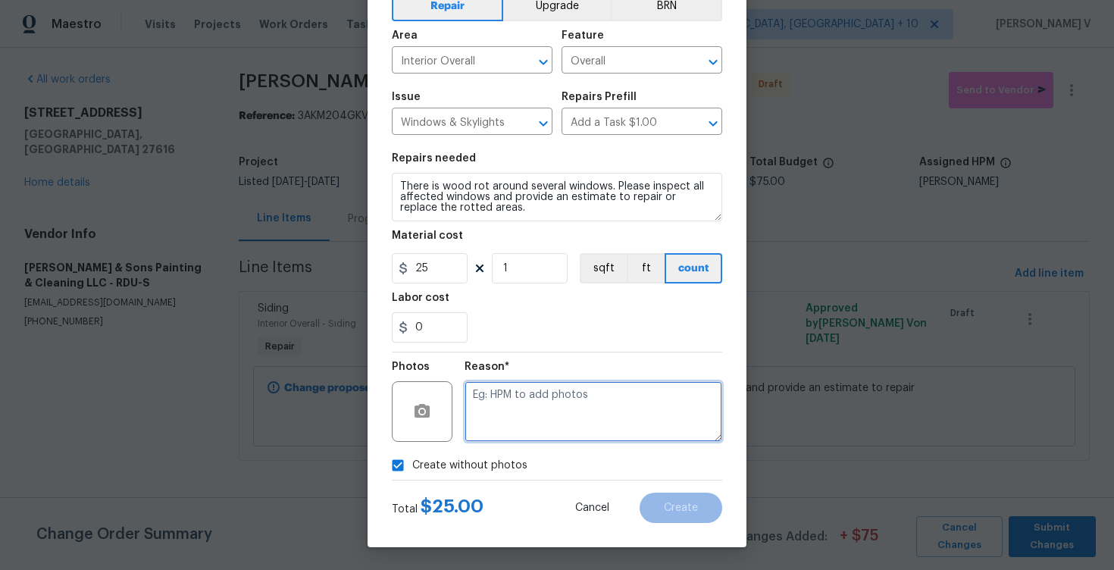
click at [524, 412] on textarea at bounding box center [594, 411] width 258 height 61
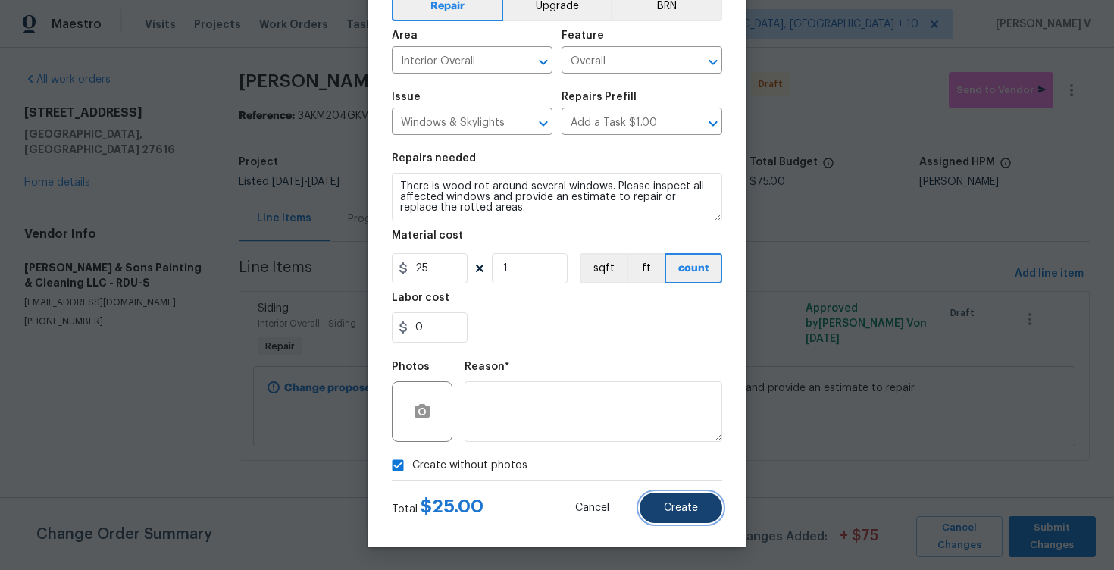
click at [688, 495] on button "Create" at bounding box center [681, 508] width 83 height 30
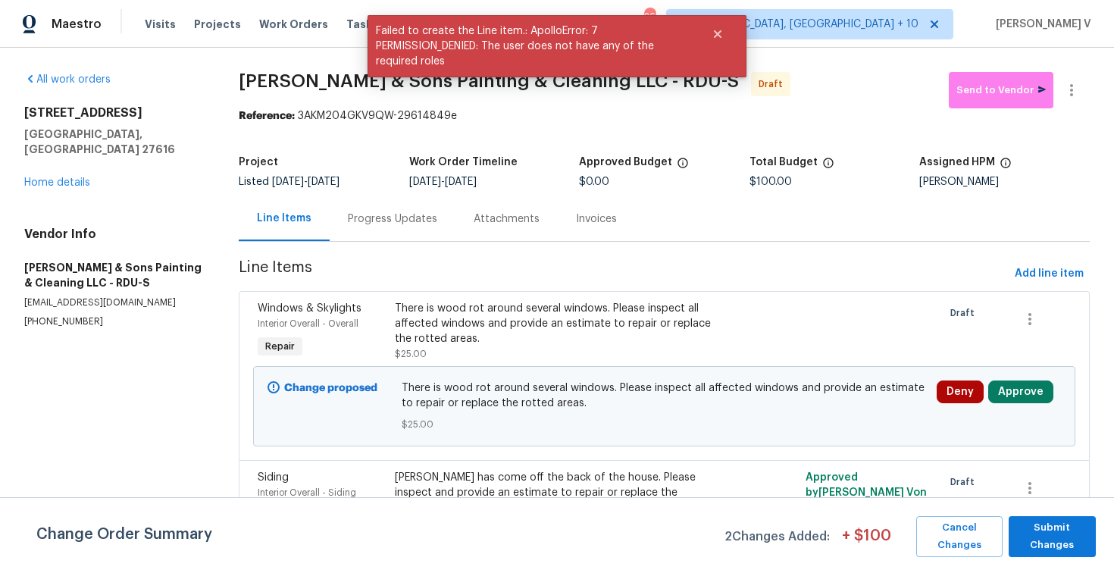
scroll to position [103, 0]
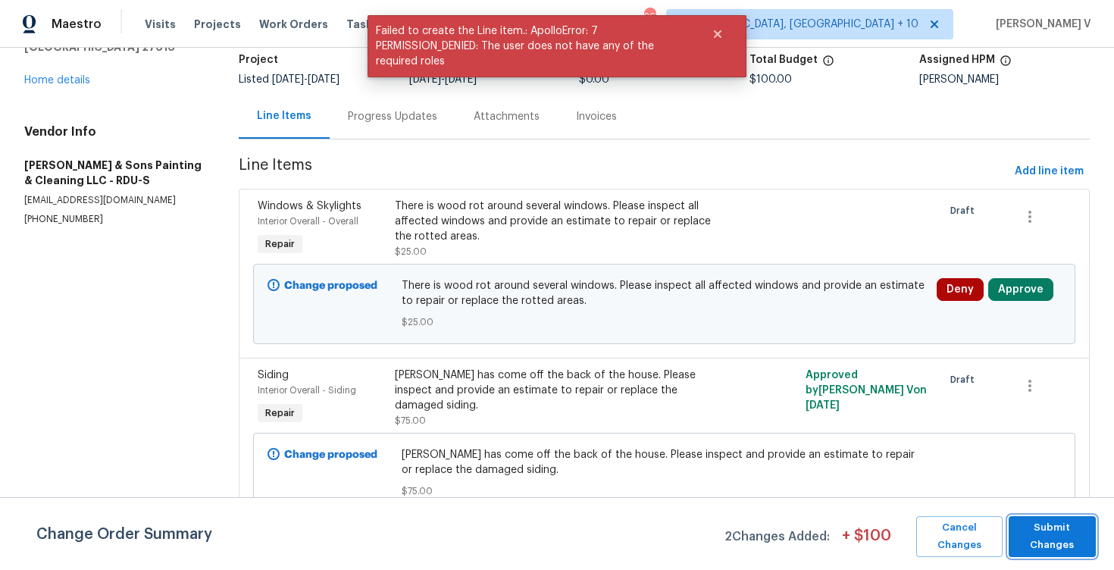
click at [1047, 549] on span "Submit Changes" at bounding box center [1053, 536] width 72 height 35
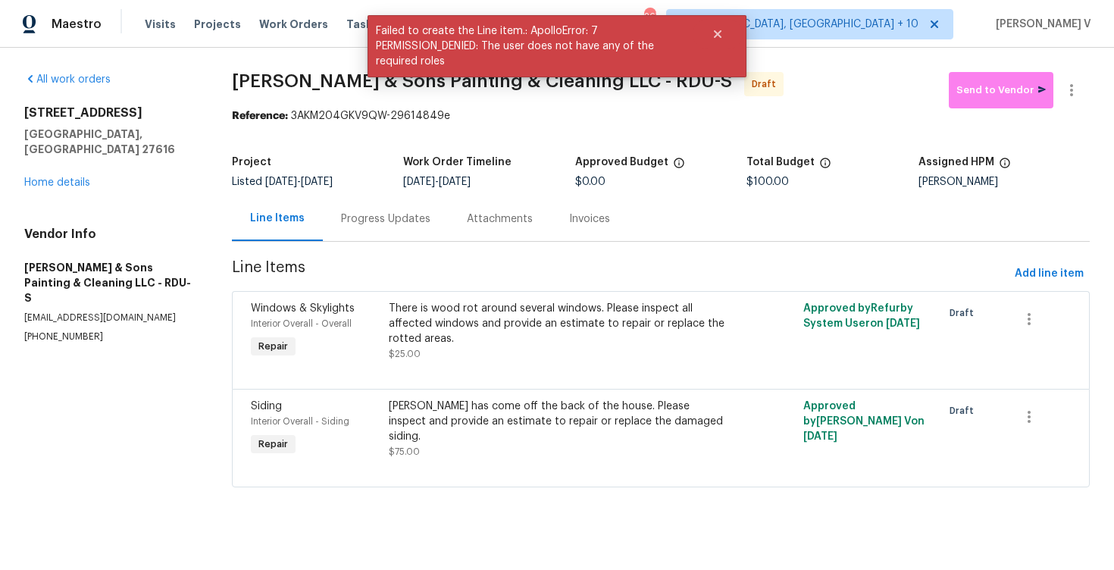
click at [351, 130] on section "Hodge & Sons Painting & Cleaning LLC - RDU-S Draft Send to Vendor Reference: 3A…" at bounding box center [661, 289] width 859 height 434
drag, startPoint x: 293, startPoint y: 117, endPoint x: 507, endPoint y: 117, distance: 213.8
click at [508, 117] on div "Reference: 3AKM204GKV9QW-29614849e" at bounding box center [661, 115] width 859 height 15
copy div "3AKM204GKV9QW-29614849e"
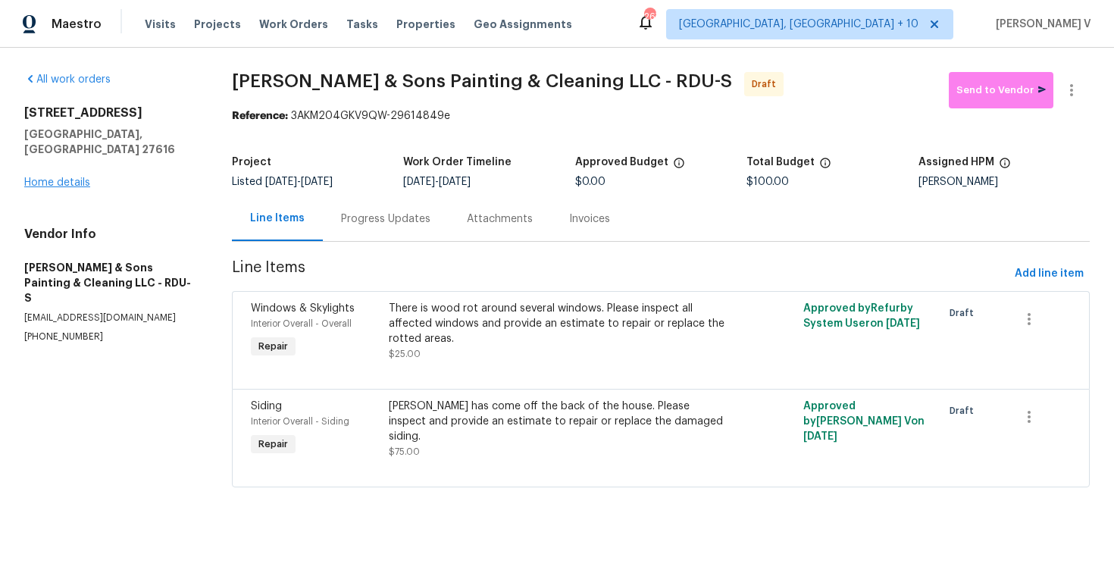
click at [58, 172] on div "3321 Beech Bluff Ln Raleigh, NC 27616 Home details" at bounding box center [109, 147] width 171 height 85
click at [362, 208] on div "Progress Updates" at bounding box center [386, 218] width 126 height 45
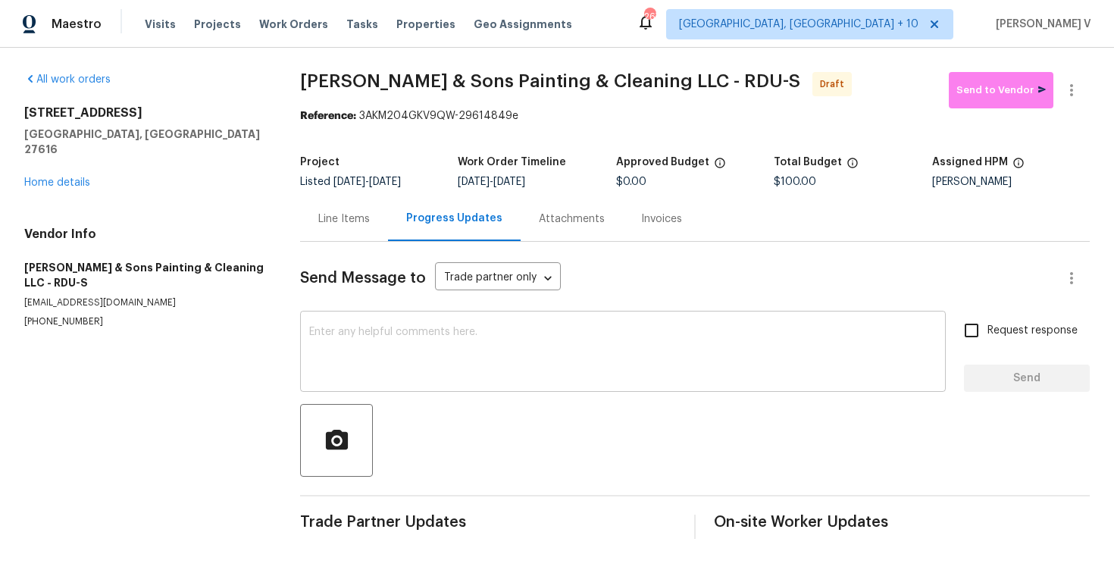
click at [349, 333] on textarea at bounding box center [623, 353] width 628 height 53
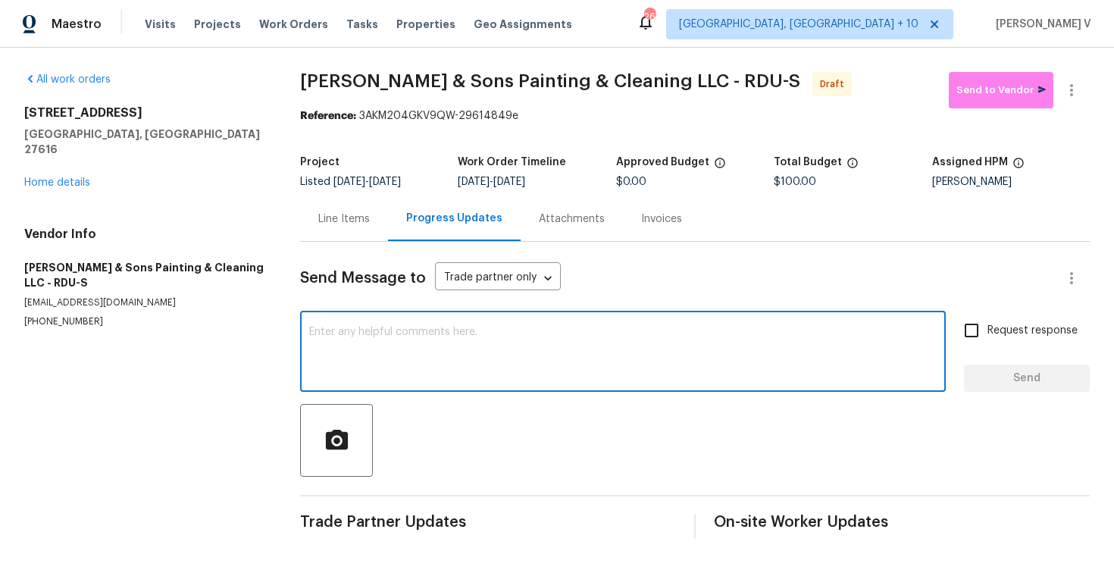
paste textarea "Hi, this is Divya with Opendoor. I’m confirming you received the WO for the pro…"
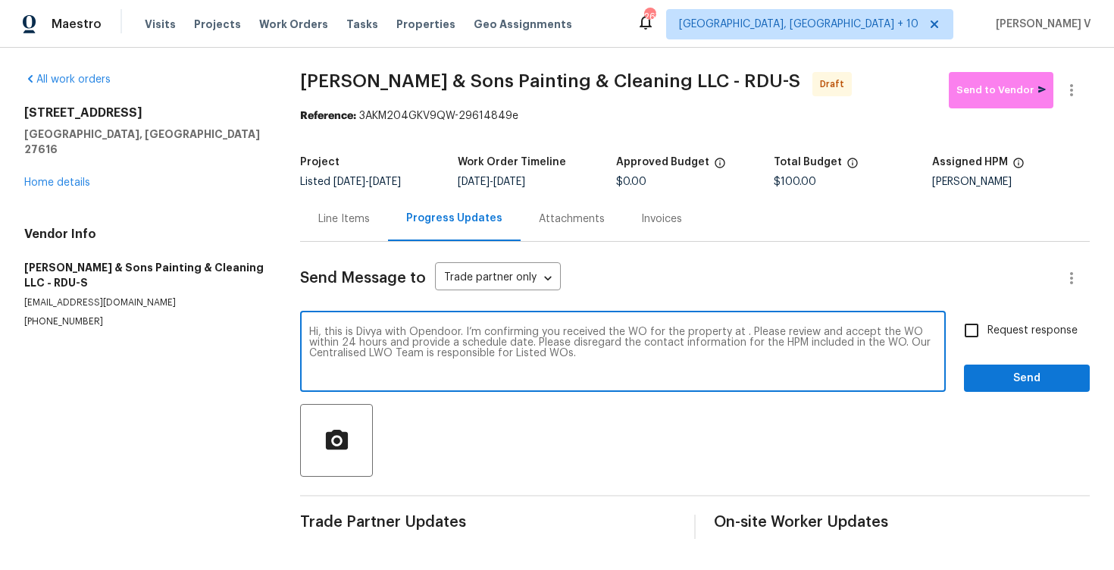
click at [742, 336] on textarea "Hi, this is Divya with Opendoor. I’m confirming you received the WO for the pro…" at bounding box center [623, 353] width 628 height 53
paste textarea "3321 Beech Bluff Ln, Raleigh, NC 27616"
type textarea "Hi, this is Divya with Opendoor. I’m confirming you received the WO for the pro…"
click at [1028, 331] on span "Request response" at bounding box center [1033, 331] width 90 height 16
click at [988, 331] on input "Request response" at bounding box center [972, 331] width 32 height 32
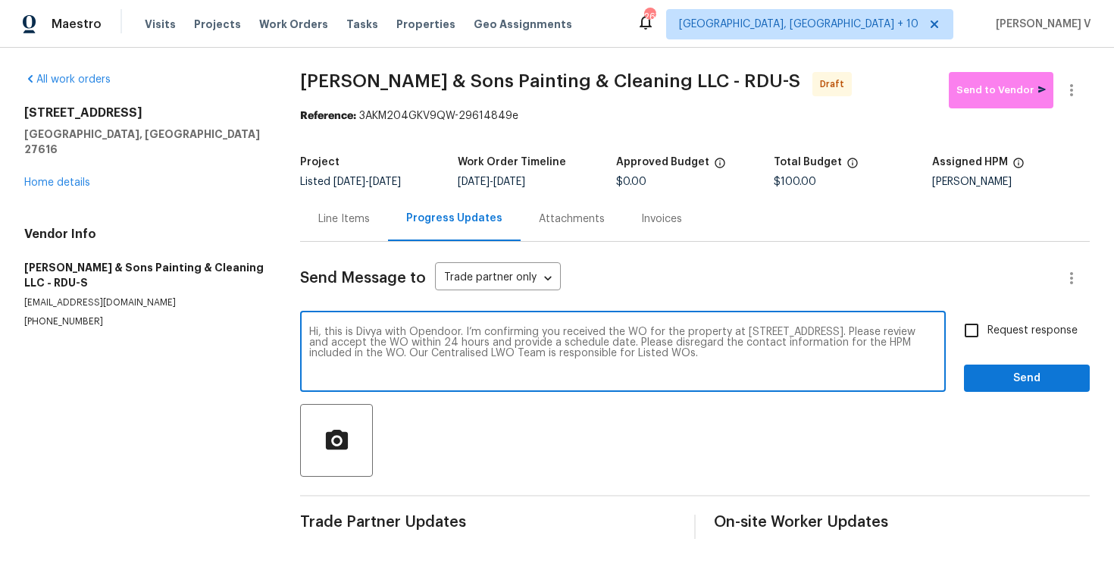
checkbox input "true"
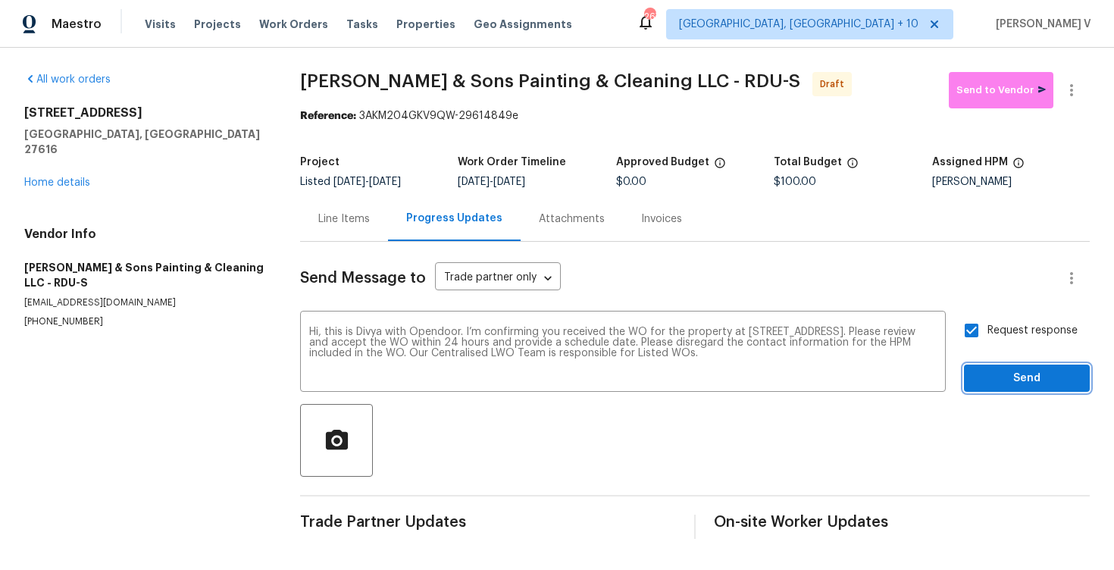
click at [1030, 378] on span "Send" at bounding box center [1027, 378] width 102 height 19
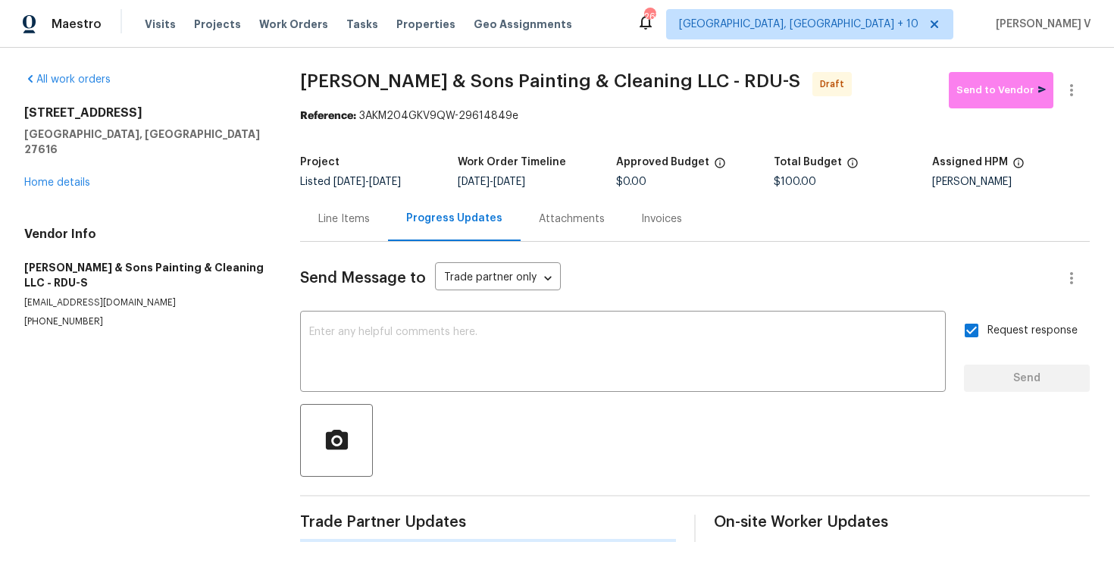
click at [1086, 77] on div at bounding box center [1072, 90] width 36 height 36
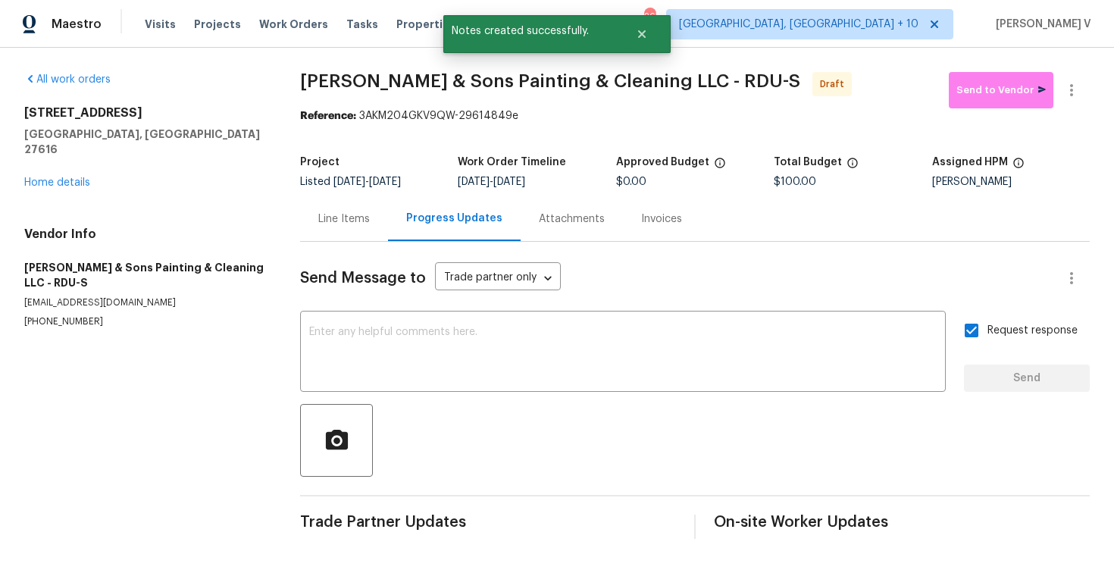
click at [1086, 77] on div at bounding box center [1072, 90] width 36 height 36
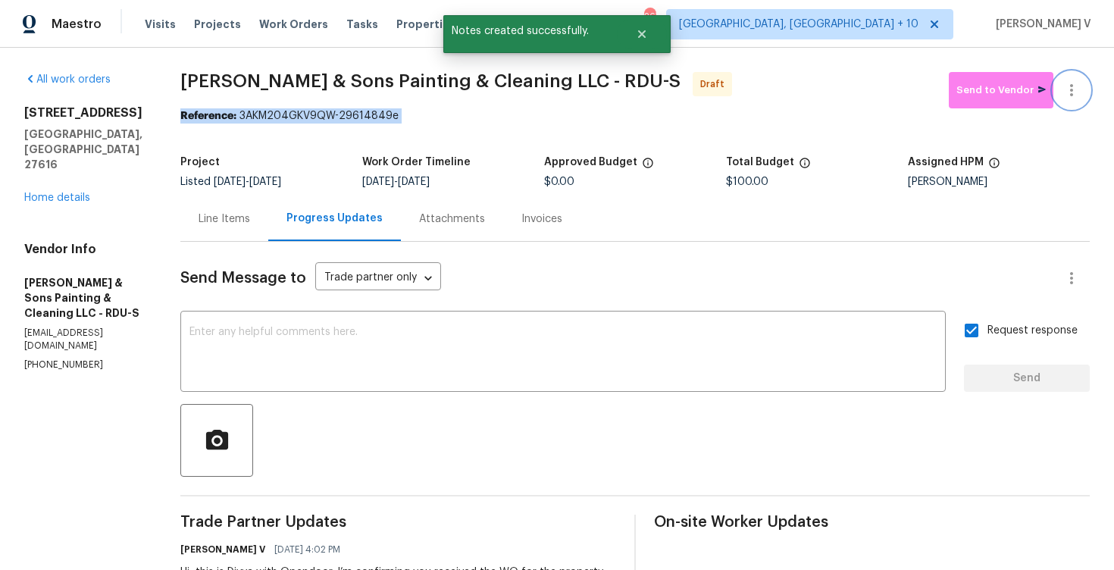
click at [1072, 83] on icon "button" at bounding box center [1072, 90] width 18 height 18
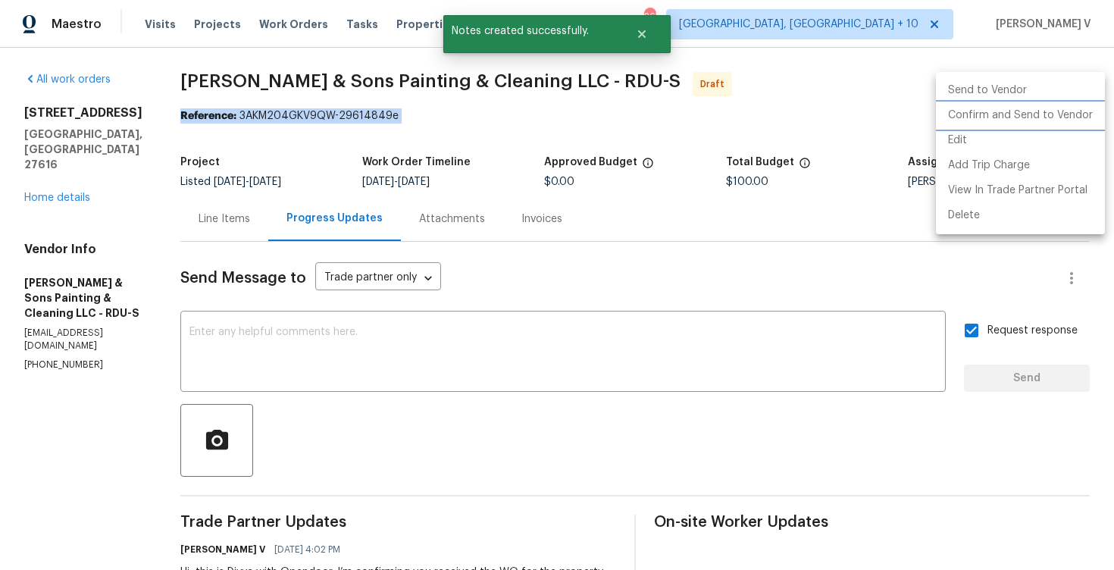
click at [1002, 108] on li "Confirm and Send to Vendor" at bounding box center [1020, 115] width 169 height 25
click at [282, 99] on div at bounding box center [557, 285] width 1114 height 570
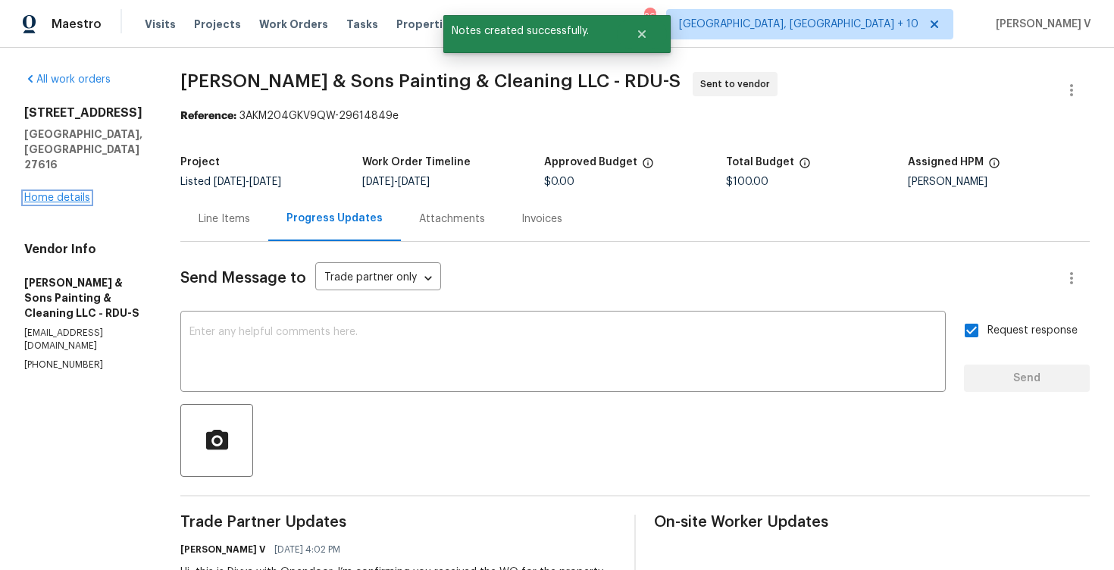
click at [77, 193] on link "Home details" at bounding box center [57, 198] width 66 height 11
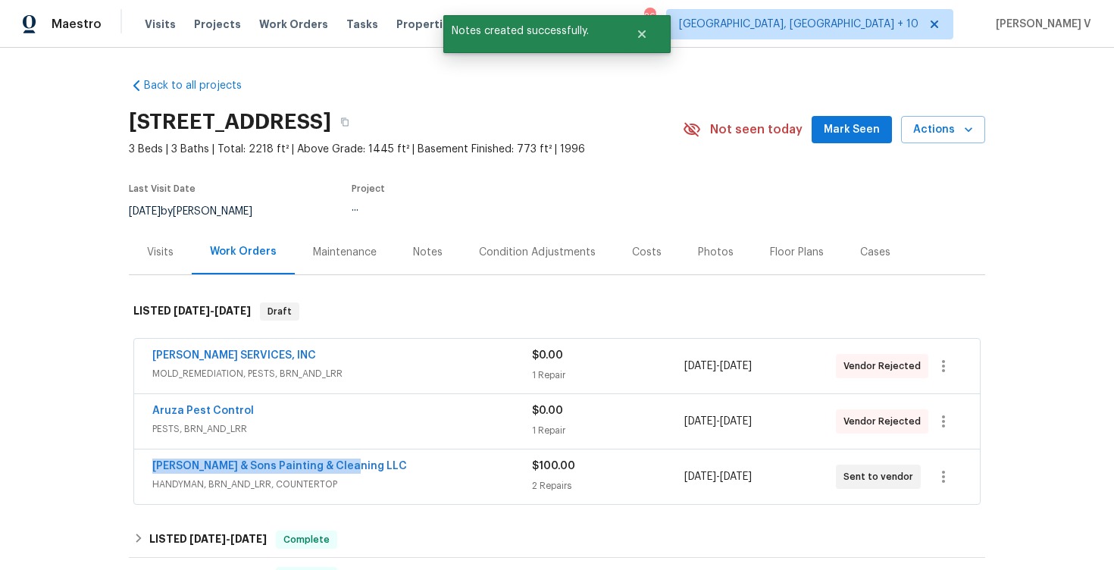
drag, startPoint x: 147, startPoint y: 472, endPoint x: 437, endPoint y: 470, distance: 289.6
click at [437, 471] on div "Hodge & Sons Painting & Cleaning LLC HANDYMAN, BRN_AND_LRR, COUNTERTOP $100.00 …" at bounding box center [557, 477] width 846 height 55
copy link "Hodge & Sons Painting & Cleaning LLC"
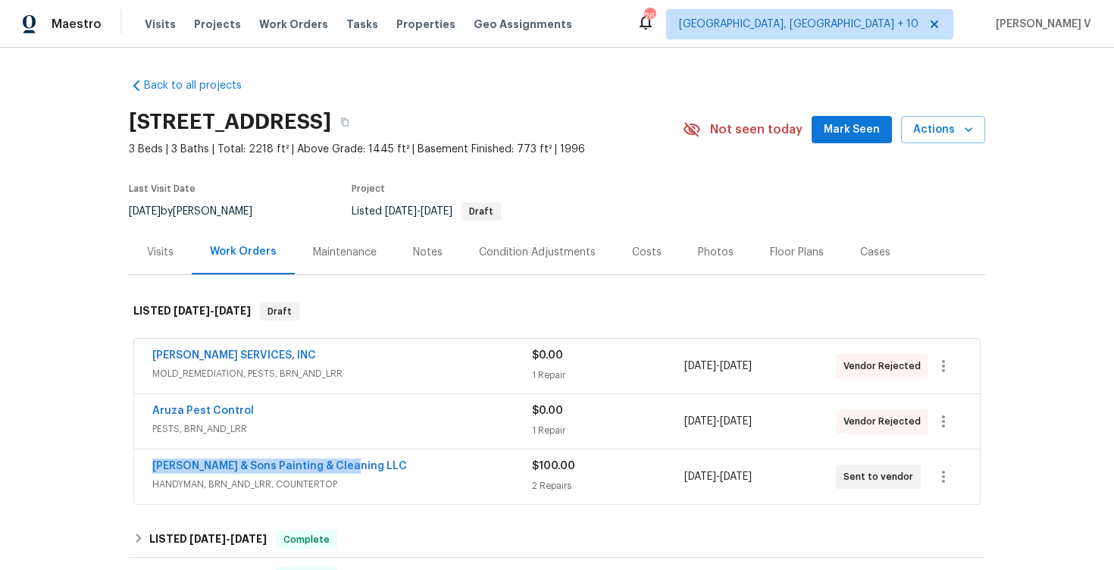
copy link "Hodge & Sons Painting & Cleaning LLC"
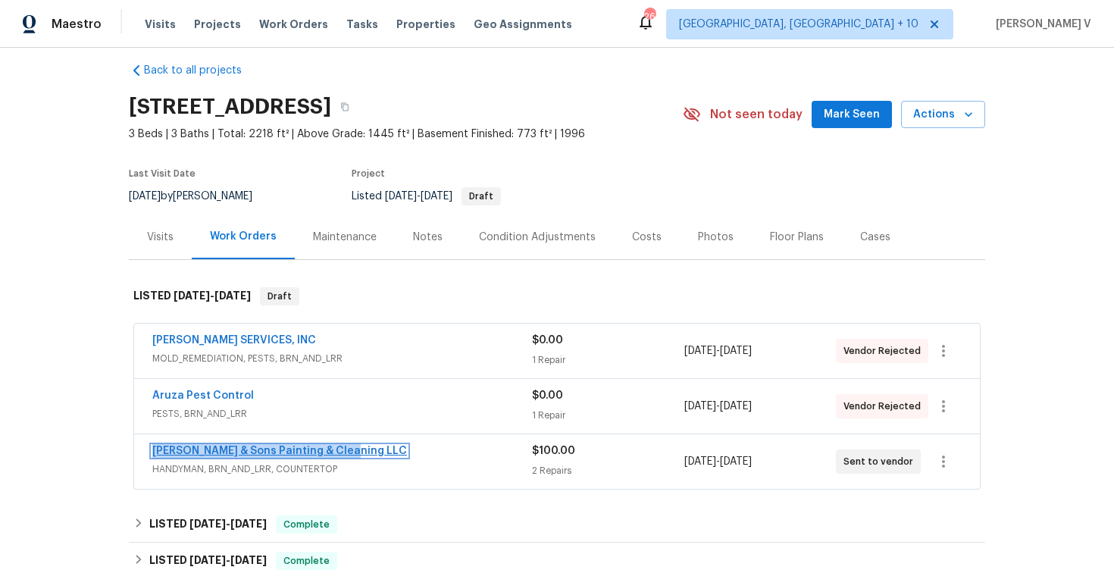
click at [243, 448] on link "Hodge & Sons Painting & Cleaning LLC" at bounding box center [279, 451] width 255 height 11
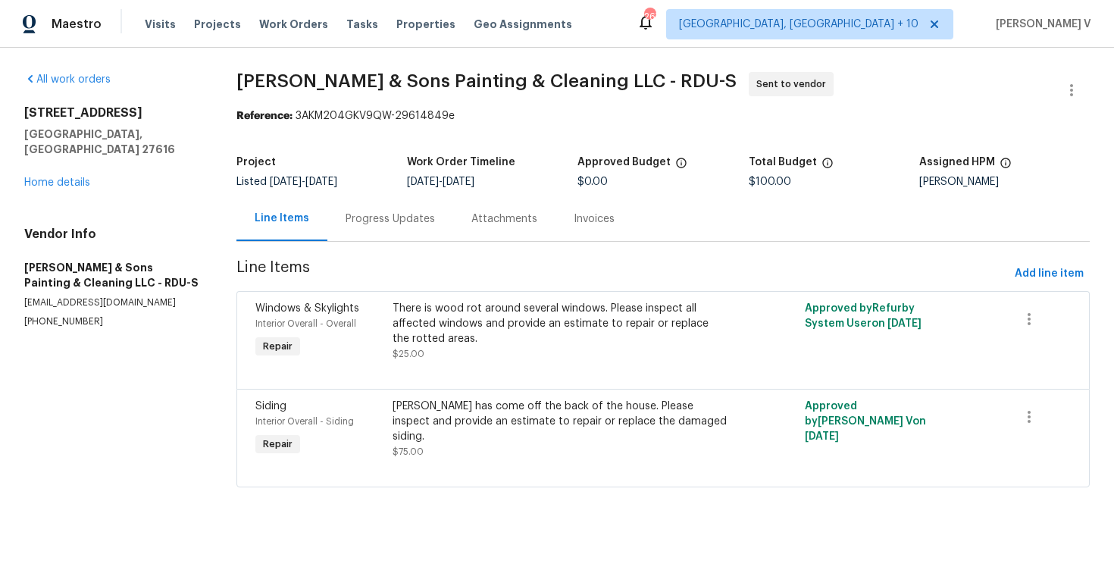
click at [365, 209] on div "Progress Updates" at bounding box center [390, 218] width 126 height 45
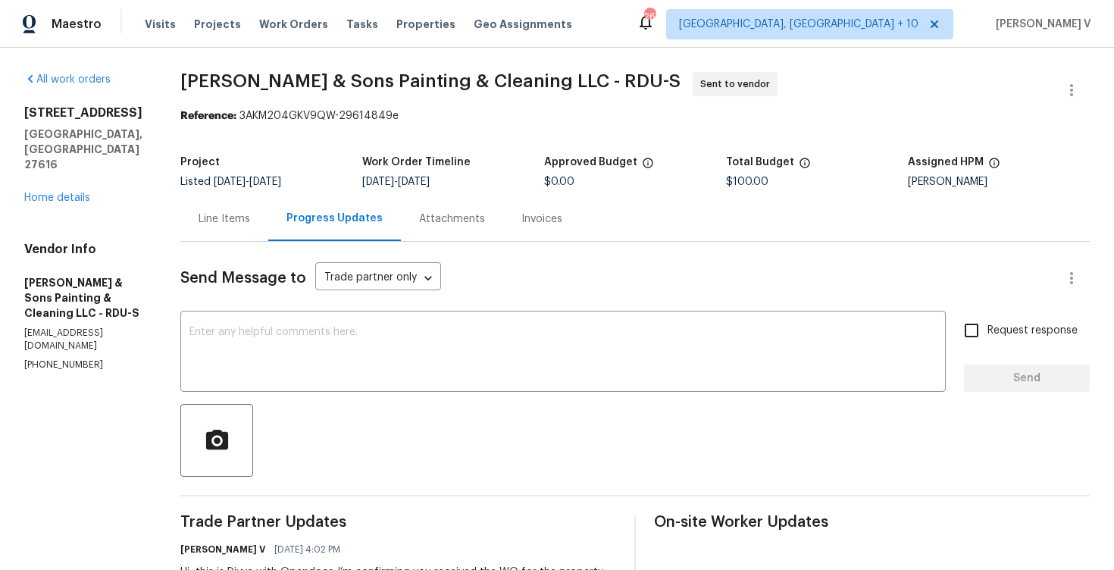
click at [53, 174] on div "3321 Beech Bluff Ln Raleigh, NC 27616 Home details" at bounding box center [84, 155] width 120 height 100
click at [79, 159] on div "3321 Beech Bluff Ln Raleigh, NC 27616 Home details" at bounding box center [84, 155] width 120 height 100
click at [64, 161] on div "3321 Beech Bluff Ln Raleigh, NC 27616 Home details" at bounding box center [84, 155] width 120 height 100
click at [57, 193] on link "Home details" at bounding box center [57, 198] width 66 height 11
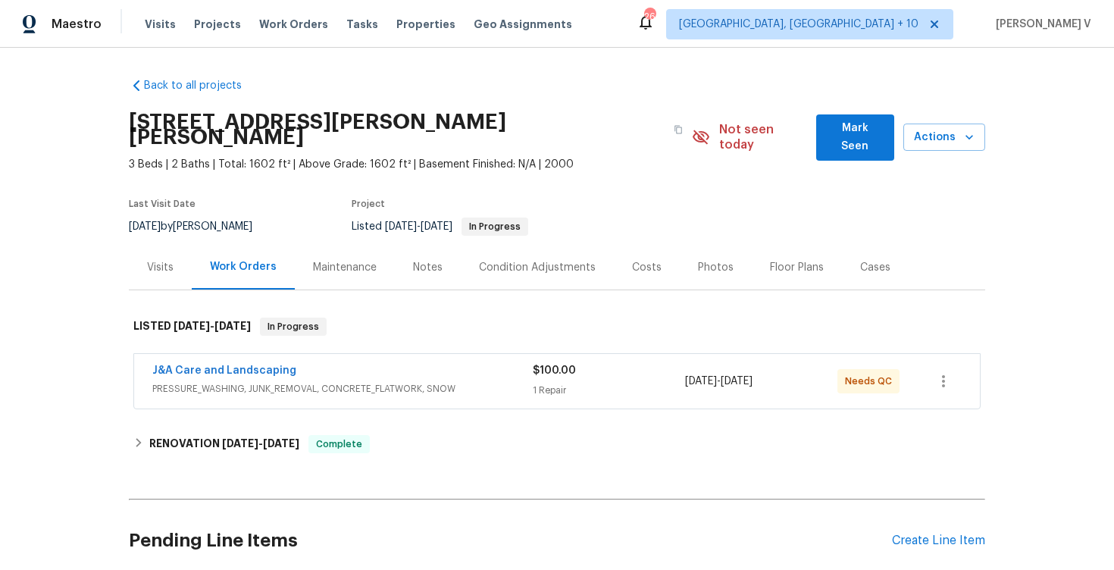
click at [384, 381] on span "PRESSURE_WASHING, JUNK_REMOVAL, CONCRETE_FLATWORK, SNOW" at bounding box center [342, 388] width 381 height 15
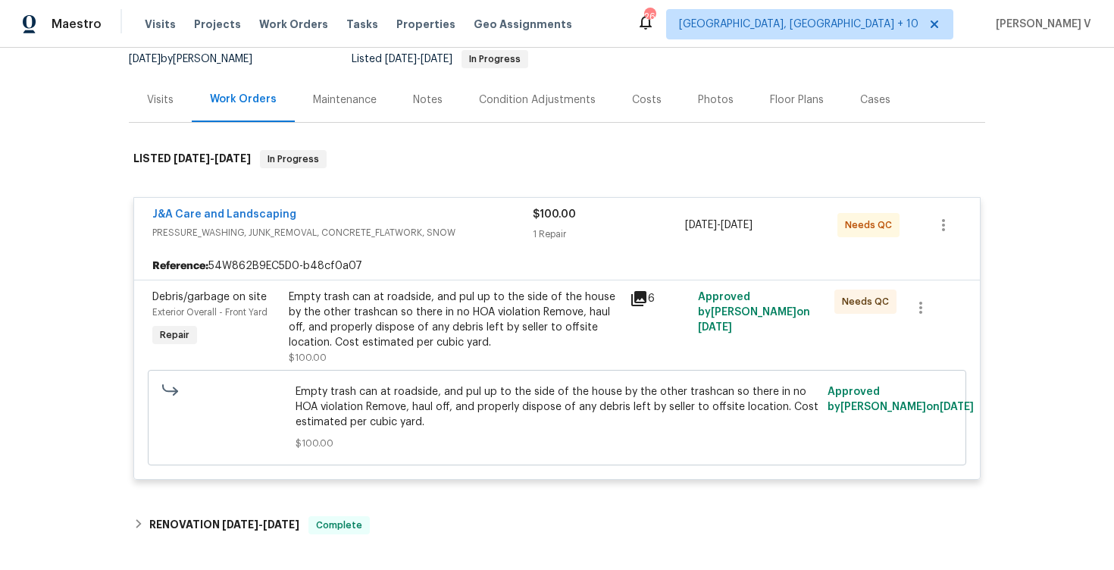
scroll to position [358, 0]
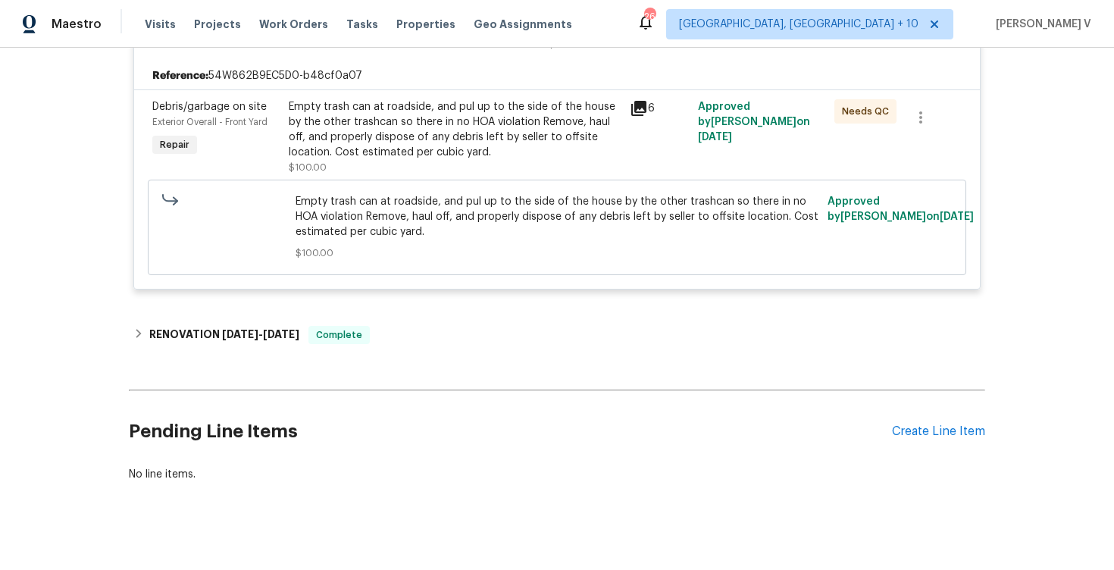
click at [944, 403] on div "Pending Line Items Create Line Item" at bounding box center [557, 431] width 857 height 70
click at [938, 425] on div "Create Line Item" at bounding box center [938, 432] width 93 height 14
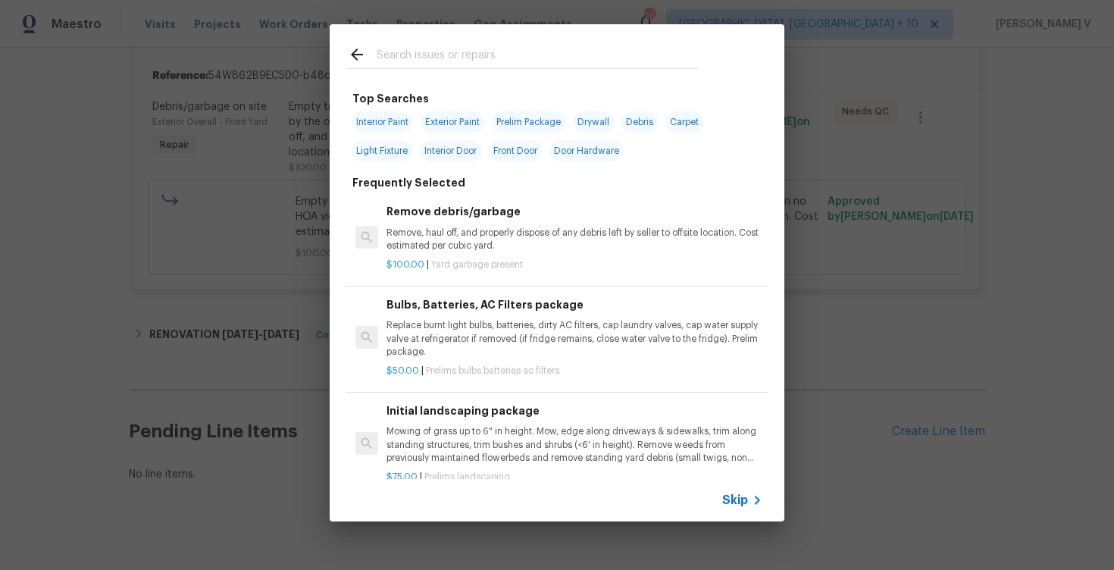
click at [750, 497] on icon at bounding box center [757, 500] width 18 height 18
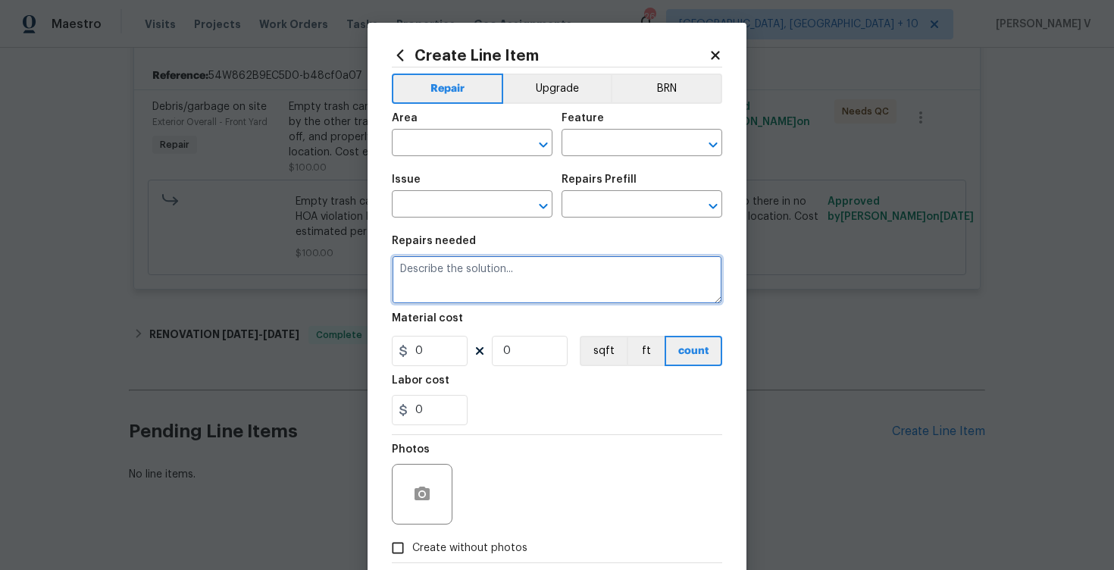
click at [569, 262] on textarea at bounding box center [557, 279] width 331 height 49
paste textarea "The dishwasher does not function properly. Does not shut off entirely"
type textarea "The dishwasher does not function properly. Does not shut off entirely"
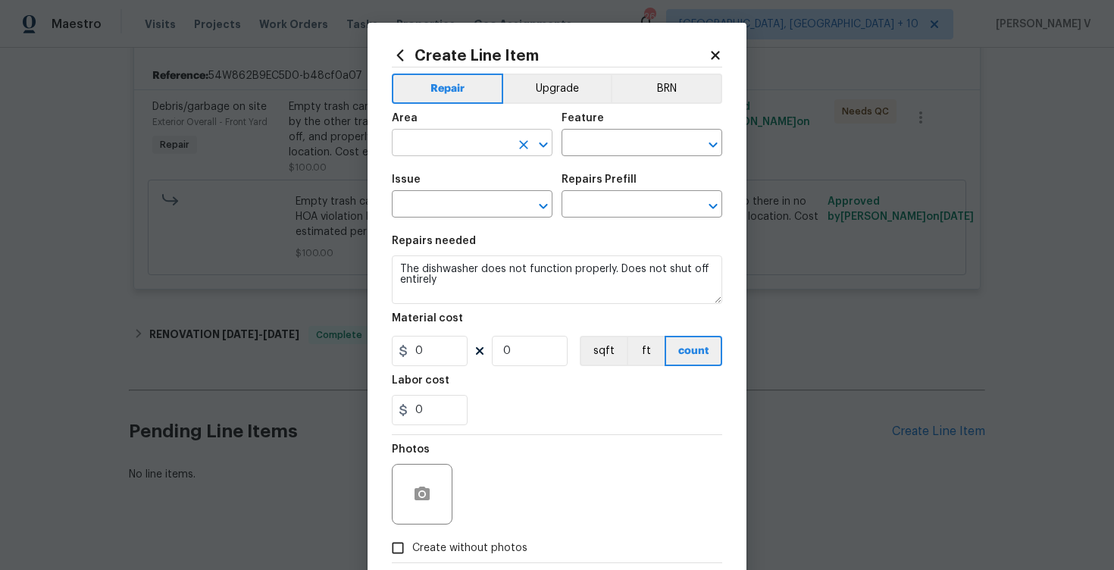
click at [465, 145] on input "text" at bounding box center [451, 144] width 118 height 23
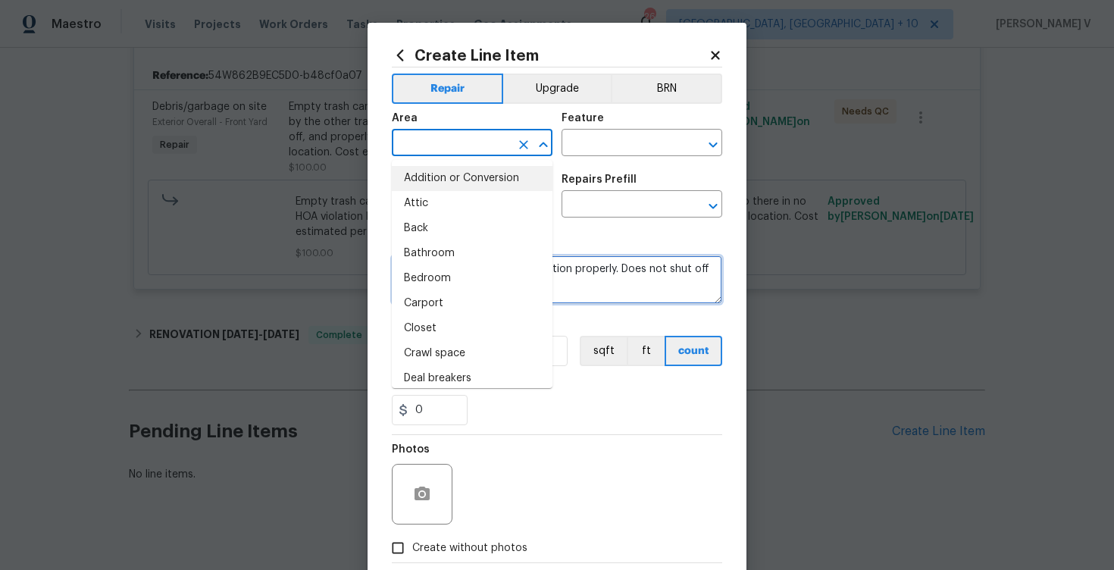
click at [611, 299] on textarea "The dishwasher does not function properly. Does not shut off entirely" at bounding box center [557, 279] width 331 height 49
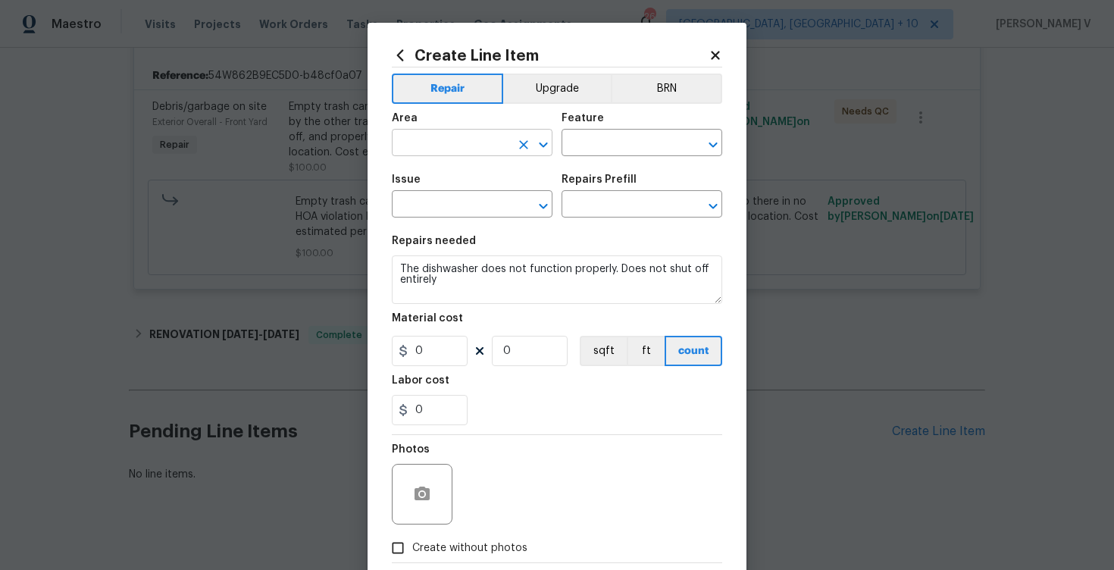
click at [459, 148] on input "text" at bounding box center [451, 144] width 118 height 23
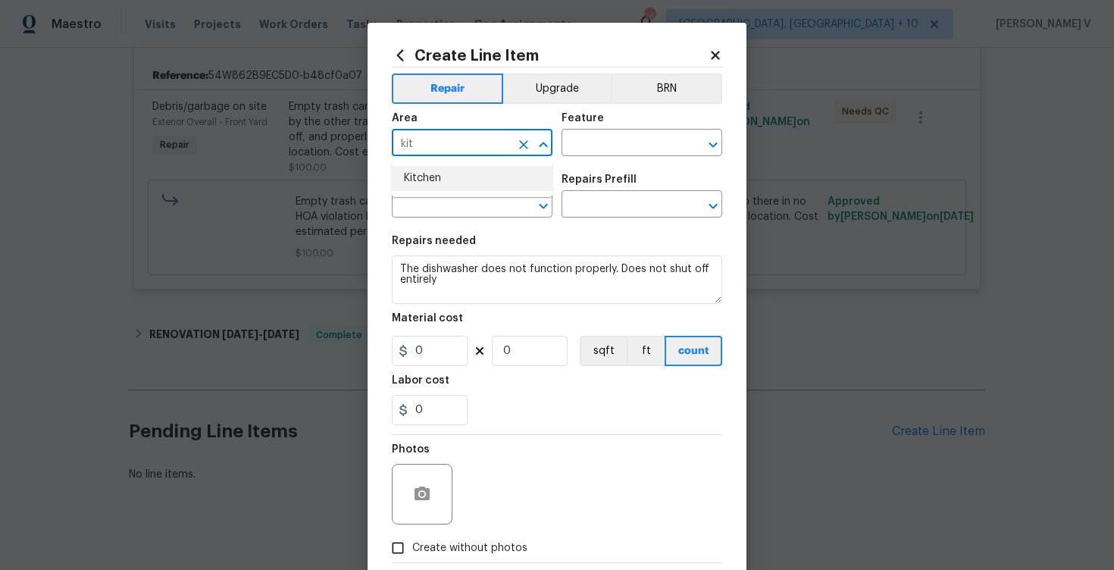
click at [466, 180] on li "Kitchen" at bounding box center [472, 178] width 161 height 25
type input "Kitchen"
click at [611, 155] on input "text" at bounding box center [621, 144] width 118 height 23
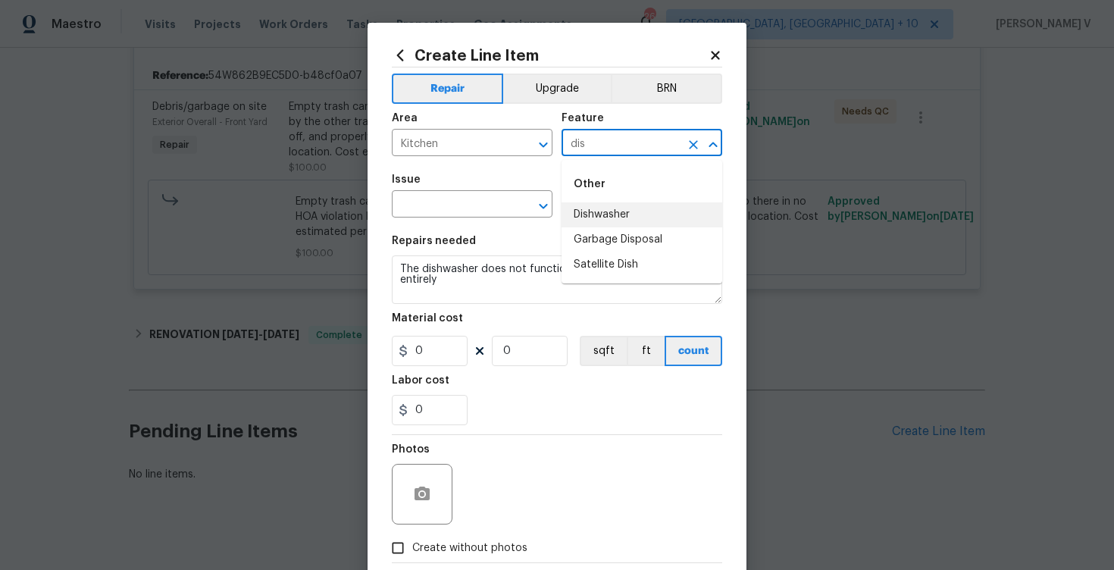
click at [601, 215] on li "Dishwasher" at bounding box center [642, 214] width 161 height 25
type input "Dishwasher"
click at [469, 202] on input "text" at bounding box center [451, 205] width 118 height 23
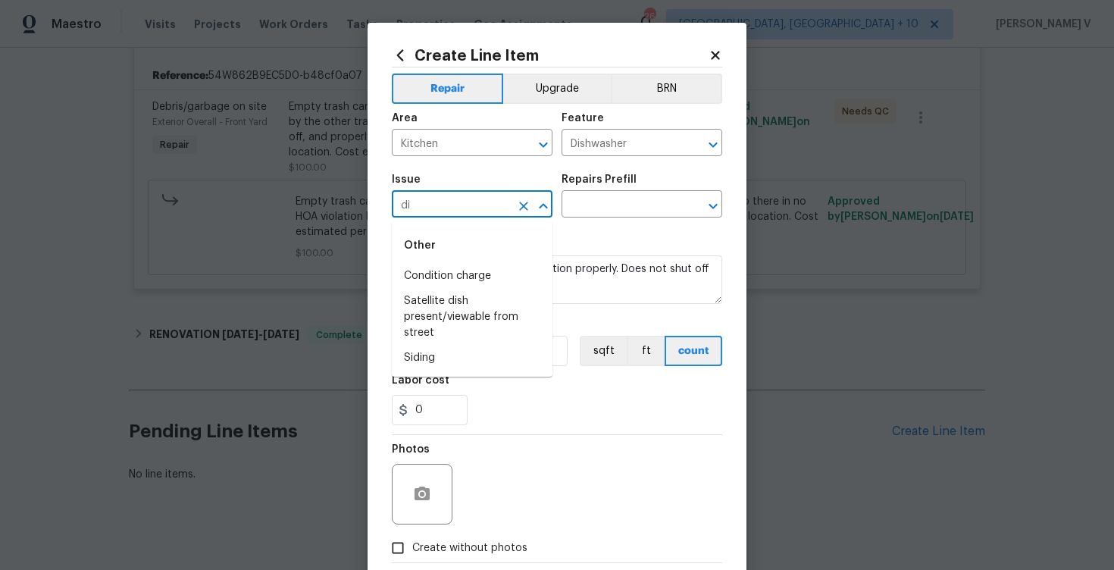
click at [444, 213] on input "di" at bounding box center [451, 205] width 118 height 23
click at [444, 300] on li "General Plumbing" at bounding box center [472, 301] width 161 height 25
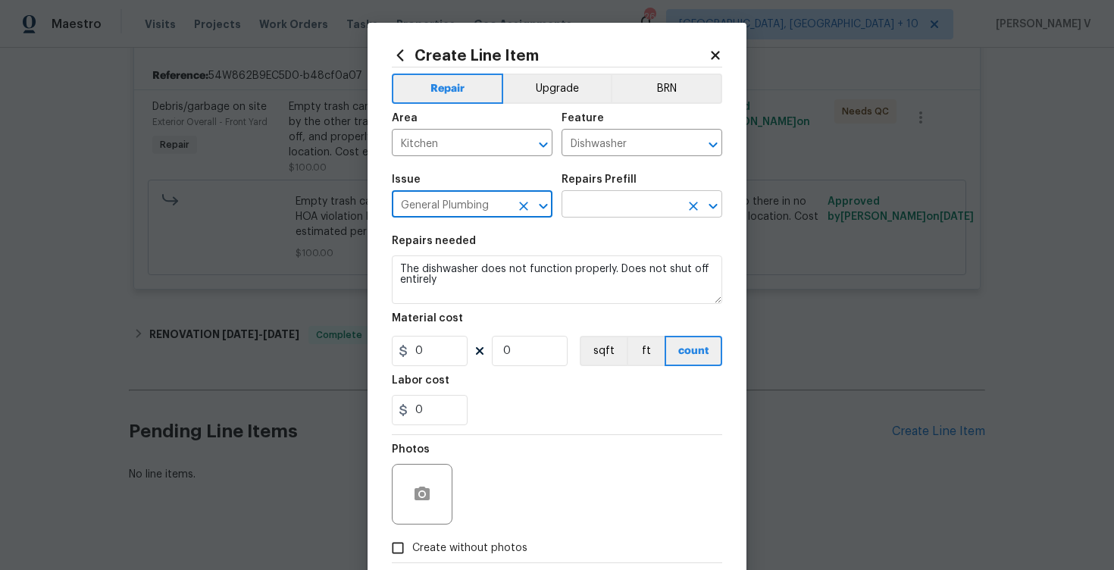
type input "General Plumbing"
click at [641, 211] on input "text" at bounding box center [621, 205] width 118 height 23
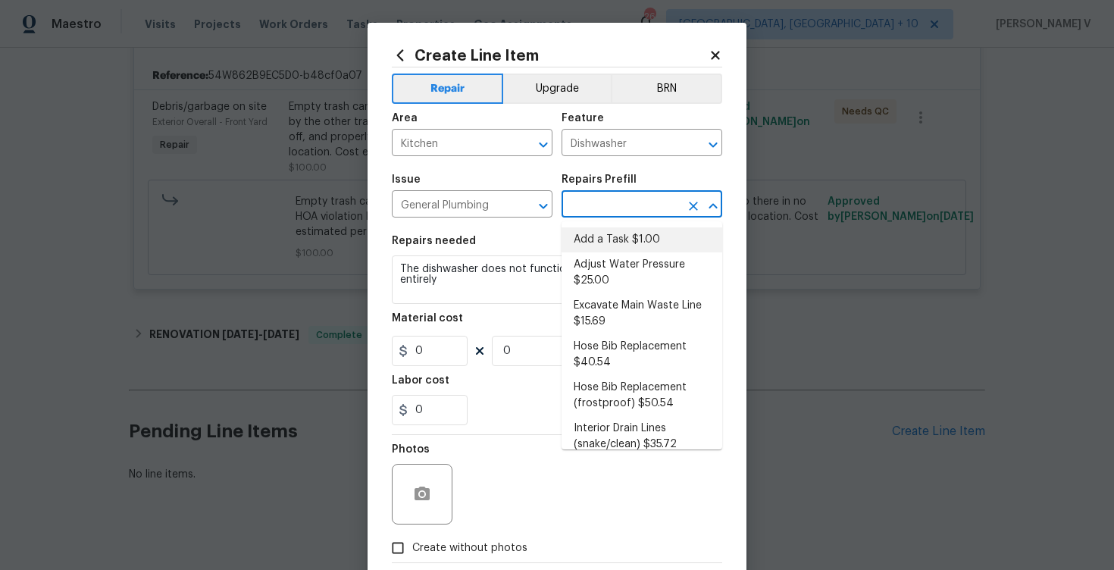
click at [620, 229] on li "Add a Task $1.00" at bounding box center [642, 239] width 161 height 25
type input "Plumbing"
type input "Add a Task $1.00"
type textarea "HPM to detail"
type input "1"
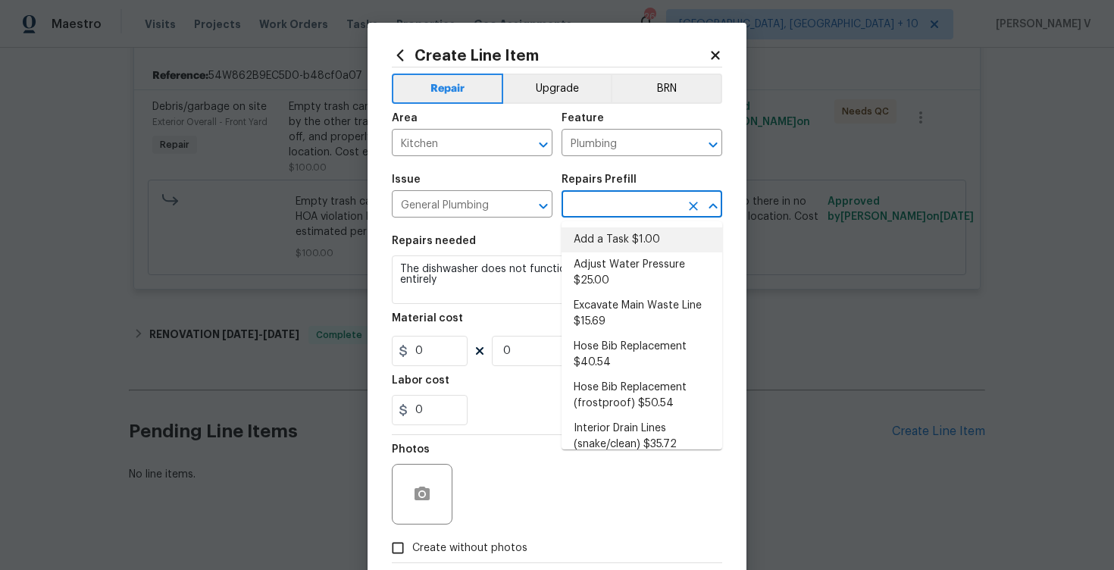
type input "1"
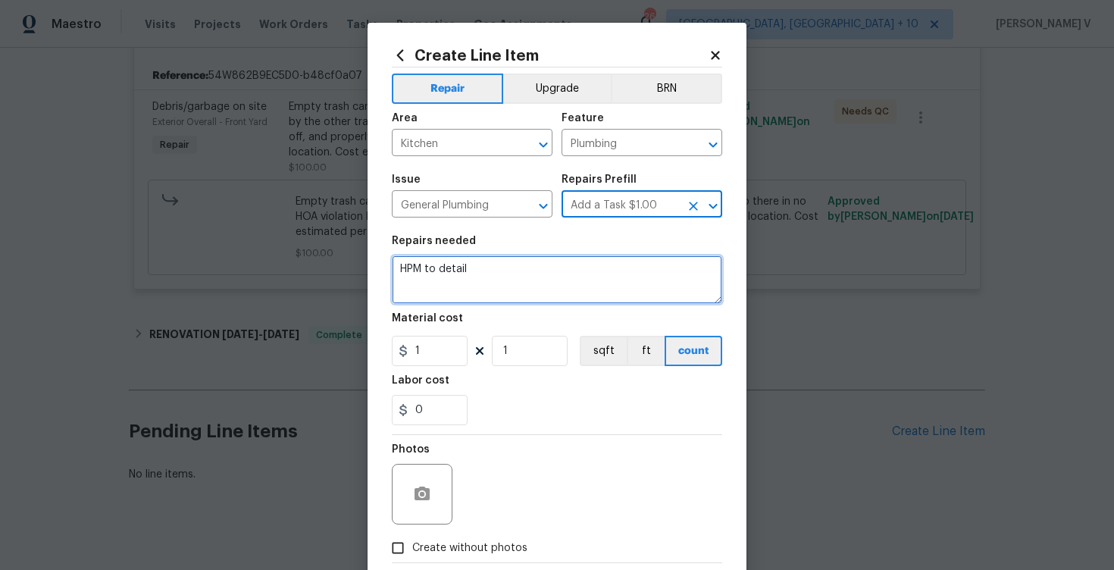
click at [516, 283] on textarea "HPM to detail" at bounding box center [557, 279] width 331 height 49
paste textarea "The dishwasher does not function properly. Does not shut off entirely"
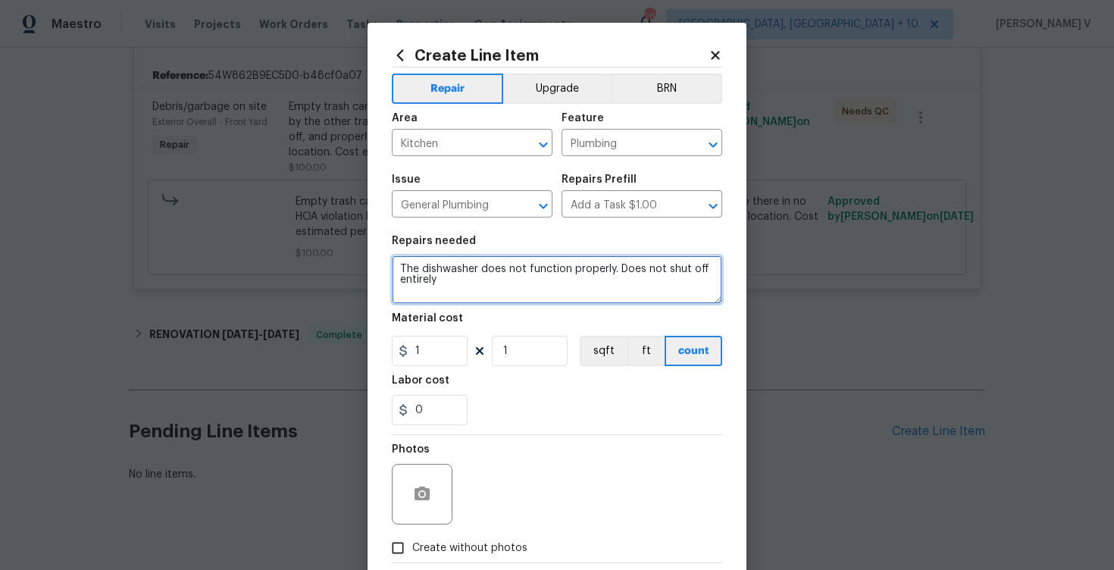
type textarea "The dishwasher does not function properly. Does not shut off entirely"
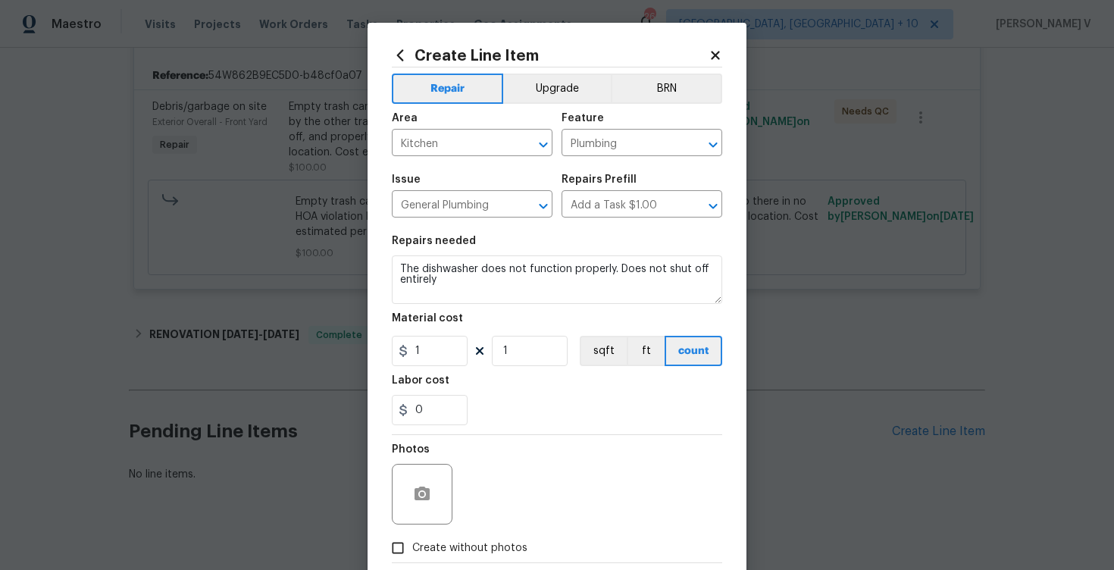
click at [445, 372] on section "Repairs needed The dishwasher does not function properly. Does not shut off ent…" at bounding box center [557, 331] width 331 height 208
click at [434, 354] on input "1" at bounding box center [430, 351] width 76 height 30
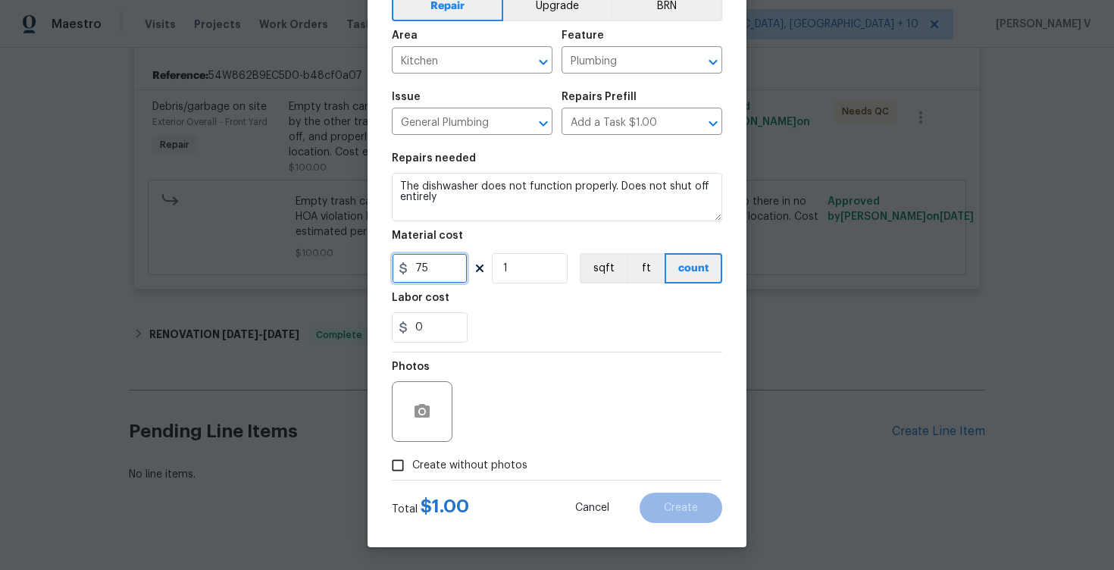
type input "75"
click at [425, 462] on span "Create without photos" at bounding box center [469, 466] width 115 height 16
click at [412, 462] on input "Create without photos" at bounding box center [398, 465] width 29 height 29
checkbox input "true"
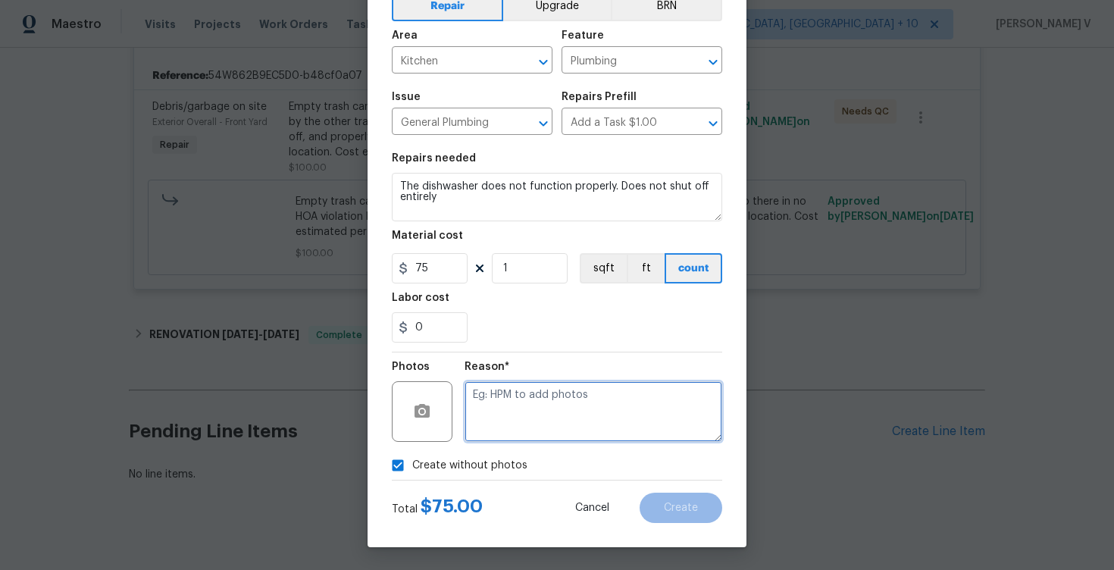
click at [596, 423] on textarea at bounding box center [594, 411] width 258 height 61
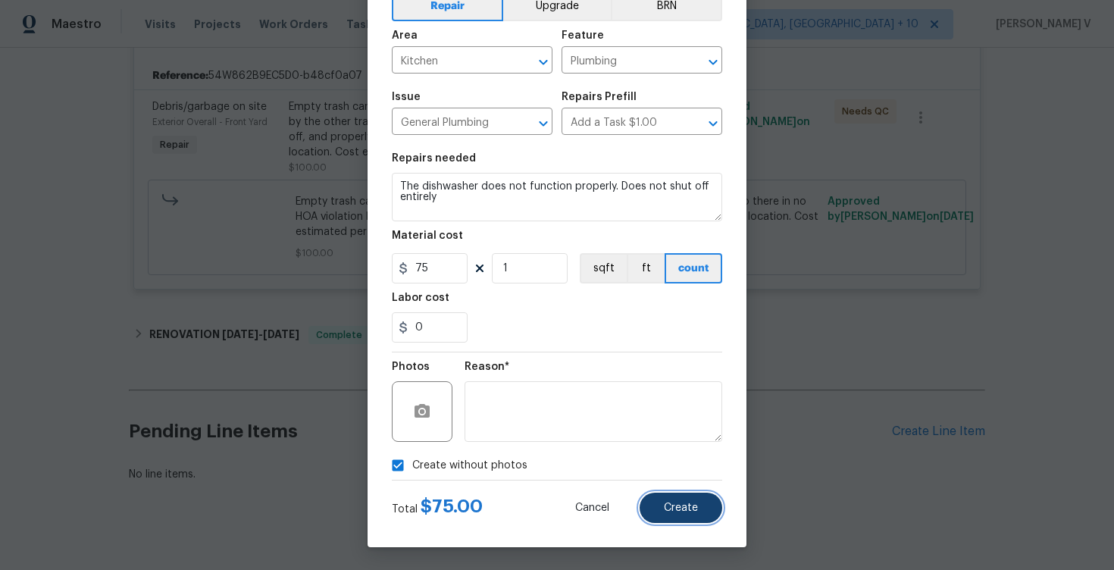
click at [709, 494] on button "Create" at bounding box center [681, 508] width 83 height 30
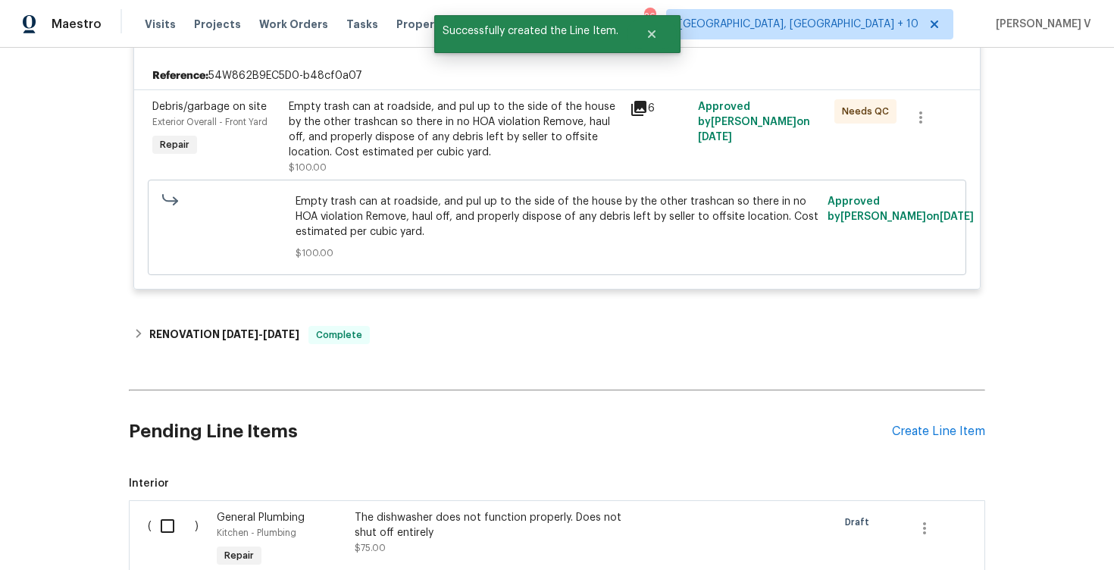
click at [183, 510] on input "checkbox" at bounding box center [173, 526] width 43 height 32
checkbox input "true"
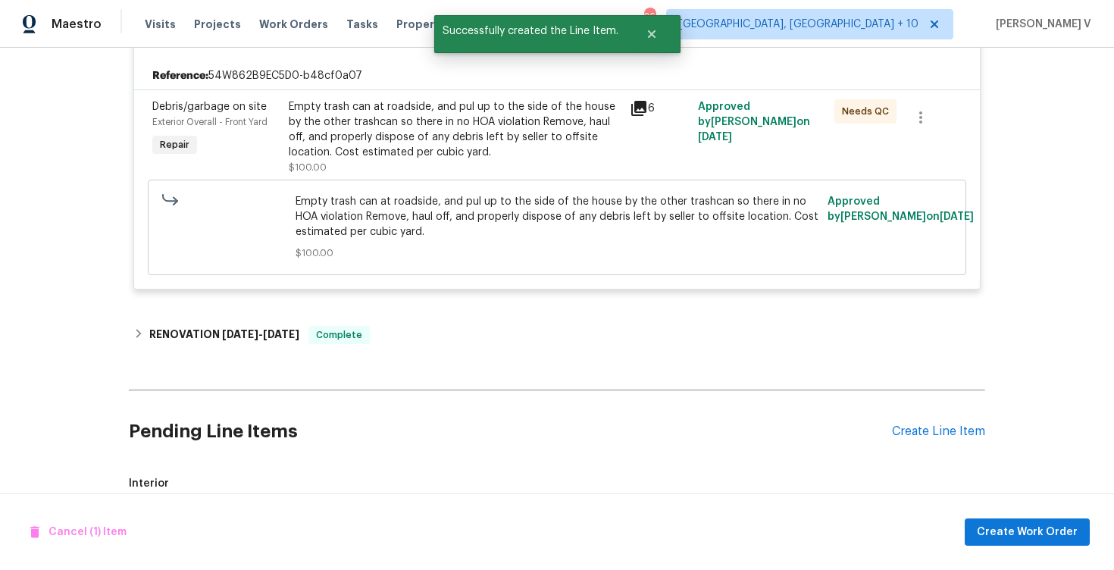
scroll to position [531, 0]
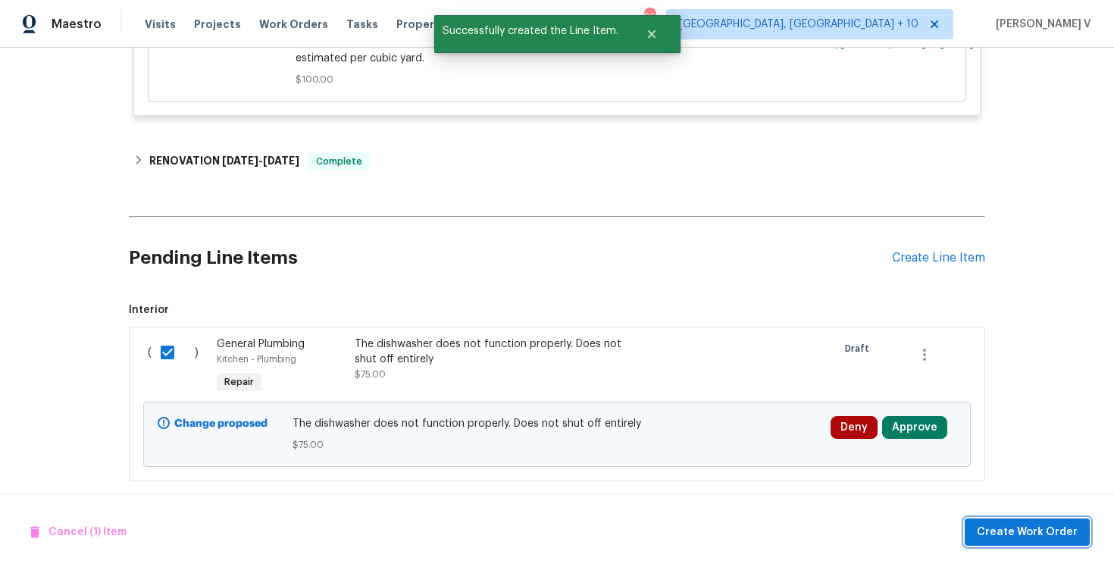
click at [995, 528] on span "Create Work Order" at bounding box center [1027, 532] width 101 height 19
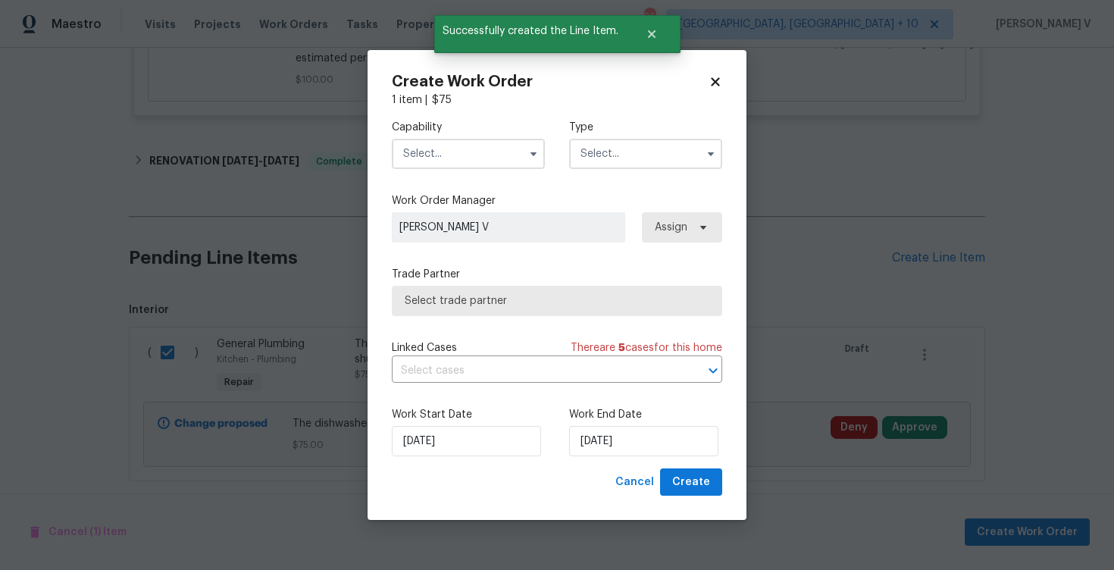
click at [437, 152] on input "text" at bounding box center [468, 154] width 153 height 30
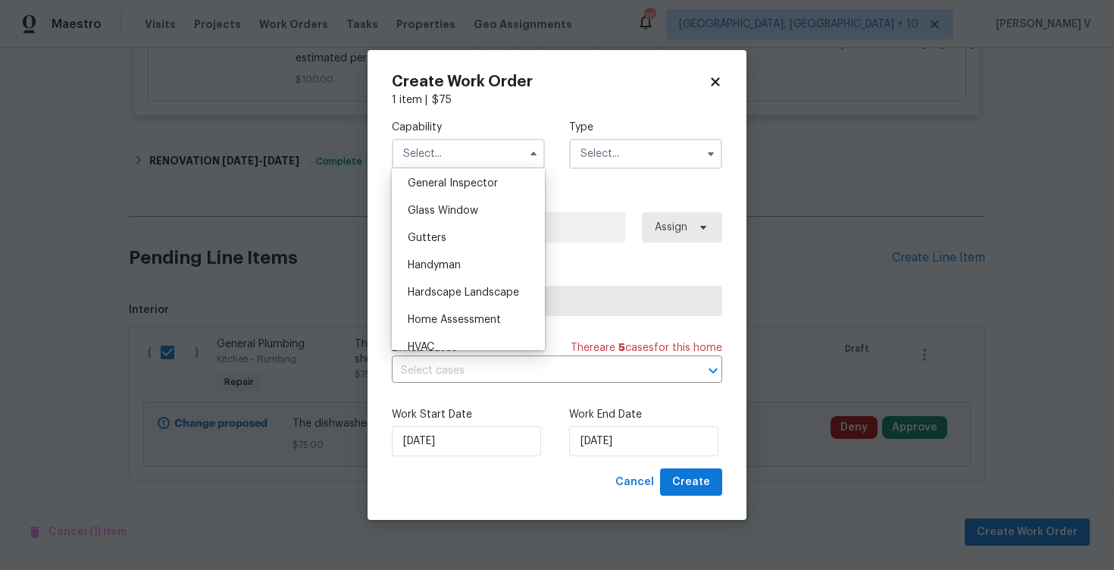
scroll to position [757, 0]
click at [454, 264] on span "Handyman" at bounding box center [434, 263] width 53 height 11
type input "Handyman"
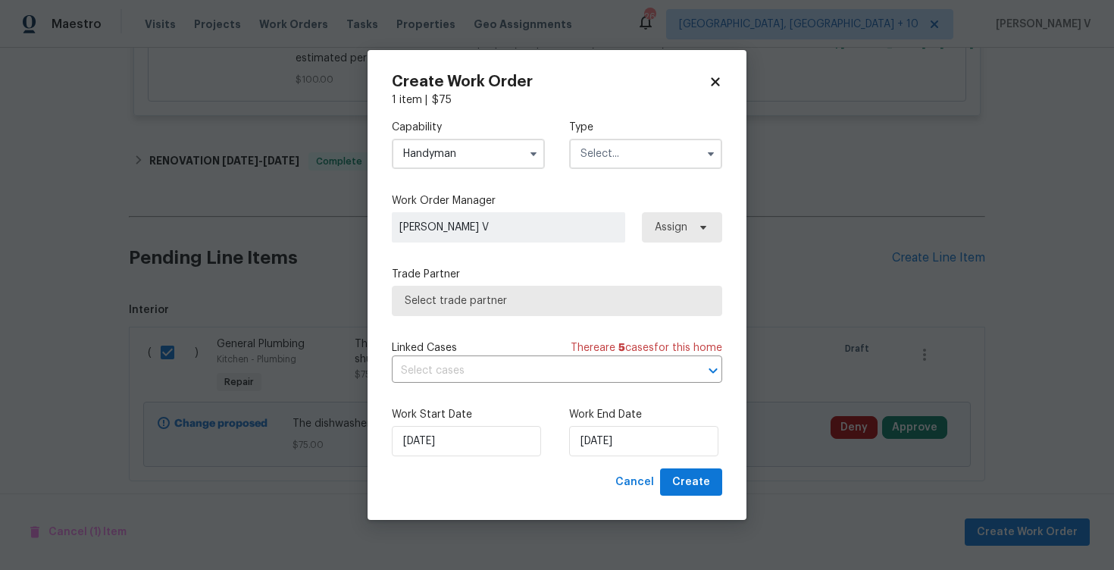
click at [630, 155] on input "text" at bounding box center [645, 154] width 153 height 30
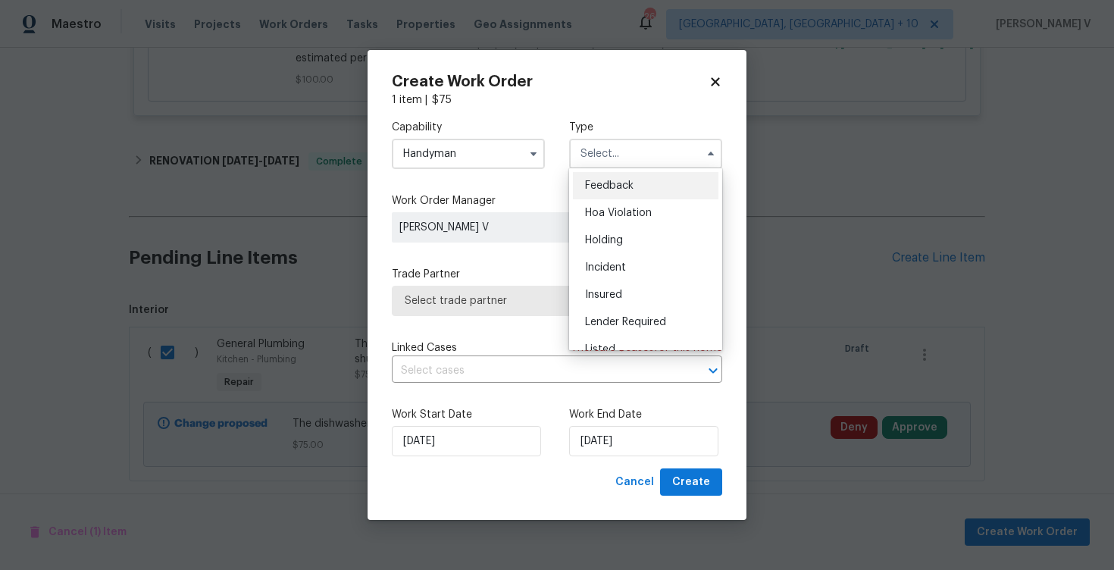
click at [616, 189] on span "Feedback" at bounding box center [609, 185] width 49 height 11
type input "Feedback"
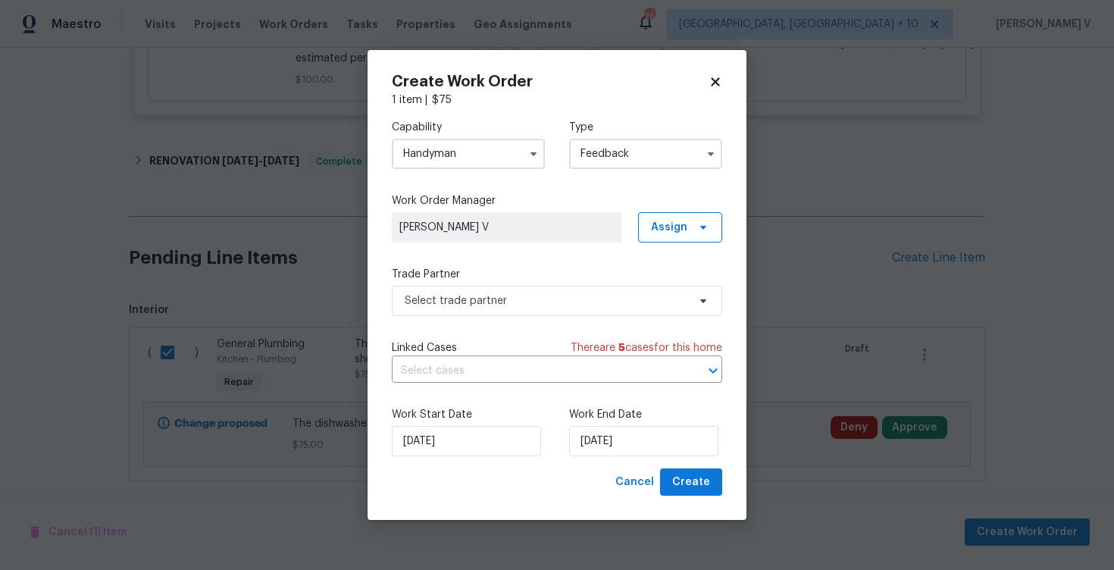
click at [514, 317] on div "Capability Handyman Type Feedback Work Order Manager Divya Dharshini V Assign T…" at bounding box center [557, 288] width 331 height 361
click at [536, 302] on span "Select trade partner" at bounding box center [546, 300] width 283 height 15
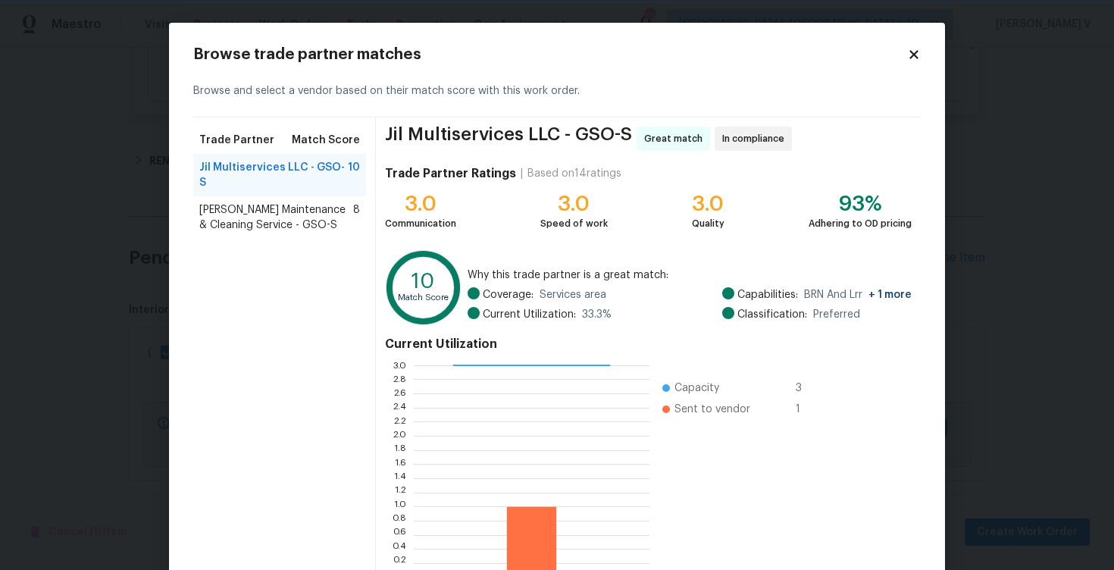
scroll to position [99, 0]
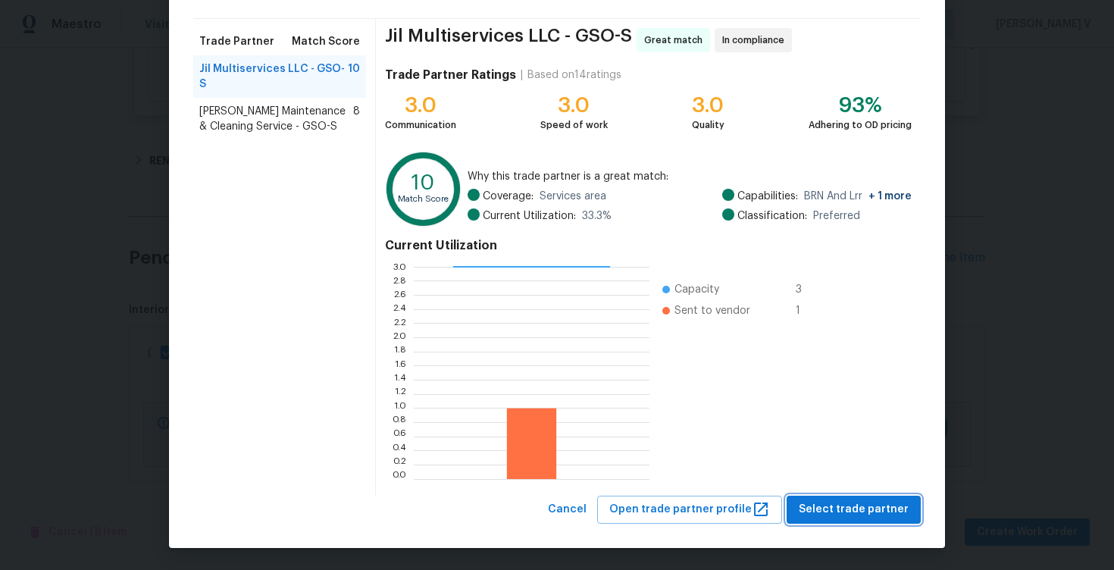
click at [904, 514] on span "Select trade partner" at bounding box center [854, 509] width 110 height 19
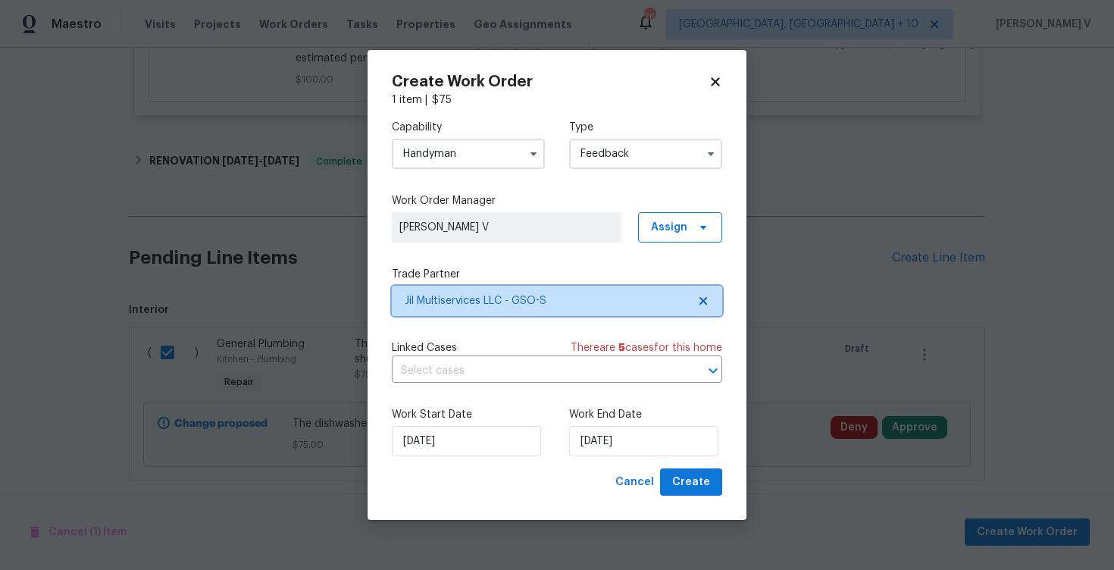
scroll to position [0, 0]
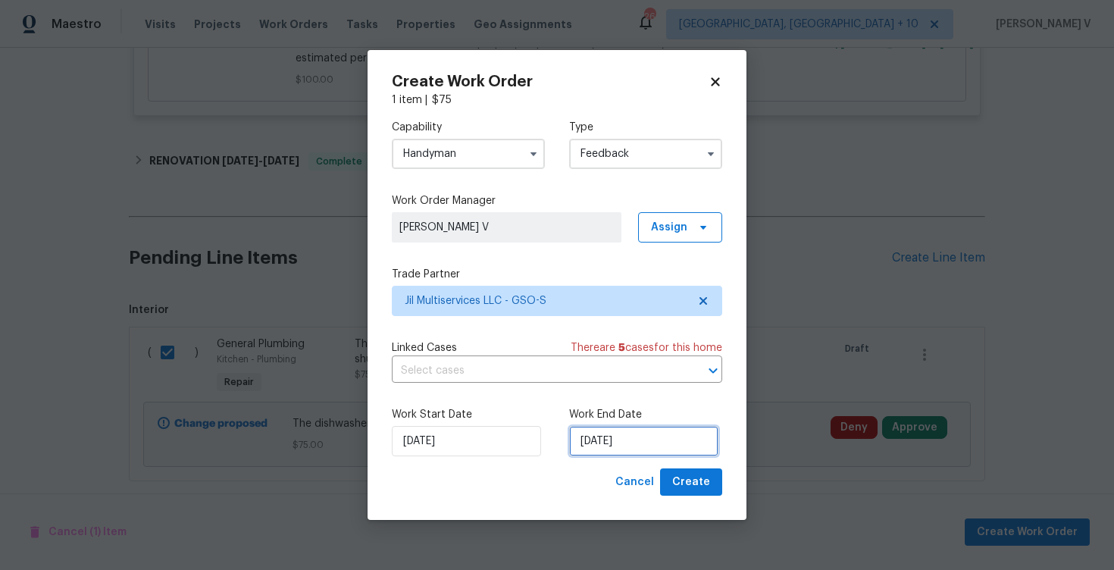
click at [689, 450] on input "25/08/2025" at bounding box center [643, 441] width 149 height 30
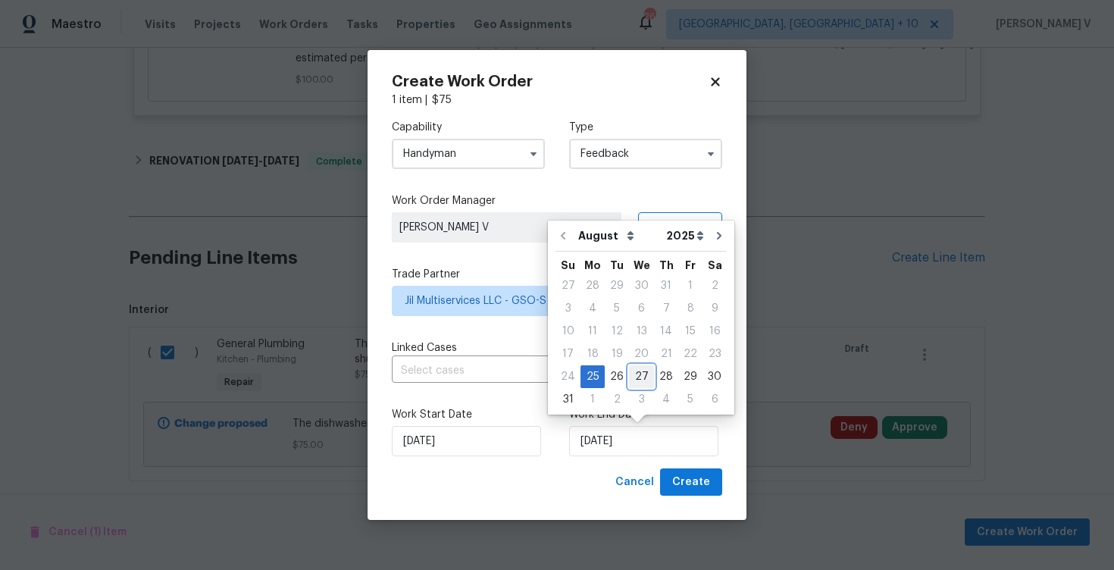
click at [634, 382] on div "27" at bounding box center [641, 376] width 25 height 21
type input "27/08/2025"
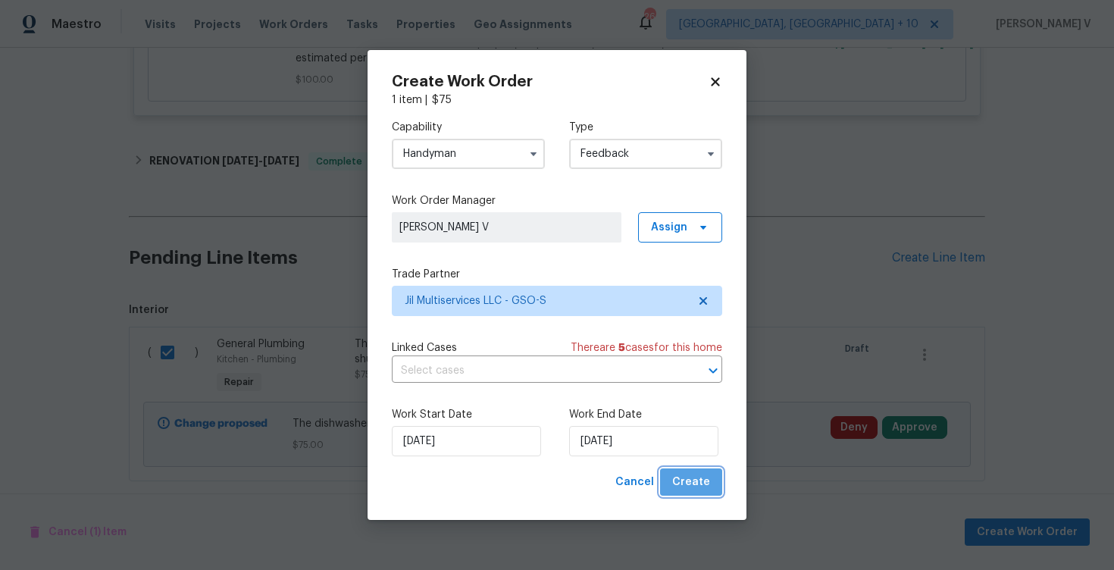
click at [709, 480] on span "Create" at bounding box center [691, 482] width 38 height 19
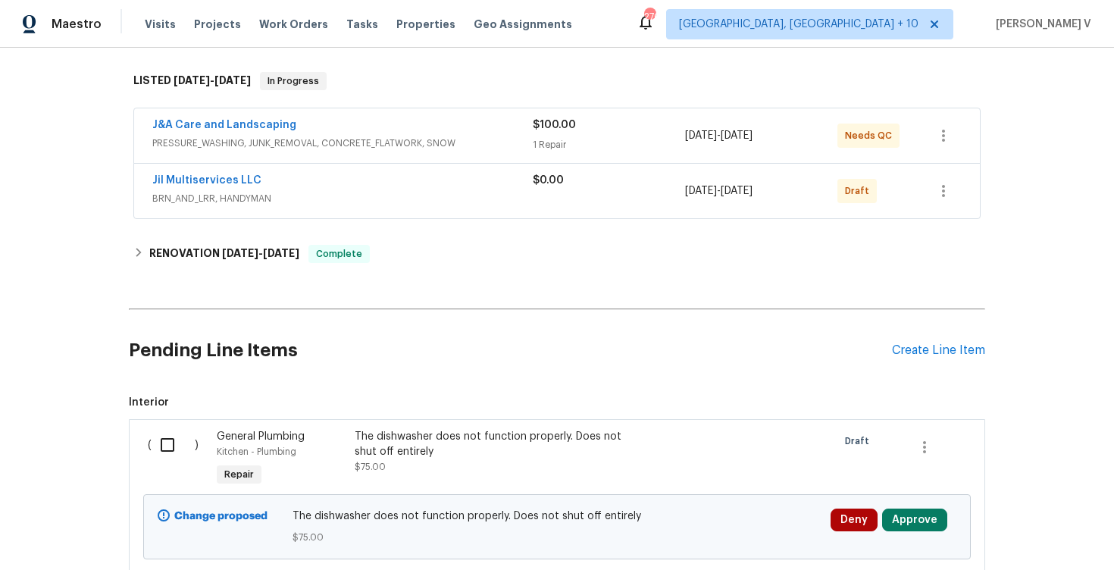
scroll to position [295, 0]
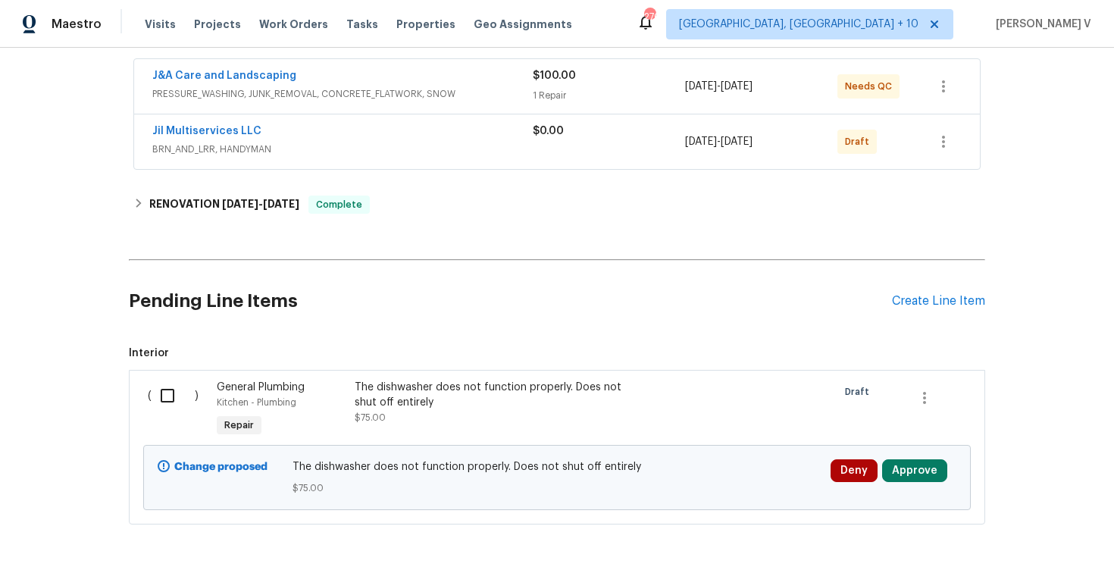
click at [312, 124] on div "Jil Multiservices LLC" at bounding box center [342, 133] width 381 height 18
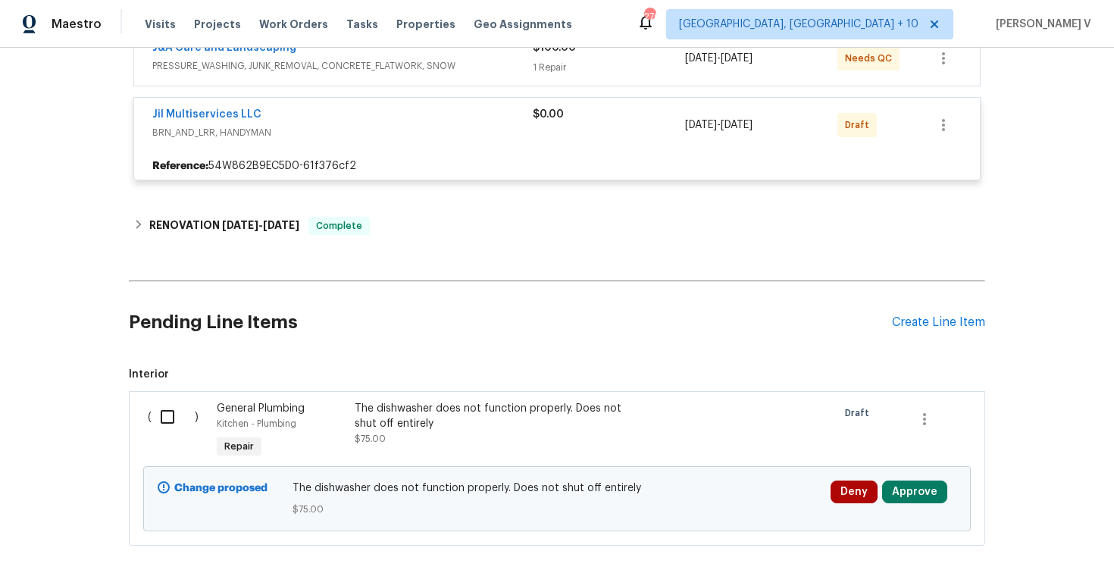
scroll to position [341, 0]
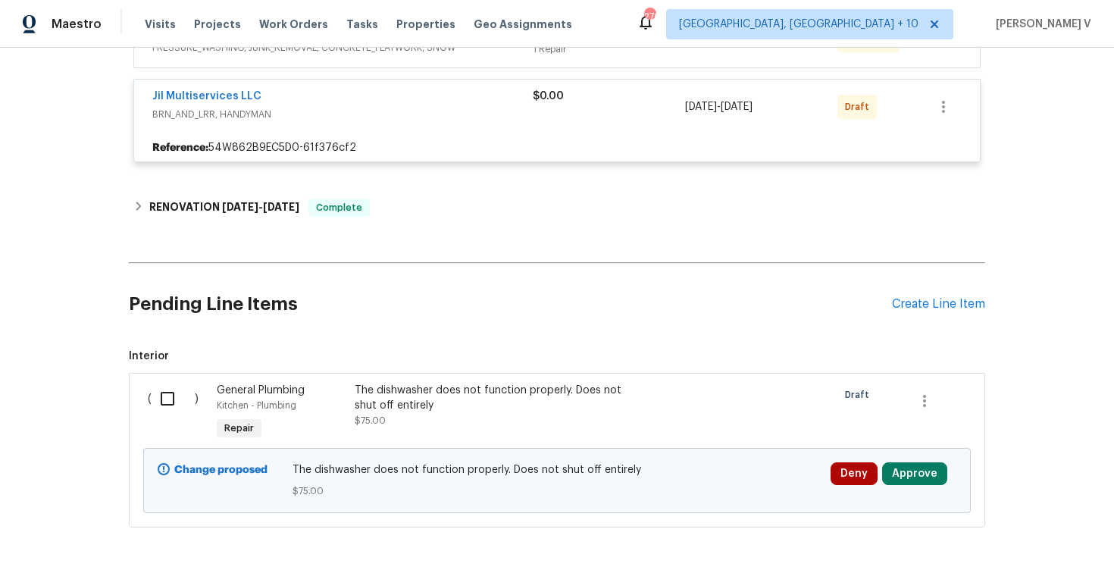
click at [173, 385] on input "checkbox" at bounding box center [173, 399] width 43 height 32
checkbox input "true"
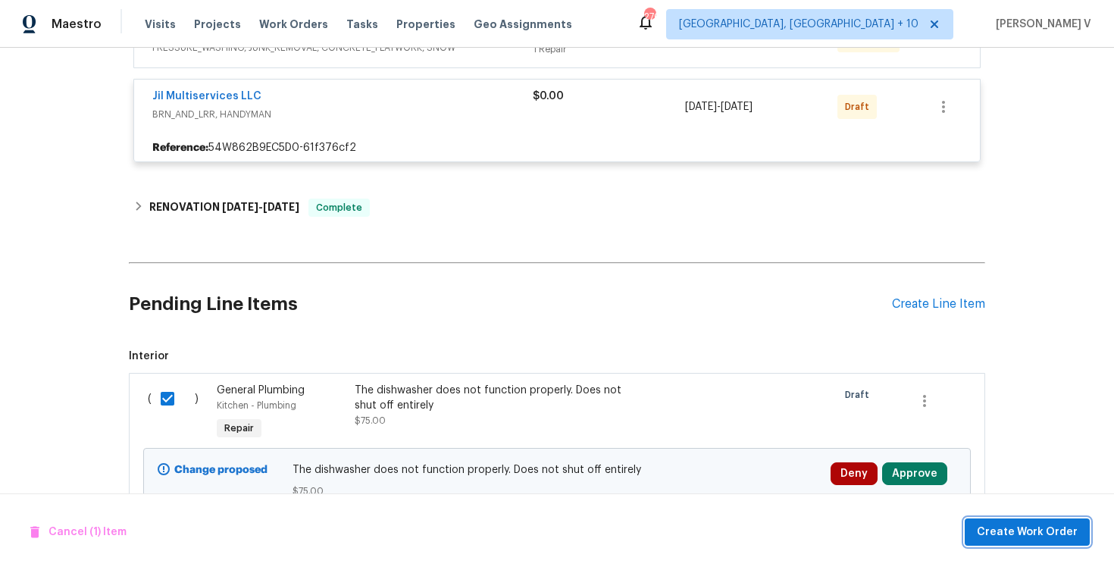
click at [1001, 527] on span "Create Work Order" at bounding box center [1027, 532] width 101 height 19
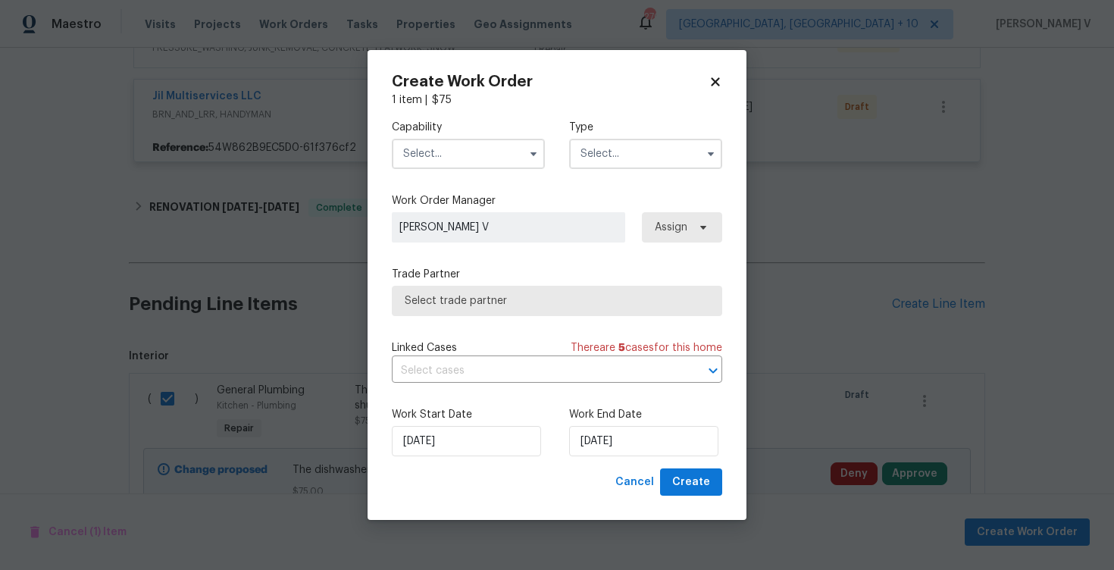
click at [439, 161] on input "text" at bounding box center [468, 154] width 153 height 30
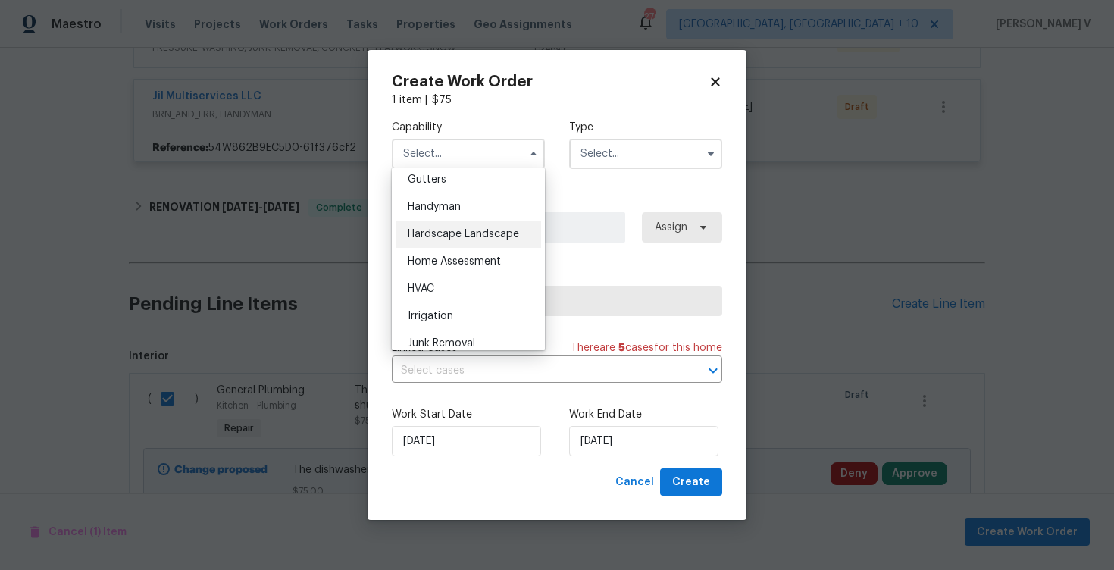
scroll to position [811, 0]
click at [444, 213] on span "Handyman" at bounding box center [434, 208] width 53 height 11
type input "Handyman"
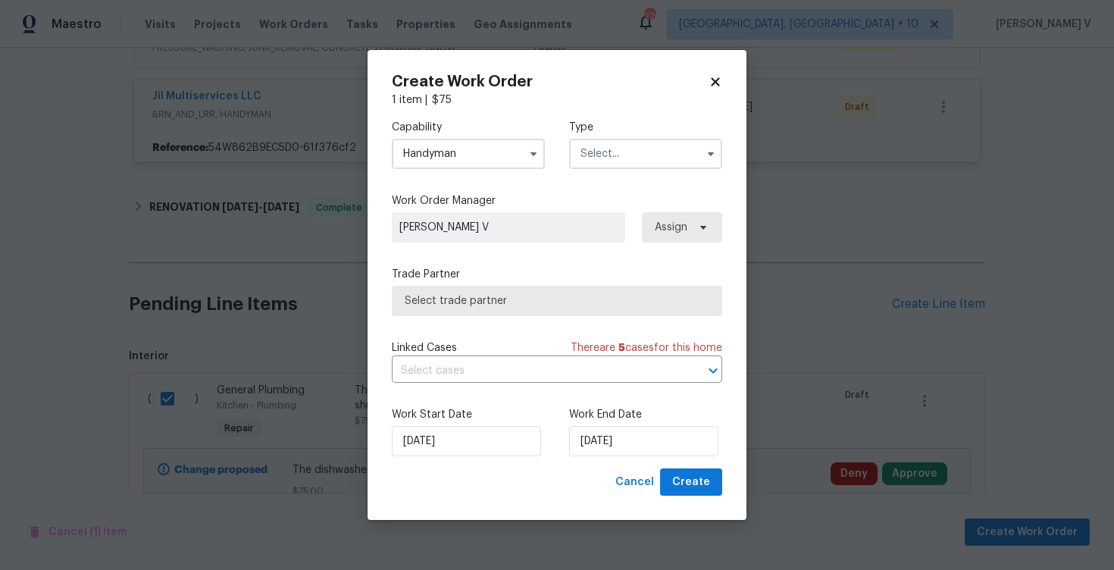
click at [623, 185] on div "Capability Handyman Type Work Order Manager Divya Dharshini V Assign Trade Part…" at bounding box center [557, 288] width 331 height 361
click at [623, 158] on input "text" at bounding box center [645, 154] width 153 height 30
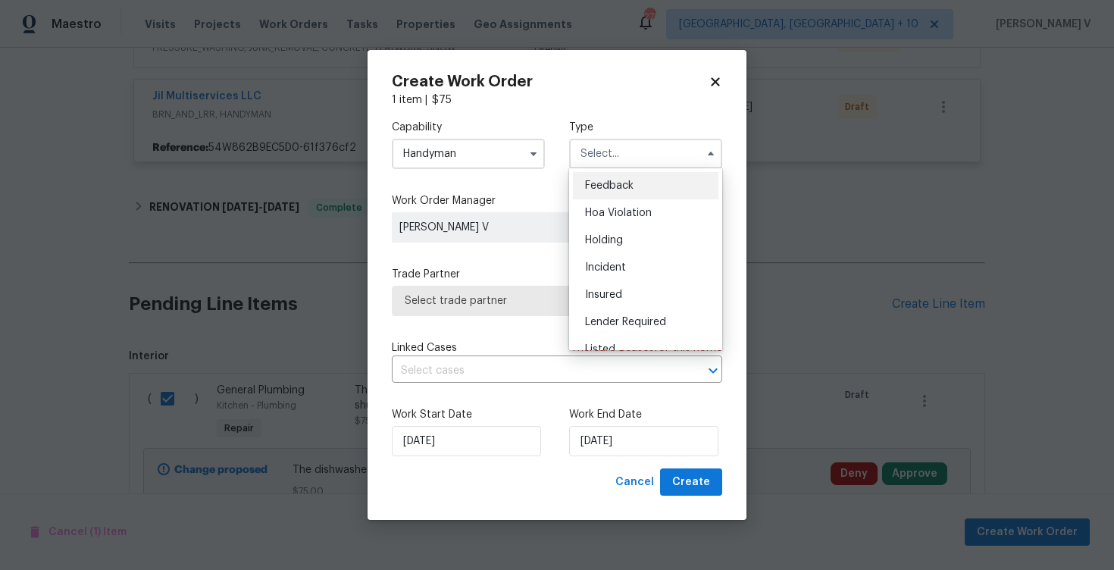
click at [617, 174] on div "Feedback" at bounding box center [646, 185] width 146 height 27
type input "Feedback"
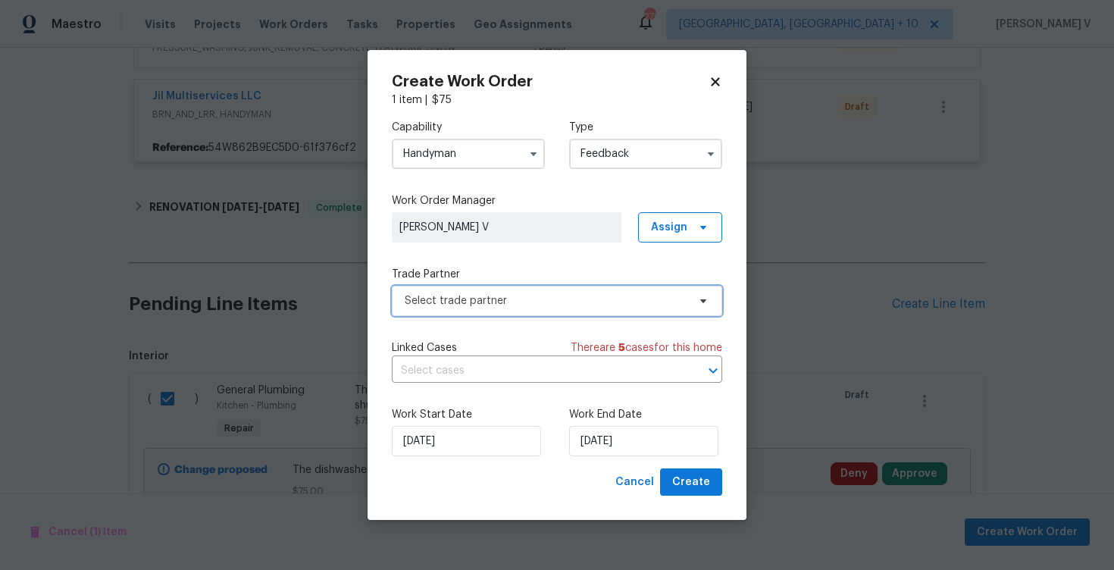
click at [569, 299] on span "Select trade partner" at bounding box center [546, 300] width 283 height 15
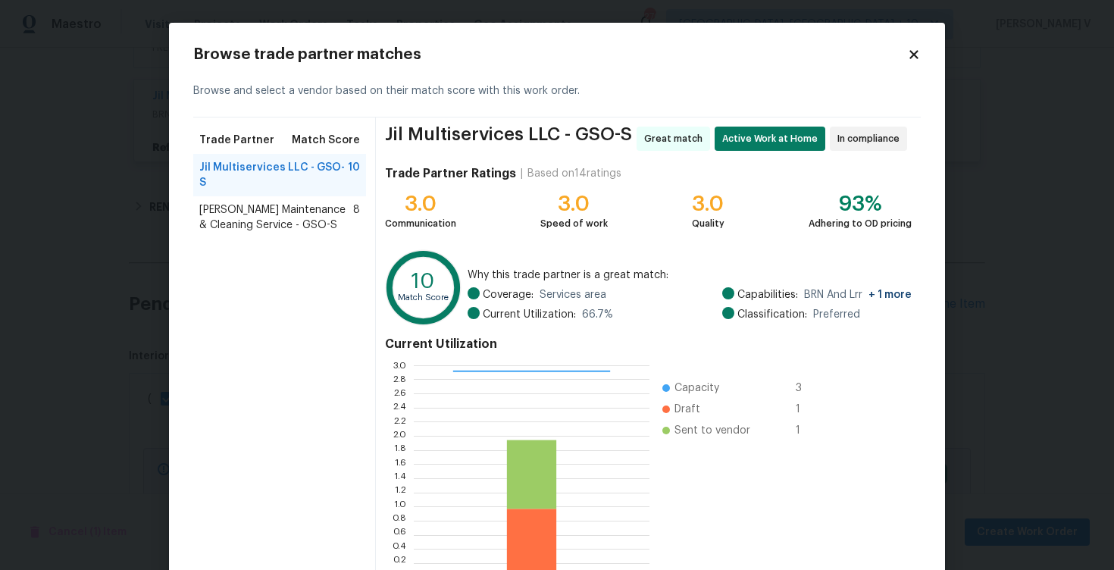
scroll to position [99, 0]
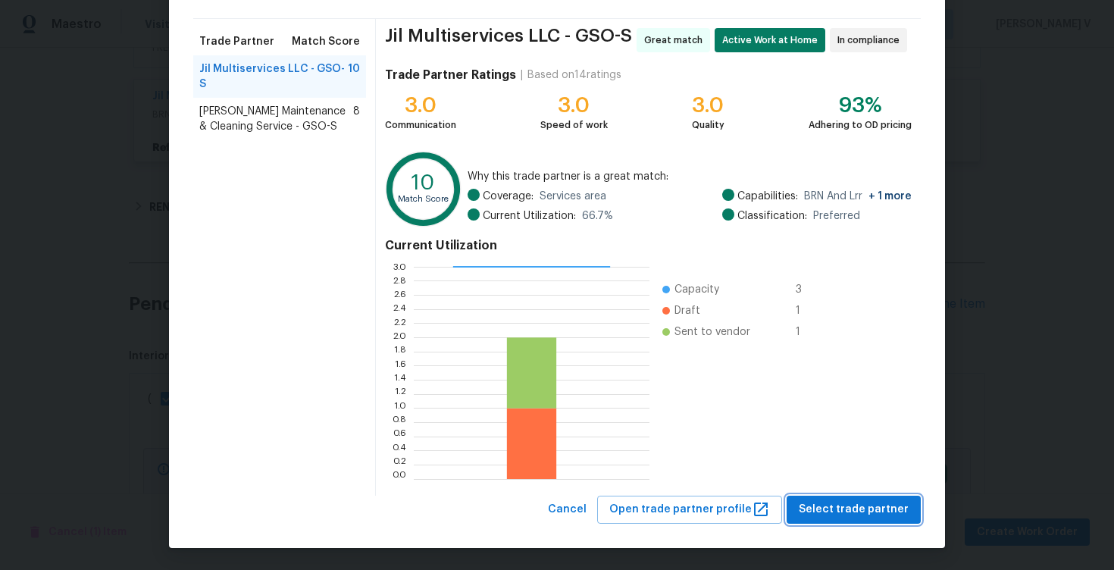
click at [838, 503] on span "Select trade partner" at bounding box center [854, 509] width 110 height 19
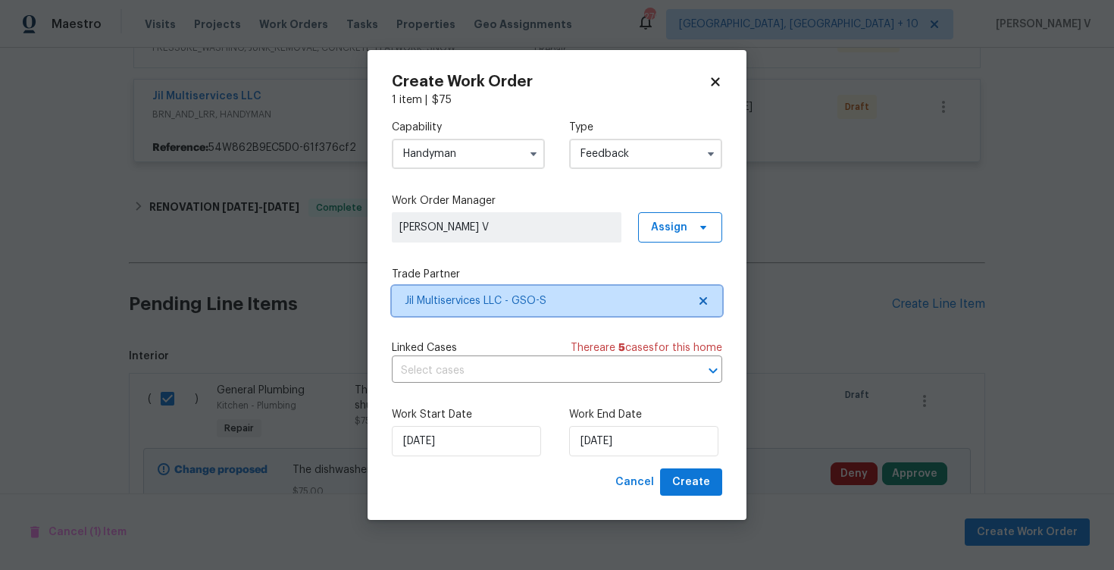
scroll to position [0, 0]
click at [699, 459] on div "Work Start Date 25/08/2025 Work End Date 25/08/2025" at bounding box center [557, 432] width 331 height 74
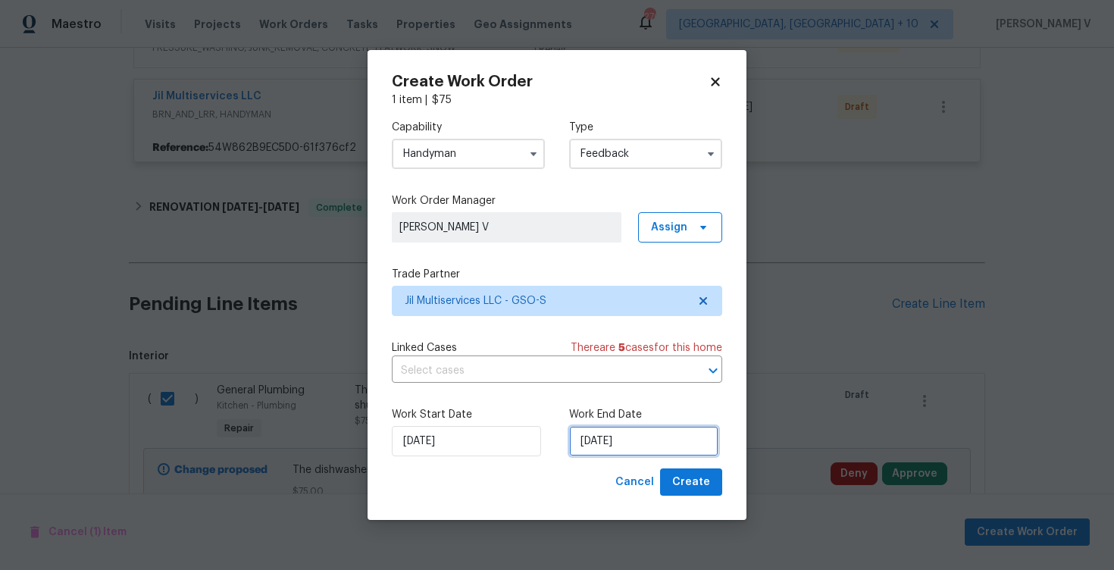
click at [672, 450] on input "25/08/2025" at bounding box center [643, 441] width 149 height 30
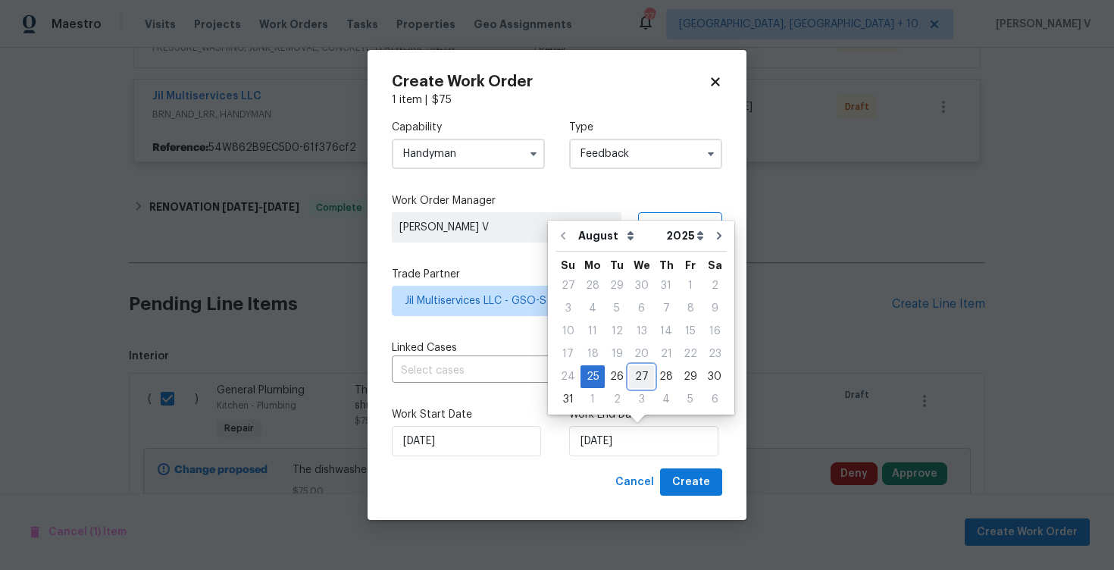
click at [646, 370] on div "27" at bounding box center [641, 376] width 25 height 21
type input "27/08/2025"
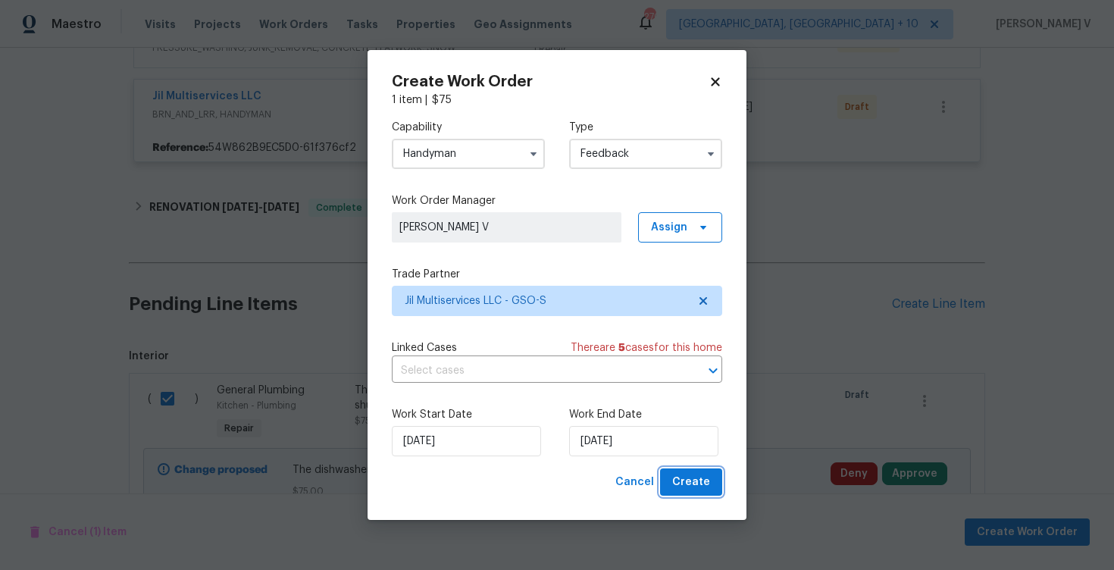
click at [689, 487] on span "Create" at bounding box center [691, 482] width 38 height 19
checkbox input "false"
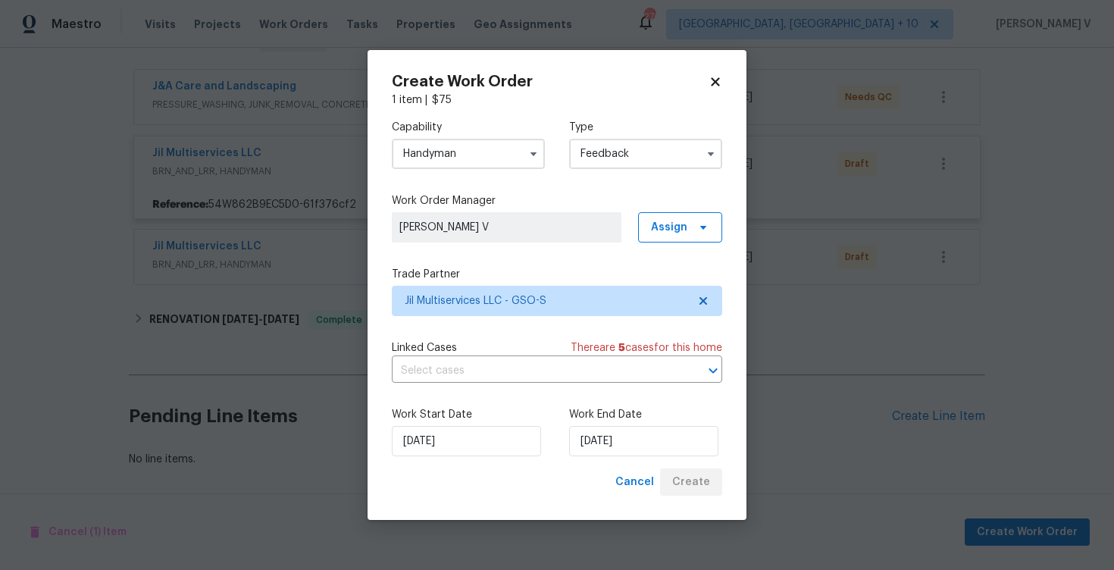
scroll to position [269, 0]
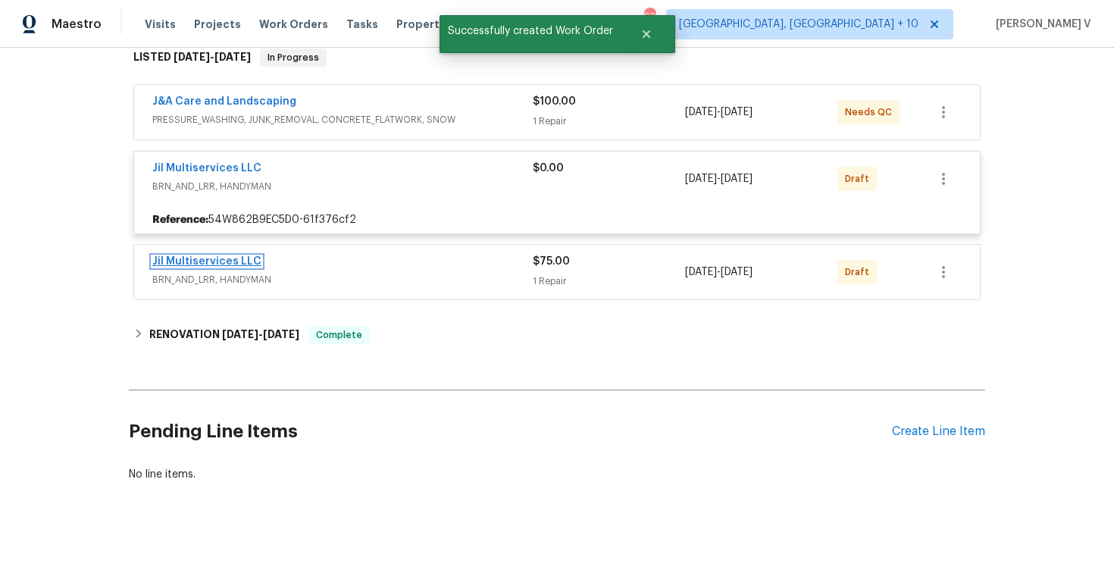
click at [224, 256] on link "Jil Multiservices LLC" at bounding box center [206, 261] width 109 height 11
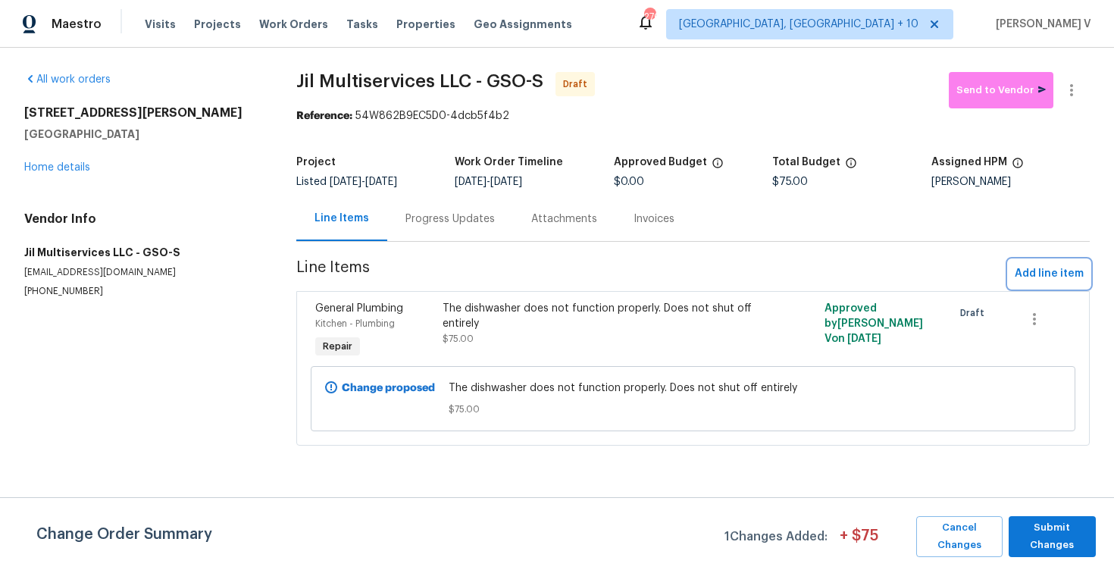
click at [1023, 274] on span "Add line item" at bounding box center [1049, 274] width 69 height 19
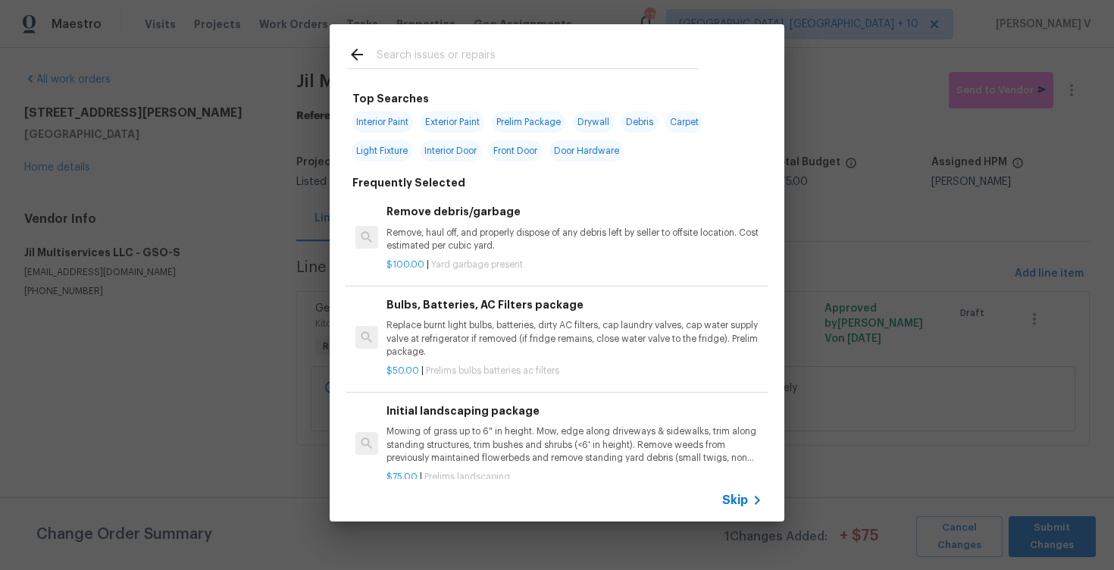
click at [726, 502] on span "Skip" at bounding box center [735, 500] width 26 height 15
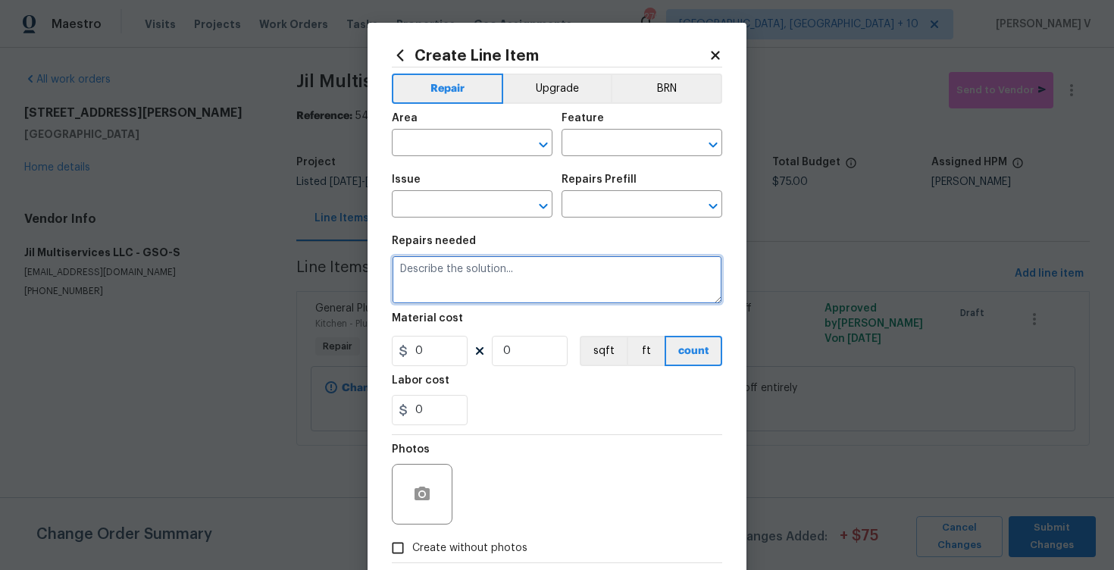
click at [493, 296] on textarea at bounding box center [557, 279] width 331 height 49
paste textarea "The dryer vent is missing and is open to the outside."
type textarea "The dryer vent is missing and is open to the outside."
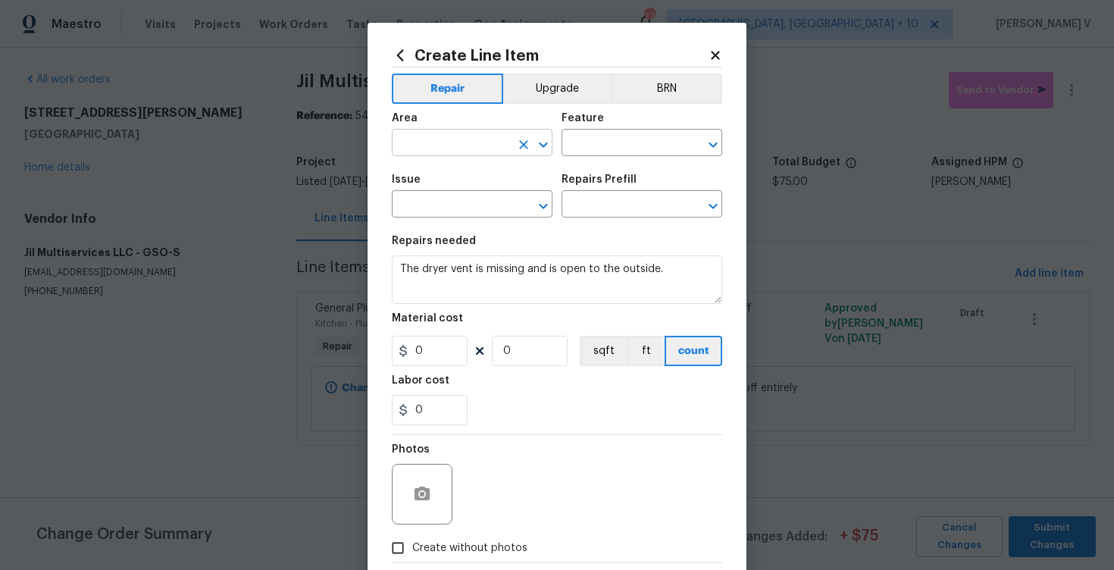
click at [468, 145] on input "text" at bounding box center [451, 144] width 118 height 23
type input "d"
type input "p"
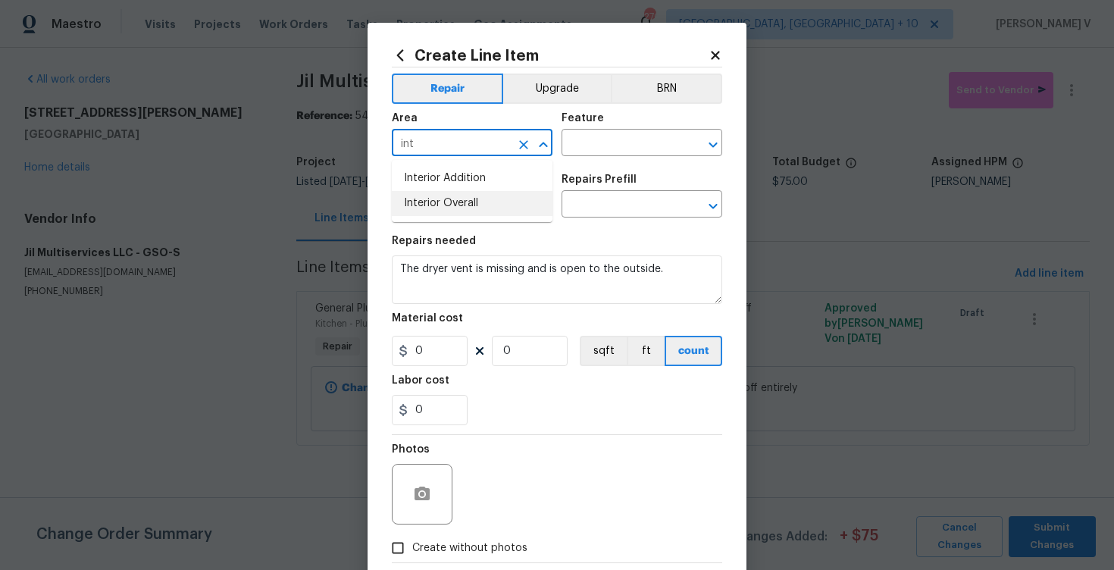
click at [481, 193] on li "Interior Overall" at bounding box center [472, 203] width 161 height 25
type input "Interior Overall"
click at [635, 139] on input "text" at bounding box center [621, 144] width 118 height 23
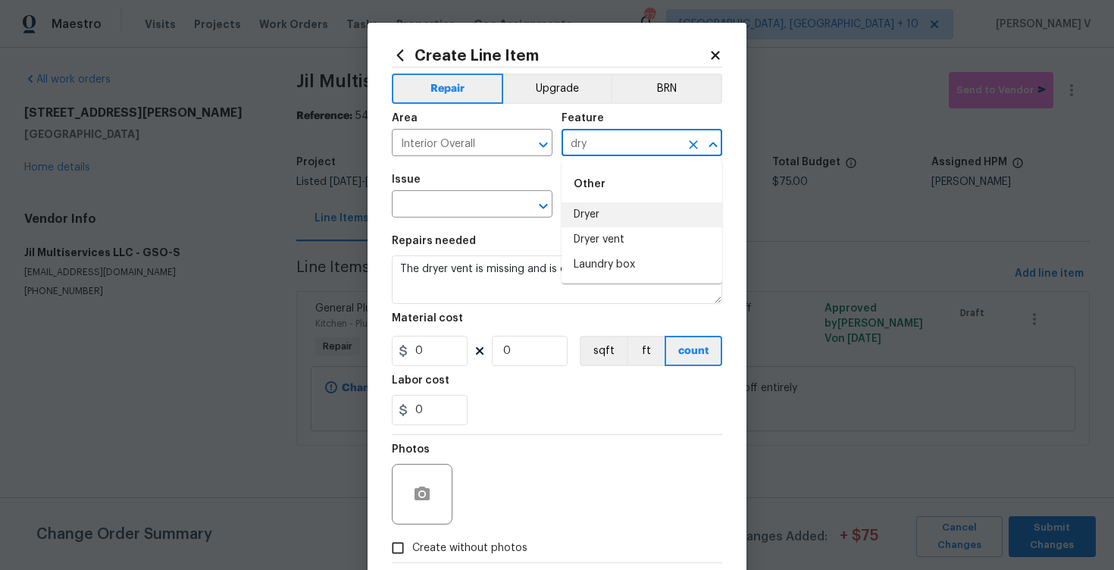
click at [631, 222] on li "Dryer" at bounding box center [642, 214] width 161 height 25
type input "Dryer"
click at [443, 211] on input "text" at bounding box center [451, 205] width 118 height 23
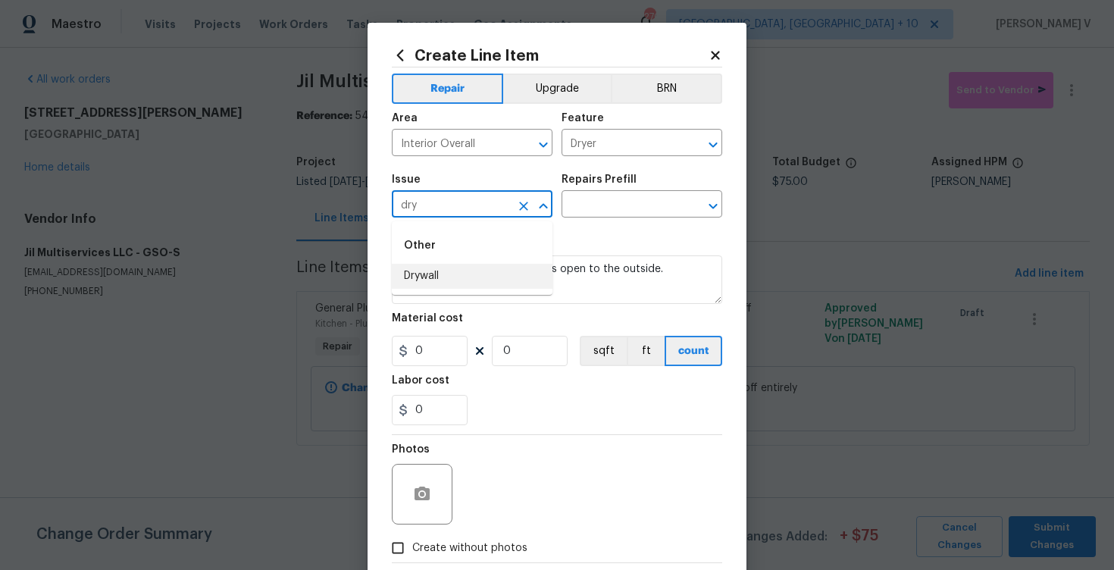
click at [461, 284] on li "Drywall" at bounding box center [472, 276] width 161 height 25
type input "Drywall"
click at [516, 202] on icon "Clear" at bounding box center [523, 206] width 15 height 15
click at [478, 308] on li "General Plumbing" at bounding box center [472, 301] width 161 height 25
type input "General Plumbing"
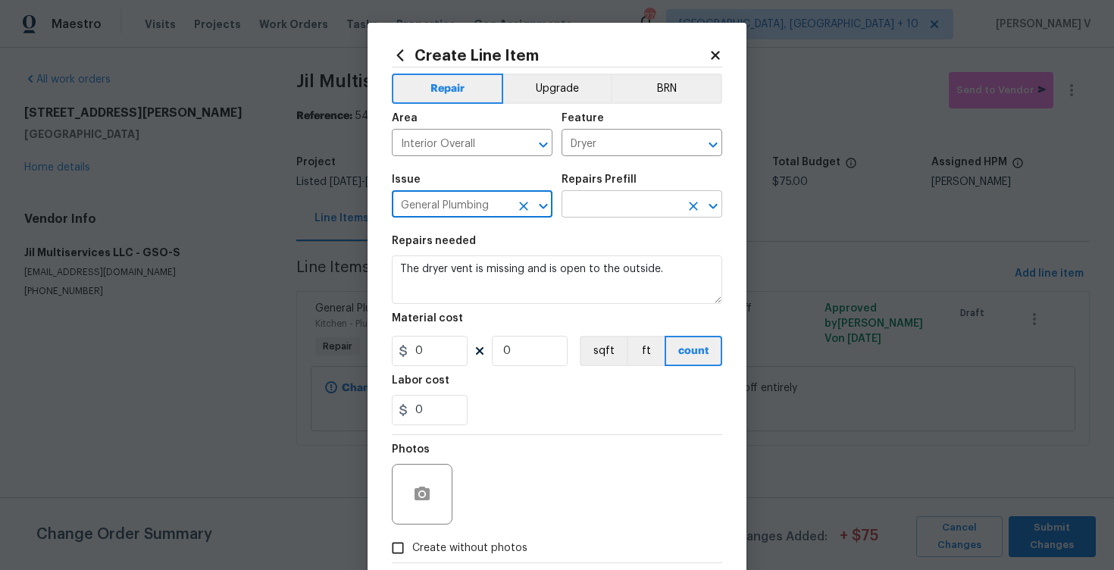
click at [641, 195] on input "text" at bounding box center [621, 205] width 118 height 23
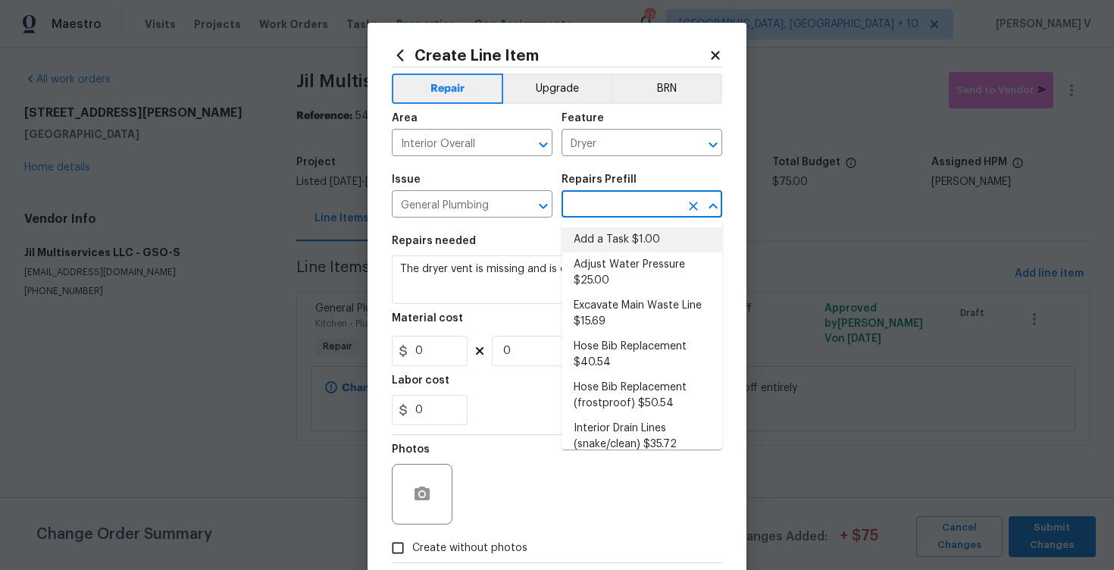
click at [604, 245] on li "Add a Task $1.00" at bounding box center [642, 239] width 161 height 25
type input "Plumbing"
type input "Add a Task $1.00"
type textarea "HPM to detail"
type input "1"
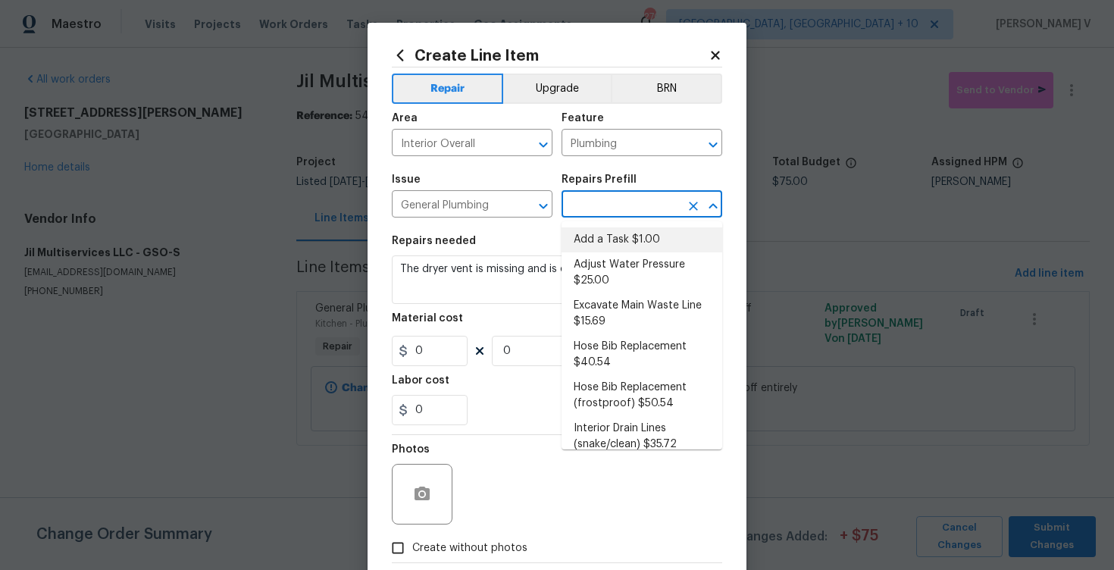
type input "1"
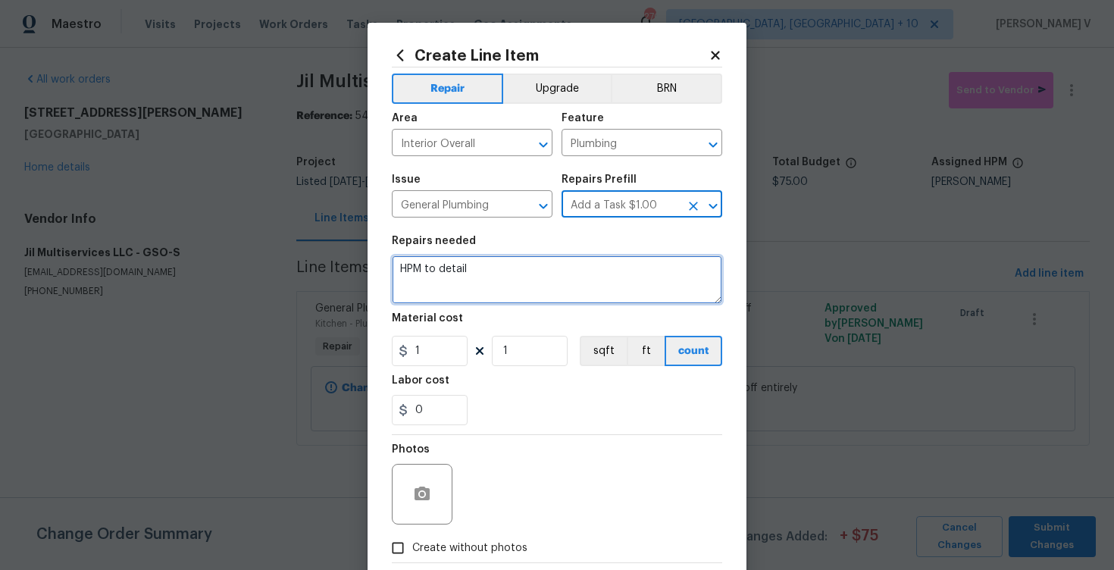
click at [508, 291] on textarea "HPM to detail" at bounding box center [557, 279] width 331 height 49
paste textarea "The dryer vent is missing and is open to the outside."
type textarea "The dryer vent is missing and is open to the outside."
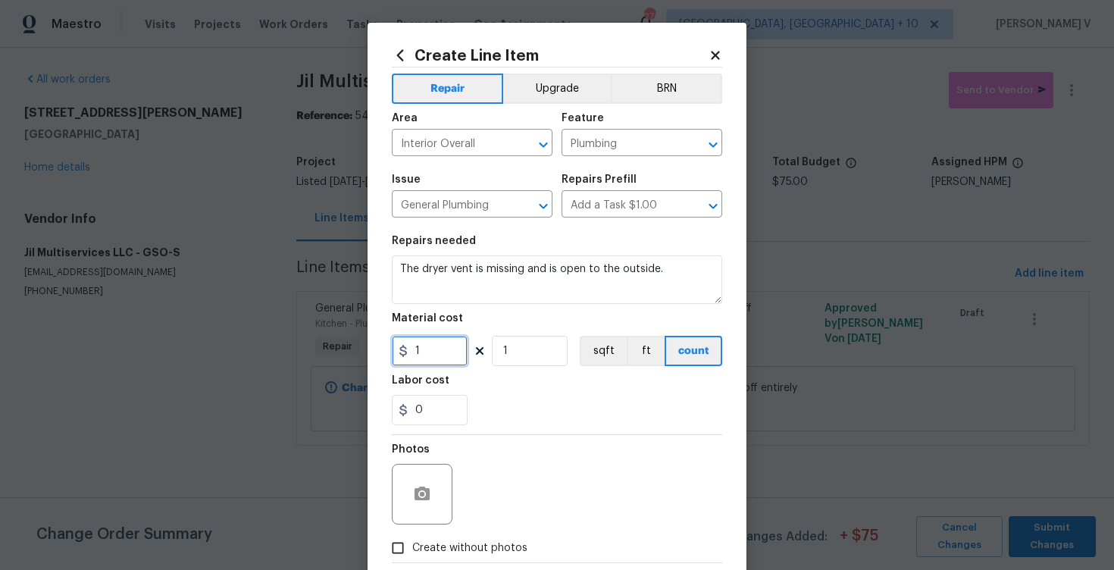
click at [420, 356] on input "1" at bounding box center [430, 351] width 76 height 30
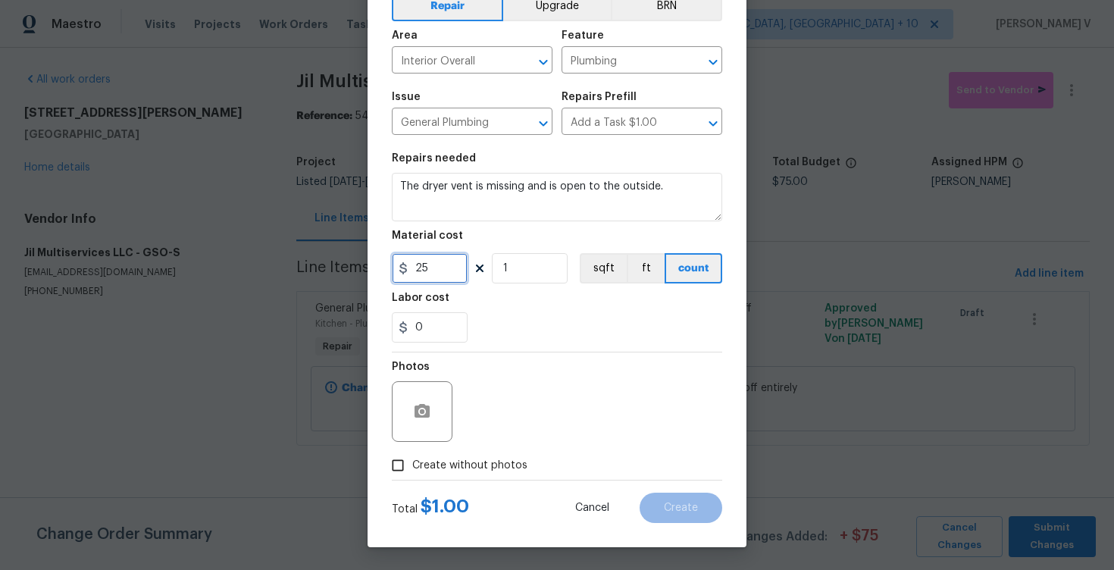
type input "25"
click at [391, 459] on input "Create without photos" at bounding box center [398, 465] width 29 height 29
checkbox input "true"
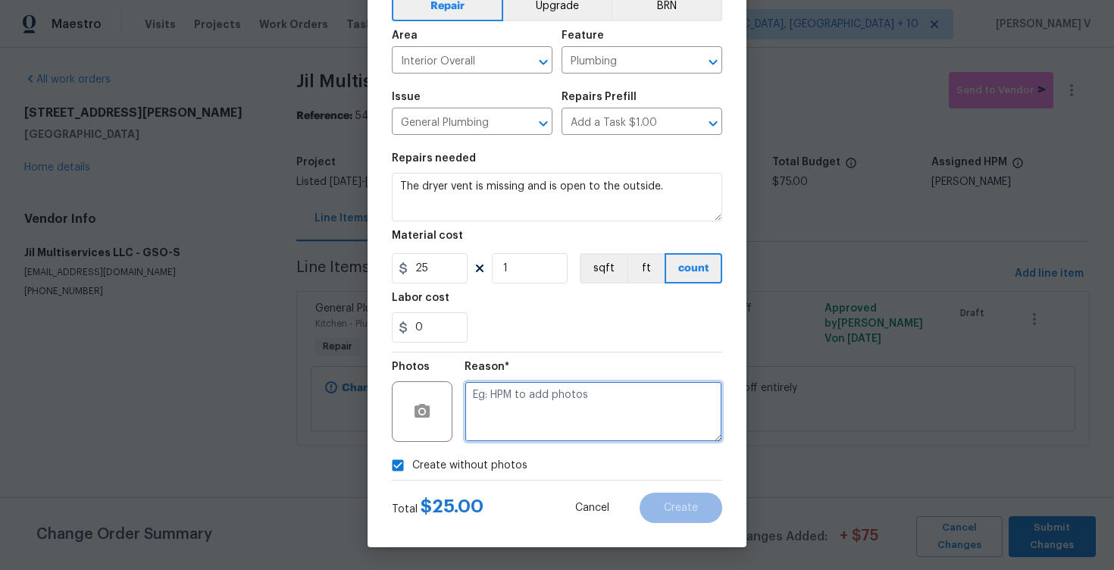
click at [561, 408] on textarea at bounding box center [594, 411] width 258 height 61
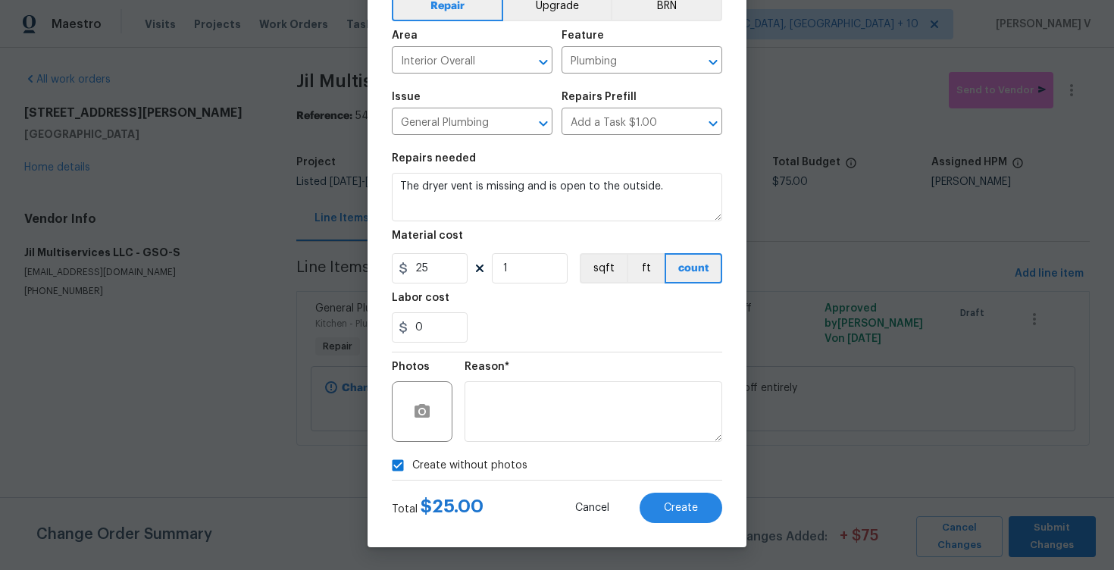
click at [662, 488] on div "Total $ 25.00 Cancel Create" at bounding box center [557, 502] width 331 height 42
click at [667, 506] on span "Create" at bounding box center [681, 508] width 34 height 11
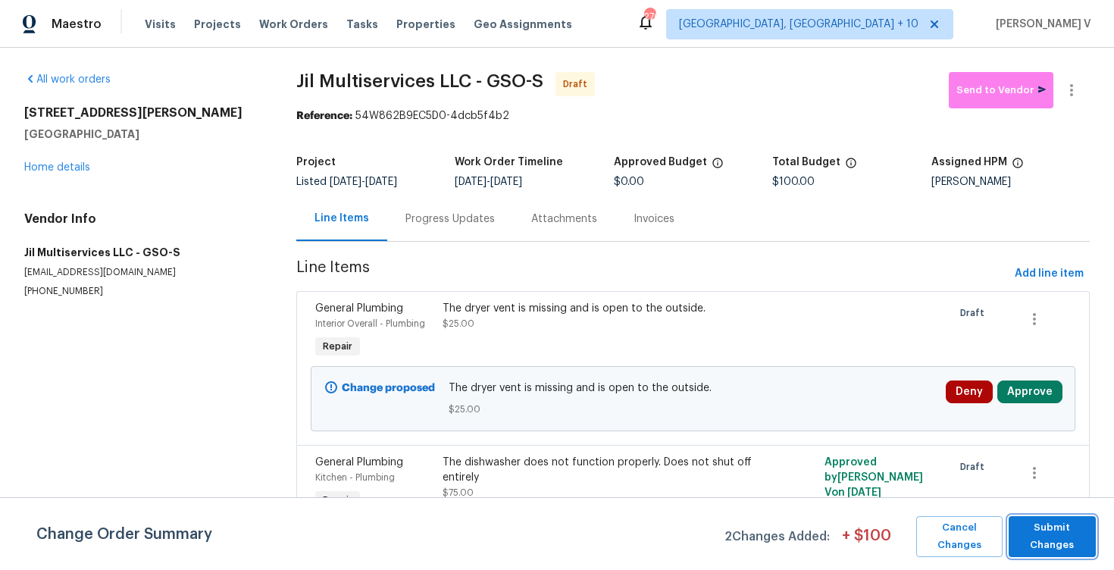
click at [1075, 520] on span "Submit Changes" at bounding box center [1053, 536] width 72 height 35
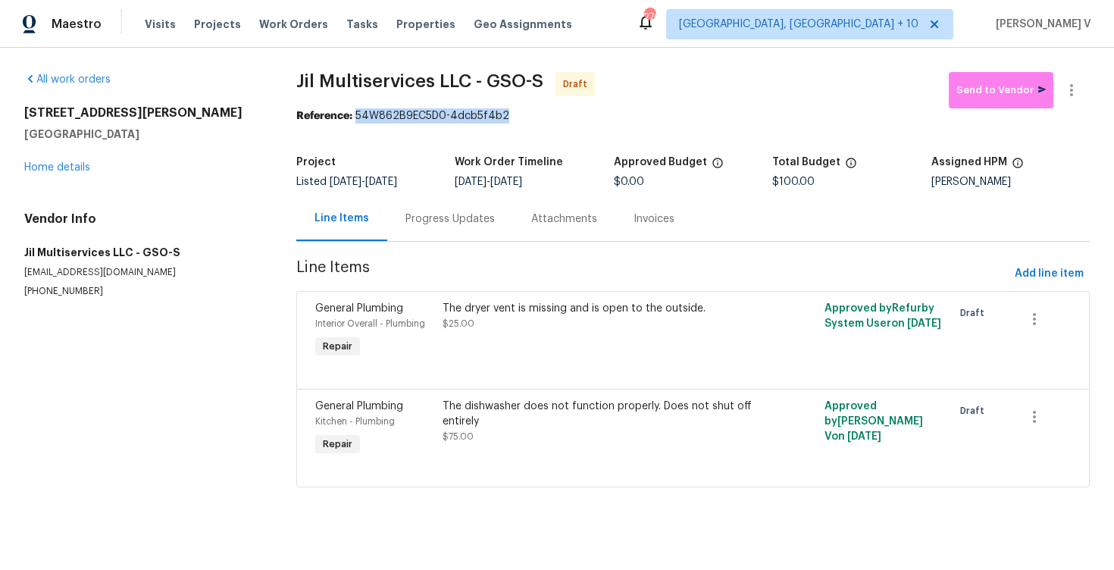
drag, startPoint x: 358, startPoint y: 115, endPoint x: 560, endPoint y: 115, distance: 202.4
click at [560, 115] on div "Reference: 54W862B9EC5D0-4dcb5f4b2" at bounding box center [693, 115] width 794 height 15
copy div "54W862B9EC5D0-4dcb5f4b2"
click at [1068, 77] on button "button" at bounding box center [1072, 90] width 36 height 36
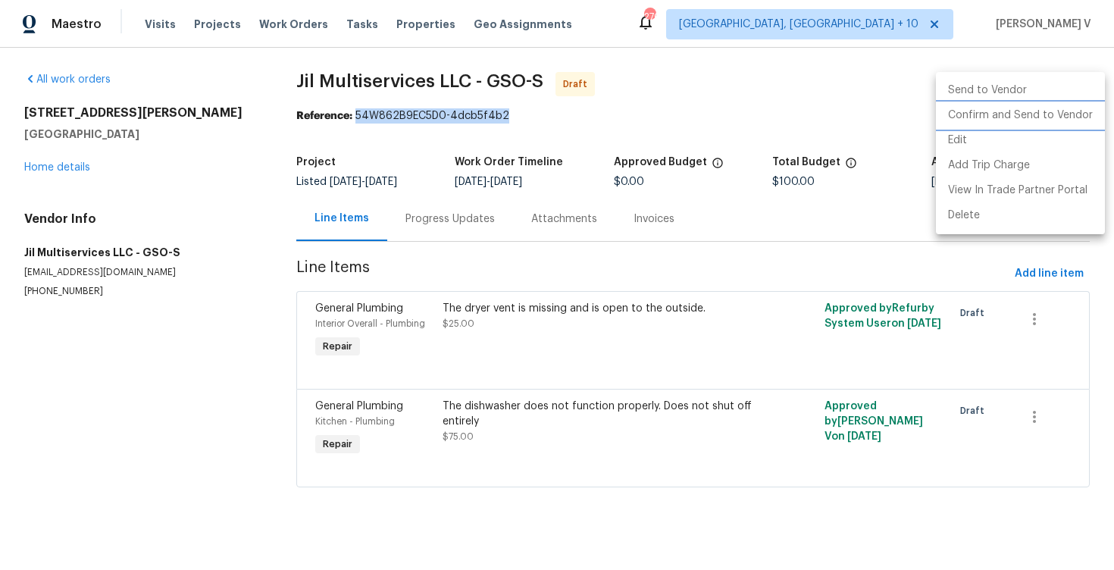
click at [1060, 111] on li "Confirm and Send to Vendor" at bounding box center [1020, 115] width 169 height 25
click at [402, 193] on div at bounding box center [557, 285] width 1114 height 570
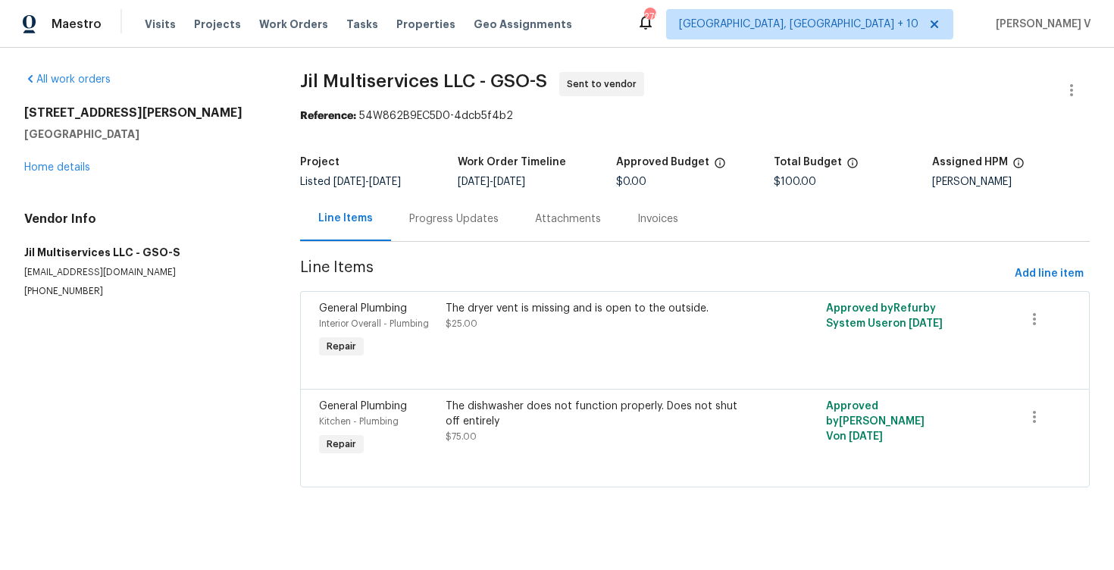
click at [416, 218] on div "Progress Updates" at bounding box center [453, 218] width 89 height 15
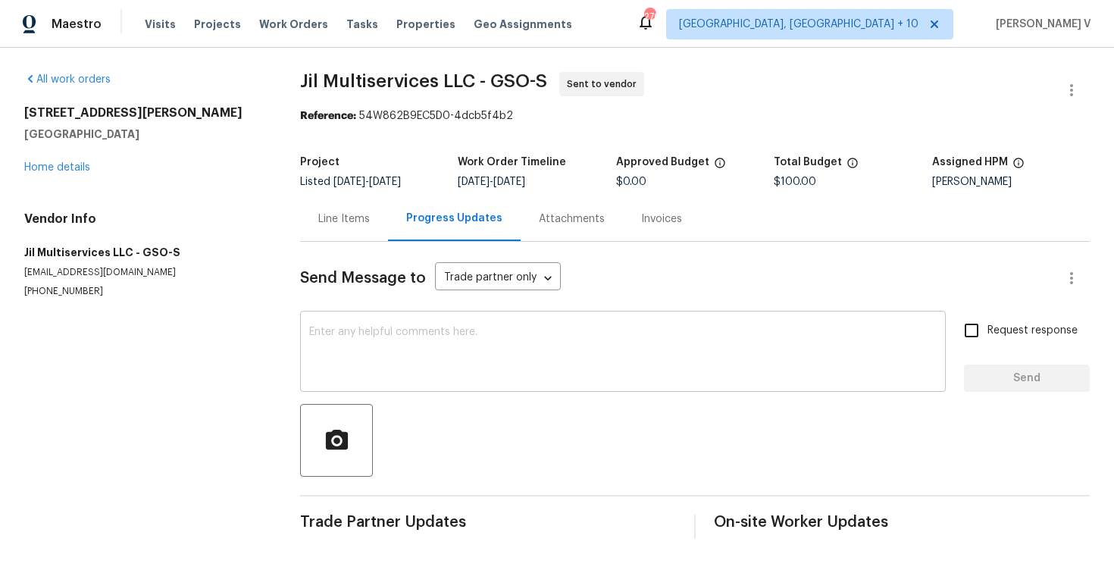
click at [370, 322] on div "x ​" at bounding box center [623, 353] width 646 height 77
paste textarea "Hi, this is Divya with Opendoor. I’m confirming you received the WO for the pro…"
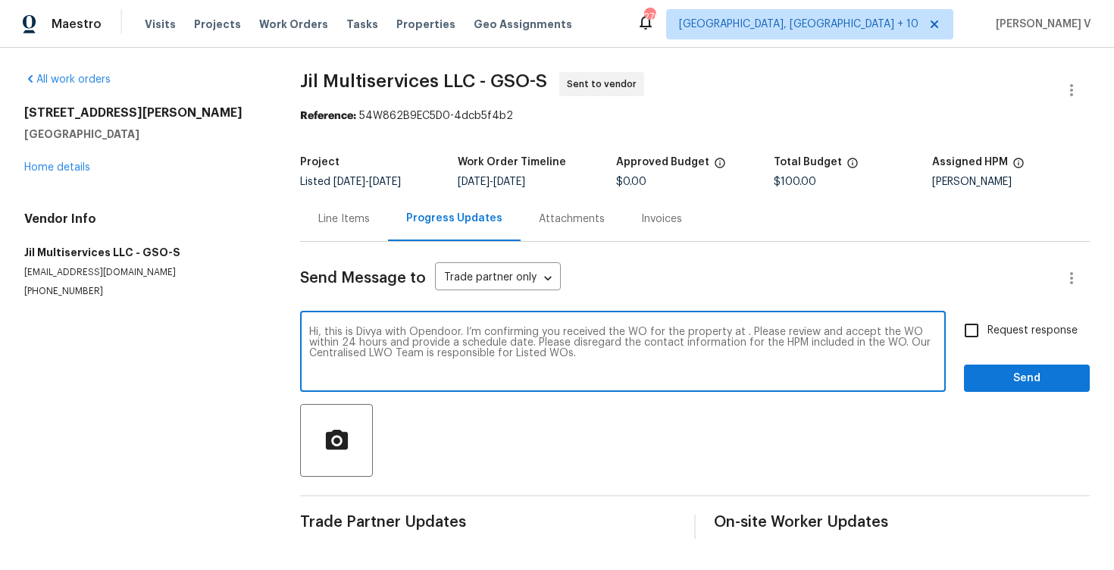
click at [743, 334] on textarea "Hi, this is Divya with Opendoor. I’m confirming you received the WO for the pro…" at bounding box center [623, 353] width 628 height 53
paste textarea "315 Torey Pines Ct, Winston Salem, NC 27105"
type textarea "Hi, this is Divya with Opendoor. I’m confirming you received the WO for the pro…"
click at [985, 342] on input "Request response" at bounding box center [972, 331] width 32 height 32
checkbox input "true"
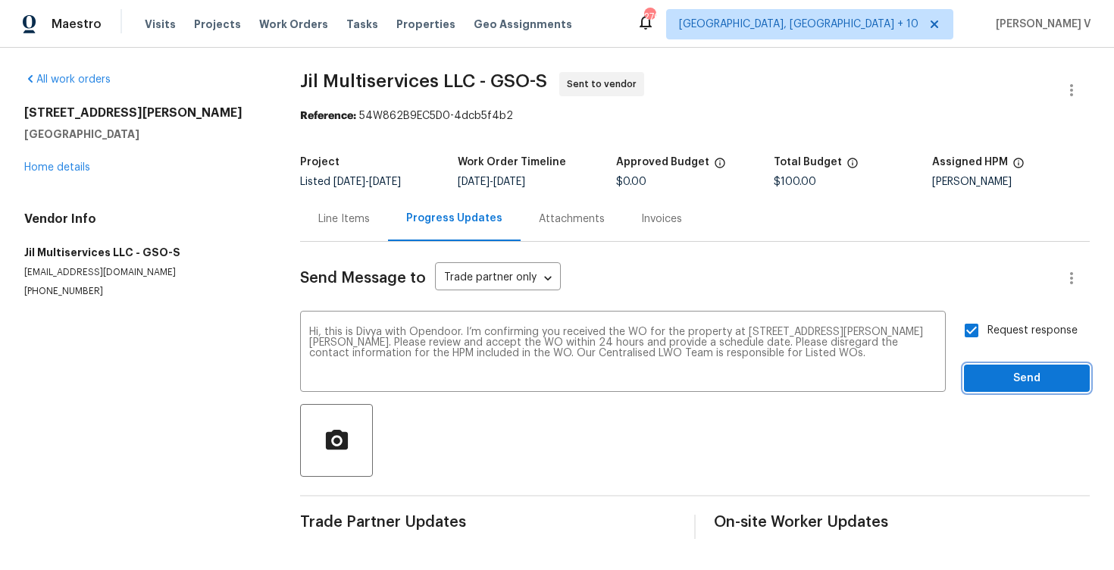
click at [1026, 379] on span "Send" at bounding box center [1027, 378] width 102 height 19
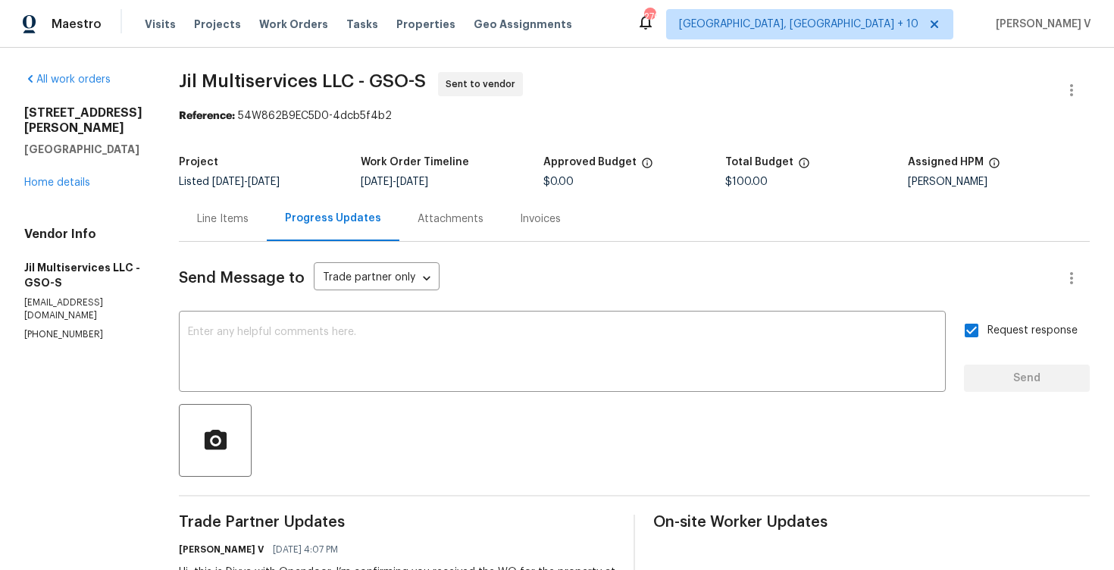
click at [80, 188] on div "315 Torey Pines Ct Winston Salem, NC 27105 Home details" at bounding box center [83, 147] width 118 height 85
click at [71, 180] on link "Home details" at bounding box center [57, 182] width 66 height 11
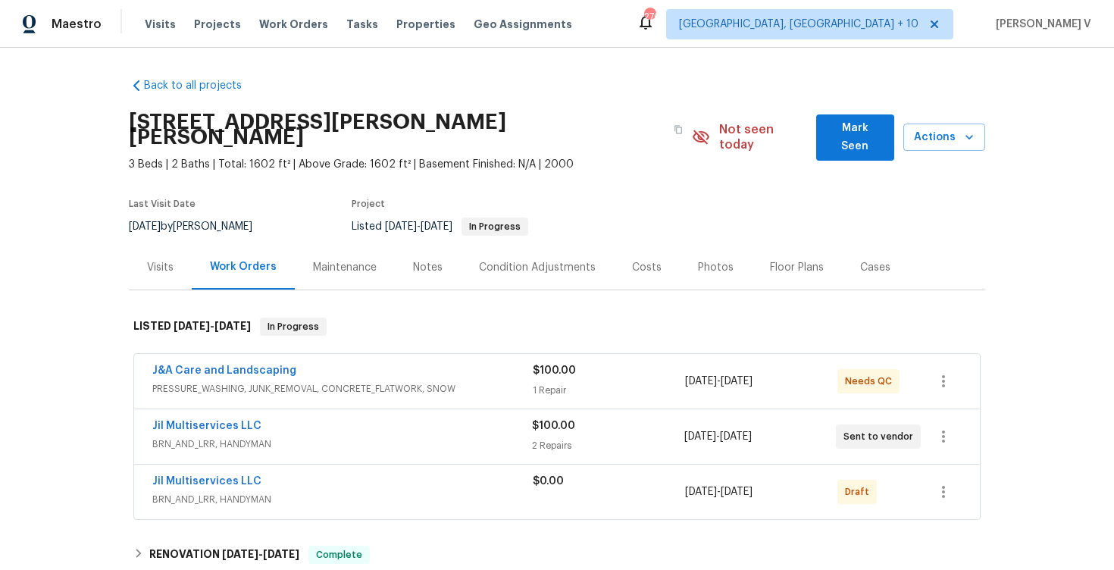
click at [139, 354] on div "J&A Care and Landscaping PRESSURE_WASHING, JUNK_REMOVAL, CONCRETE_FLATWORK, SNO…" at bounding box center [557, 381] width 846 height 55
click at [945, 474] on button "button" at bounding box center [944, 492] width 36 height 36
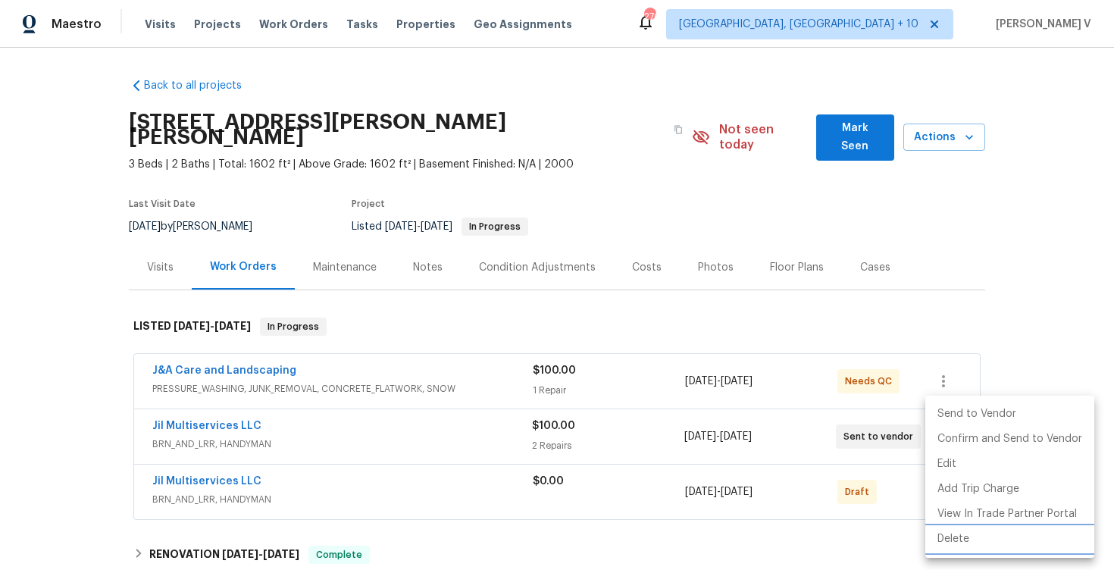
click at [946, 540] on li "Delete" at bounding box center [1010, 539] width 169 height 25
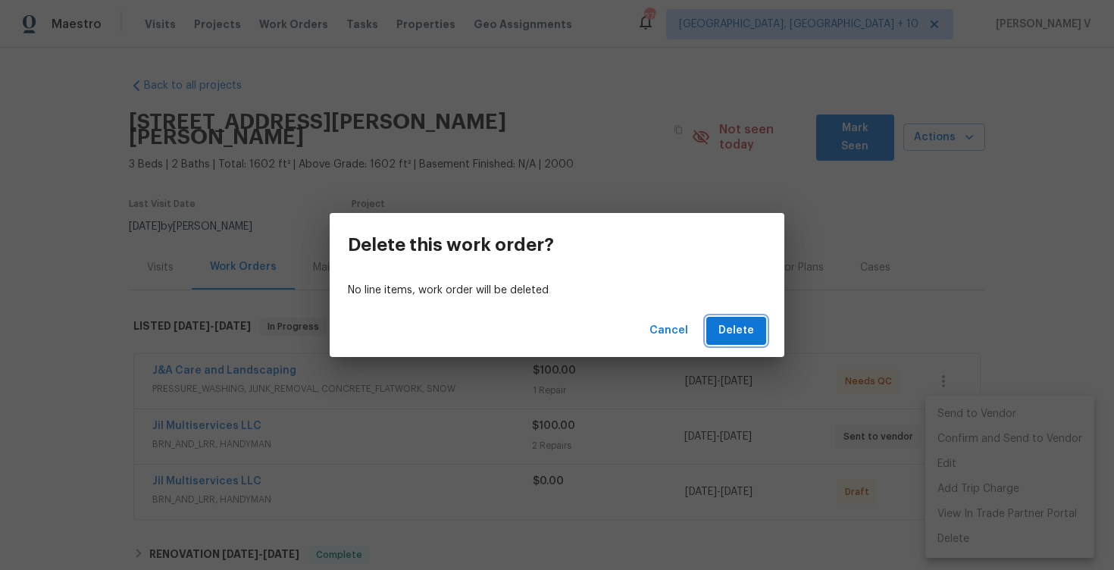
click at [738, 337] on span "Delete" at bounding box center [737, 330] width 36 height 19
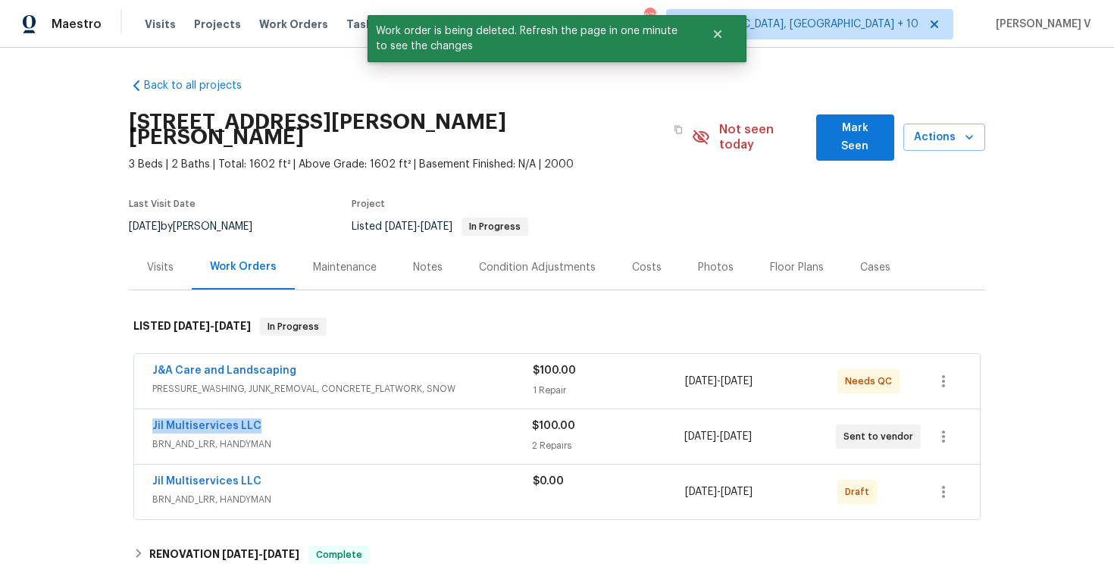
drag, startPoint x: 139, startPoint y: 409, endPoint x: 293, endPoint y: 409, distance: 153.1
click at [293, 409] on div "Jil Multiservices LLC BRN_AND_LRR, HANDYMAN $100.00 2 Repairs 8/25/2025 - 8/27/…" at bounding box center [557, 436] width 846 height 55
copy link "Jil Multiservices LLC"
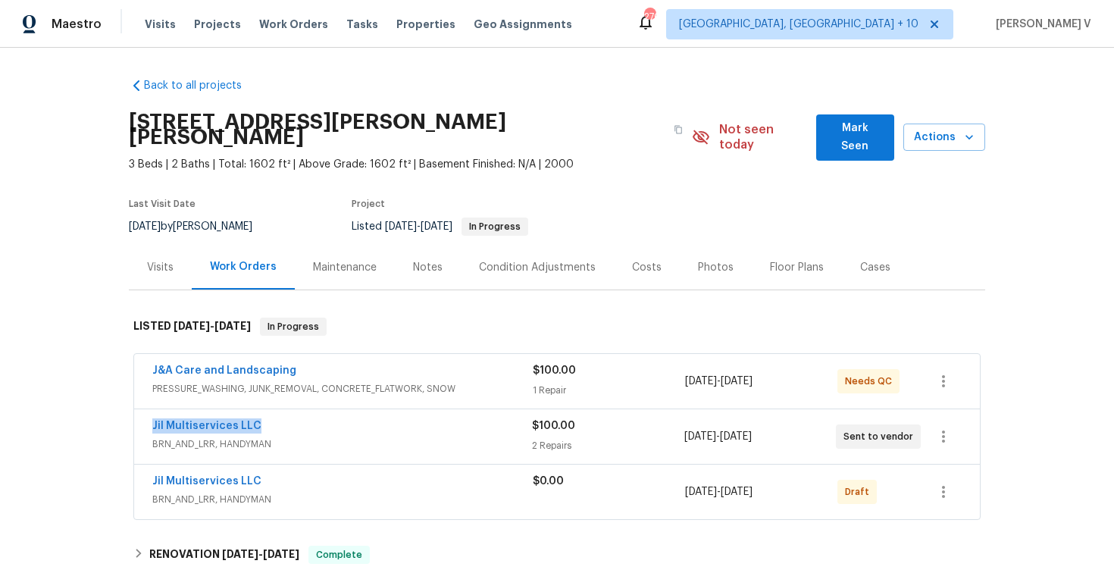
copy link "Jil Multiservices LLC"
click at [229, 421] on link "Jil Multiservices LLC" at bounding box center [206, 426] width 109 height 11
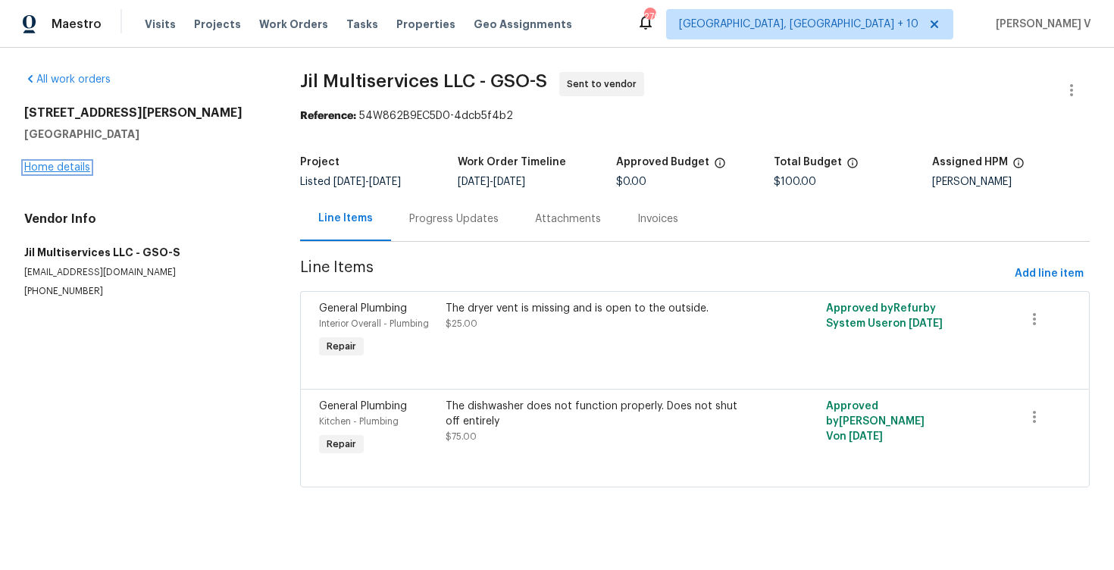
click at [68, 162] on link "Home details" at bounding box center [57, 167] width 66 height 11
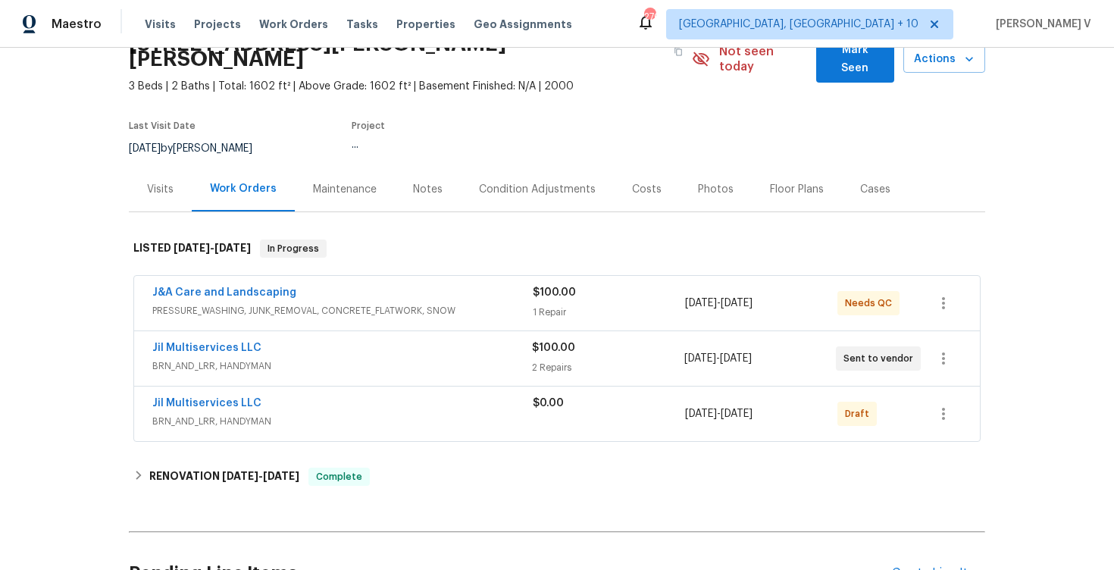
scroll to position [86, 0]
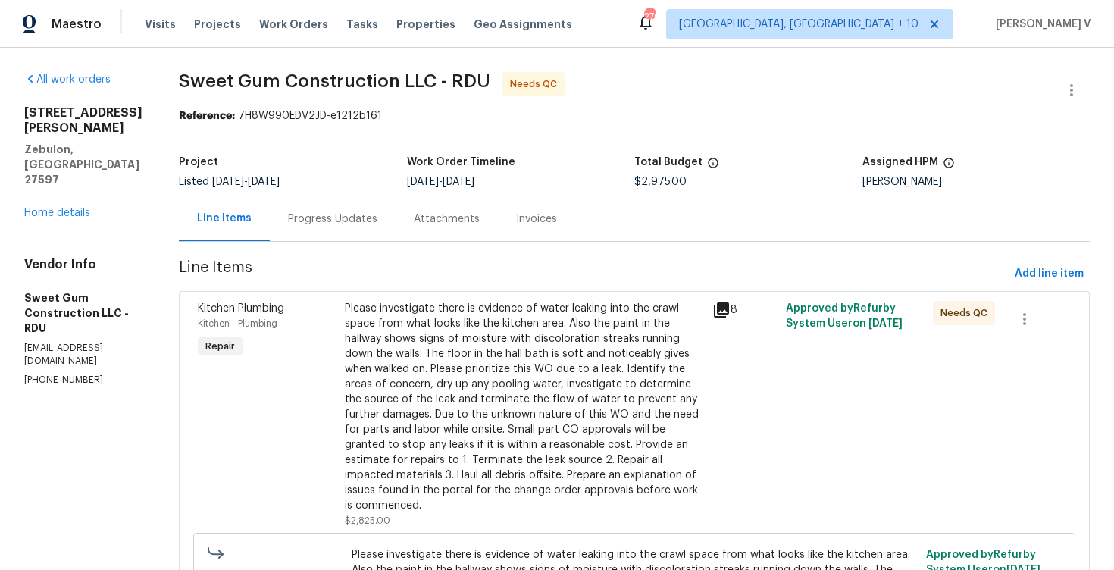
click at [378, 218] on div "Progress Updates" at bounding box center [332, 218] width 89 height 15
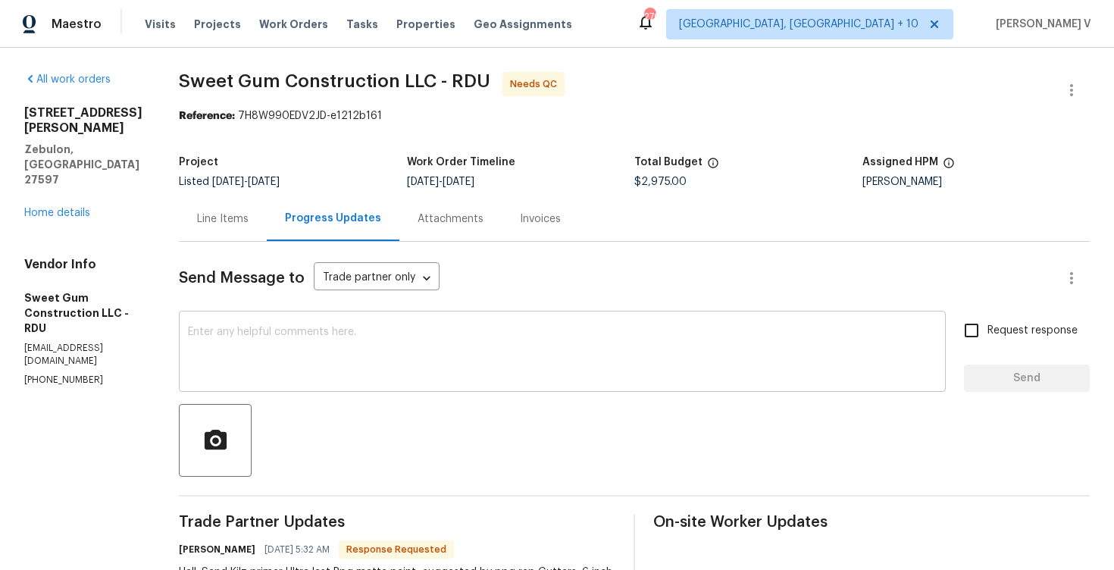
click at [334, 328] on textarea at bounding box center [562, 353] width 749 height 53
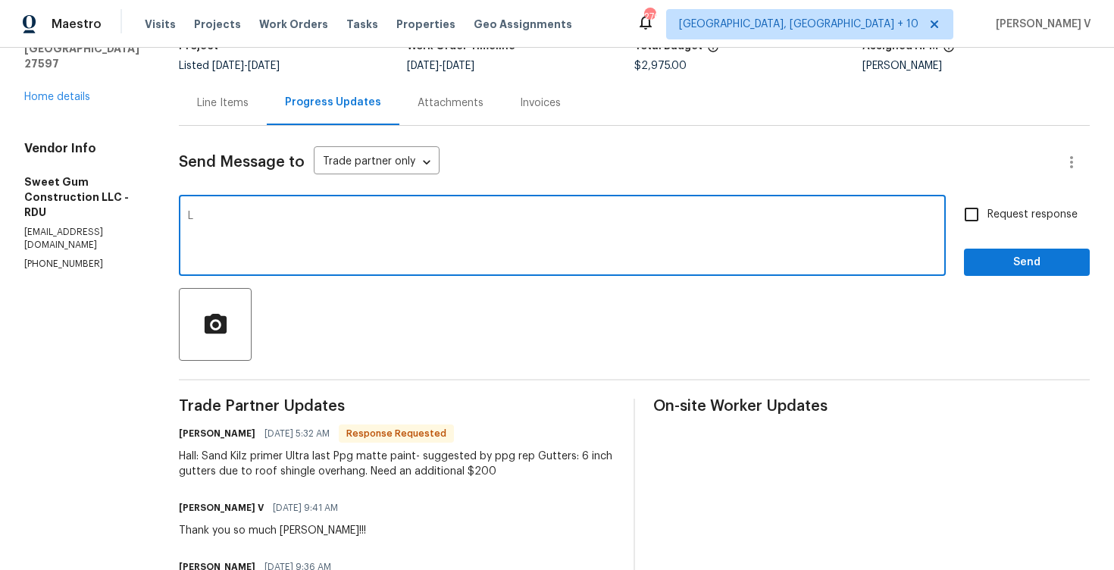
scroll to position [119, 0]
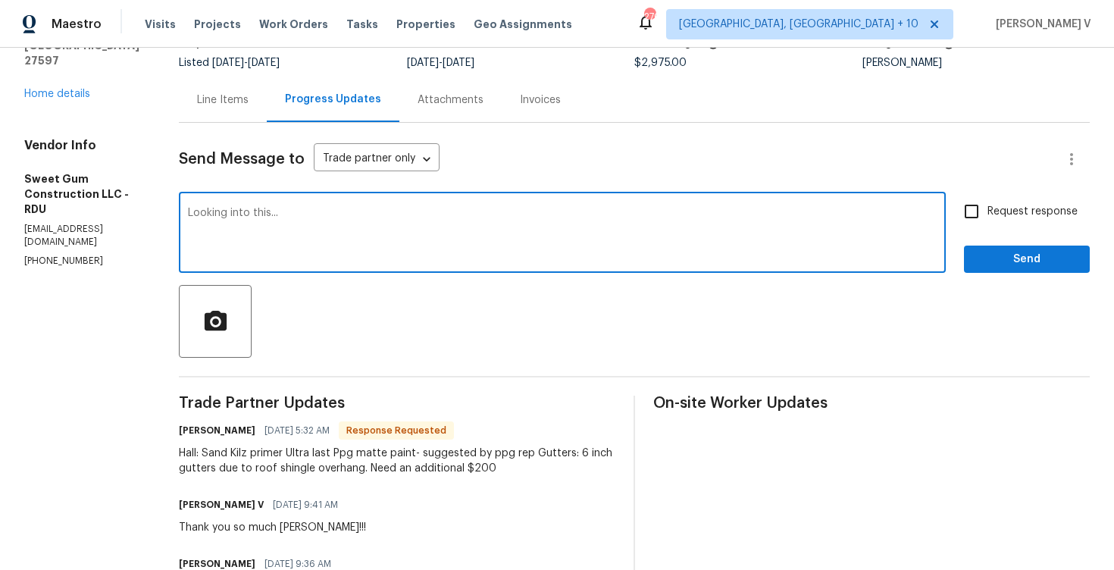
type textarea "Looking into this..."
click at [996, 255] on span "Send" at bounding box center [1027, 259] width 102 height 19
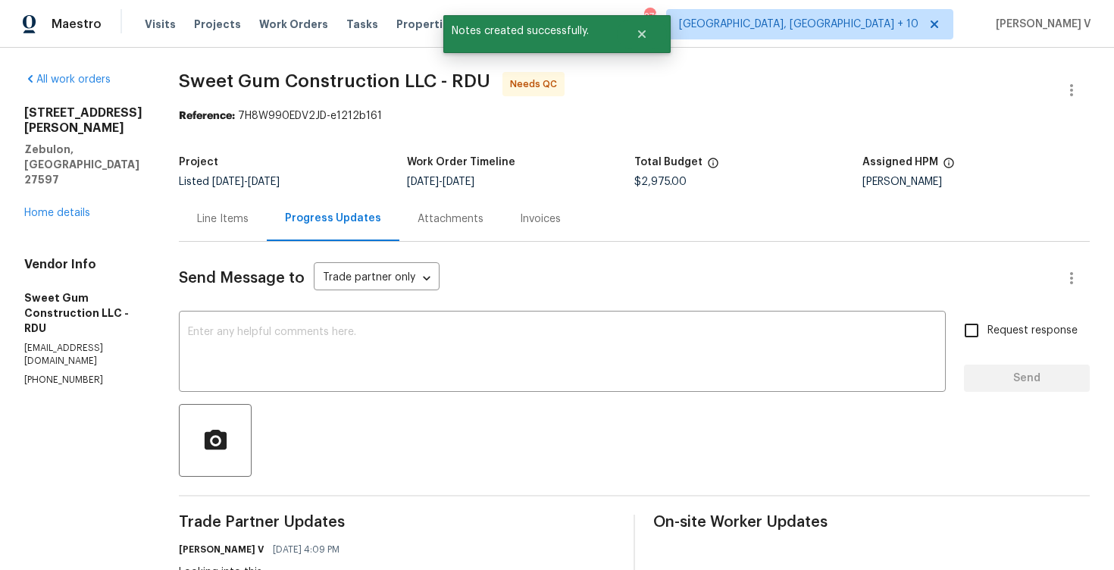
scroll to position [12, 0]
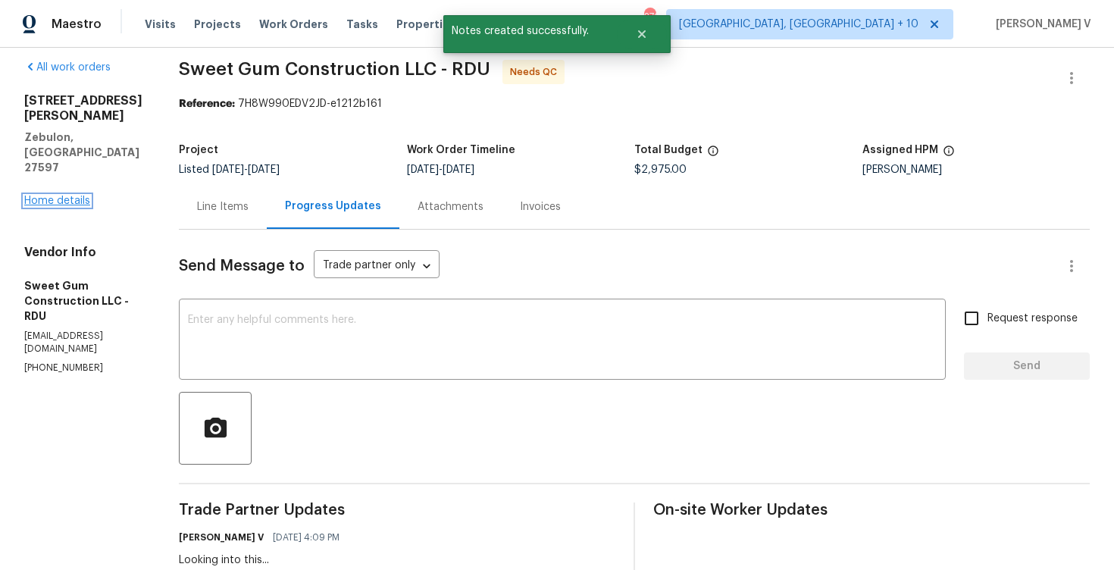
click at [63, 196] on link "Home details" at bounding box center [57, 201] width 66 height 11
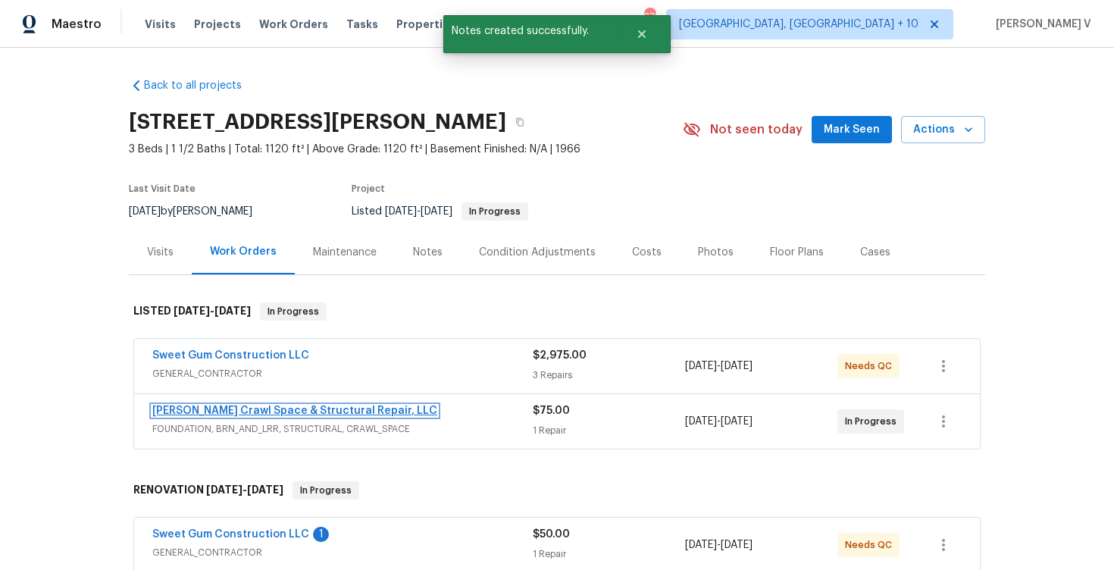
click at [243, 409] on link "[PERSON_NAME] Crawl Space & Structural Repair, LLC" at bounding box center [294, 411] width 285 height 11
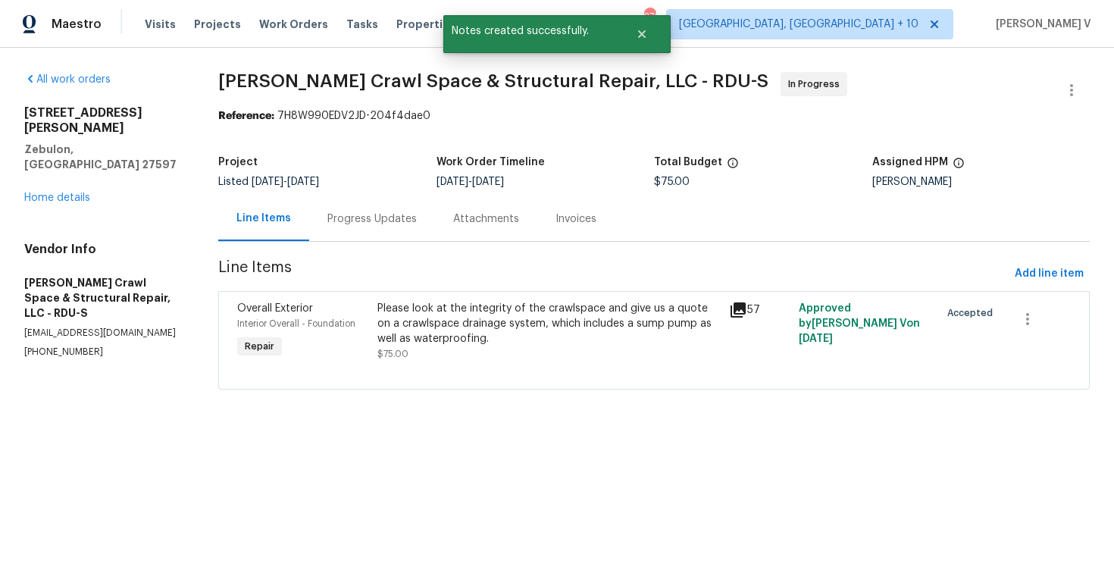
click at [408, 234] on div "Progress Updates" at bounding box center [372, 218] width 126 height 45
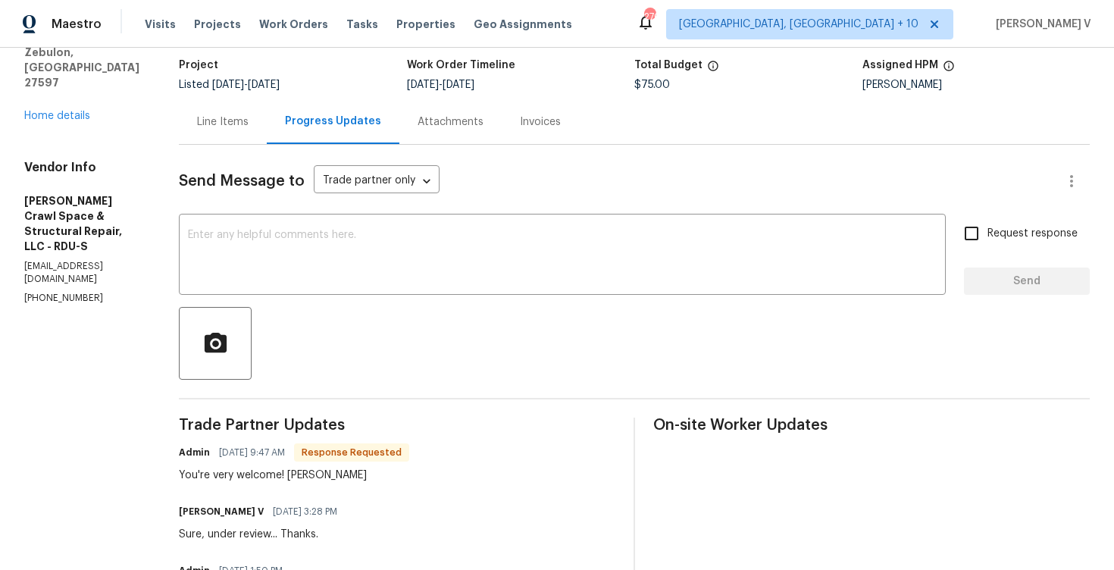
scroll to position [121, 0]
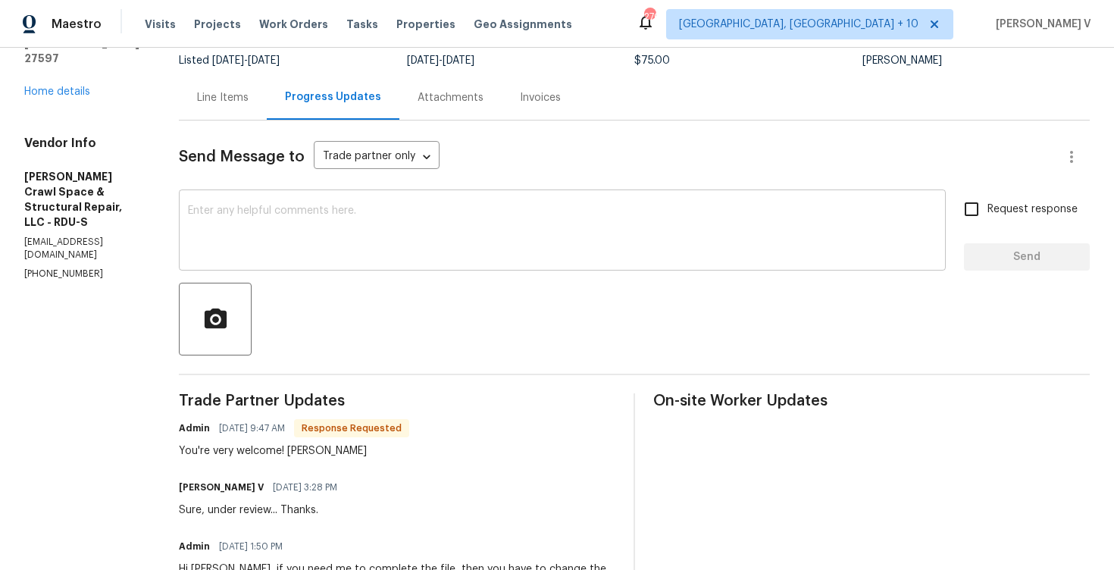
click at [337, 210] on textarea at bounding box center [562, 231] width 749 height 53
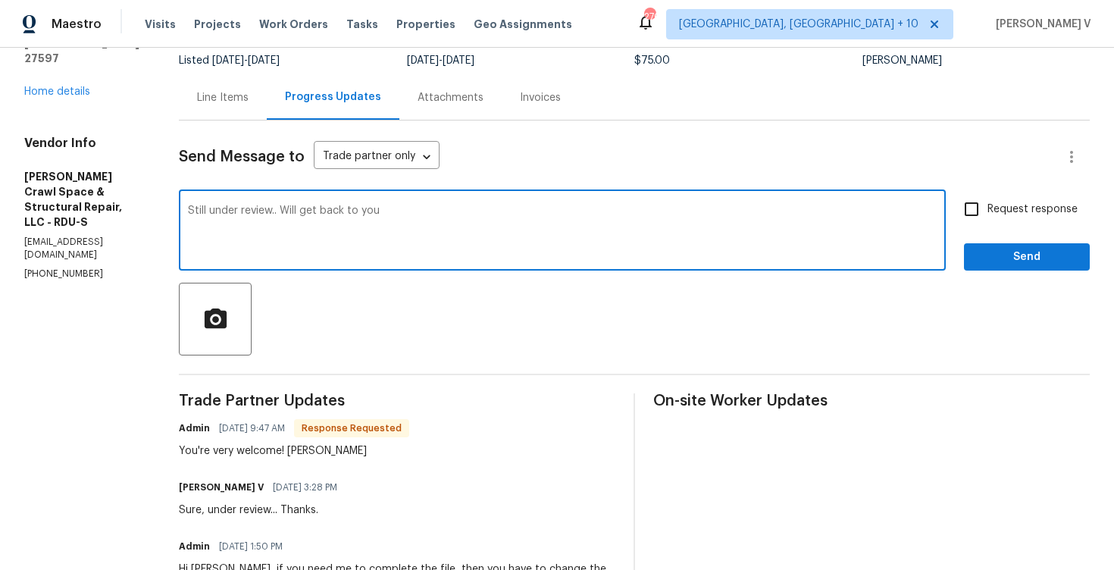
drag, startPoint x: 291, startPoint y: 213, endPoint x: 510, endPoint y: 213, distance: 219.1
click at [510, 213] on textarea "Still under review.. Will get back to you" at bounding box center [562, 231] width 749 height 53
type textarea "Still under review. Thanks."
click at [983, 262] on span "Send" at bounding box center [1027, 257] width 102 height 19
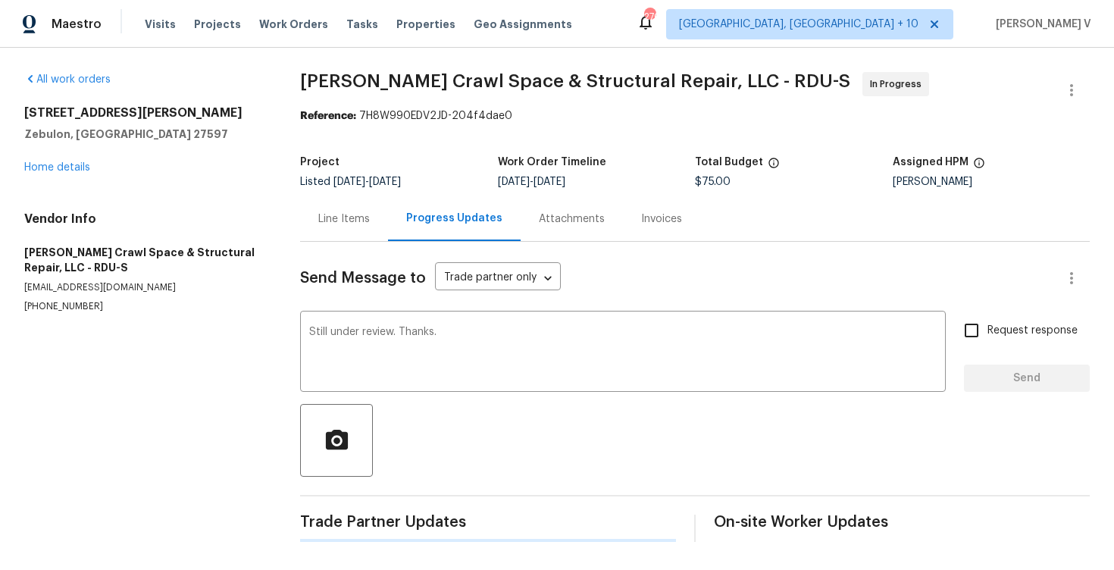
scroll to position [0, 0]
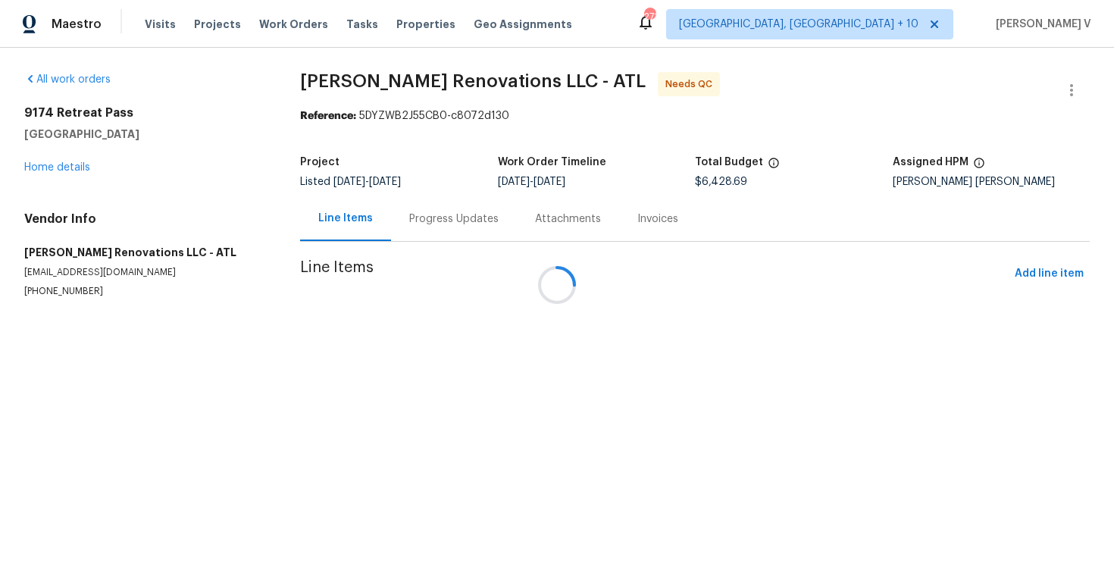
click at [76, 167] on div at bounding box center [557, 285] width 1114 height 570
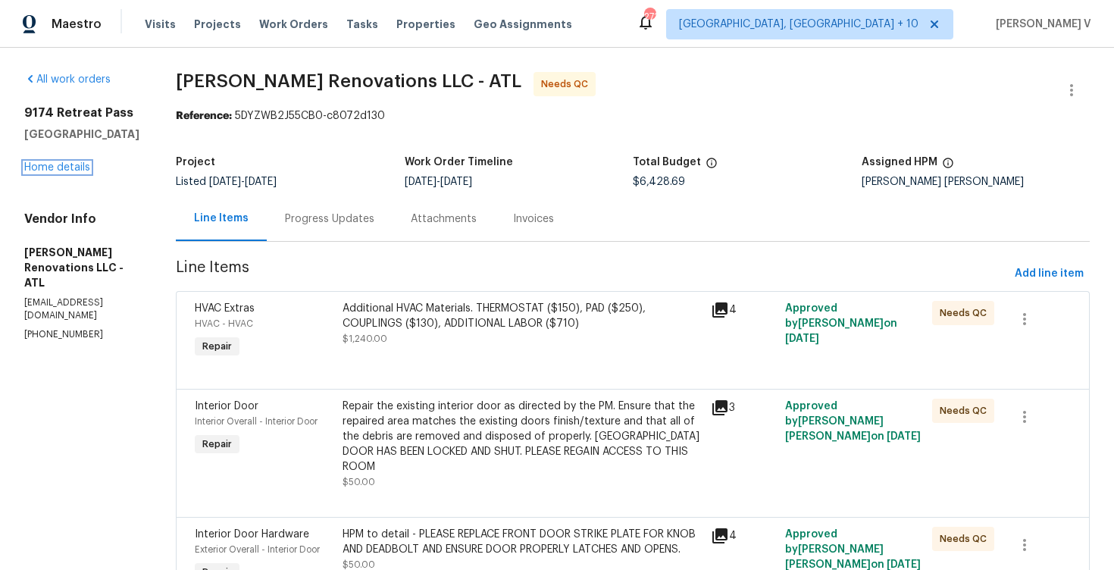
click at [76, 167] on link "Home details" at bounding box center [57, 167] width 66 height 11
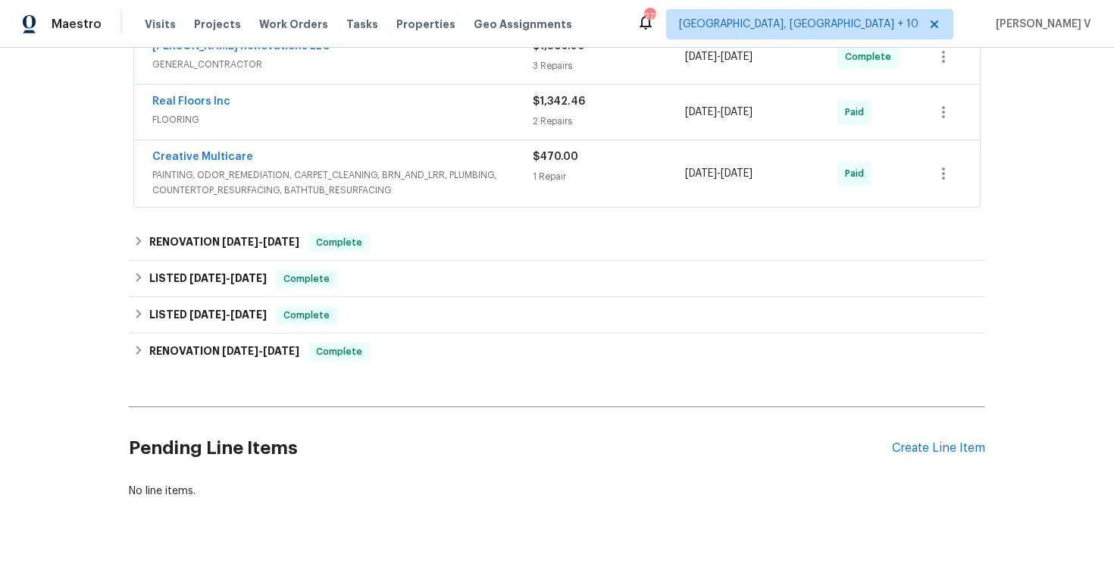
scroll to position [507, 0]
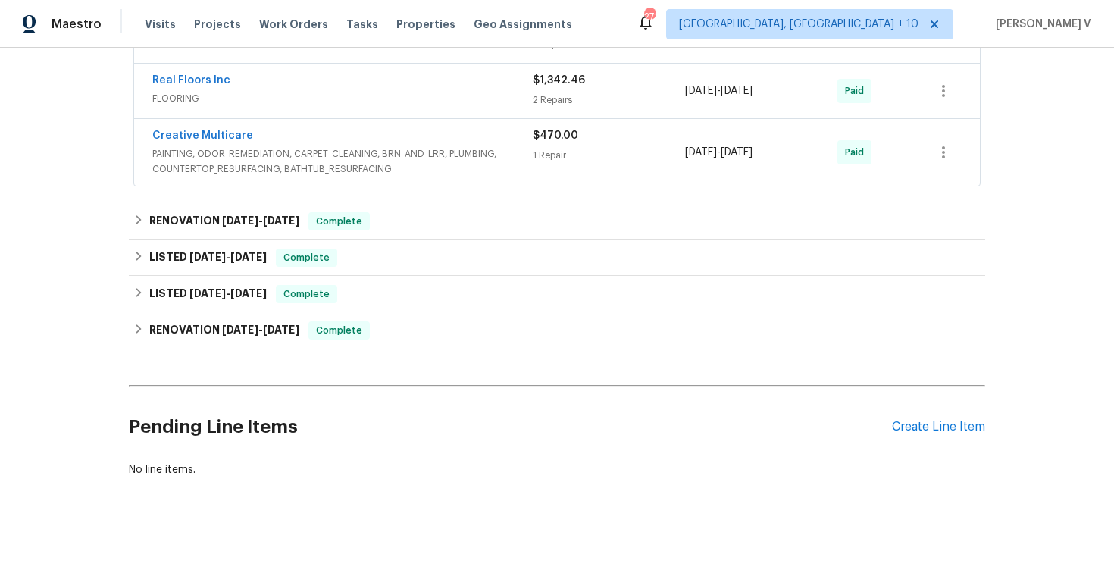
click at [912, 428] on div "Pending Line Items Create Line Item" at bounding box center [557, 427] width 857 height 70
click at [910, 421] on div "Create Line Item" at bounding box center [938, 427] width 93 height 14
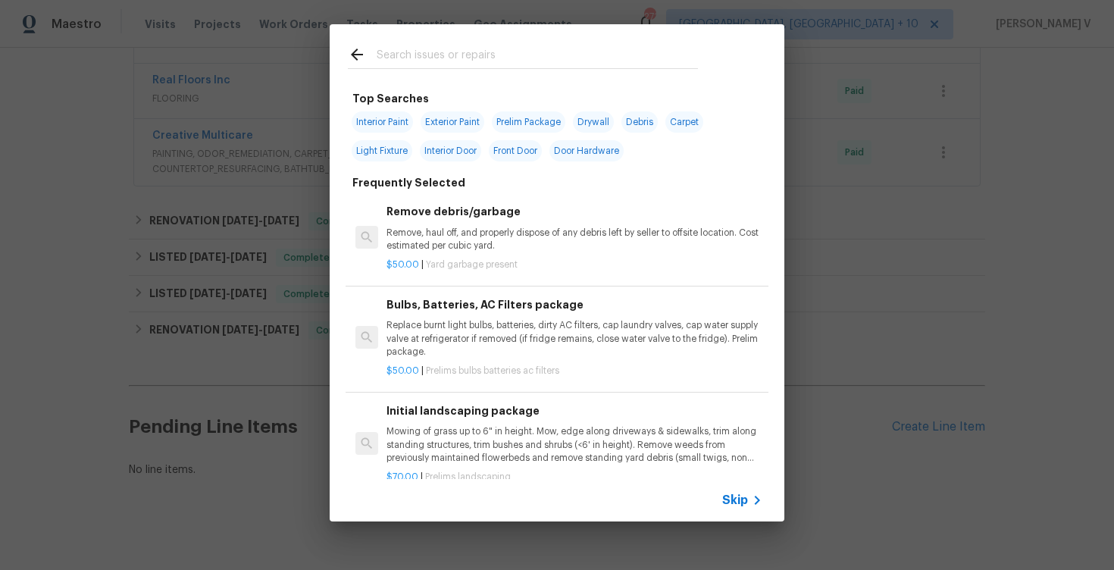
click at [722, 500] on span "Skip" at bounding box center [735, 500] width 26 height 15
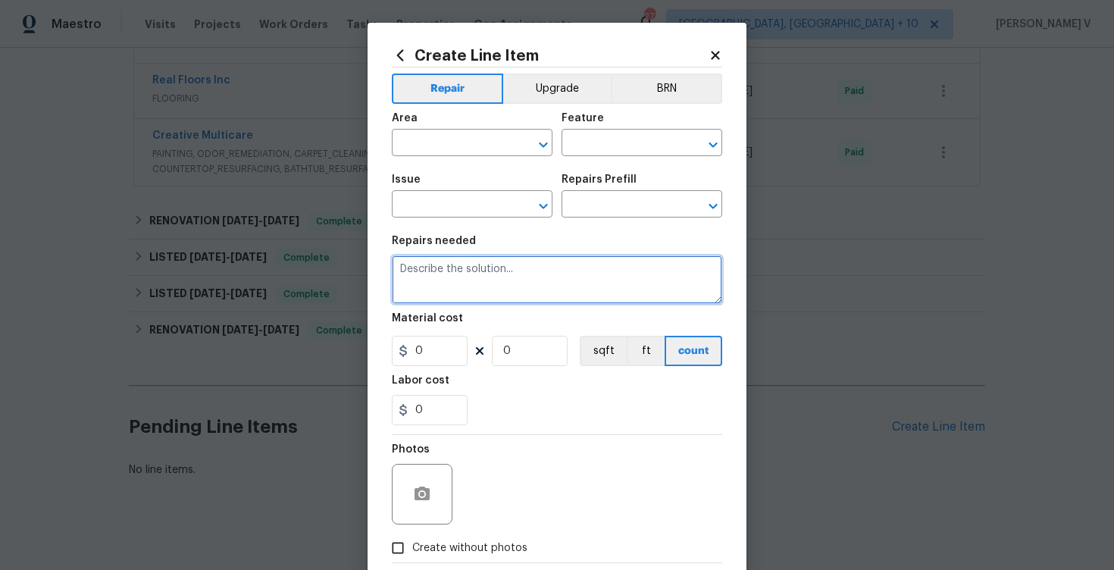
click at [515, 290] on textarea at bounding box center [557, 279] width 331 height 49
paste textarea "The upstairs hallway bathroom is inaccessible and appears to be locked from the…"
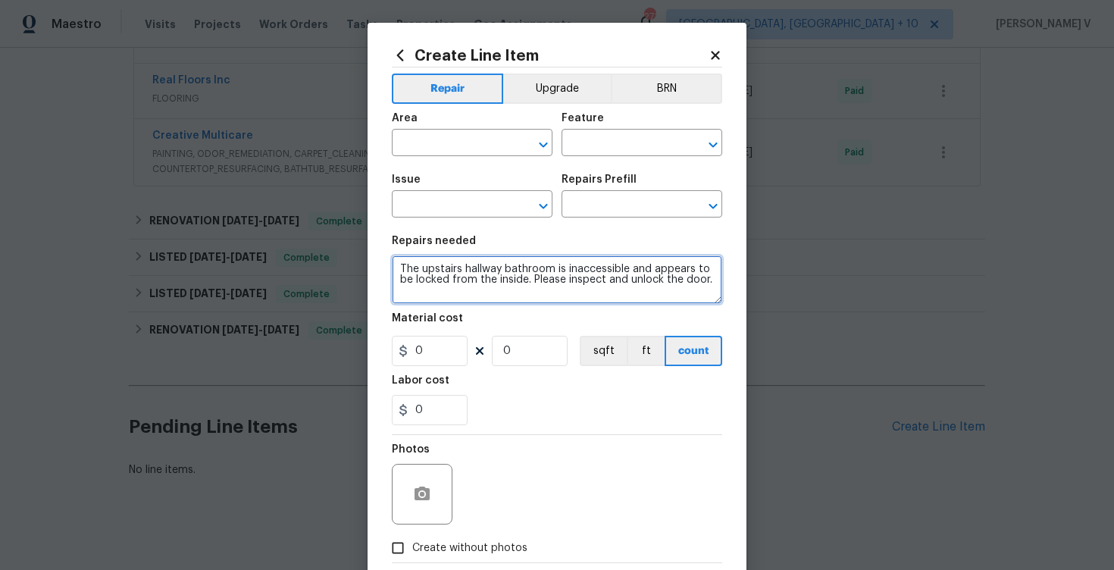
type textarea "The upstairs hallway bathroom is inaccessible and appears to be locked from the…"
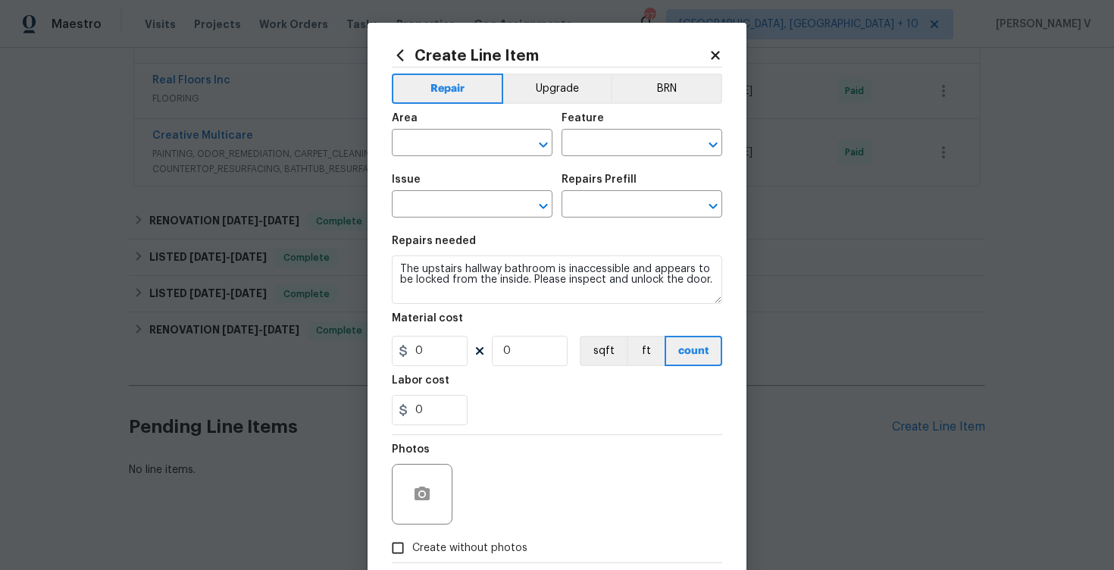
click at [484, 167] on span "Issue ​" at bounding box center [472, 195] width 161 height 61
click at [478, 158] on span "Area ​" at bounding box center [472, 134] width 161 height 61
click at [475, 149] on input "text" at bounding box center [451, 144] width 118 height 23
click at [484, 184] on li "Bathroom" at bounding box center [472, 178] width 161 height 25
type input "Bathroom"
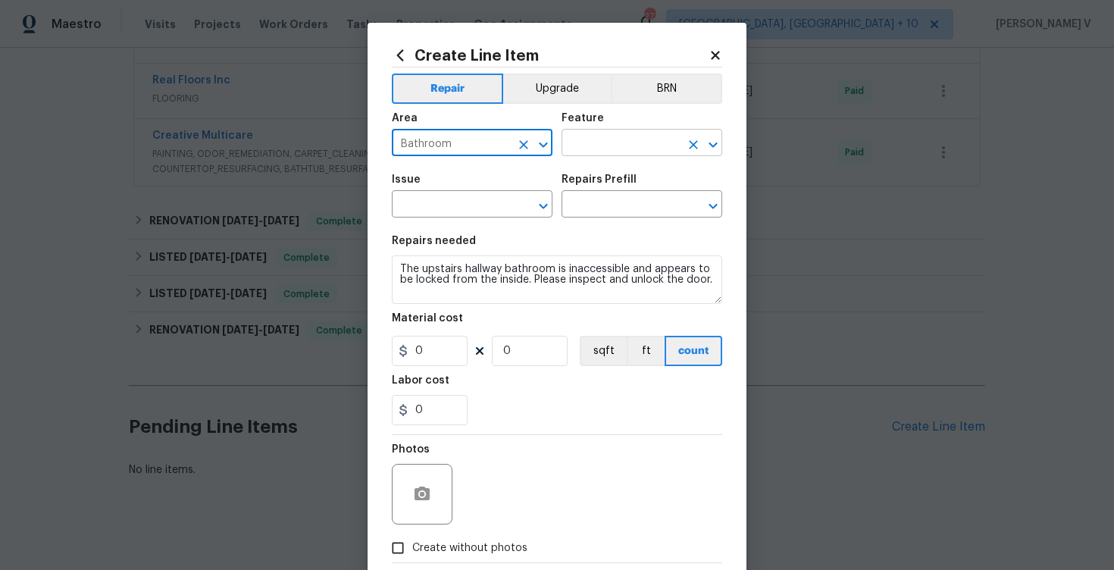
click at [596, 149] on input "text" at bounding box center [621, 144] width 118 height 23
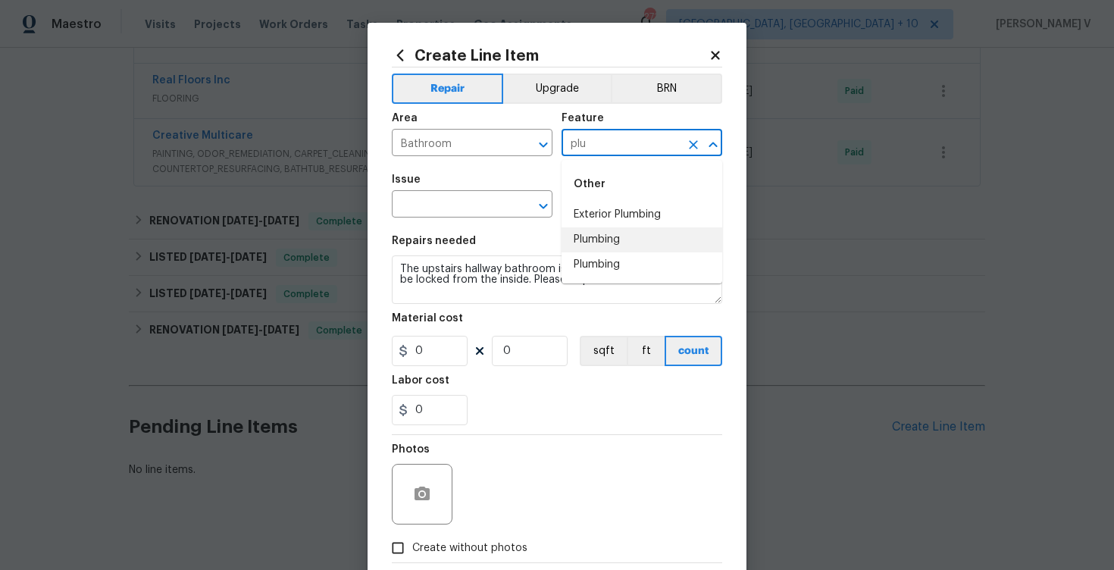
click at [600, 230] on li "Plumbing" at bounding box center [642, 239] width 161 height 25
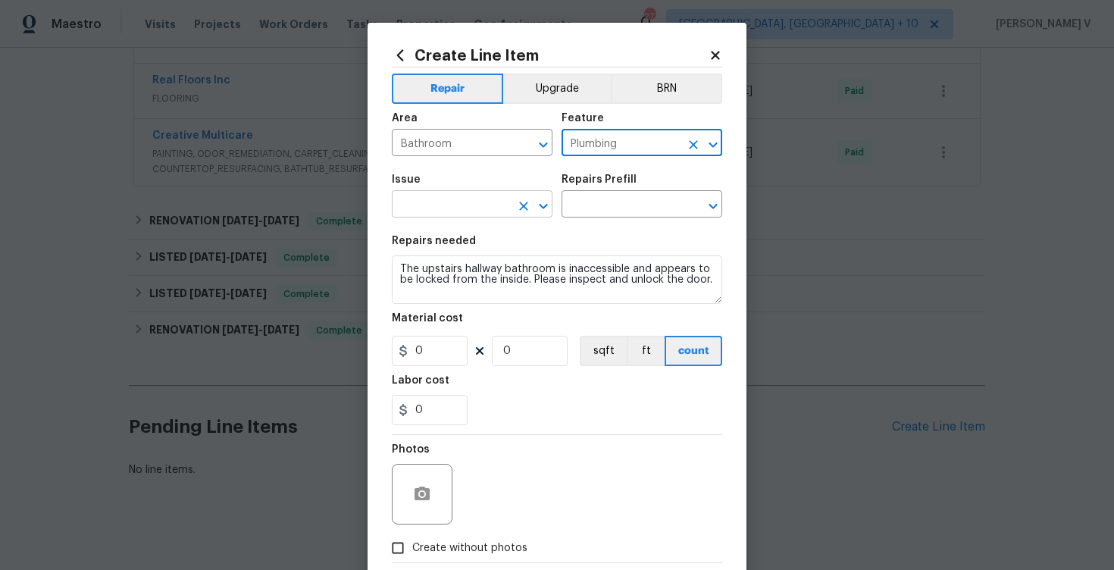
type input "Plumbing"
click at [487, 213] on input "text" at bounding box center [451, 205] width 118 height 23
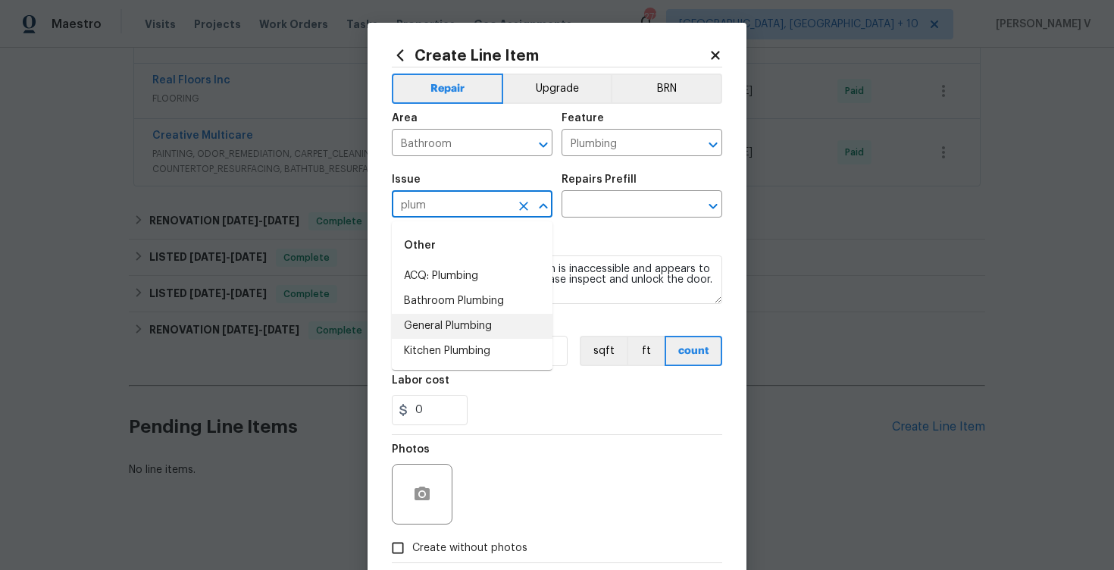
click at [463, 327] on li "General Plumbing" at bounding box center [472, 326] width 161 height 25
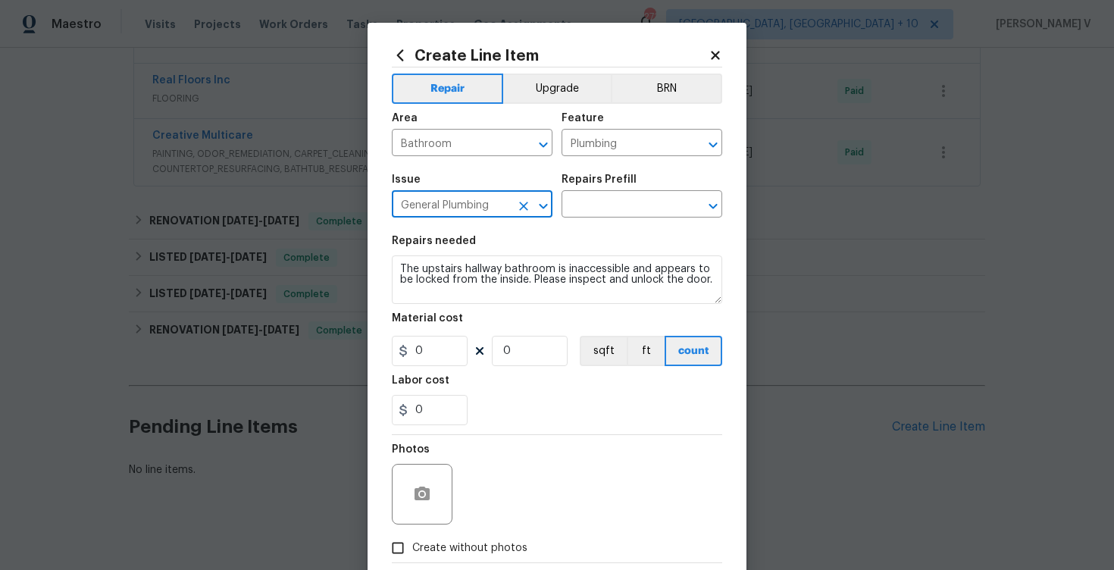
type input "General Plumbing"
click at [647, 183] on div "Repairs Prefill" at bounding box center [642, 184] width 161 height 20
click at [625, 204] on input "text" at bounding box center [621, 205] width 118 height 23
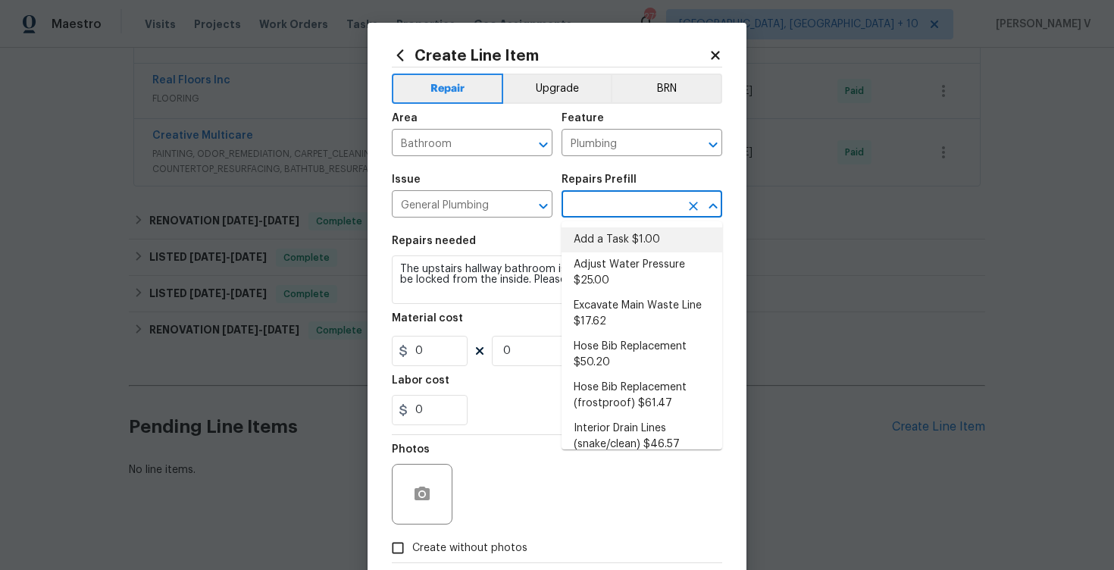
click at [606, 240] on li "Add a Task $1.00" at bounding box center [642, 239] width 161 height 25
type input "Add a Task $1.00"
type textarea "HPM to detail"
type input "1"
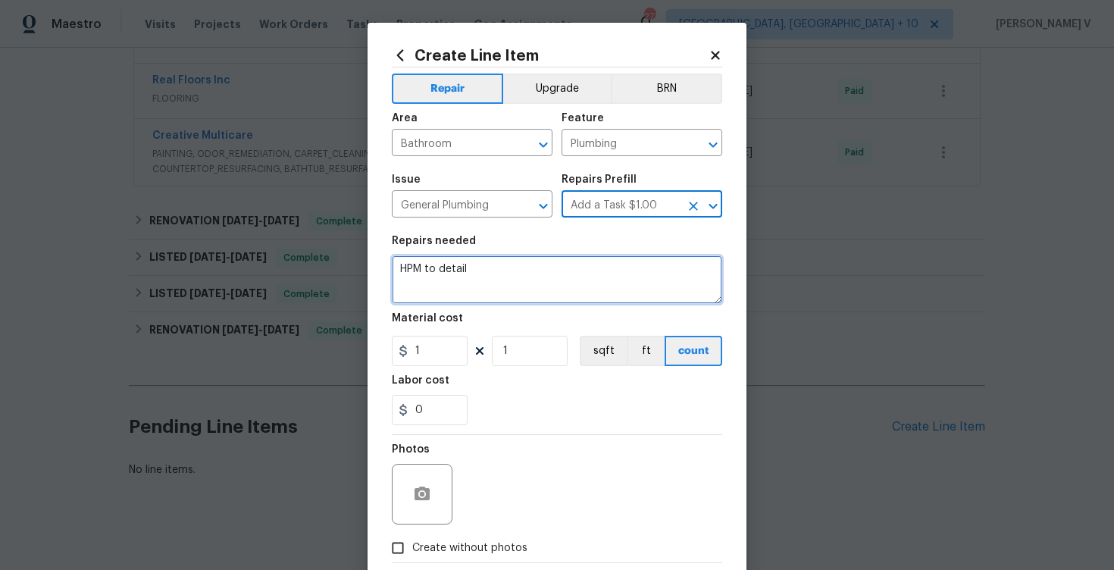
click at [500, 297] on textarea "HPM to detail" at bounding box center [557, 279] width 331 height 49
paste textarea "The upstairs hallway bathroom is inaccessible and appears to be locked from the…"
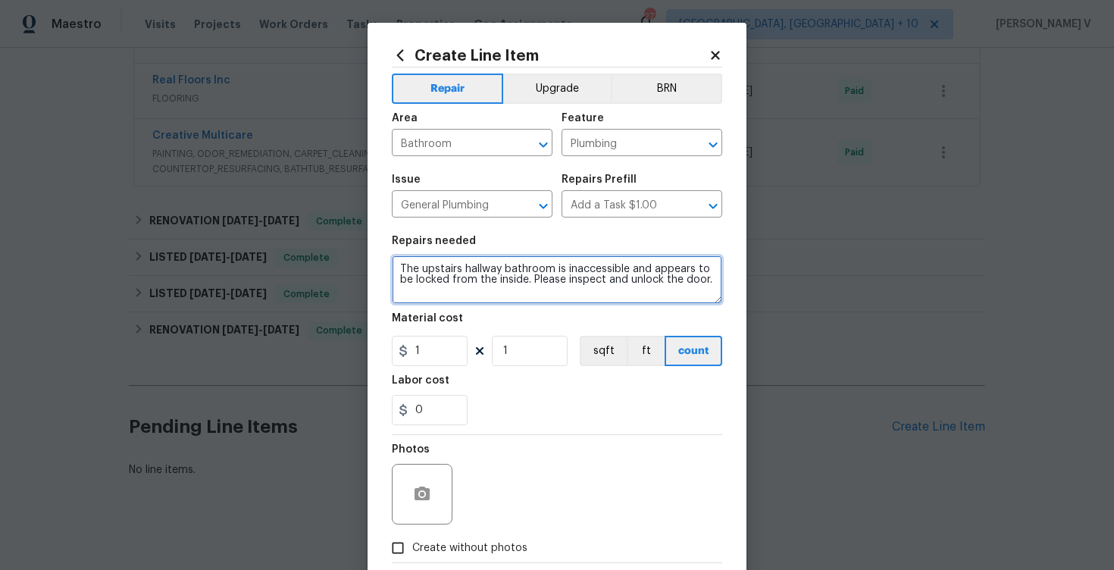
type textarea "The upstairs hallway bathroom is inaccessible and appears to be locked from the…"
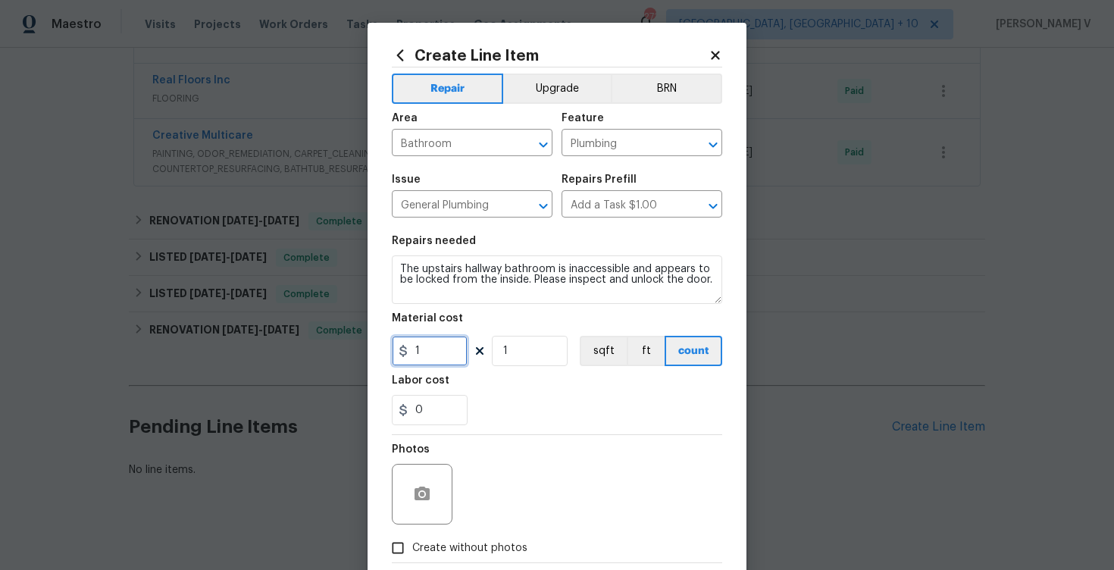
click at [453, 356] on input "1" at bounding box center [430, 351] width 76 height 30
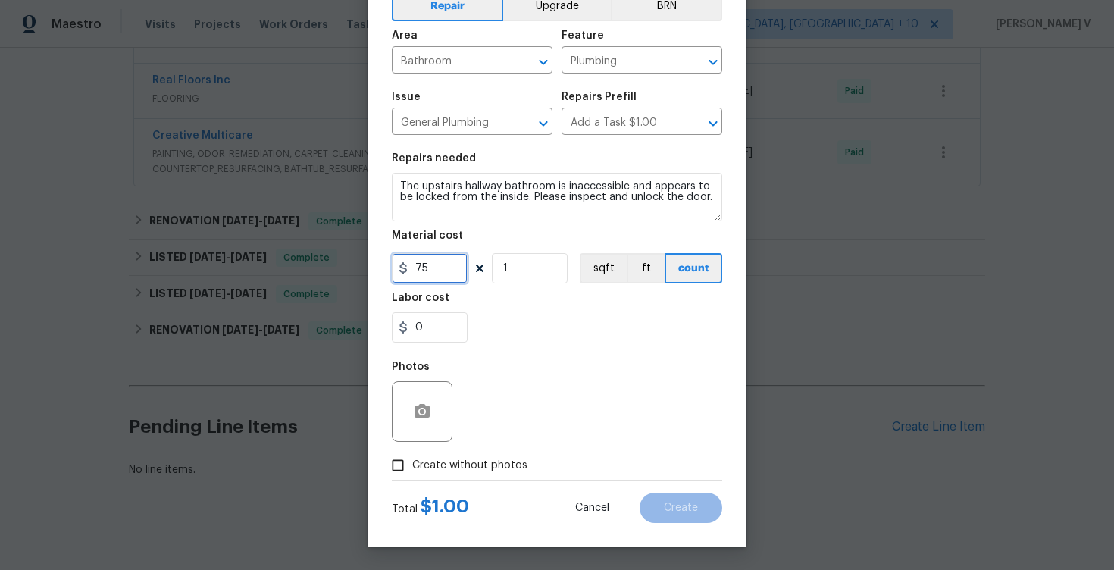
type input "75"
click at [398, 396] on div at bounding box center [422, 411] width 61 height 61
click at [423, 404] on icon "button" at bounding box center [422, 411] width 15 height 14
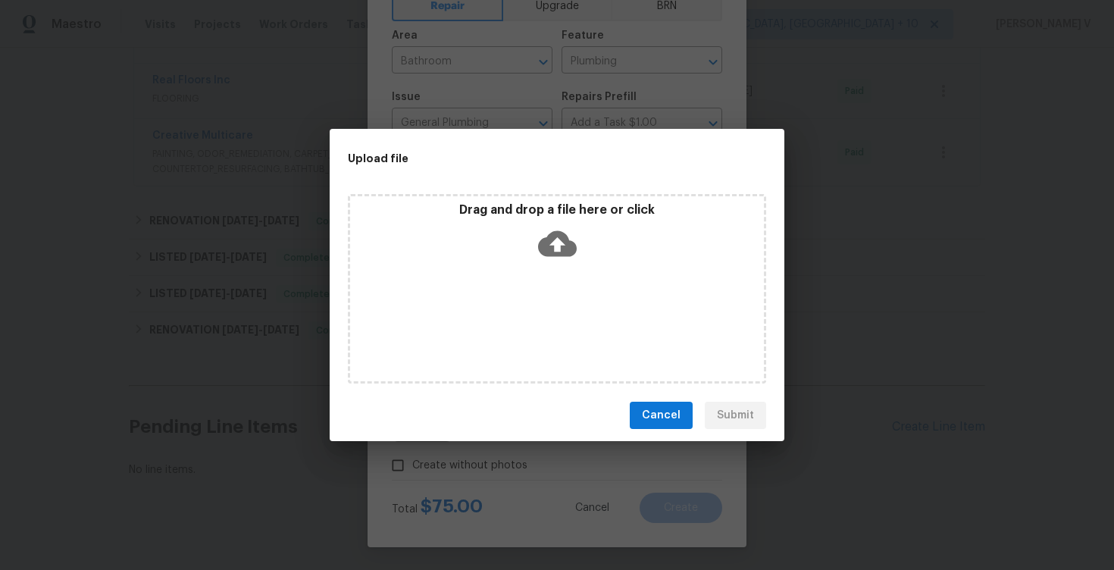
click at [537, 251] on div "Drag and drop a file here or click" at bounding box center [557, 234] width 414 height 65
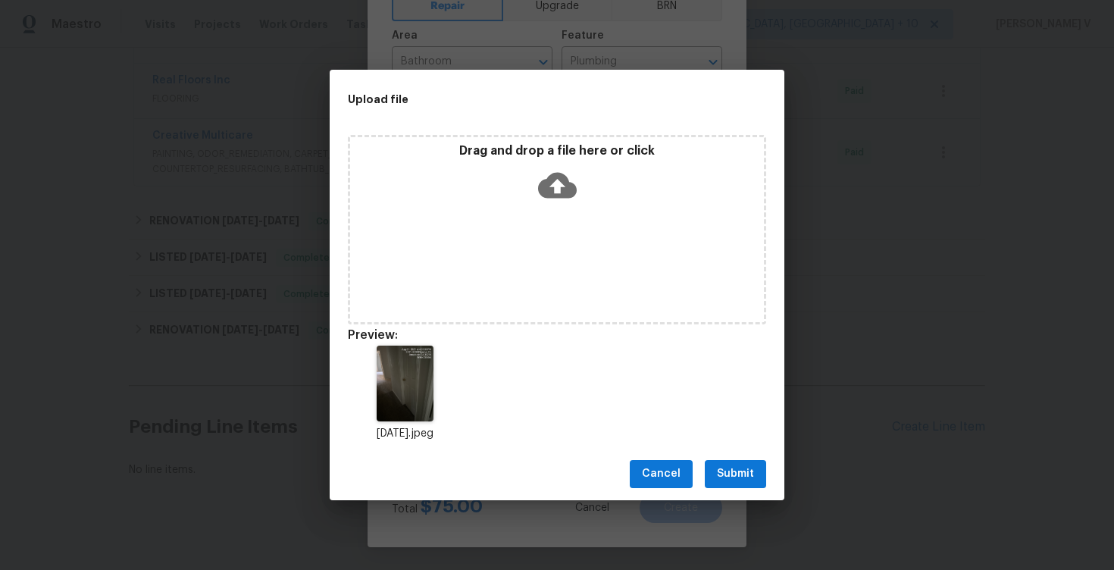
click at [724, 486] on button "Submit" at bounding box center [735, 474] width 61 height 28
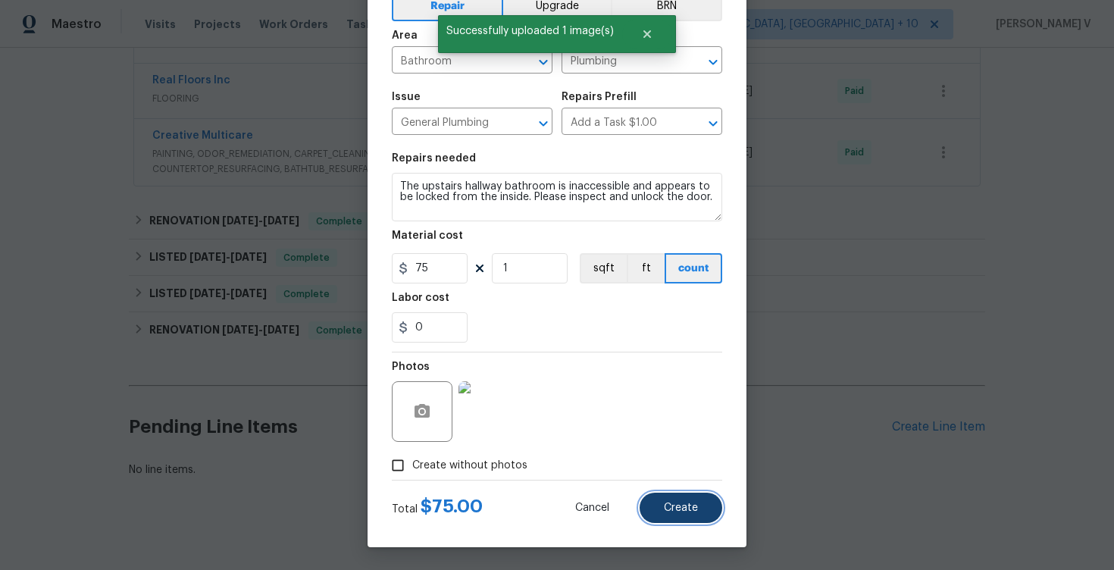
click at [663, 503] on button "Create" at bounding box center [681, 508] width 83 height 30
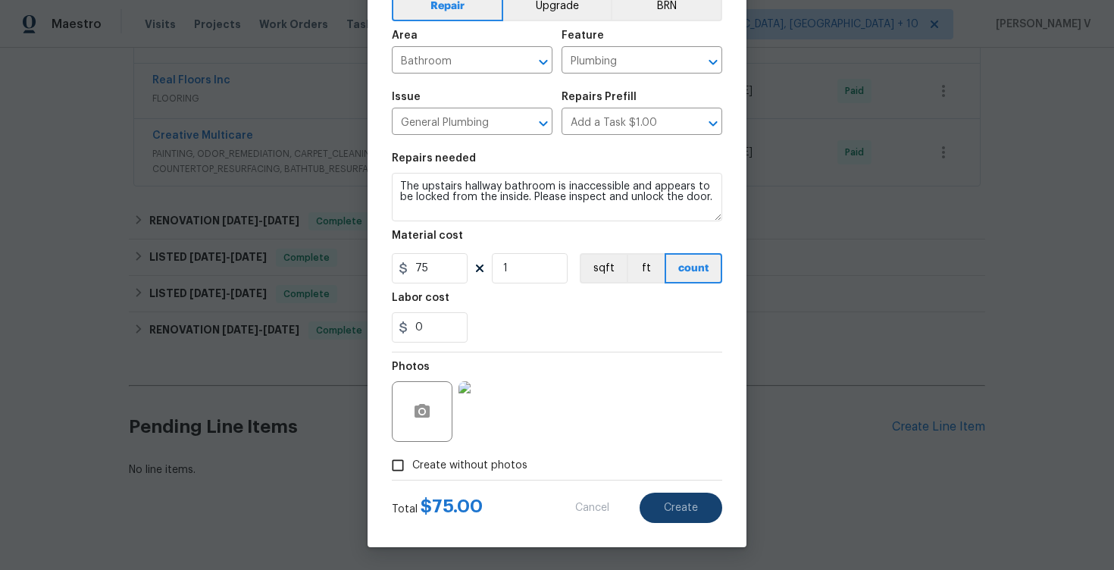
type input "0"
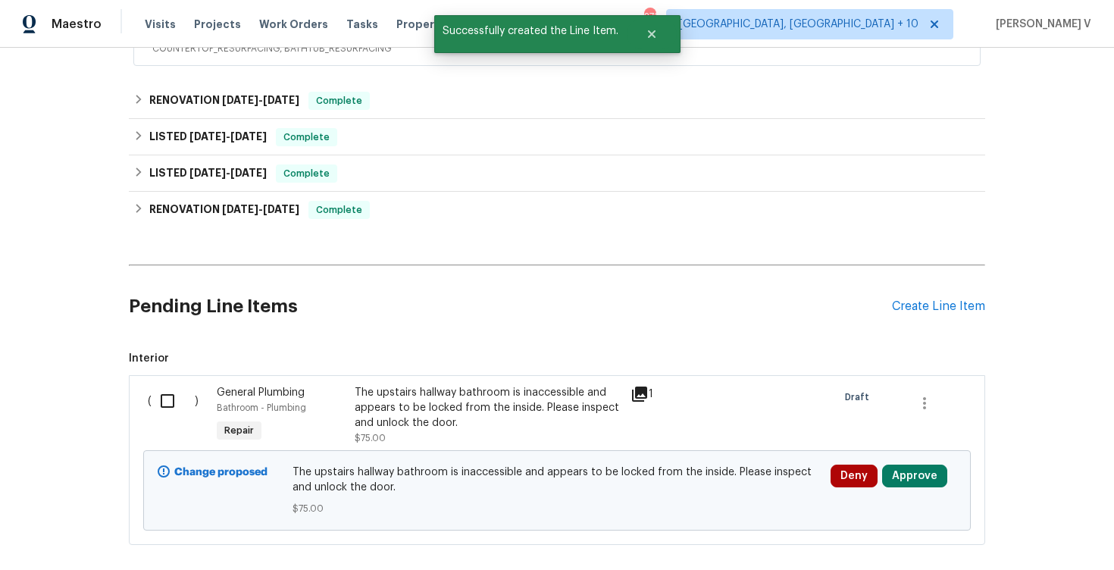
click at [188, 385] on input "checkbox" at bounding box center [173, 401] width 43 height 32
checkbox input "true"
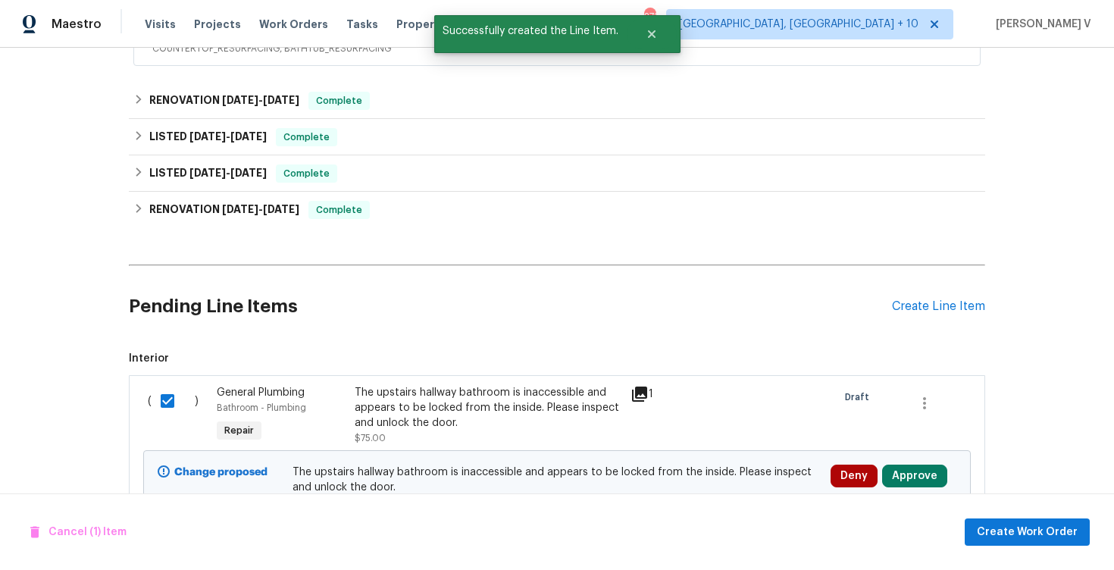
scroll to position [695, 0]
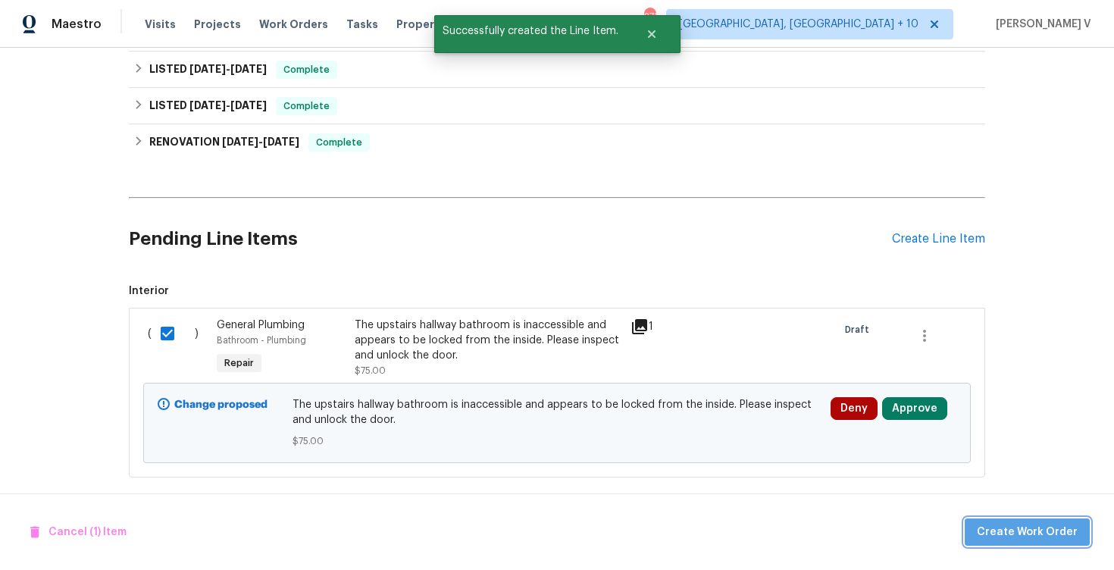
click at [1077, 527] on span "Create Work Order" at bounding box center [1027, 532] width 101 height 19
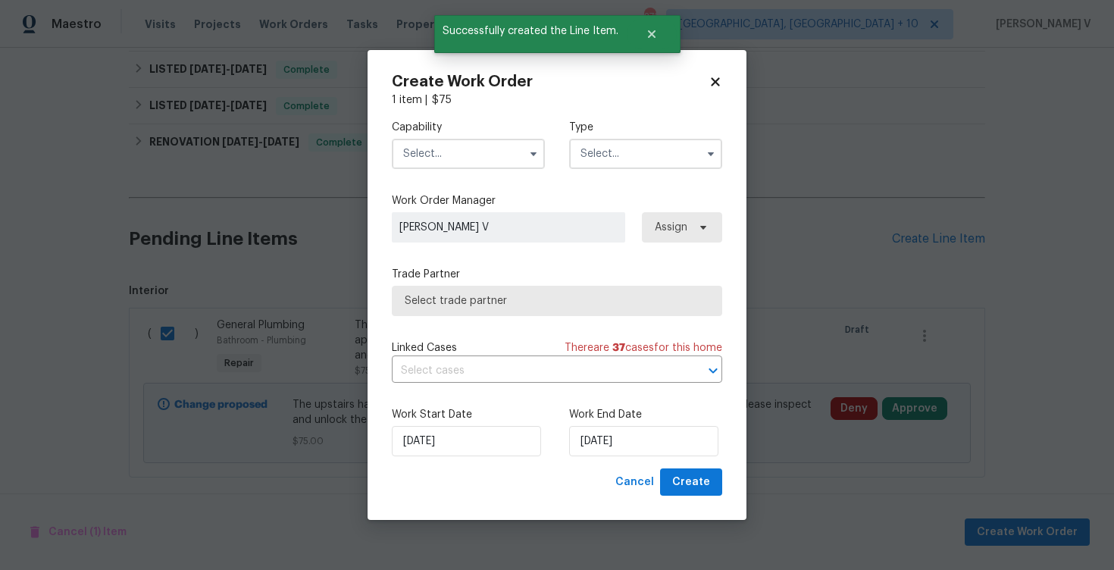
click at [499, 179] on div "Capability Type" at bounding box center [557, 145] width 331 height 74
click at [490, 151] on input "text" at bounding box center [468, 154] width 153 height 30
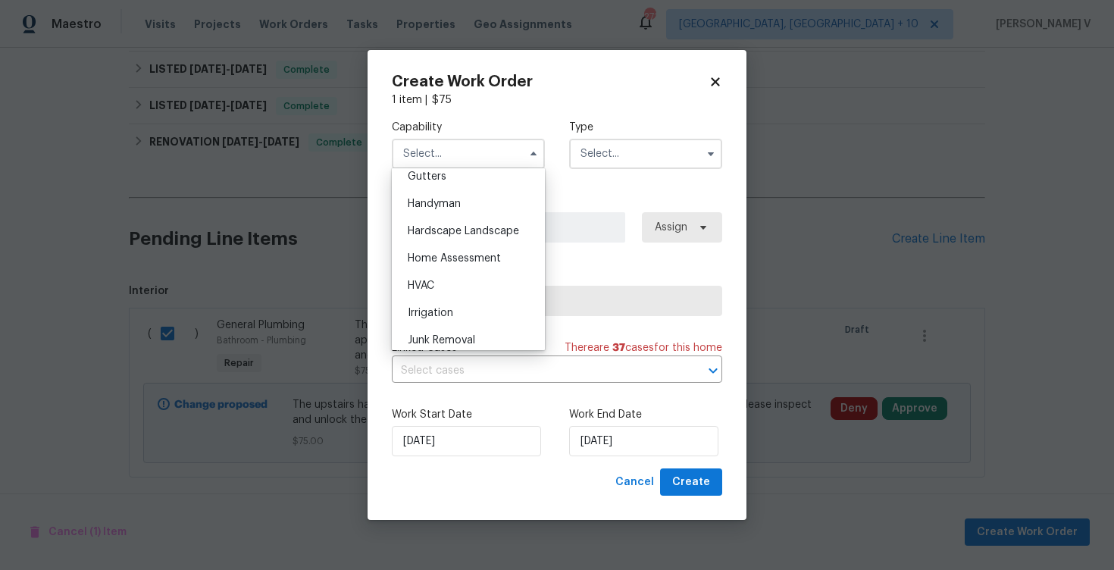
scroll to position [826, 0]
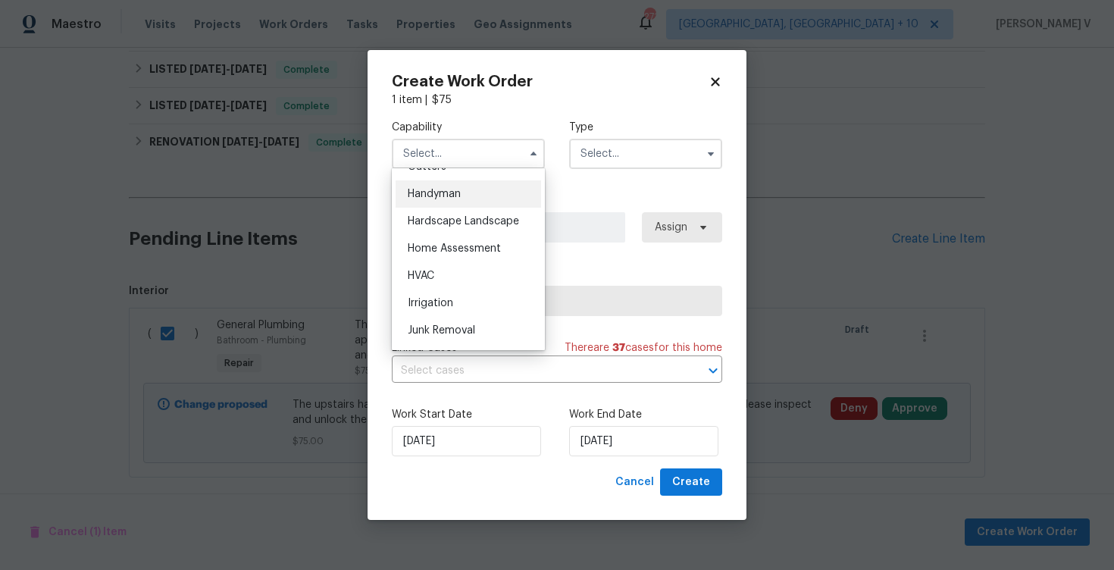
click at [456, 202] on div "Handyman" at bounding box center [469, 193] width 146 height 27
type input "Handyman"
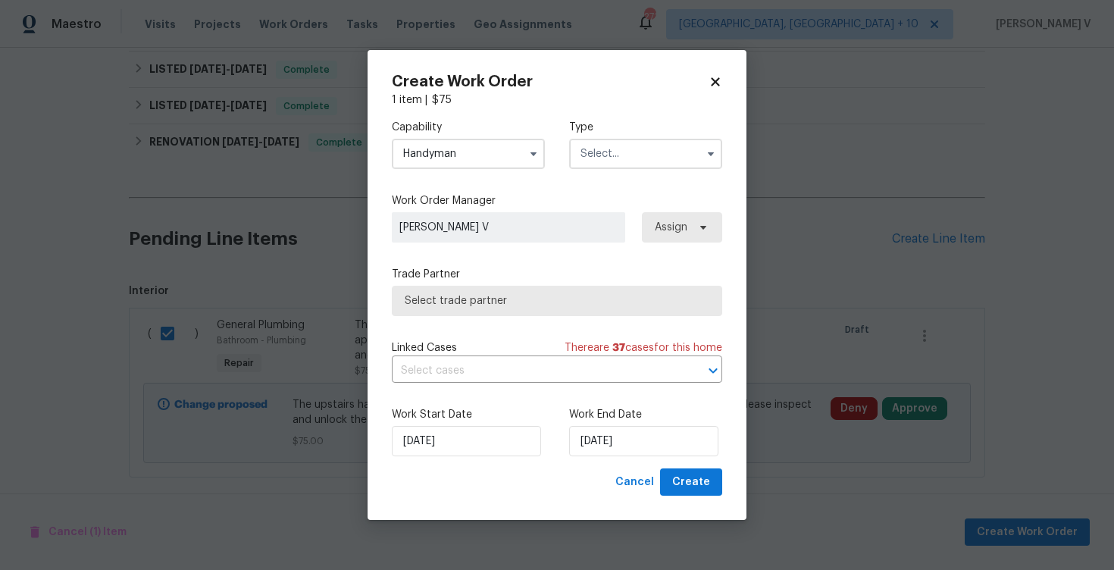
click at [596, 171] on div "Capability Handyman Agent Appliance Bathtub Resurfacing BRN And Lrr Broker Cabi…" at bounding box center [557, 145] width 331 height 74
click at [603, 163] on input "text" at bounding box center [645, 154] width 153 height 30
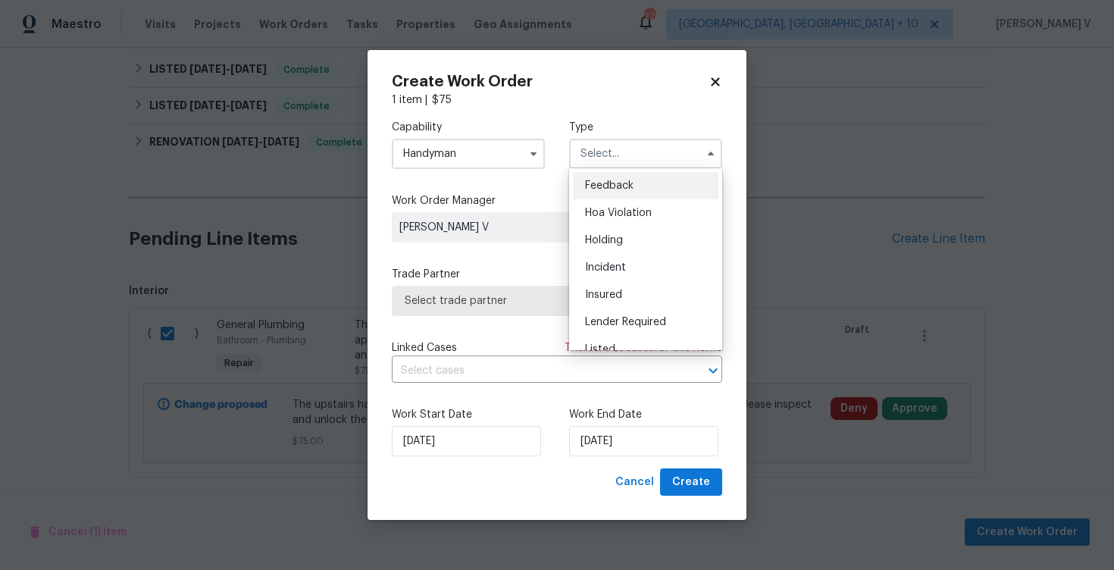
click at [619, 185] on span "Feedback" at bounding box center [609, 185] width 49 height 11
type input "Feedback"
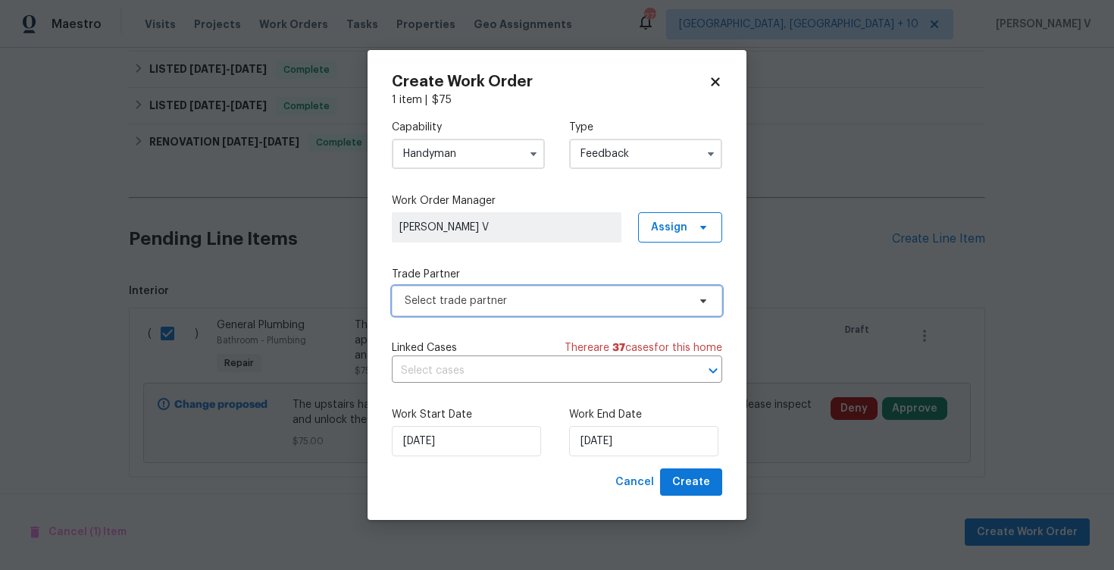
click at [526, 309] on span "Select trade partner" at bounding box center [557, 301] width 331 height 30
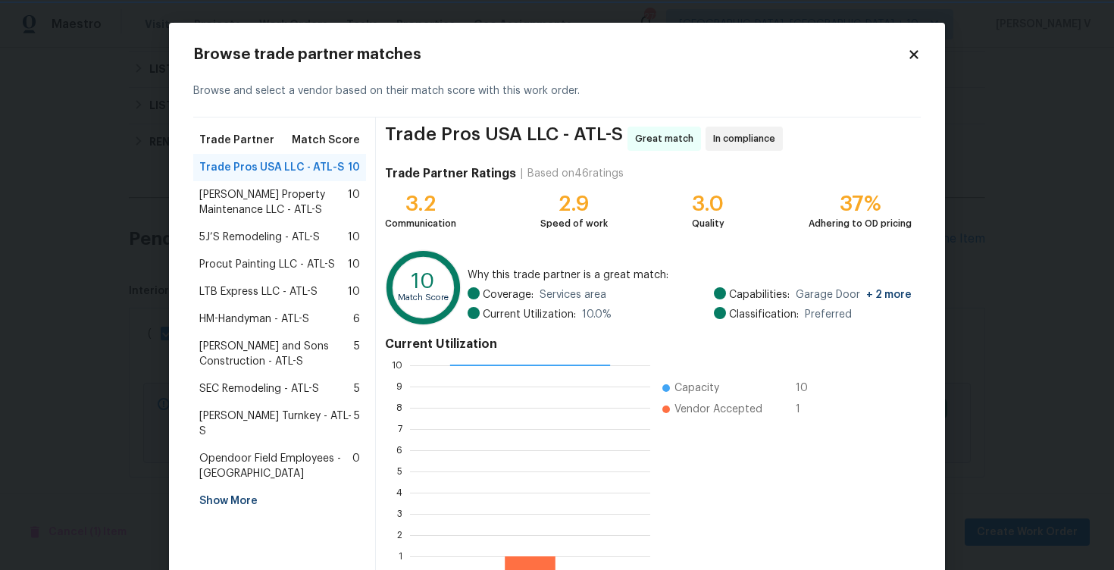
scroll to position [99, 0]
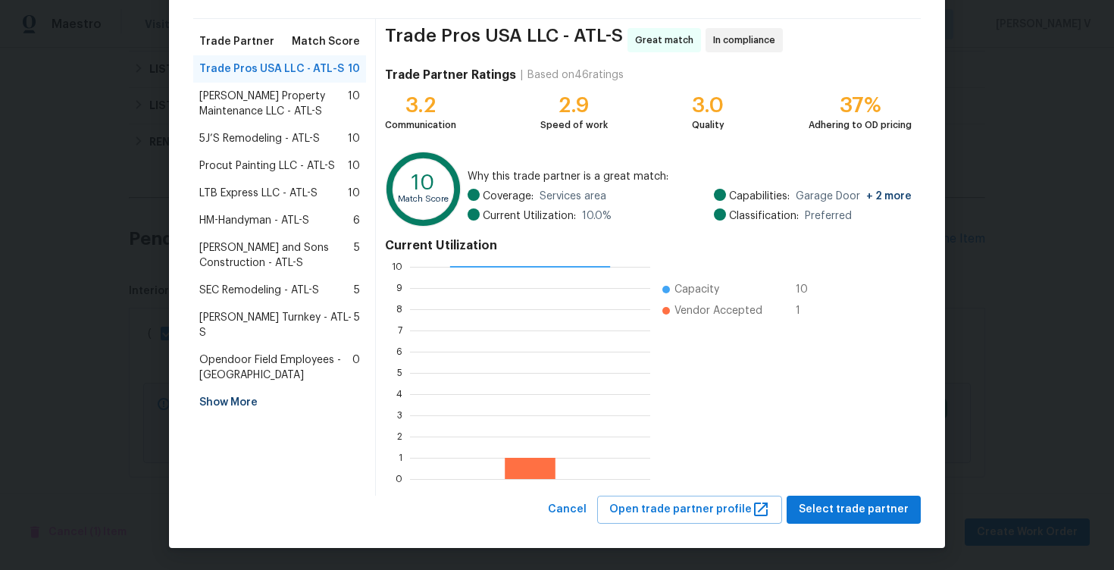
click at [337, 113] on span "Glen Property Maintenance LLC - ATL-S" at bounding box center [273, 104] width 149 height 30
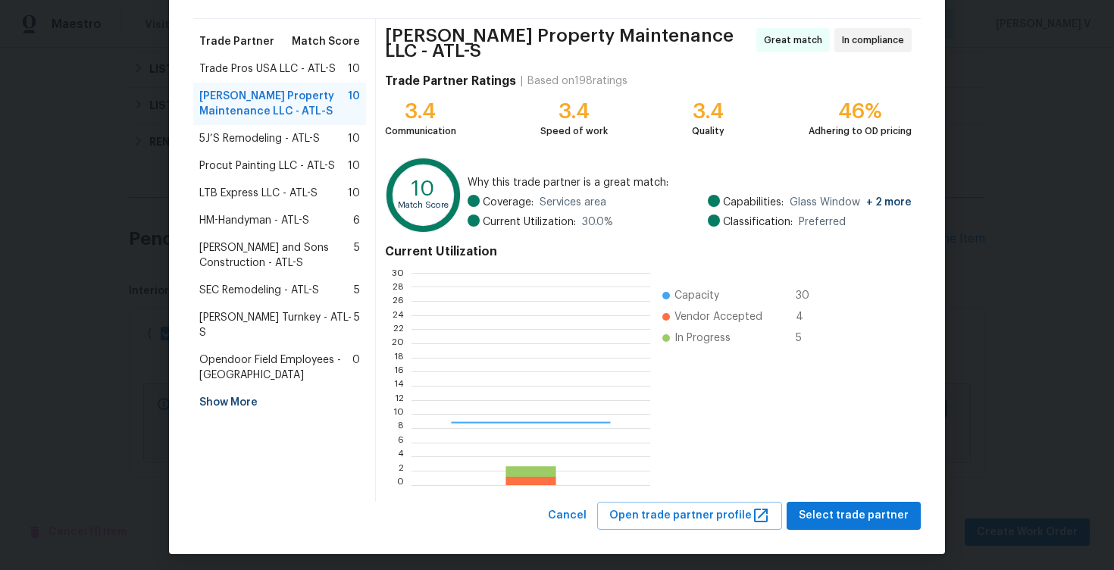
scroll to position [212, 238]
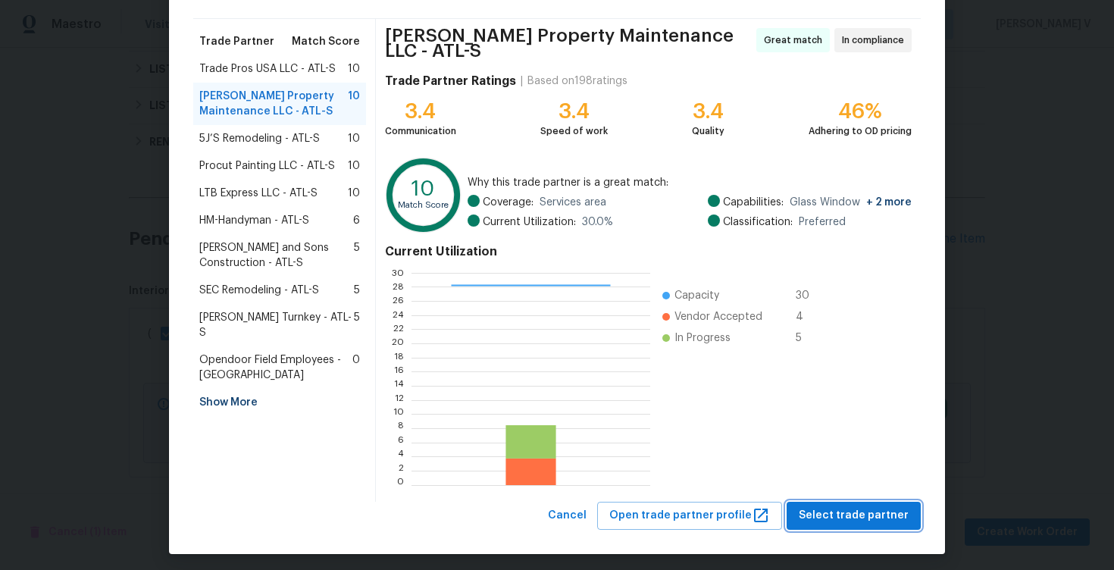
click at [874, 506] on span "Select trade partner" at bounding box center [854, 515] width 110 height 19
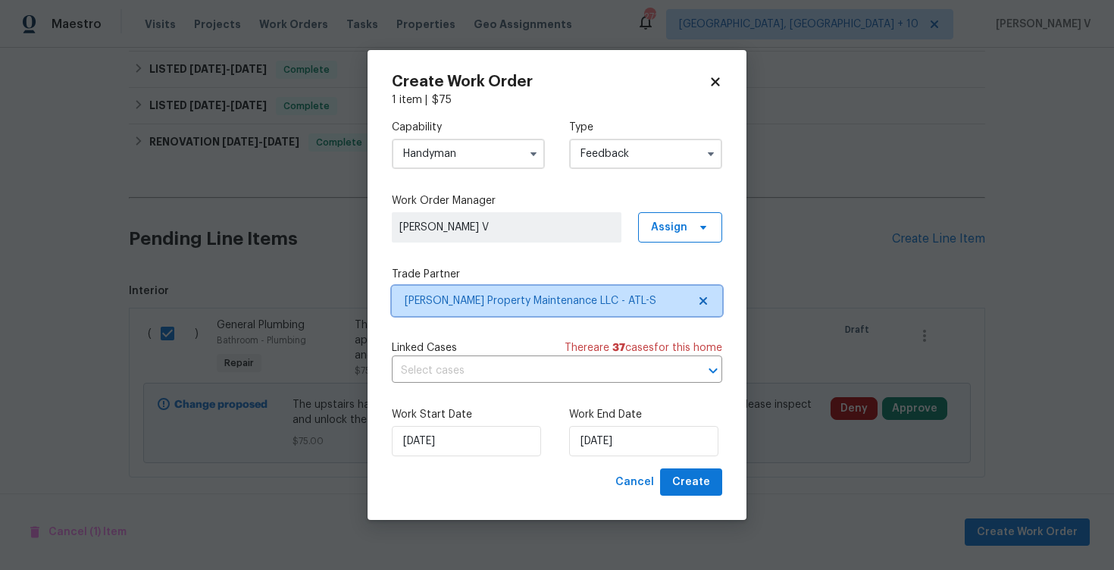
scroll to position [0, 0]
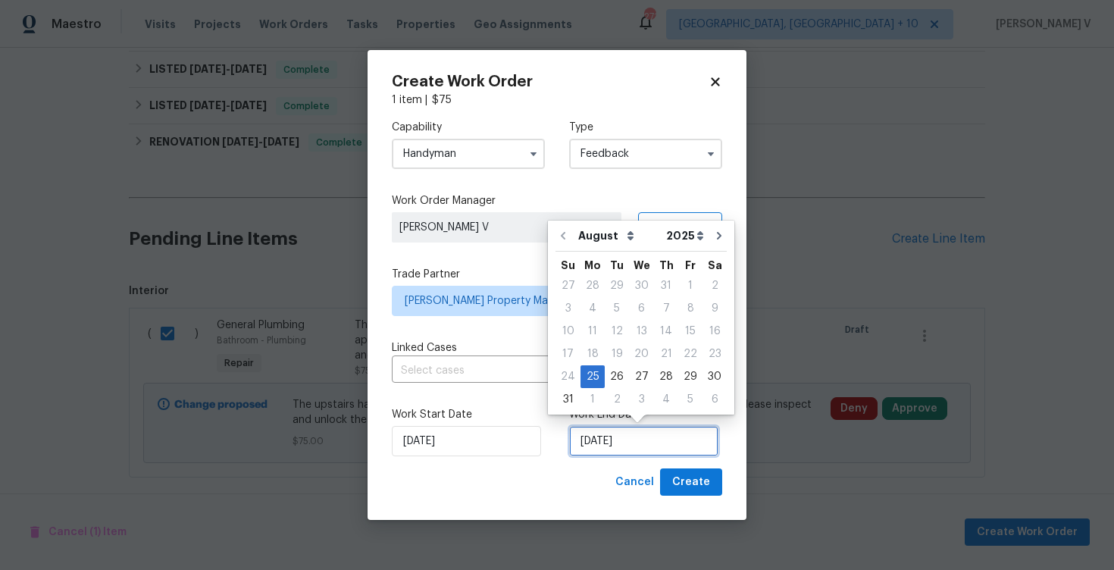
click at [601, 438] on input "[DATE]" at bounding box center [643, 441] width 149 height 30
click at [629, 371] on div "27" at bounding box center [641, 376] width 25 height 21
type input "[DATE]"
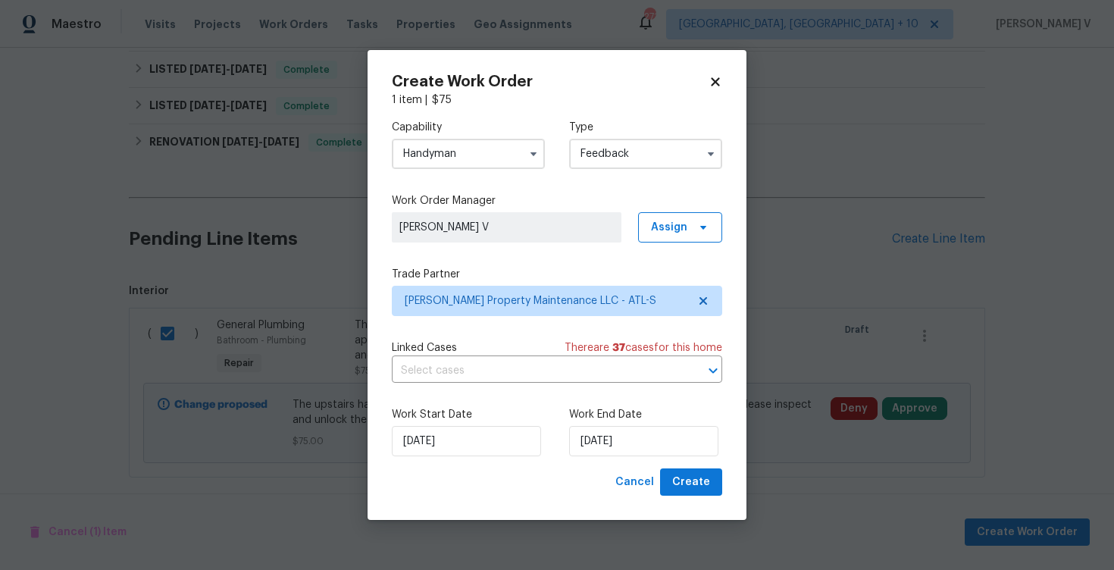
click at [681, 496] on div "Create Work Order 1 item | $ 75 Capability Handyman Type Feedback Work Order Ma…" at bounding box center [557, 285] width 379 height 471
click at [685, 487] on span "Create" at bounding box center [691, 482] width 38 height 19
checkbox input "false"
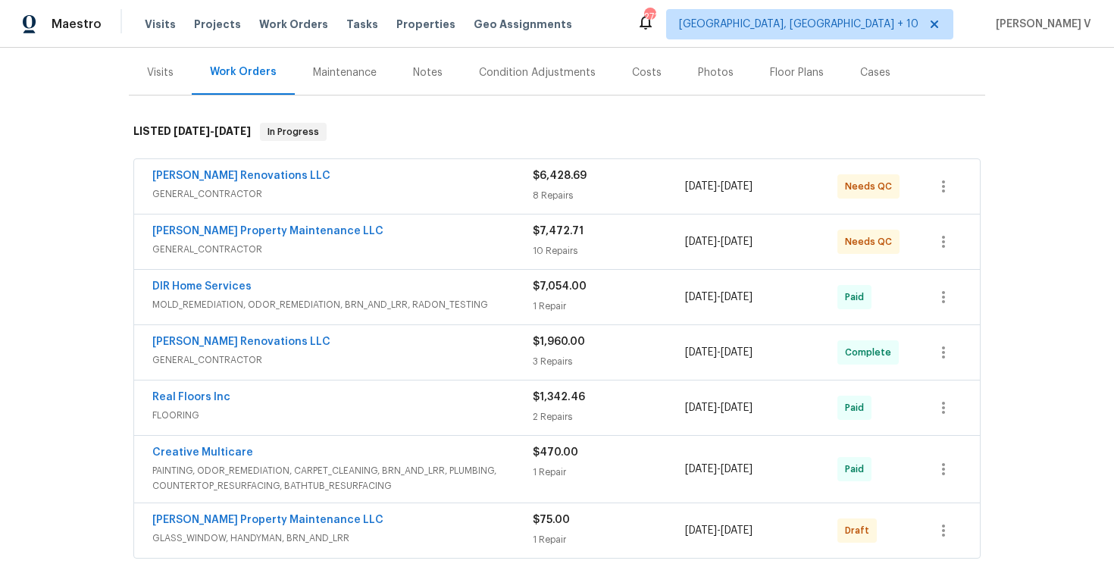
scroll to position [276, 0]
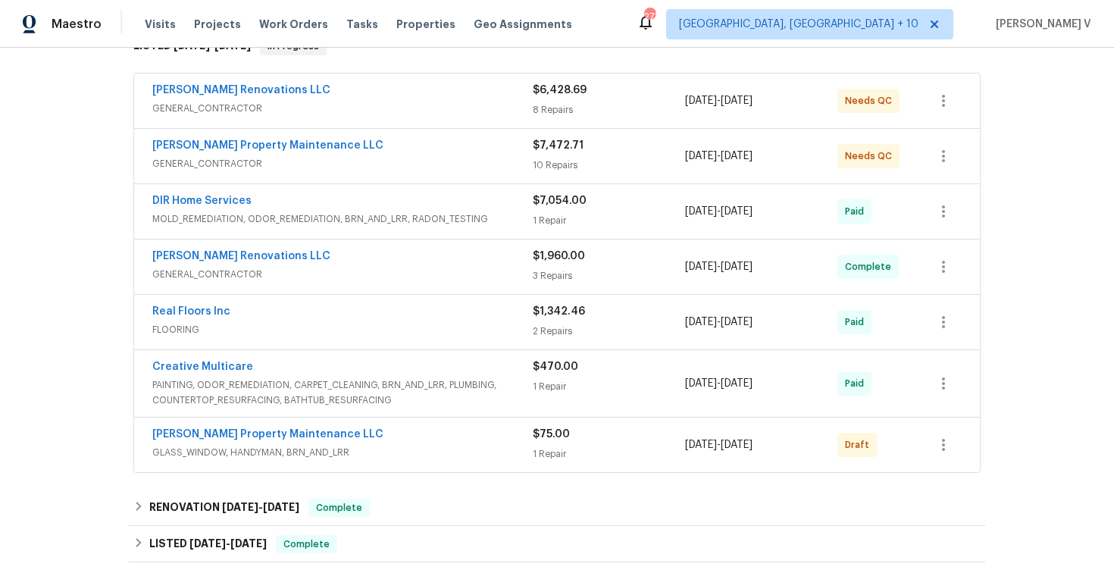
click at [252, 418] on div "[PERSON_NAME] Property Maintenance LLC GLASS_WINDOW, HANDYMAN, BRN_AND_LRR $75.…" at bounding box center [557, 445] width 846 height 55
click at [250, 429] on link "[PERSON_NAME] Property Maintenance LLC" at bounding box center [267, 434] width 231 height 11
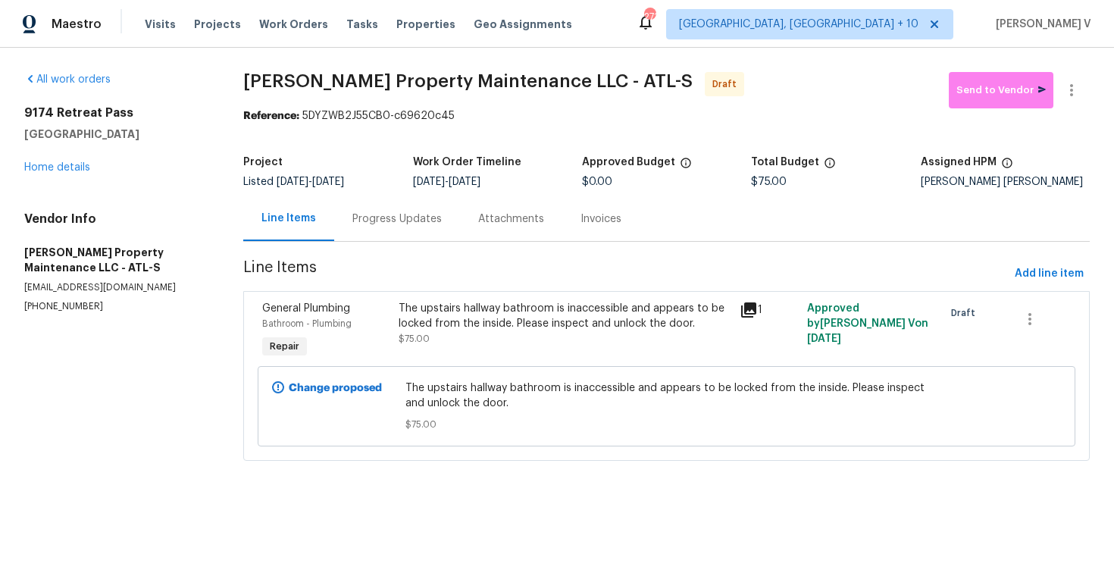
click at [385, 228] on div "Progress Updates" at bounding box center [397, 218] width 126 height 45
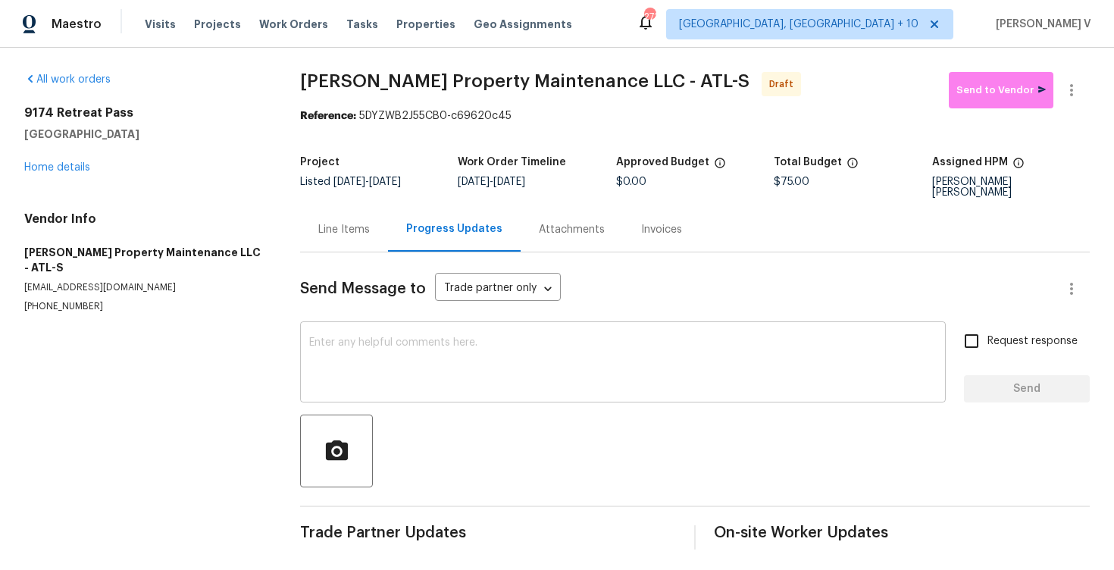
click at [403, 378] on textarea at bounding box center [623, 363] width 628 height 53
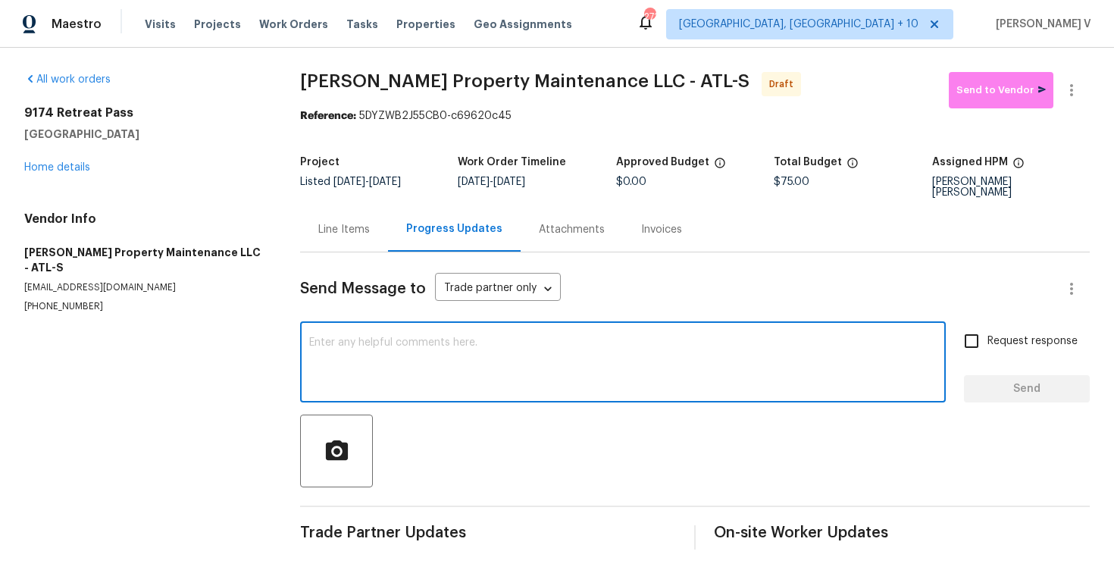
paste textarea "Hi, this is Divya with Opendoor. I’m confirming you received the WO for the pro…"
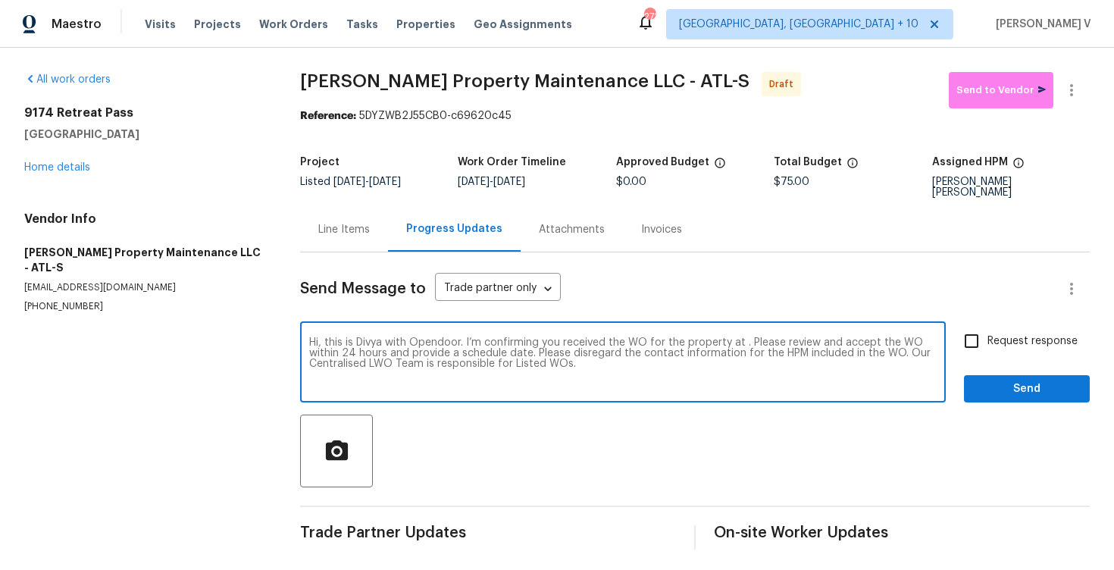
click at [741, 337] on textarea "Hi, this is Divya with Opendoor. I’m confirming you received the WO for the pro…" at bounding box center [623, 363] width 628 height 53
paste textarea "[STREET_ADDRESS]"
type textarea "Hi, this is Divya with Opendoor. I’m confirming you received the WO for the pro…"
click at [1004, 343] on label "Request response" at bounding box center [1017, 341] width 122 height 32
click at [988, 343] on input "Request response" at bounding box center [972, 341] width 32 height 32
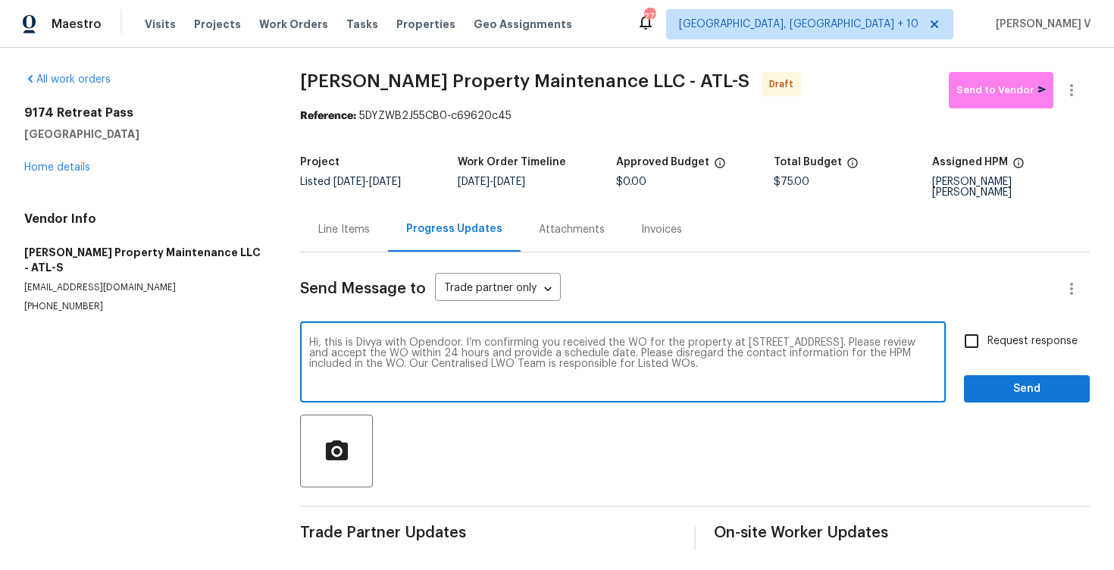
checkbox input "true"
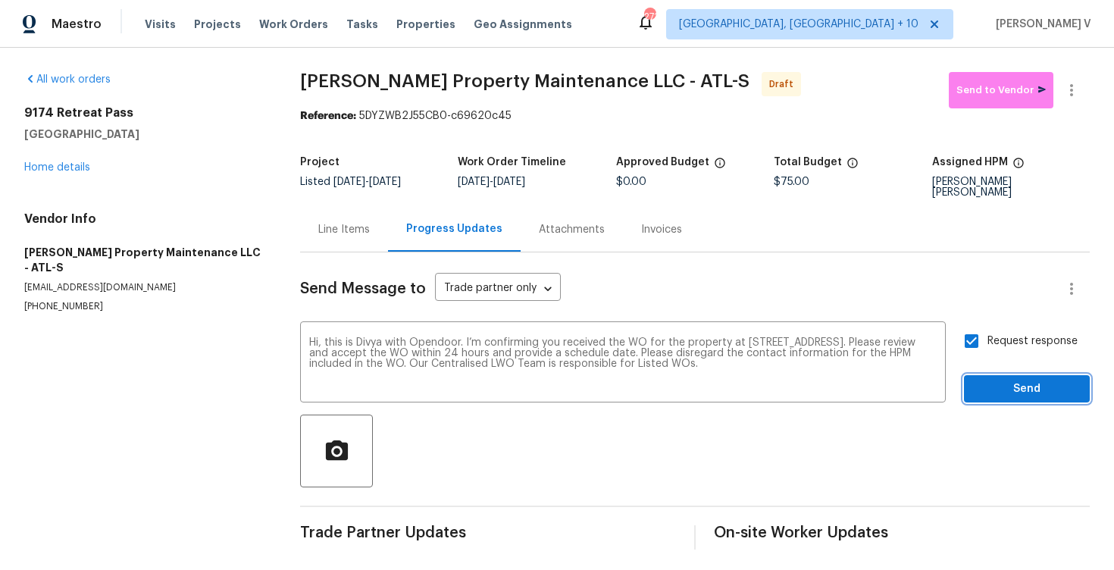
click at [1015, 380] on span "Send" at bounding box center [1027, 389] width 102 height 19
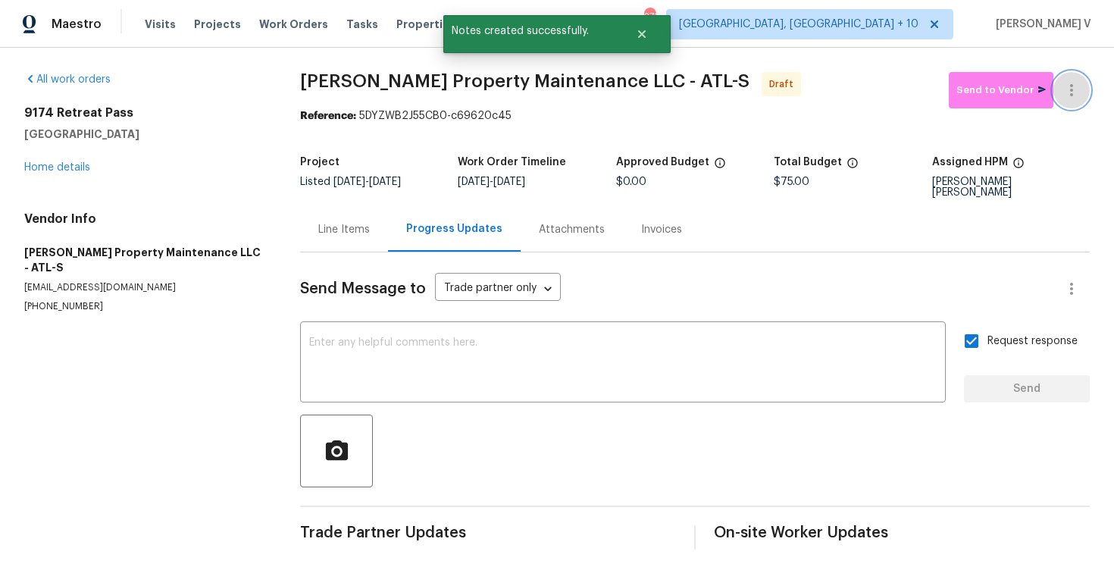
click at [1073, 96] on icon "button" at bounding box center [1072, 90] width 18 height 18
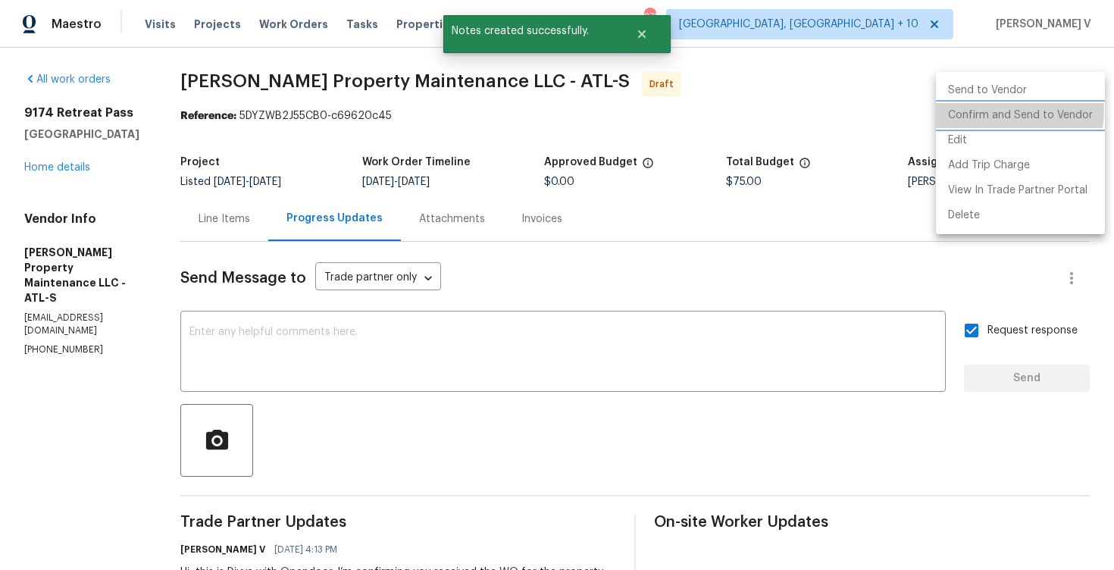
click at [998, 110] on li "Confirm and Send to Vendor" at bounding box center [1020, 115] width 169 height 25
click at [281, 145] on div at bounding box center [557, 285] width 1114 height 570
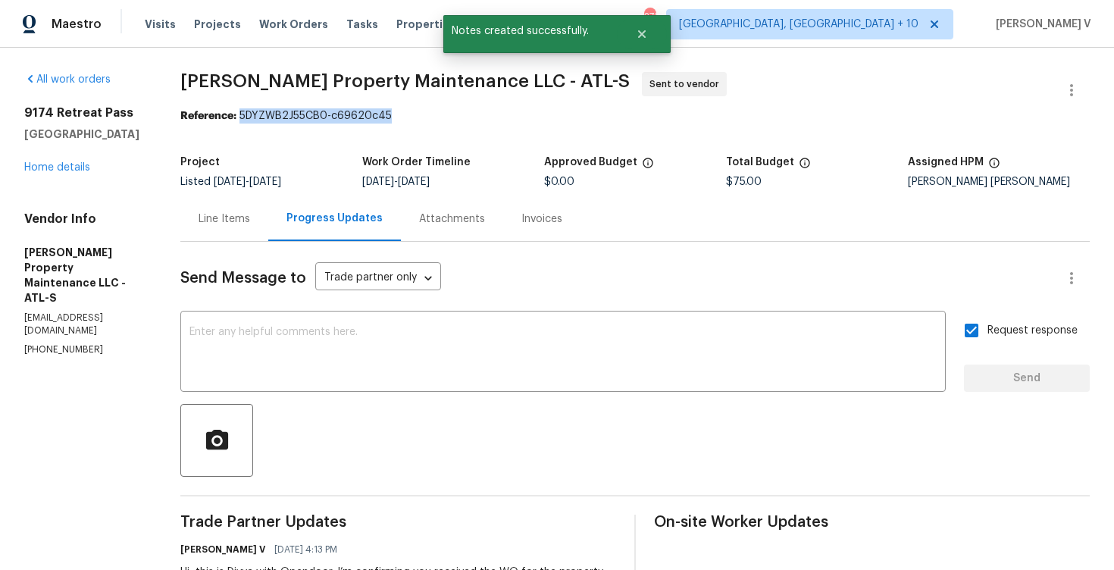
drag, startPoint x: 243, startPoint y: 114, endPoint x: 478, endPoint y: 114, distance: 235.0
click at [478, 114] on div "Reference: 5DYZWB2J55CB0-c69620c45" at bounding box center [635, 115] width 910 height 15
copy div "5DYZWB2J55CB0-c69620c45"
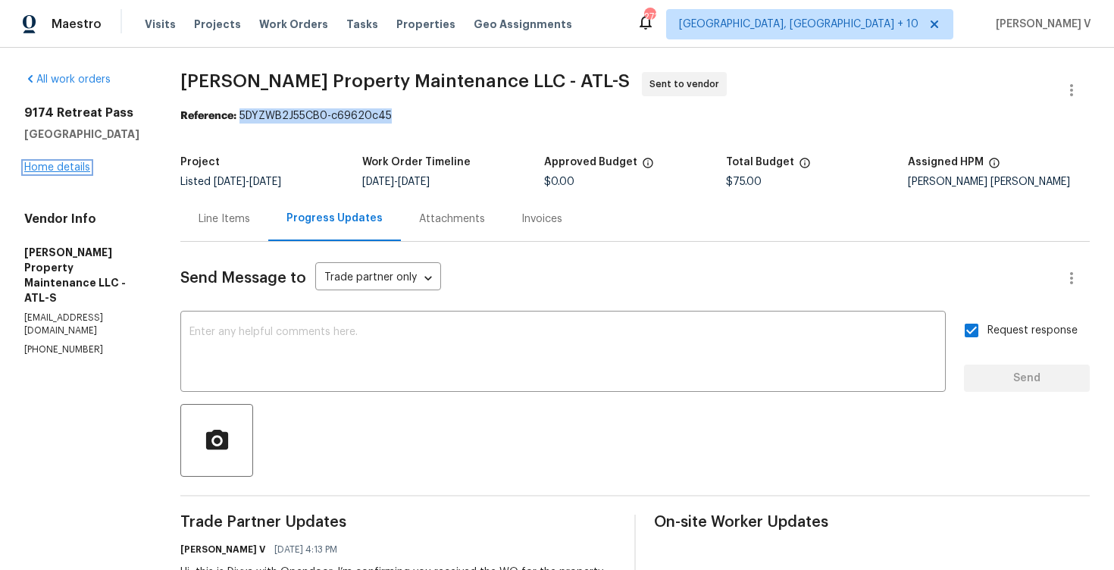
click at [55, 170] on link "Home details" at bounding box center [57, 167] width 66 height 11
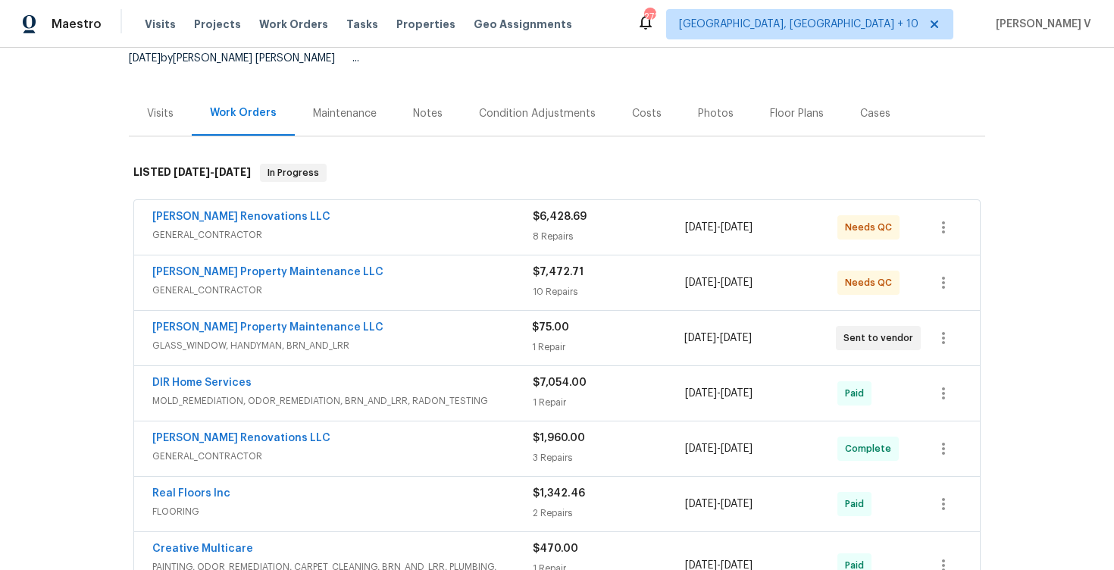
scroll to position [186, 0]
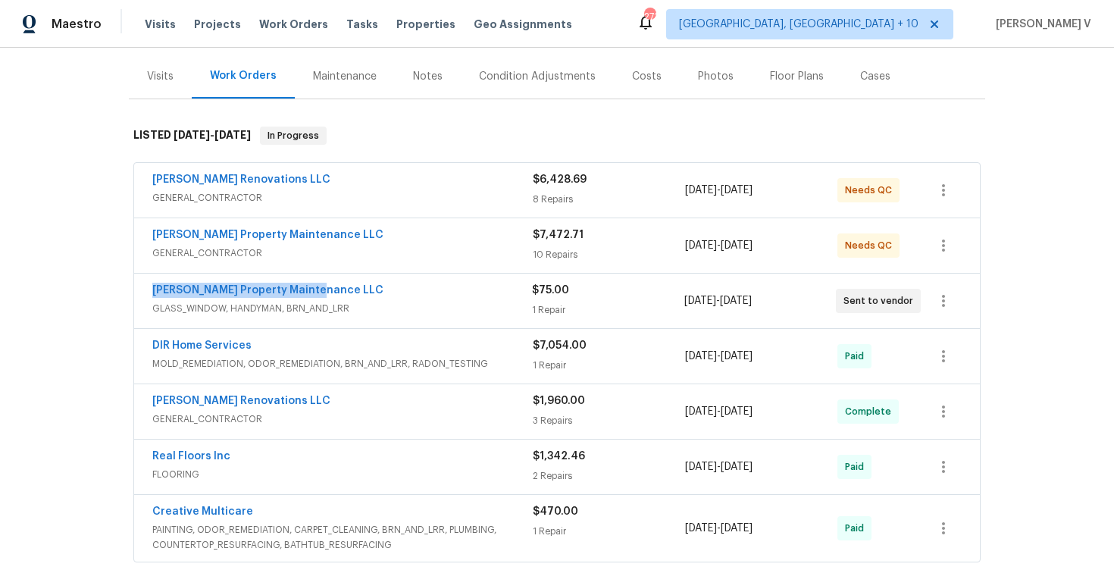
drag, startPoint x: 135, startPoint y: 284, endPoint x: 478, endPoint y: 282, distance: 343.4
click at [478, 282] on div "[PERSON_NAME] Property Maintenance LLC GLASS_WINDOW, HANDYMAN, BRN_AND_LRR $75.…" at bounding box center [557, 301] width 846 height 55
copy link "[PERSON_NAME] Property Maintenance LLC"
click at [399, 329] on div "DIR Home Services MOLD_REMEDIATION, ODOR_REMEDIATION, BRN_AND_LRR, RADON_TESTIN…" at bounding box center [557, 356] width 846 height 55
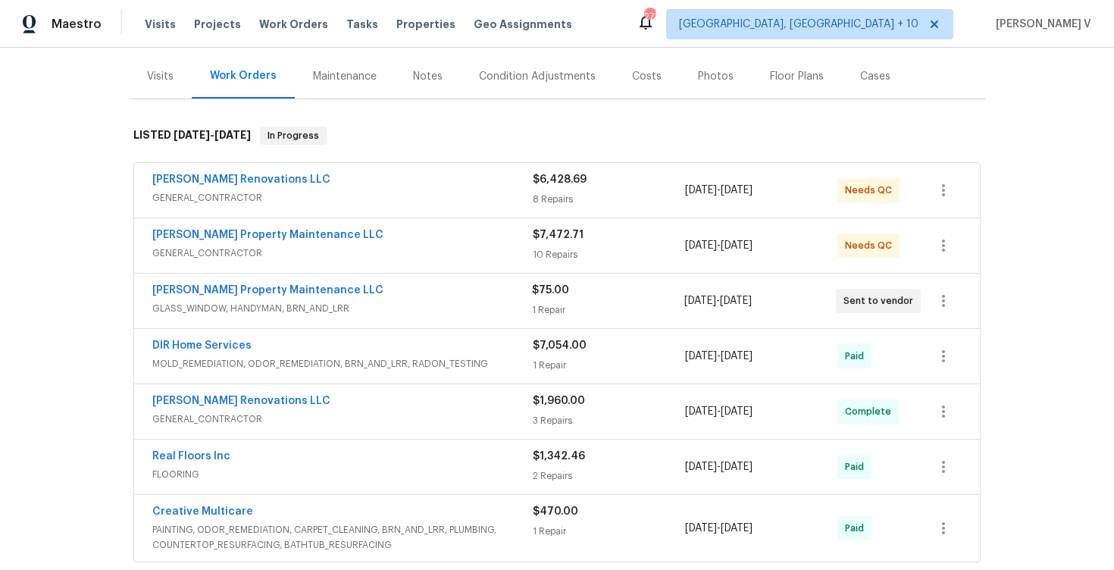
click at [427, 301] on span "GLASS_WINDOW, HANDYMAN, BRN_AND_LRR" at bounding box center [342, 308] width 380 height 15
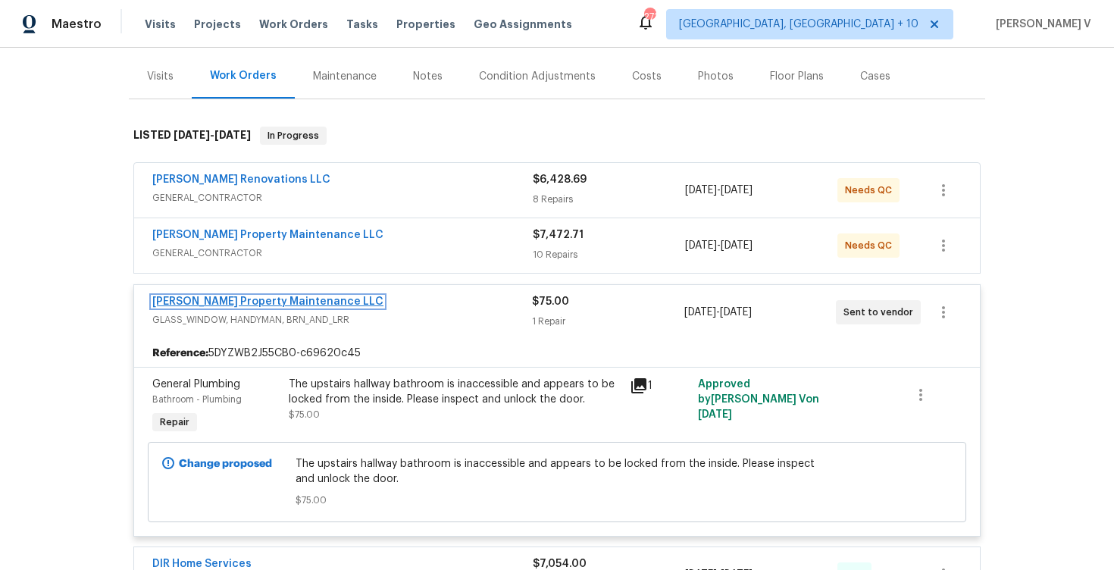
click at [200, 296] on link "[PERSON_NAME] Property Maintenance LLC" at bounding box center [267, 301] width 231 height 11
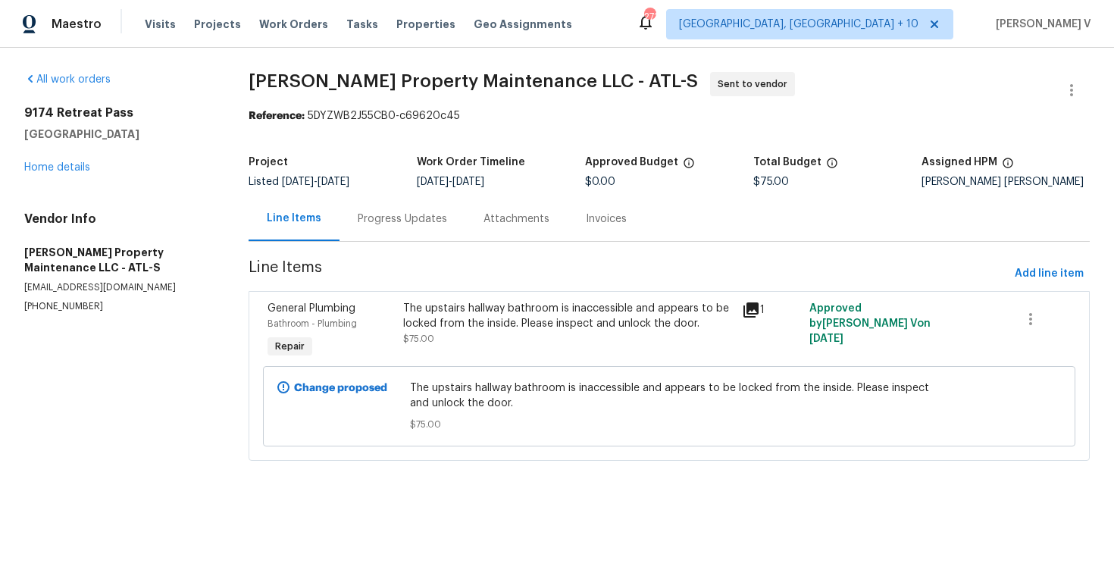
click at [157, 164] on div "[STREET_ADDRESS] Home details" at bounding box center [118, 140] width 188 height 70
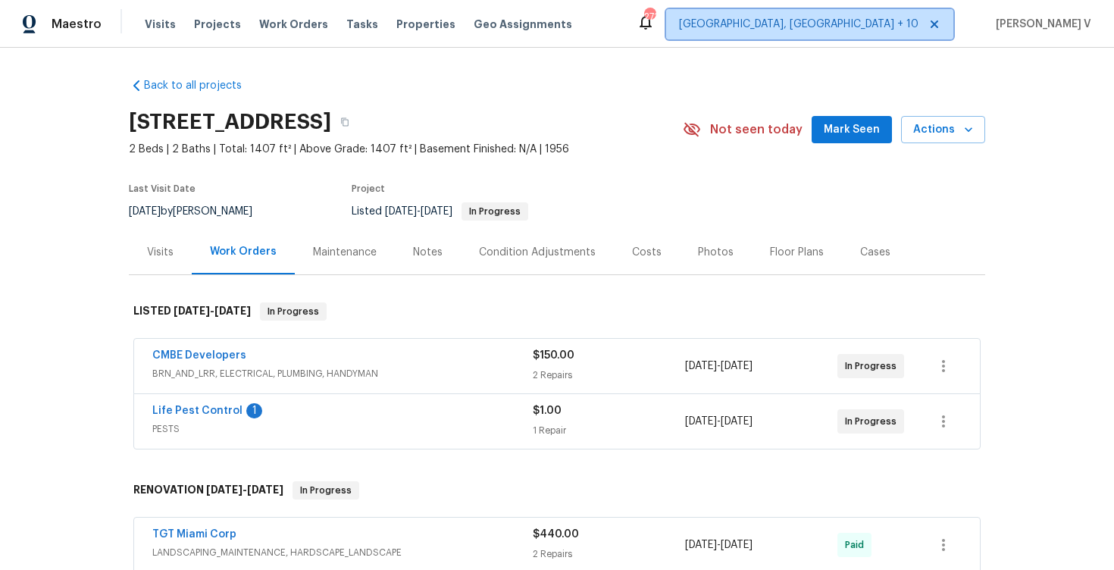
click at [926, 21] on span "[GEOGRAPHIC_DATA], [GEOGRAPHIC_DATA] + 10" at bounding box center [809, 24] width 287 height 30
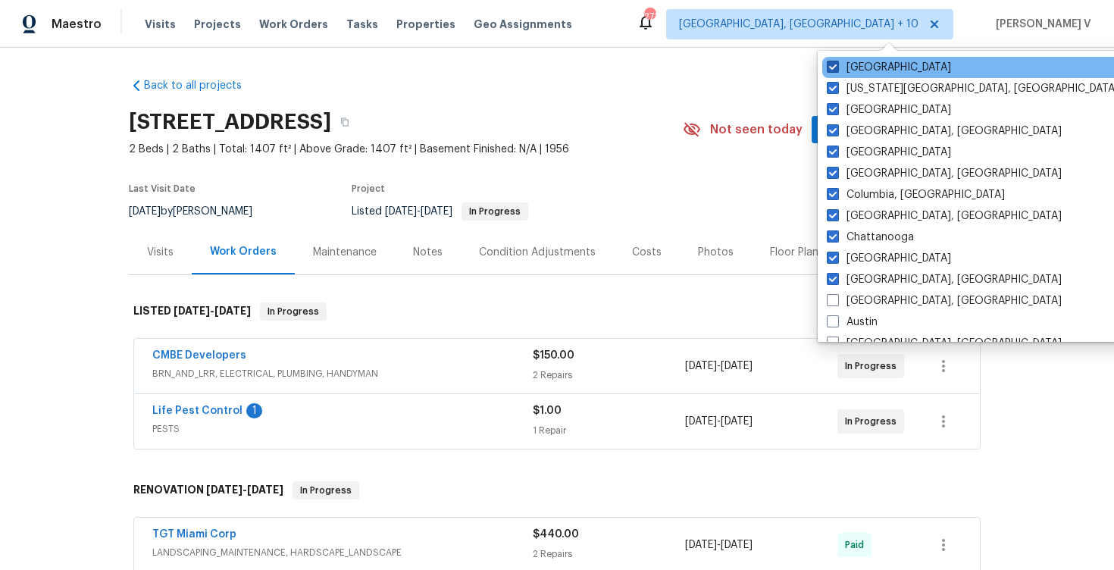
click at [838, 68] on span at bounding box center [833, 67] width 12 height 12
click at [837, 68] on input "[GEOGRAPHIC_DATA]" at bounding box center [832, 65] width 10 height 10
checkbox input "false"
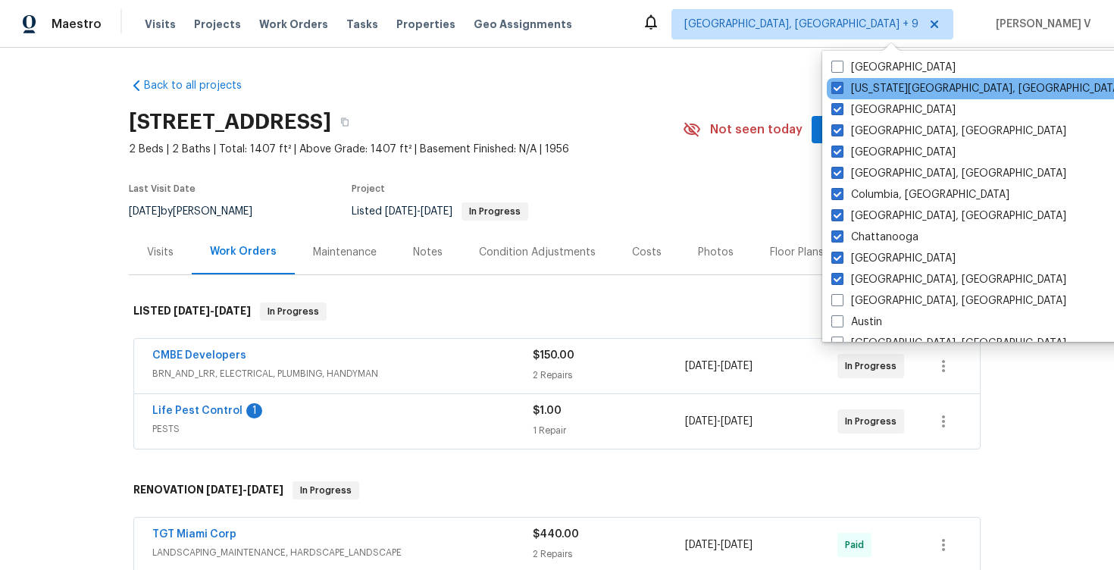
click at [835, 79] on div "[US_STATE][GEOGRAPHIC_DATA], [GEOGRAPHIC_DATA]" at bounding box center [979, 88] width 305 height 21
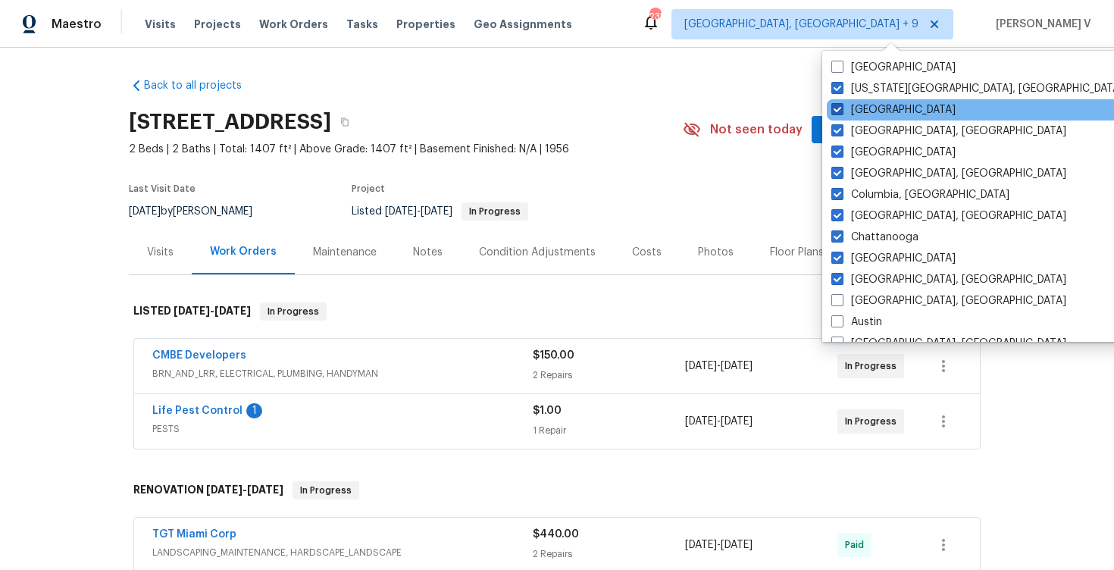
click at [835, 103] on span at bounding box center [838, 109] width 12 height 12
click at [835, 103] on input "[GEOGRAPHIC_DATA]" at bounding box center [837, 107] width 10 height 10
checkbox input "false"
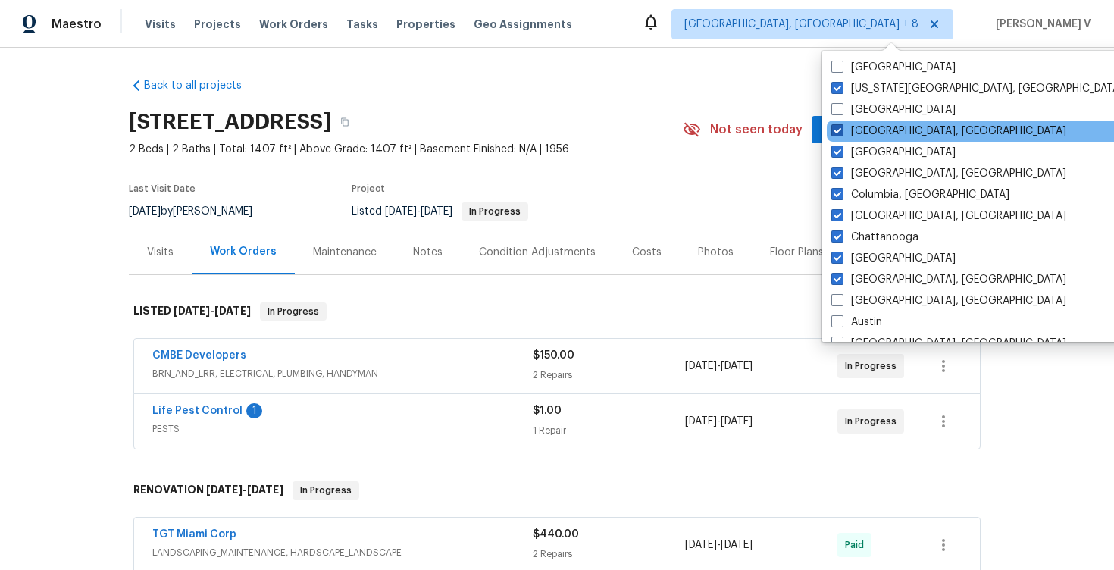
click at [835, 128] on span at bounding box center [838, 130] width 12 height 12
click at [835, 128] on input "[GEOGRAPHIC_DATA], [GEOGRAPHIC_DATA]" at bounding box center [837, 129] width 10 height 10
checkbox input "false"
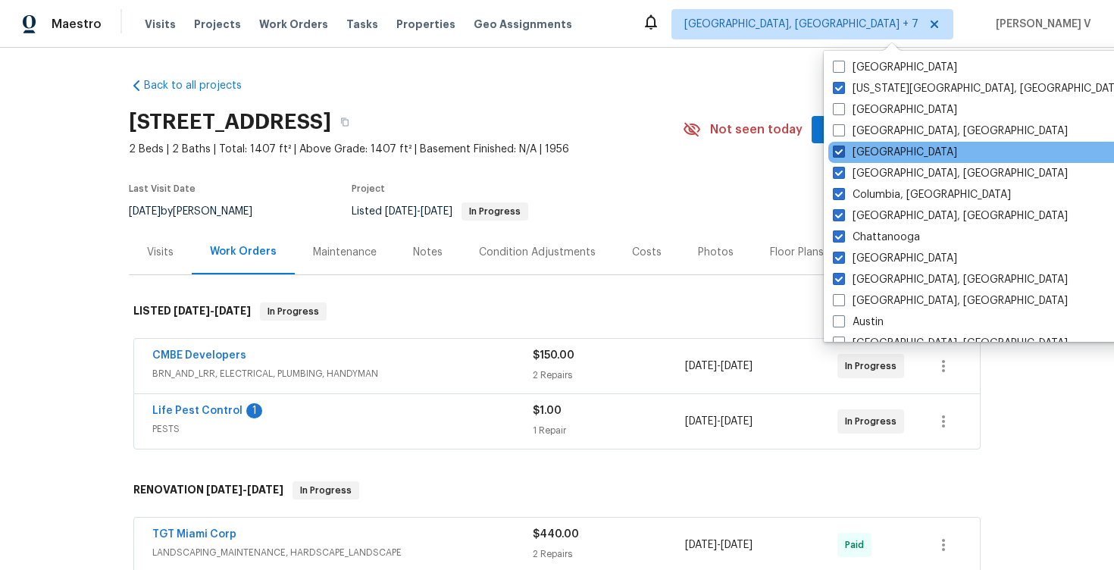
click at [835, 155] on span at bounding box center [839, 152] width 12 height 12
click at [835, 155] on input "[GEOGRAPHIC_DATA]" at bounding box center [838, 150] width 10 height 10
checkbox input "false"
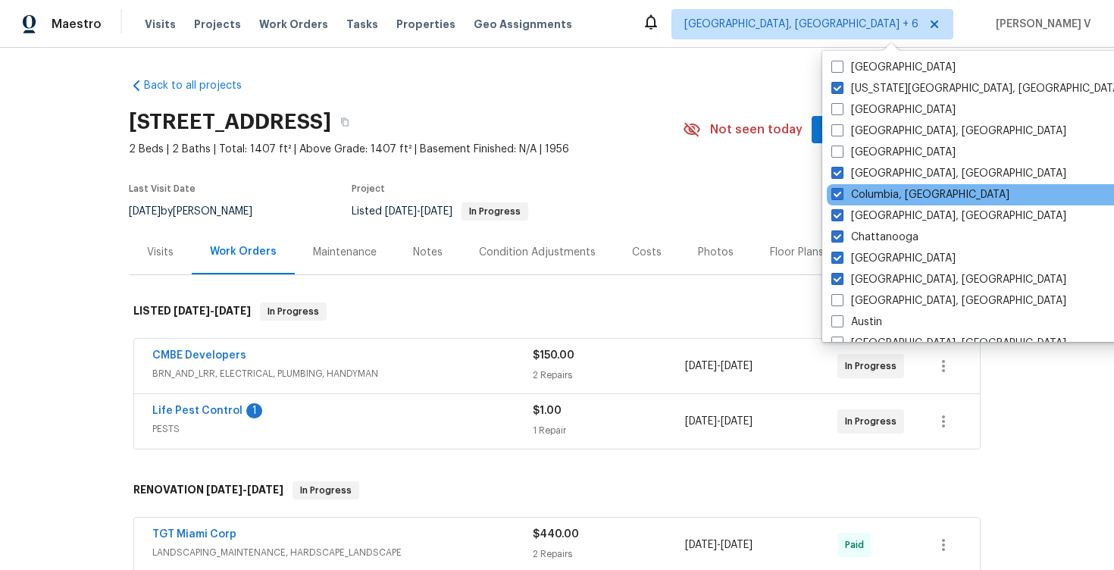
click at [835, 185] on div "Columbia, [GEOGRAPHIC_DATA]" at bounding box center [979, 194] width 305 height 21
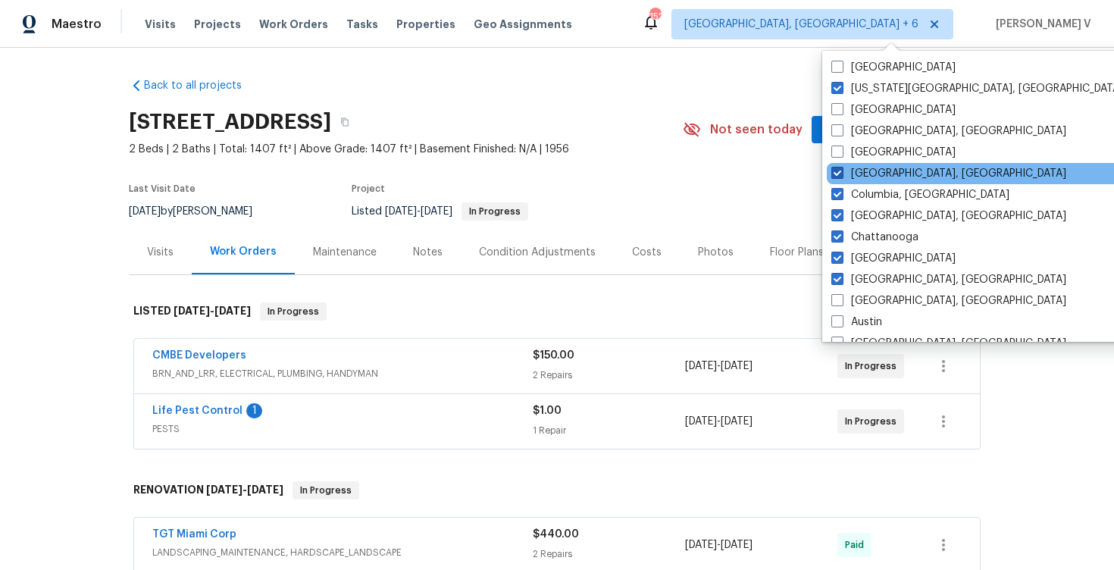
click at [836, 169] on span at bounding box center [838, 173] width 12 height 12
click at [836, 169] on input "[GEOGRAPHIC_DATA], [GEOGRAPHIC_DATA]" at bounding box center [837, 171] width 10 height 10
checkbox input "false"
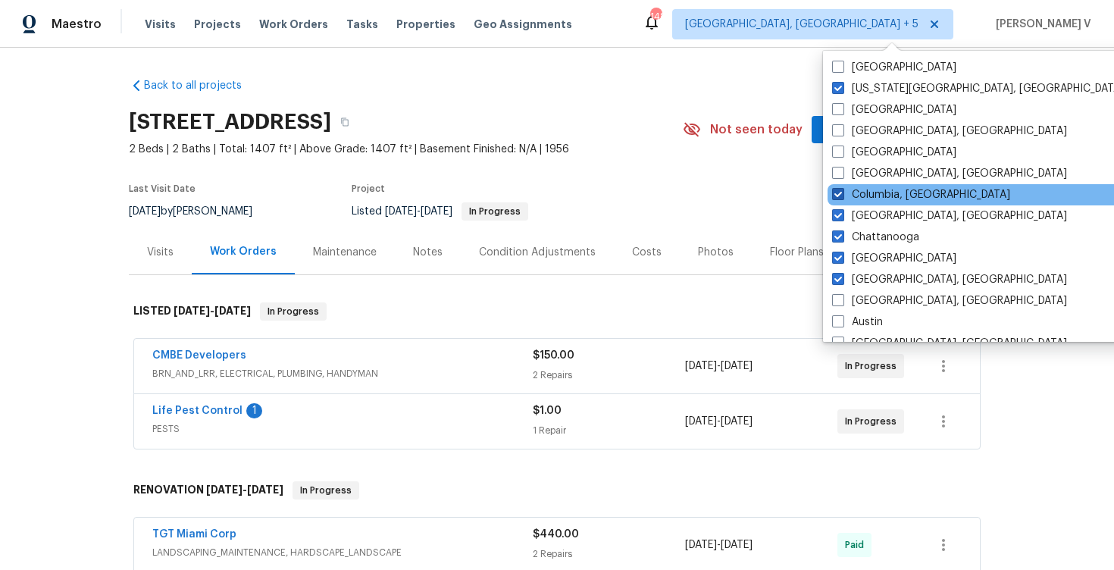
click at [835, 187] on label "Columbia, [GEOGRAPHIC_DATA]" at bounding box center [921, 194] width 178 height 15
click at [835, 187] on input "Columbia, [GEOGRAPHIC_DATA]" at bounding box center [837, 192] width 10 height 10
checkbox input "false"
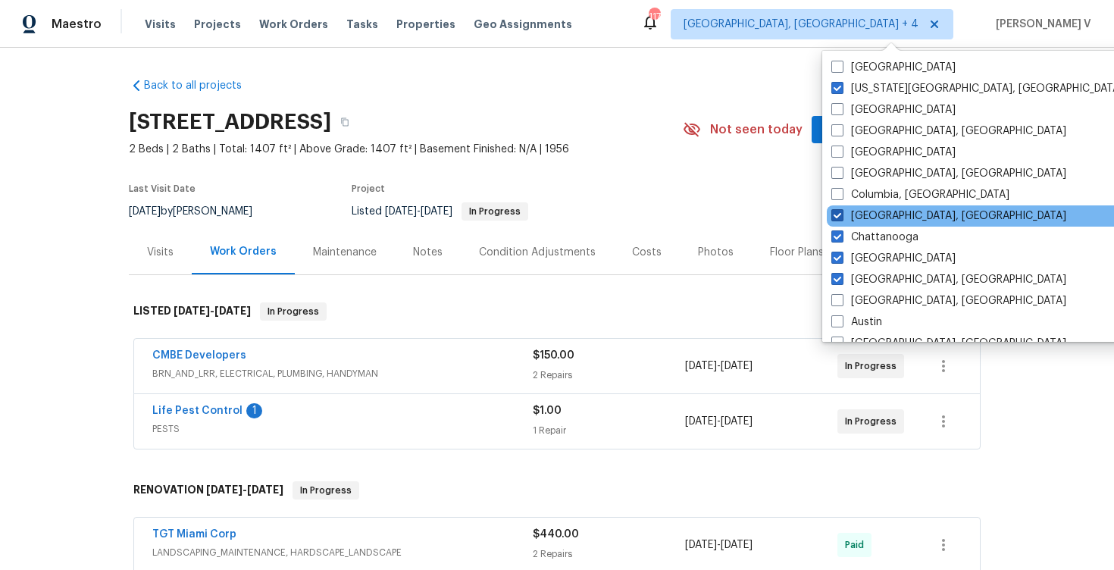
click at [835, 221] on span at bounding box center [838, 215] width 12 height 12
click at [835, 218] on input "[GEOGRAPHIC_DATA], [GEOGRAPHIC_DATA]" at bounding box center [837, 213] width 10 height 10
checkbox input "false"
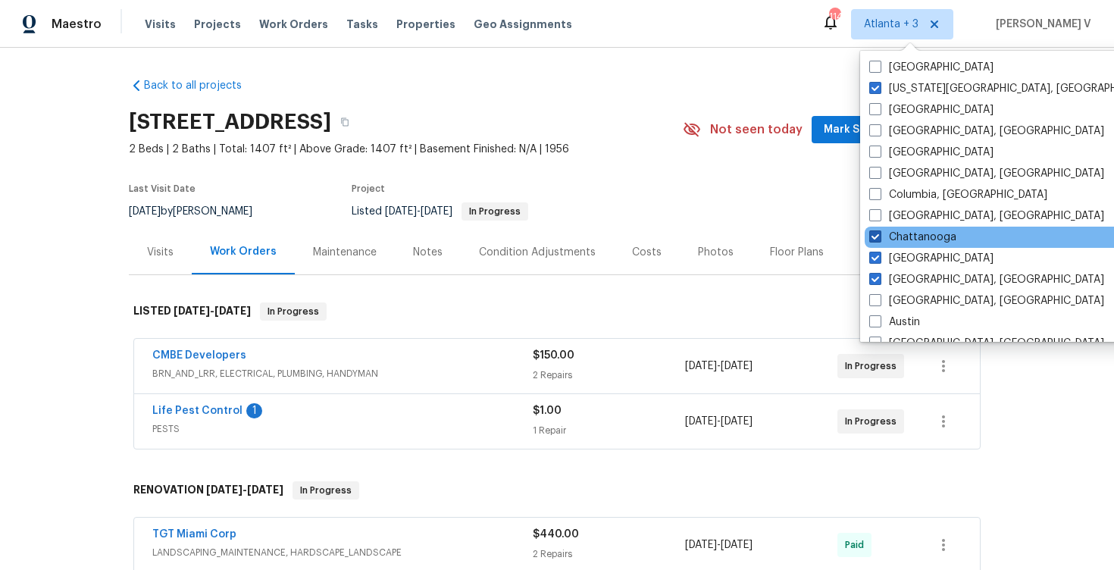
click at [881, 241] on span at bounding box center [875, 236] width 12 height 12
click at [879, 240] on input "Chattanooga" at bounding box center [874, 235] width 10 height 10
checkbox input "false"
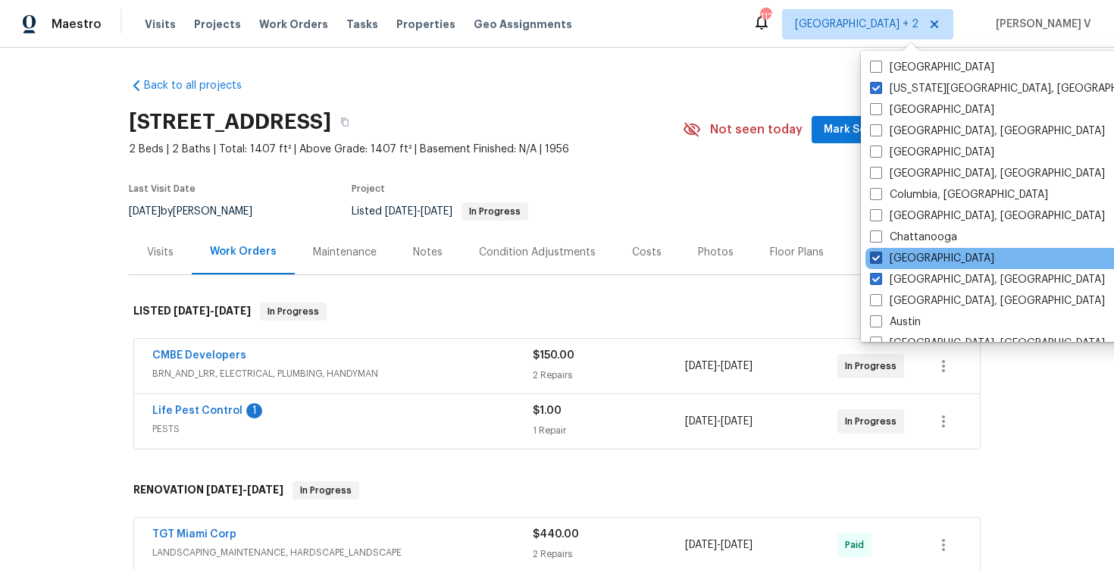
click at [881, 258] on span at bounding box center [876, 258] width 12 height 12
click at [880, 258] on input "[GEOGRAPHIC_DATA]" at bounding box center [875, 256] width 10 height 10
checkbox input "false"
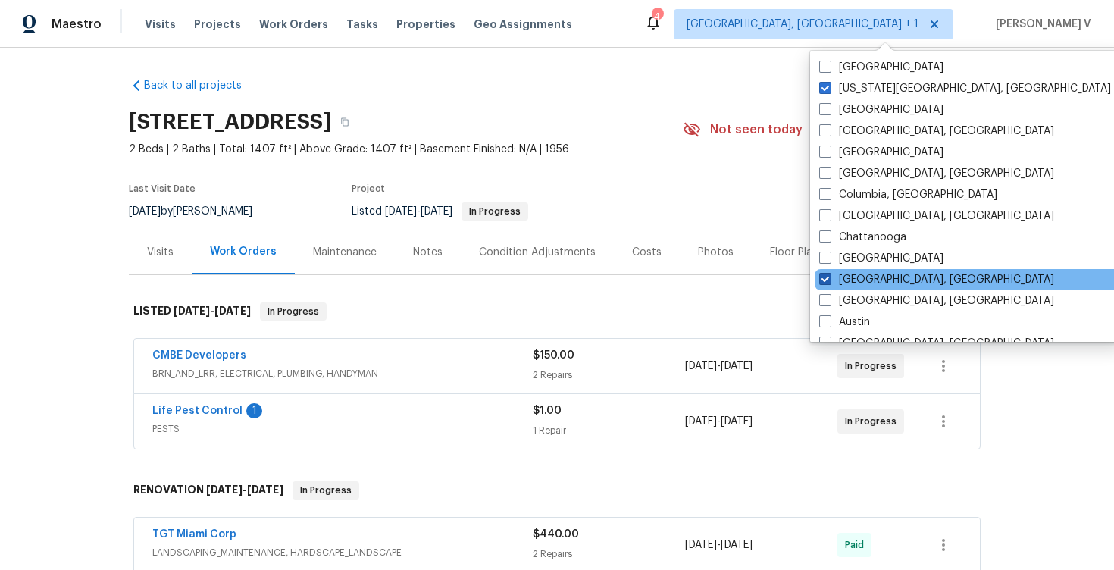
click at [821, 277] on span at bounding box center [825, 279] width 12 height 12
click at [821, 277] on input "[GEOGRAPHIC_DATA], [GEOGRAPHIC_DATA]" at bounding box center [824, 277] width 10 height 10
checkbox input "false"
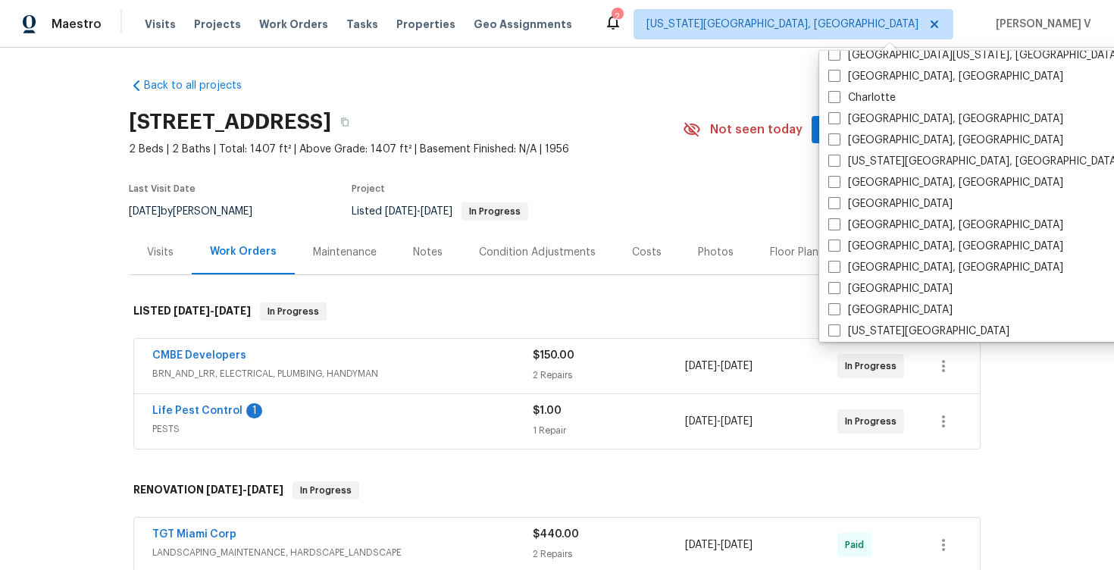
scroll to position [399, 0]
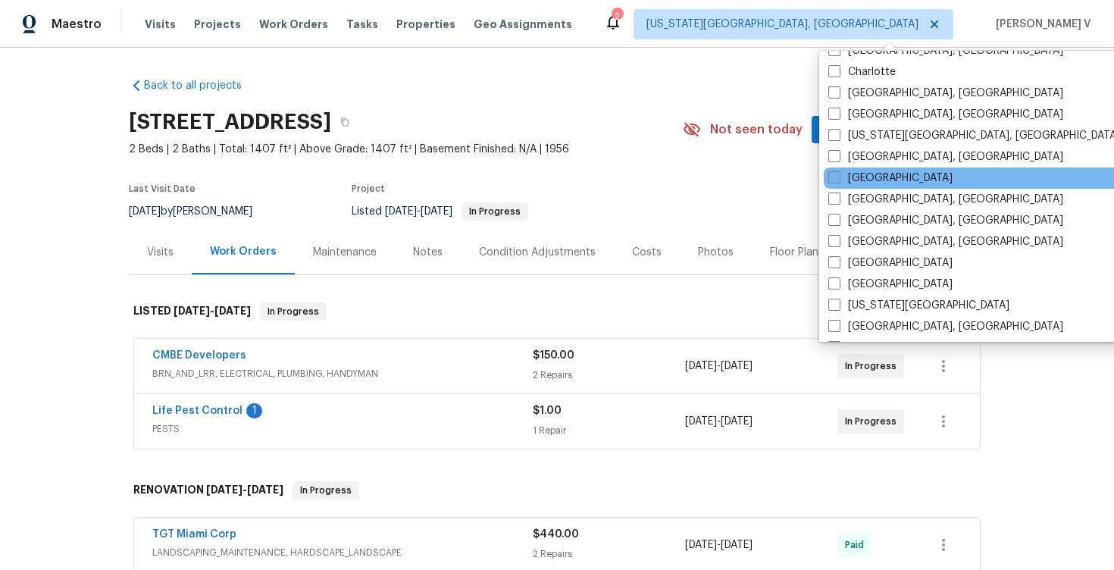
click at [838, 174] on span at bounding box center [835, 177] width 12 height 12
click at [838, 174] on input "[GEOGRAPHIC_DATA]" at bounding box center [834, 176] width 10 height 10
checkbox input "true"
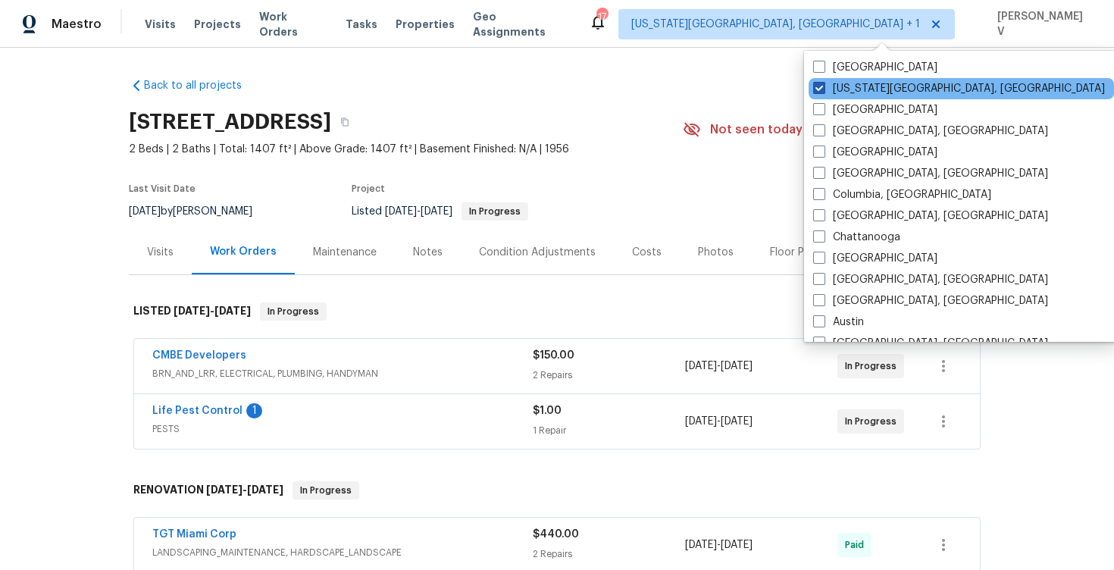
click at [829, 92] on label "[US_STATE][GEOGRAPHIC_DATA], [GEOGRAPHIC_DATA]" at bounding box center [959, 88] width 292 height 15
click at [823, 91] on input "[US_STATE][GEOGRAPHIC_DATA], [GEOGRAPHIC_DATA]" at bounding box center [818, 86] width 10 height 10
checkbox input "false"
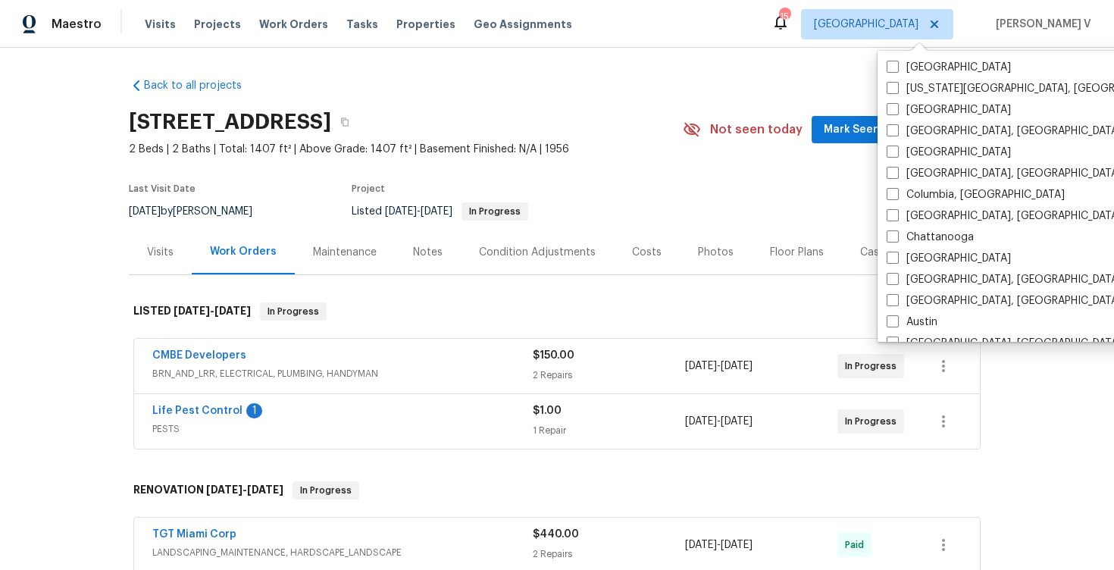
click at [824, 82] on div "Back to all projects [STREET_ADDRESS] 2 Beds | 2 Baths | Total: 1407 ft² | Abov…" at bounding box center [557, 554] width 857 height 976
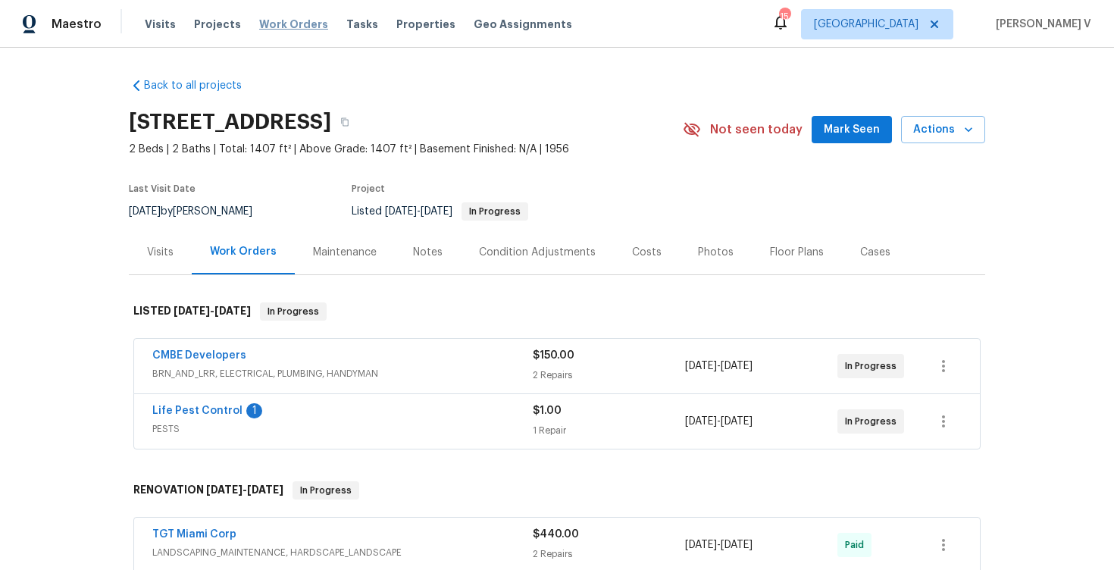
click at [271, 29] on span "Work Orders" at bounding box center [293, 24] width 69 height 15
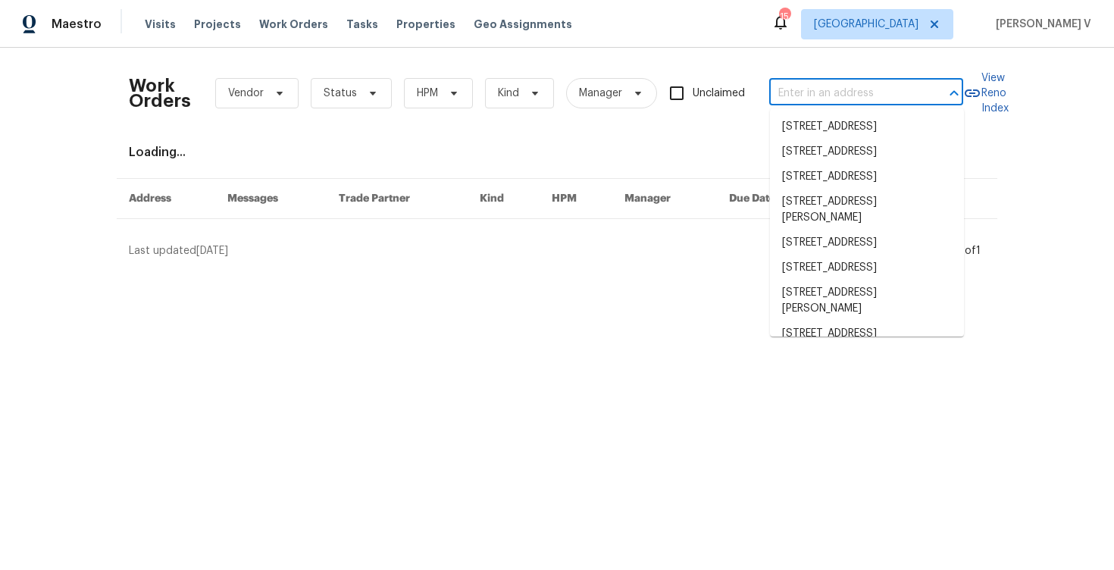
click at [779, 92] on input "text" at bounding box center [845, 93] width 152 height 23
paste input "[STREET_ADDRESS]"
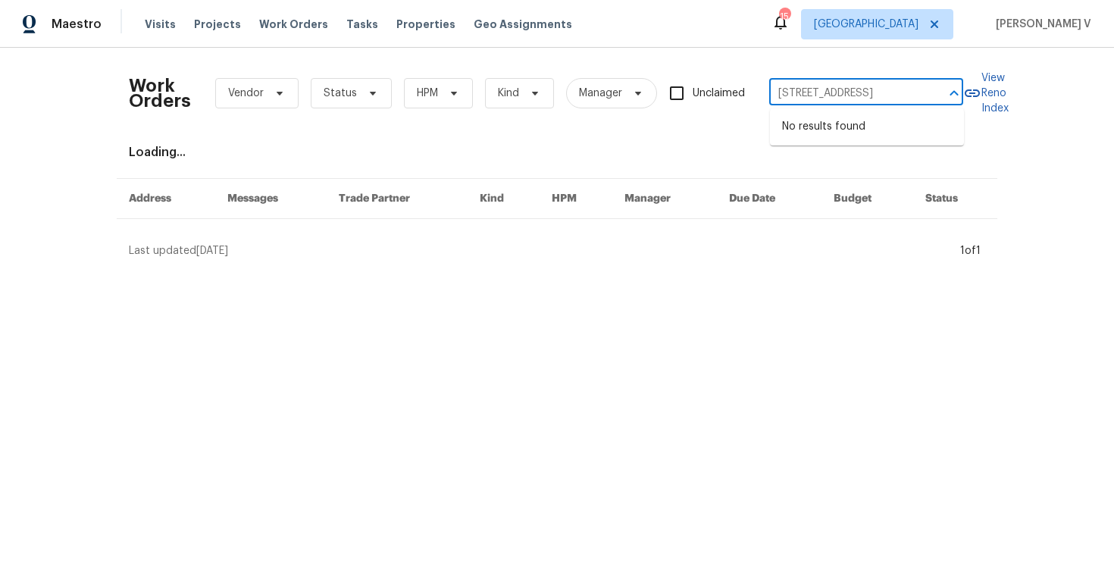
scroll to position [0, 25]
drag, startPoint x: 836, startPoint y: 96, endPoint x: 1037, endPoint y: 96, distance: 200.9
click at [1037, 96] on div "Work Orders Vendor Status HPM Kind Manager Unclaimed [STREET_ADDRESS] ​ View Re…" at bounding box center [557, 159] width 1114 height 223
type input "36 Clear Pond"
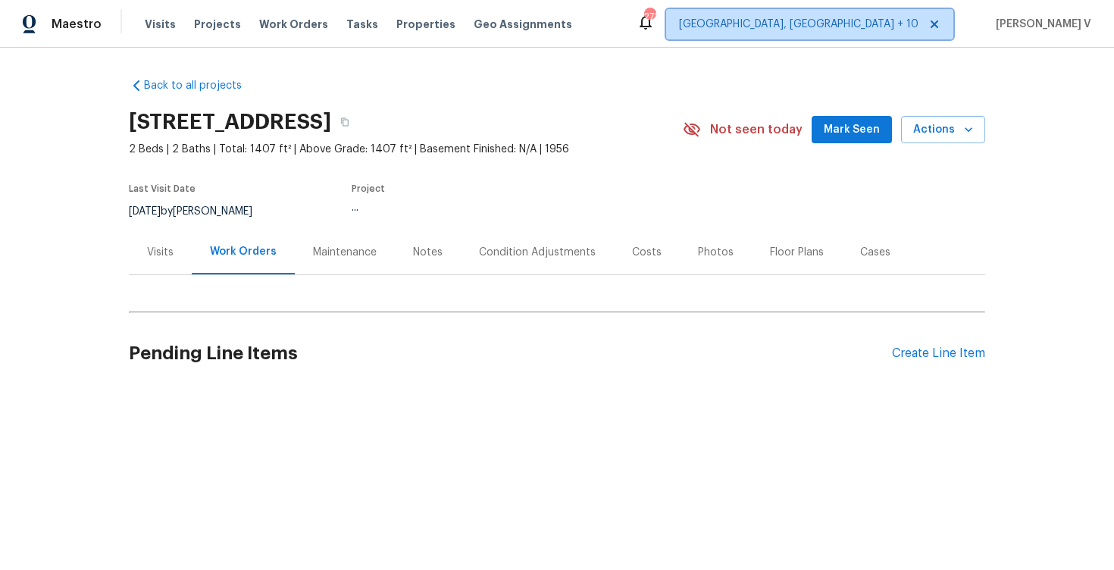
click at [907, 27] on span "[GEOGRAPHIC_DATA], [GEOGRAPHIC_DATA] + 10" at bounding box center [799, 24] width 240 height 15
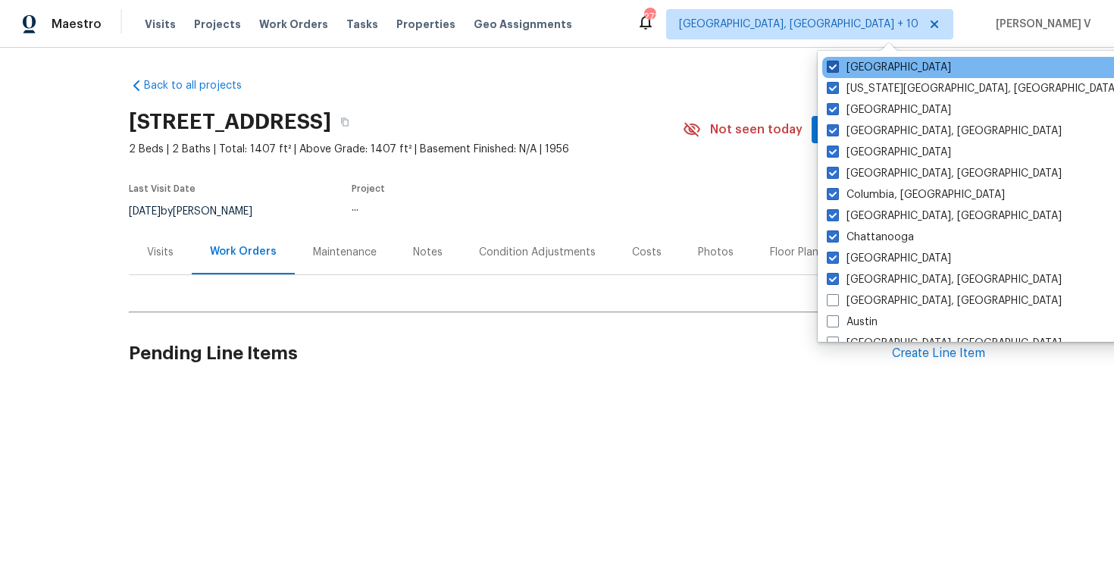
click at [837, 68] on span at bounding box center [833, 67] width 12 height 12
click at [837, 68] on input "[GEOGRAPHIC_DATA]" at bounding box center [832, 65] width 10 height 10
checkbox input "false"
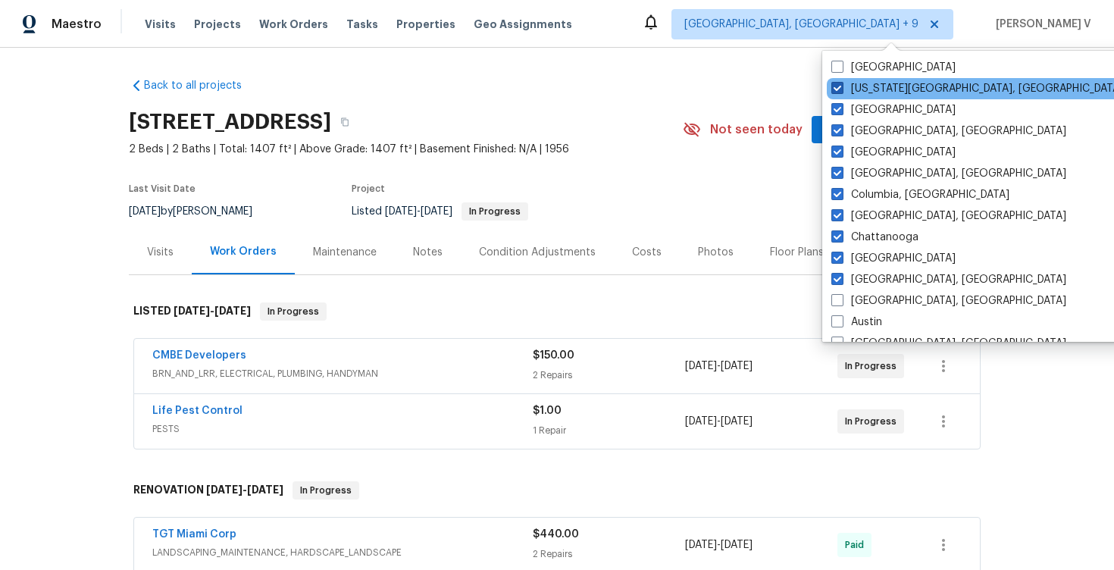
click at [835, 82] on span at bounding box center [838, 88] width 12 height 12
click at [835, 82] on input "[US_STATE][GEOGRAPHIC_DATA], [GEOGRAPHIC_DATA]" at bounding box center [837, 86] width 10 height 10
checkbox input "false"
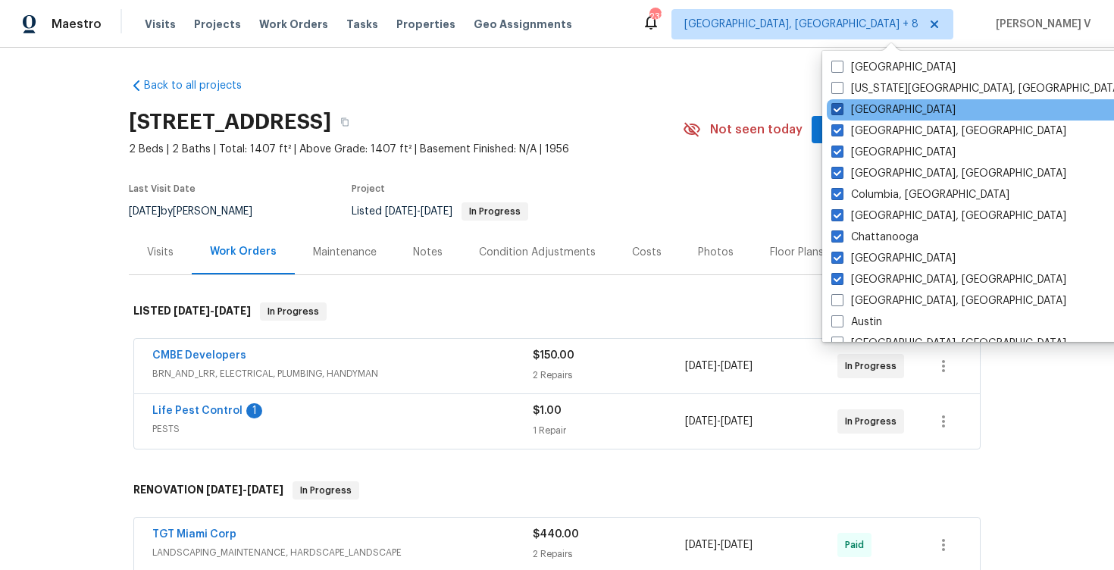
click at [835, 113] on span at bounding box center [838, 109] width 12 height 12
click at [835, 112] on input "[GEOGRAPHIC_DATA]" at bounding box center [837, 107] width 10 height 10
checkbox input "false"
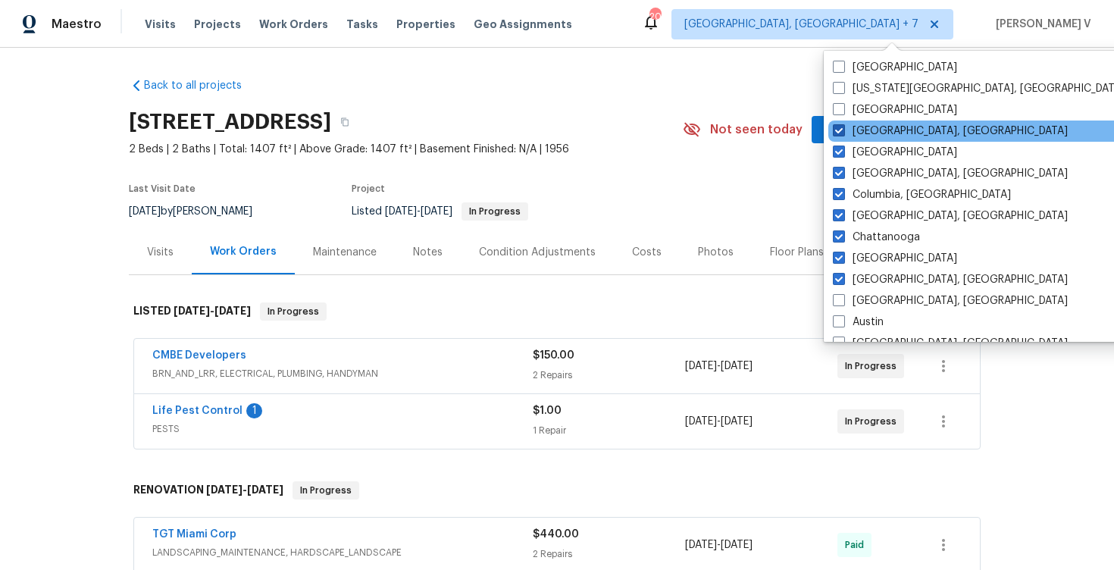
click at [835, 133] on span at bounding box center [839, 130] width 12 height 12
click at [835, 133] on input "[GEOGRAPHIC_DATA], [GEOGRAPHIC_DATA]" at bounding box center [838, 129] width 10 height 10
checkbox input "false"
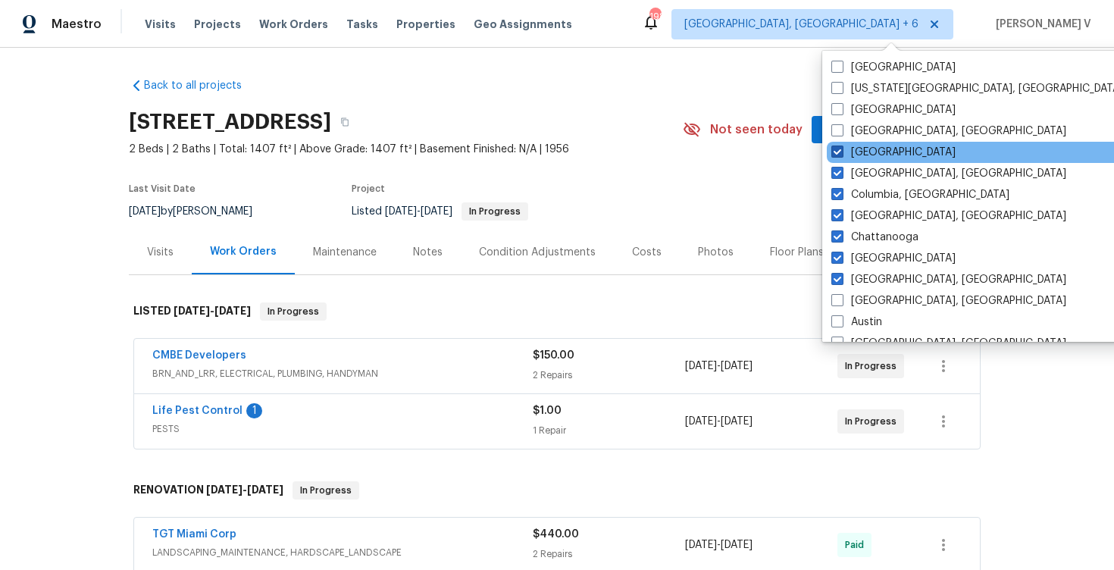
click at [835, 147] on span at bounding box center [838, 152] width 12 height 12
click at [835, 147] on input "[GEOGRAPHIC_DATA]" at bounding box center [837, 150] width 10 height 10
checkbox input "false"
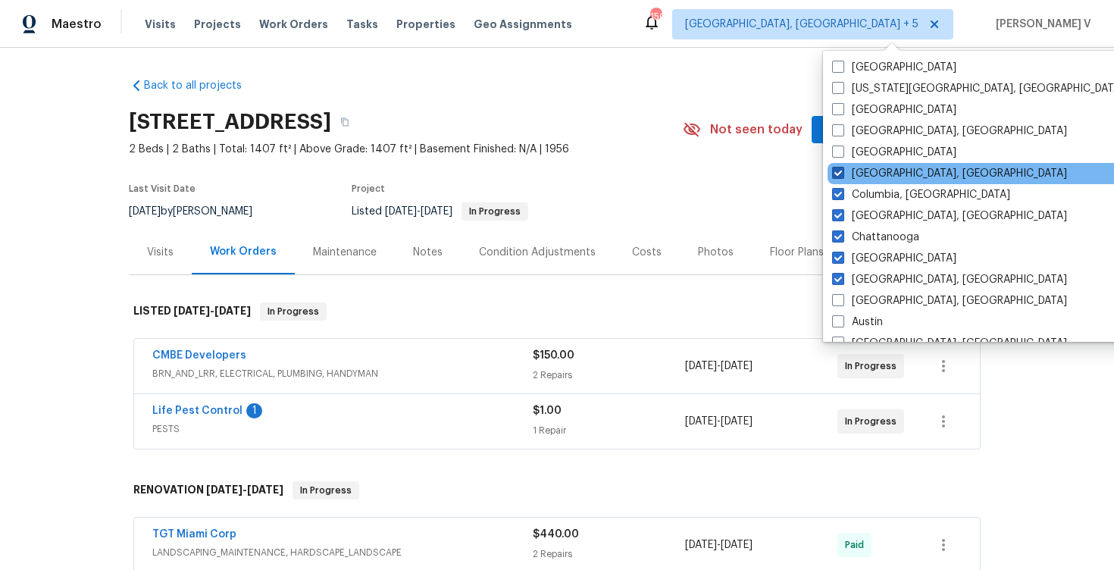
click at [835, 167] on span at bounding box center [838, 173] width 12 height 12
click at [835, 166] on input "[GEOGRAPHIC_DATA], [GEOGRAPHIC_DATA]" at bounding box center [837, 171] width 10 height 10
checkbox input "false"
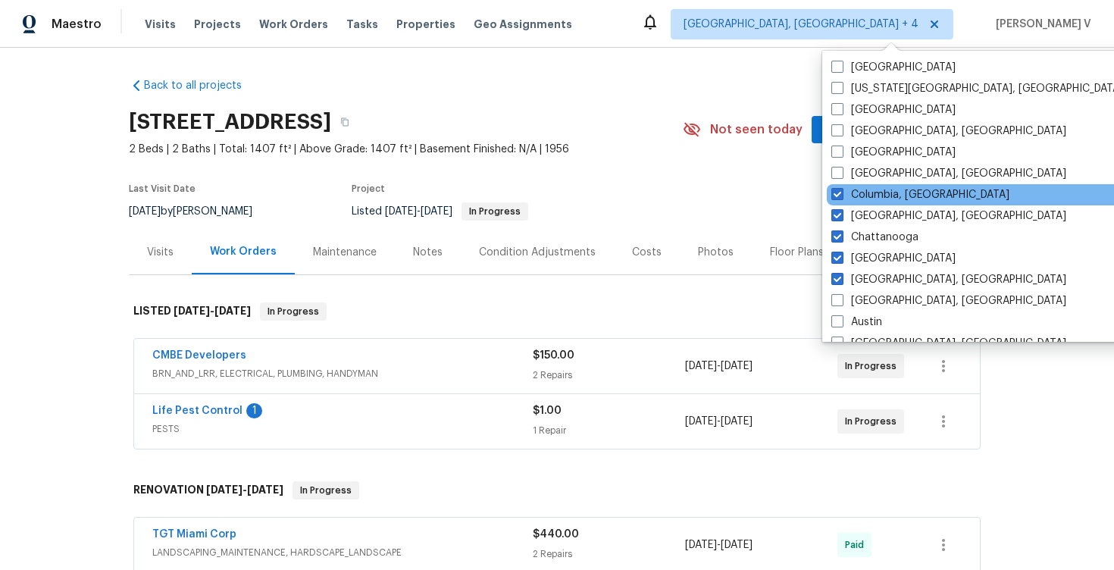
click at [835, 186] on div "Columbia, [GEOGRAPHIC_DATA]" at bounding box center [979, 194] width 305 height 21
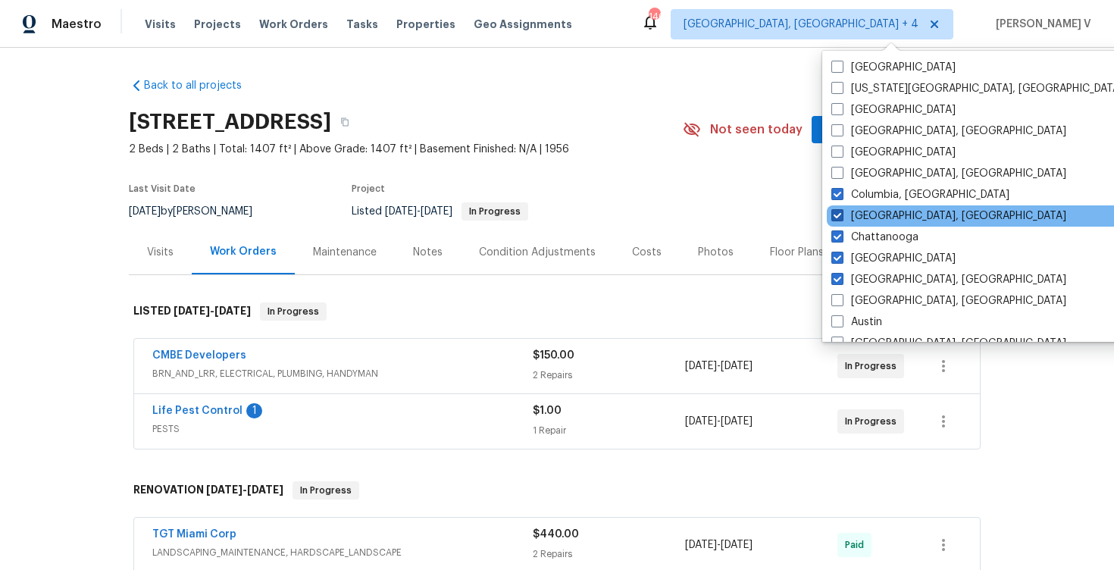
click at [836, 213] on span at bounding box center [838, 215] width 12 height 12
click at [836, 213] on input "[GEOGRAPHIC_DATA], [GEOGRAPHIC_DATA]" at bounding box center [837, 213] width 10 height 10
checkbox input "false"
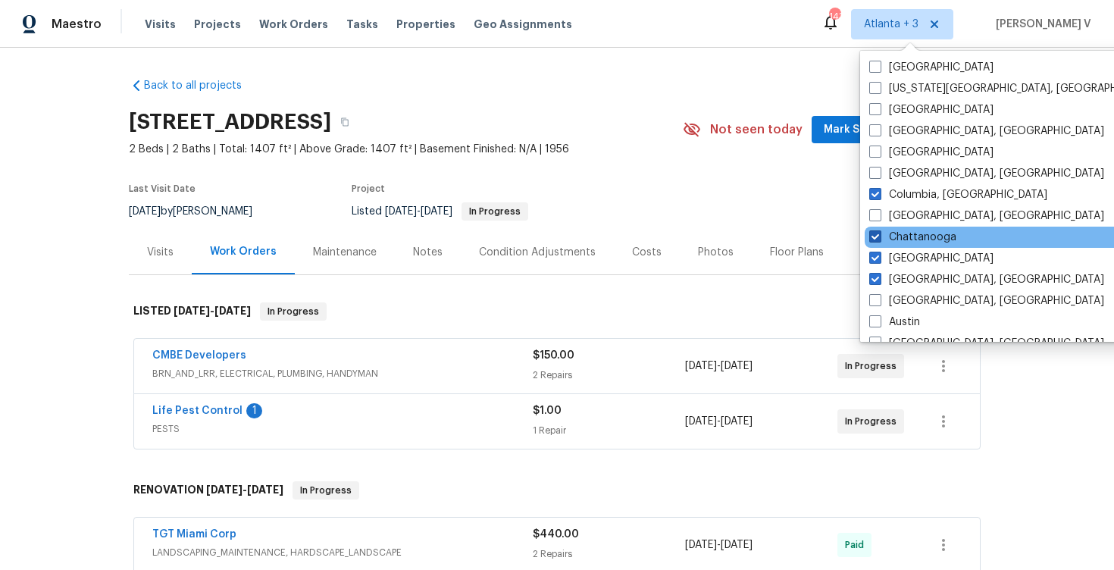
click at [879, 240] on span at bounding box center [875, 236] width 12 height 12
click at [879, 240] on input "Chattanooga" at bounding box center [874, 235] width 10 height 10
checkbox input "false"
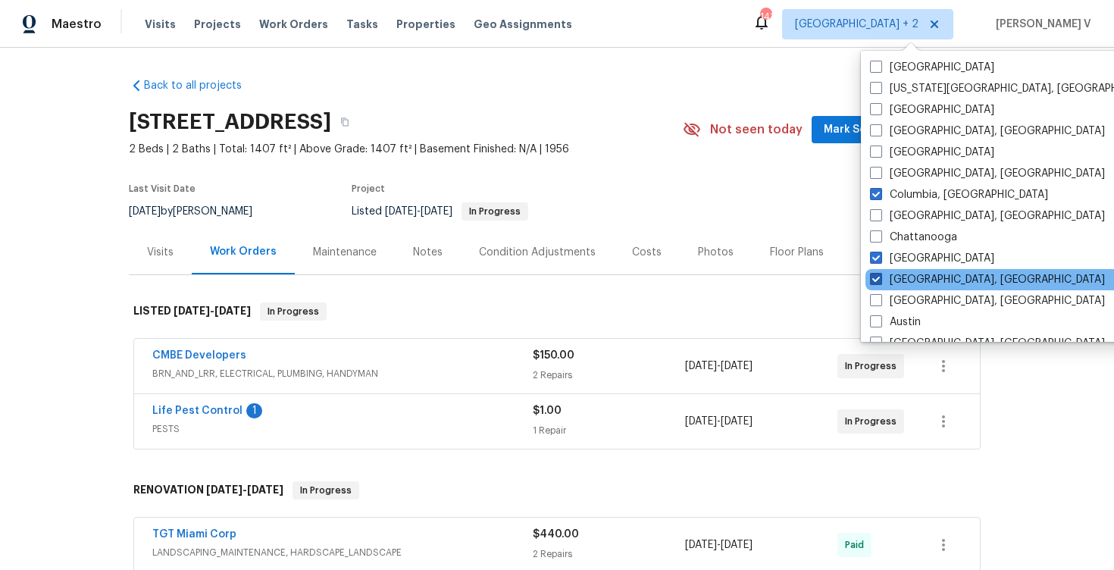
click at [877, 272] on label "[GEOGRAPHIC_DATA], [GEOGRAPHIC_DATA]" at bounding box center [987, 279] width 235 height 15
click at [877, 272] on input "[GEOGRAPHIC_DATA], [GEOGRAPHIC_DATA]" at bounding box center [875, 277] width 10 height 10
checkbox input "false"
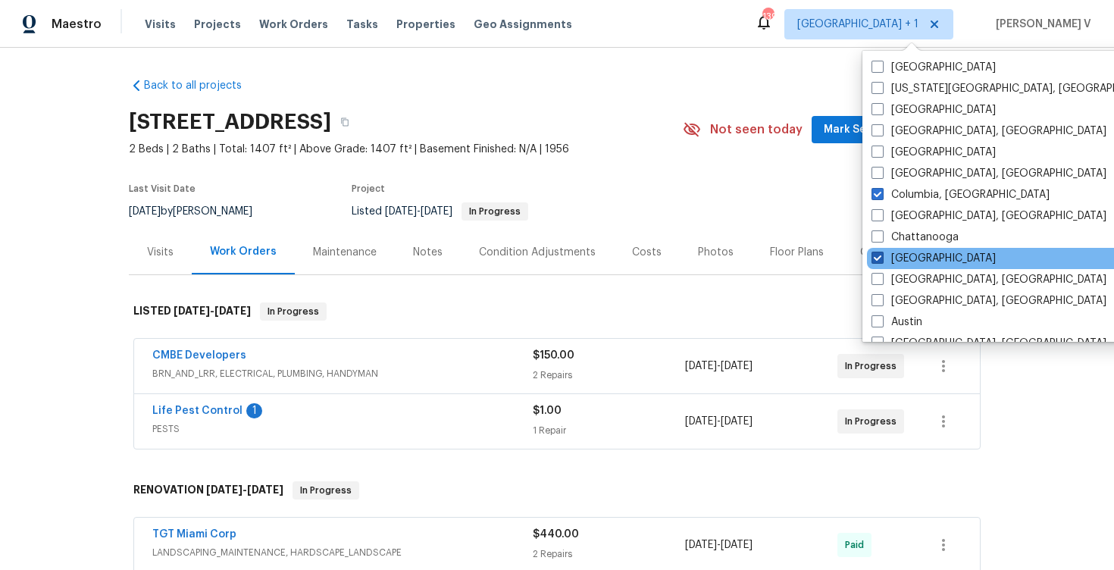
click at [877, 256] on span at bounding box center [878, 258] width 12 height 12
click at [877, 256] on input "[GEOGRAPHIC_DATA]" at bounding box center [877, 256] width 10 height 10
checkbox input "false"
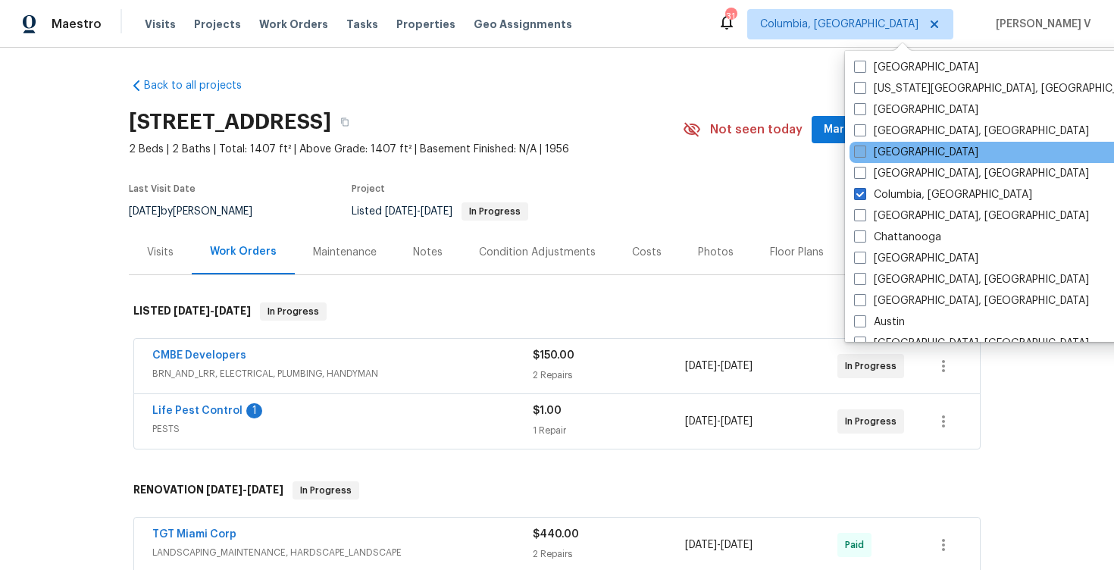
click at [865, 149] on span at bounding box center [860, 152] width 12 height 12
click at [864, 149] on input "[GEOGRAPHIC_DATA]" at bounding box center [859, 150] width 10 height 10
checkbox input "true"
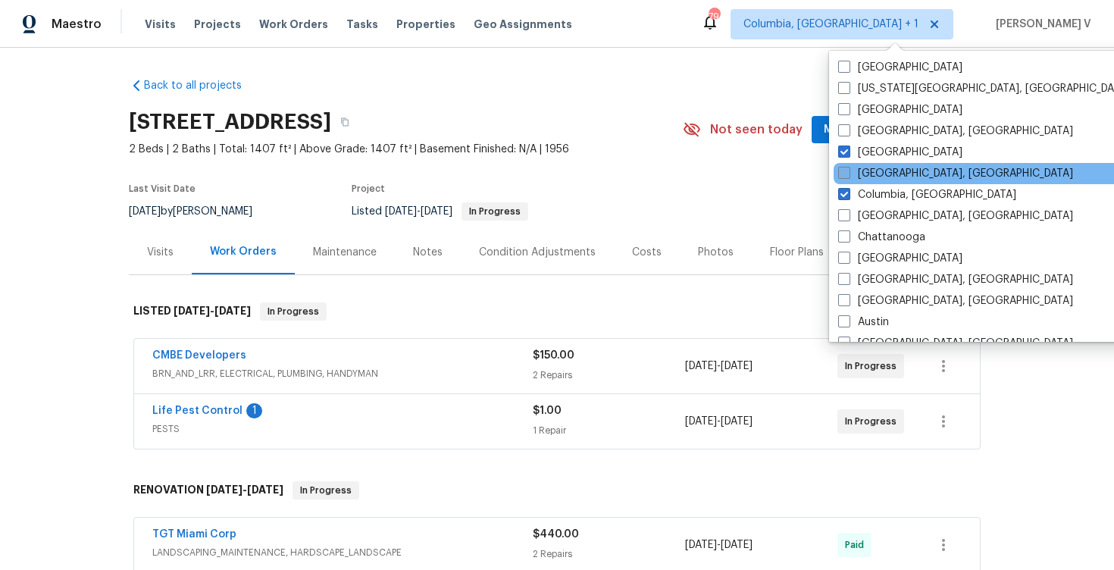
click at [850, 177] on span at bounding box center [844, 173] width 12 height 12
click at [848, 176] on input "[GEOGRAPHIC_DATA], [GEOGRAPHIC_DATA]" at bounding box center [843, 171] width 10 height 10
checkbox input "true"
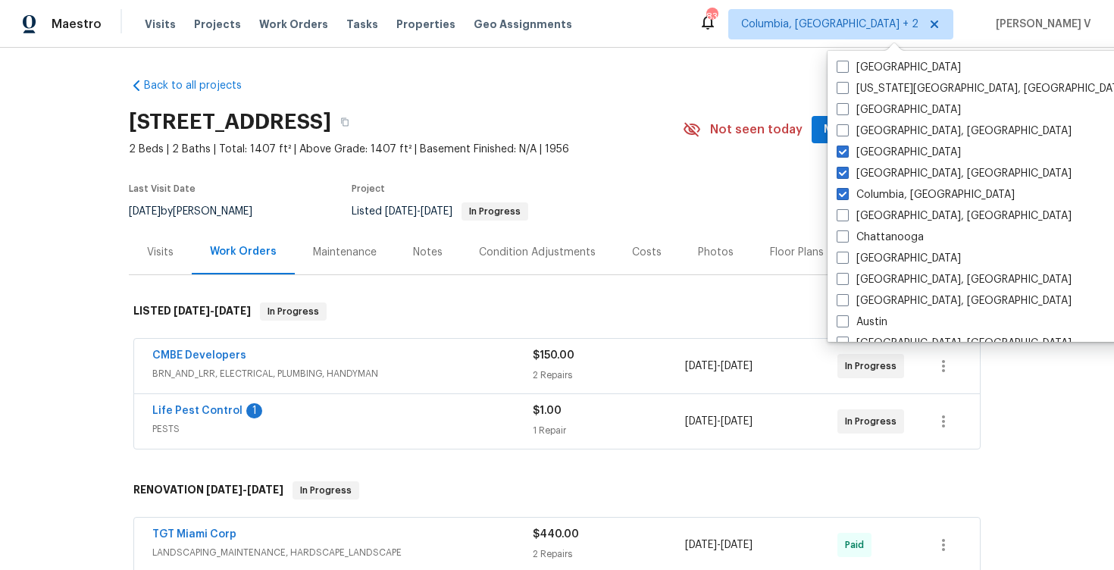
click at [844, 193] on span at bounding box center [843, 194] width 12 height 12
click at [844, 193] on input "Columbia, [GEOGRAPHIC_DATA]" at bounding box center [842, 192] width 10 height 10
checkbox input "false"
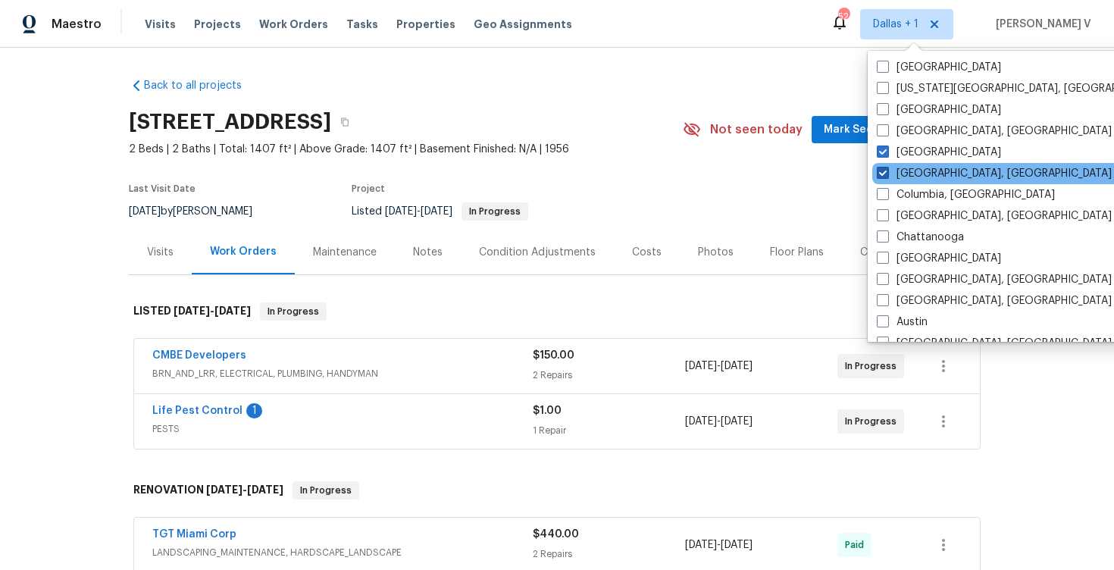
click at [888, 172] on span at bounding box center [883, 173] width 12 height 12
click at [887, 172] on input "[GEOGRAPHIC_DATA], [GEOGRAPHIC_DATA]" at bounding box center [882, 171] width 10 height 10
checkbox input "false"
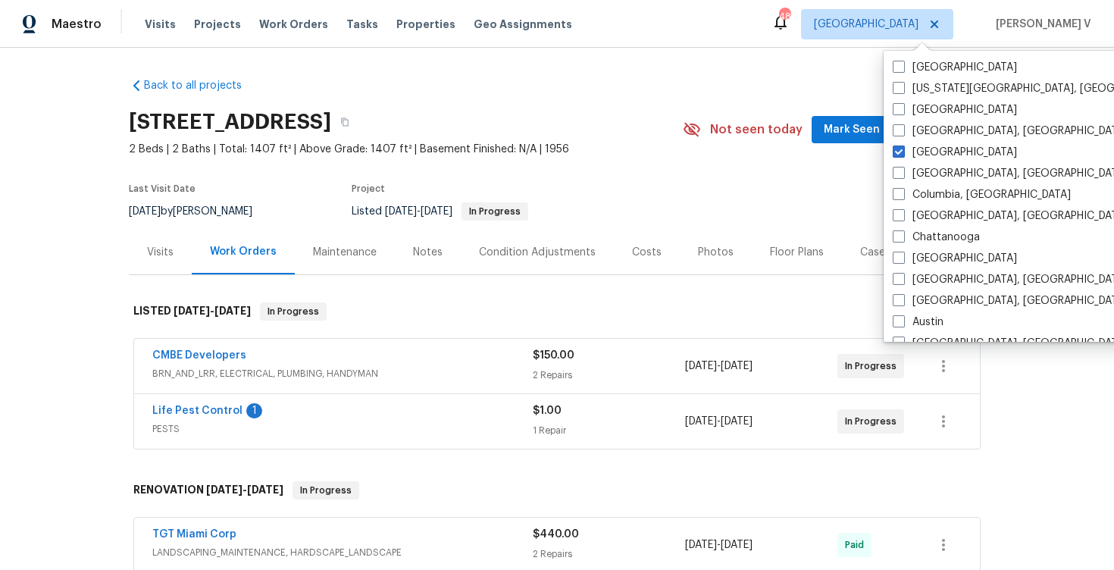
click at [694, 78] on div "Back to all projects [STREET_ADDRESS] 2 Beds | 2 Baths | Total: 1407 ft² | Abov…" at bounding box center [557, 554] width 857 height 976
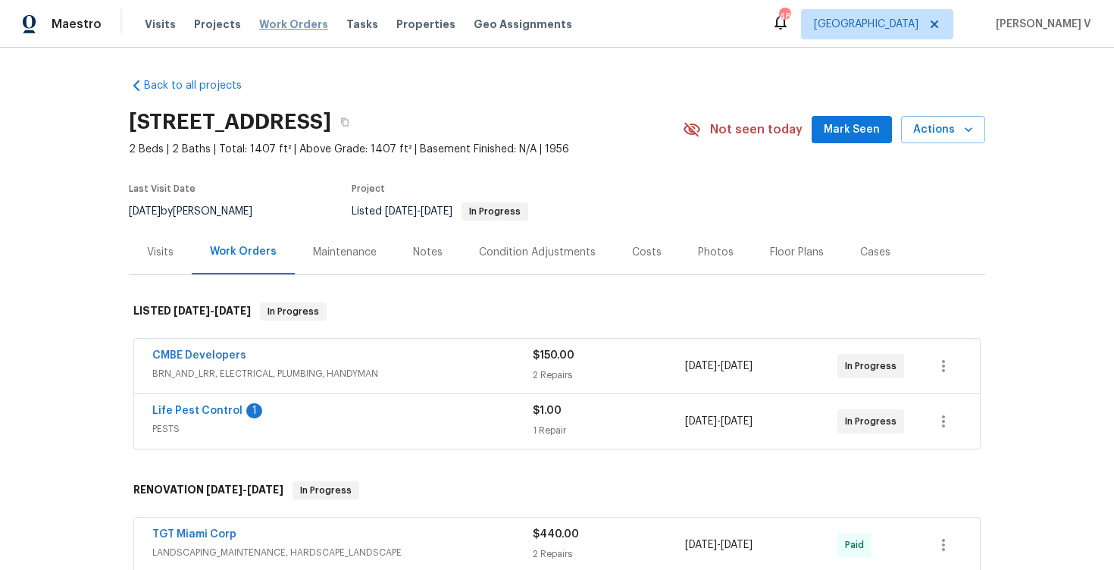
click at [278, 27] on span "Work Orders" at bounding box center [293, 24] width 69 height 15
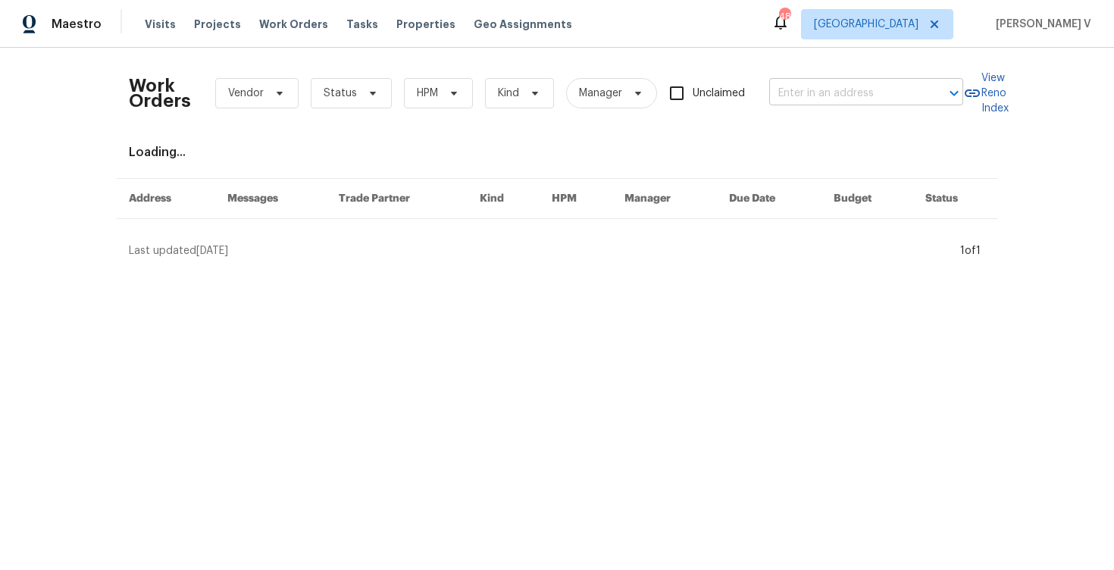
click at [845, 94] on input "text" at bounding box center [845, 93] width 152 height 23
paste input "[STREET_ADDRESS]"
type input "[STREET_ADDRESS]"
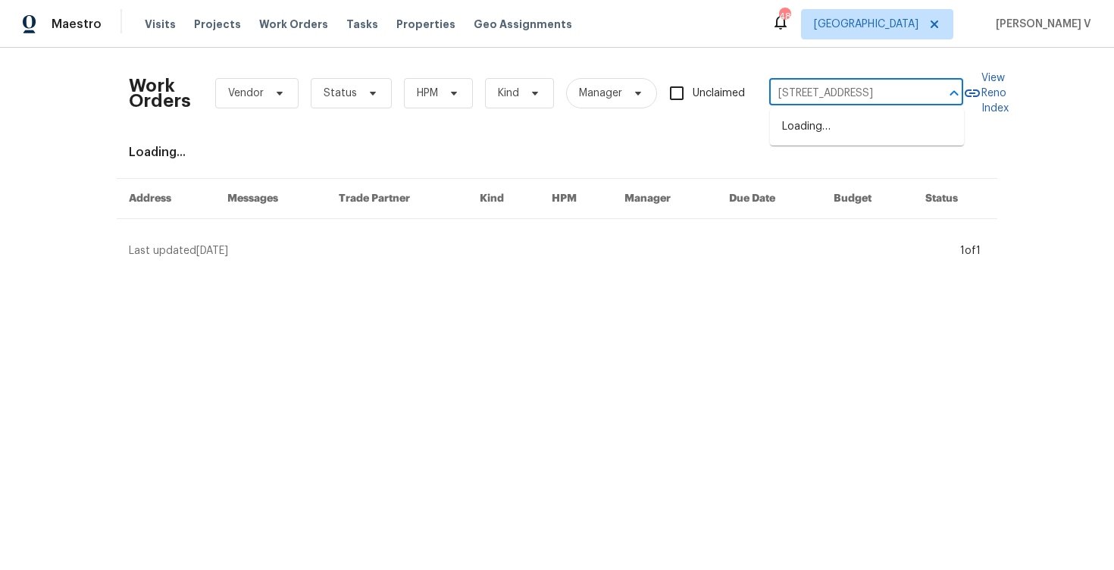
scroll to position [0, 24]
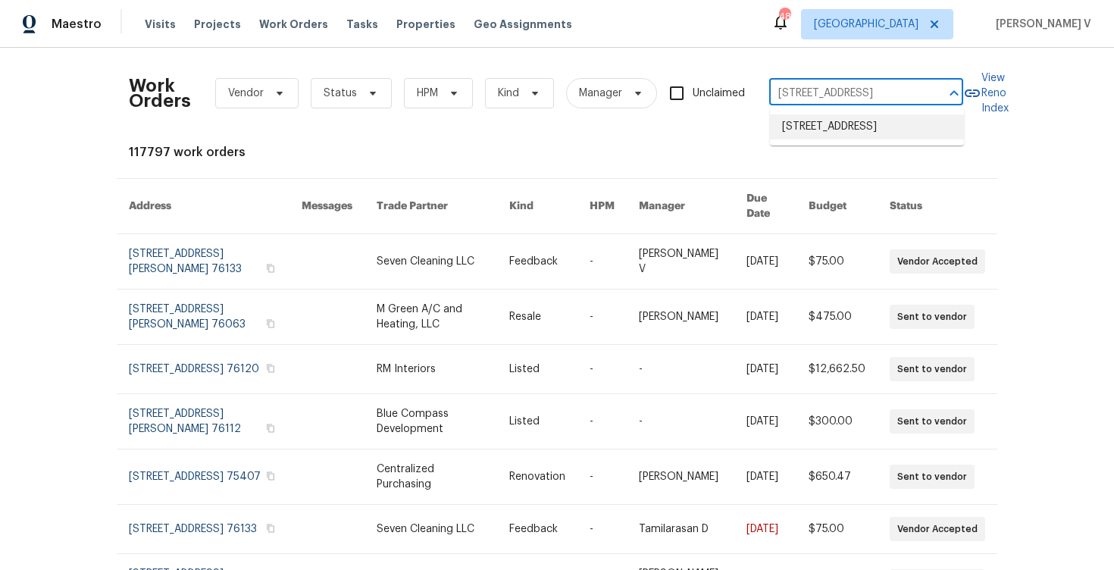
click at [836, 129] on li "[STREET_ADDRESS]" at bounding box center [867, 126] width 194 height 25
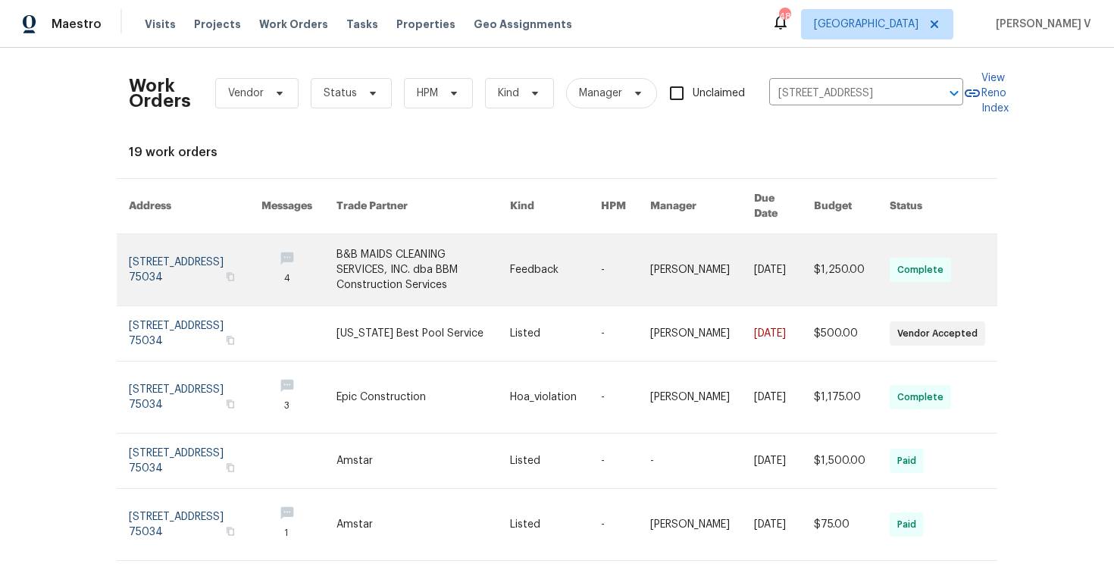
click at [186, 237] on link at bounding box center [195, 269] width 133 height 71
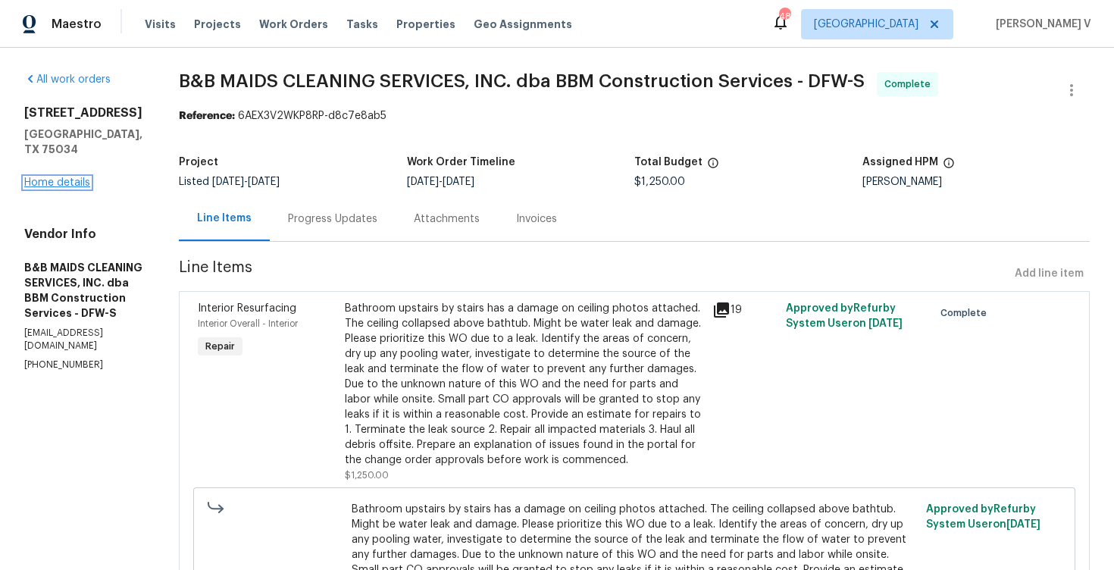
click at [45, 177] on link "Home details" at bounding box center [57, 182] width 66 height 11
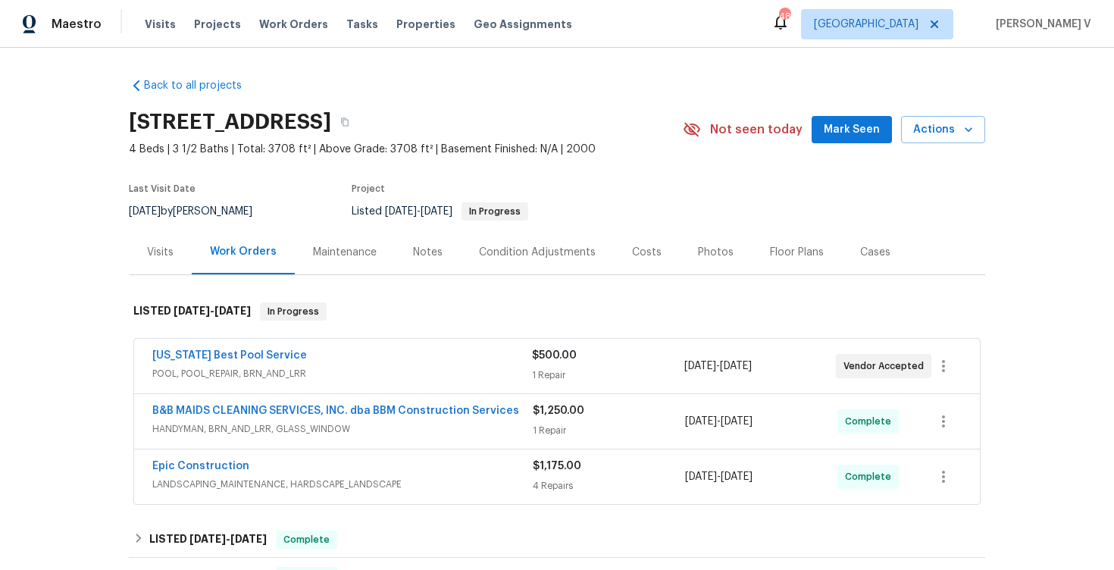
click at [168, 245] on div "Visits" at bounding box center [160, 252] width 27 height 15
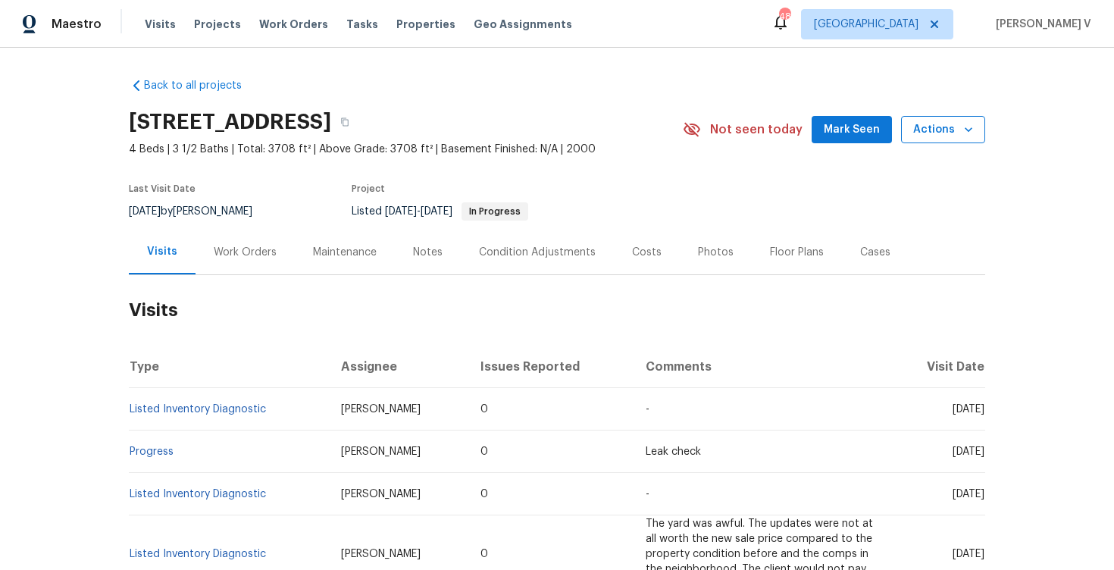
click at [936, 134] on span "Actions" at bounding box center [943, 130] width 60 height 19
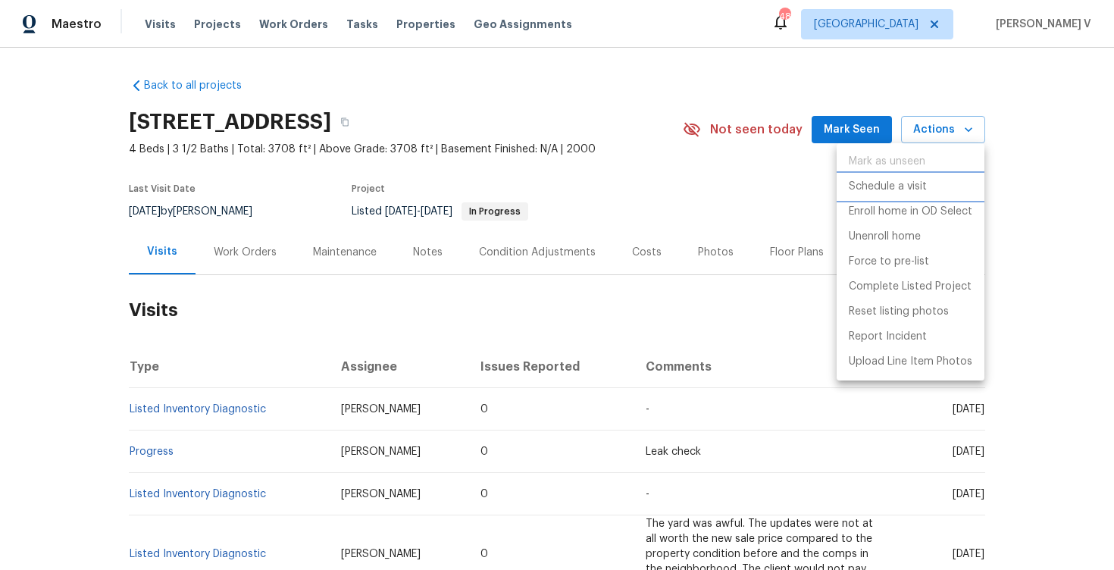
click at [914, 193] on p "Schedule a visit" at bounding box center [888, 187] width 78 height 16
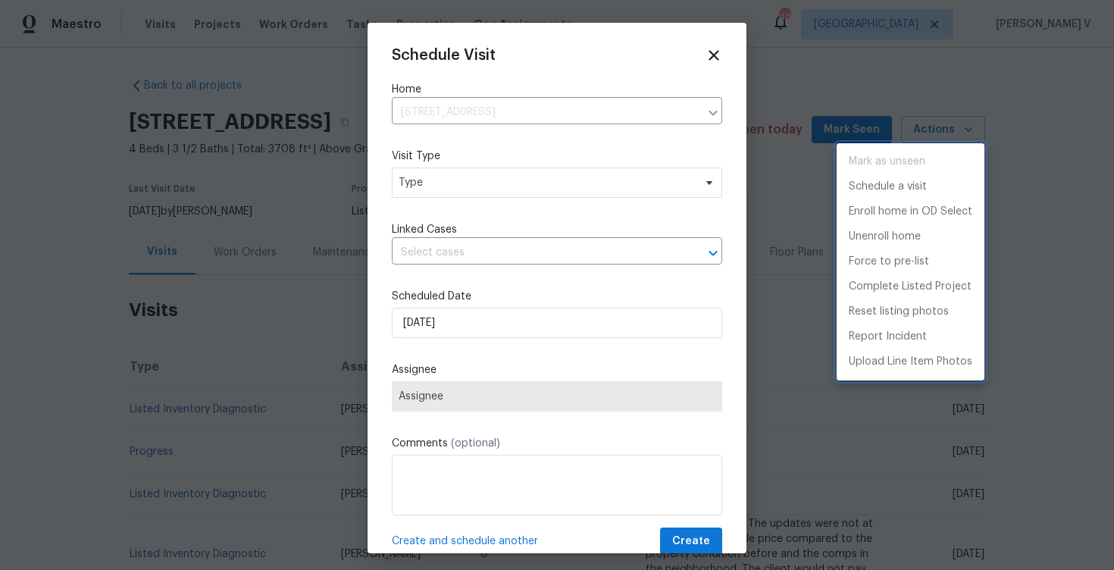
click at [493, 181] on div at bounding box center [557, 285] width 1114 height 570
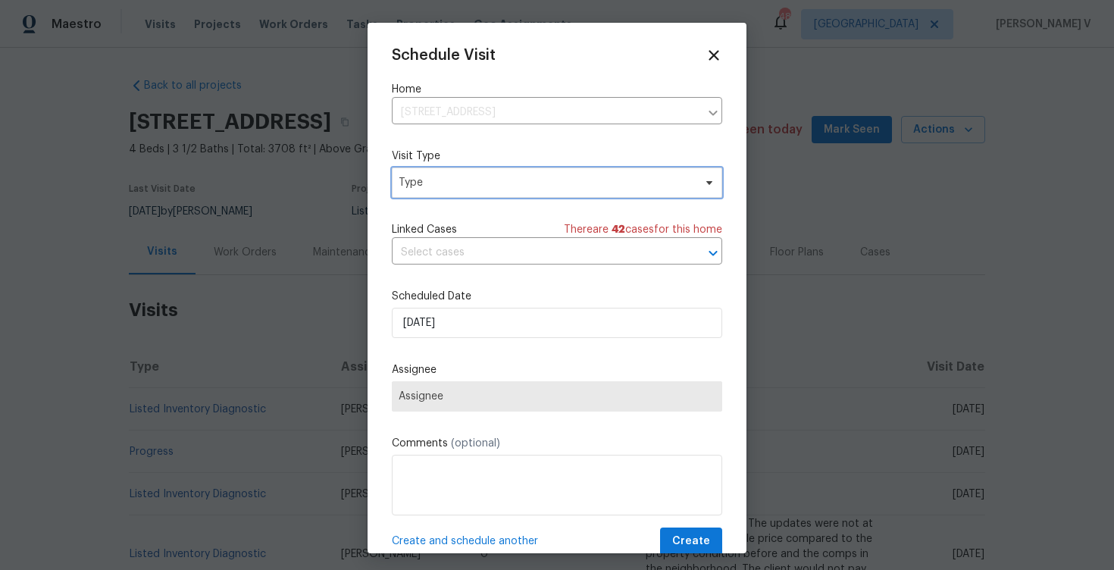
click at [493, 181] on span "Type" at bounding box center [546, 182] width 295 height 15
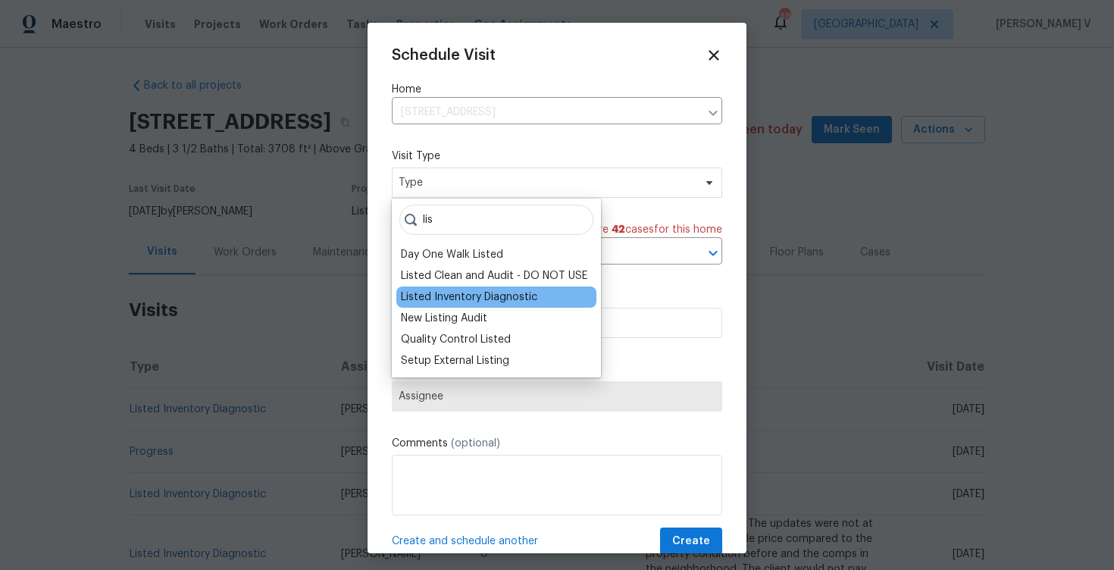
type input "lis"
click at [448, 294] on div "Listed Inventory Diagnostic" at bounding box center [469, 297] width 136 height 15
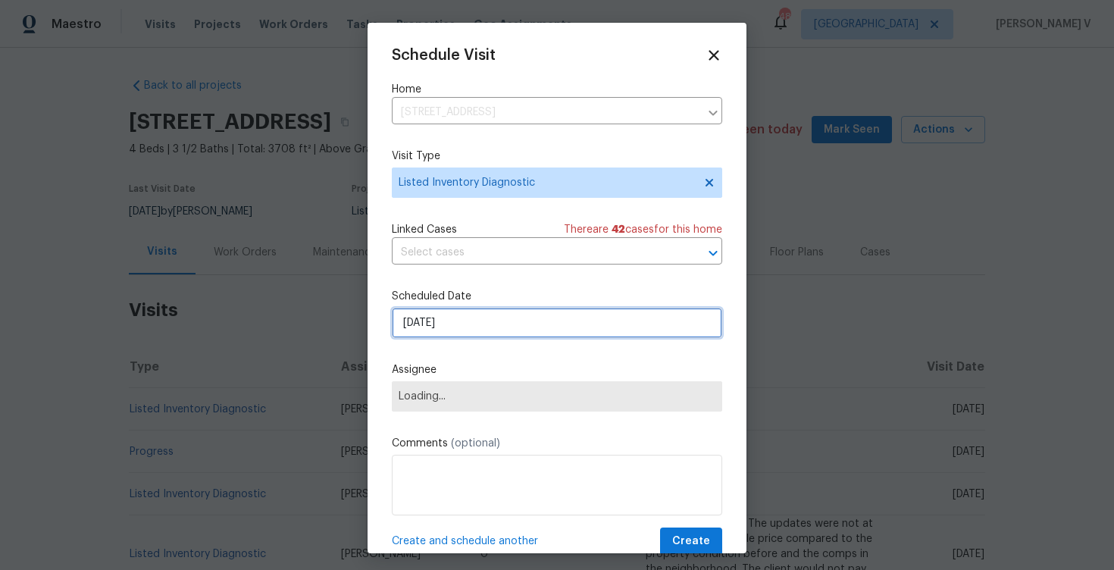
click at [471, 321] on input "[DATE]" at bounding box center [557, 323] width 331 height 30
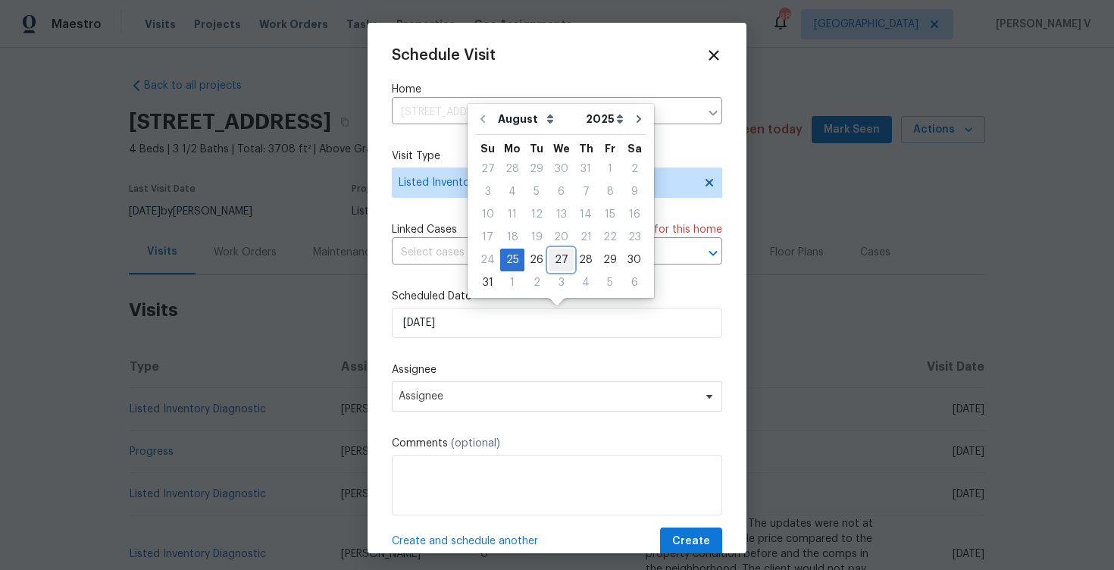
click at [553, 252] on div "27" at bounding box center [561, 259] width 25 height 21
type input "[DATE]"
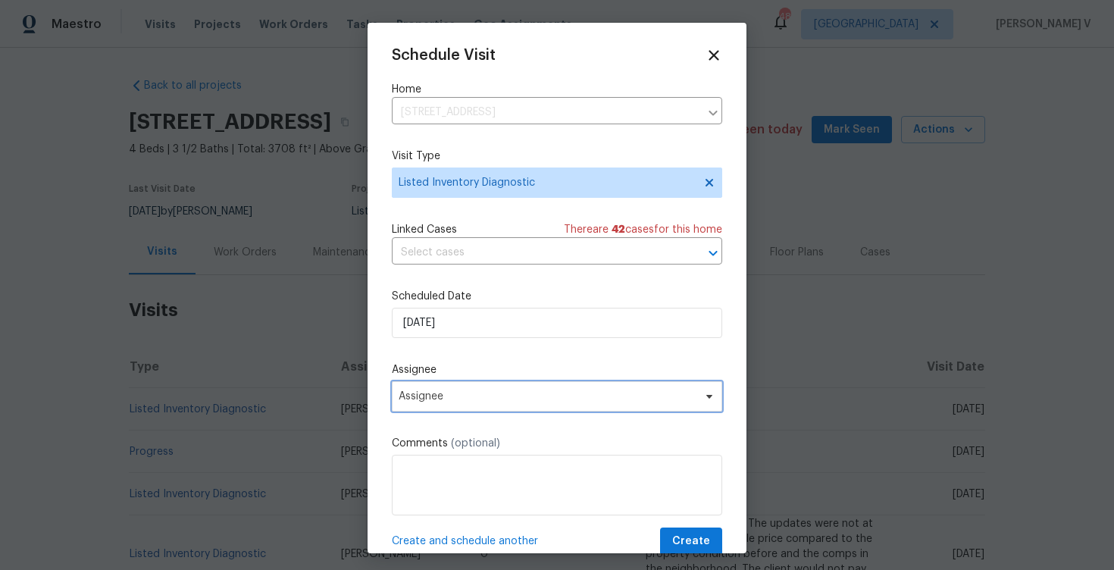
click at [512, 394] on span "Assignee" at bounding box center [547, 396] width 297 height 12
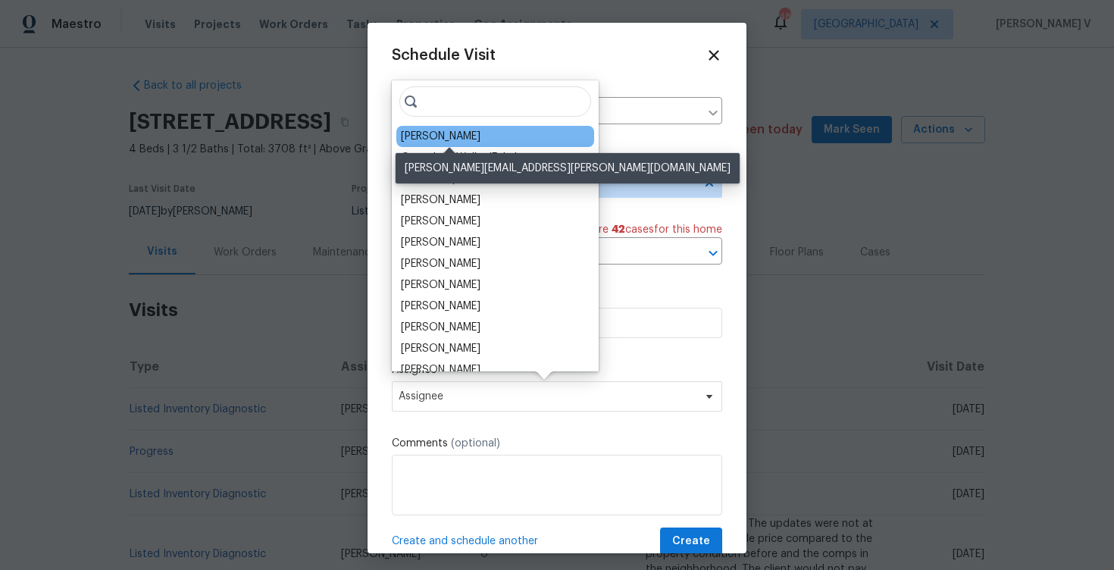
click at [472, 130] on div "[PERSON_NAME]" at bounding box center [441, 136] width 80 height 15
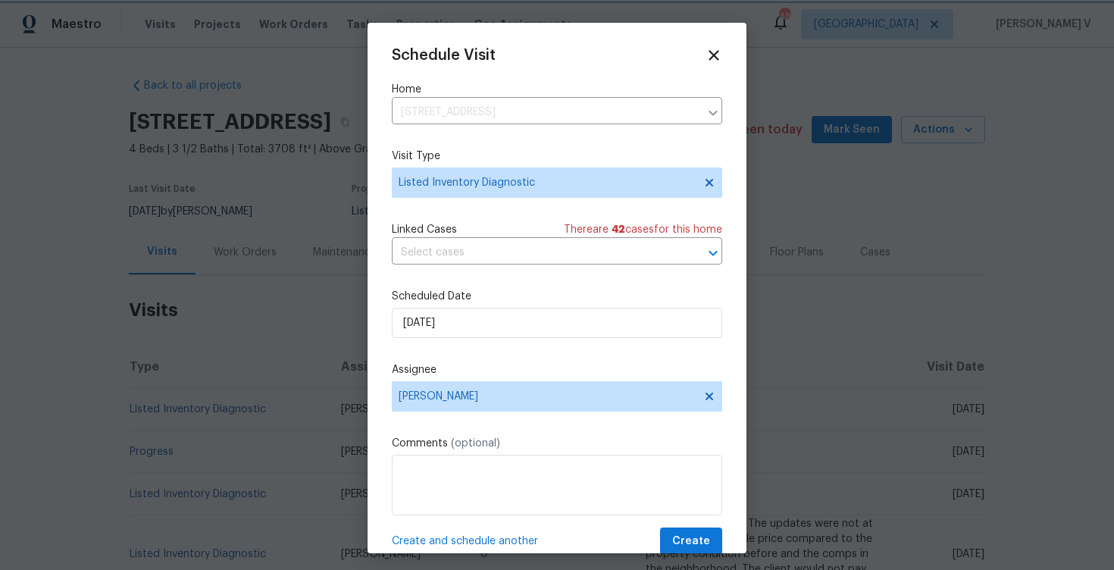
scroll to position [27, 0]
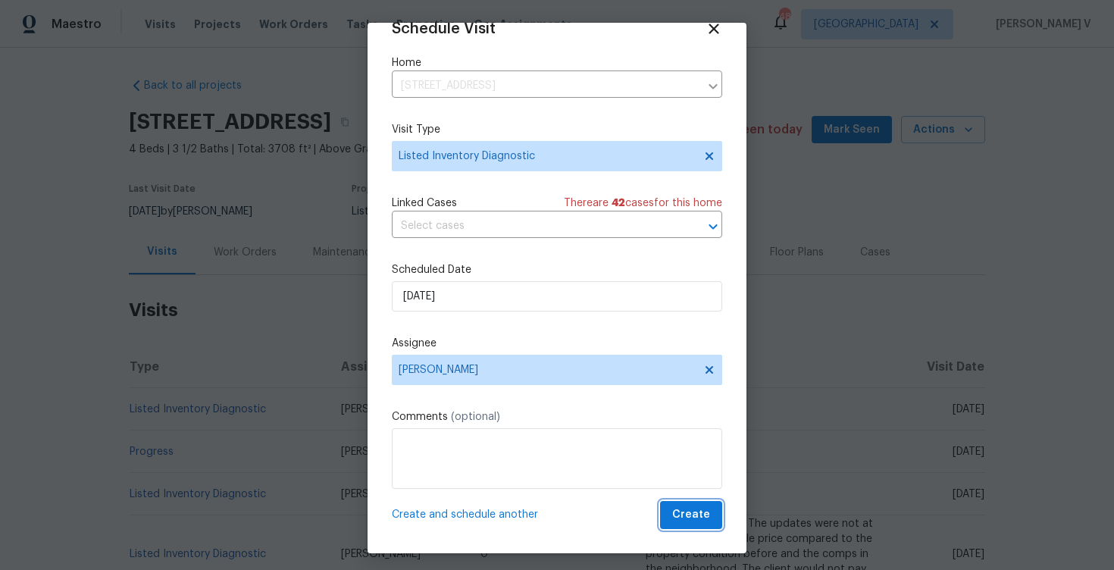
click at [696, 515] on span "Create" at bounding box center [691, 515] width 38 height 19
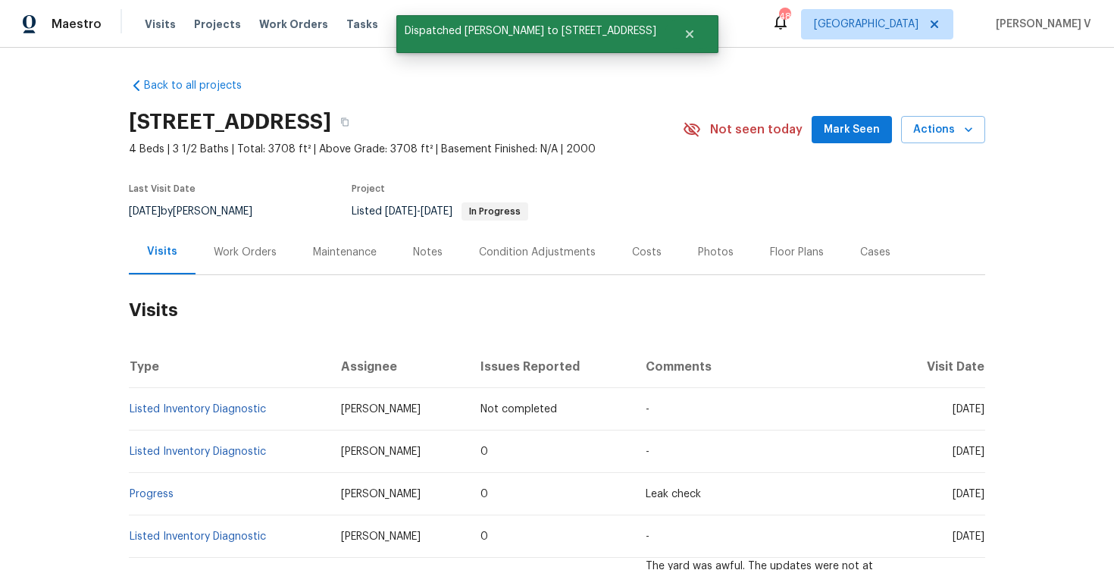
click at [285, 399] on td "Listed Inventory Diagnostic" at bounding box center [229, 409] width 200 height 42
copy link "Listed Inventory Diagnostic"
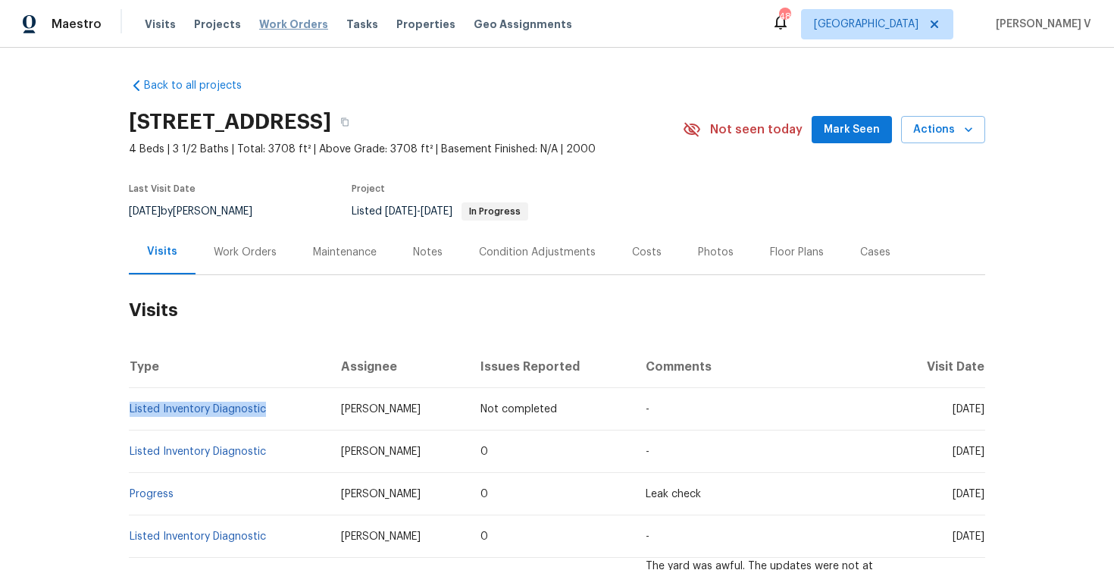
click at [298, 19] on span "Work Orders" at bounding box center [293, 24] width 69 height 15
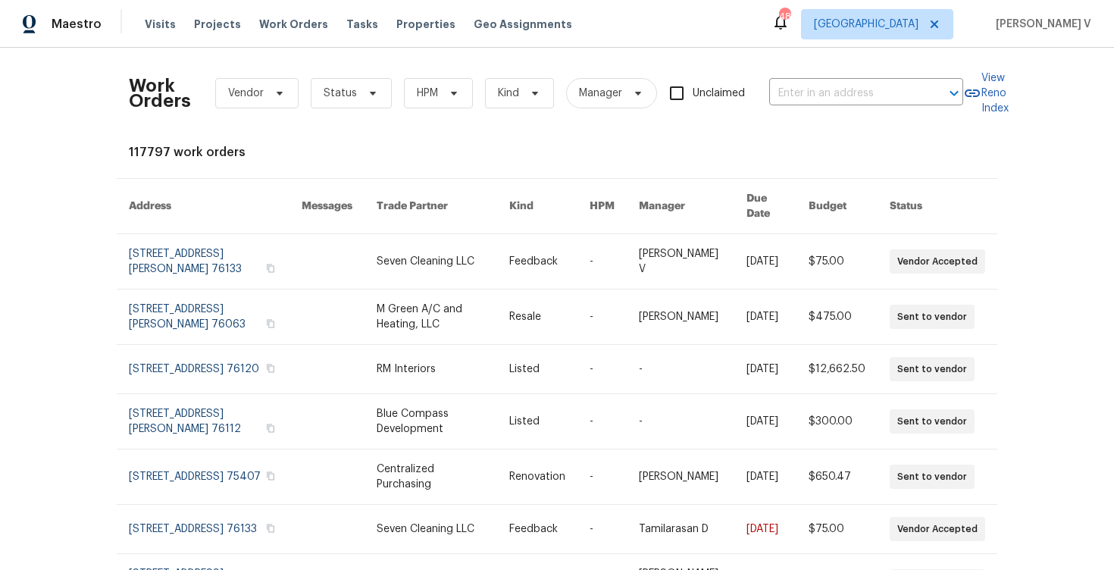
click at [839, 105] on div "Work Orders Vendor Status HPM Kind Manager Unclaimed ​" at bounding box center [546, 93] width 835 height 67
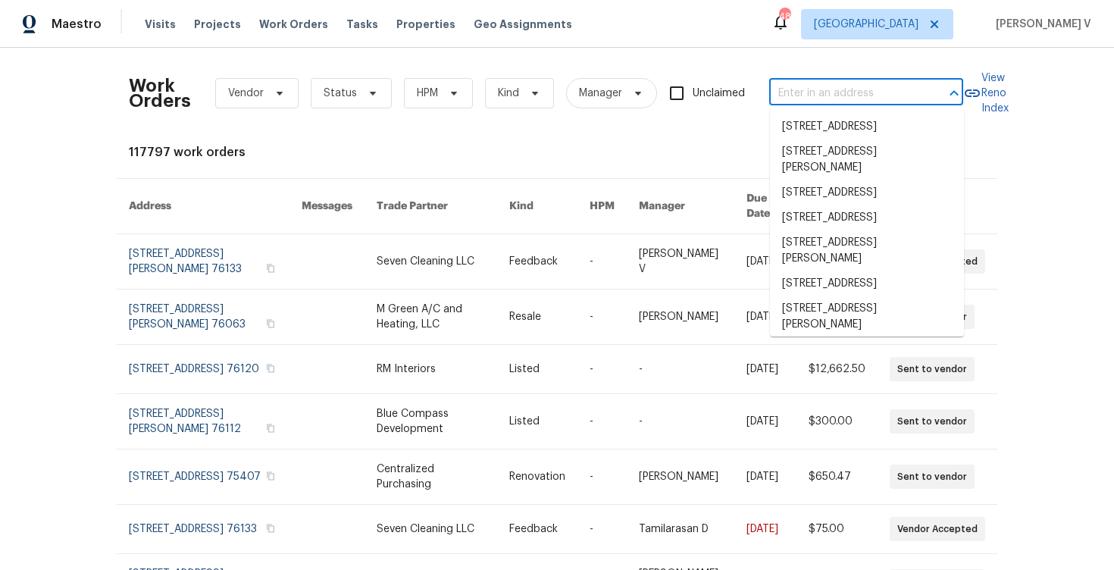
click at [831, 96] on input "text" at bounding box center [845, 93] width 152 height 23
paste input "[STREET_ADDRESS][PERSON_NAME][PERSON_NAME]"
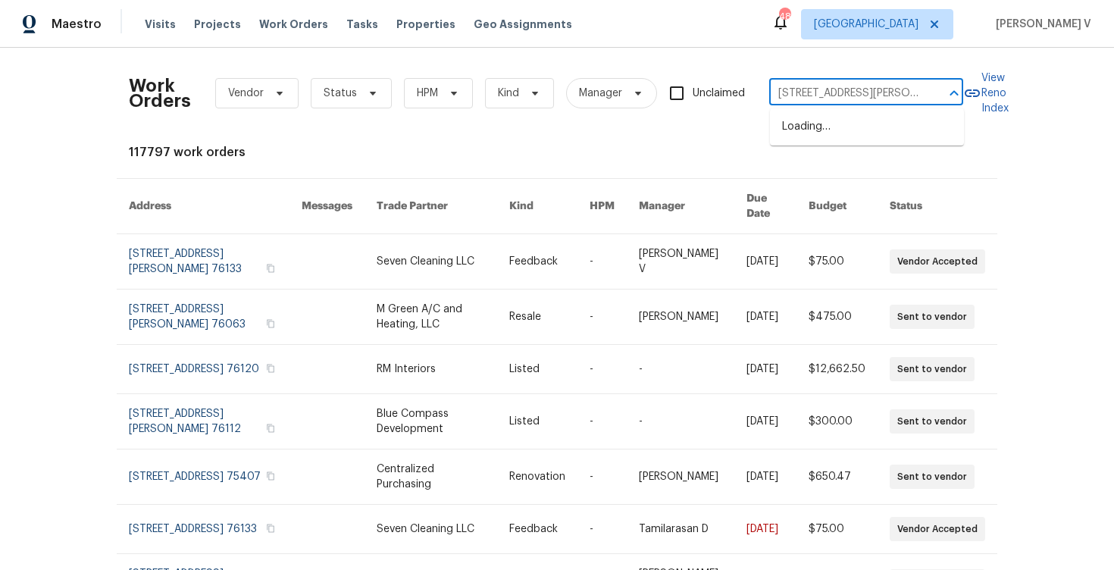
scroll to position [0, 7]
type input "[STREET_ADDRESS][PERSON_NAME][PERSON_NAME]"
click at [824, 122] on li "[STREET_ADDRESS][PERSON_NAME]" at bounding box center [867, 134] width 194 height 41
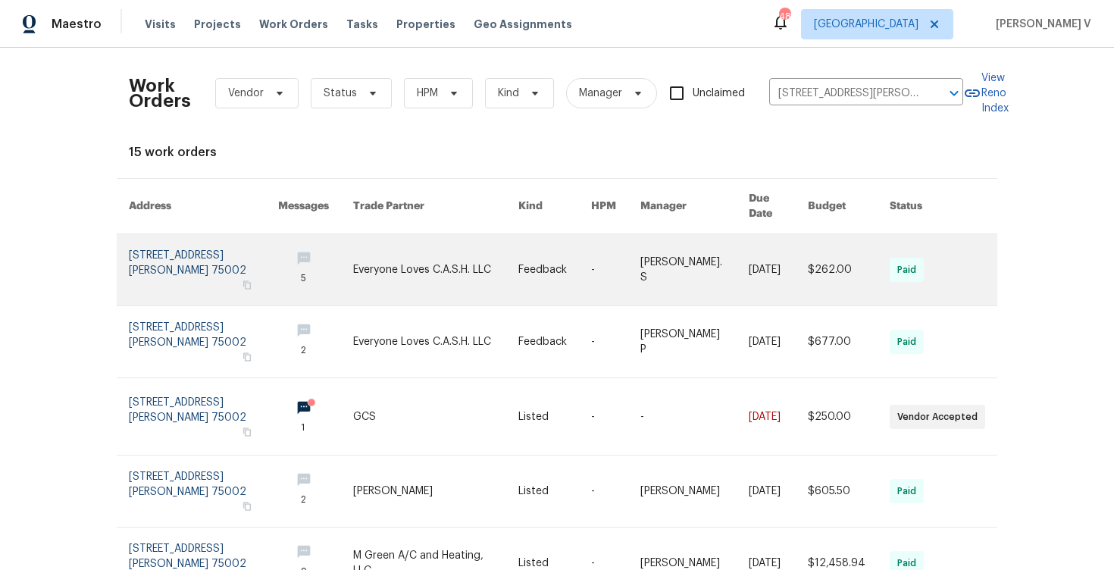
click at [166, 266] on link at bounding box center [203, 269] width 149 height 71
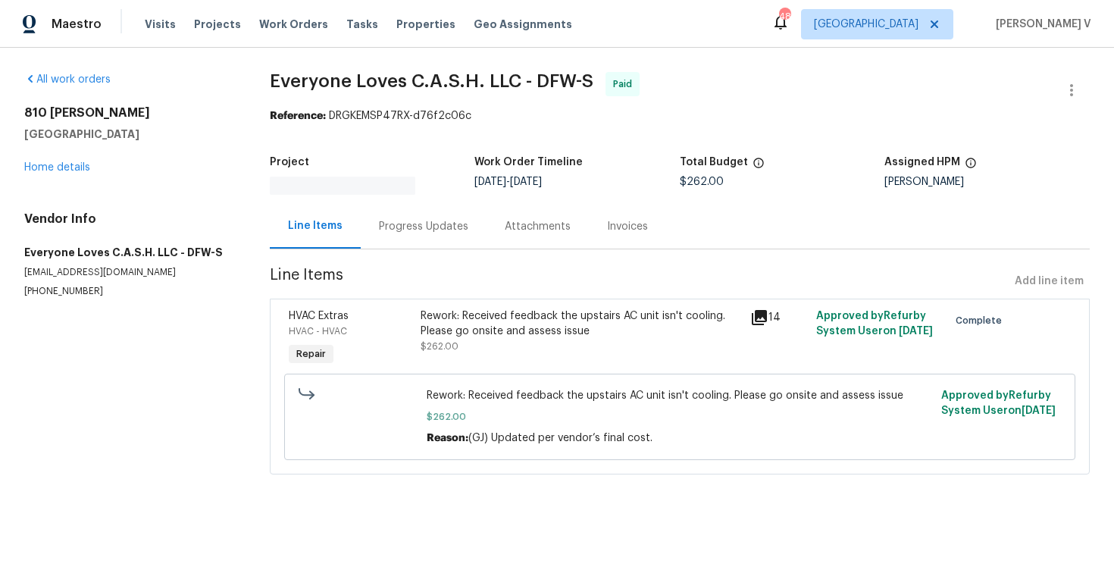
click at [67, 161] on div "[STREET_ADDRESS][PERSON_NAME] Home details" at bounding box center [128, 140] width 209 height 70
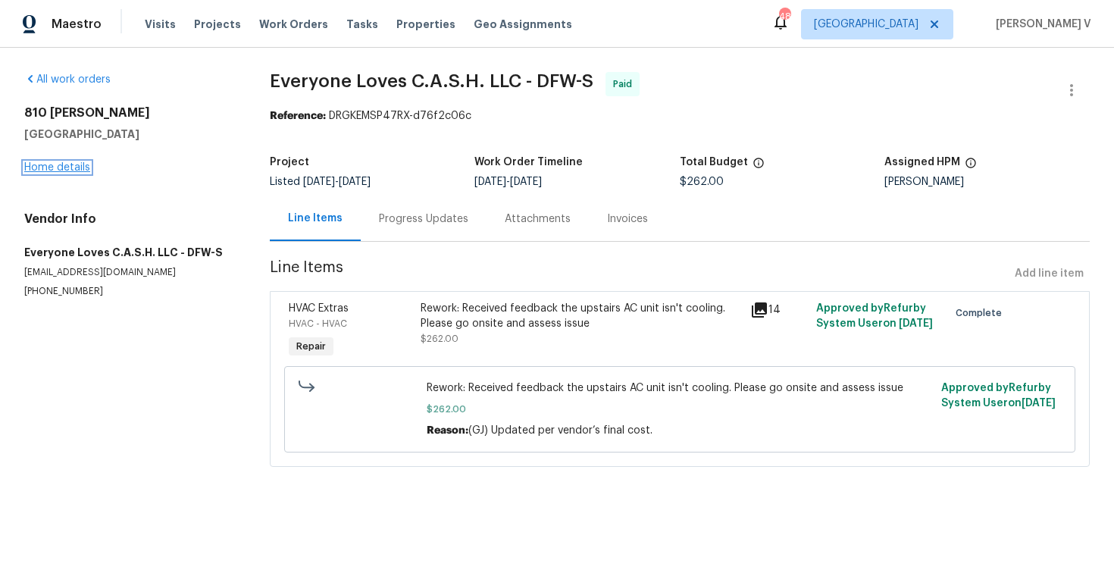
click at [67, 163] on link "Home details" at bounding box center [57, 167] width 66 height 11
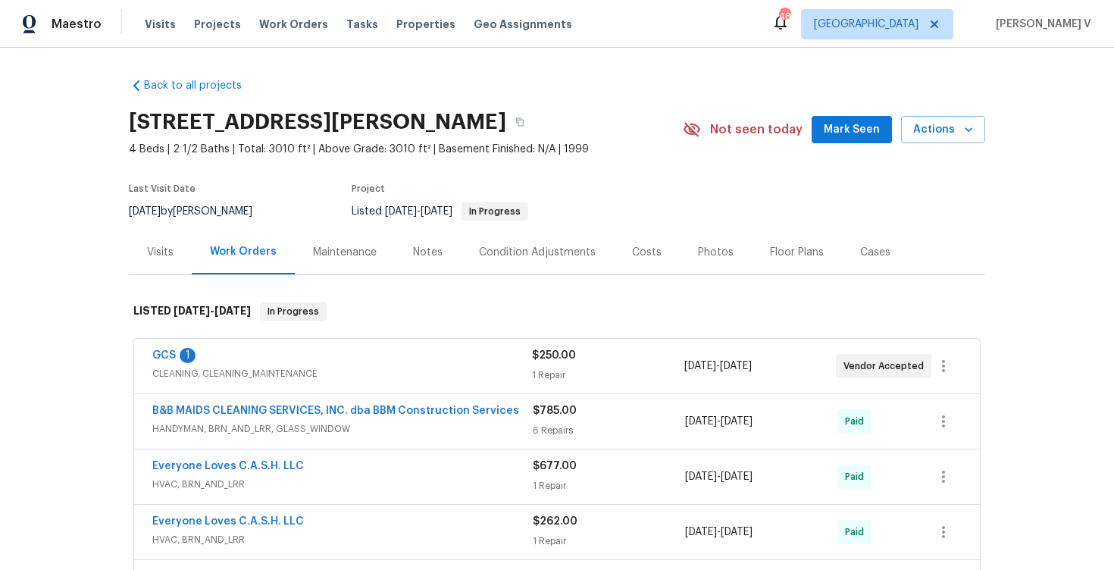
click at [156, 260] on div "Visits" at bounding box center [160, 252] width 63 height 45
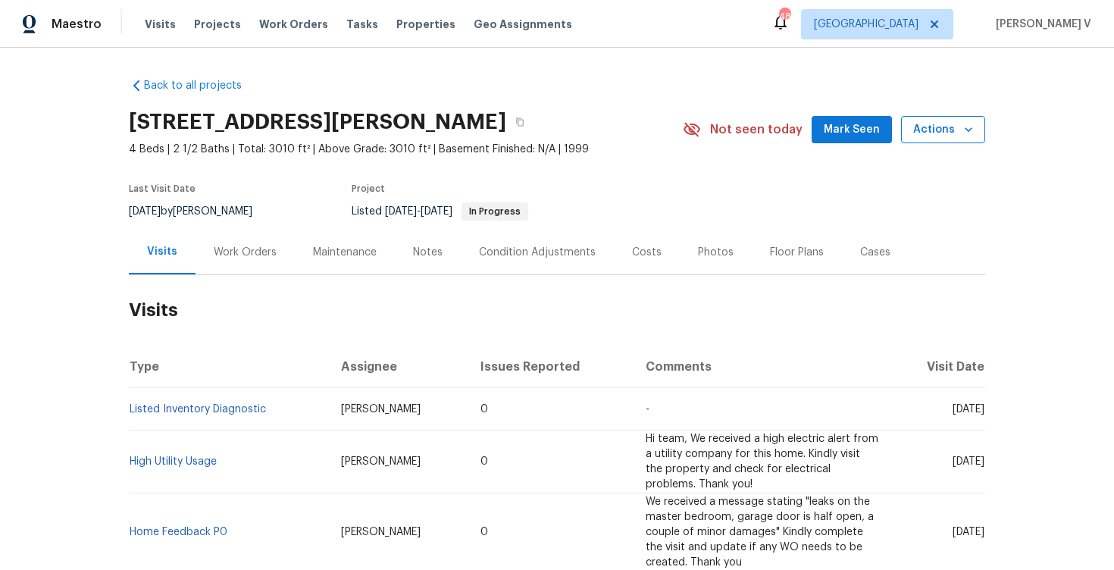
click at [931, 133] on span "Actions" at bounding box center [943, 130] width 60 height 19
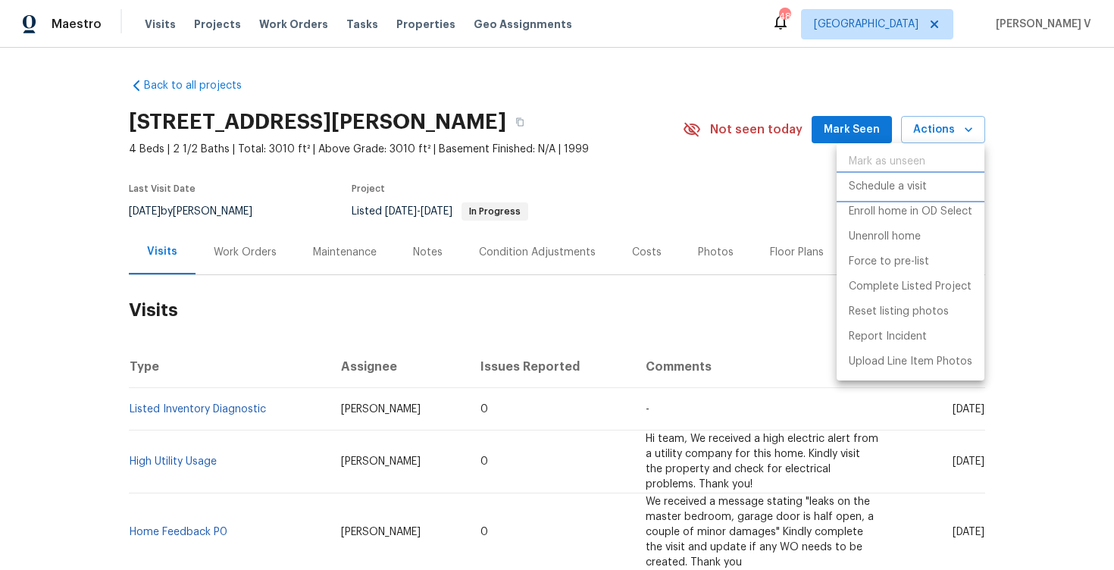
click at [895, 177] on li "Schedule a visit" at bounding box center [911, 186] width 148 height 25
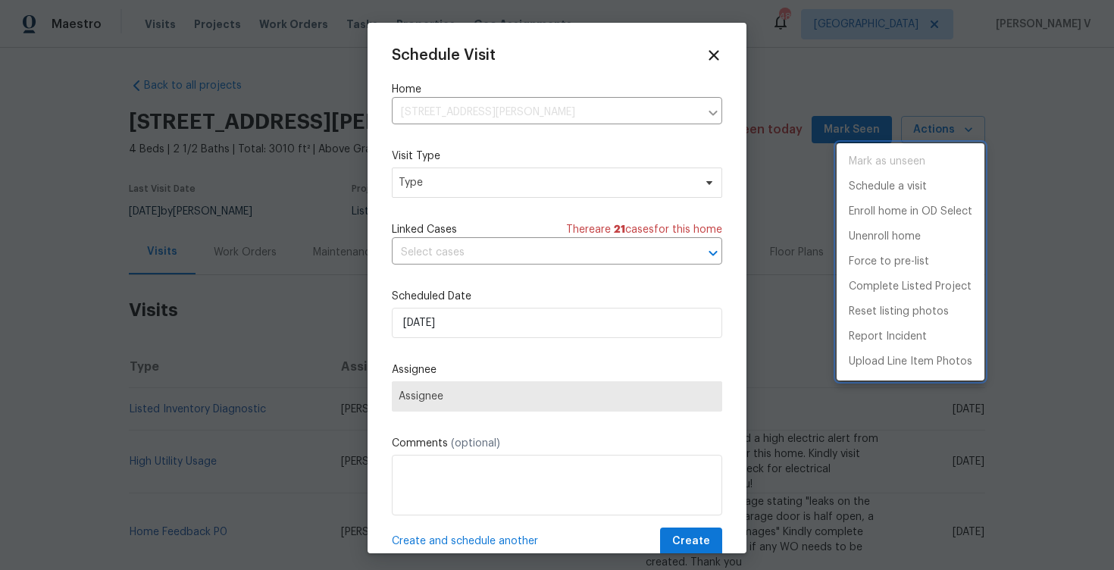
click at [443, 196] on div at bounding box center [557, 285] width 1114 height 570
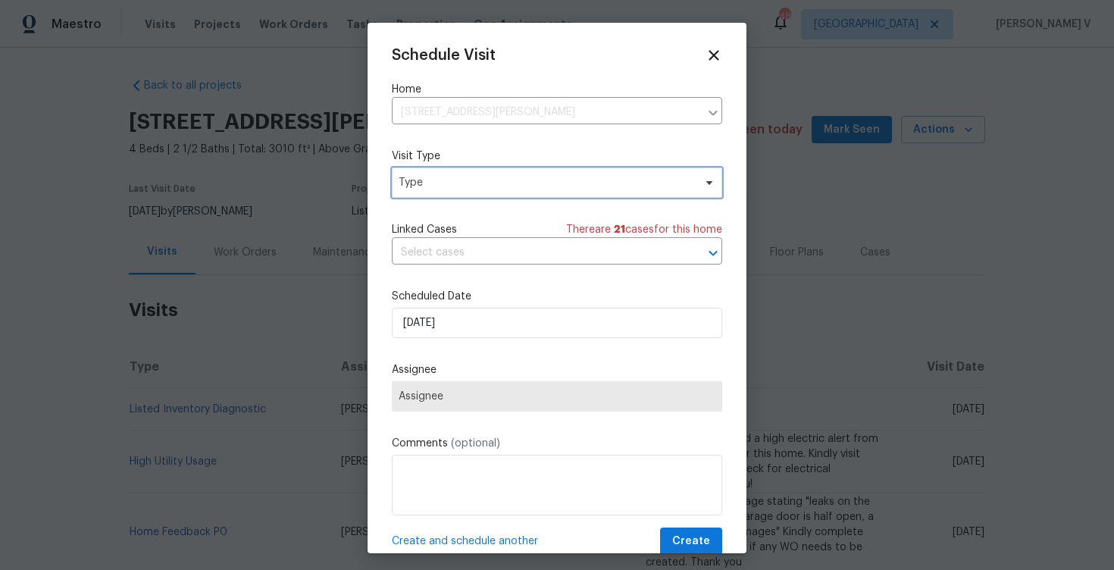
click at [439, 180] on span "Type" at bounding box center [546, 182] width 295 height 15
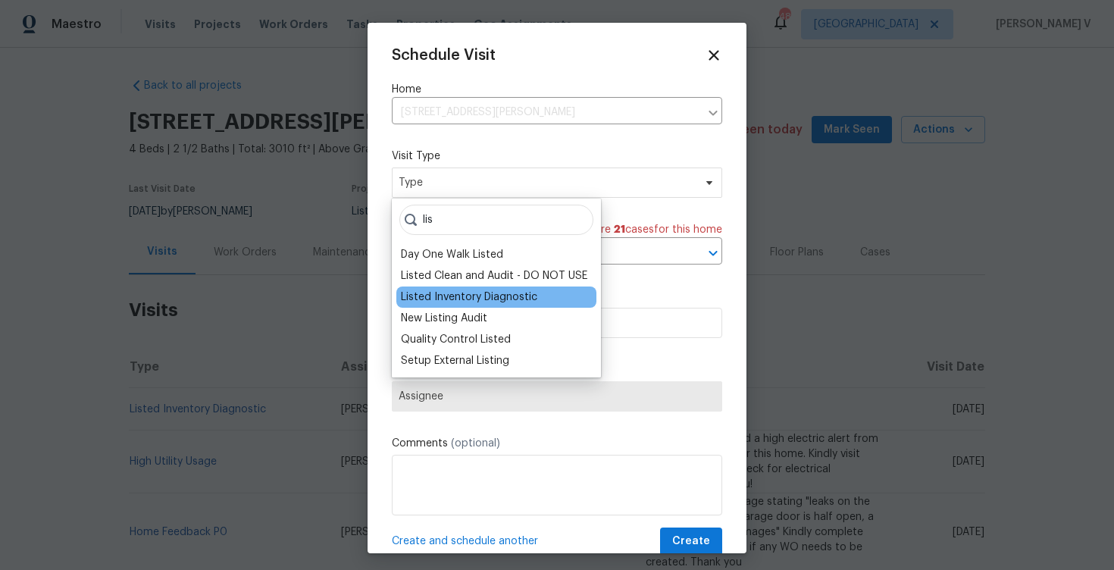
type input "lis"
click at [438, 288] on div "Listed Inventory Diagnostic" at bounding box center [496, 297] width 200 height 21
click at [508, 300] on div "Listed Inventory Diagnostic" at bounding box center [469, 297] width 136 height 15
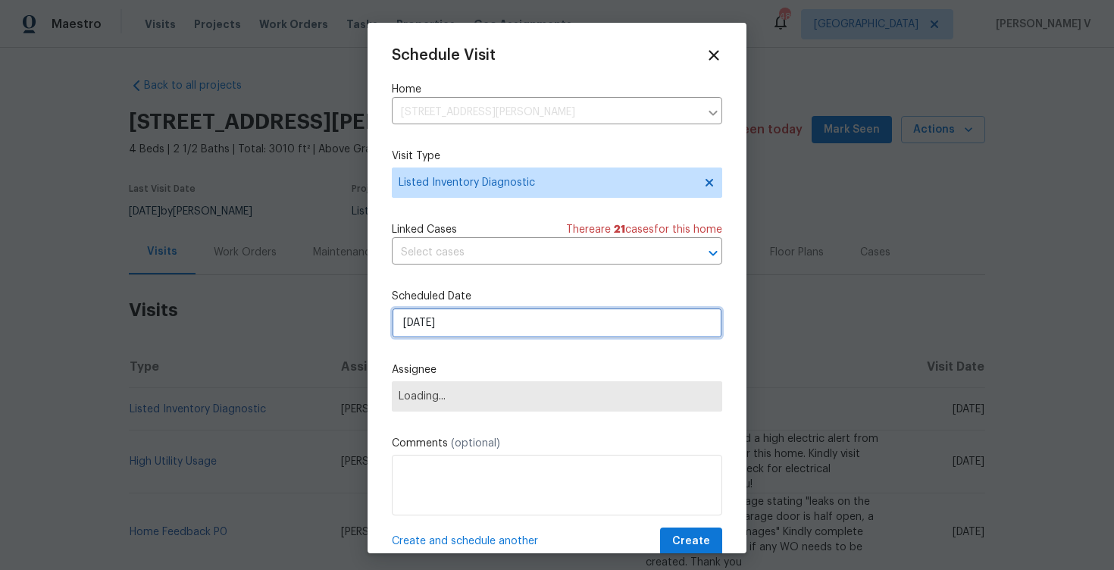
click at [448, 320] on input "[DATE]" at bounding box center [557, 323] width 331 height 30
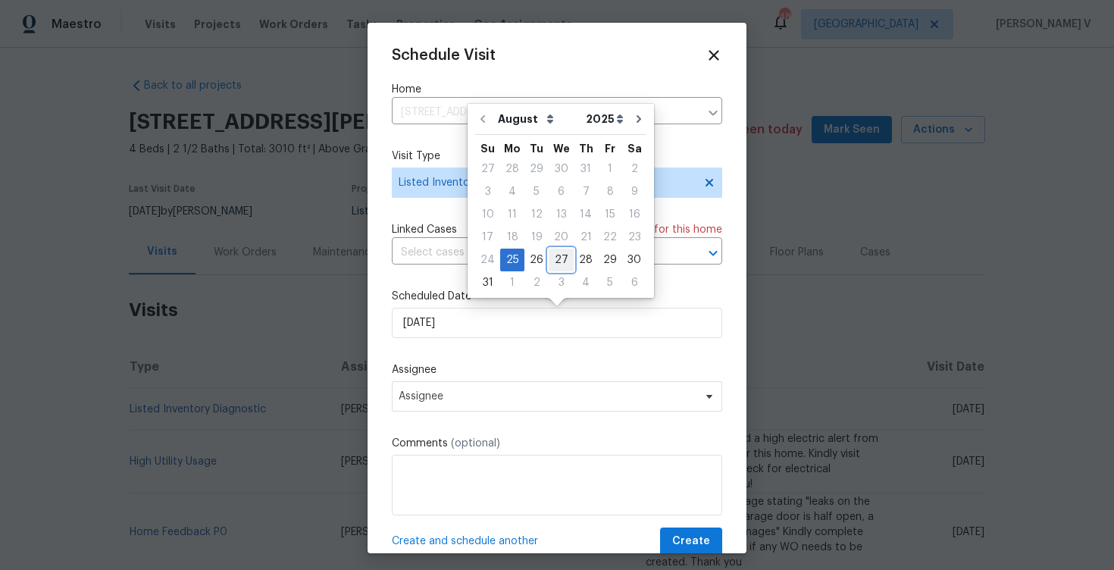
click at [556, 253] on div "27" at bounding box center [561, 259] width 25 height 21
type input "[DATE]"
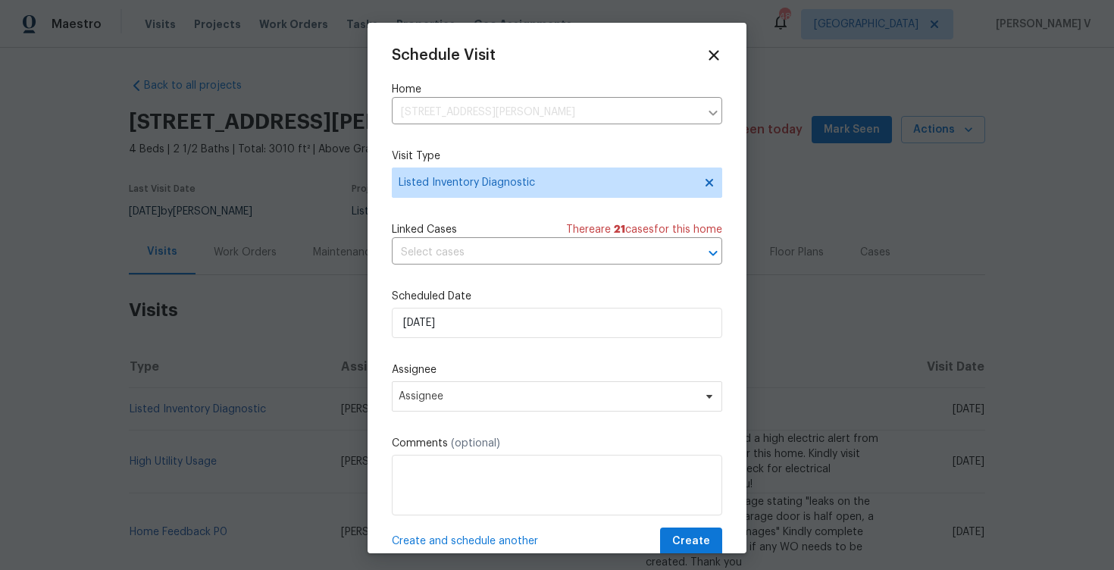
click at [510, 415] on div "Schedule Visit Home [STREET_ADDRESS][PERSON_NAME] ​ Visit Type Listed Inventory…" at bounding box center [557, 301] width 331 height 509
click at [515, 401] on span "Assignee" at bounding box center [547, 396] width 297 height 12
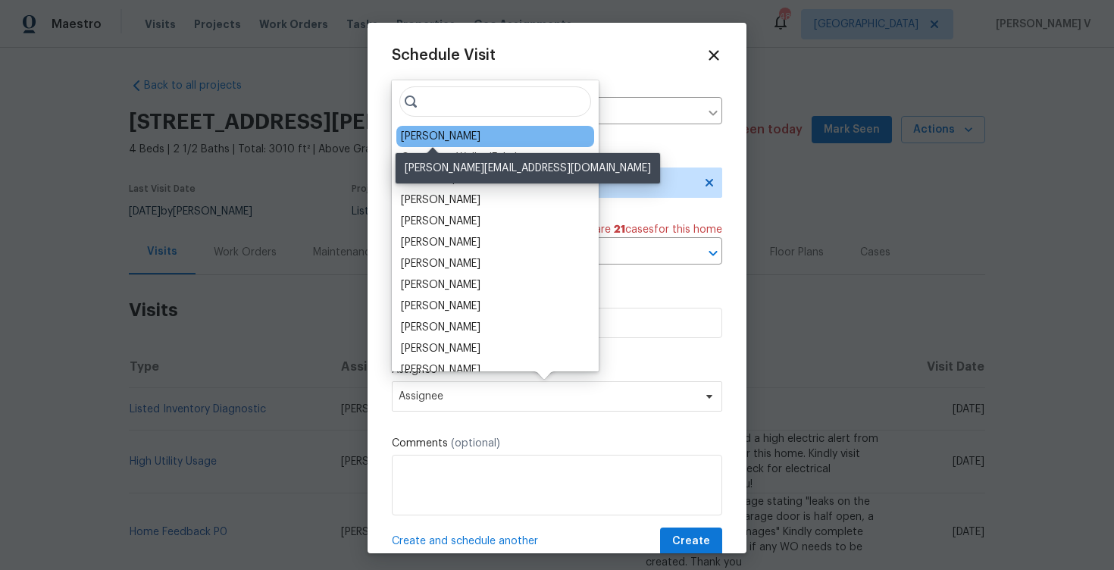
click at [431, 139] on div "[PERSON_NAME]" at bounding box center [441, 136] width 80 height 15
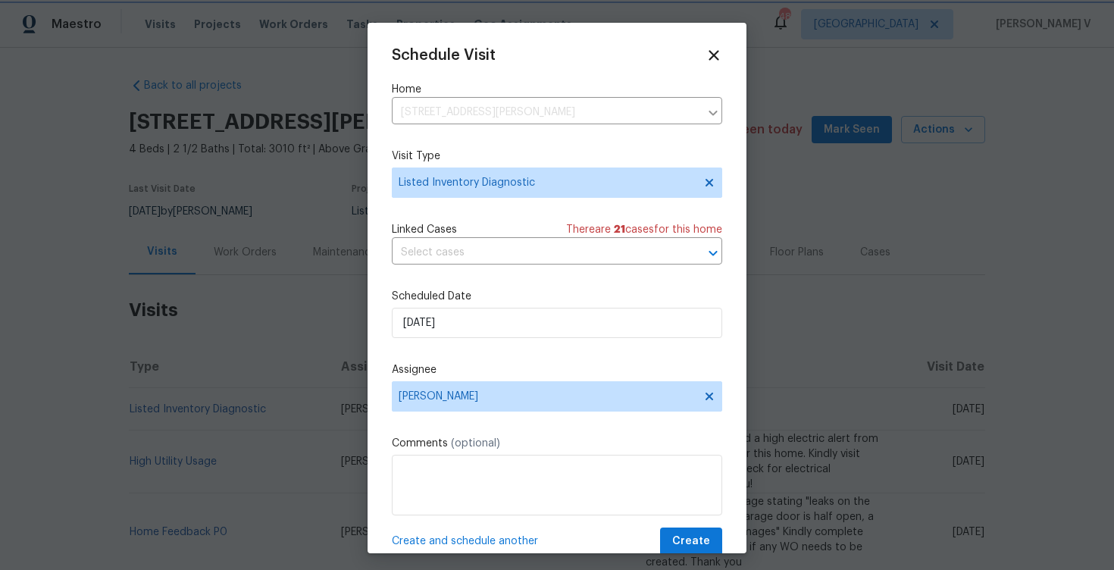
scroll to position [27, 0]
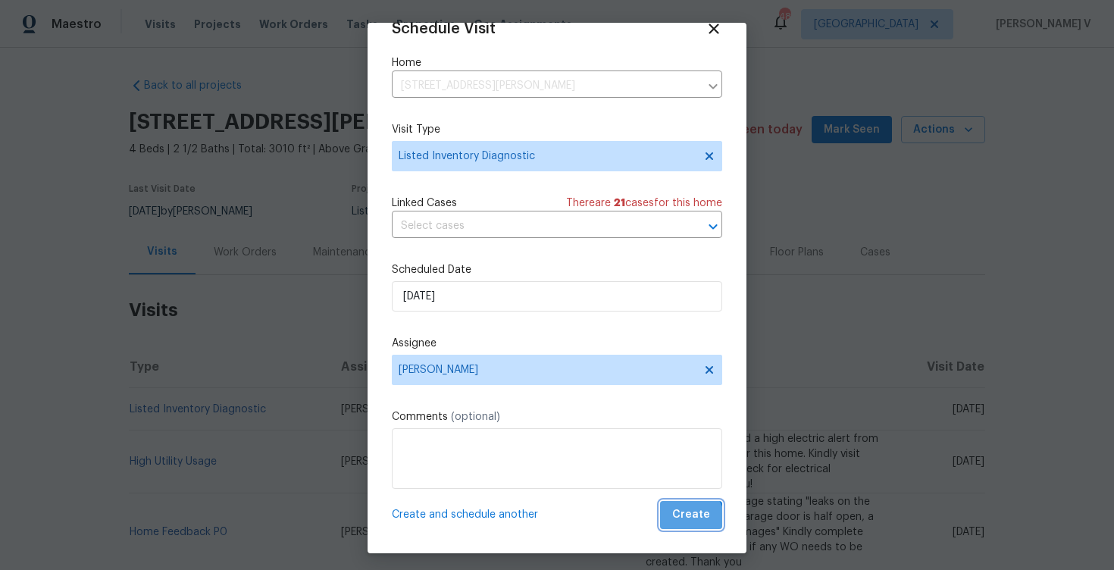
click at [678, 526] on button "Create" at bounding box center [691, 515] width 62 height 28
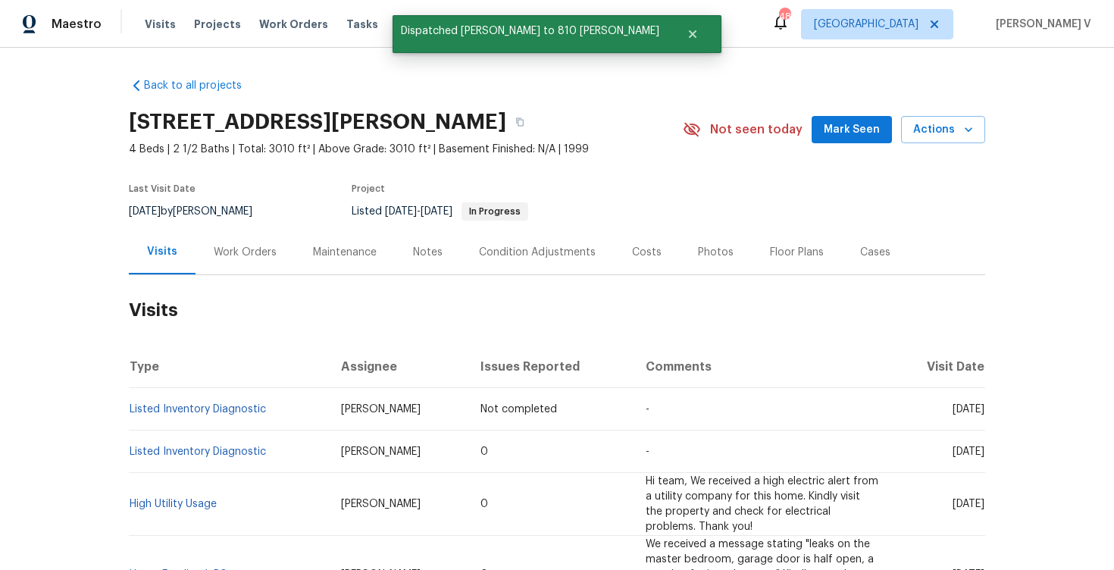
click at [268, 408] on td "Listed Inventory Diagnostic" at bounding box center [229, 409] width 200 height 42
copy link "Listed Inventory Diagnostic"
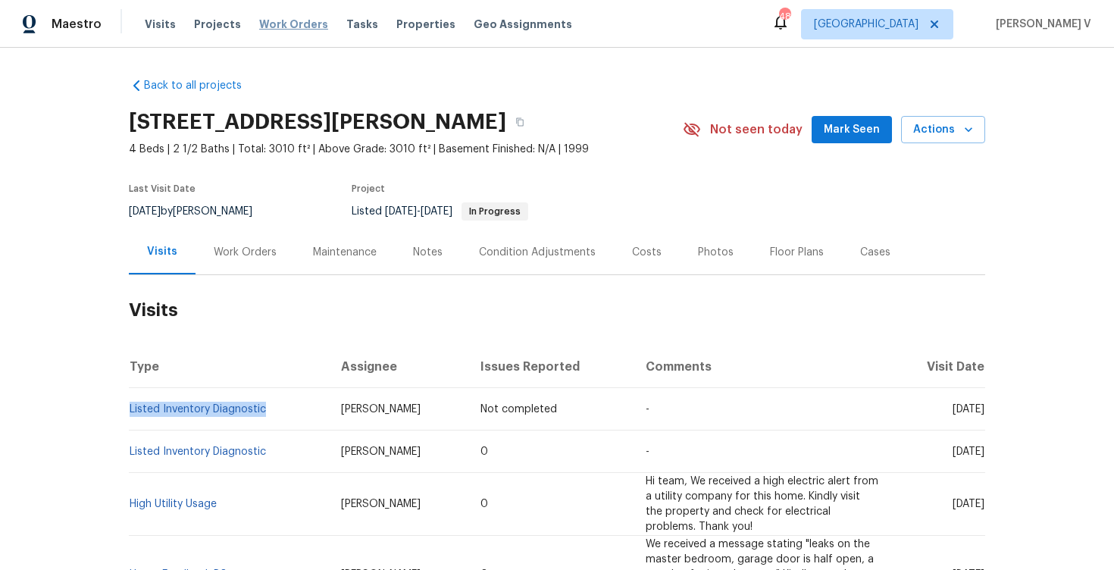
click at [300, 21] on span "Work Orders" at bounding box center [293, 24] width 69 height 15
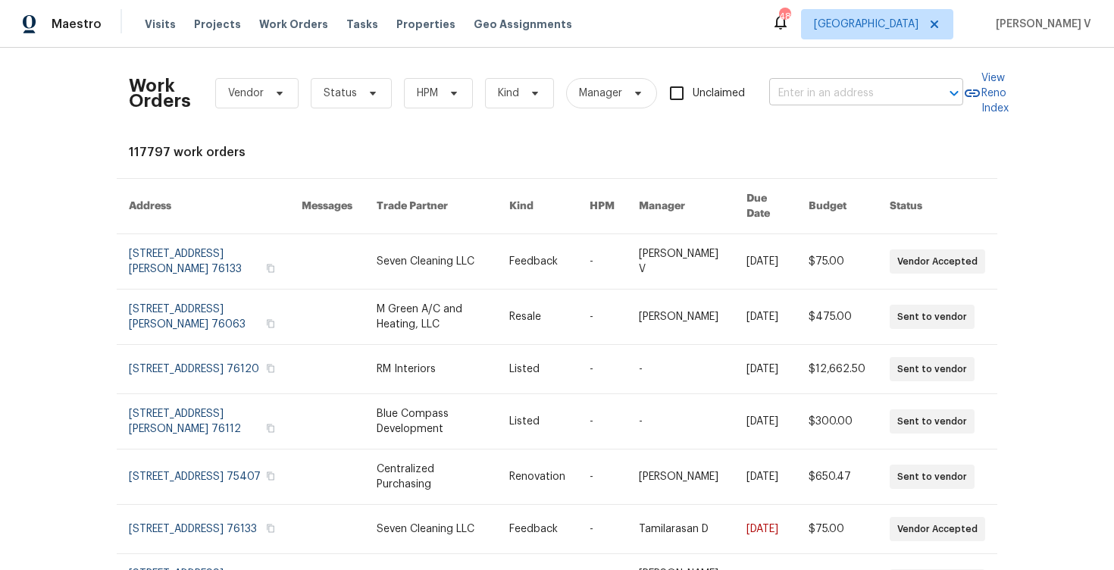
click at [893, 84] on input "text" at bounding box center [845, 93] width 152 height 23
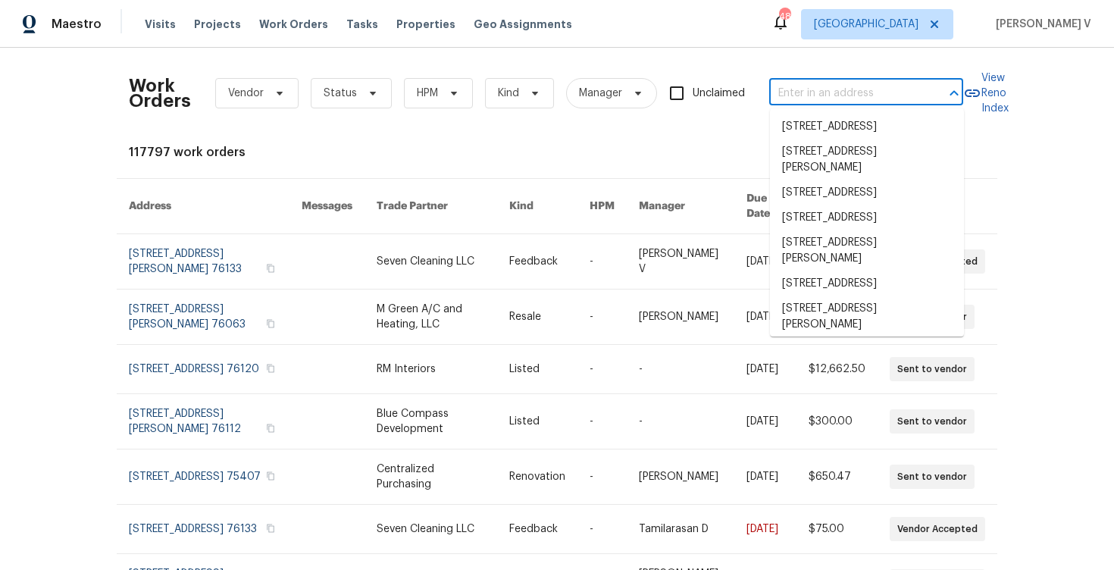
paste input "[STREET_ADDRESS]"
type input "[STREET_ADDRESS]"
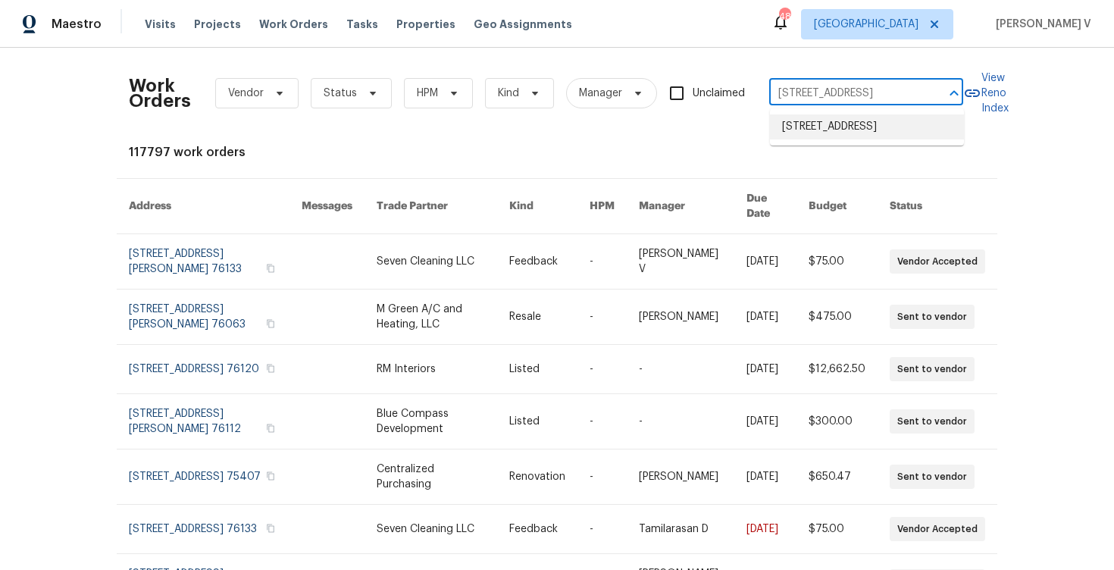
click at [864, 134] on li "[STREET_ADDRESS]" at bounding box center [867, 126] width 194 height 25
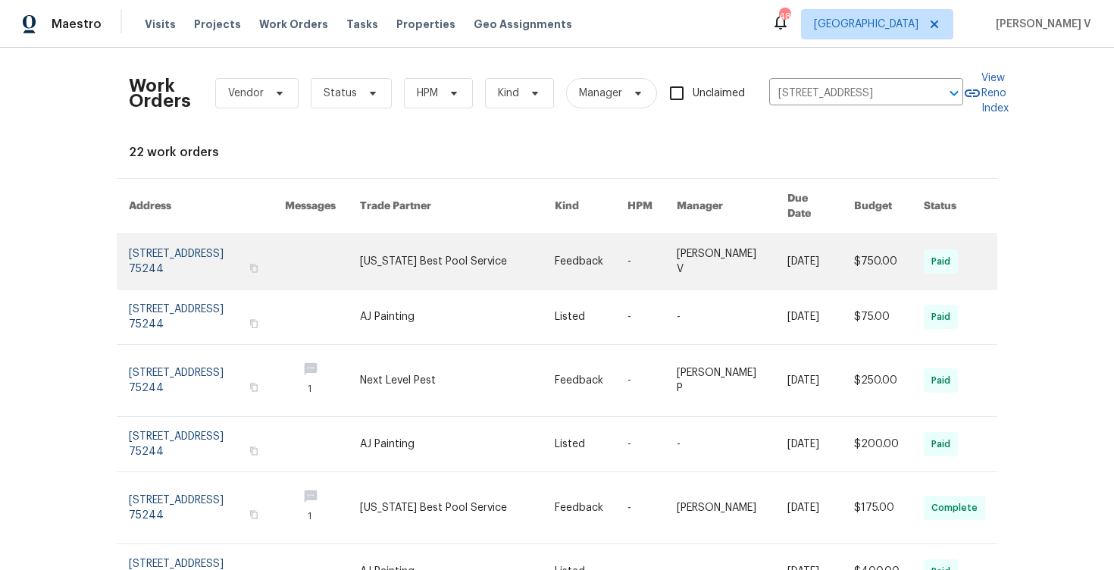
click at [232, 241] on link at bounding box center [207, 261] width 156 height 55
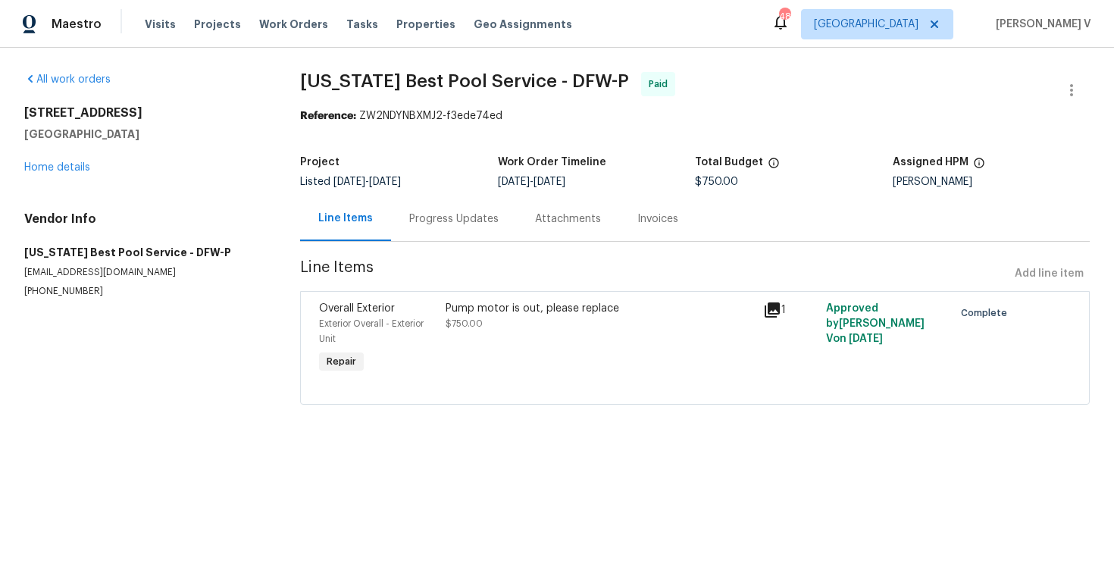
click at [71, 158] on div "[STREET_ADDRESS] Home details" at bounding box center [144, 140] width 240 height 70
click at [72, 162] on link "Home details" at bounding box center [57, 167] width 66 height 11
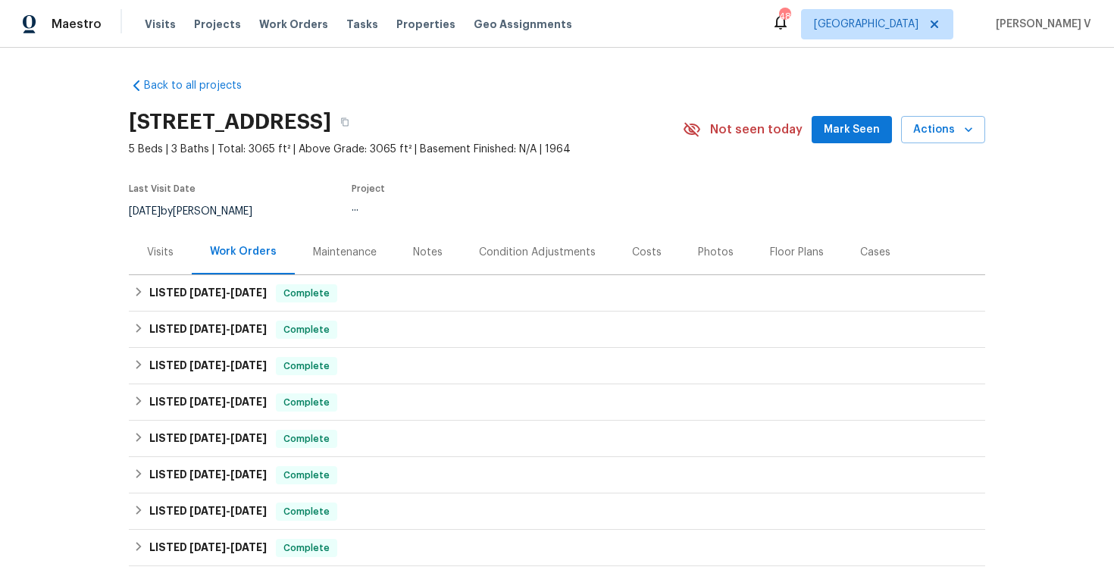
click at [169, 252] on div "Visits" at bounding box center [160, 252] width 27 height 15
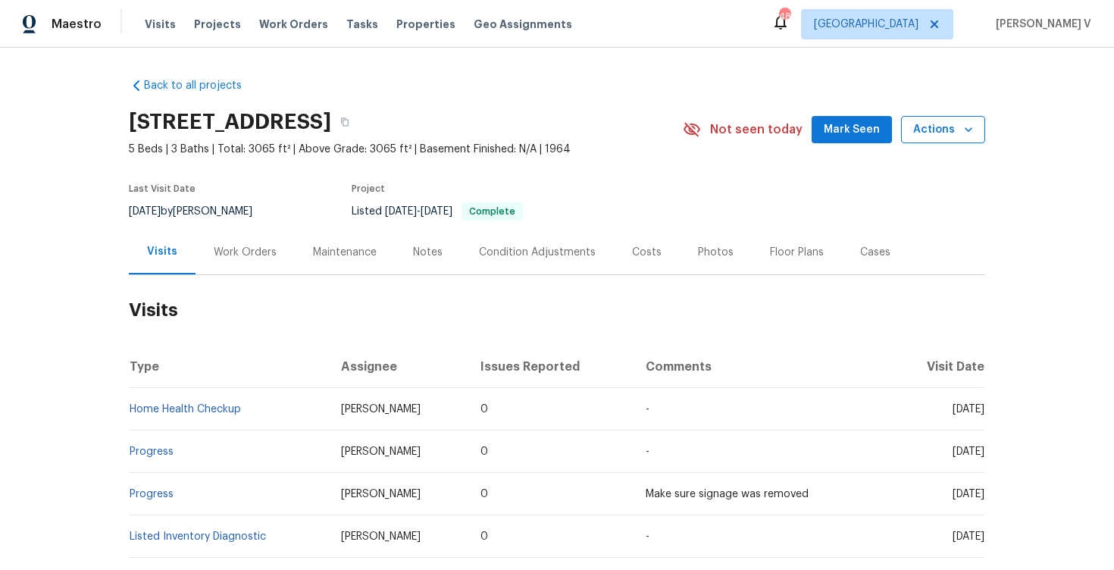
click at [970, 143] on button "Actions" at bounding box center [943, 130] width 84 height 28
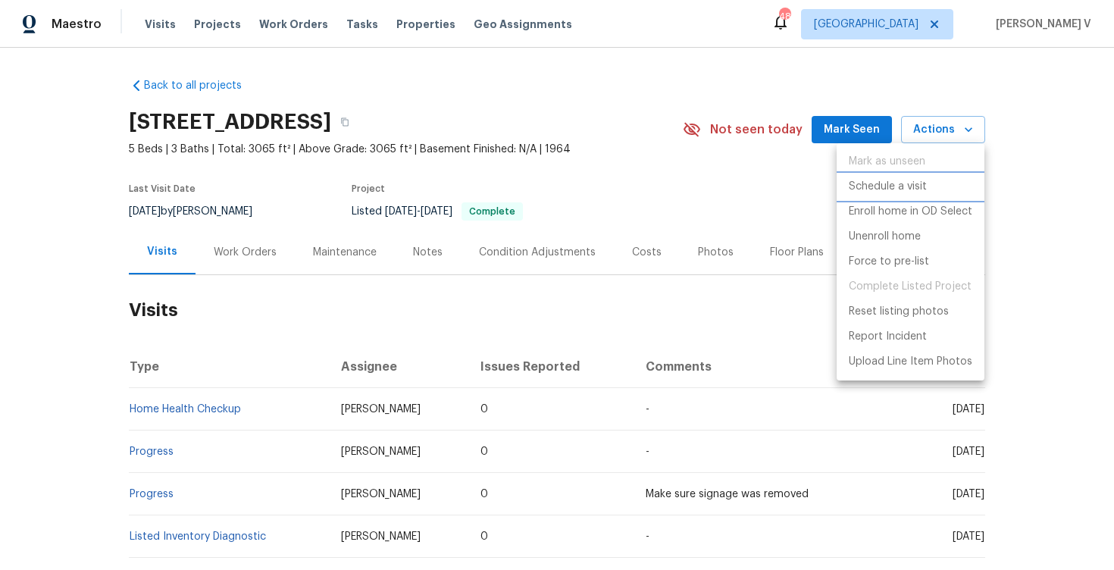
click at [917, 180] on p "Schedule a visit" at bounding box center [888, 187] width 78 height 16
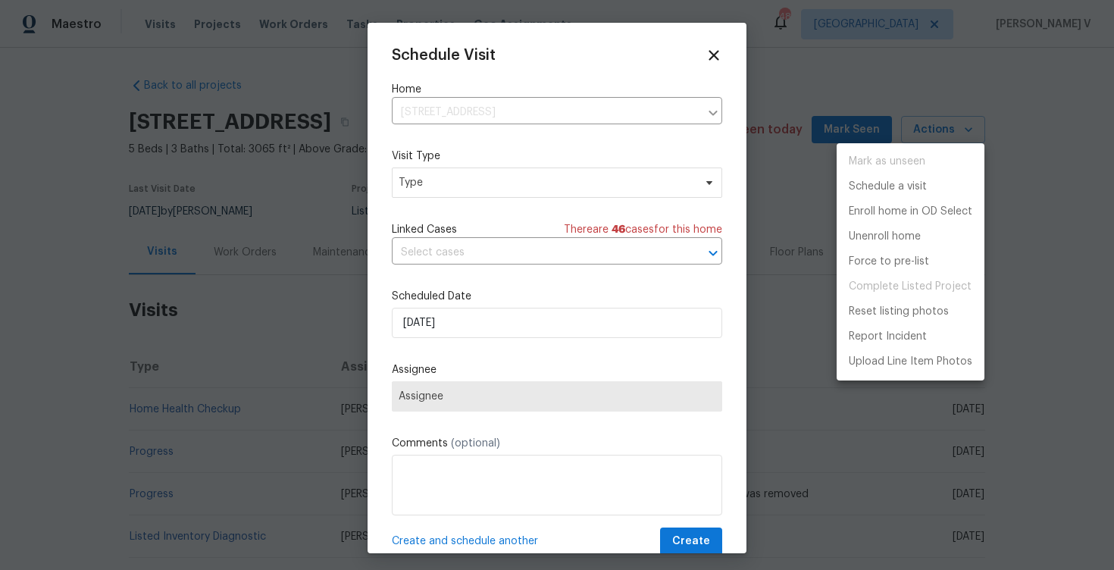
click at [502, 183] on div at bounding box center [557, 285] width 1114 height 570
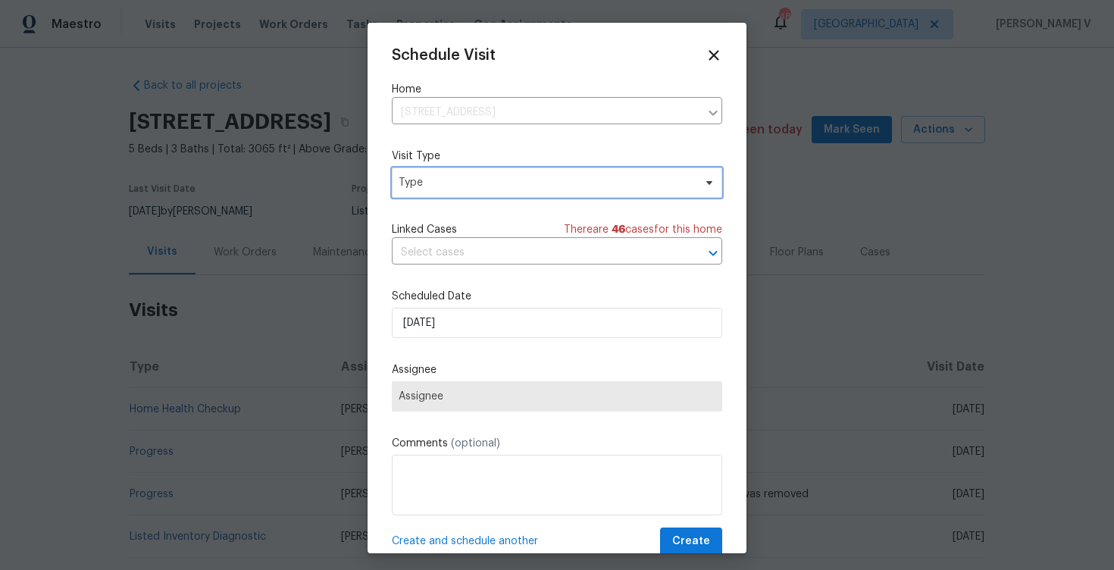
click at [502, 183] on span "Type" at bounding box center [546, 182] width 295 height 15
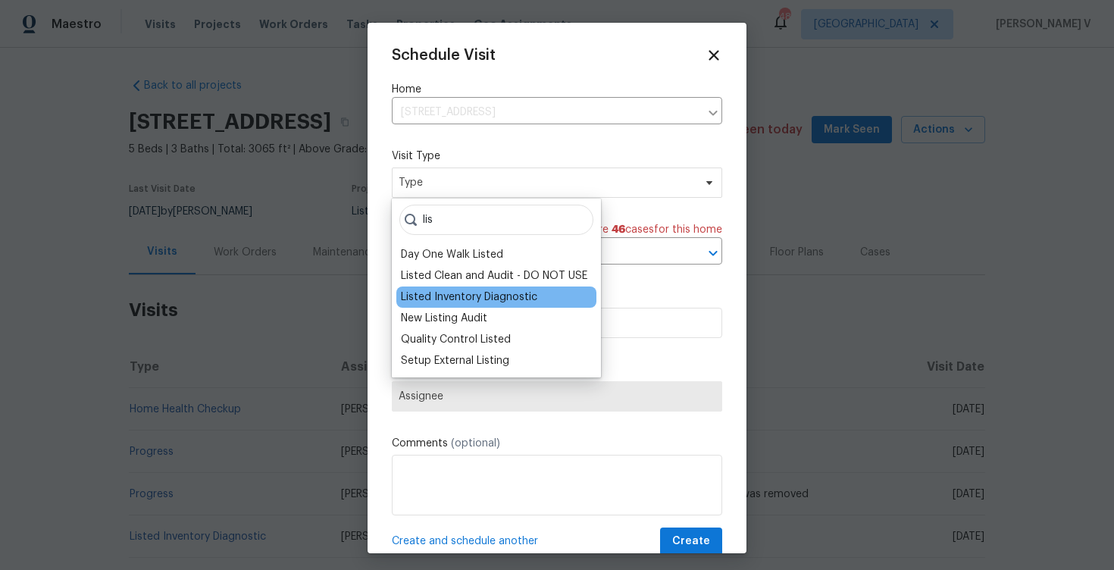
type input "lis"
click at [480, 293] on div "Listed Inventory Diagnostic" at bounding box center [469, 297] width 136 height 15
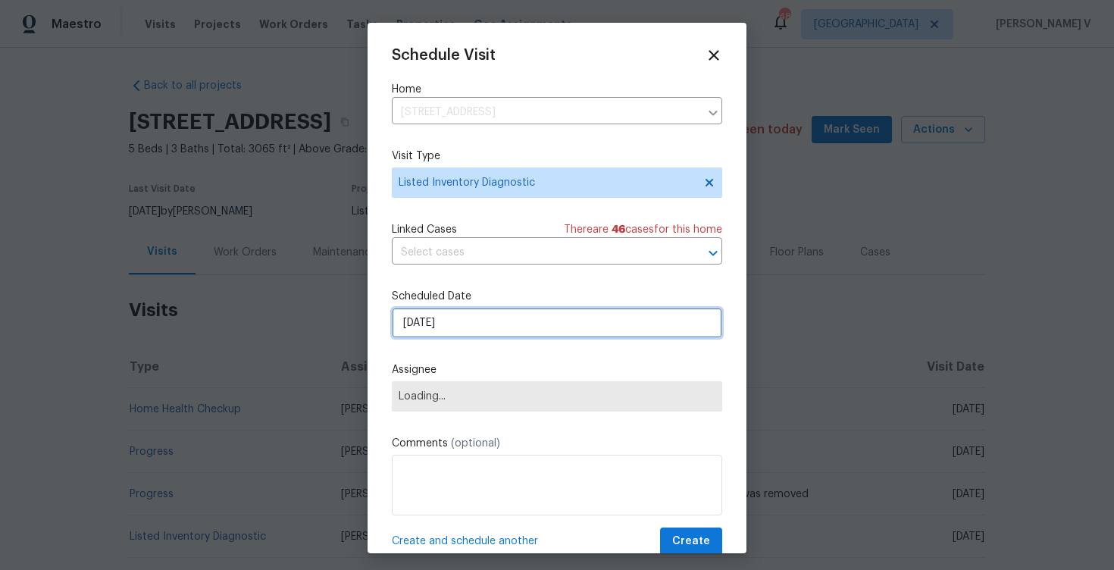
click at [468, 315] on input "[DATE]" at bounding box center [557, 323] width 331 height 30
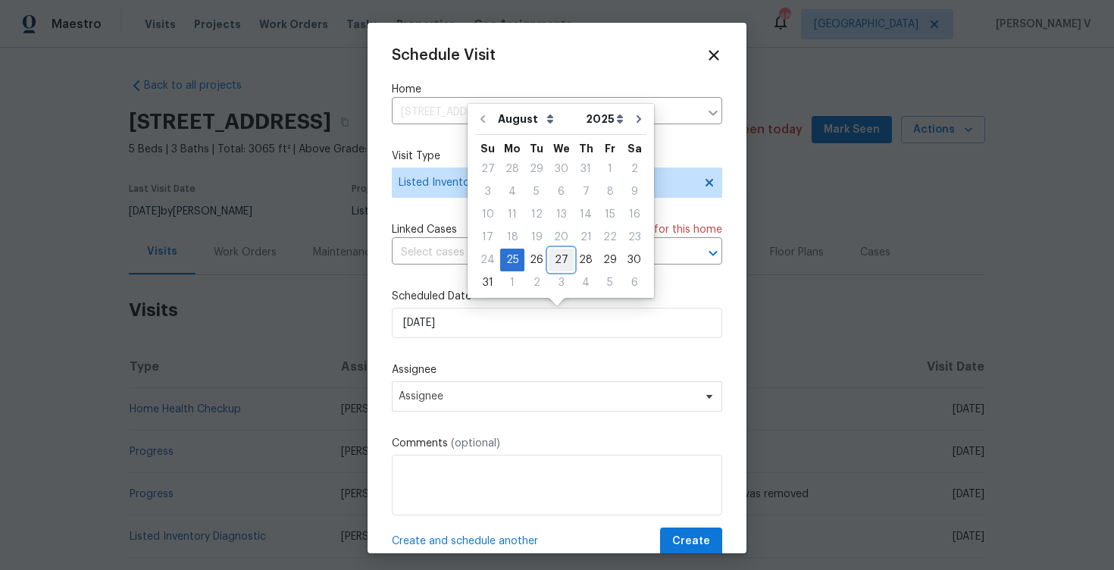
click at [554, 257] on div "27" at bounding box center [561, 259] width 25 height 21
type input "[DATE]"
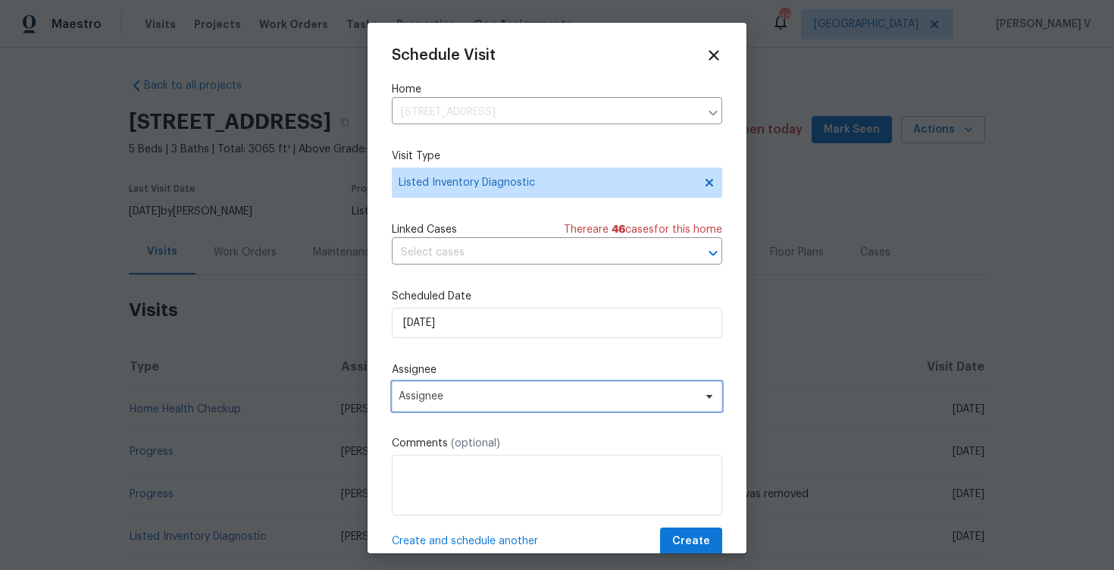
click at [513, 403] on span "Assignee" at bounding box center [547, 396] width 297 height 12
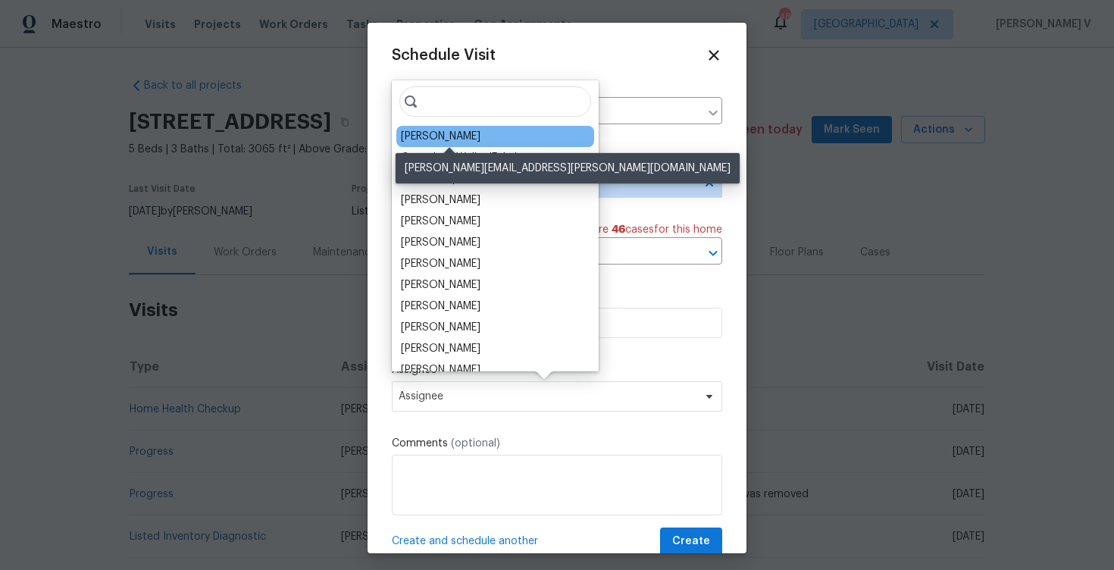
click at [452, 134] on div "[PERSON_NAME]" at bounding box center [441, 136] width 80 height 15
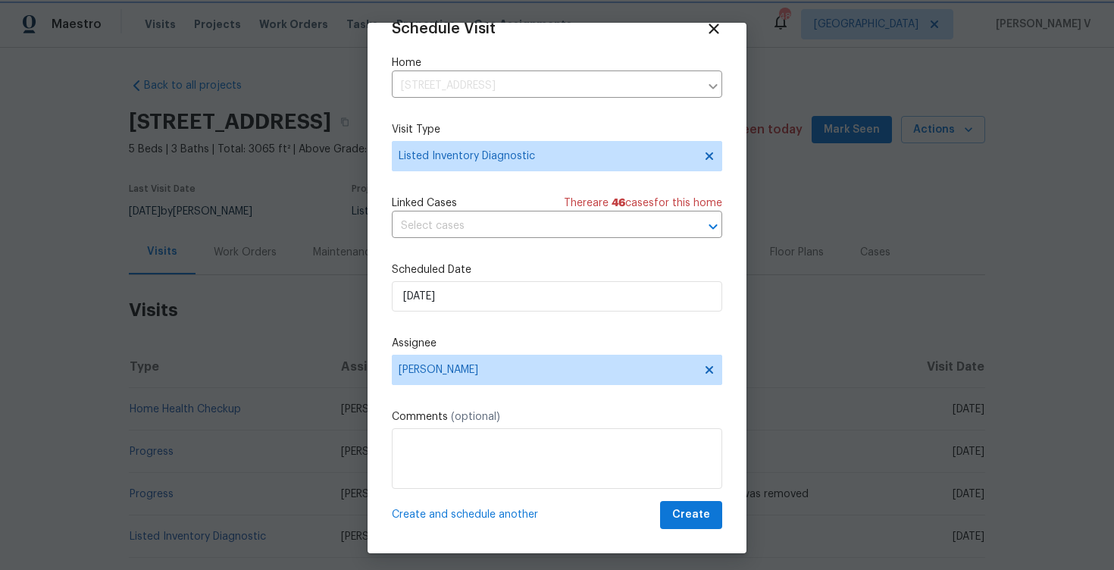
scroll to position [6, 0]
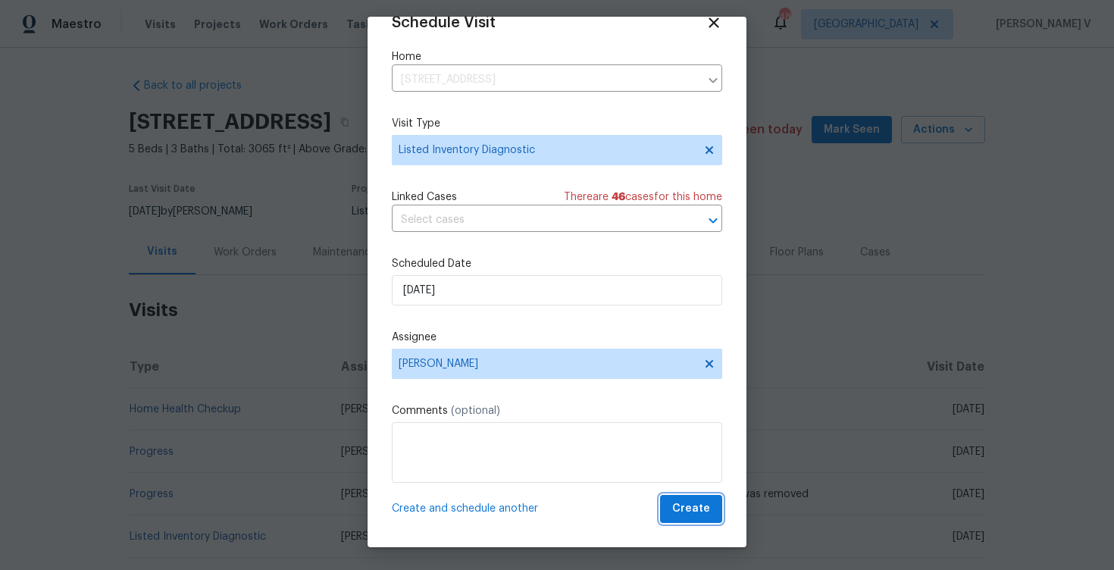
click at [688, 506] on span "Create" at bounding box center [691, 509] width 38 height 19
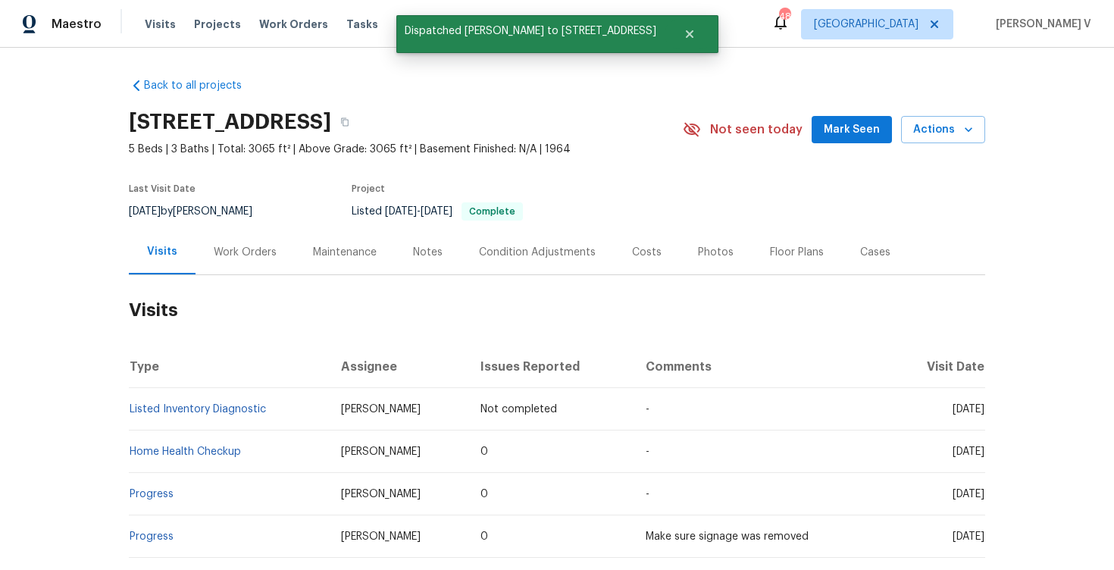
scroll to position [0, 0]
click at [268, 407] on td "Listed Inventory Diagnostic" at bounding box center [229, 409] width 200 height 42
copy link "Listed Inventory Diagnostic"
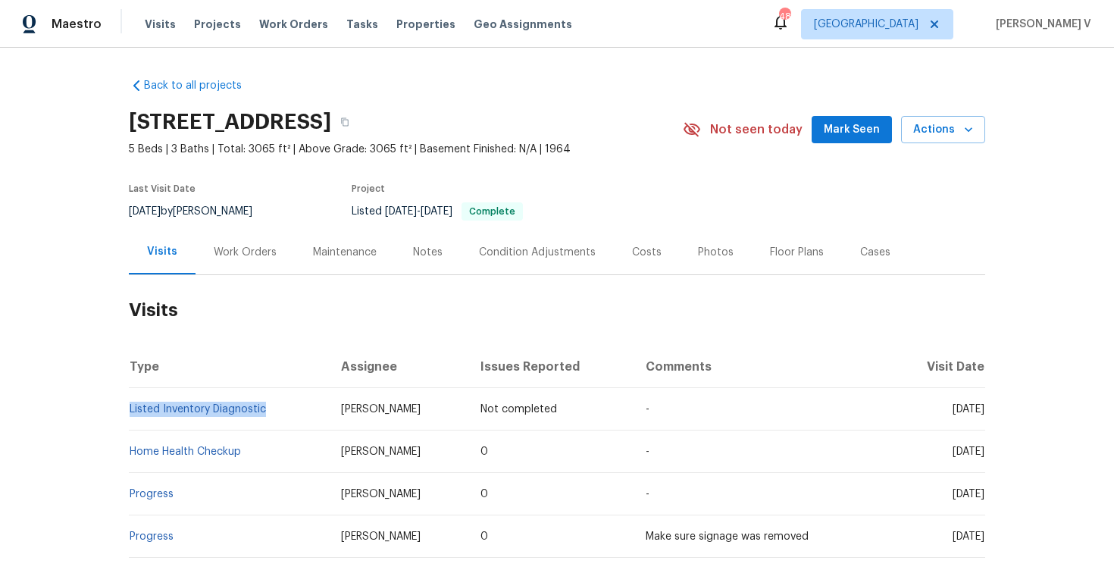
click at [703, 312] on h2 "Visits" at bounding box center [557, 310] width 857 height 70
click at [259, 30] on span "Work Orders" at bounding box center [293, 24] width 69 height 15
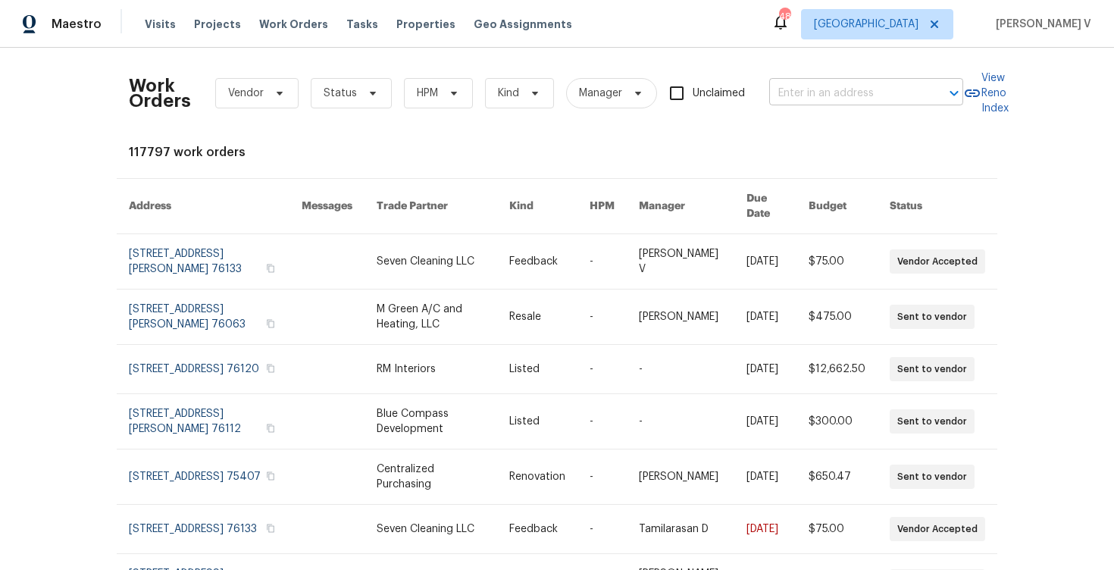
click at [851, 91] on input "text" at bounding box center [845, 93] width 152 height 23
paste input "[STREET_ADDRESS]"
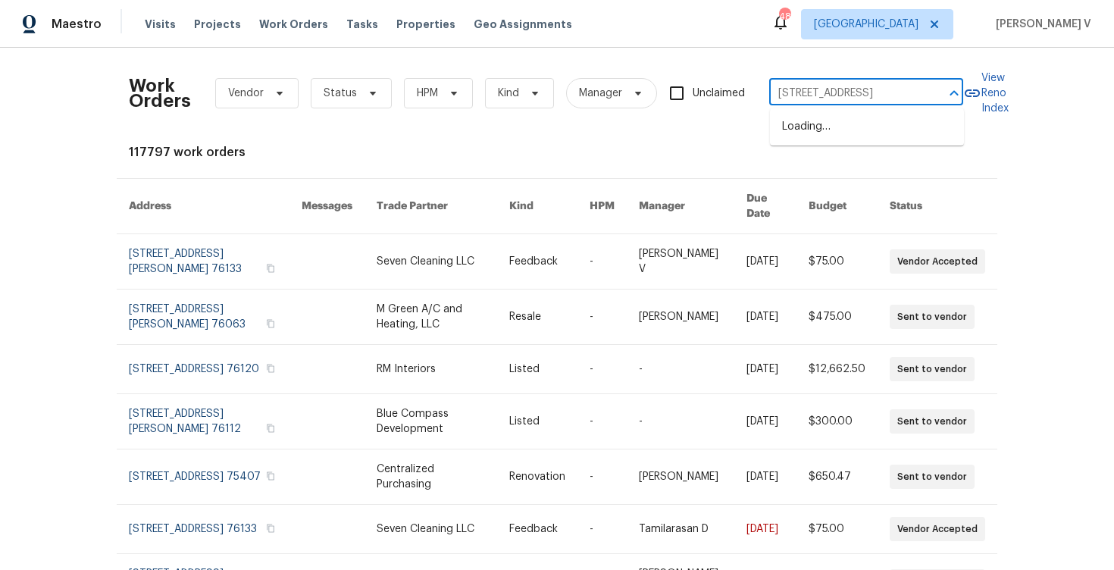
scroll to position [0, 67]
type input "[STREET_ADDRESS]"
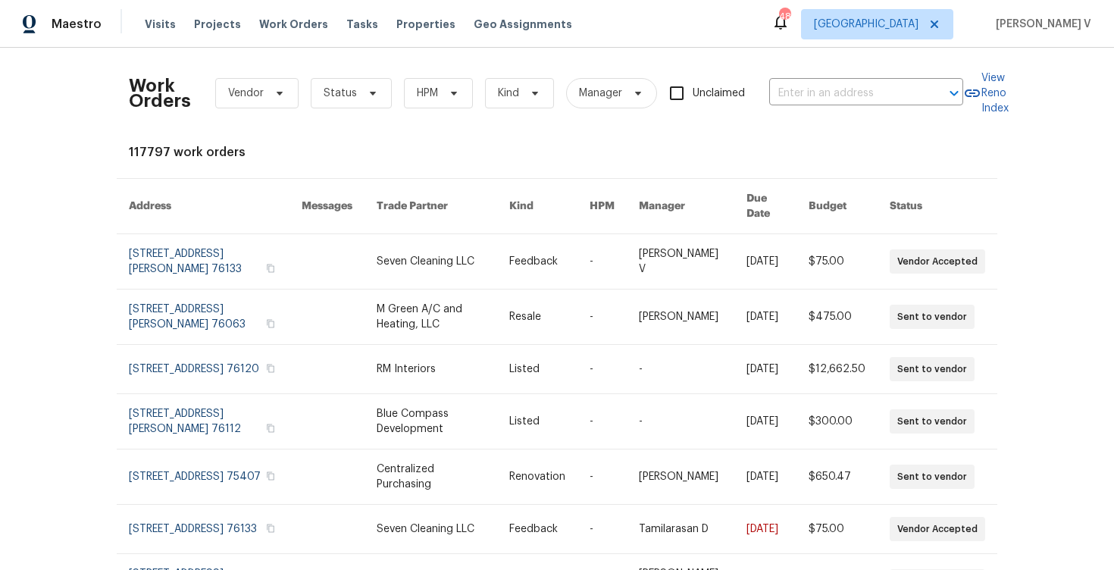
scroll to position [0, 0]
click at [844, 95] on input "text" at bounding box center [845, 93] width 152 height 23
paste input "[STREET_ADDRESS]"
type input "[STREET_ADDRESS]"
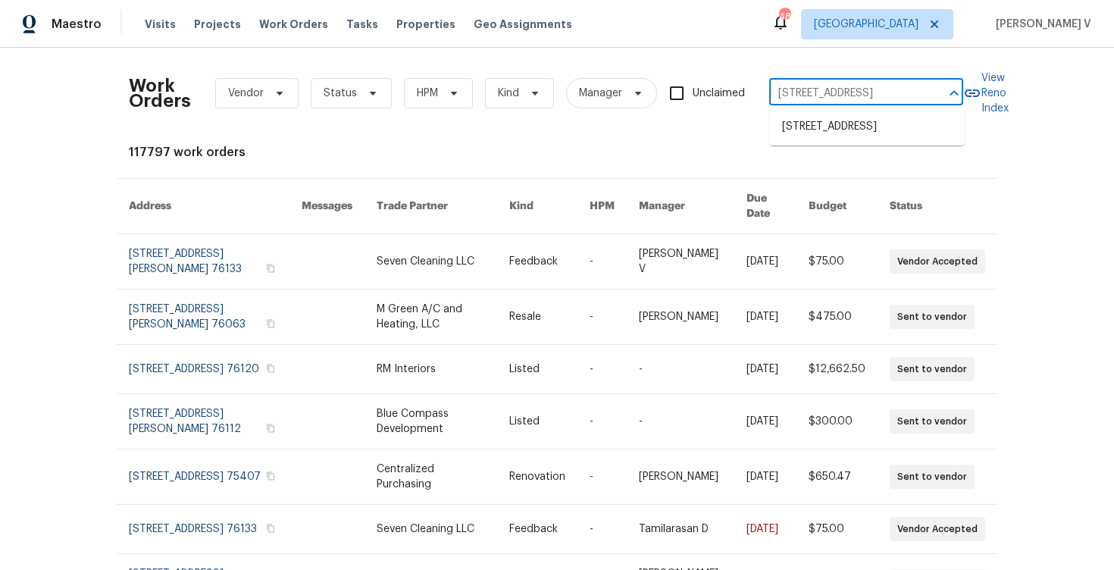
scroll to position [0, 67]
click at [836, 120] on li "[STREET_ADDRESS]" at bounding box center [867, 126] width 194 height 25
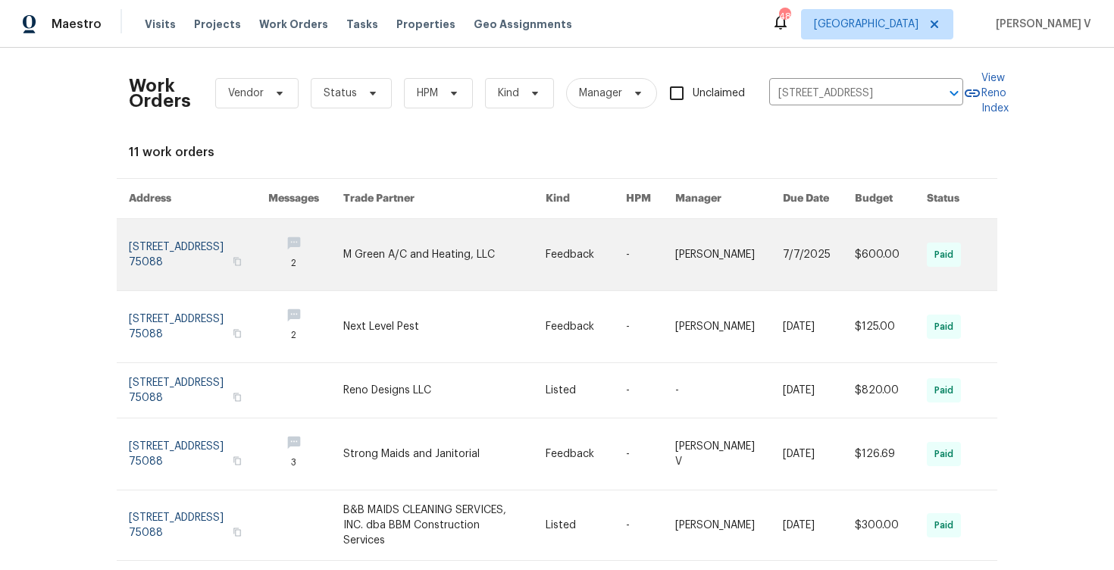
click at [176, 267] on link at bounding box center [198, 254] width 139 height 71
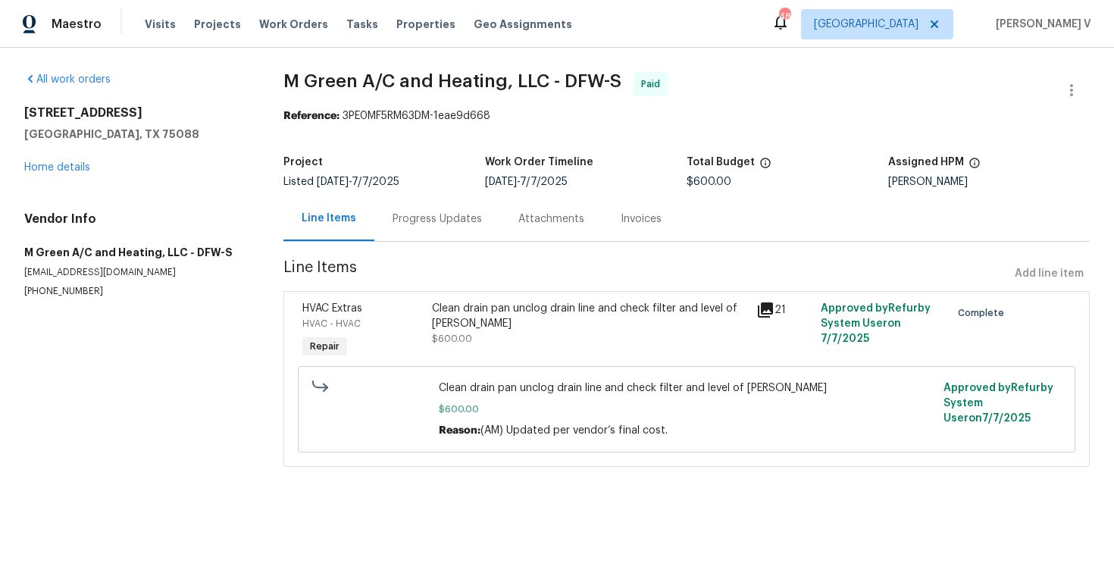
click at [63, 174] on div "[STREET_ADDRESS][PERSON_NAME] Home details" at bounding box center [135, 140] width 223 height 70
click at [64, 168] on link "Home details" at bounding box center [57, 167] width 66 height 11
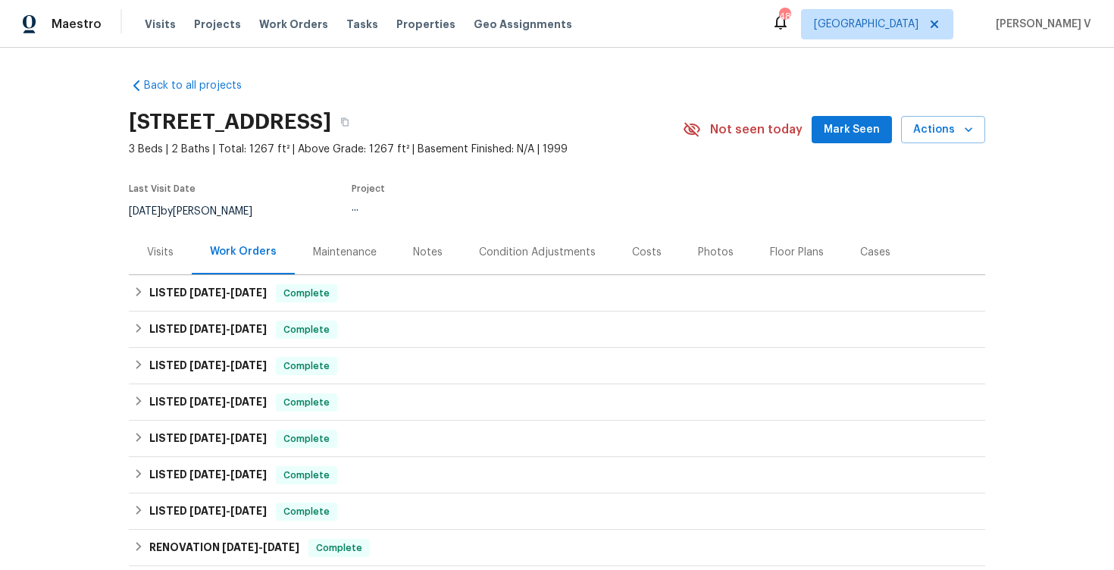
click at [158, 257] on div "Visits" at bounding box center [160, 252] width 27 height 15
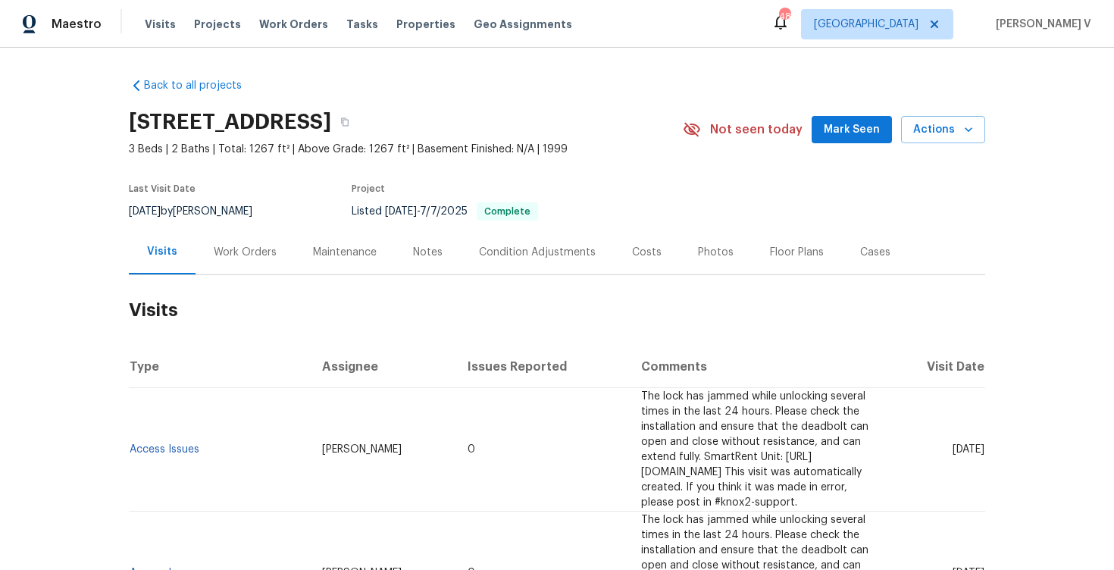
click at [939, 152] on div "[STREET_ADDRESS] 3 Beds | 2 Baths | Total: 1267 ft² | Above Grade: 1267 ft² | B…" at bounding box center [557, 129] width 857 height 55
click at [939, 149] on div "[STREET_ADDRESS] 3 Beds | 2 Baths | Total: 1267 ft² | Above Grade: 1267 ft² | B…" at bounding box center [557, 129] width 857 height 55
click at [939, 134] on span "Actions" at bounding box center [943, 130] width 60 height 19
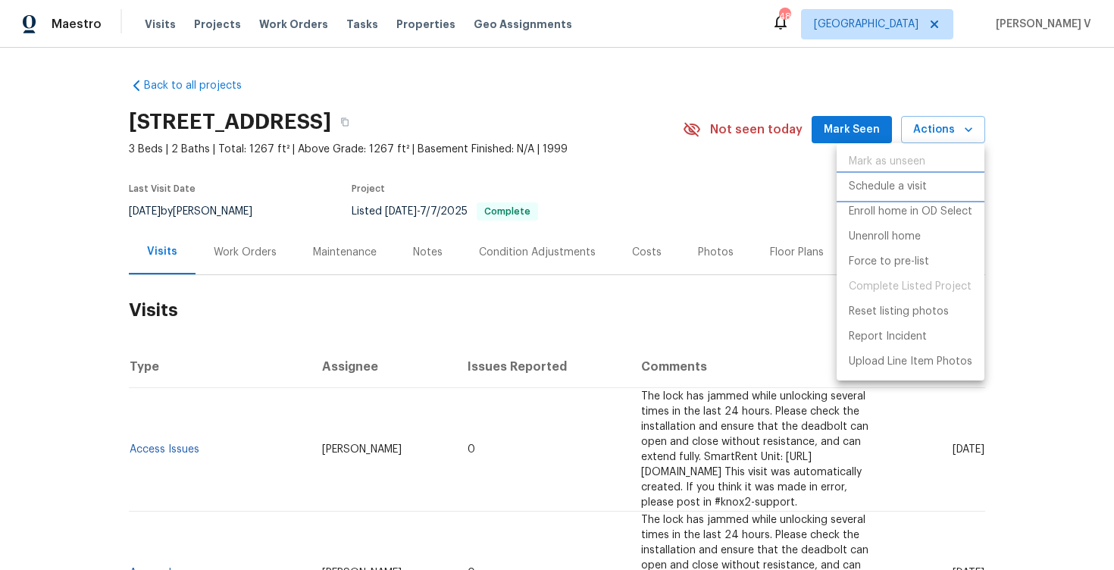
click at [888, 190] on p "Schedule a visit" at bounding box center [888, 187] width 78 height 16
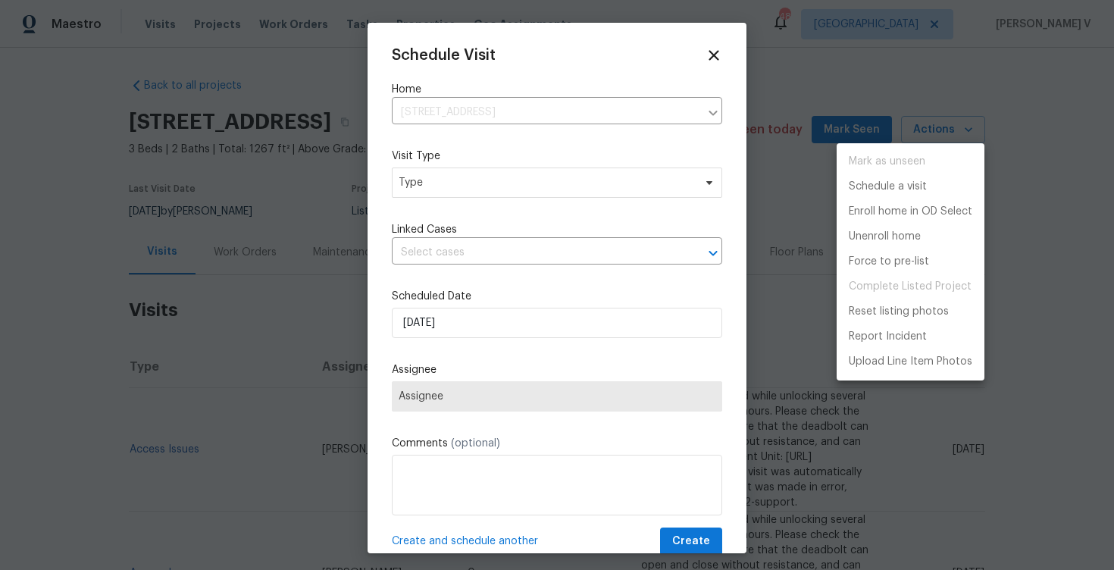
click at [509, 196] on div at bounding box center [557, 285] width 1114 height 570
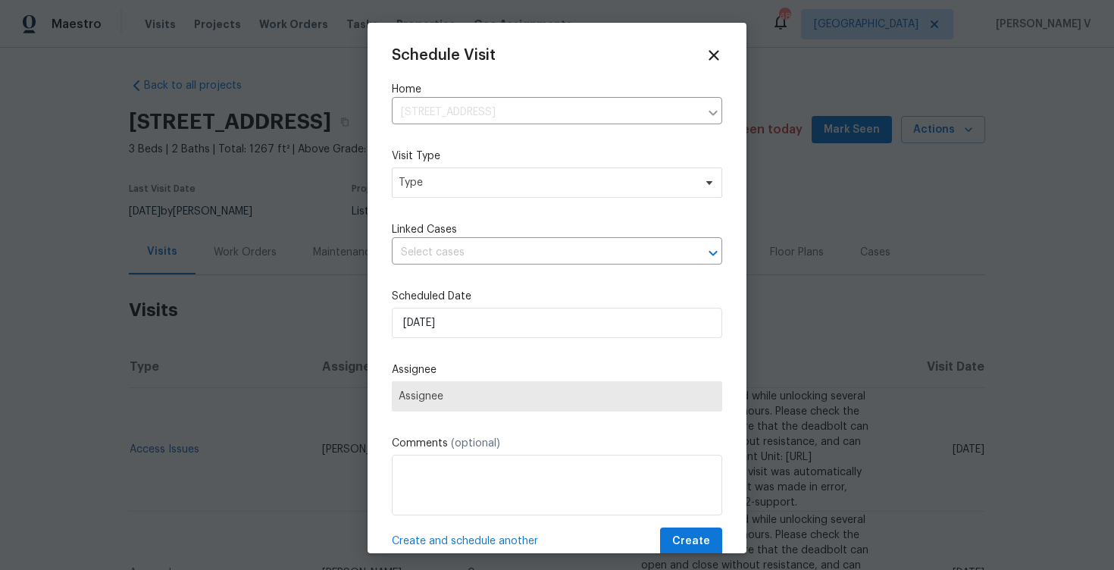
click at [509, 196] on div "Mark as unseen Schedule a visit Enroll home in OD Select Unenroll home Force to…" at bounding box center [557, 285] width 1114 height 570
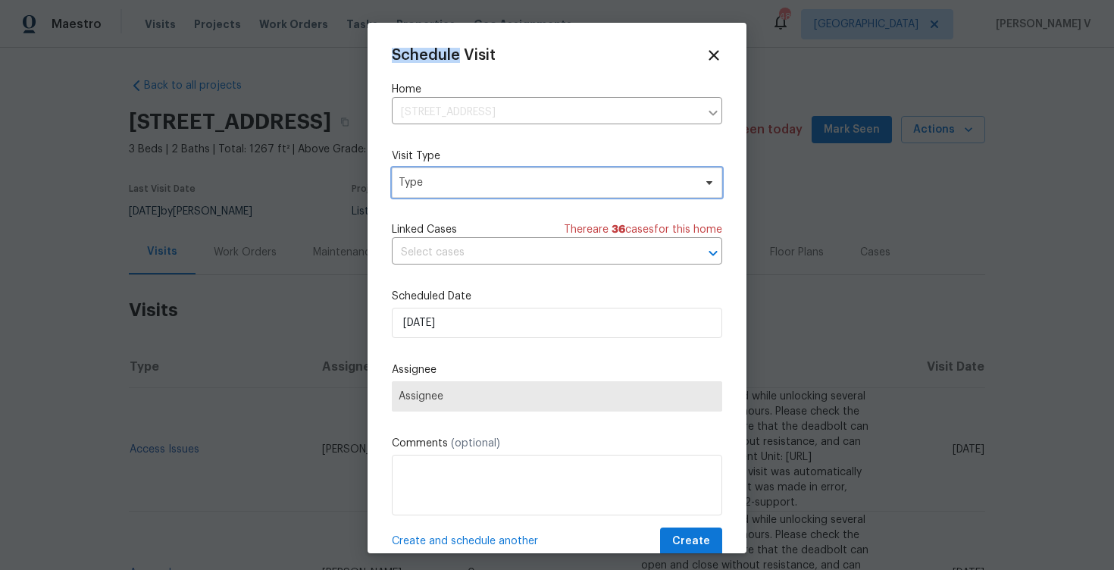
click at [498, 186] on span "Type" at bounding box center [546, 182] width 295 height 15
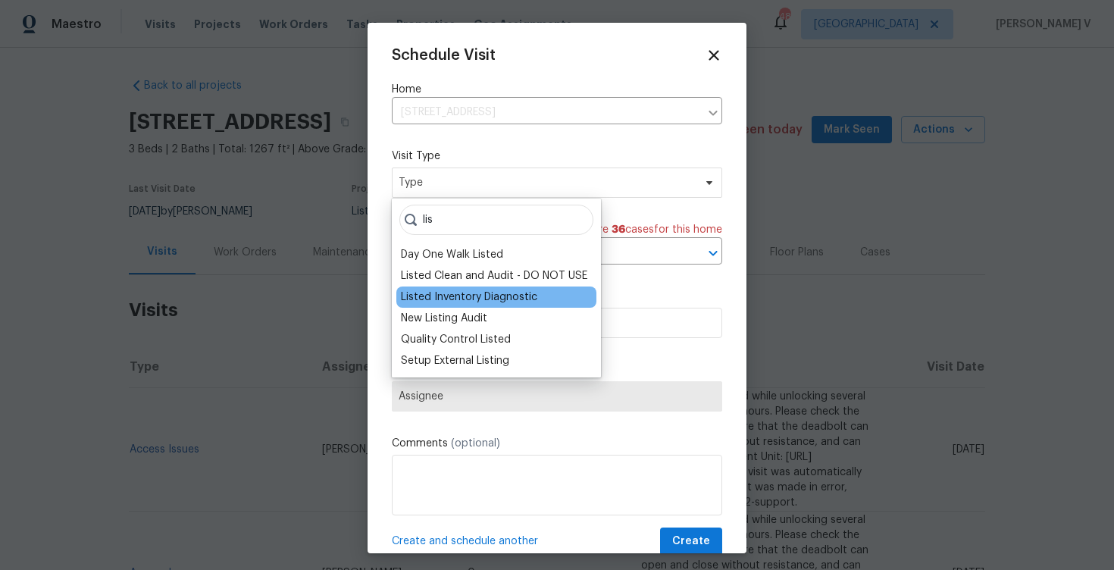
type input "lis"
click at [468, 299] on div "Listed Inventory Diagnostic" at bounding box center [469, 297] width 136 height 15
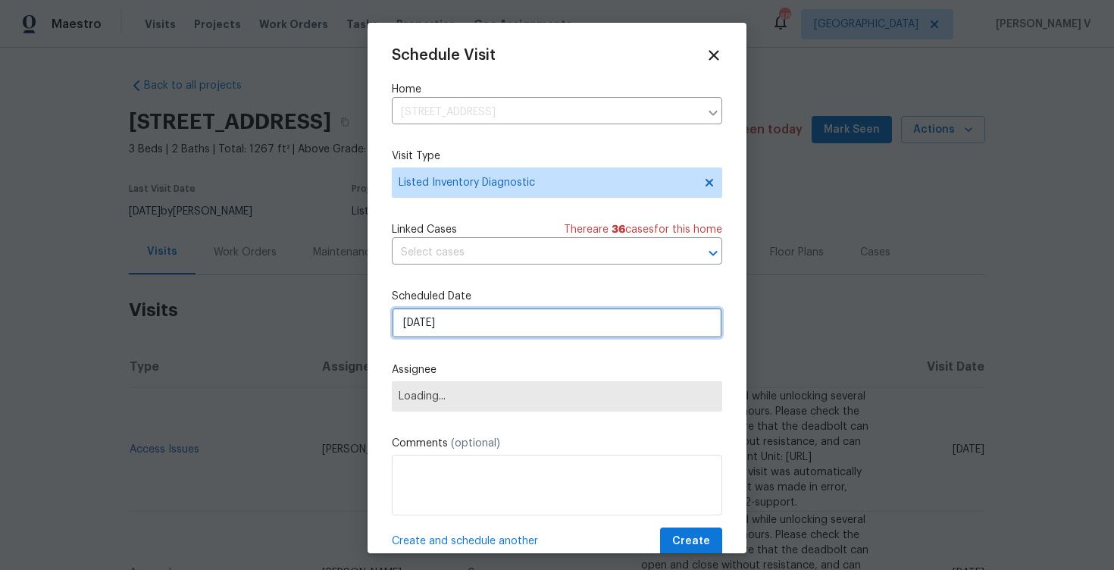
click at [468, 325] on input "[DATE]" at bounding box center [557, 323] width 331 height 30
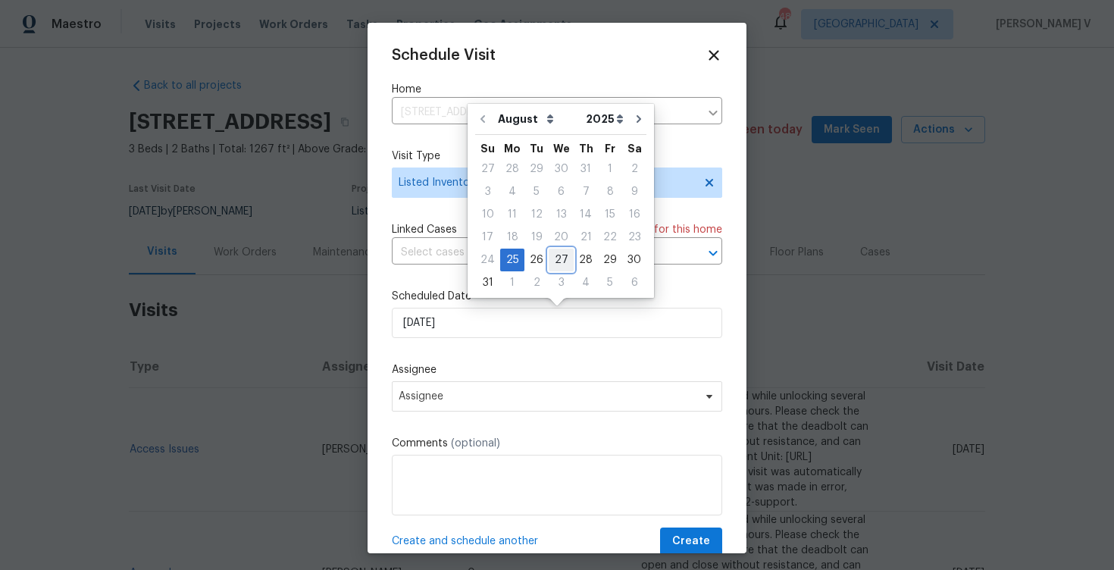
click at [558, 263] on div "27" at bounding box center [561, 259] width 25 height 21
type input "[DATE]"
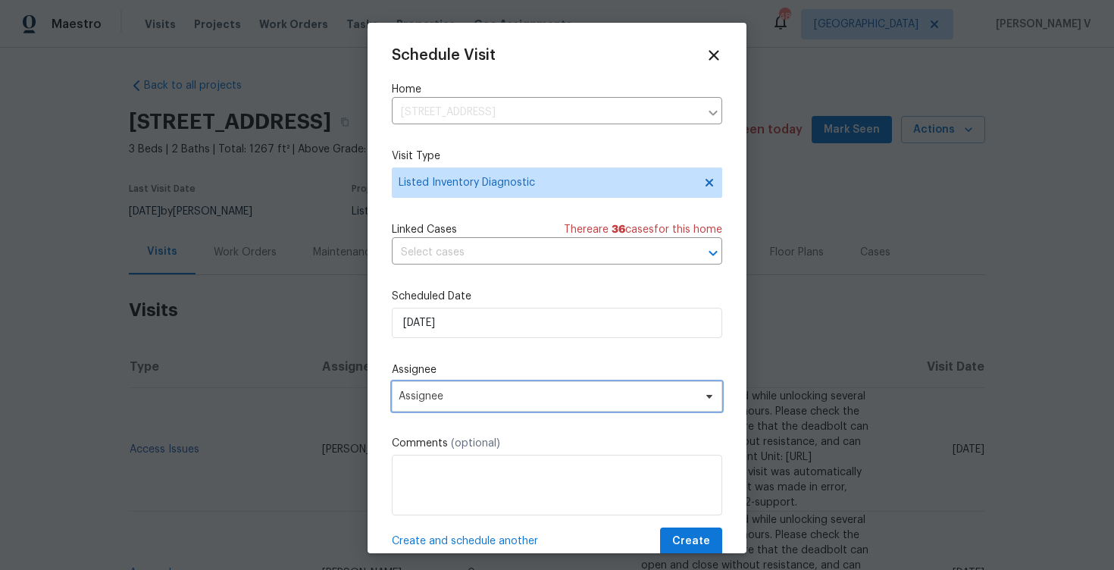
click at [525, 390] on span "Assignee" at bounding box center [557, 396] width 331 height 30
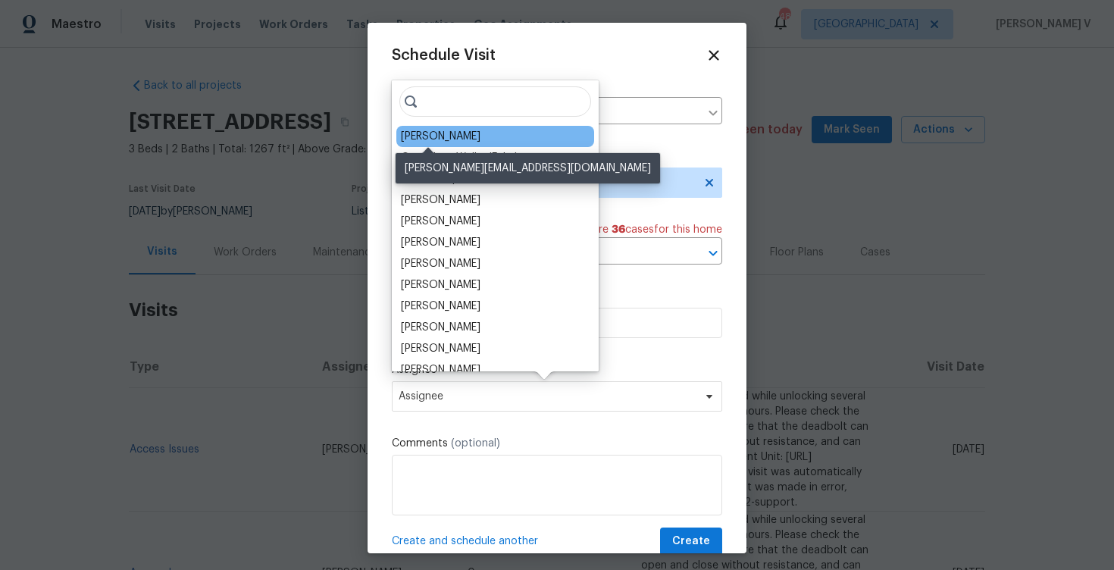
click at [445, 137] on div "Brad Limes" at bounding box center [441, 136] width 80 height 15
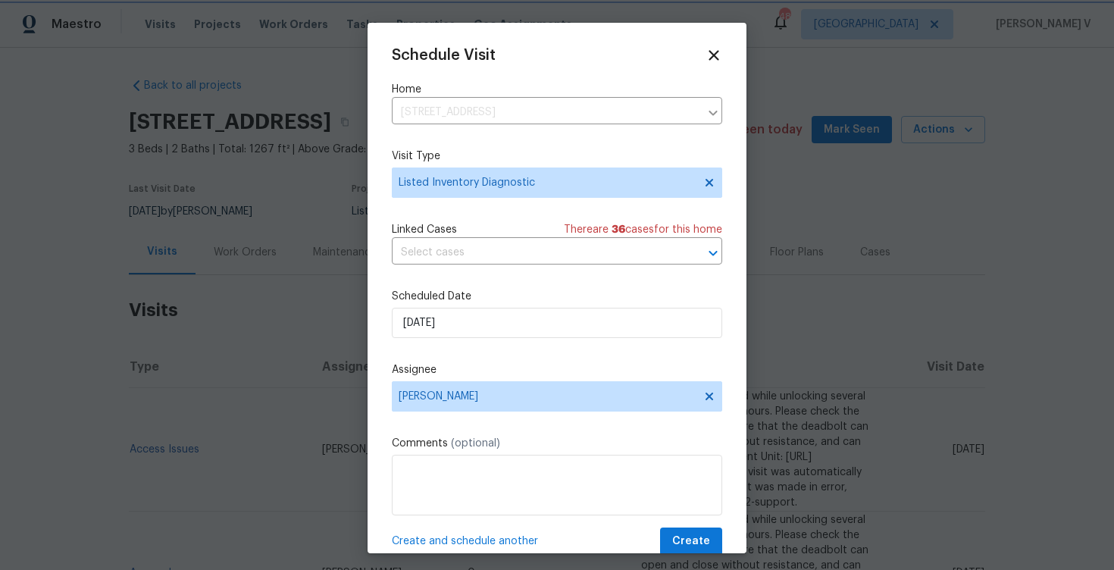
scroll to position [27, 0]
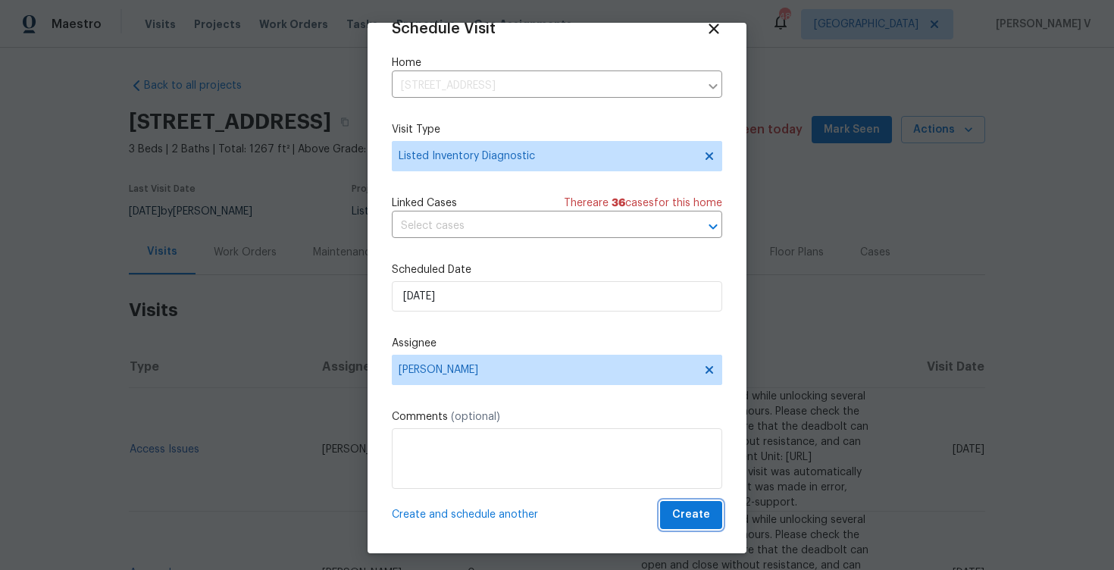
click at [688, 514] on span "Create" at bounding box center [691, 515] width 38 height 19
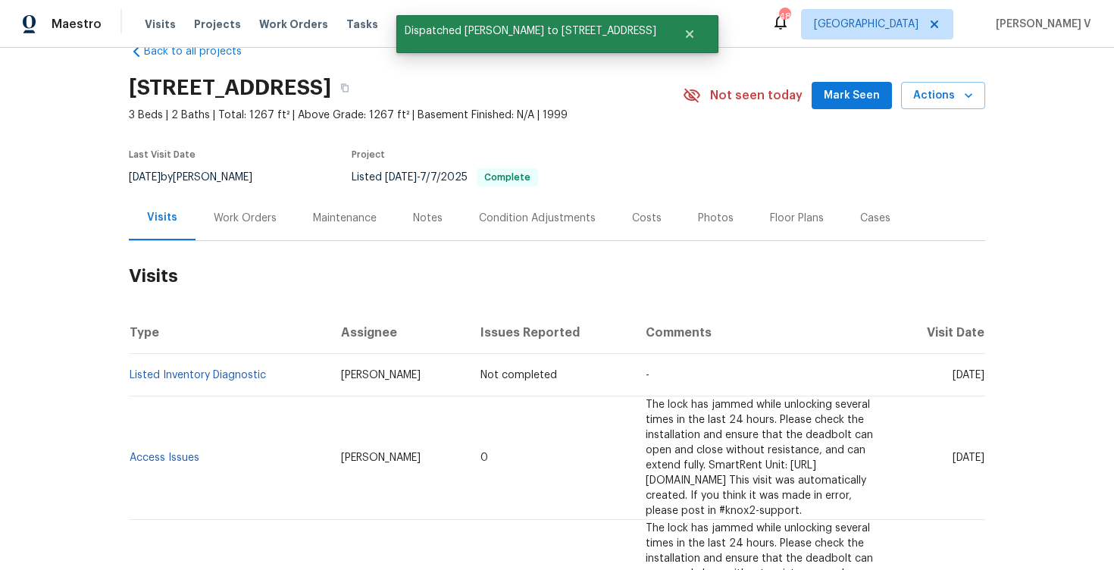
scroll to position [96, 0]
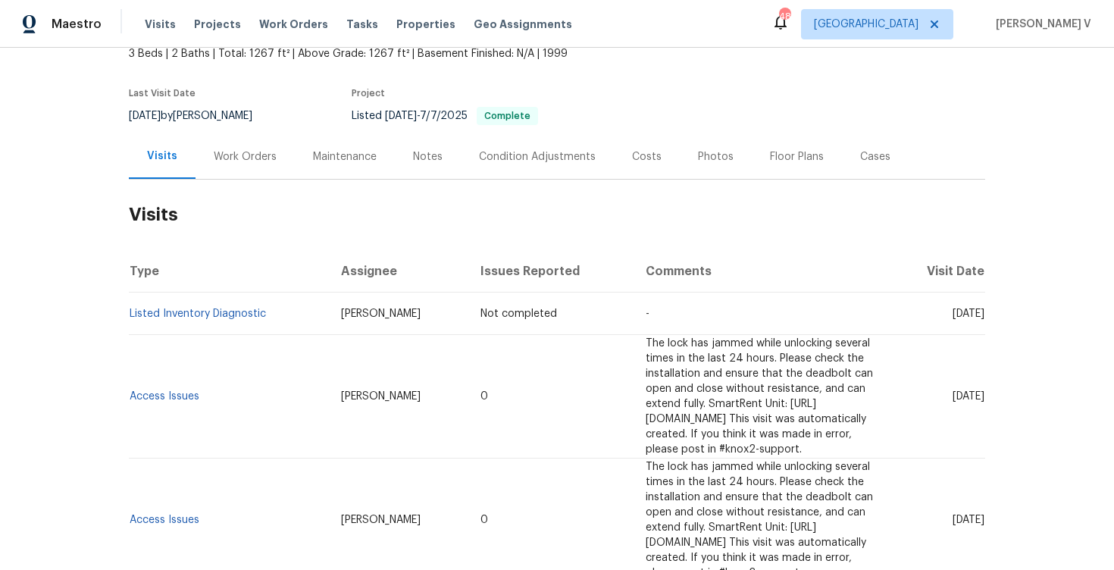
click at [275, 320] on td "Listed Inventory Diagnostic" at bounding box center [229, 314] width 200 height 42
copy link "Listed Inventory Diagnostic"
click at [268, 23] on span "Work Orders" at bounding box center [293, 24] width 69 height 15
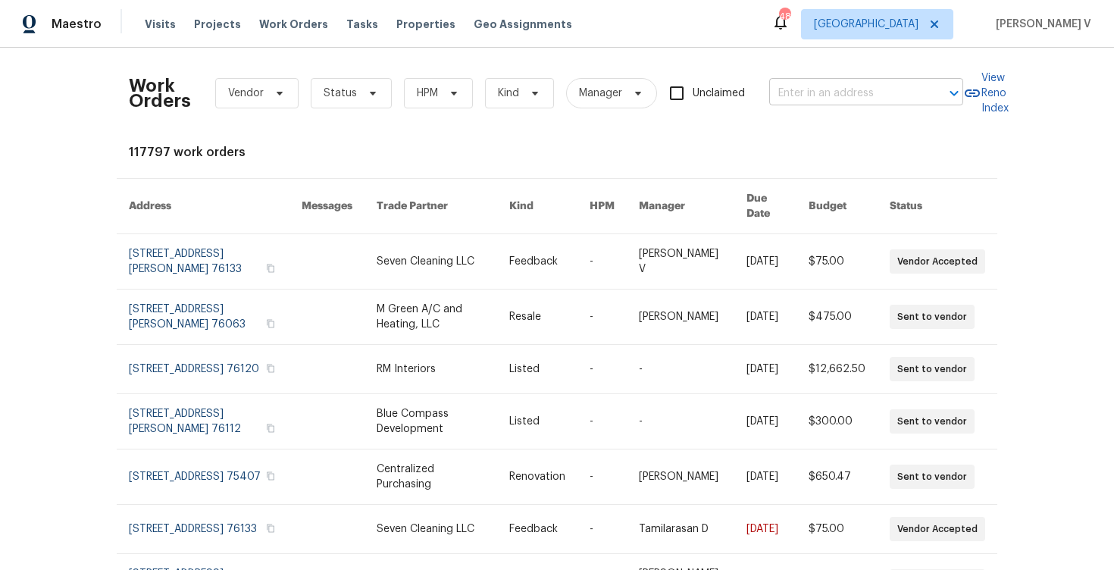
click at [874, 89] on input "text" at bounding box center [845, 93] width 152 height 23
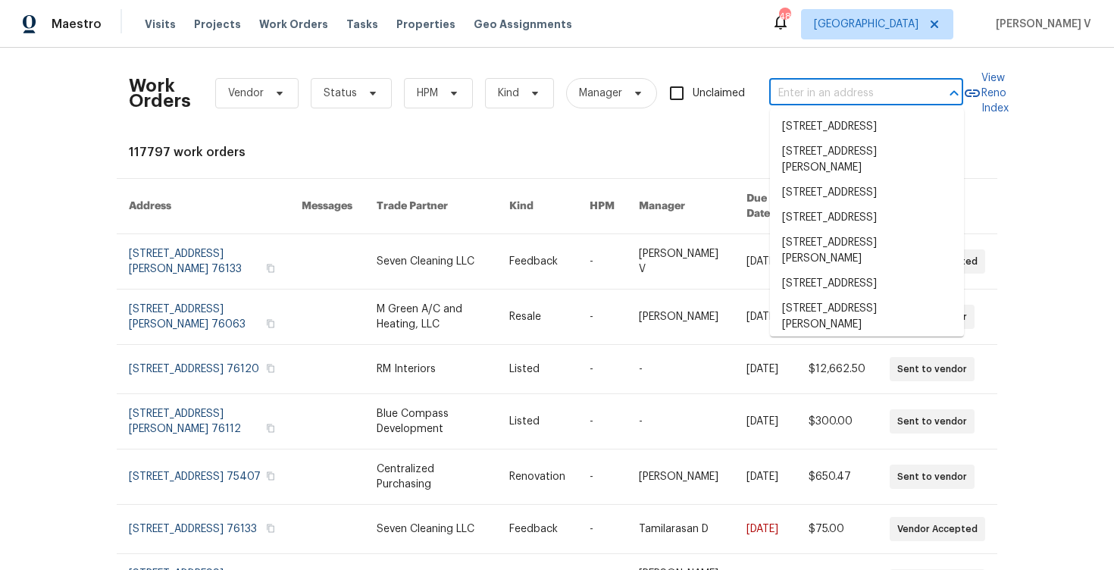
paste input "[STREET_ADDRESS][PERSON_NAME]"
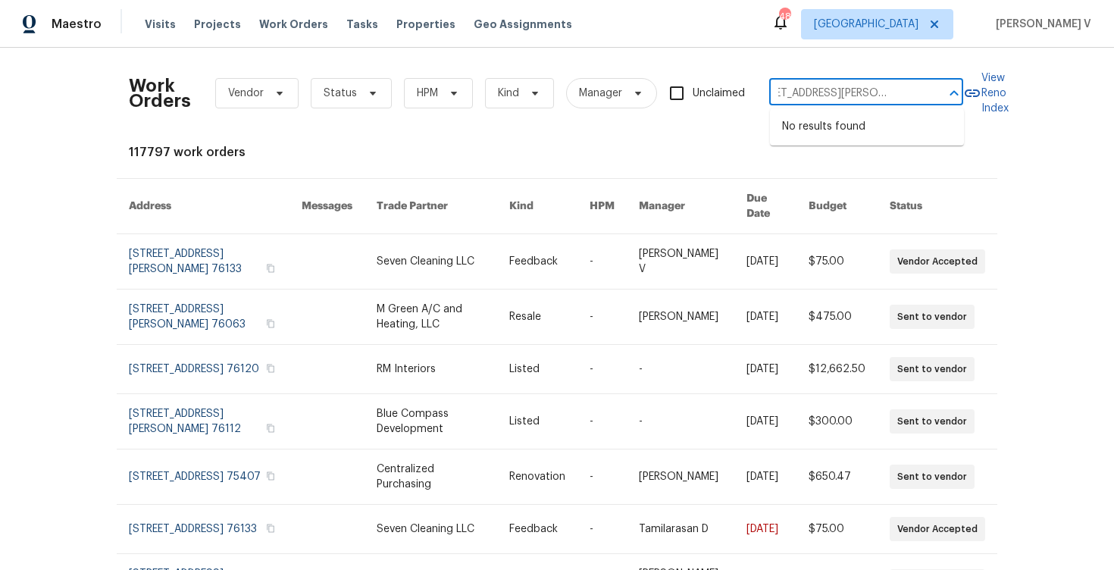
type input "[STREET_ADDRESS][PERSON_NAME]"
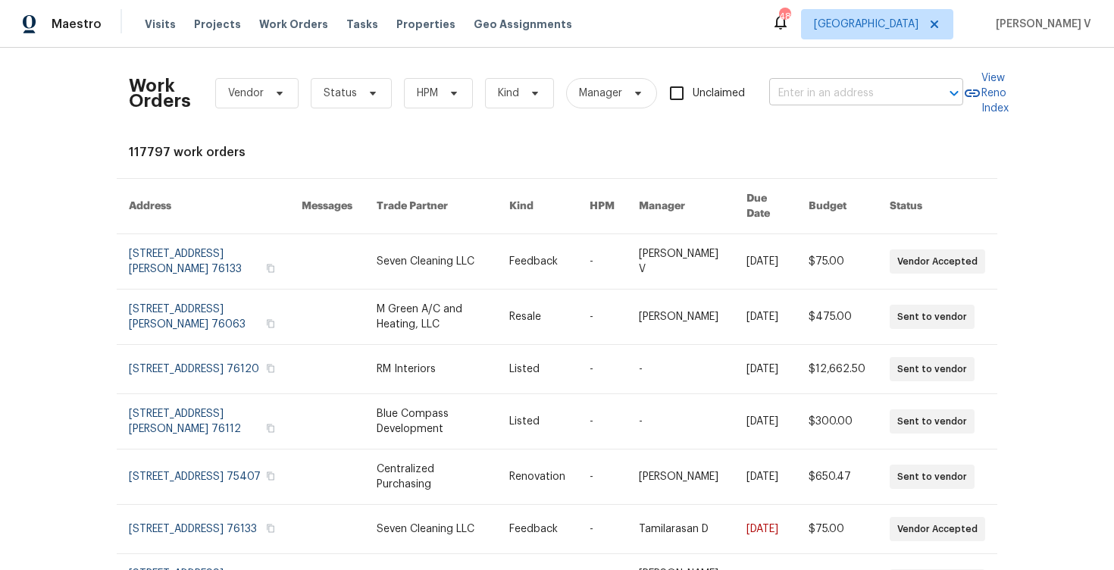
click at [866, 92] on input "text" at bounding box center [845, 93] width 152 height 23
paste input "[STREET_ADDRESS][PERSON_NAME]"
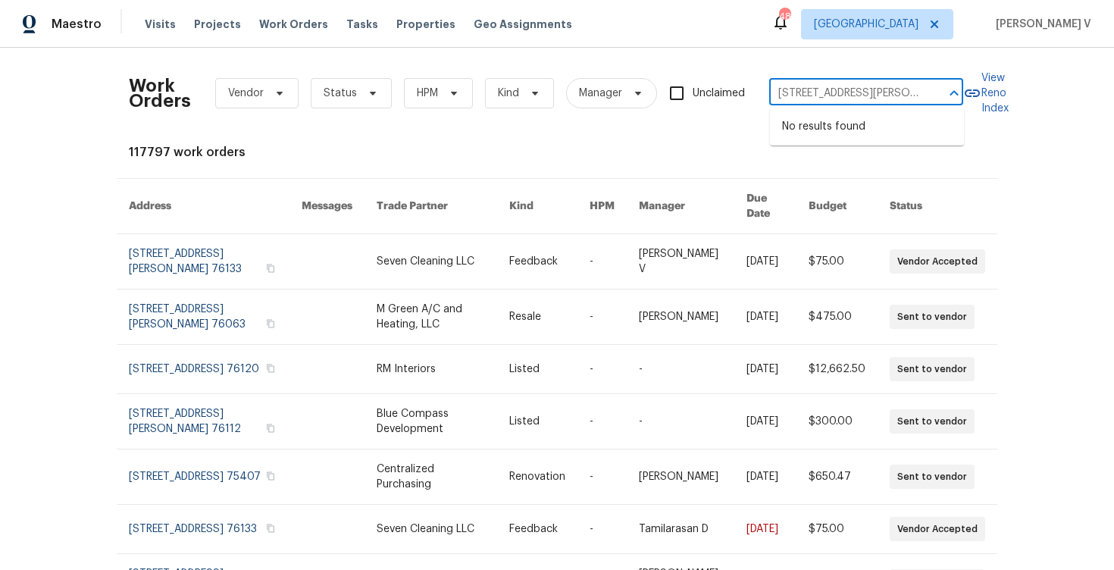
scroll to position [0, 46]
type input "[STREET_ADDRESS][PERSON_NAME]"
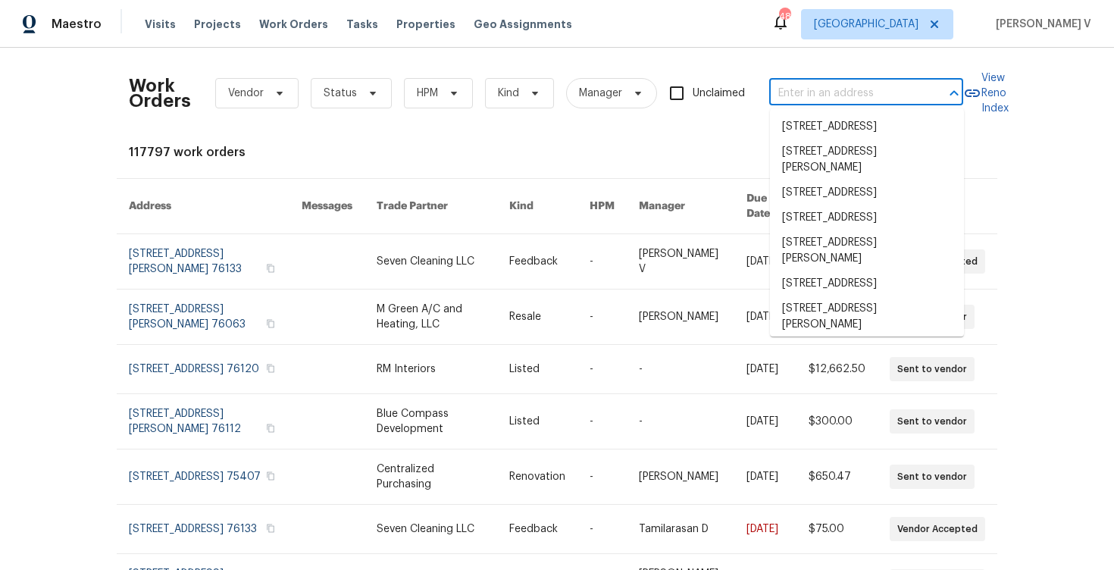
scroll to position [0, 0]
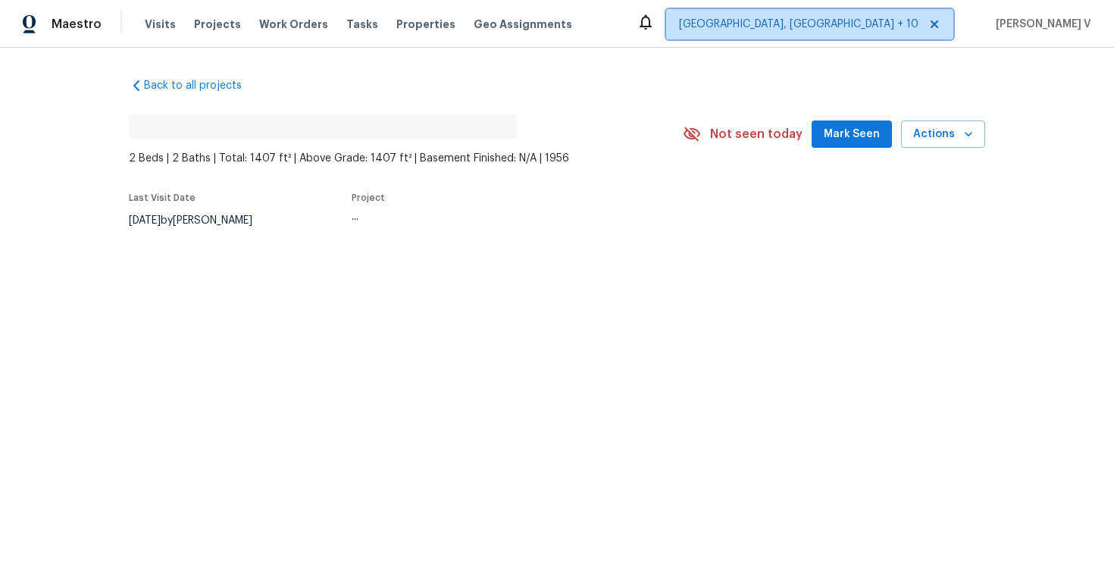
click at [888, 30] on span "[GEOGRAPHIC_DATA], [GEOGRAPHIC_DATA] + 10" at bounding box center [799, 24] width 240 height 15
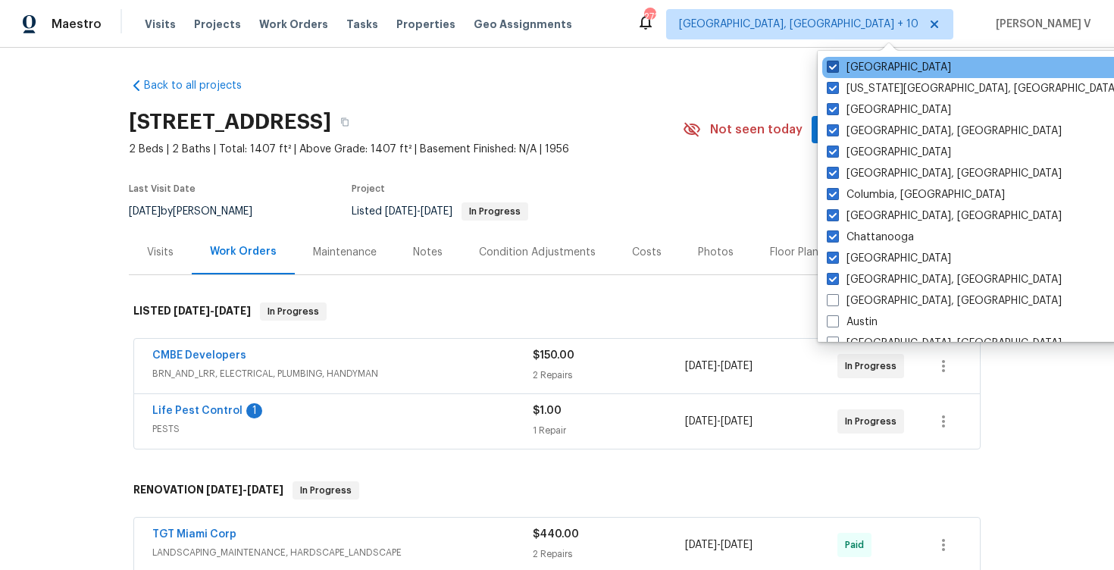
click at [848, 67] on label "[GEOGRAPHIC_DATA]" at bounding box center [889, 67] width 124 height 15
click at [837, 67] on input "[GEOGRAPHIC_DATA]" at bounding box center [832, 65] width 10 height 10
checkbox input "false"
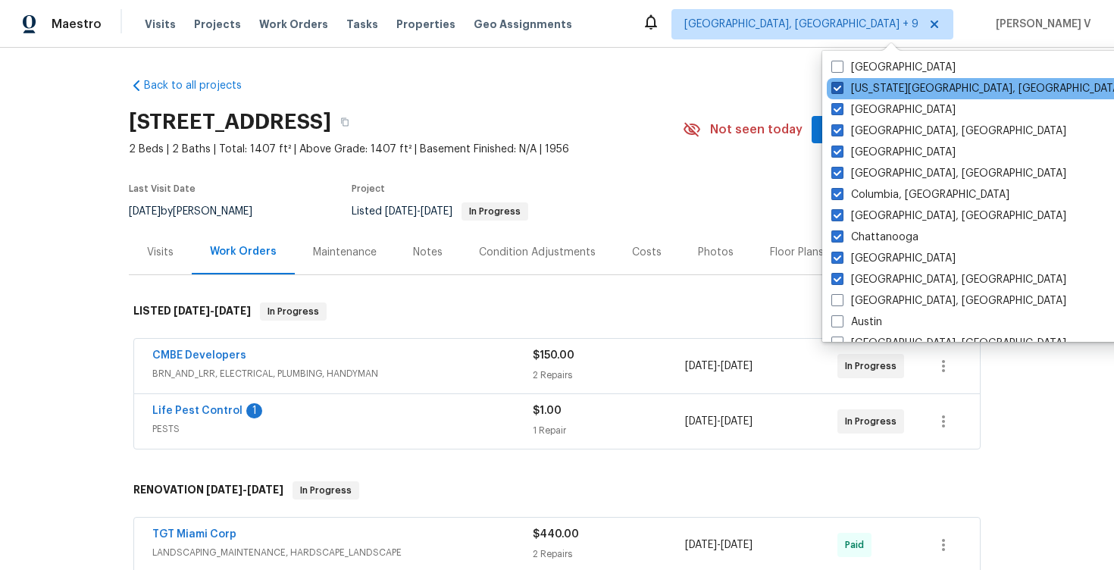
click at [836, 90] on span at bounding box center [838, 88] width 12 height 12
click at [836, 90] on input "[US_STATE][GEOGRAPHIC_DATA], [GEOGRAPHIC_DATA]" at bounding box center [837, 86] width 10 height 10
checkbox input "false"
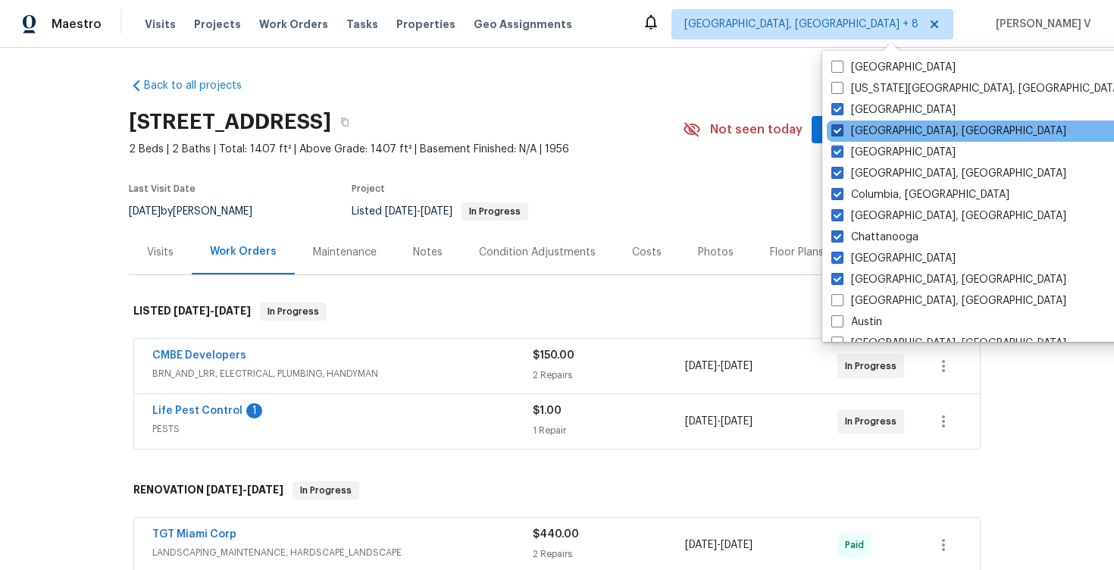
click at [839, 124] on label "[GEOGRAPHIC_DATA], [GEOGRAPHIC_DATA]" at bounding box center [949, 131] width 235 height 15
click at [839, 124] on input "[GEOGRAPHIC_DATA], [GEOGRAPHIC_DATA]" at bounding box center [837, 129] width 10 height 10
checkbox input "false"
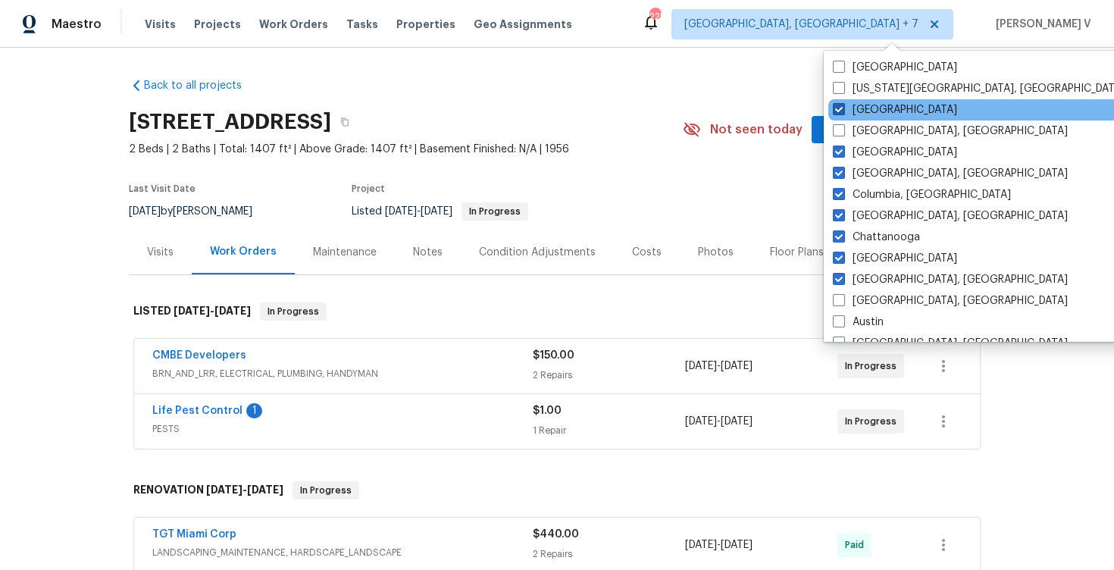
click at [838, 108] on span at bounding box center [839, 109] width 12 height 12
click at [838, 108] on input "Nashville" at bounding box center [838, 107] width 10 height 10
checkbox input "false"
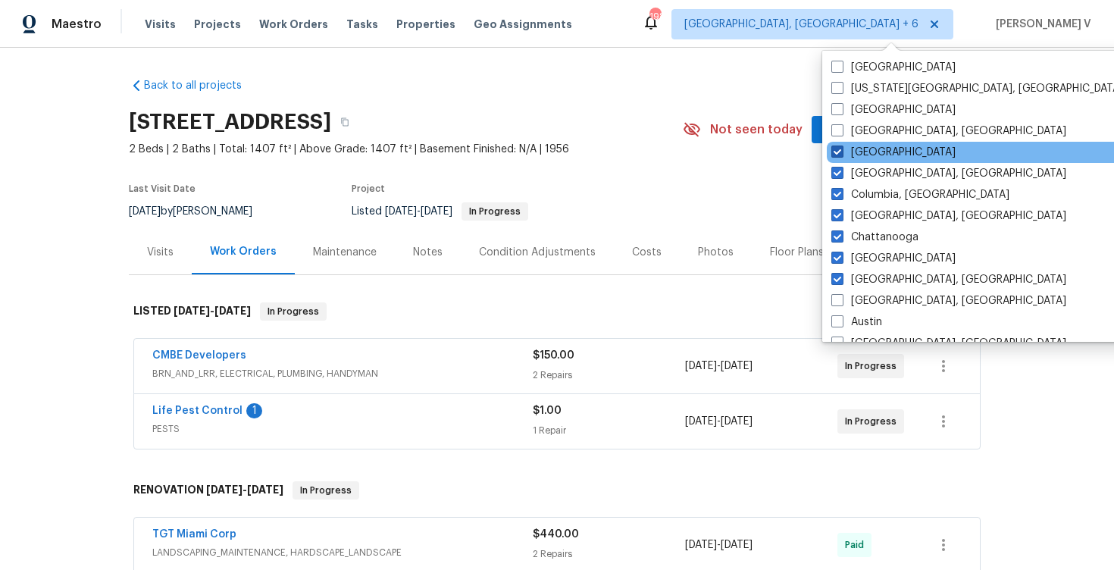
click at [838, 158] on label "Dallas" at bounding box center [894, 152] width 124 height 15
click at [838, 155] on input "Dallas" at bounding box center [837, 150] width 10 height 10
checkbox input "false"
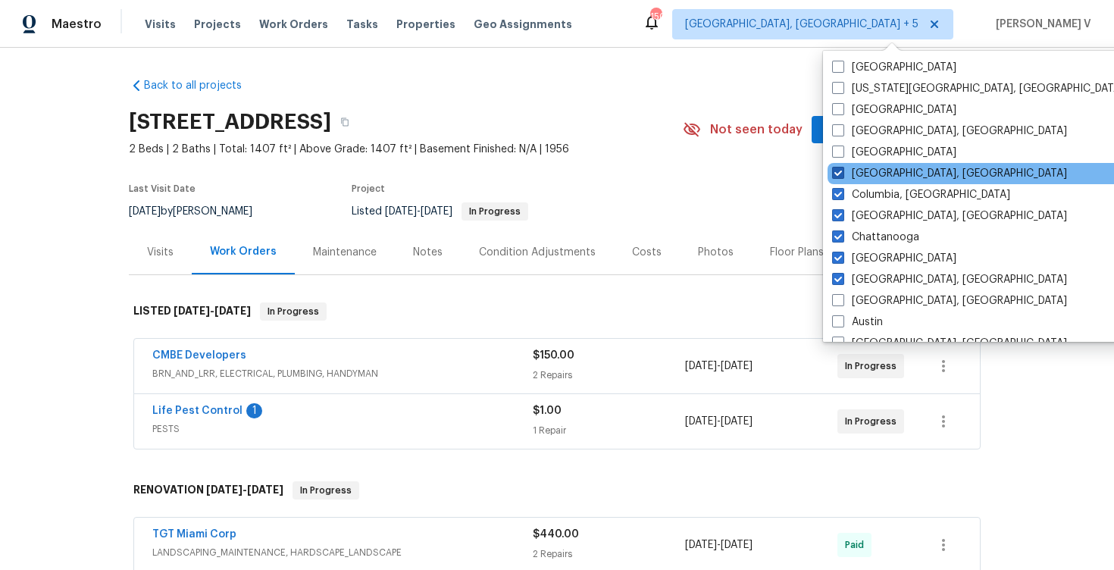
click at [838, 177] on span at bounding box center [838, 173] width 12 height 12
click at [838, 176] on input "Columbus, OH" at bounding box center [837, 171] width 10 height 10
checkbox input "false"
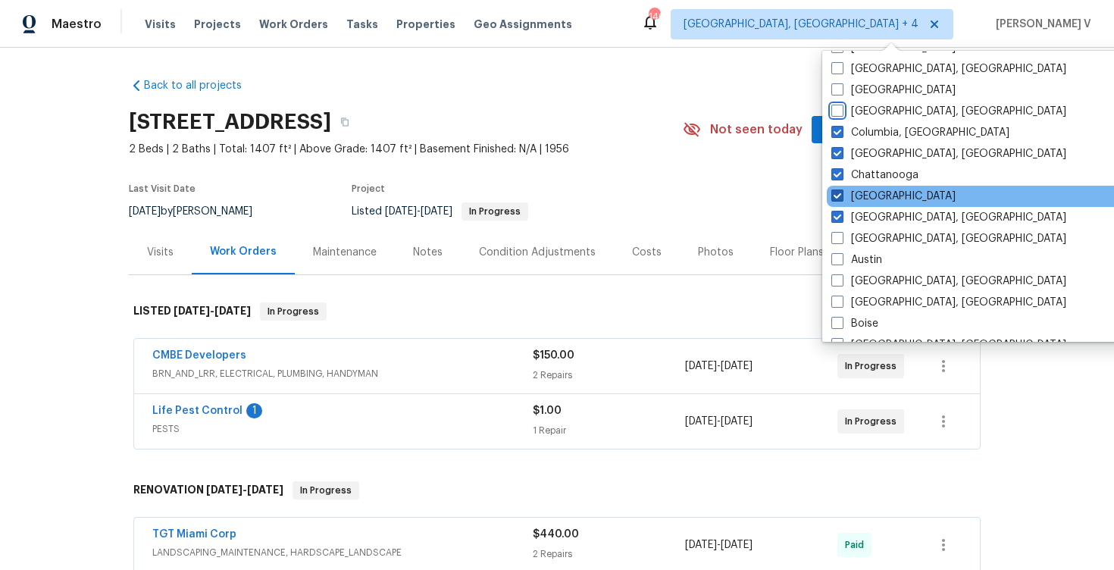
scroll to position [74, 0]
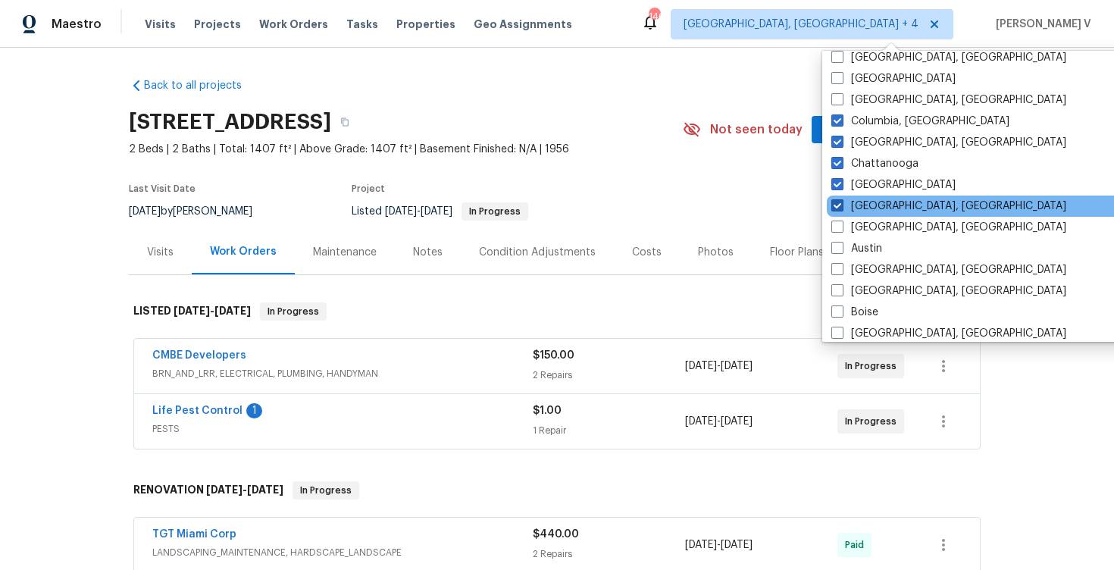
click at [838, 206] on span at bounding box center [838, 205] width 12 height 12
click at [838, 206] on input "Albuquerque, NM" at bounding box center [837, 204] width 10 height 10
checkbox input "false"
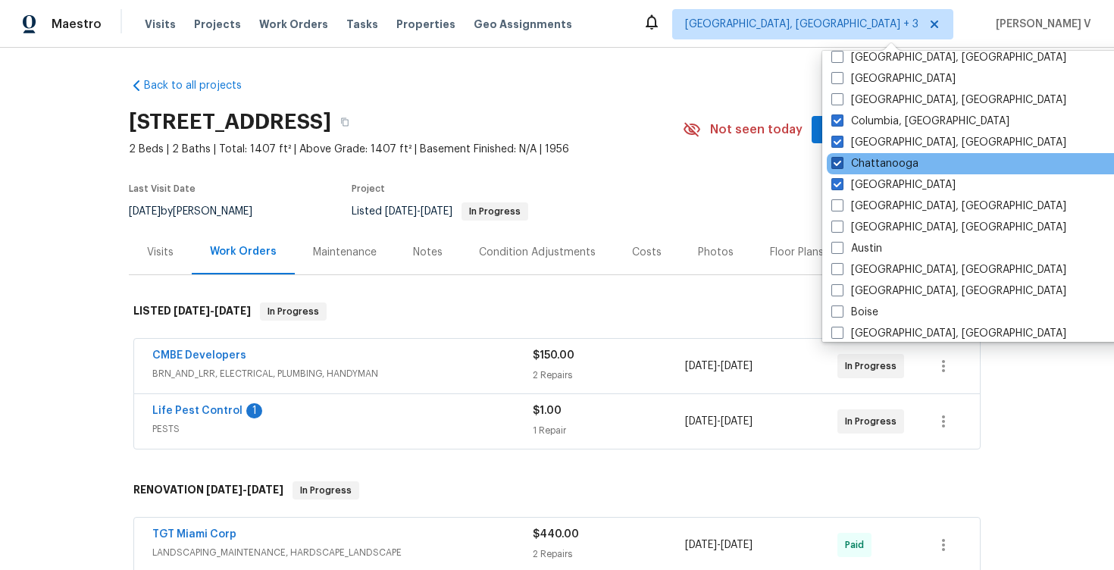
click at [838, 170] on label "Chattanooga" at bounding box center [875, 163] width 87 height 15
click at [838, 166] on input "Chattanooga" at bounding box center [837, 161] width 10 height 10
checkbox input "false"
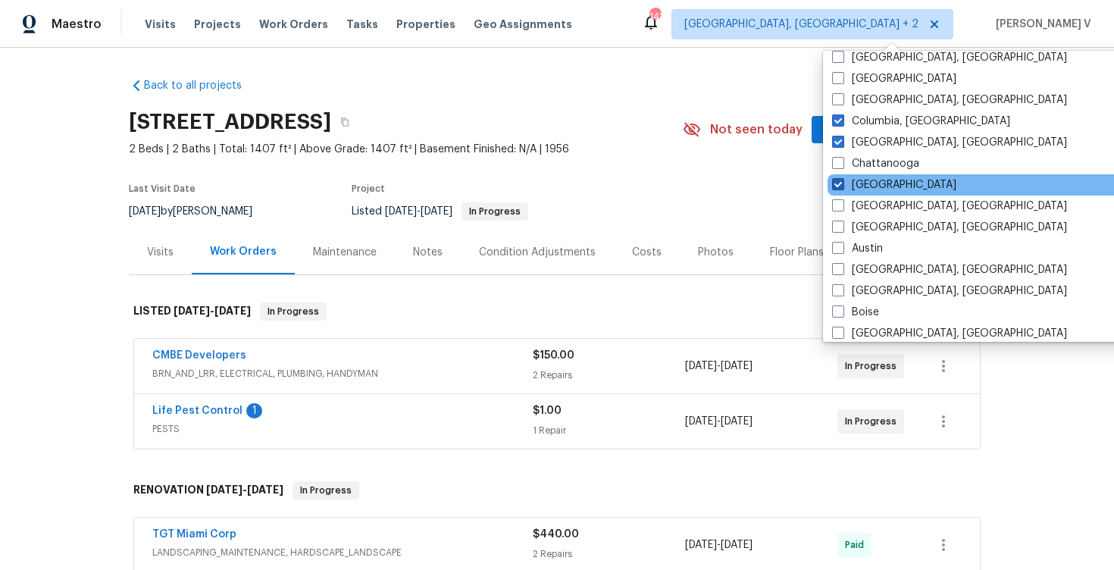
click at [838, 190] on span at bounding box center [838, 184] width 12 height 12
click at [838, 187] on input "Atlanta" at bounding box center [837, 182] width 10 height 10
checkbox input "false"
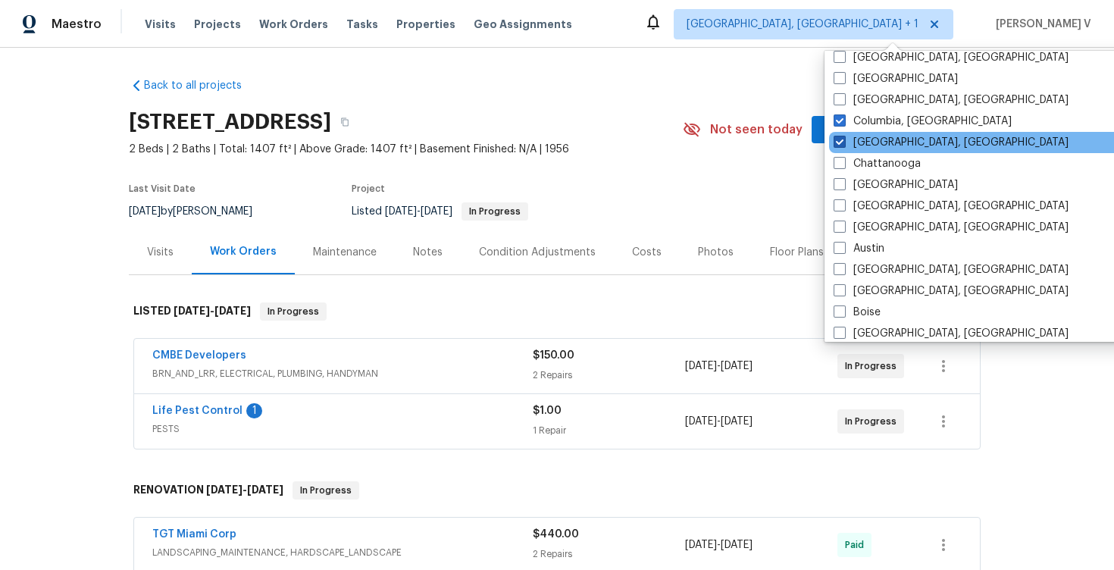
click at [838, 149] on label "Cincinnati, OH" at bounding box center [951, 142] width 235 height 15
click at [838, 145] on input "Cincinnati, OH" at bounding box center [839, 140] width 10 height 10
checkbox input "false"
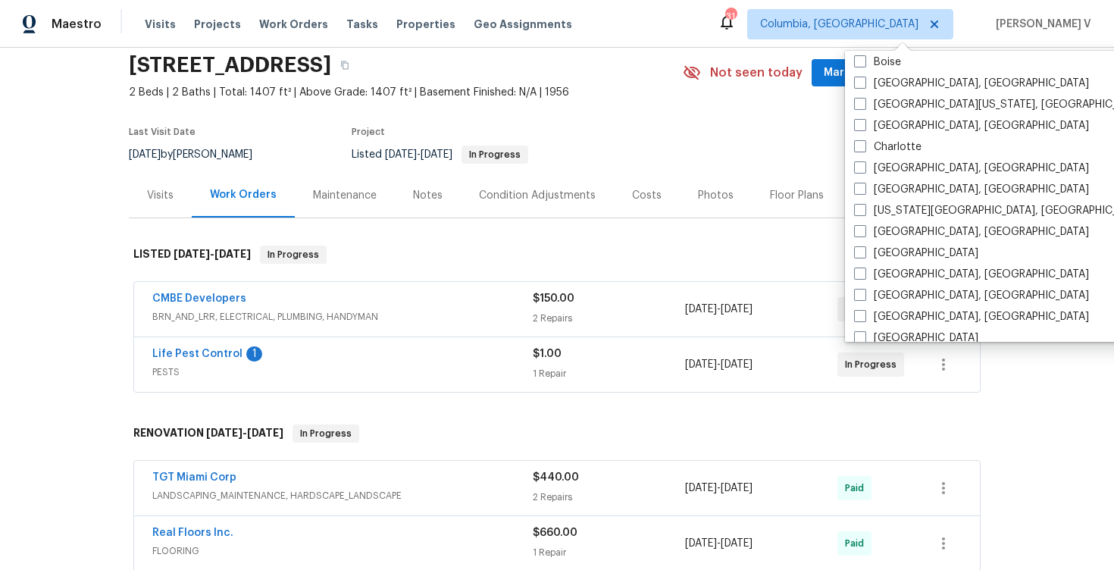
scroll to position [336, 0]
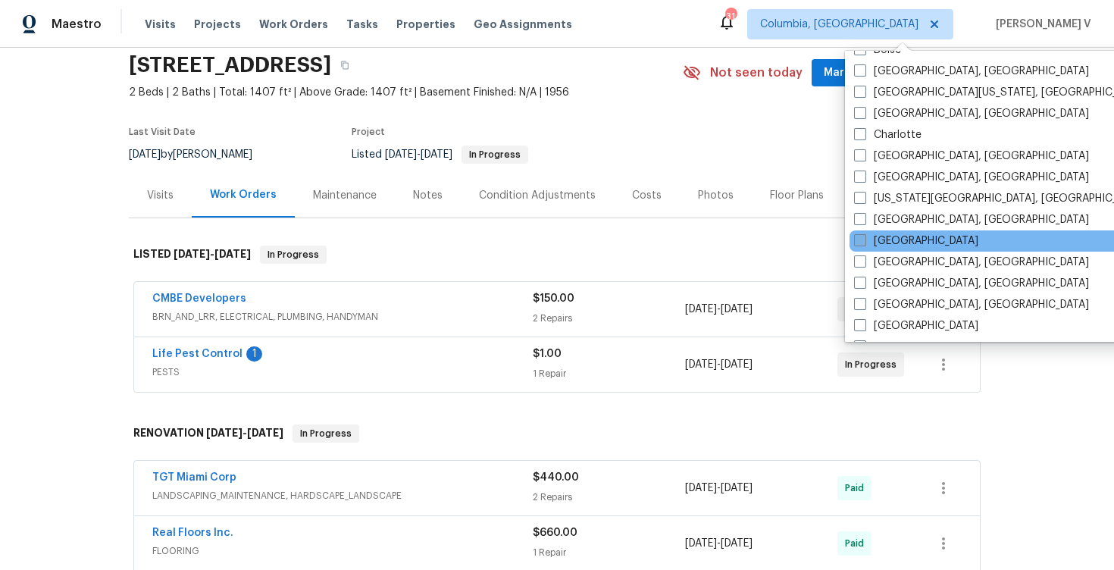
click at [864, 246] on span at bounding box center [860, 240] width 12 height 12
click at [864, 243] on input "[GEOGRAPHIC_DATA]" at bounding box center [859, 238] width 10 height 10
checkbox input "true"
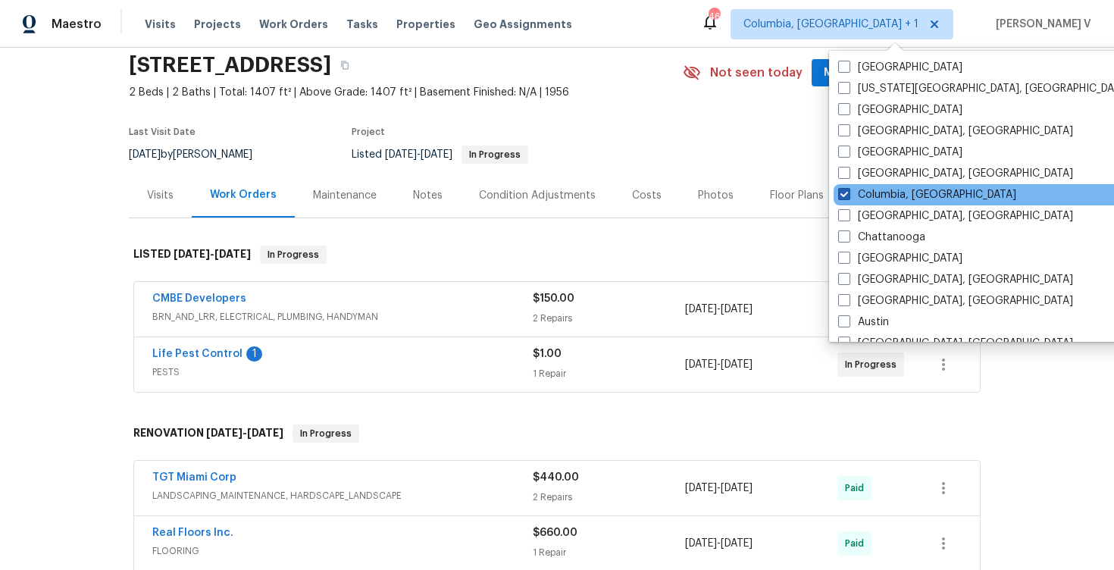
click at [847, 197] on span at bounding box center [844, 194] width 12 height 12
click at [847, 197] on input "Columbia, SC" at bounding box center [843, 192] width 10 height 10
checkbox input "false"
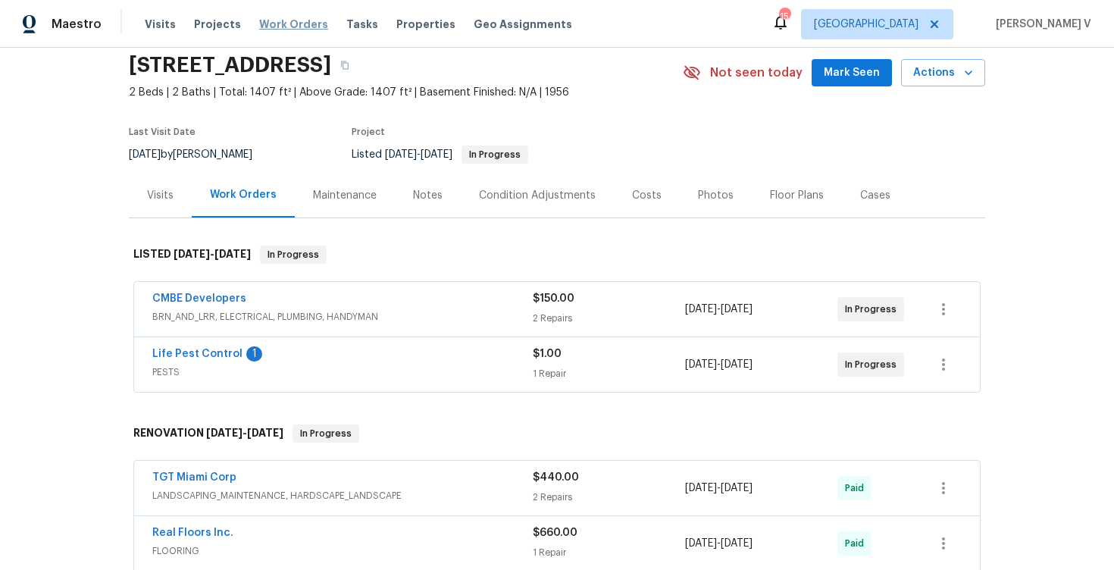
click at [267, 26] on span "Work Orders" at bounding box center [293, 24] width 69 height 15
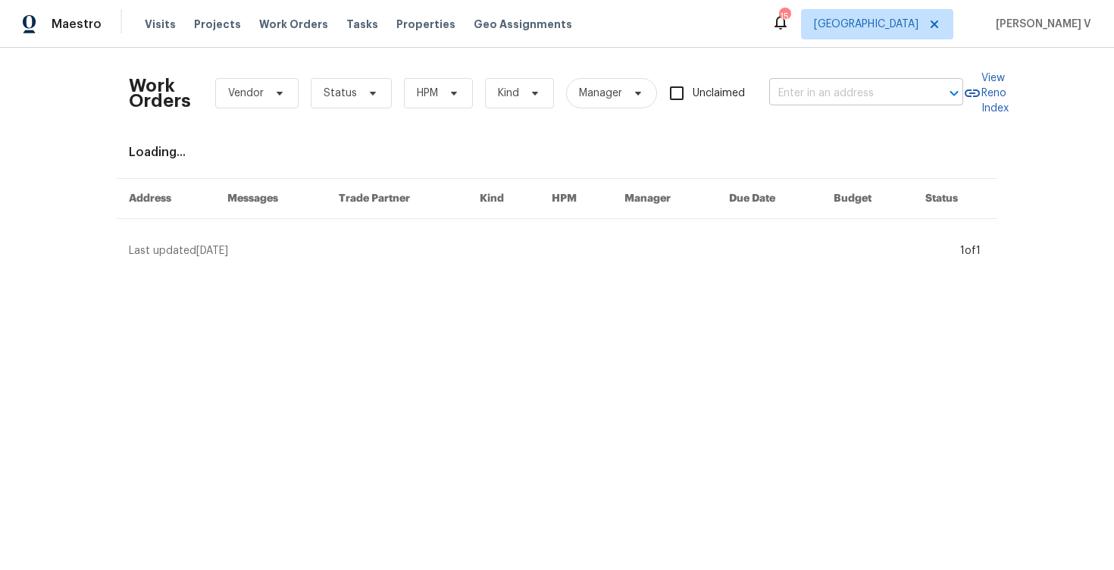
click at [796, 103] on input "text" at bounding box center [845, 93] width 152 height 23
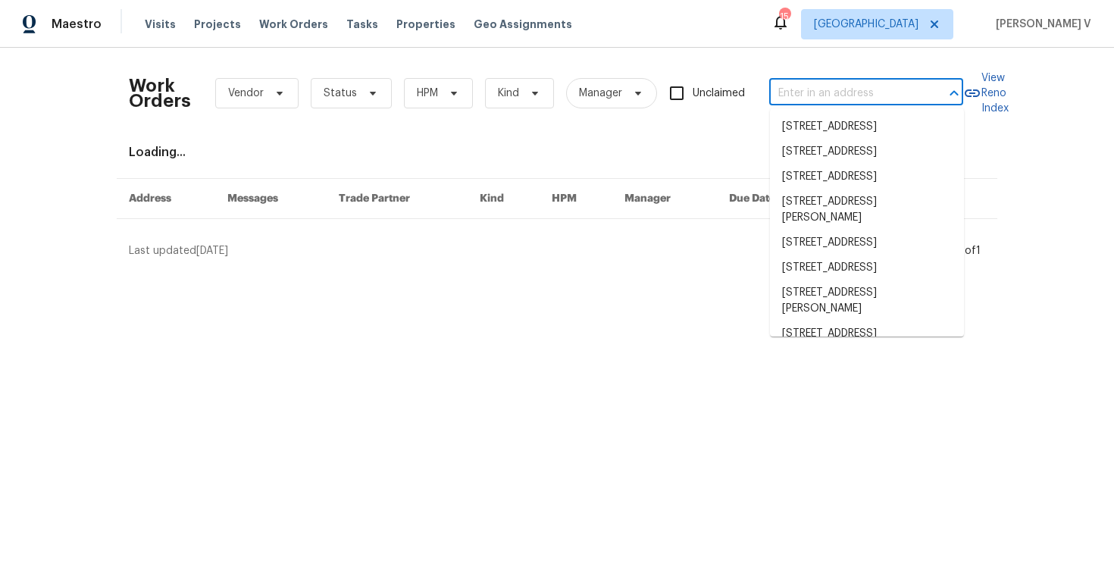
paste input "5670 S Lowell Blvd Littleton CO 80123"
type input "5670 S Lowell Blvd Littleton CO 80123"
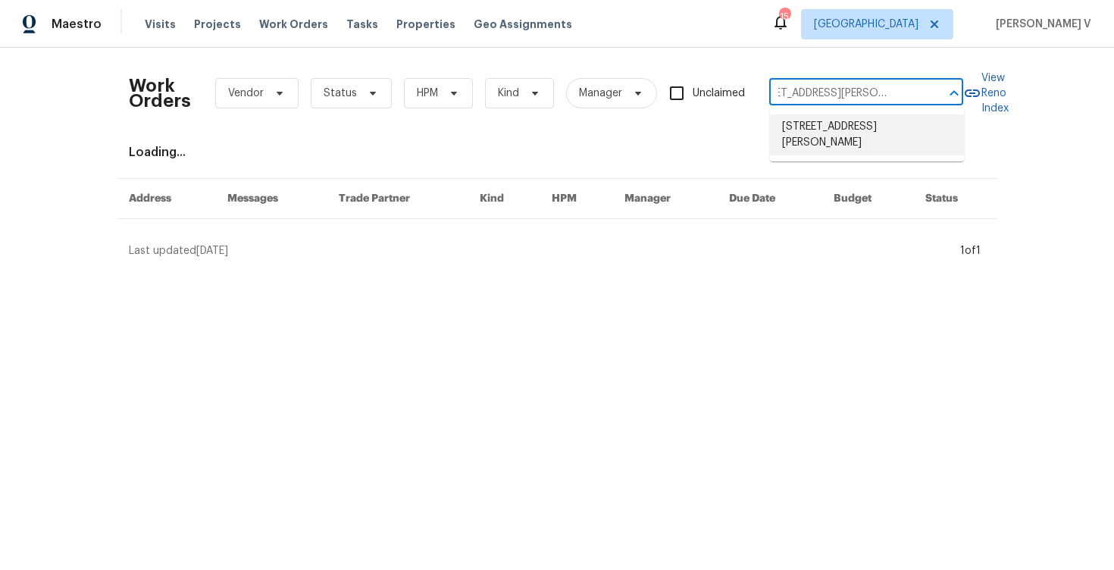
click at [819, 130] on li "5670 S Lowell Blvd, Littleton, CO 80123" at bounding box center [867, 134] width 194 height 41
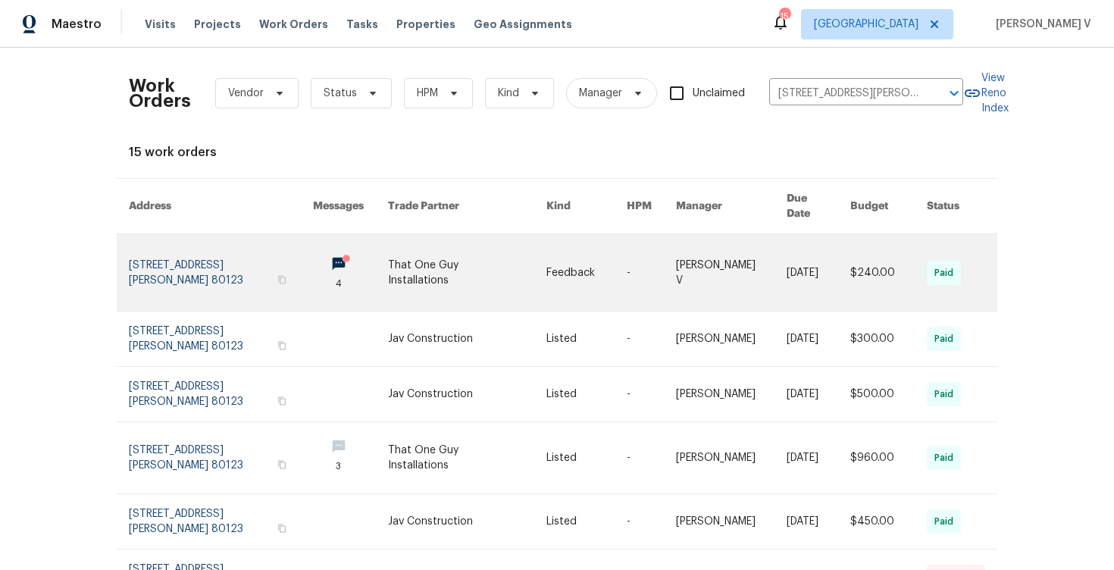
click at [185, 243] on link at bounding box center [221, 272] width 184 height 77
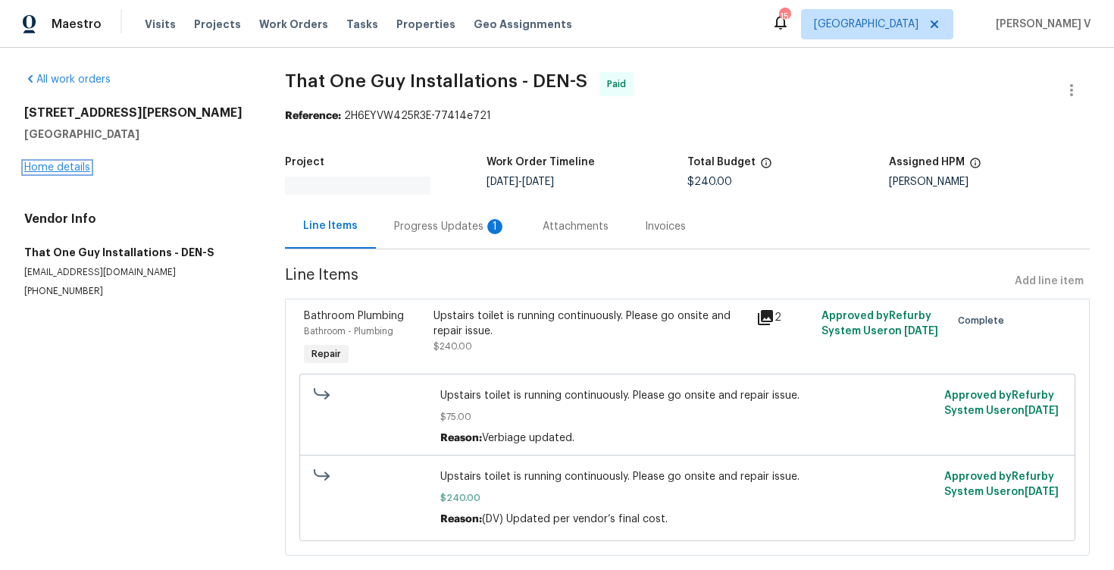
click at [51, 168] on link "Home details" at bounding box center [57, 167] width 66 height 11
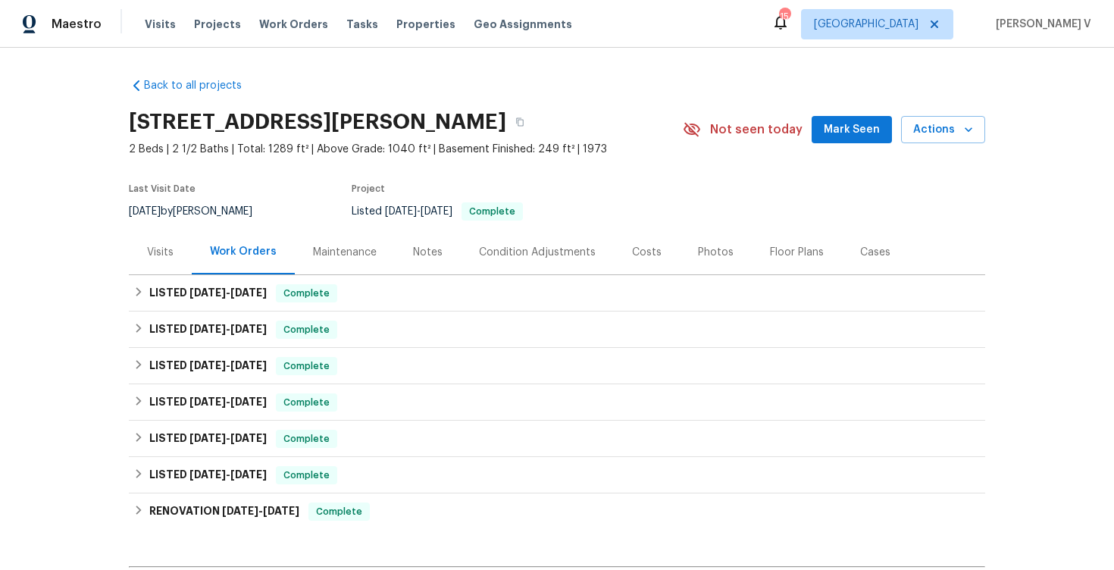
click at [143, 253] on div "Visits" at bounding box center [160, 252] width 63 height 45
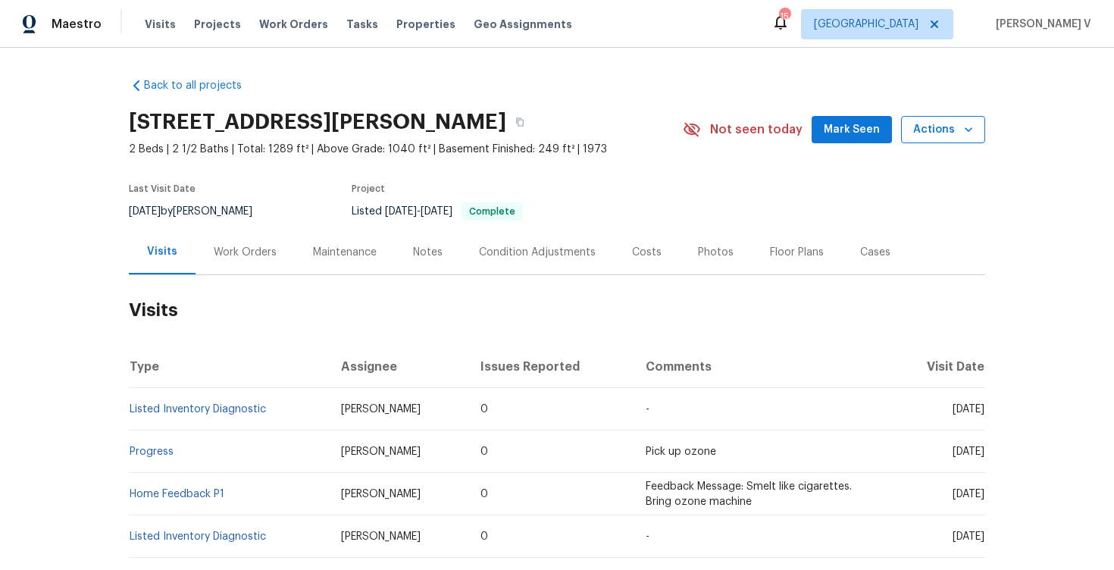
click at [938, 136] on span "Actions" at bounding box center [943, 130] width 60 height 19
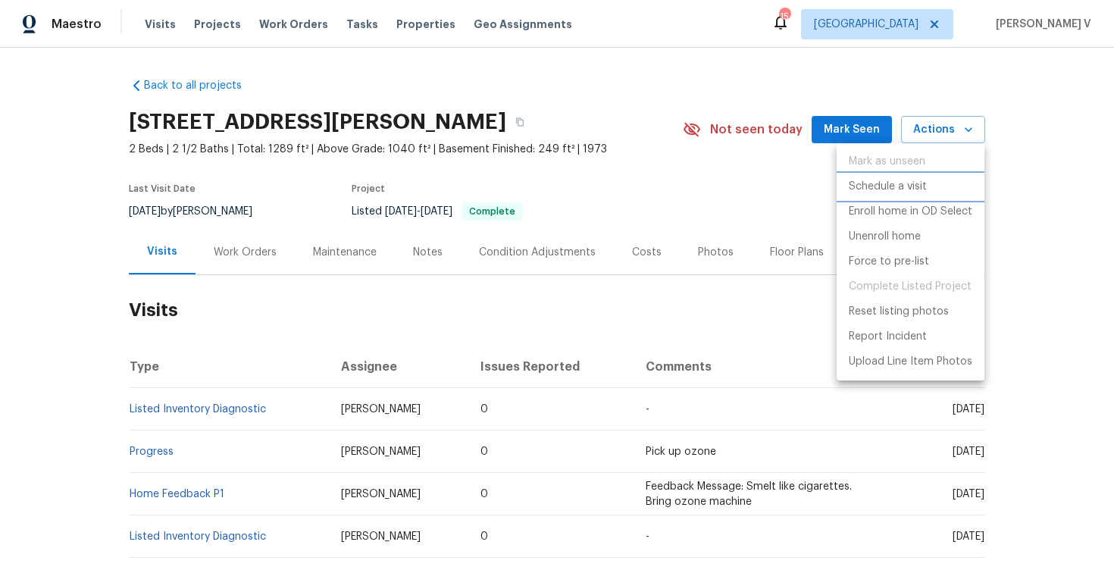
click at [902, 179] on p "Schedule a visit" at bounding box center [888, 187] width 78 height 16
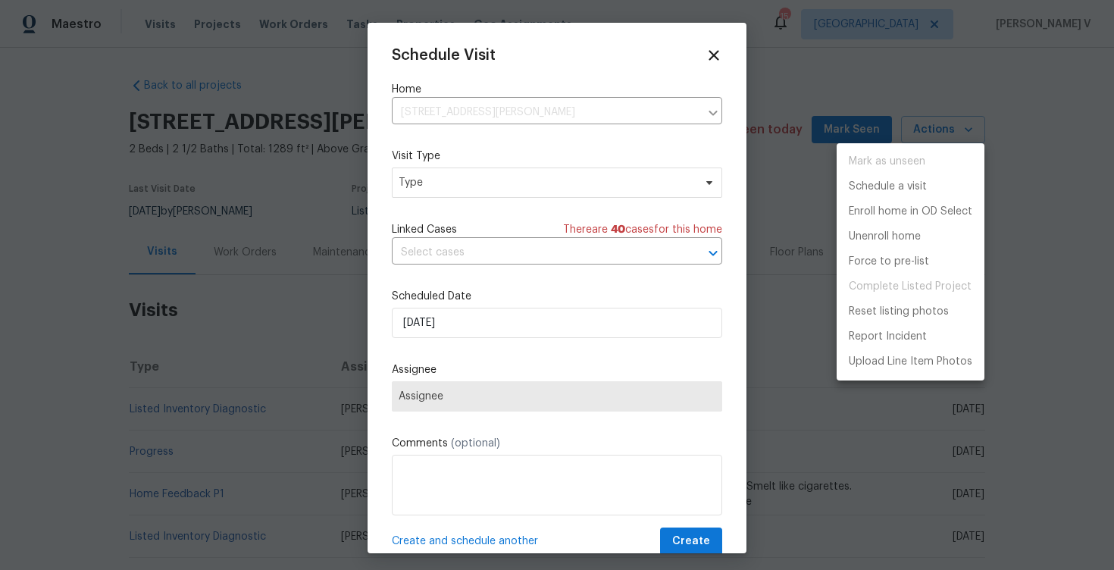
click at [496, 189] on div at bounding box center [557, 285] width 1114 height 570
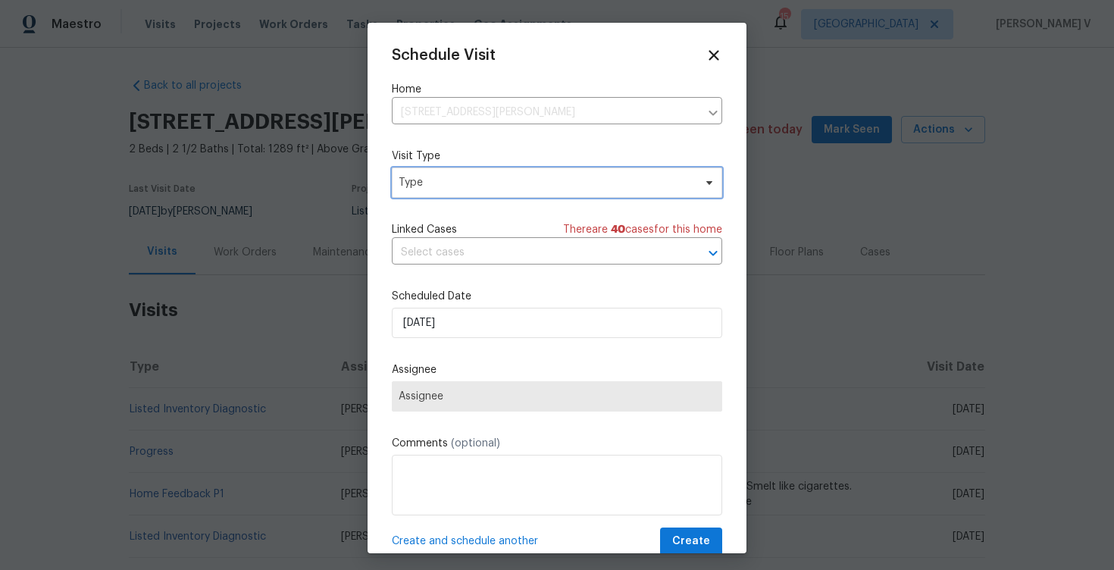
click at [496, 189] on span "Type" at bounding box center [546, 182] width 295 height 15
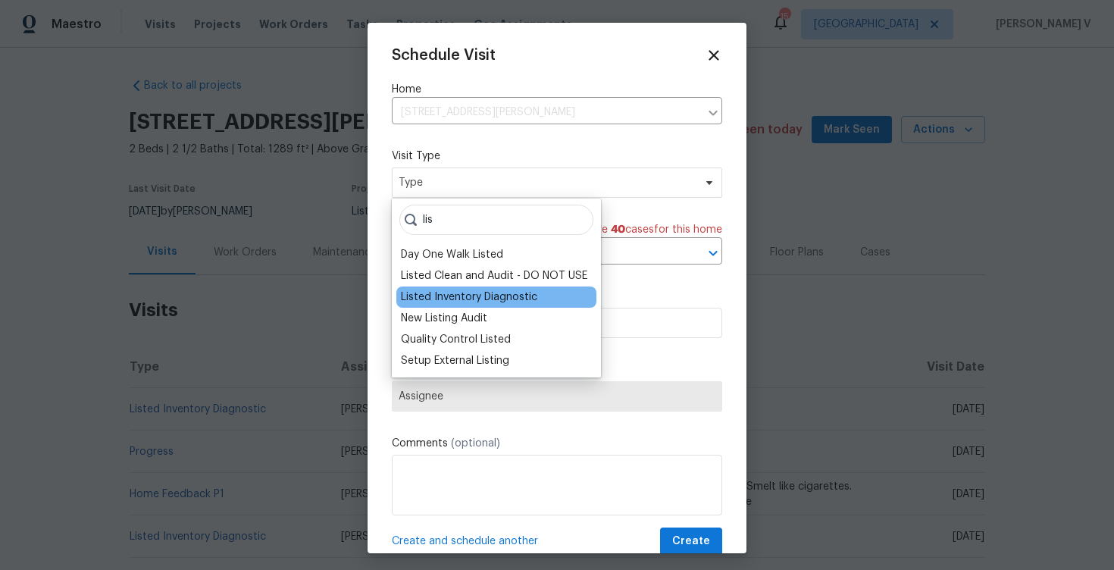
type input "lis"
click at [482, 298] on div "Listed Inventory Diagnostic" at bounding box center [469, 297] width 136 height 15
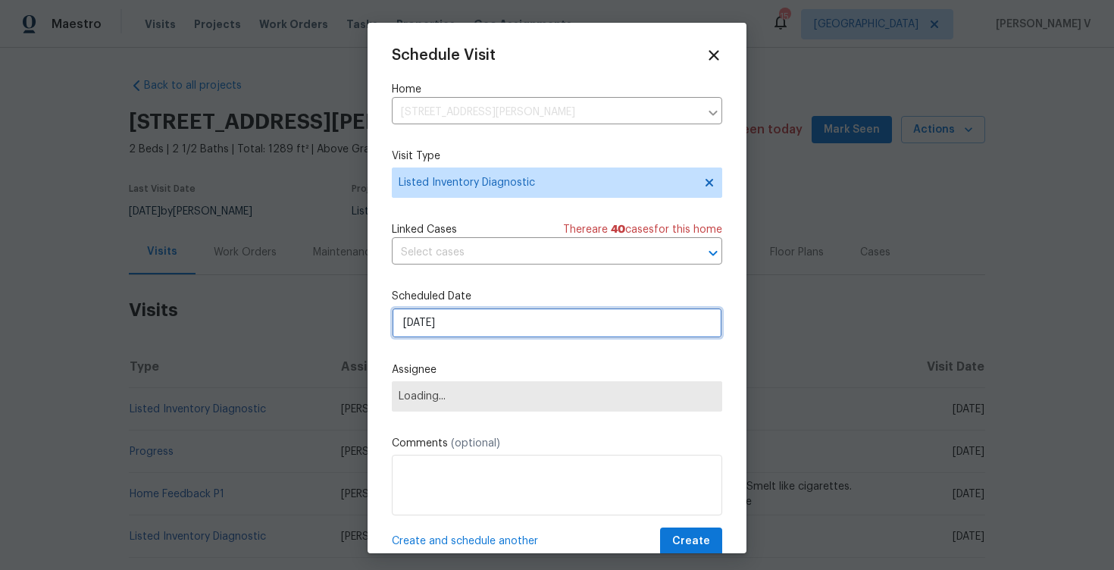
click at [482, 319] on input "25/08/2025" at bounding box center [557, 323] width 331 height 30
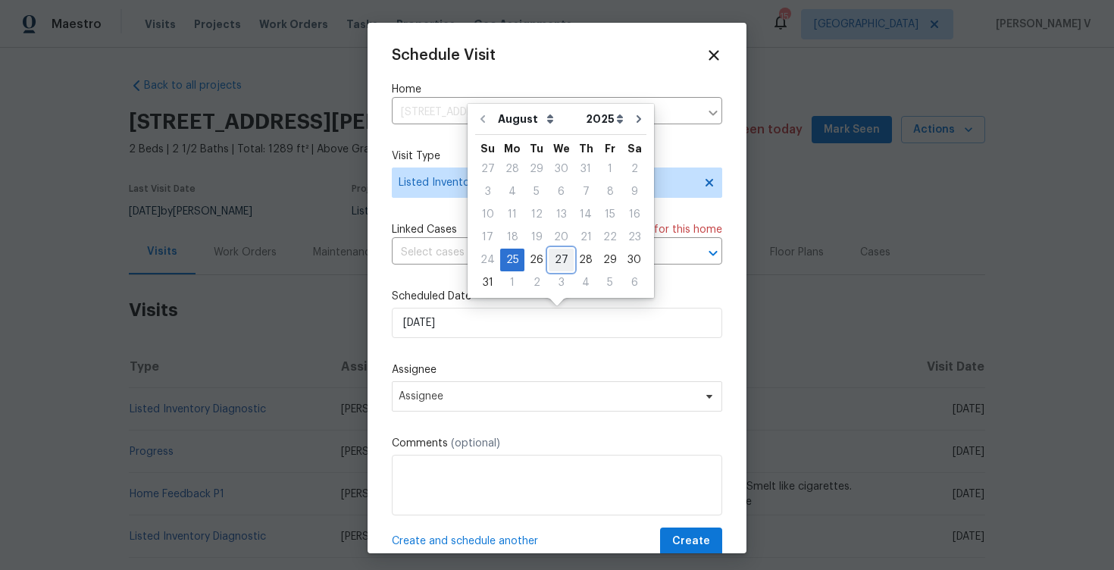
click at [551, 255] on div "27" at bounding box center [561, 259] width 25 height 21
type input "27/08/2025"
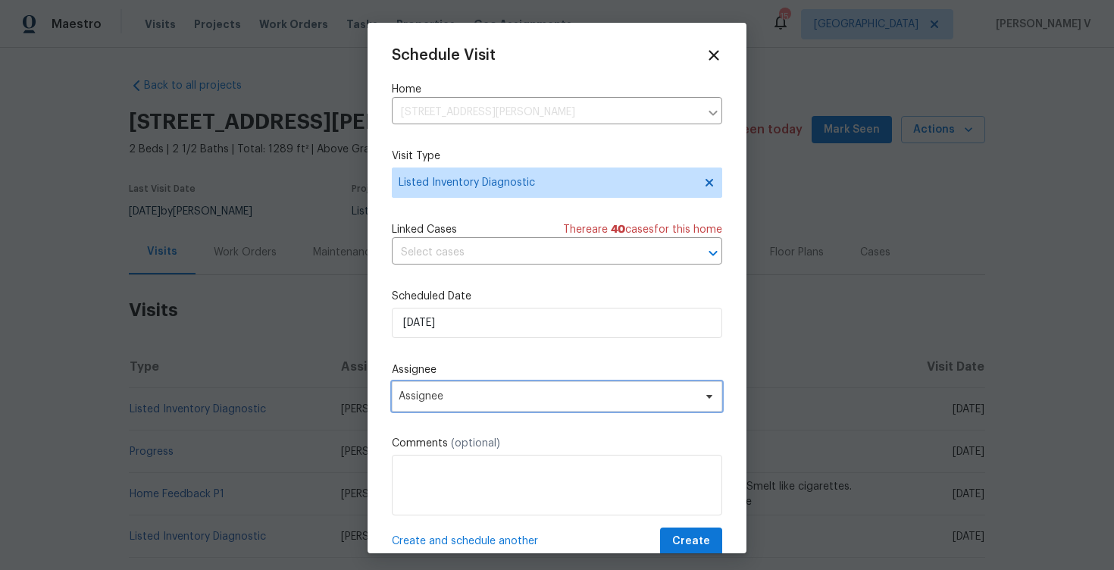
click at [487, 384] on span "Assignee" at bounding box center [557, 396] width 331 height 30
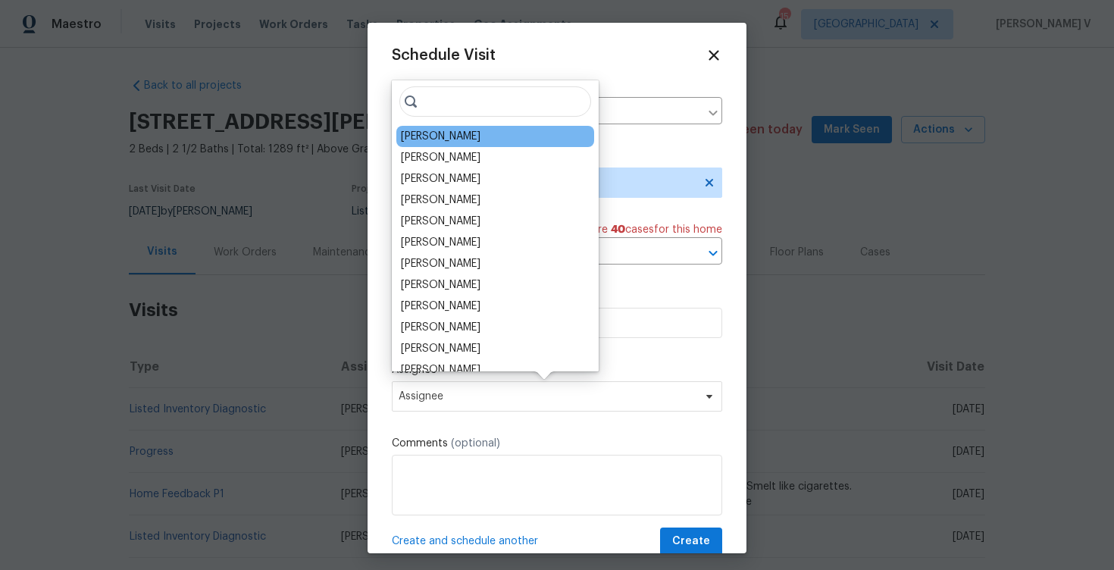
click at [432, 132] on div "Andrew McCuskey" at bounding box center [441, 136] width 80 height 15
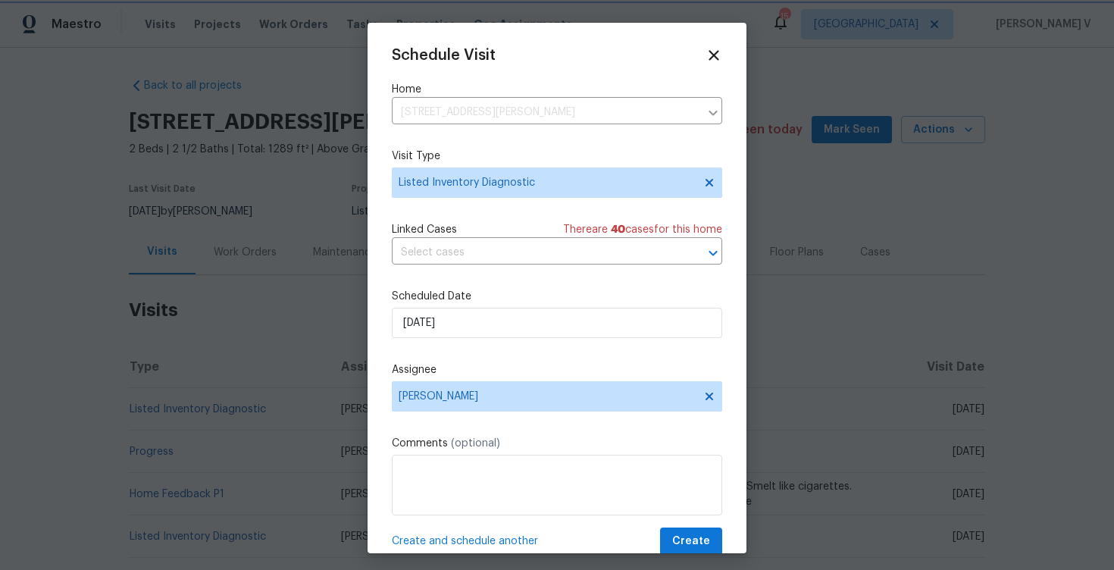
scroll to position [27, 0]
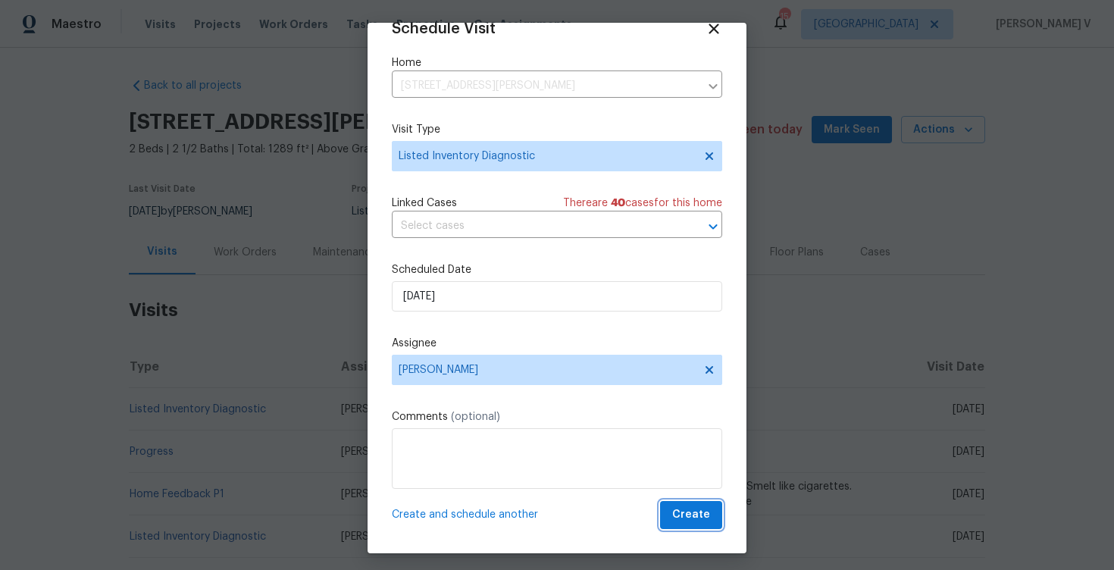
click at [684, 514] on span "Create" at bounding box center [691, 515] width 38 height 19
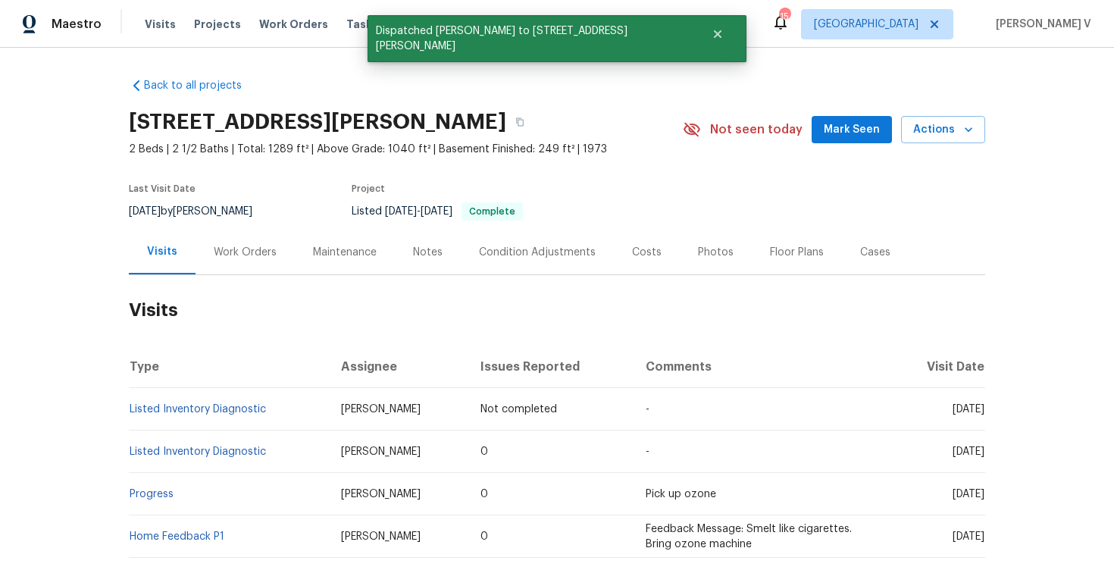
click at [110, 408] on div "Back to all projects 5670 S Lowell Blvd, Littleton, CO 80123 2 Beds | 2 1/2 Bat…" at bounding box center [557, 309] width 1114 height 522
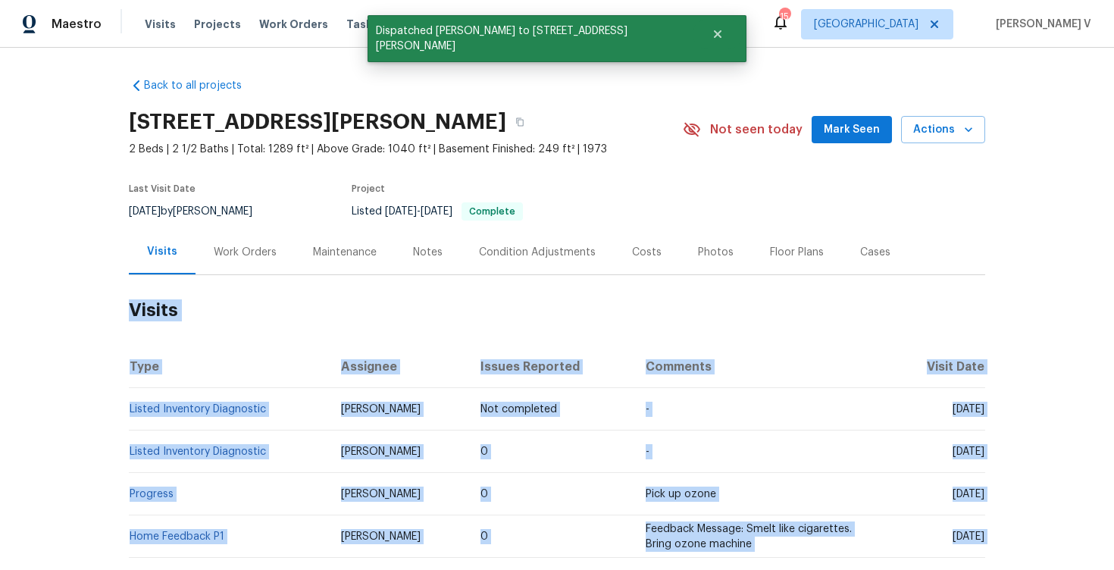
copy section "Visits Type Assignee Issues Reported Comments Visit Date Listed Inventory Diagn…"
click at [280, 404] on td "Listed Inventory Diagnostic" at bounding box center [229, 409] width 200 height 42
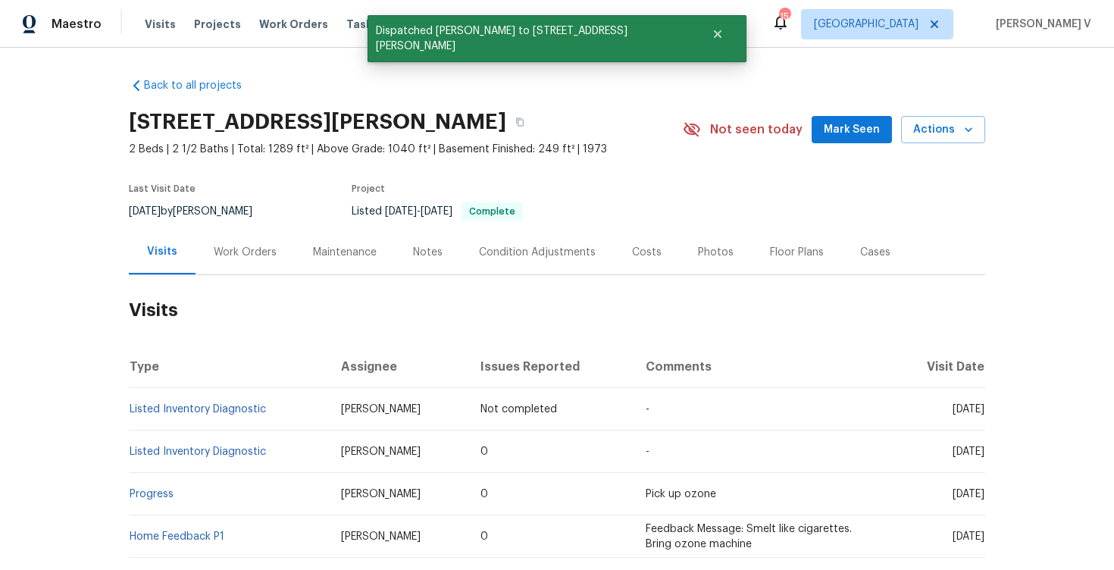
click at [280, 404] on td "Listed Inventory Diagnostic" at bounding box center [229, 409] width 200 height 42
copy link "Listed Inventory Diagnostic"
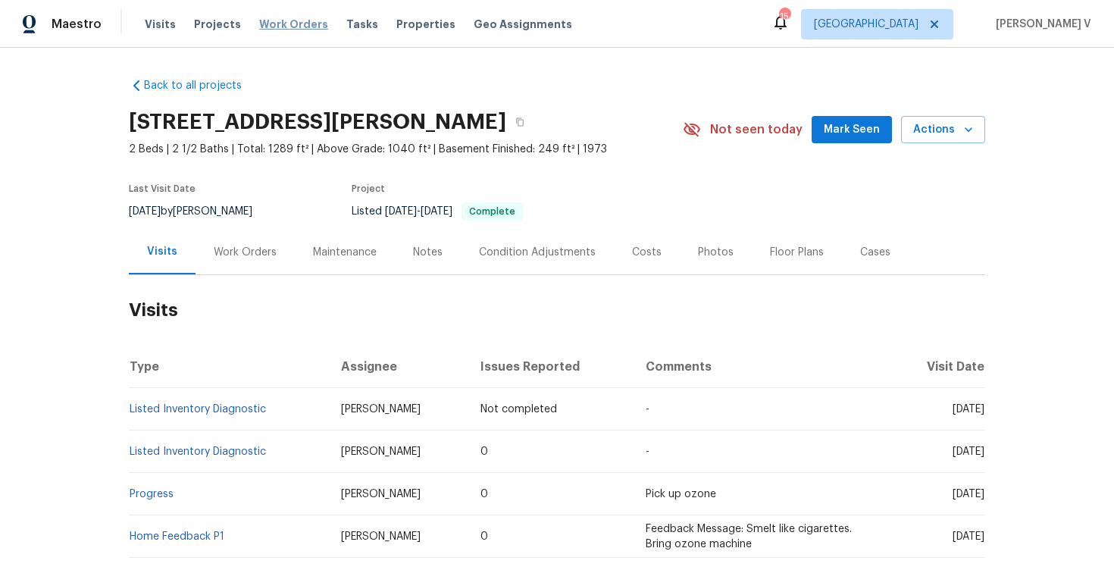
click at [267, 26] on span "Work Orders" at bounding box center [293, 24] width 69 height 15
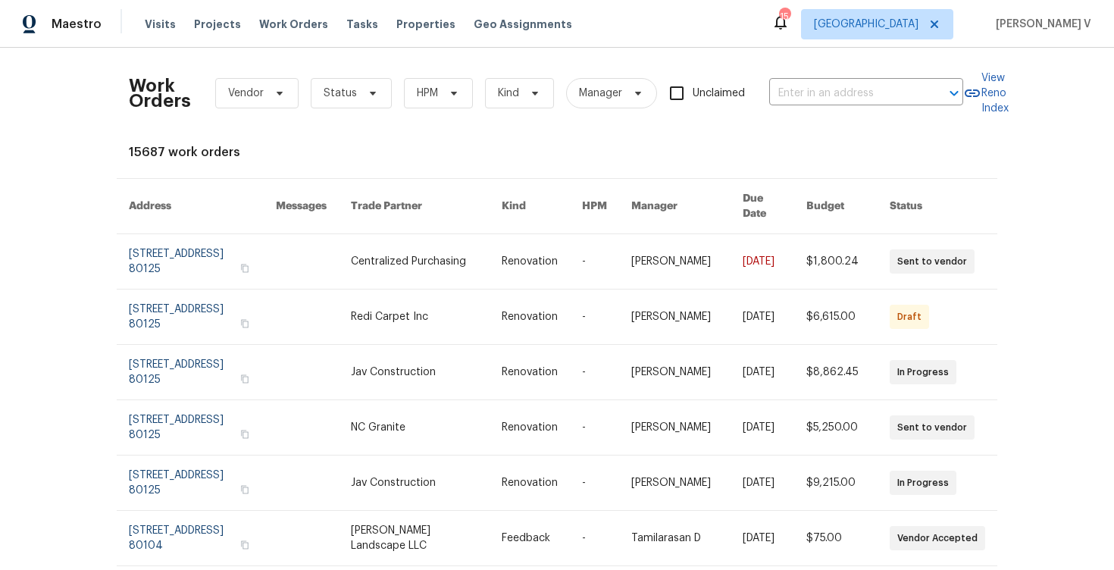
click at [769, 92] on div "Work Orders Vendor Status HPM Kind Manager Unclaimed ​" at bounding box center [546, 93] width 835 height 67
click at [796, 92] on input "text" at bounding box center [845, 93] width 152 height 23
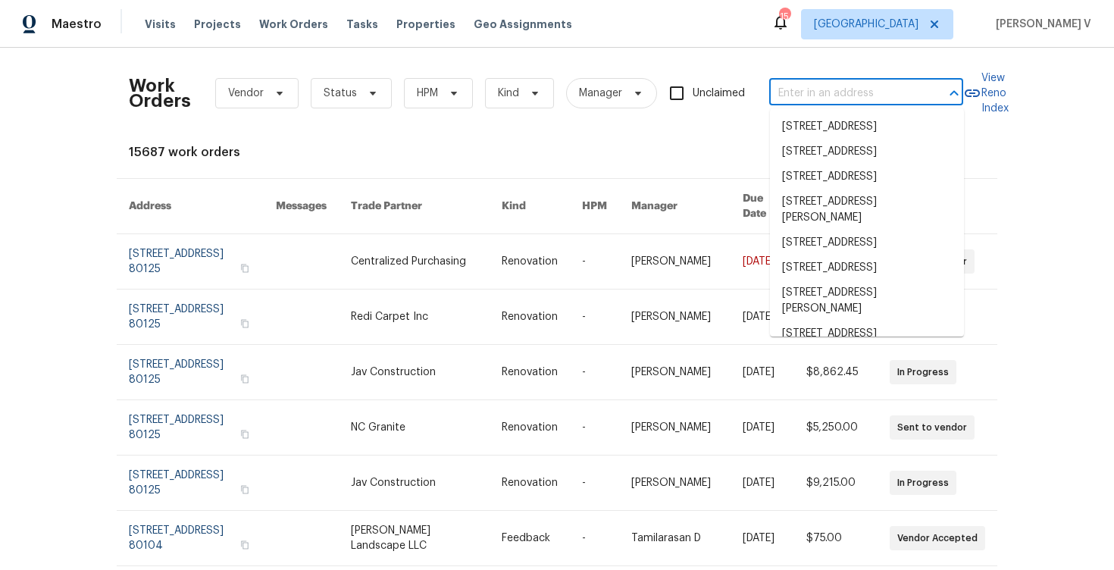
paste input "123 Emerald St Broomfield CO 80020"
type input "123 Emerald St Broomfield CO 80020"
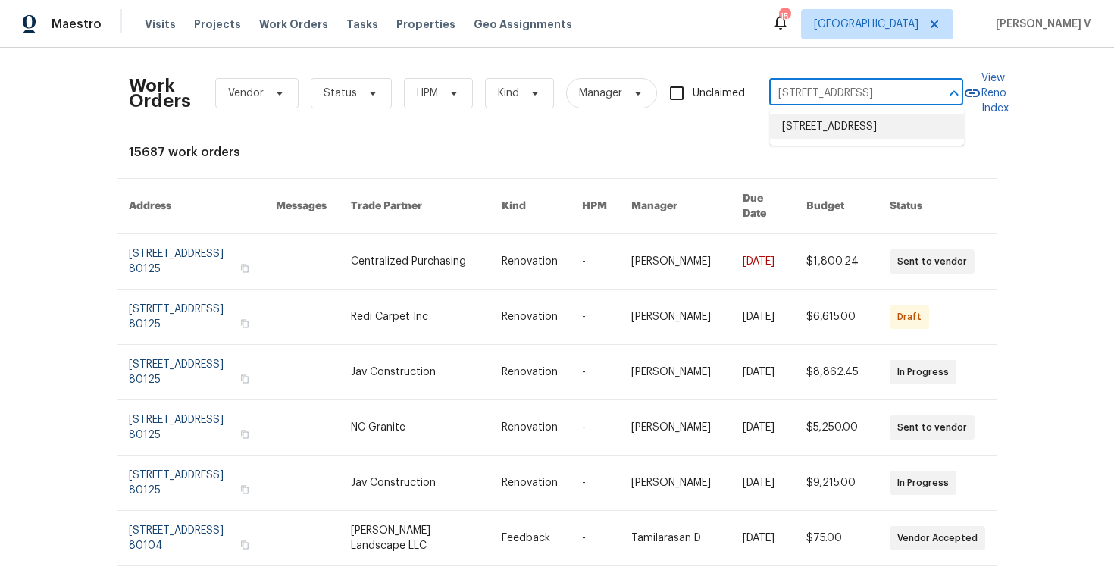
click at [808, 128] on li "123 Emerald St, Broomfield, CO 80020" at bounding box center [867, 126] width 194 height 25
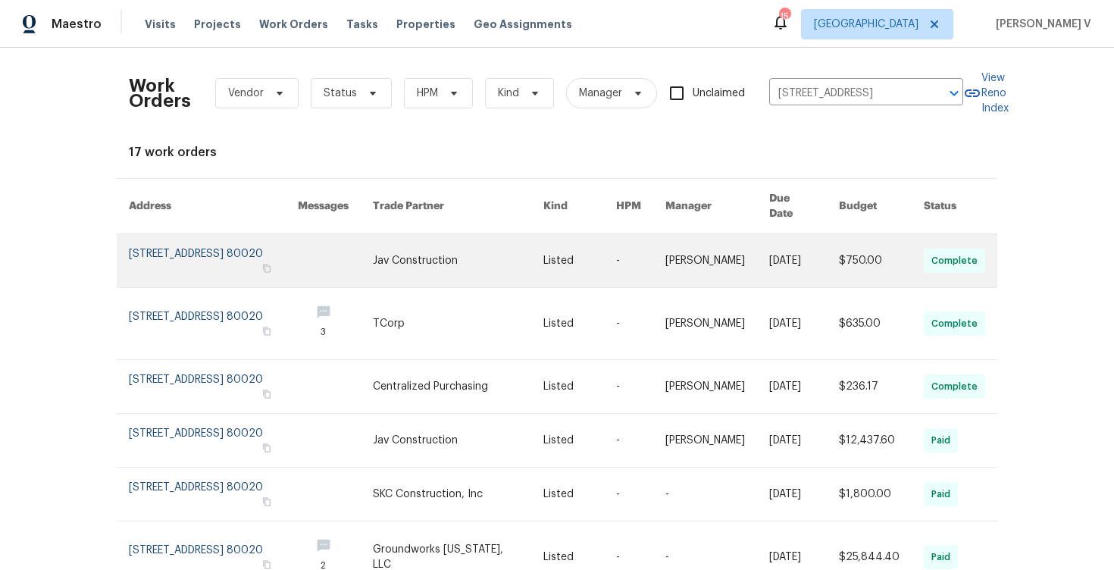
click at [215, 234] on link at bounding box center [213, 260] width 169 height 53
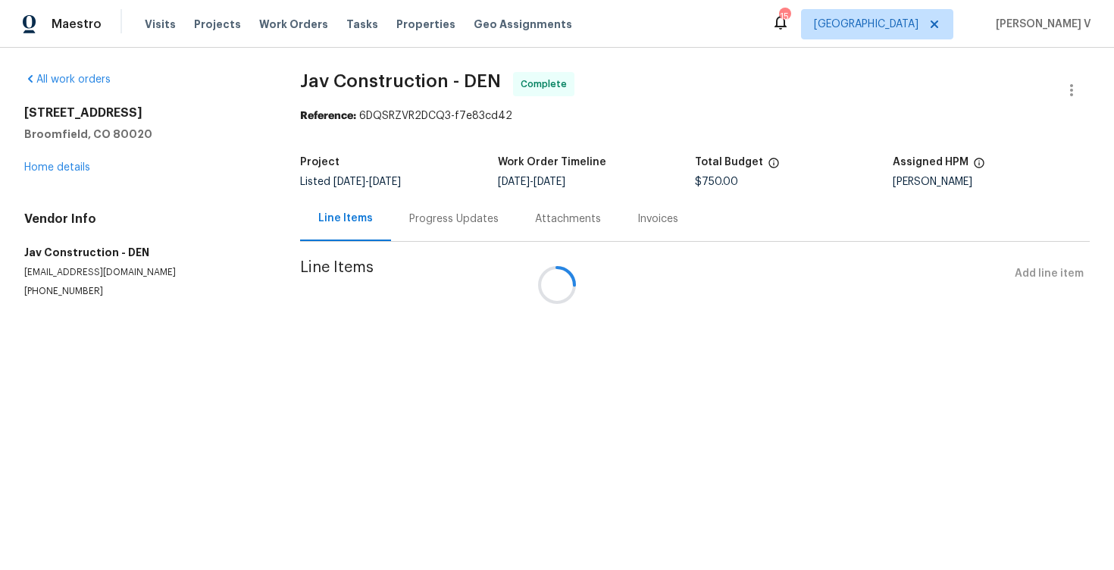
click at [66, 167] on div at bounding box center [557, 285] width 1114 height 570
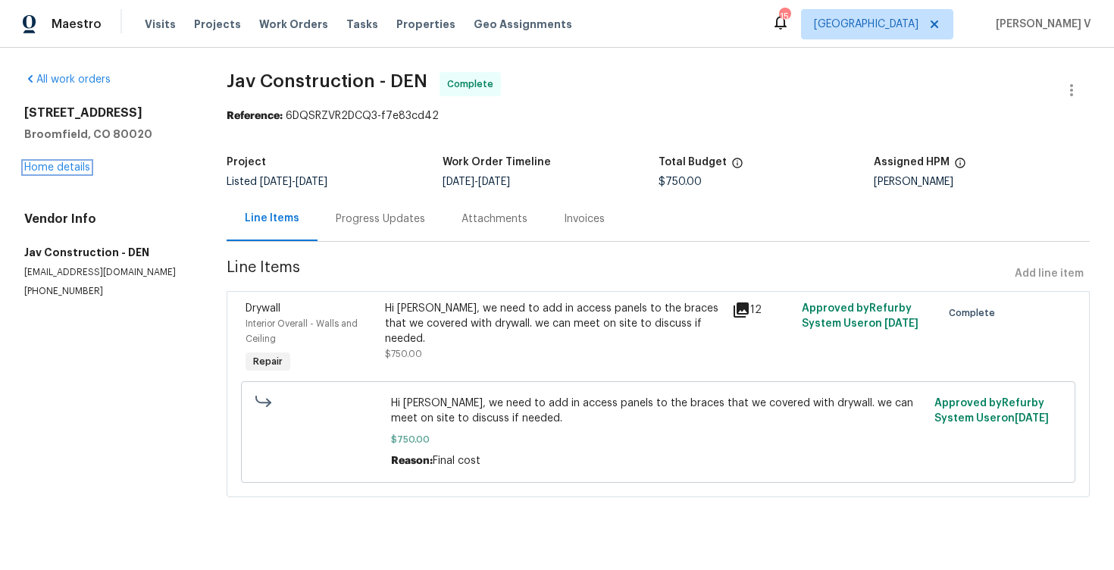
click at [66, 167] on link "Home details" at bounding box center [57, 167] width 66 height 11
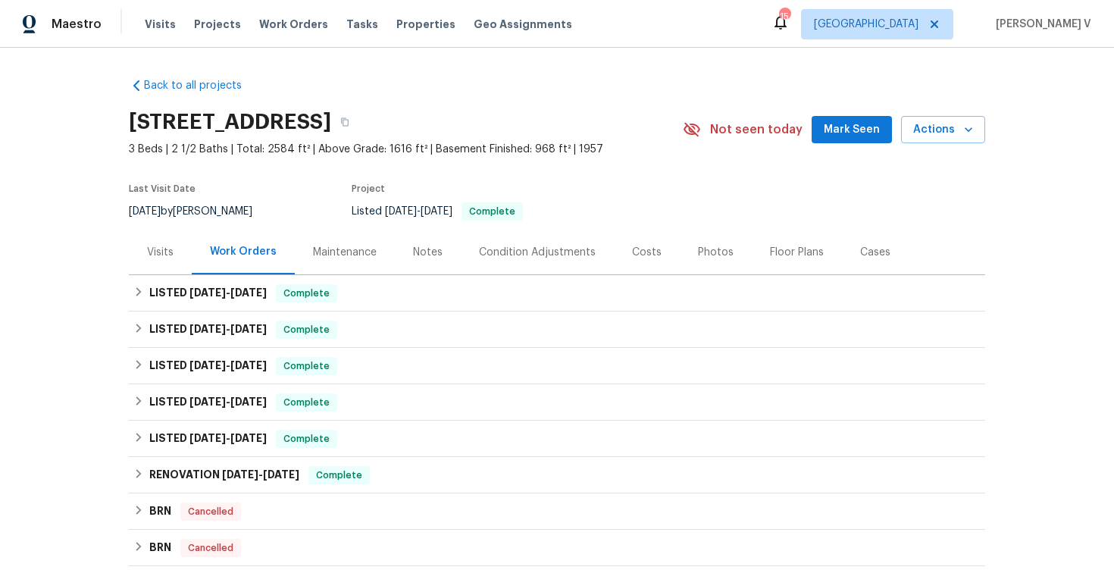
click at [177, 249] on div "Visits" at bounding box center [160, 252] width 63 height 45
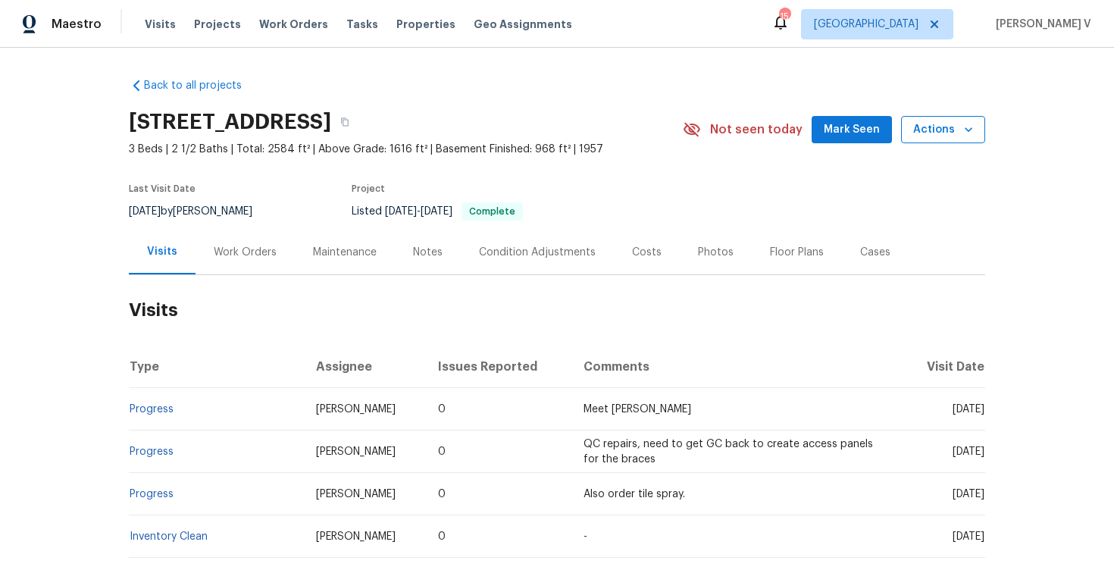
click at [980, 136] on button "Actions" at bounding box center [943, 130] width 84 height 28
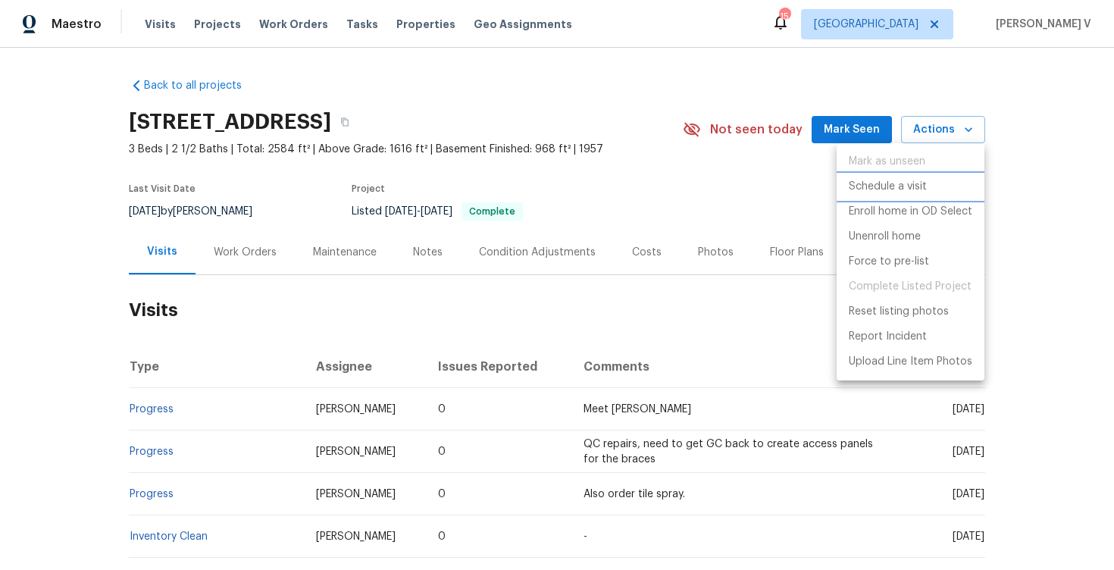
click at [881, 193] on p "Schedule a visit" at bounding box center [888, 187] width 78 height 16
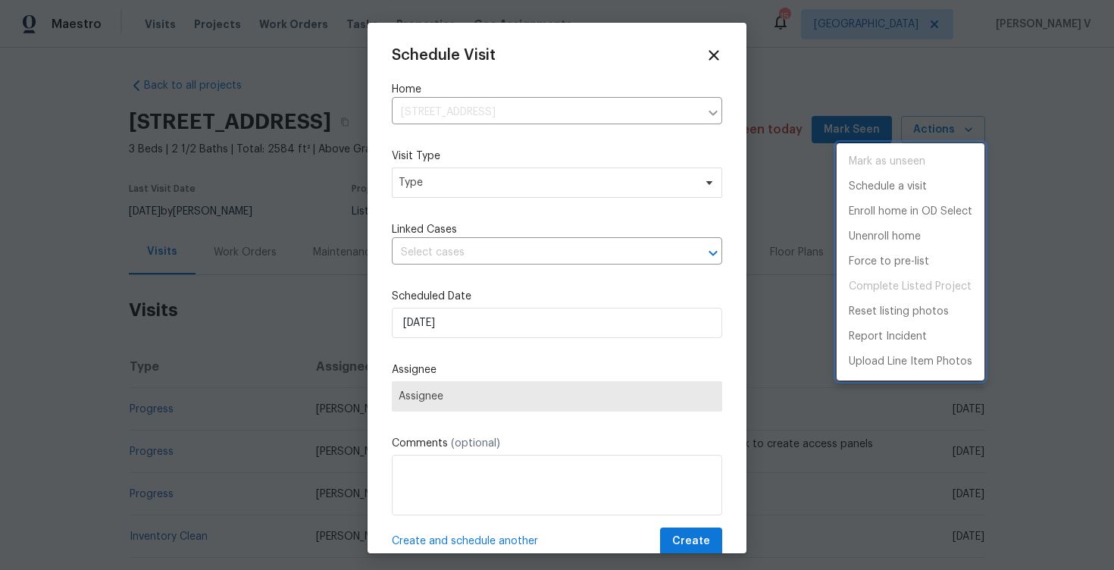
click at [529, 181] on div at bounding box center [557, 285] width 1114 height 570
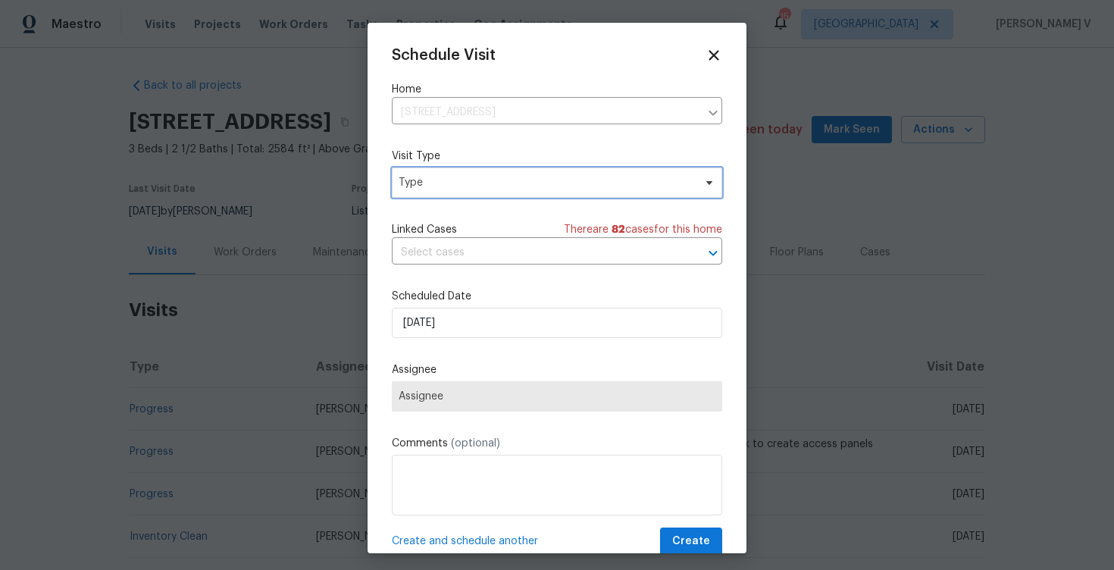
click at [529, 181] on span "Type" at bounding box center [546, 182] width 295 height 15
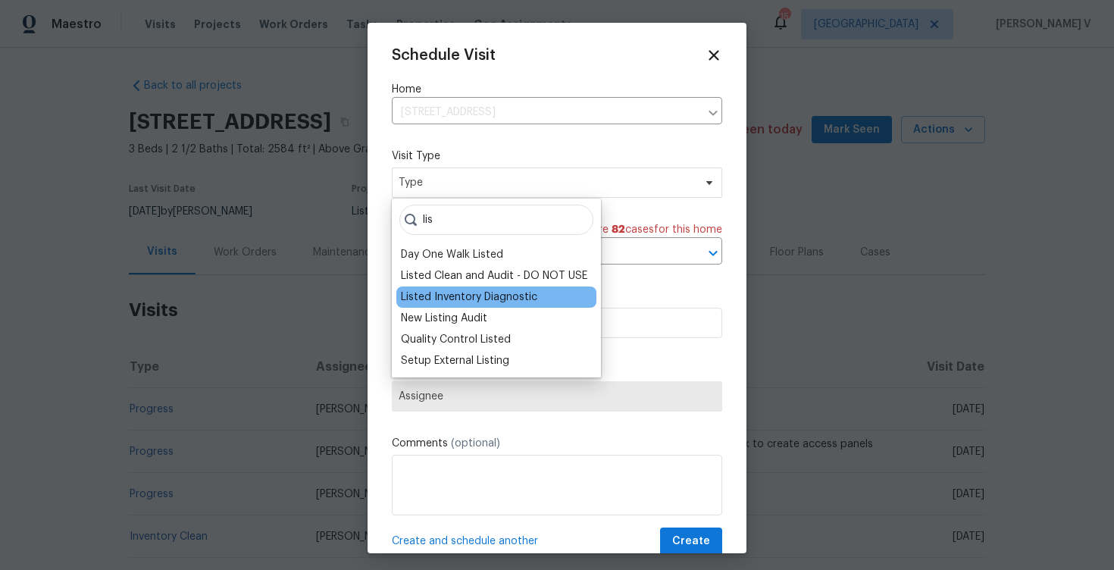
type input "lis"
click at [493, 293] on div "Listed Inventory Diagnostic" at bounding box center [469, 297] width 136 height 15
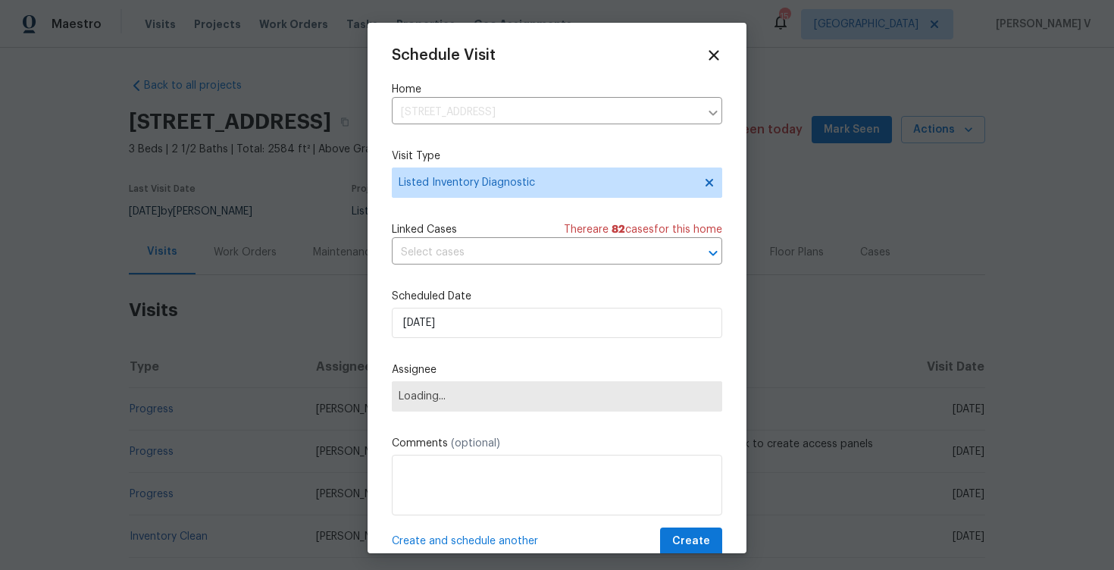
click at [482, 344] on div "Schedule Visit Home 123 Emerald St, Broomfield, CO 80020 ​ Visit Type Listed In…" at bounding box center [557, 301] width 331 height 509
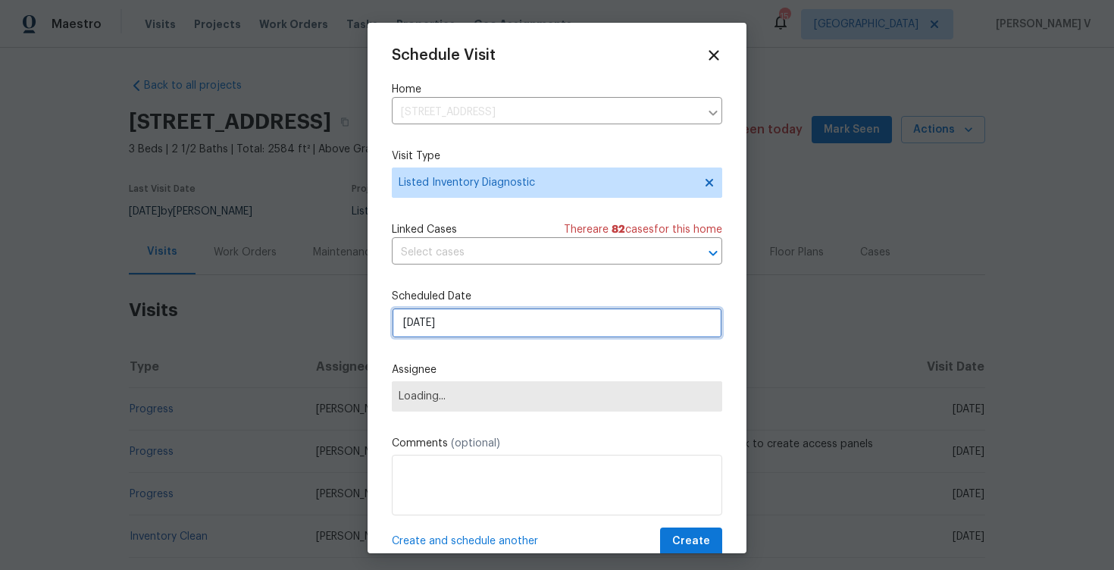
click at [490, 325] on input "25/08/2025" at bounding box center [557, 323] width 331 height 30
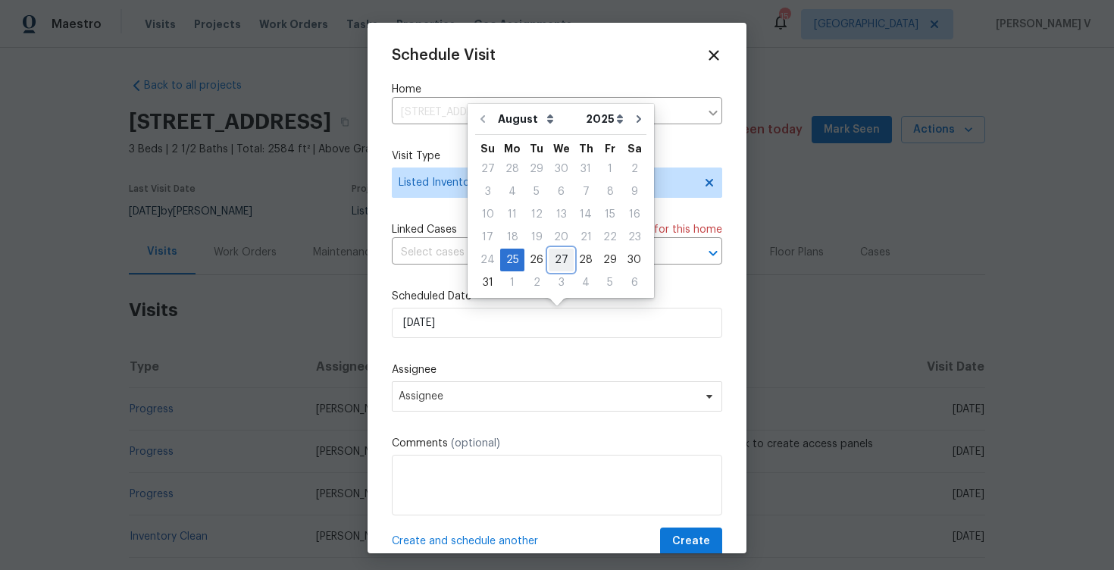
click at [559, 255] on div "27" at bounding box center [561, 259] width 25 height 21
type input "27/08/2025"
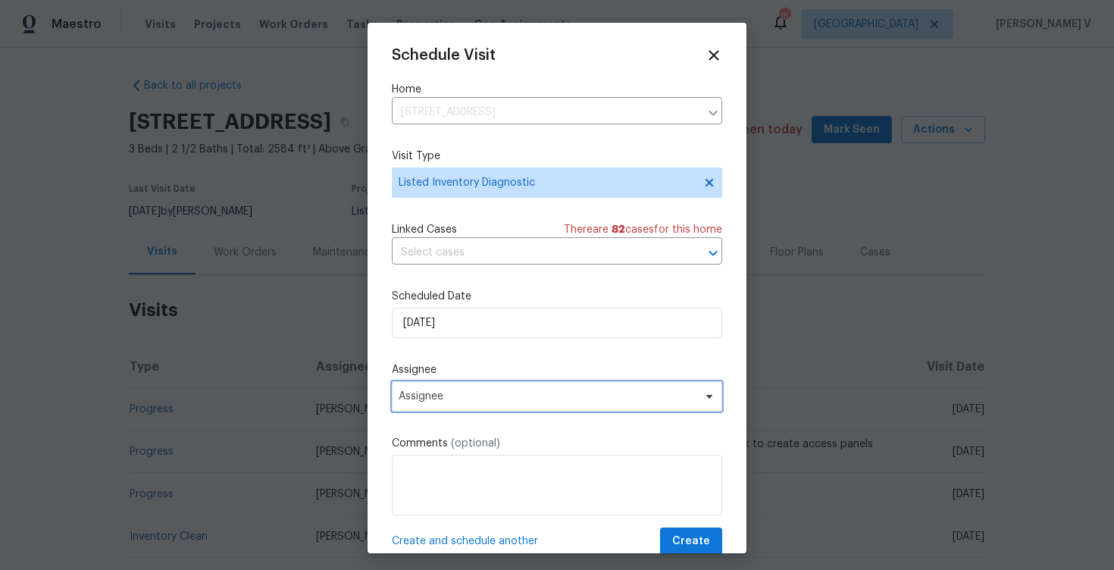
click at [530, 410] on span "Assignee" at bounding box center [557, 396] width 331 height 30
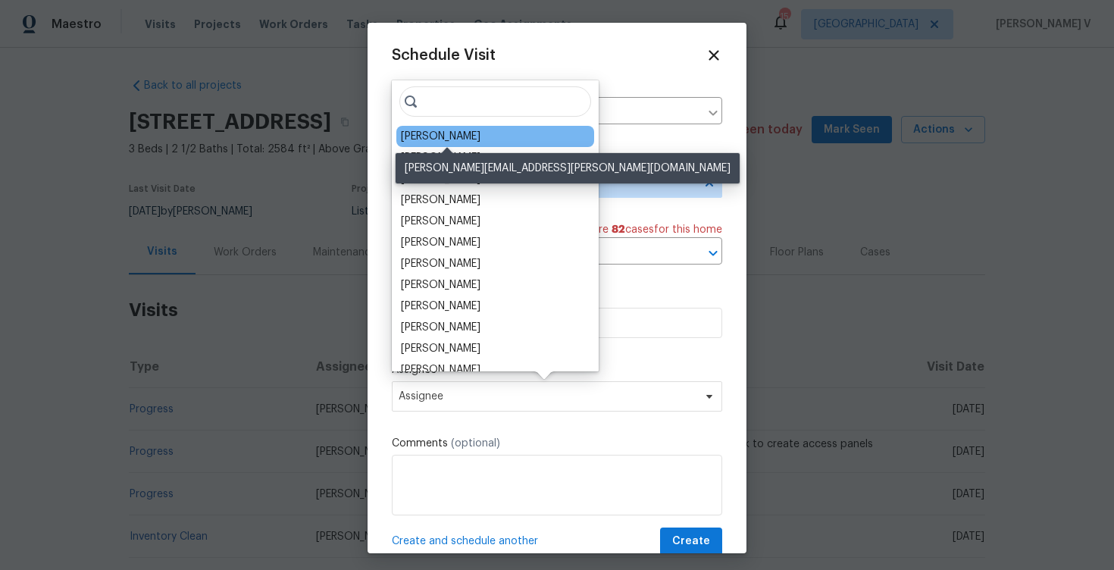
click at [443, 131] on div "Andrew McCuskey" at bounding box center [441, 136] width 80 height 15
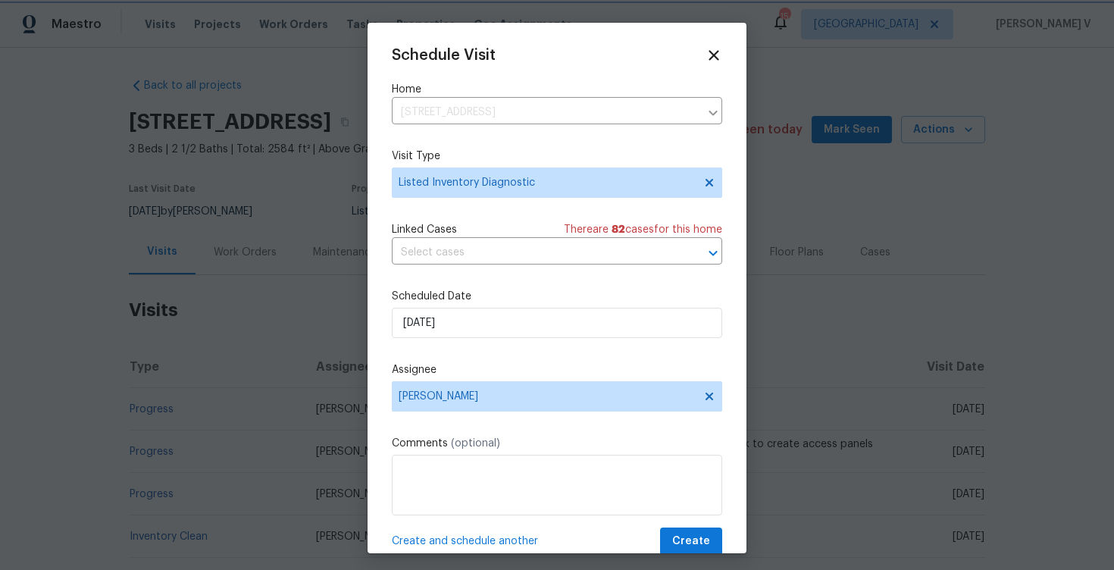
scroll to position [27, 0]
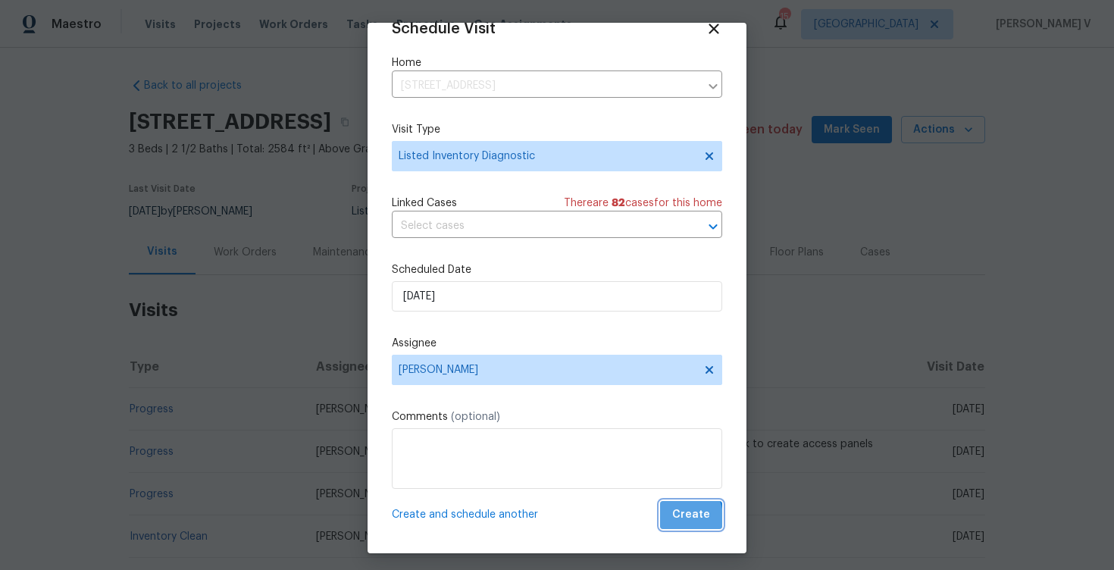
click at [681, 518] on span "Create" at bounding box center [691, 515] width 38 height 19
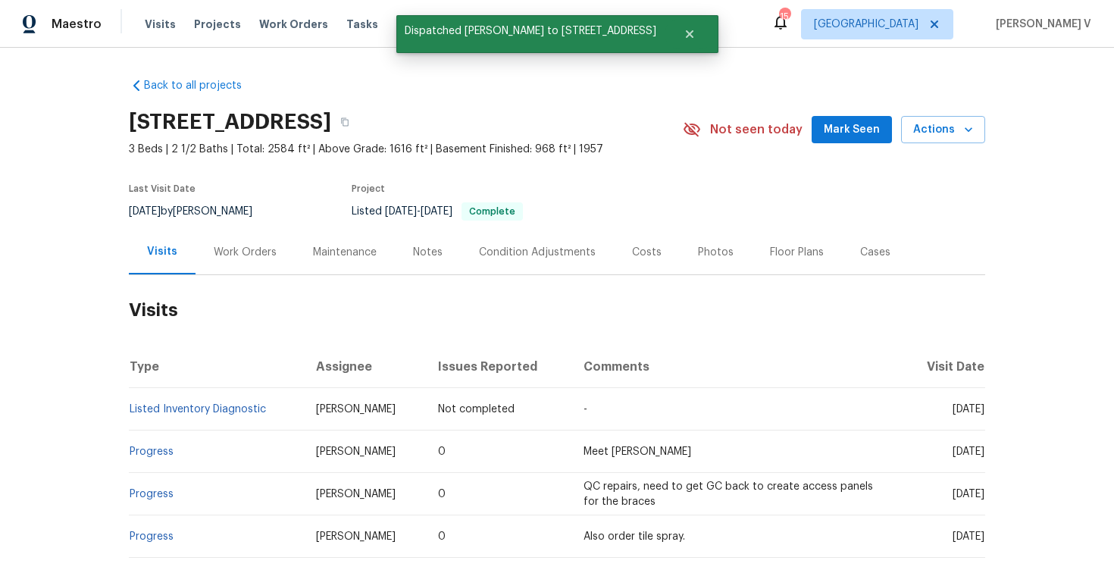
click at [283, 403] on td "Listed Inventory Diagnostic" at bounding box center [216, 409] width 175 height 42
copy link "Listed Inventory Diagnostic"
click at [274, 27] on span "Work Orders" at bounding box center [293, 24] width 69 height 15
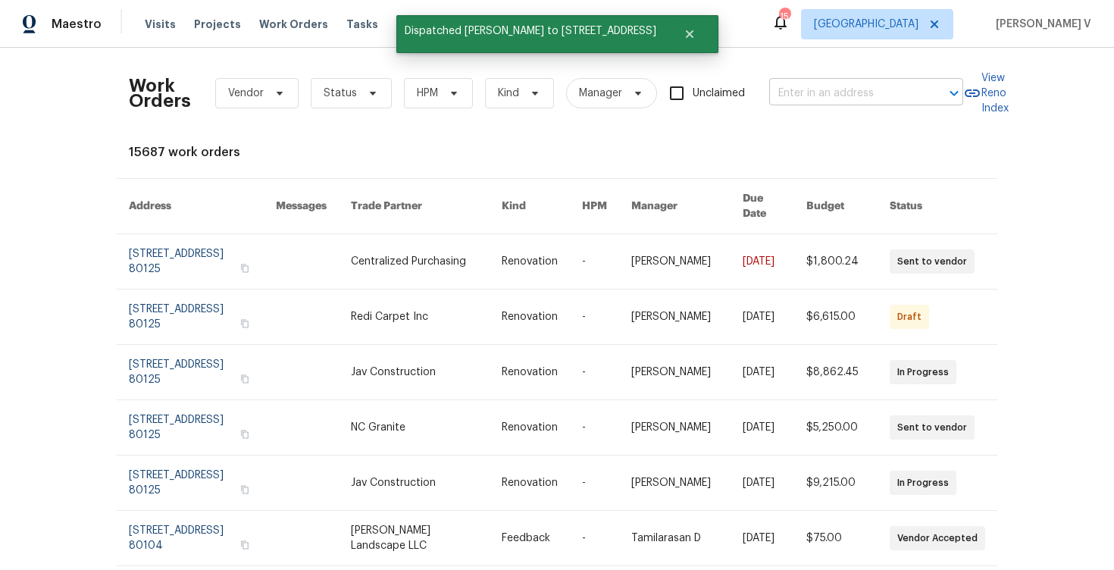
click at [858, 105] on input "text" at bounding box center [845, 93] width 152 height 23
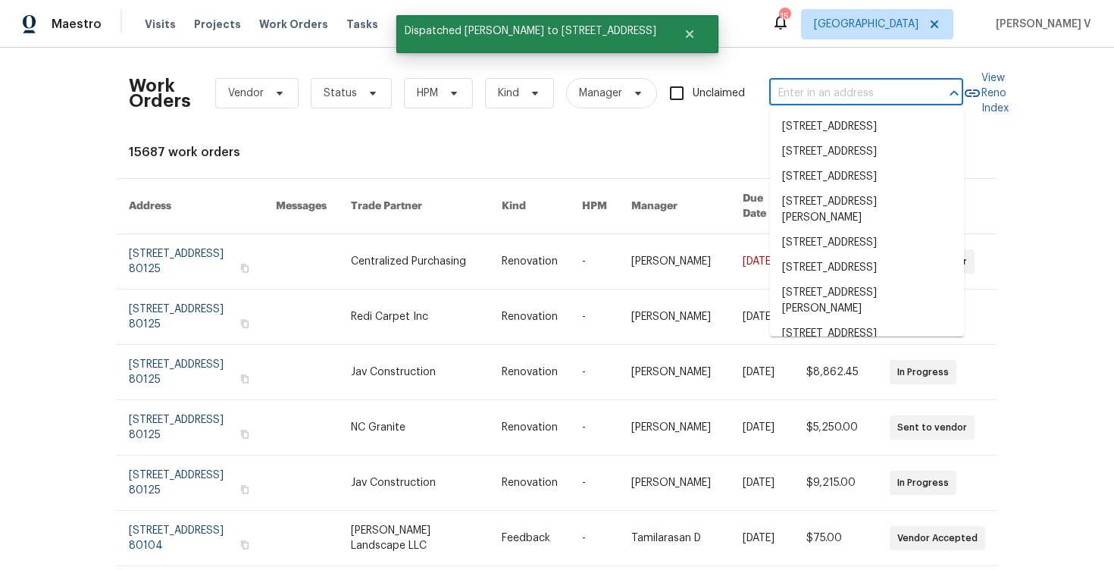
paste input "4670 Quandary Peak St Brighton CO 80601"
type input "4670 Quandary Peak St Brighton CO 80601"
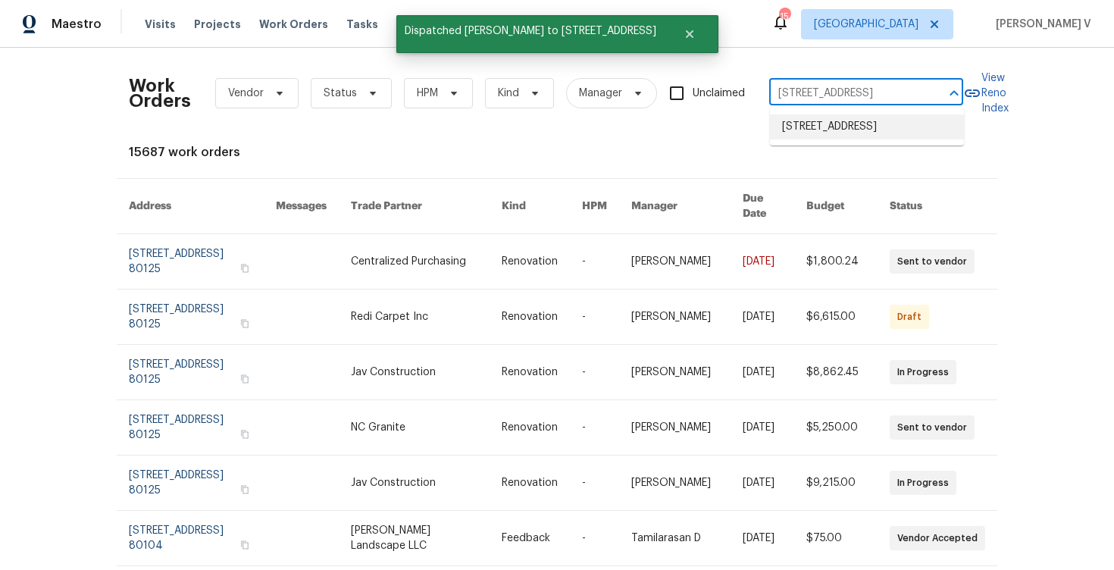
click at [835, 129] on li "4670 Quandary Peak St, Brighton, CO 80601" at bounding box center [867, 126] width 194 height 25
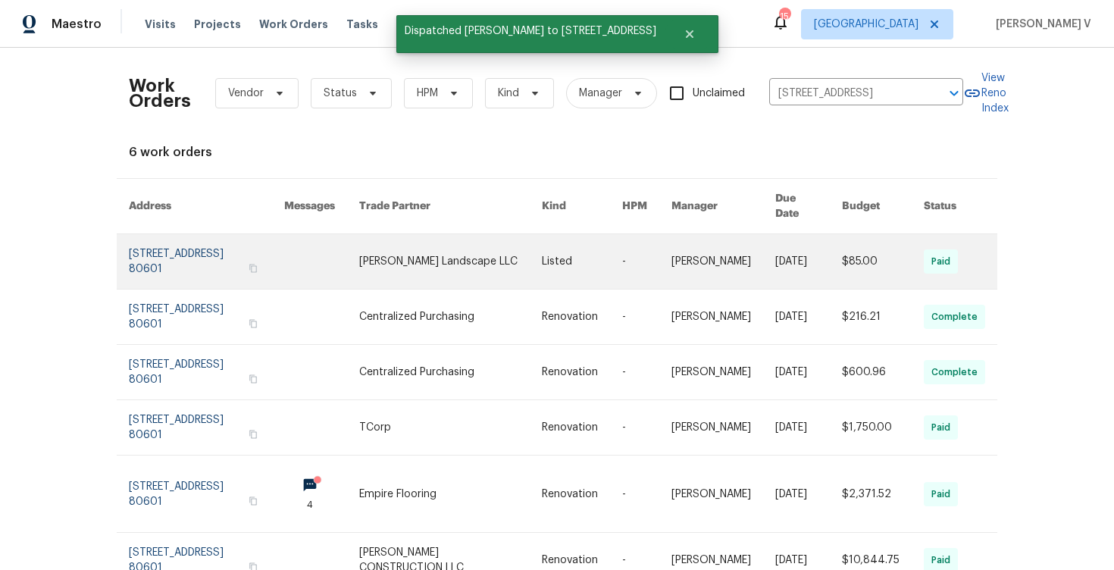
click at [207, 234] on link at bounding box center [206, 261] width 155 height 55
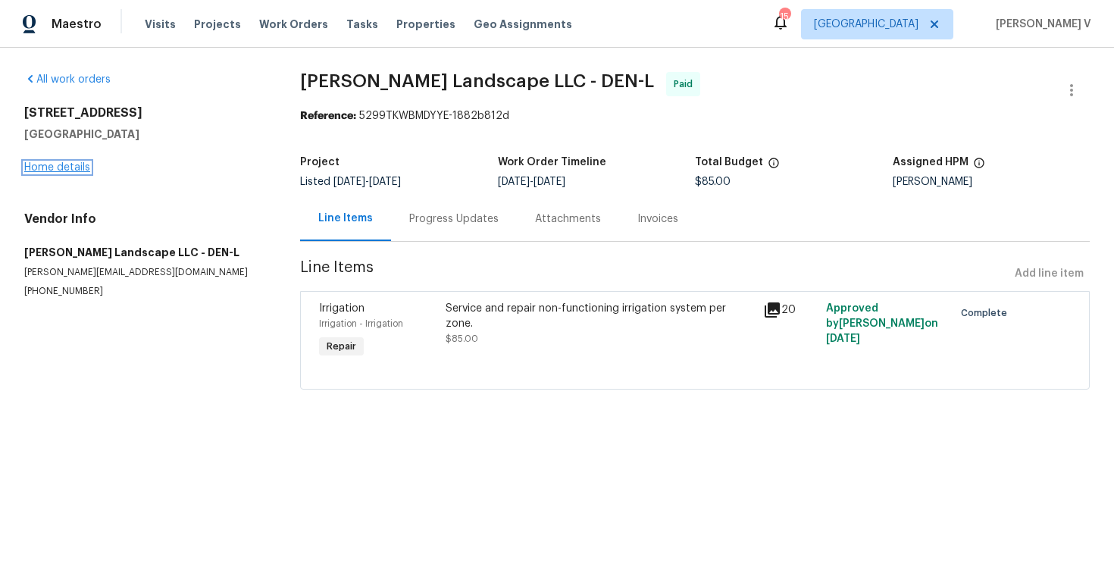
click at [40, 165] on link "Home details" at bounding box center [57, 167] width 66 height 11
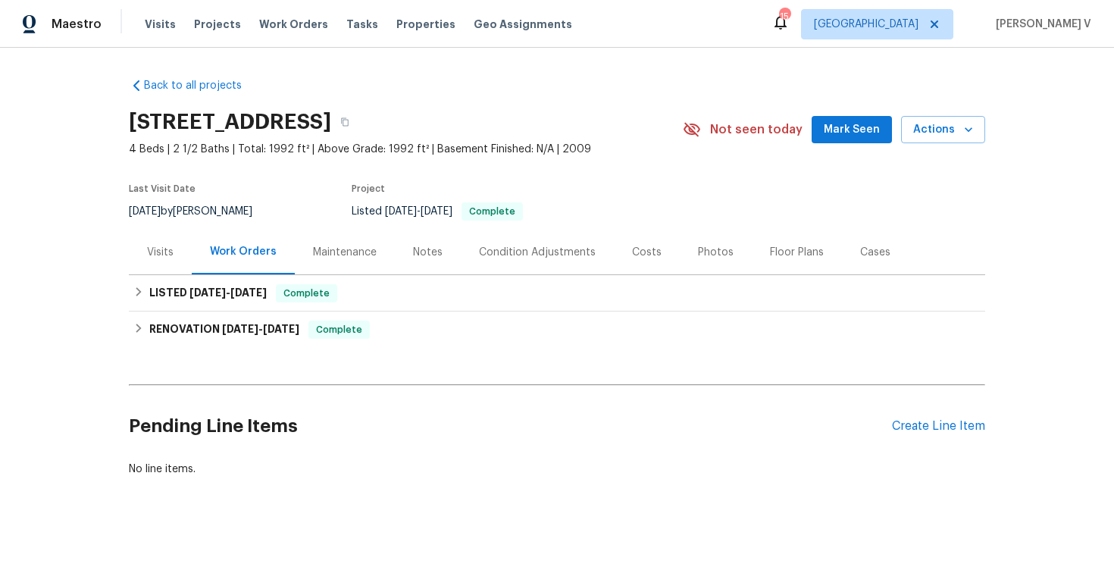
click at [170, 265] on div "Visits" at bounding box center [160, 252] width 63 height 45
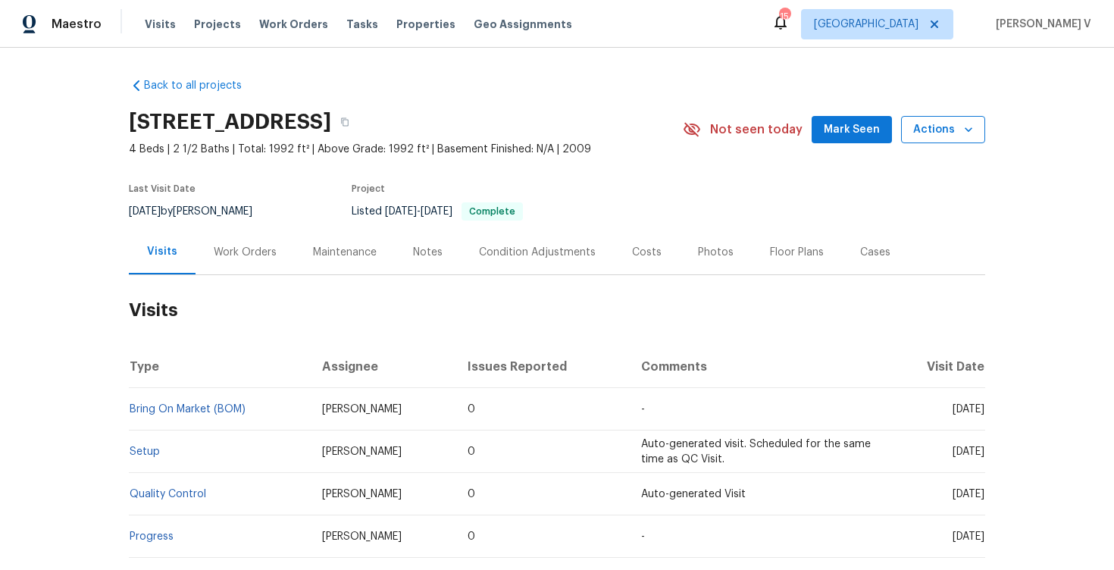
click at [959, 122] on span "Actions" at bounding box center [943, 130] width 60 height 19
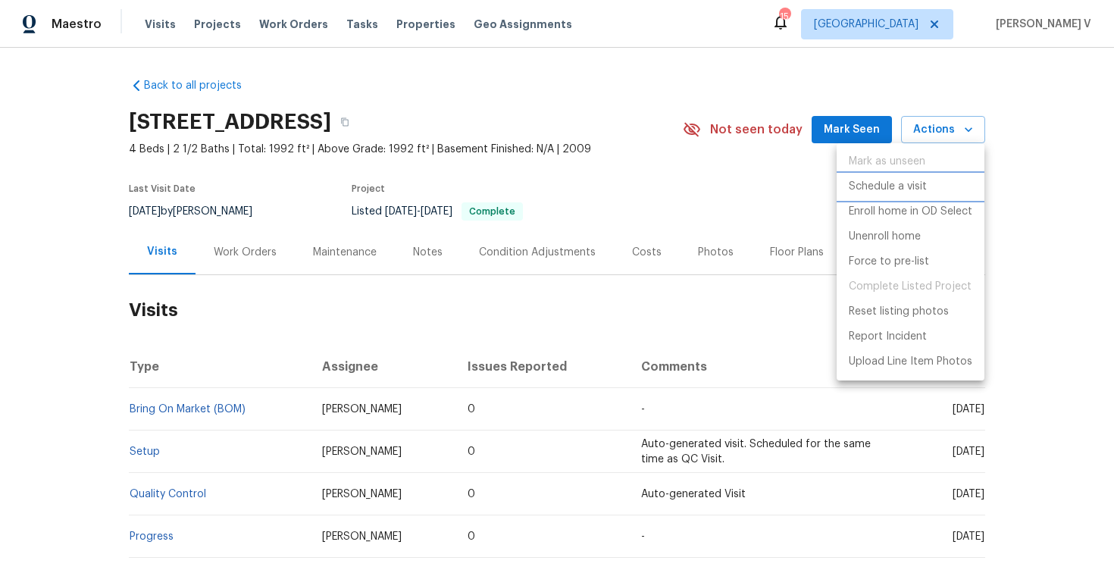
click at [891, 186] on p "Schedule a visit" at bounding box center [888, 187] width 78 height 16
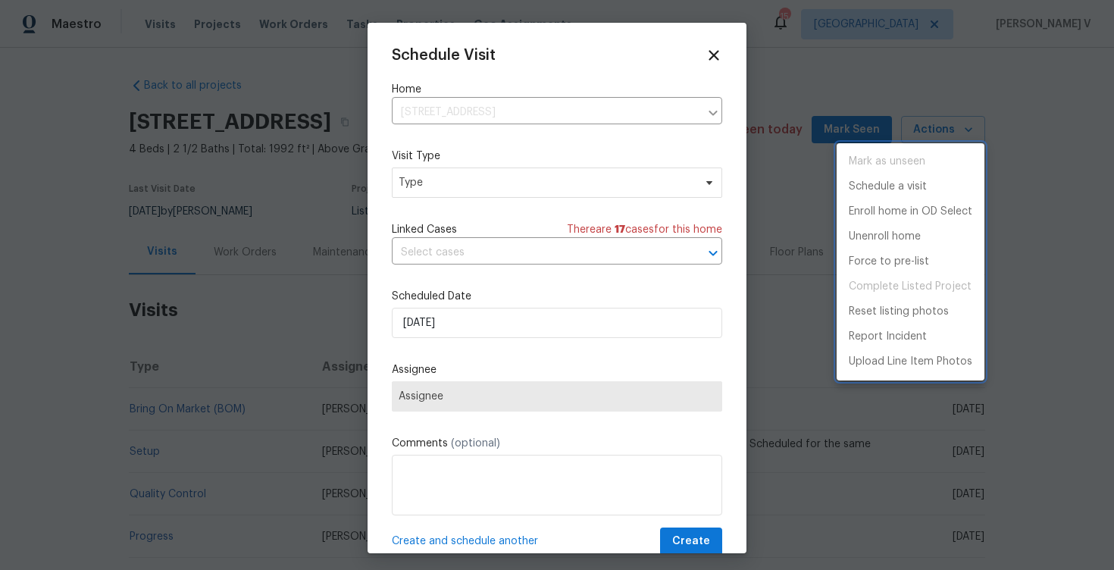
click at [539, 192] on div at bounding box center [557, 285] width 1114 height 570
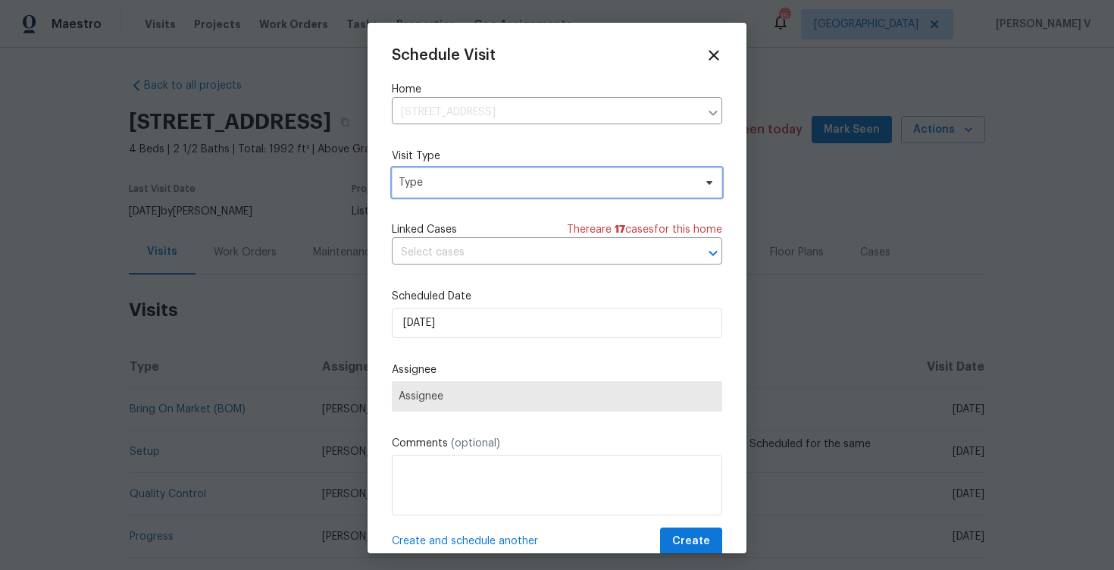
click at [539, 192] on span "Type" at bounding box center [557, 183] width 331 height 30
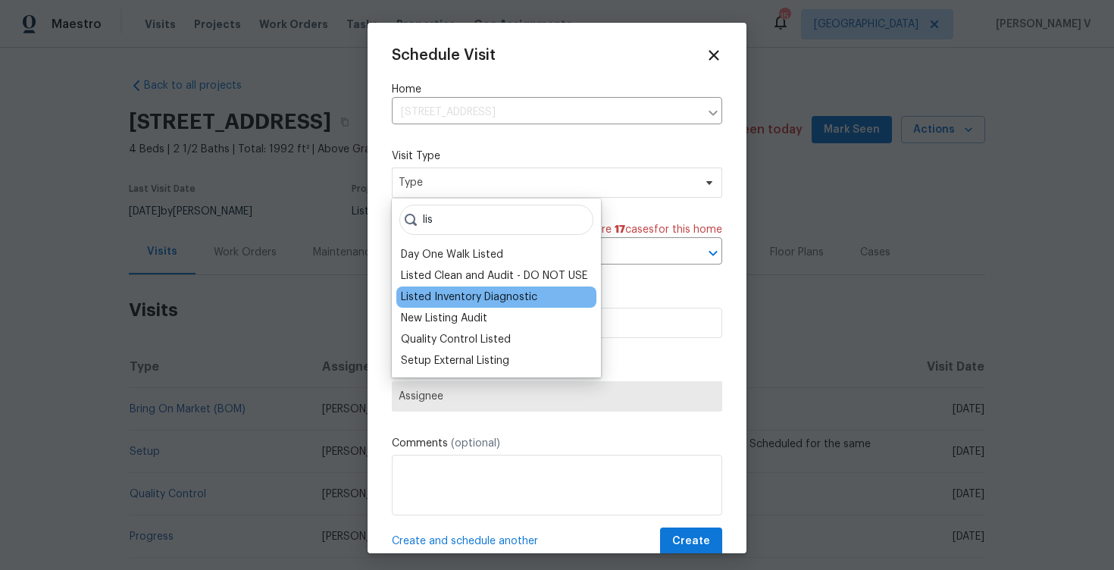
type input "lis"
click at [499, 301] on div "Listed Inventory Diagnostic" at bounding box center [469, 297] width 136 height 15
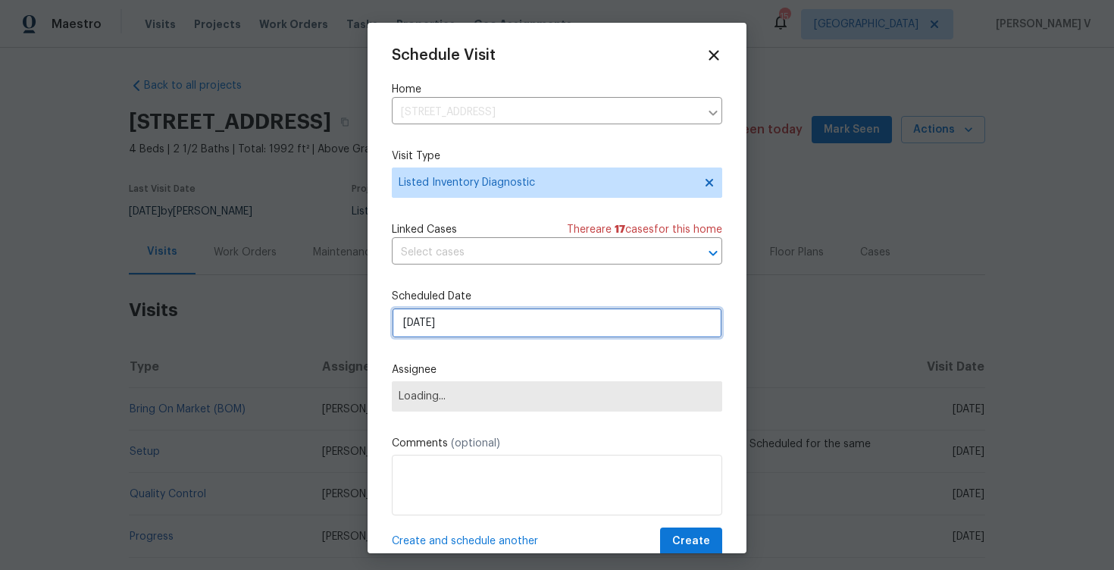
click at [451, 315] on input "25/08/2025" at bounding box center [557, 323] width 331 height 30
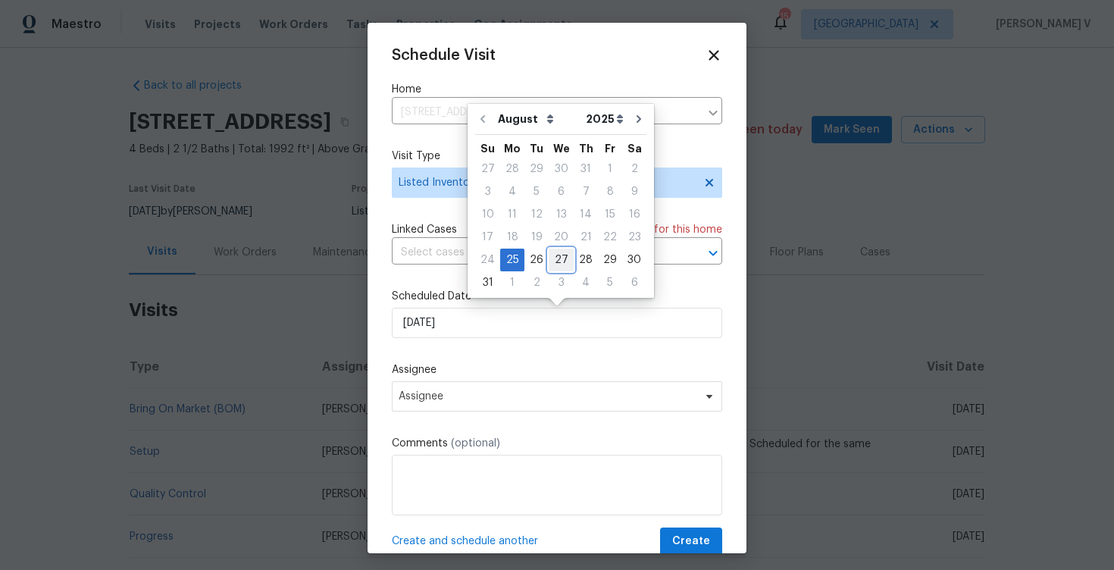
click at [563, 254] on div "27" at bounding box center [561, 259] width 25 height 21
type input "27/08/2025"
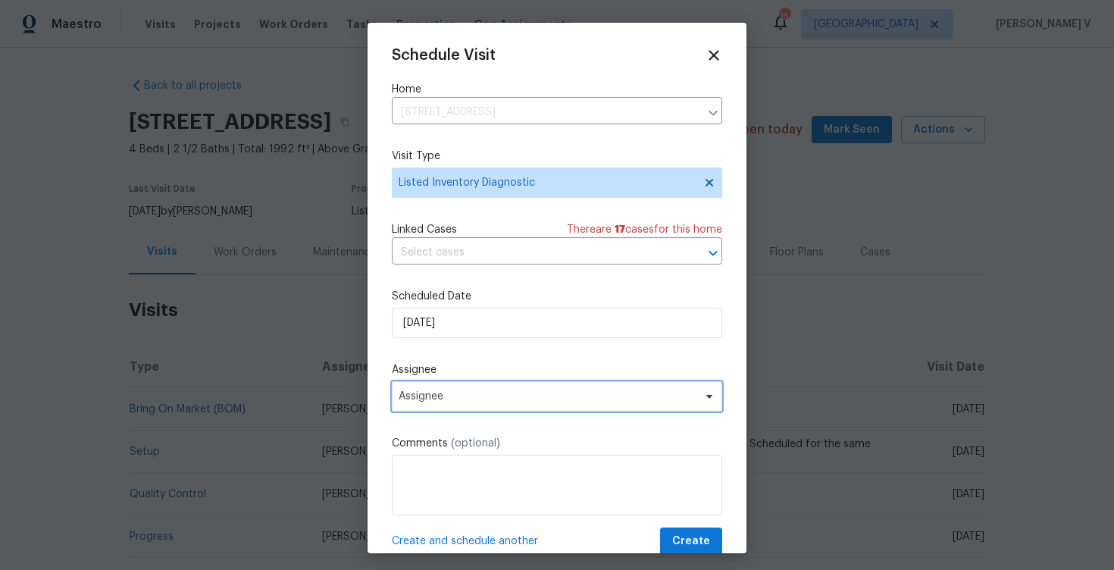
click at [530, 396] on span "Assignee" at bounding box center [547, 396] width 297 height 12
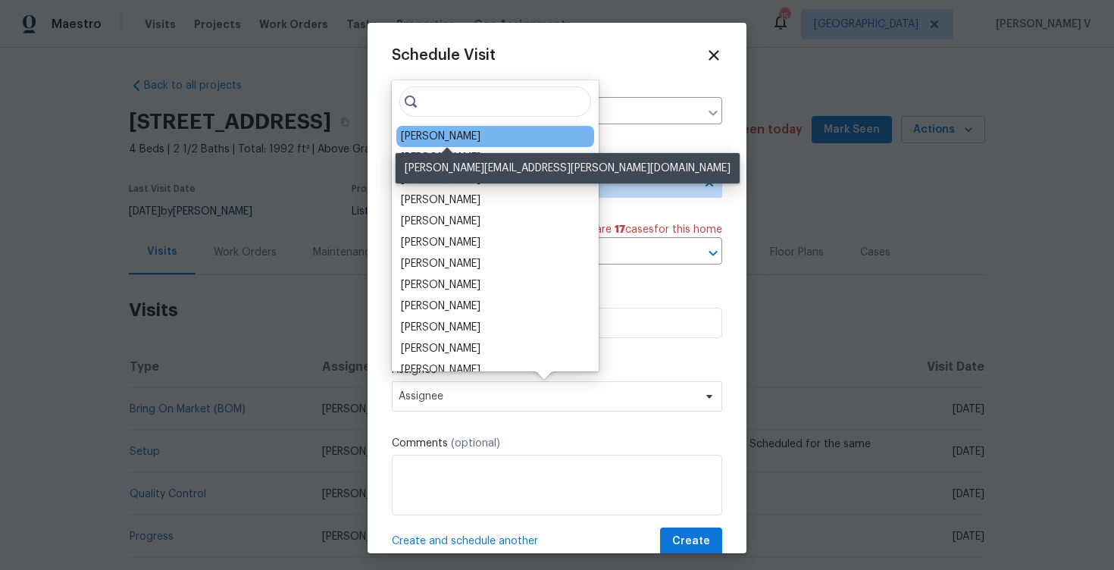
click at [440, 136] on div "Andrew McCuskey" at bounding box center [441, 136] width 80 height 15
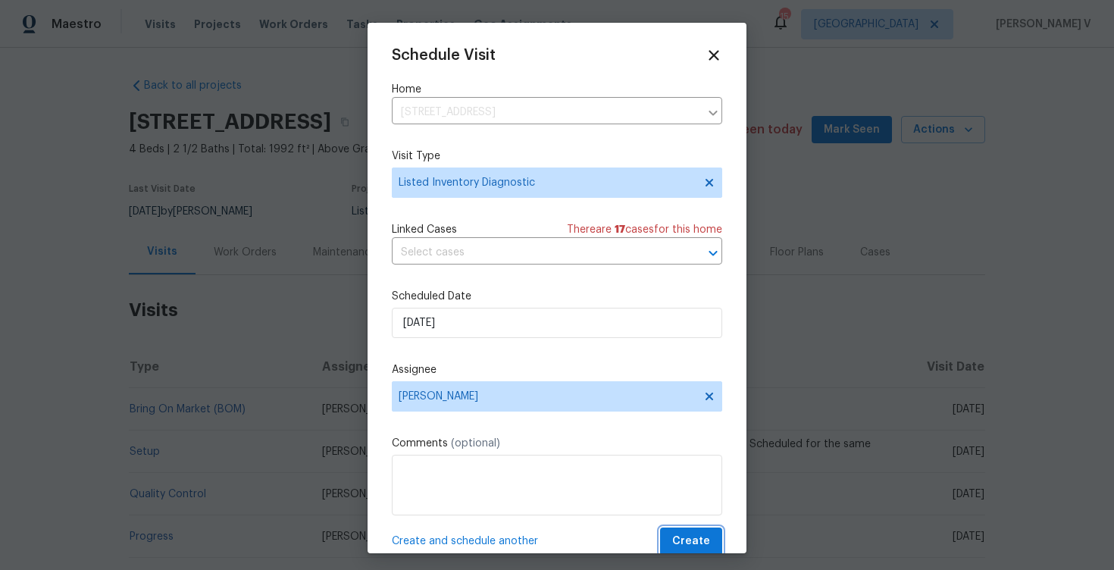
click at [691, 540] on span "Create" at bounding box center [691, 541] width 38 height 19
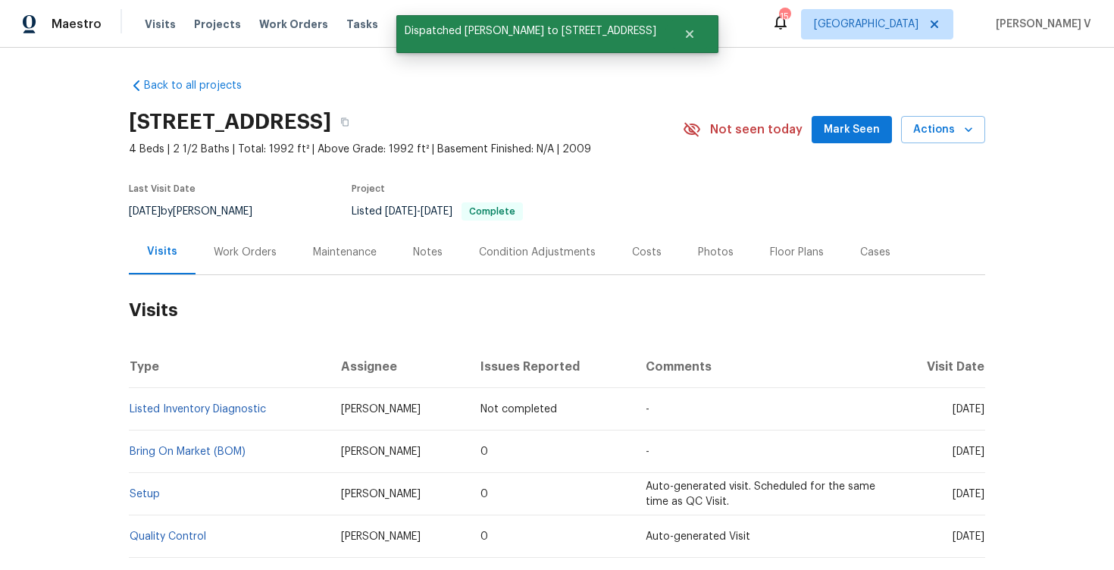
click at [283, 408] on td "Listed Inventory Diagnostic" at bounding box center [229, 409] width 200 height 42
copy link "Listed Inventory Diagnostic"
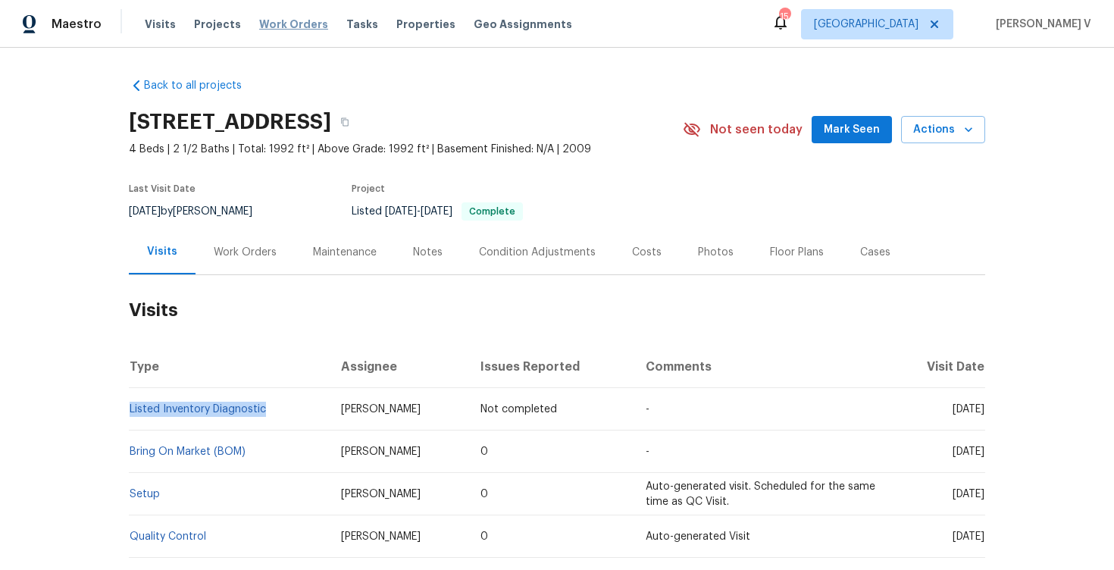
click at [294, 31] on span "Work Orders" at bounding box center [293, 24] width 69 height 15
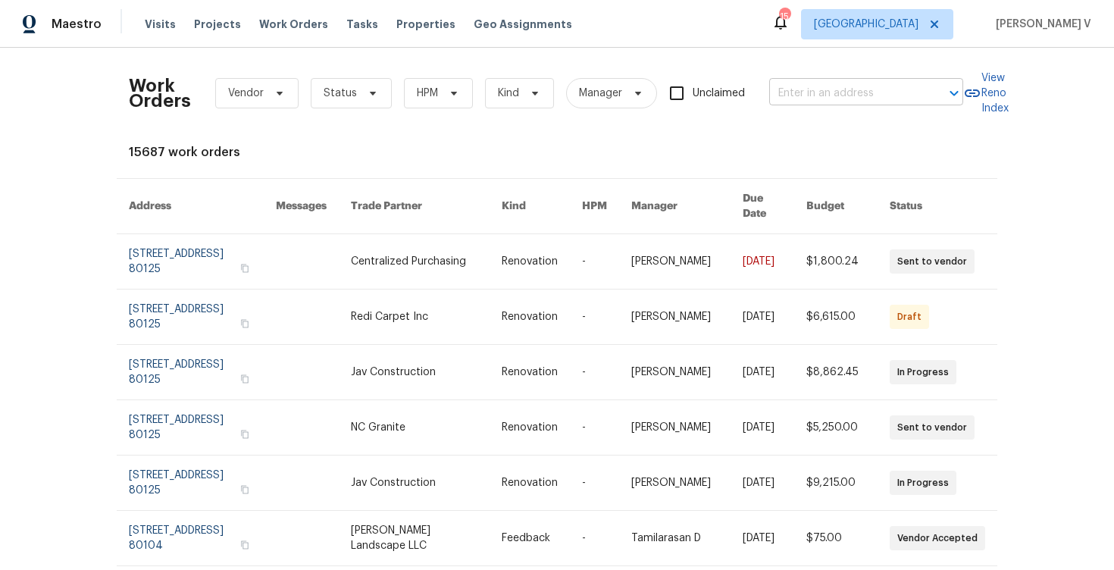
click at [822, 84] on input "text" at bounding box center [845, 93] width 152 height 23
paste input "4658 E 107th Ave Thornton CO 80233"
type input "4658 E 107th Ave Thornton CO 80233"
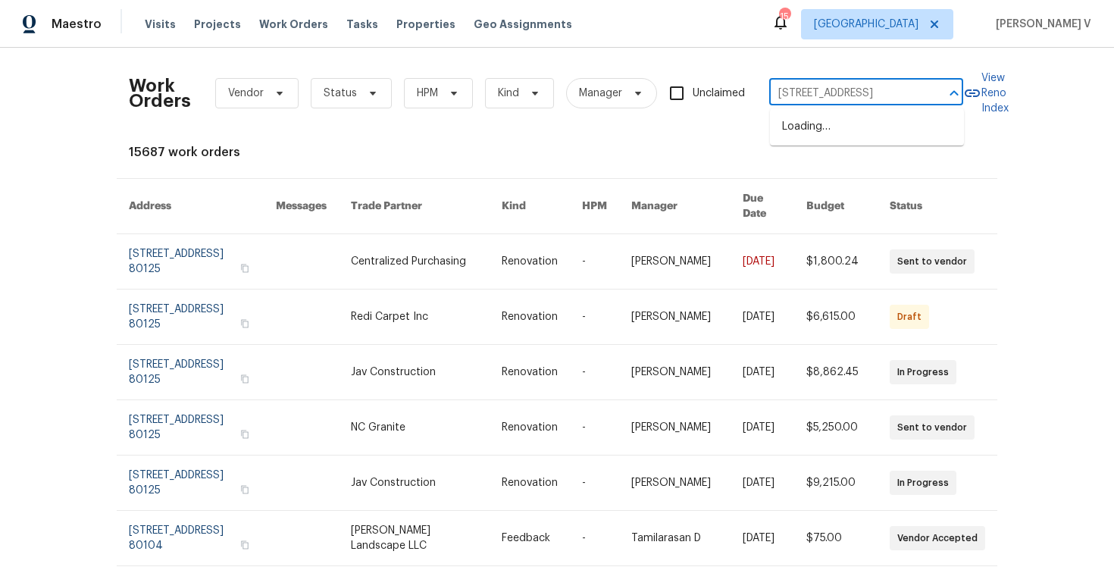
scroll to position [0, 45]
click at [825, 117] on li "4658 E 107th Ave, Thornton, CO 80233" at bounding box center [867, 126] width 194 height 25
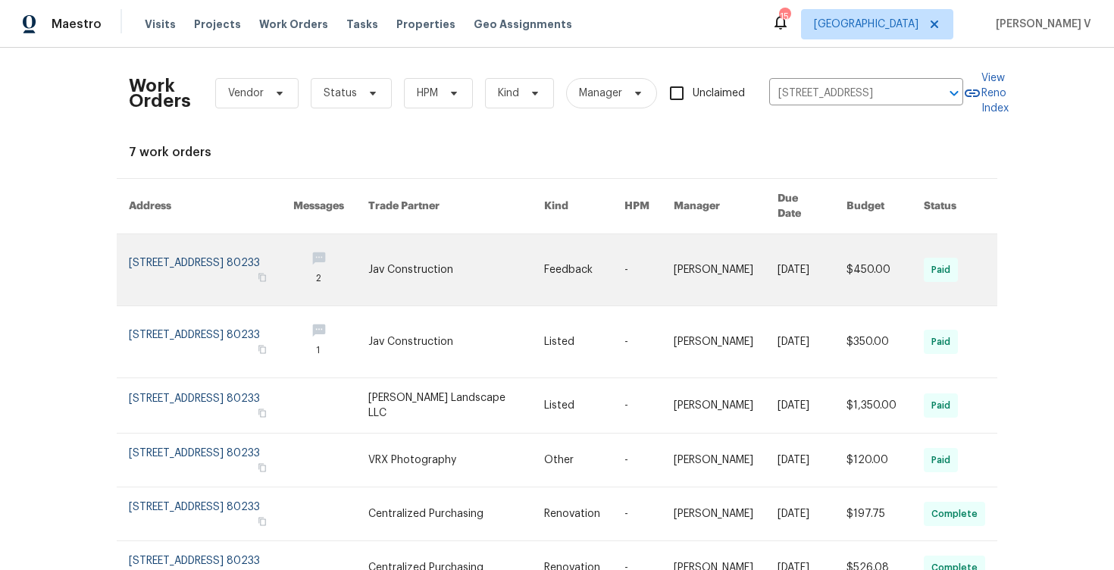
click at [183, 241] on link at bounding box center [211, 269] width 164 height 71
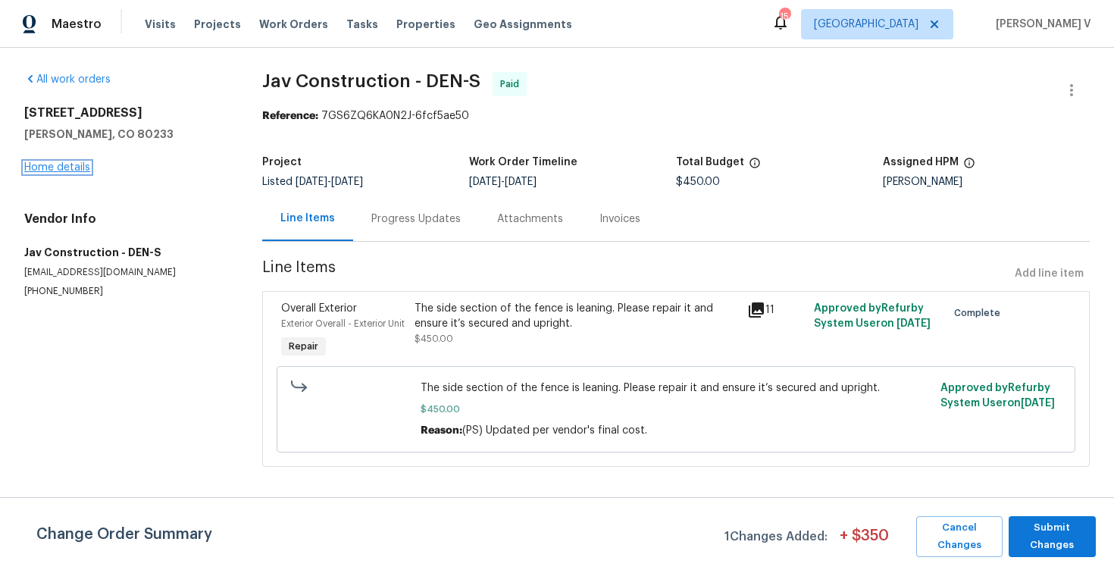
click at [42, 168] on link "Home details" at bounding box center [57, 167] width 66 height 11
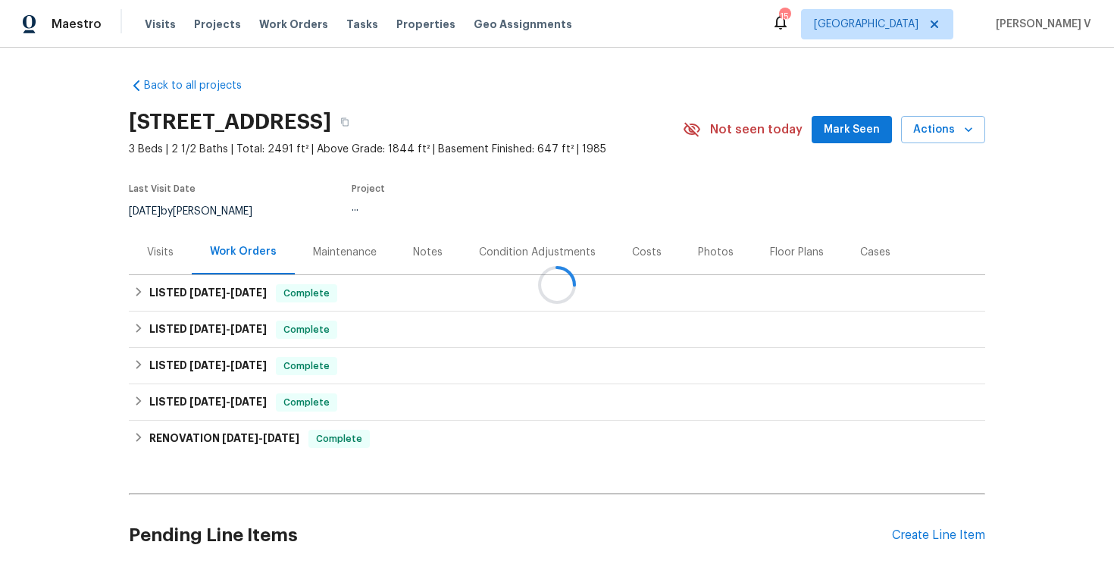
click at [175, 250] on div "Visits" at bounding box center [160, 252] width 63 height 45
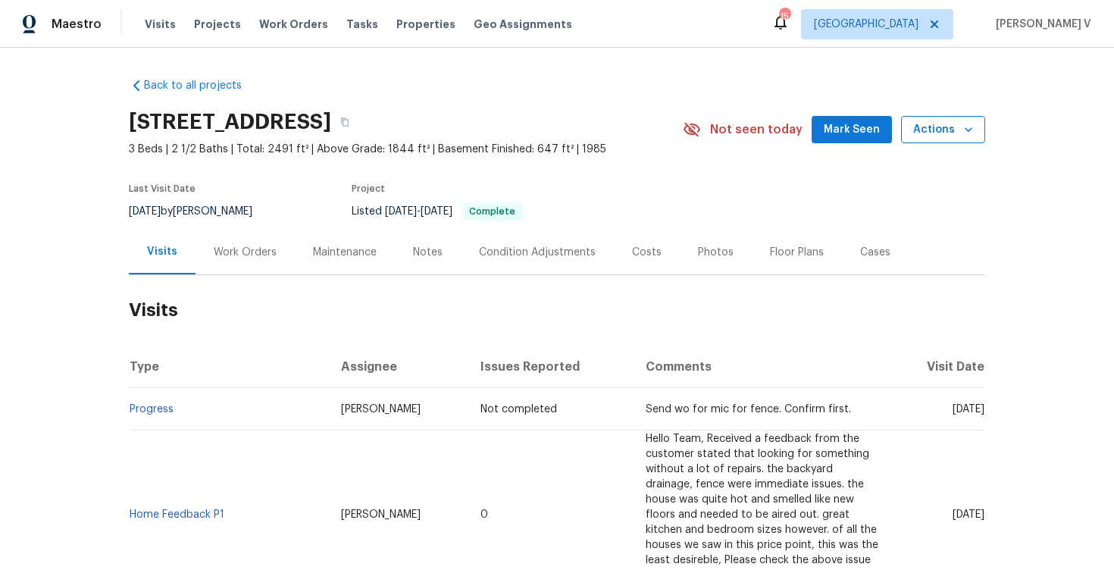
click at [963, 130] on icon "button" at bounding box center [968, 129] width 15 height 15
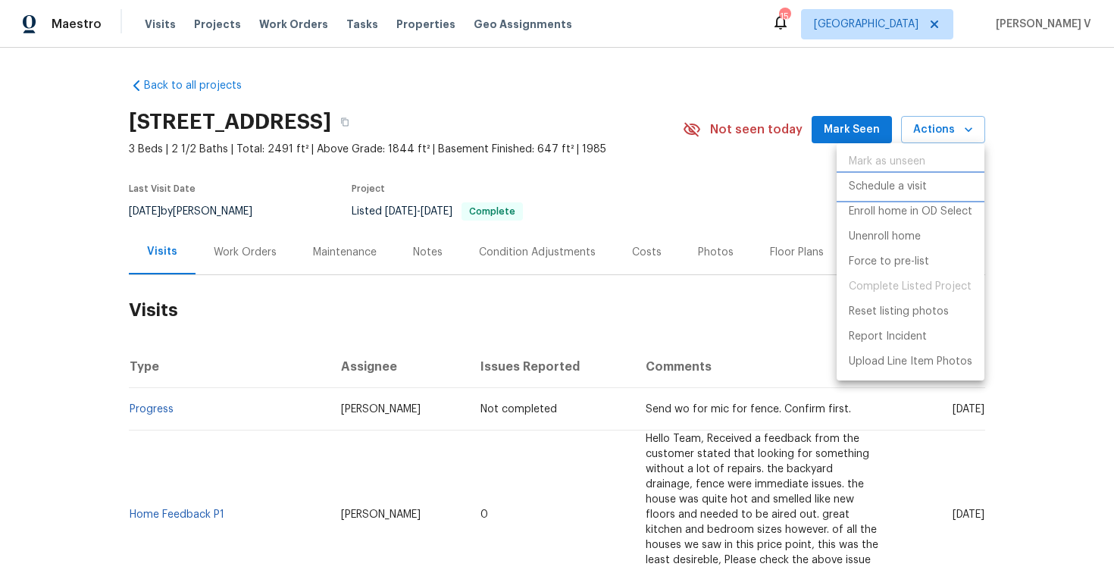
click at [872, 186] on p "Schedule a visit" at bounding box center [888, 187] width 78 height 16
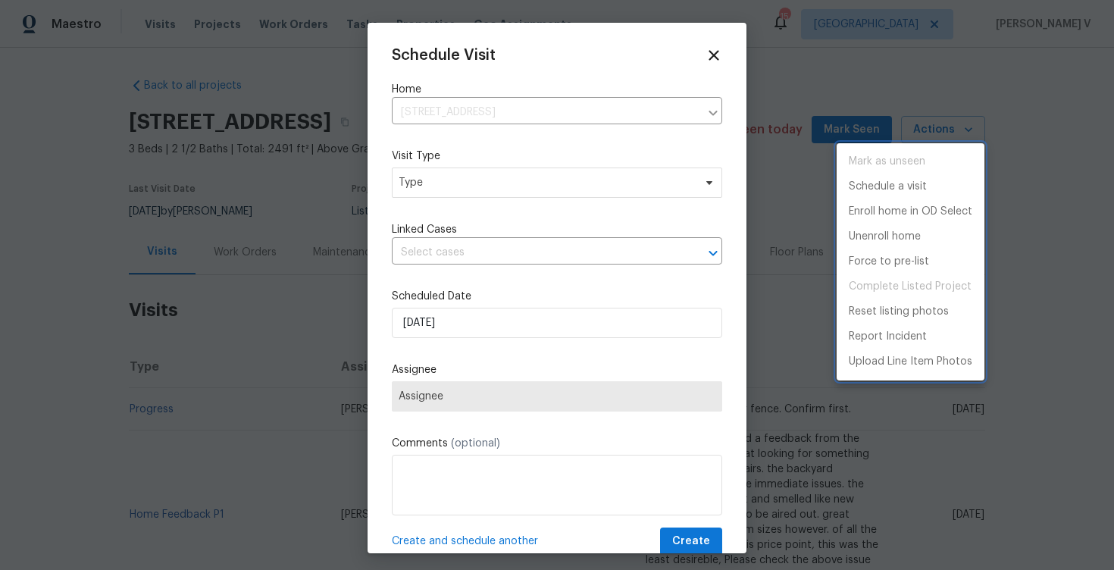
click at [494, 208] on div at bounding box center [557, 285] width 1114 height 570
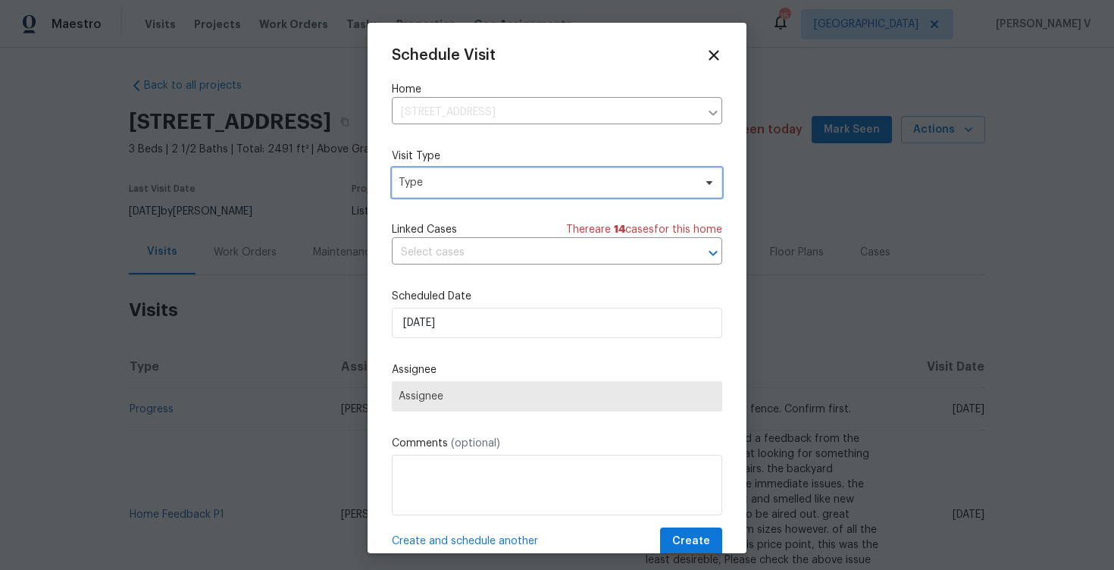
click at [533, 187] on span "Type" at bounding box center [546, 182] width 295 height 15
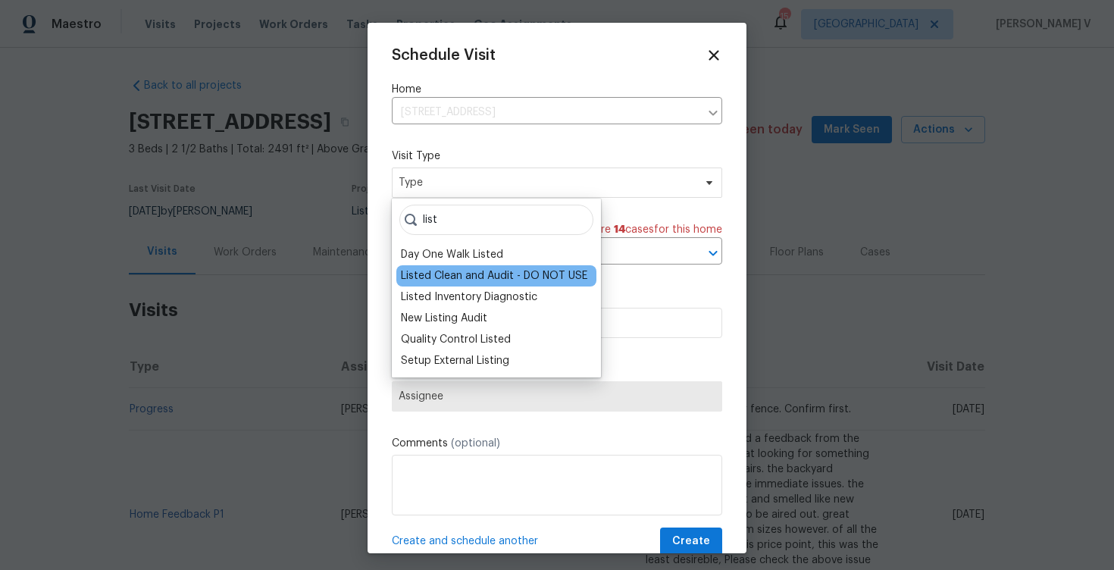
type input "list"
click at [426, 285] on div "Listed Clean and Audit - DO NOT USE" at bounding box center [496, 275] width 200 height 21
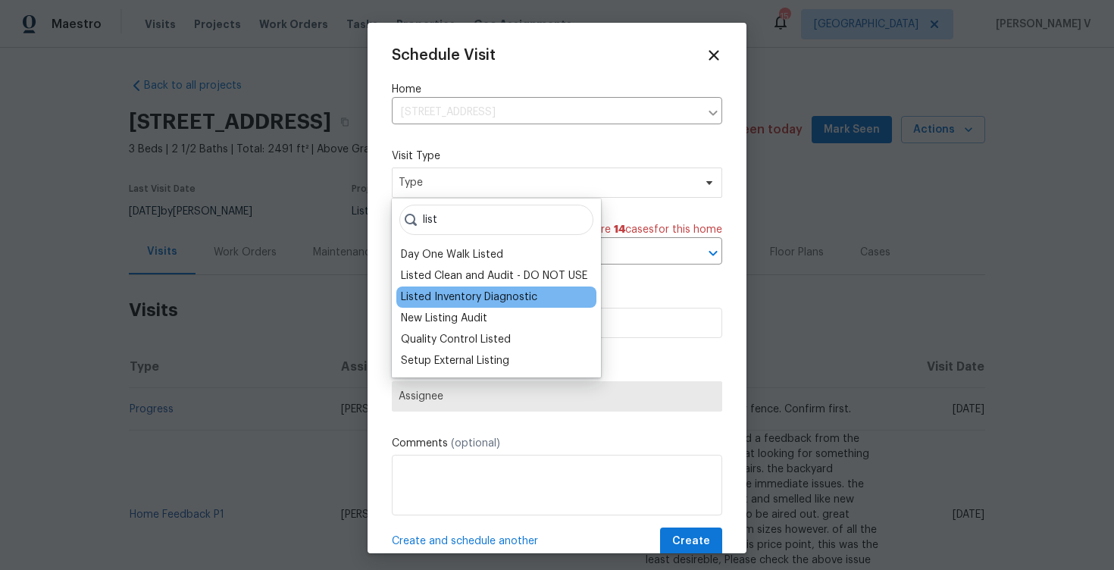
click at [449, 292] on div "Listed Inventory Diagnostic" at bounding box center [469, 297] width 136 height 15
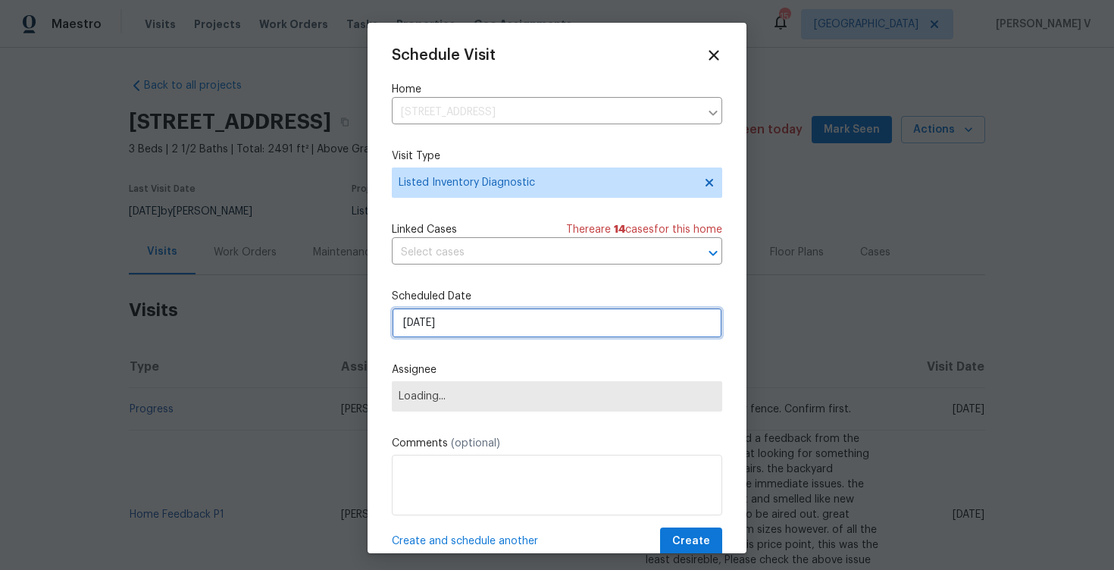
click at [466, 329] on input "25/08/2025" at bounding box center [557, 323] width 331 height 30
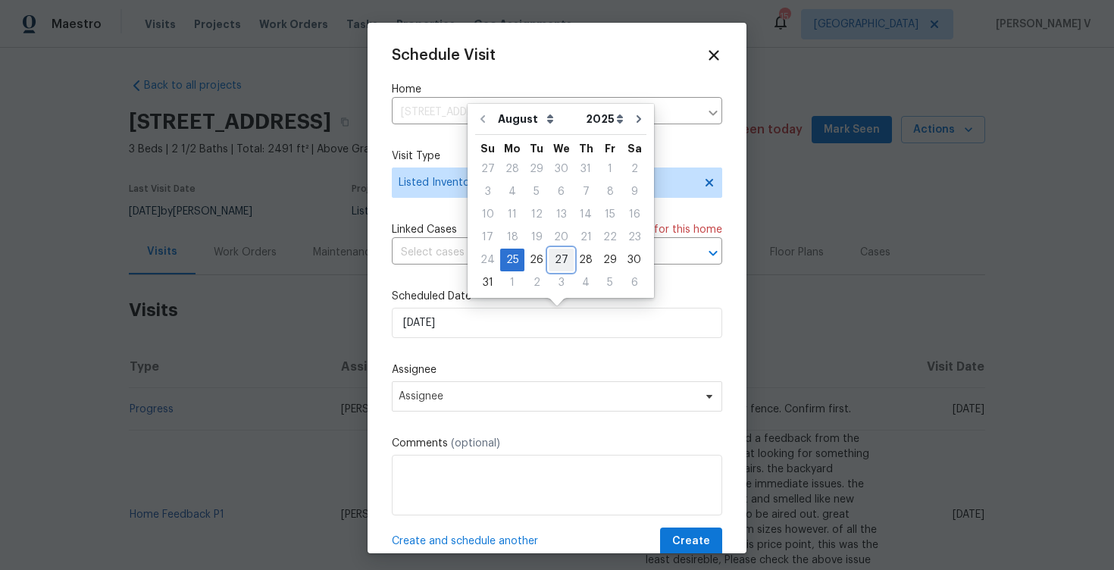
click at [562, 256] on div "27" at bounding box center [561, 259] width 25 height 21
type input "27/08/2025"
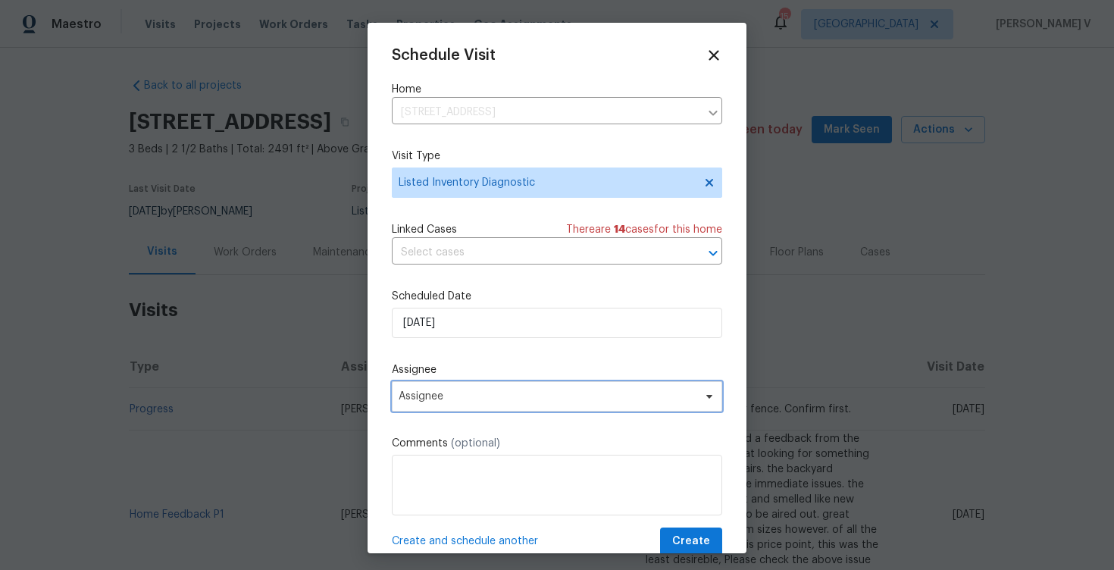
click at [516, 388] on span "Assignee" at bounding box center [557, 396] width 331 height 30
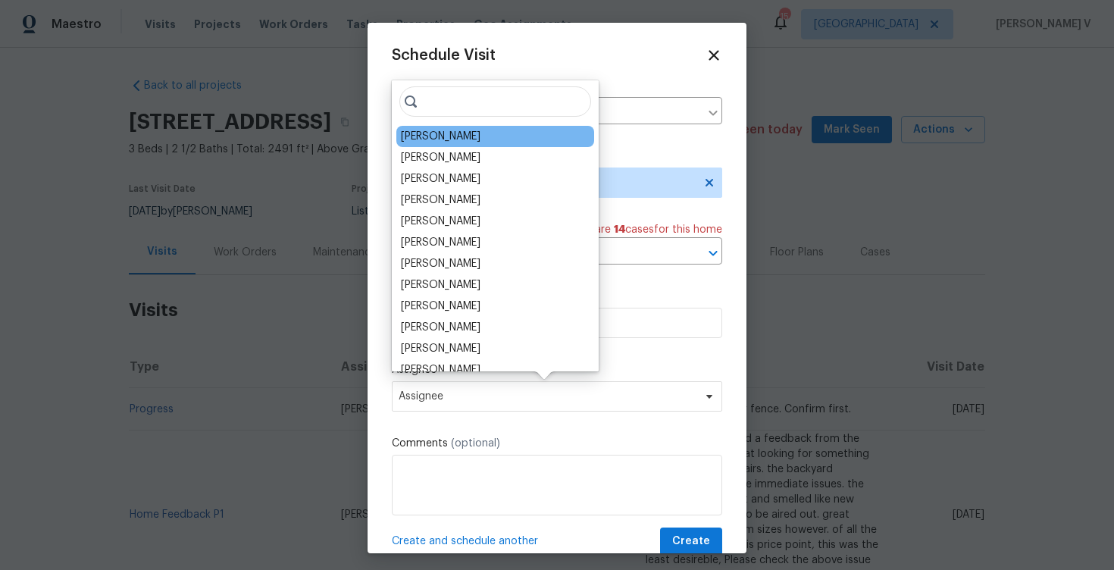
click at [433, 138] on div "Andrew McCuskey" at bounding box center [441, 136] width 80 height 15
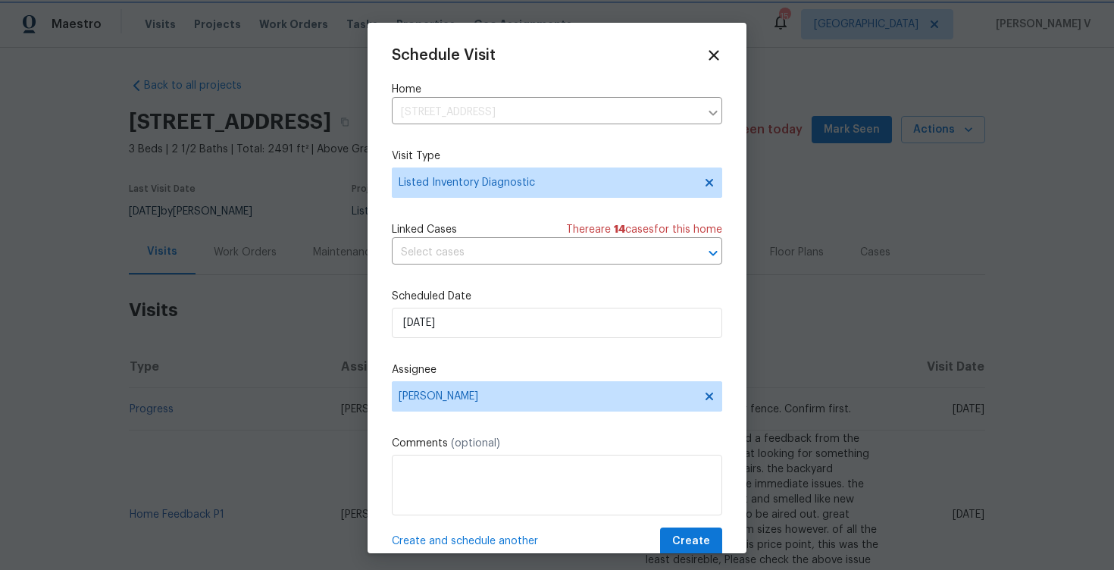
scroll to position [27, 0]
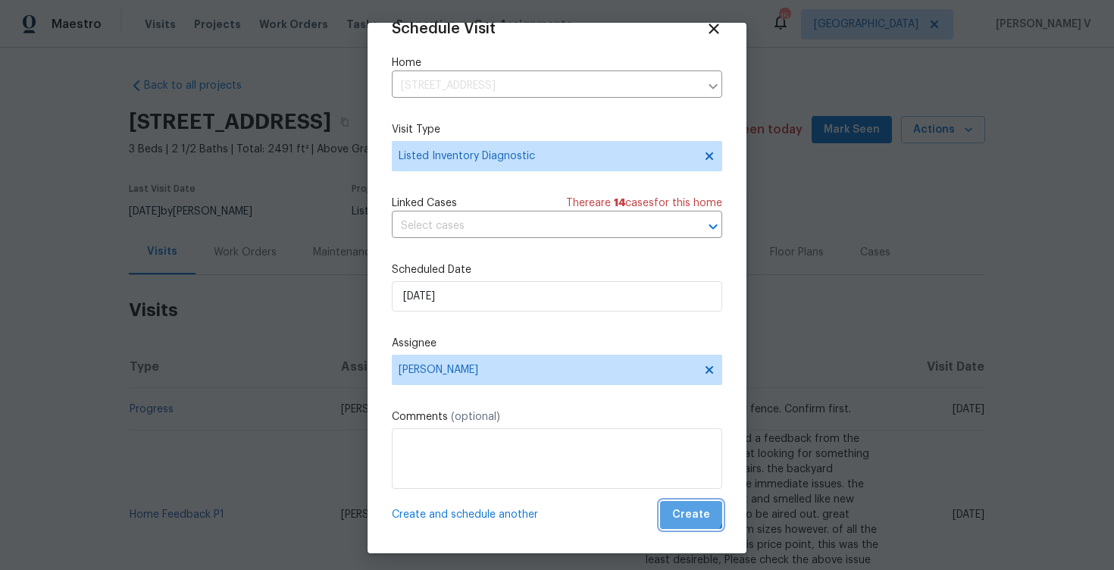
click at [675, 501] on button "Create" at bounding box center [691, 515] width 62 height 28
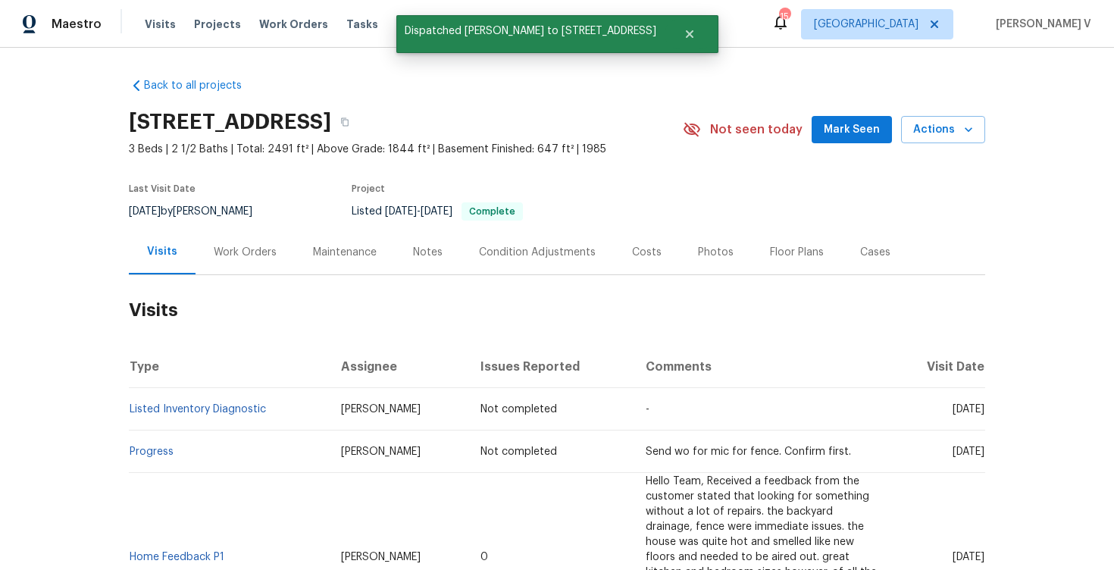
click at [297, 399] on td "Listed Inventory Diagnostic" at bounding box center [229, 409] width 200 height 42
copy link "Listed Inventory Diagnostic"
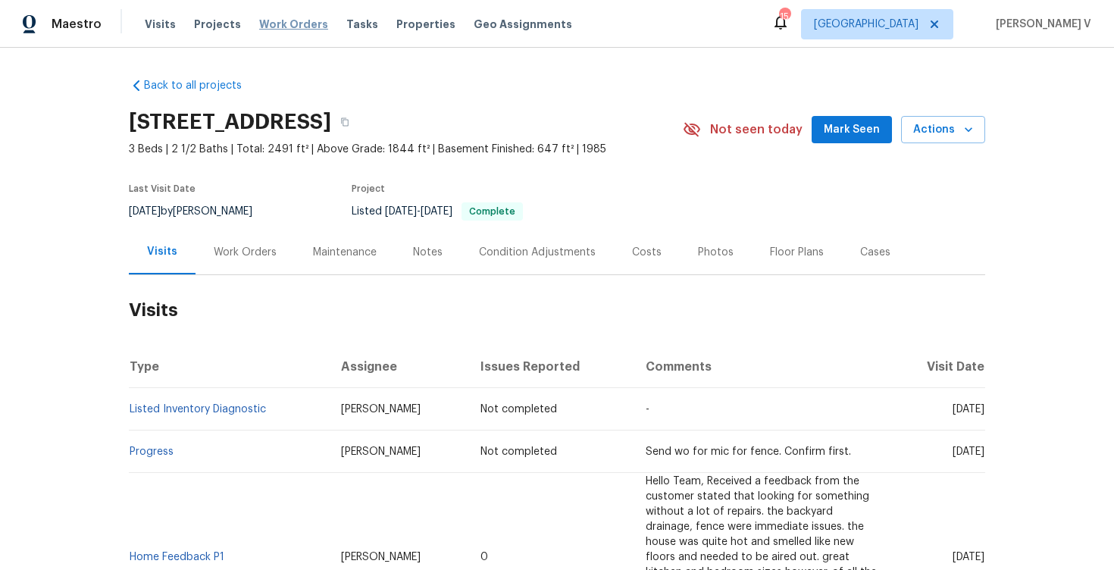
click at [293, 27] on span "Work Orders" at bounding box center [293, 24] width 69 height 15
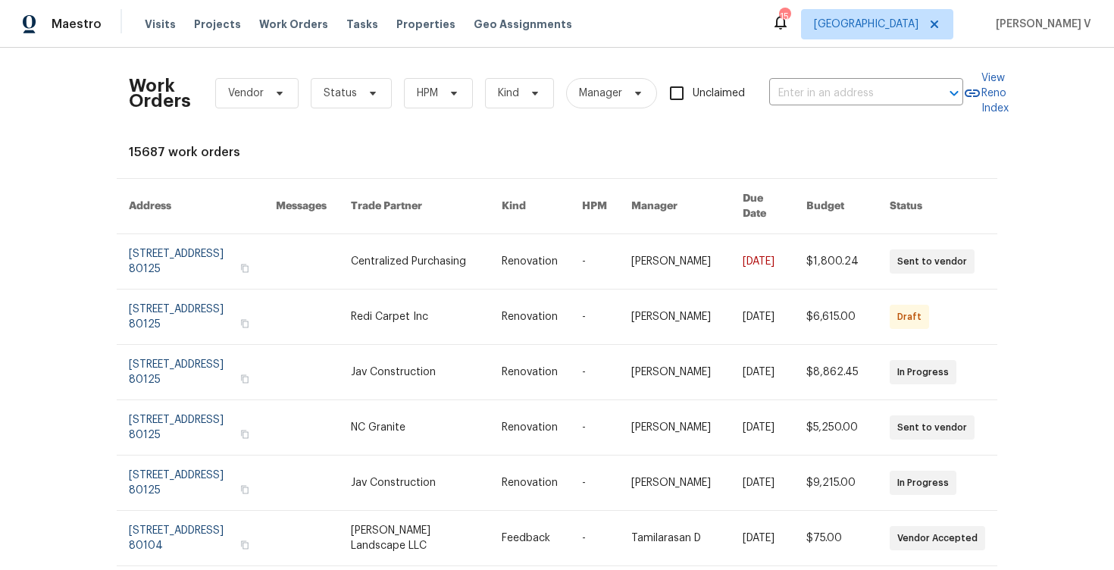
click at [904, 79] on div "Work Orders Vendor Status HPM Kind Manager Unclaimed ​" at bounding box center [546, 93] width 835 height 67
click at [879, 82] on input "text" at bounding box center [845, 93] width 152 height 23
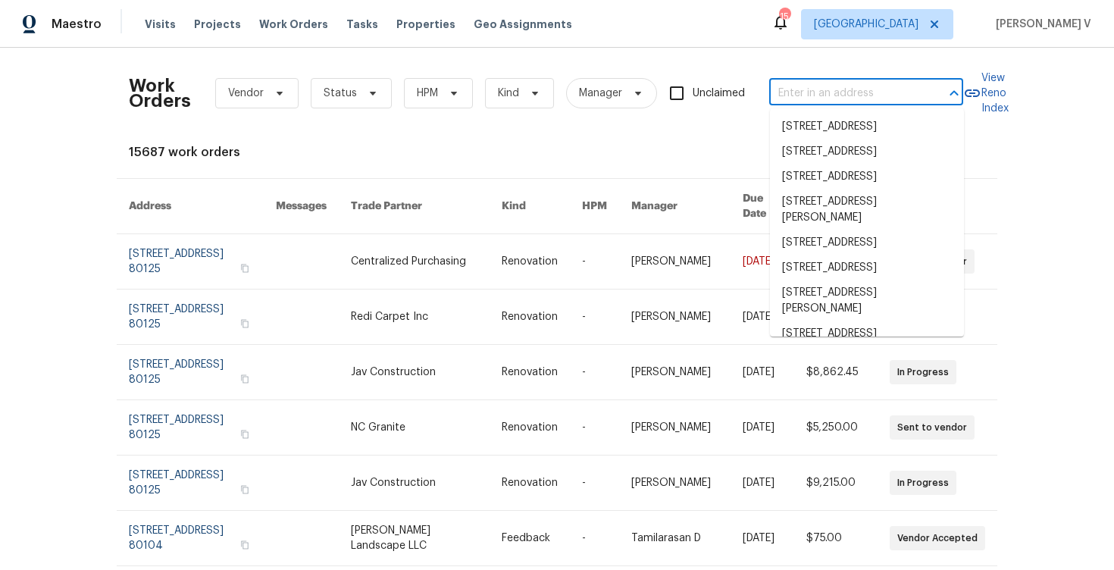
paste input "4548 Quandary Peak St Brighton CO 80601"
type input "4548 Quandary Peak St Brighton CO 80601"
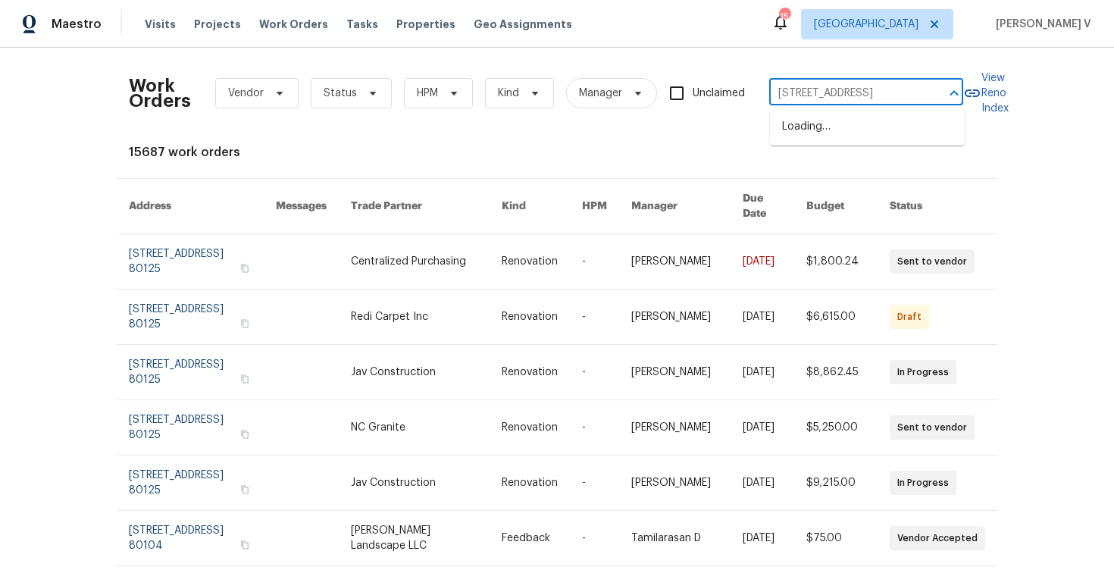
scroll to position [0, 73]
click at [834, 127] on li "4548 Quandary Peak St, Brighton, CO 80601" at bounding box center [867, 126] width 194 height 25
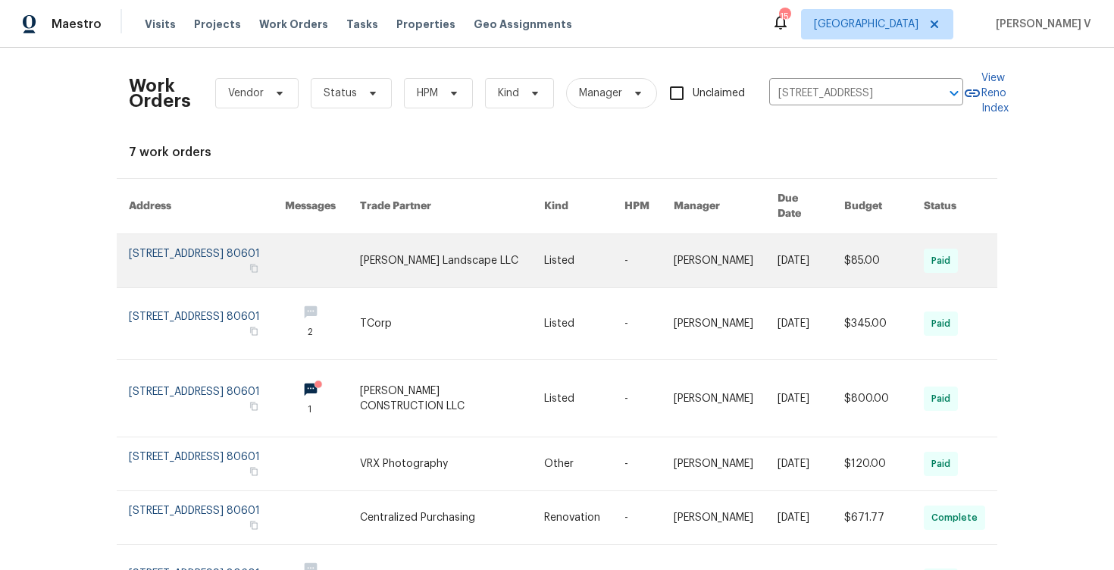
click at [226, 240] on link at bounding box center [207, 260] width 156 height 53
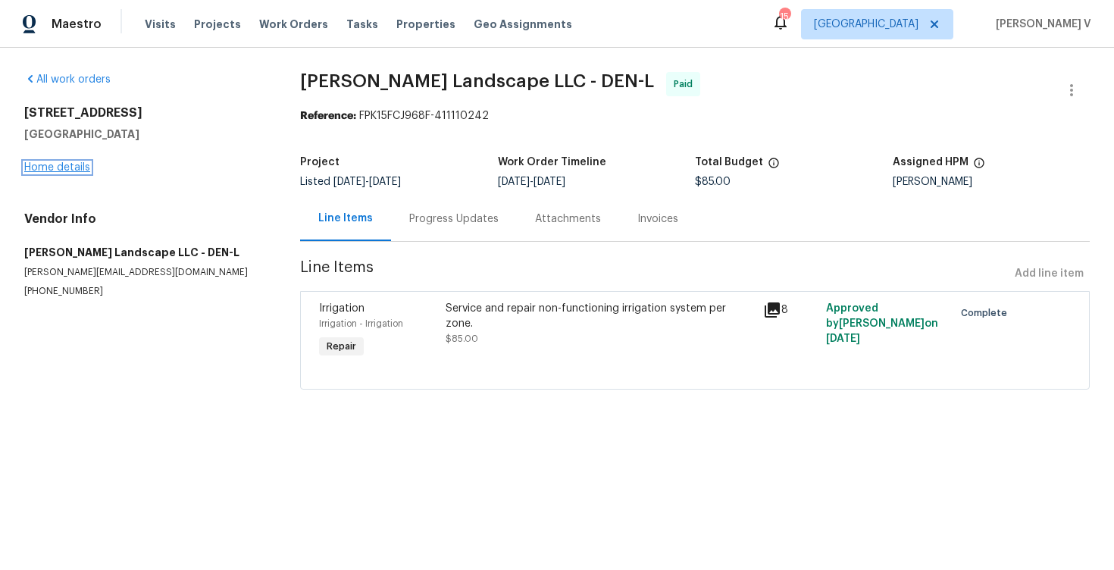
click at [52, 172] on link "Home details" at bounding box center [57, 167] width 66 height 11
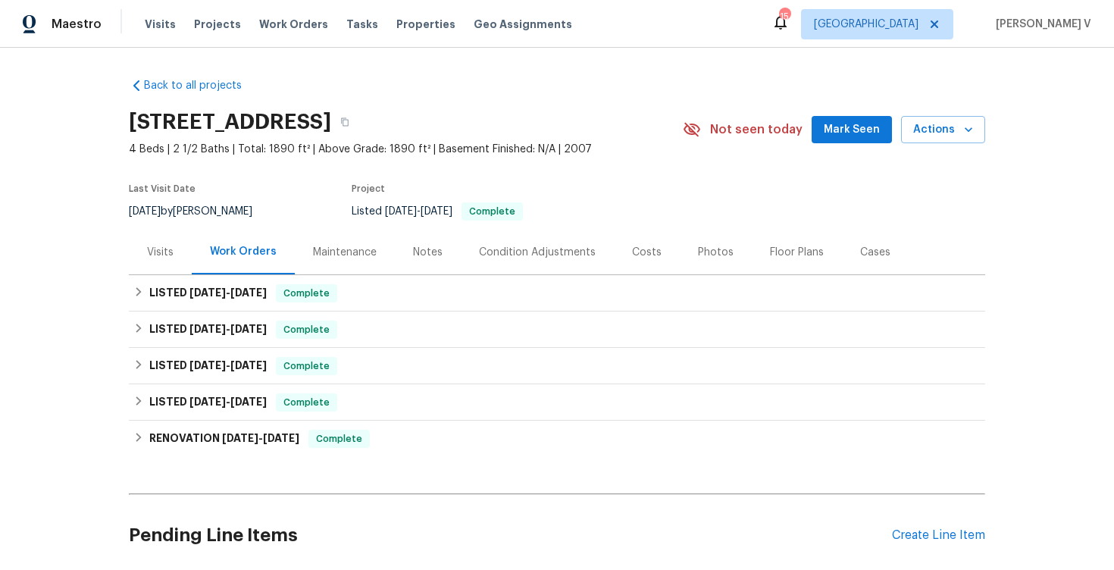
click at [147, 258] on div "Visits" at bounding box center [160, 252] width 27 height 15
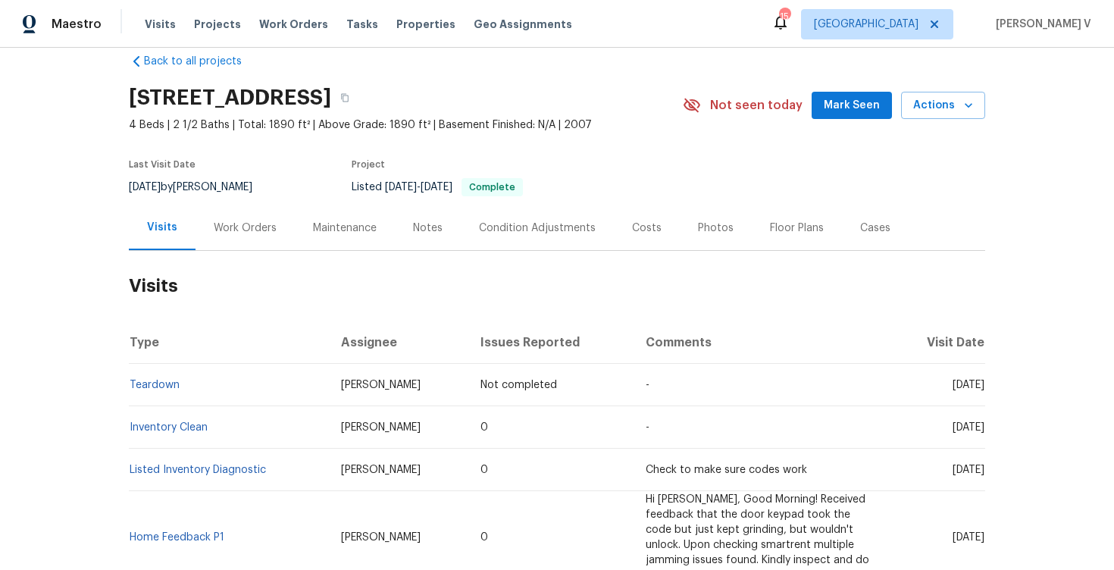
scroll to position [30, 0]
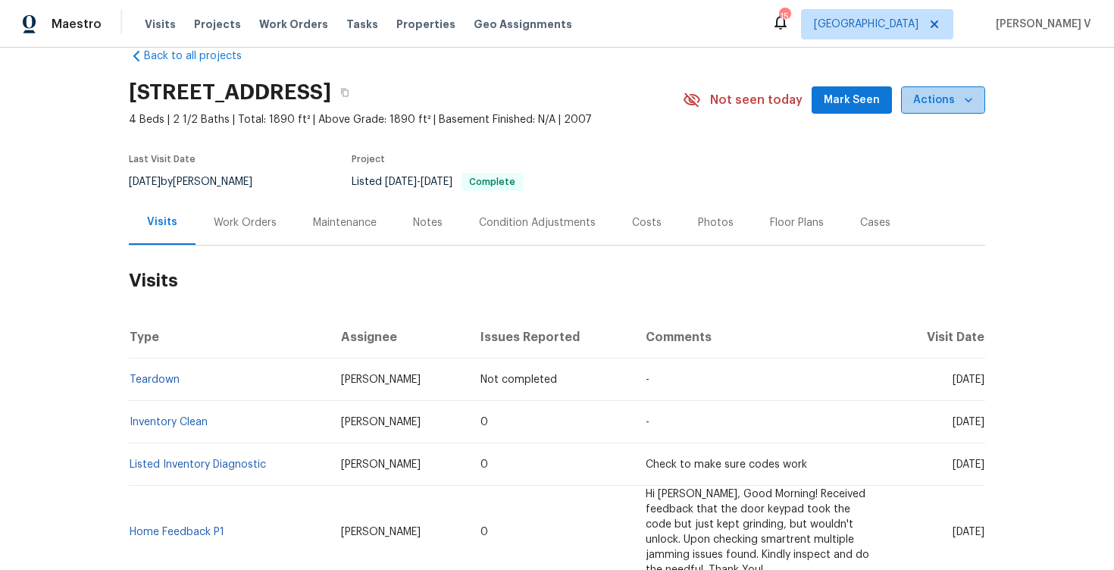
click at [946, 96] on span "Actions" at bounding box center [943, 100] width 60 height 19
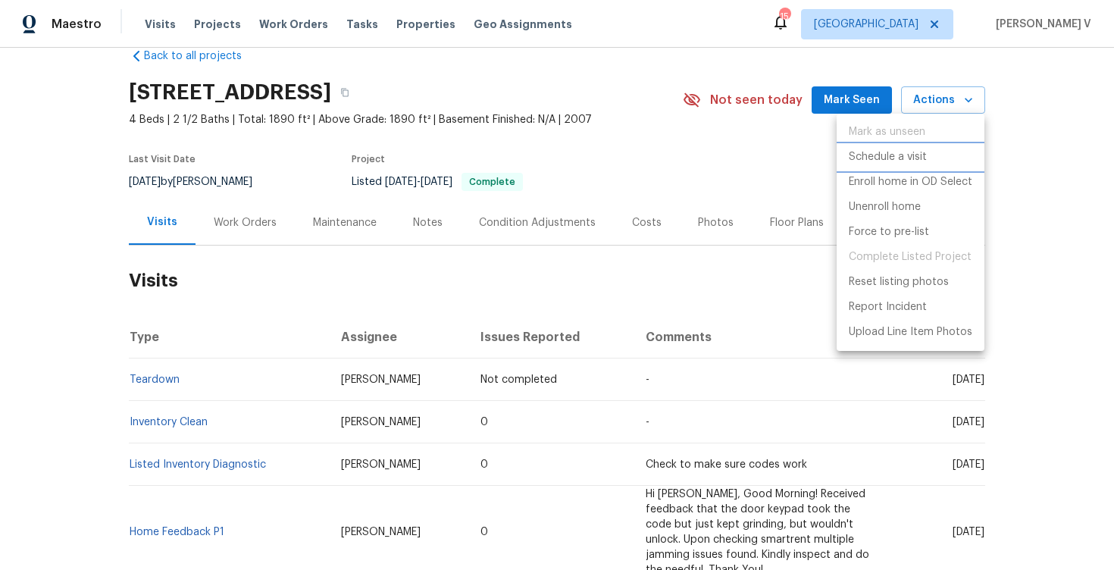
click at [887, 154] on p "Schedule a visit" at bounding box center [888, 157] width 78 height 16
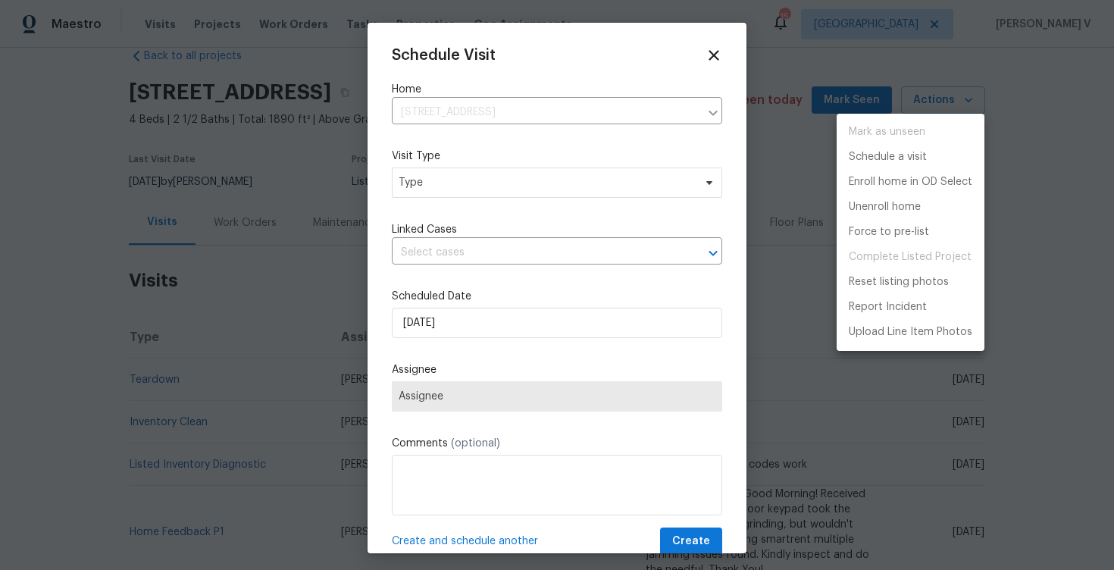
click at [499, 200] on div at bounding box center [557, 285] width 1114 height 570
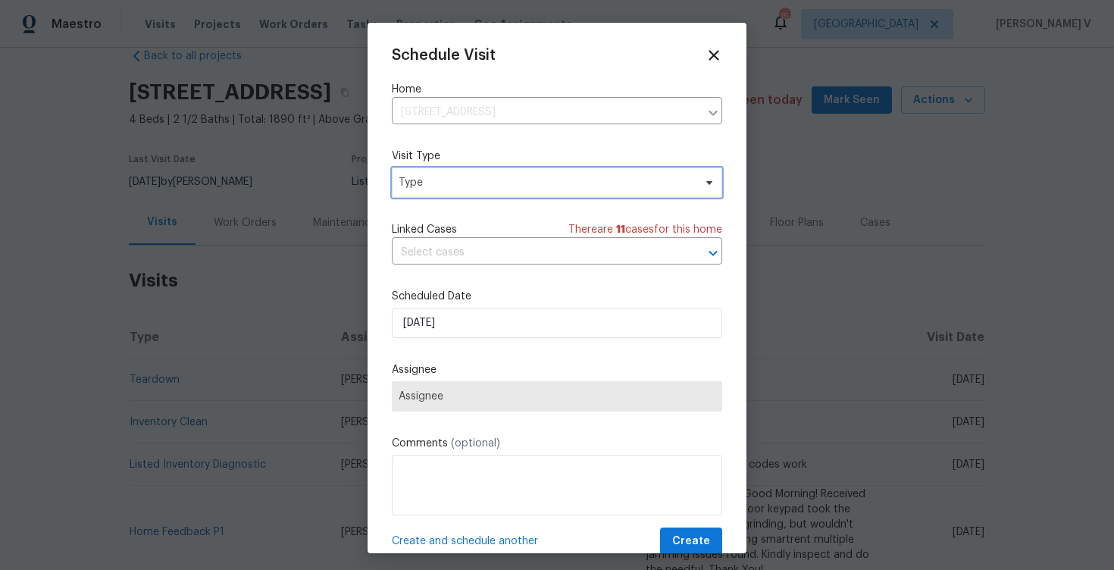
click at [485, 186] on span "Type" at bounding box center [546, 182] width 295 height 15
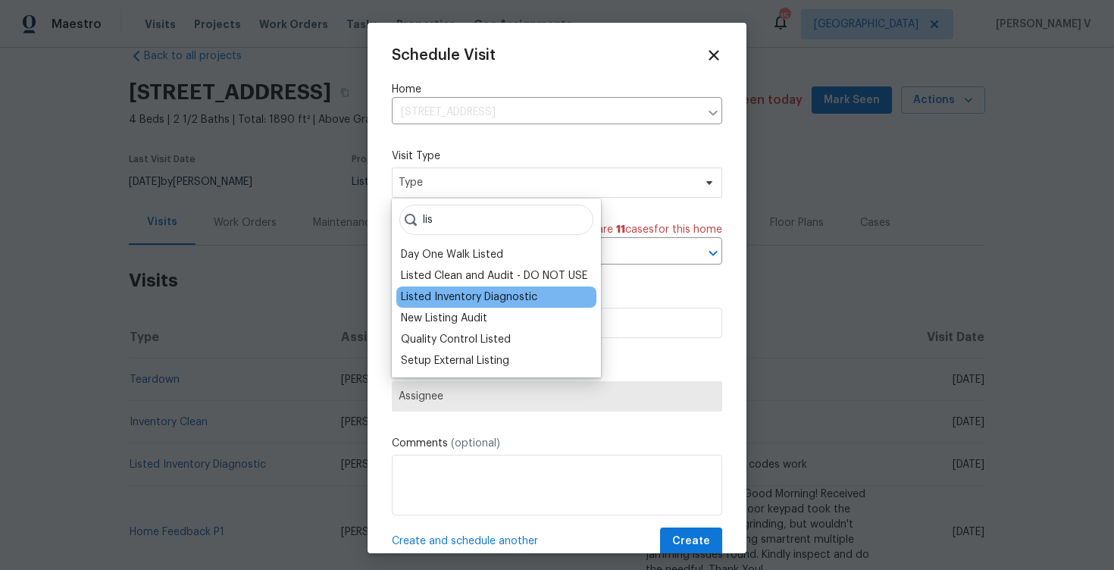
type input "lis"
click at [485, 299] on div "Listed Inventory Diagnostic" at bounding box center [469, 297] width 136 height 15
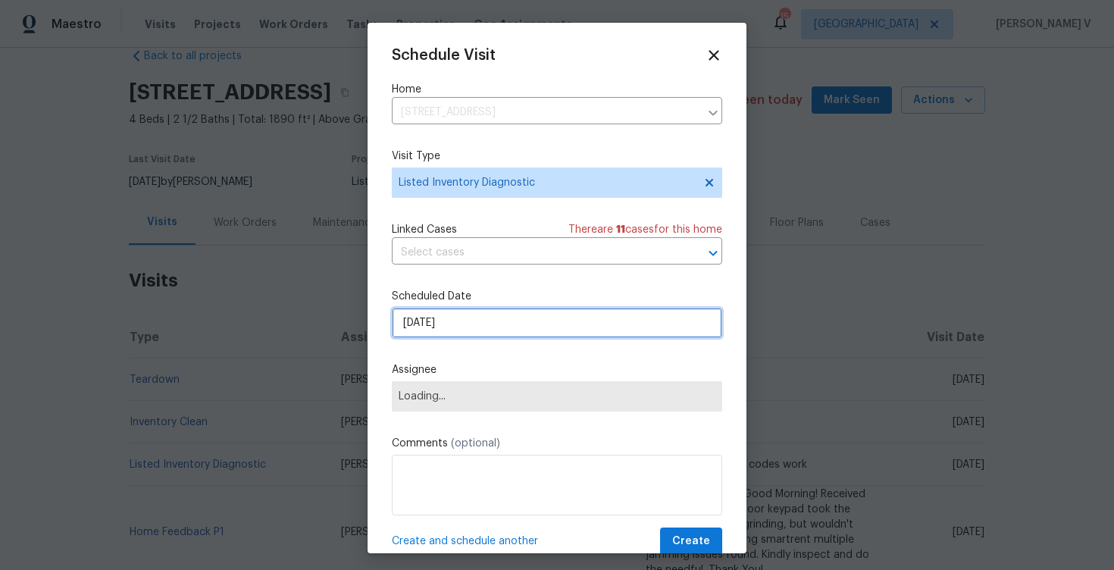
click at [527, 327] on input "25/08/2025" at bounding box center [557, 323] width 331 height 30
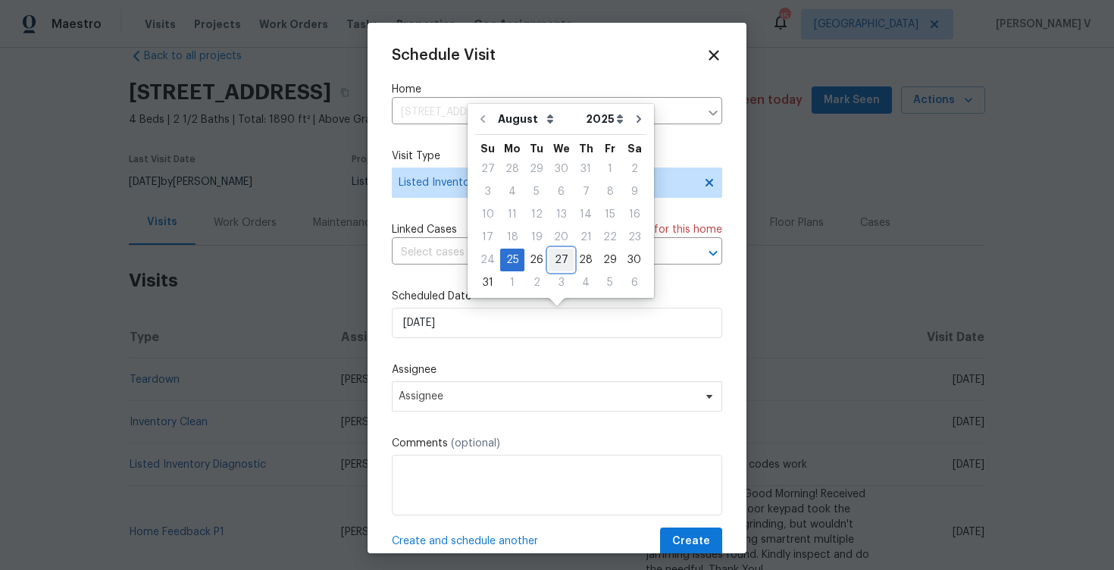
click at [552, 261] on div "27" at bounding box center [561, 259] width 25 height 21
type input "27/08/2025"
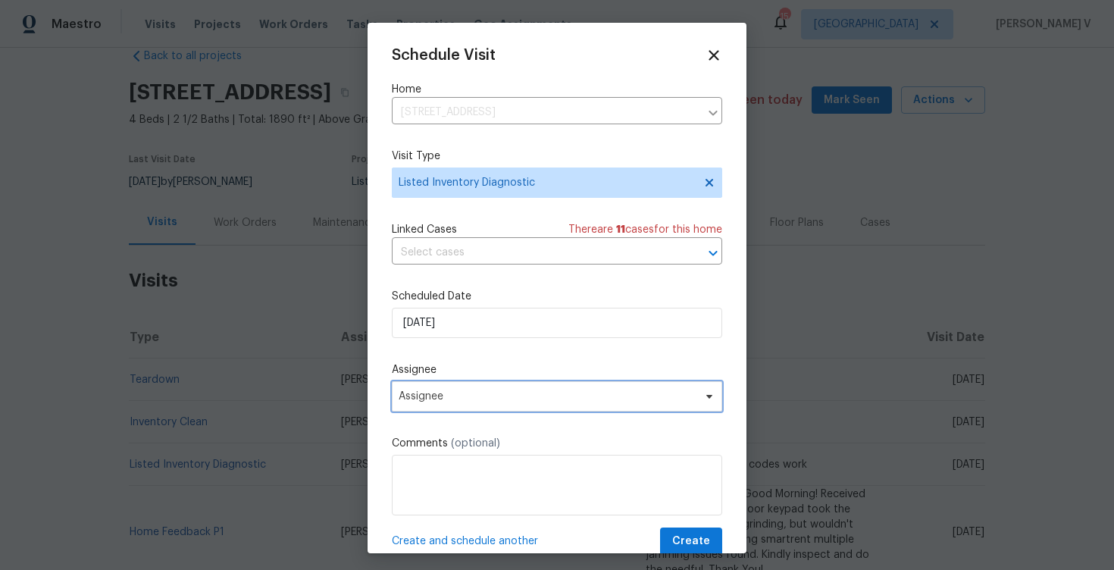
click at [522, 388] on span "Assignee" at bounding box center [557, 396] width 331 height 30
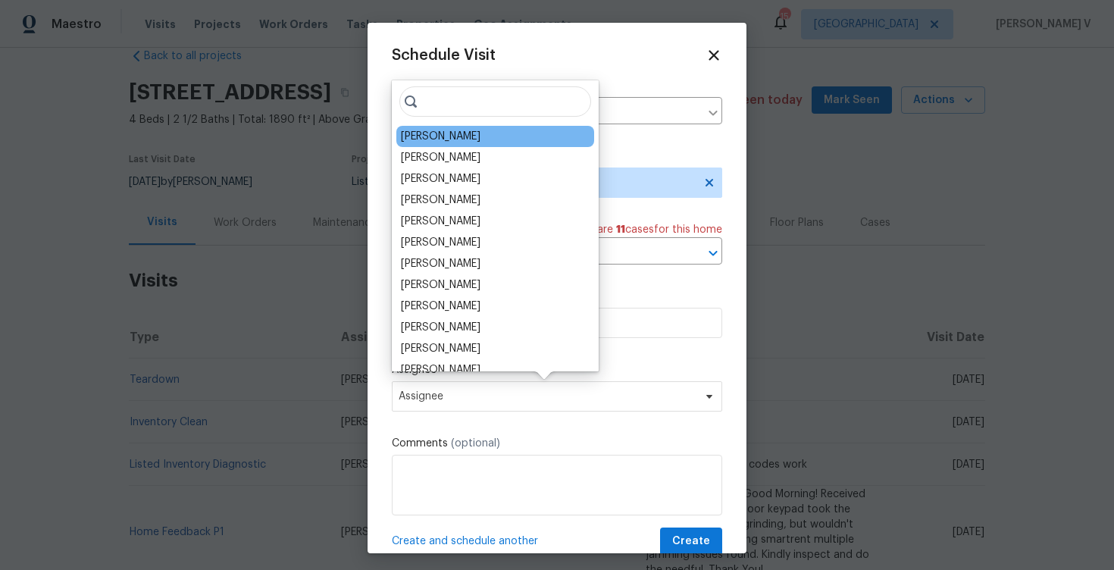
click at [440, 136] on div "Andrew McCuskey" at bounding box center [441, 136] width 80 height 15
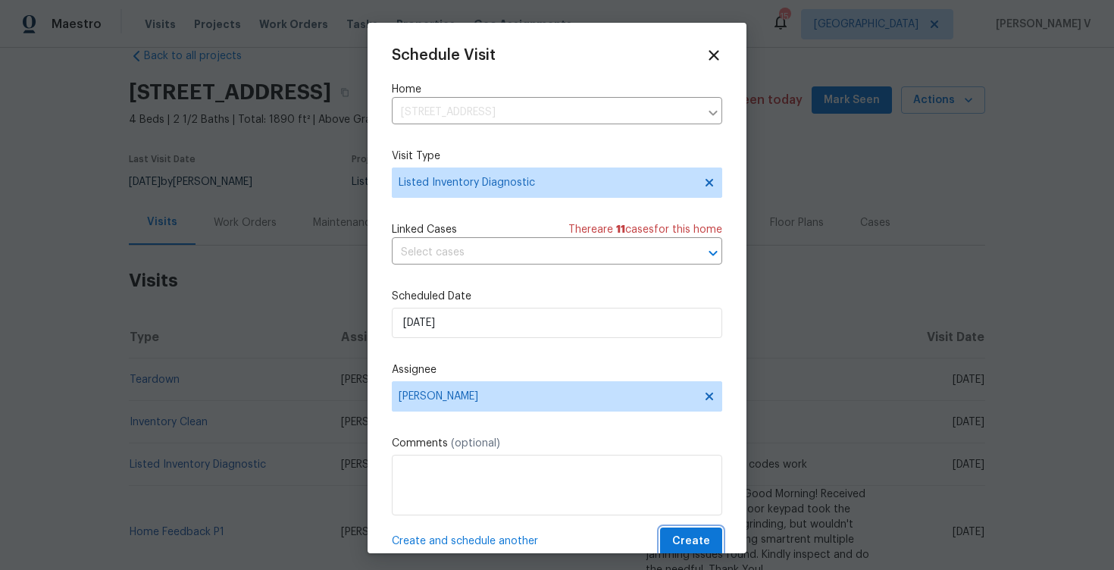
click at [688, 535] on span "Create" at bounding box center [691, 541] width 38 height 19
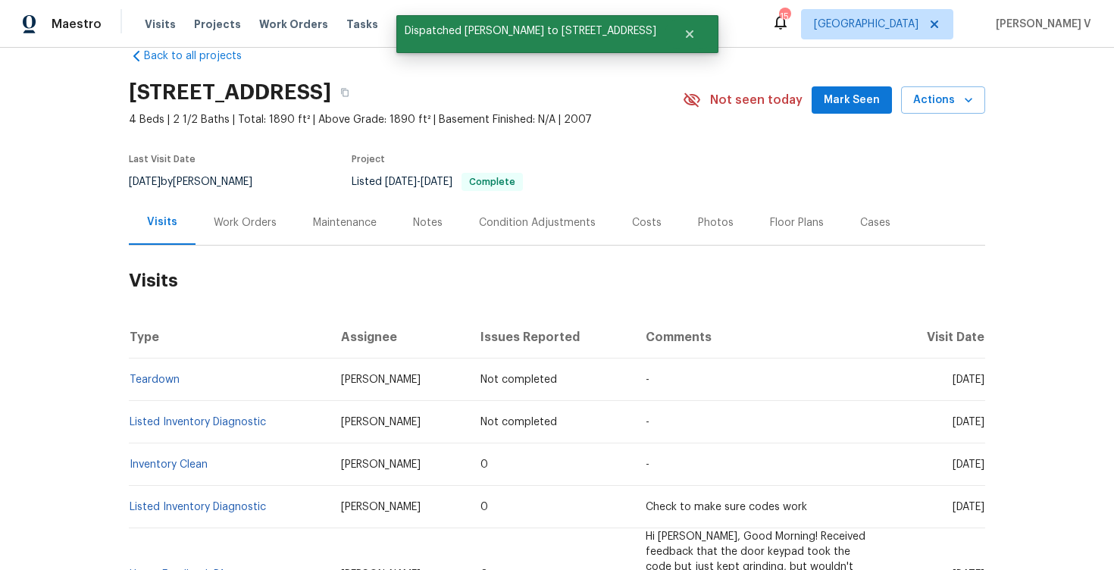
click at [303, 430] on td "Listed Inventory Diagnostic" at bounding box center [229, 422] width 200 height 42
copy link "Listed Inventory Diagnostic"
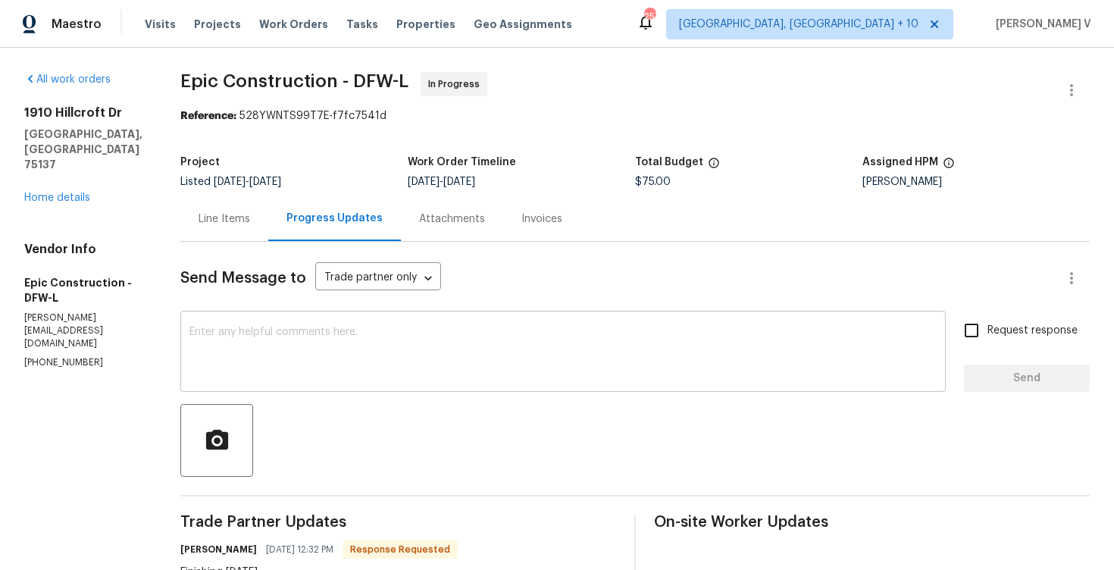
scroll to position [251, 0]
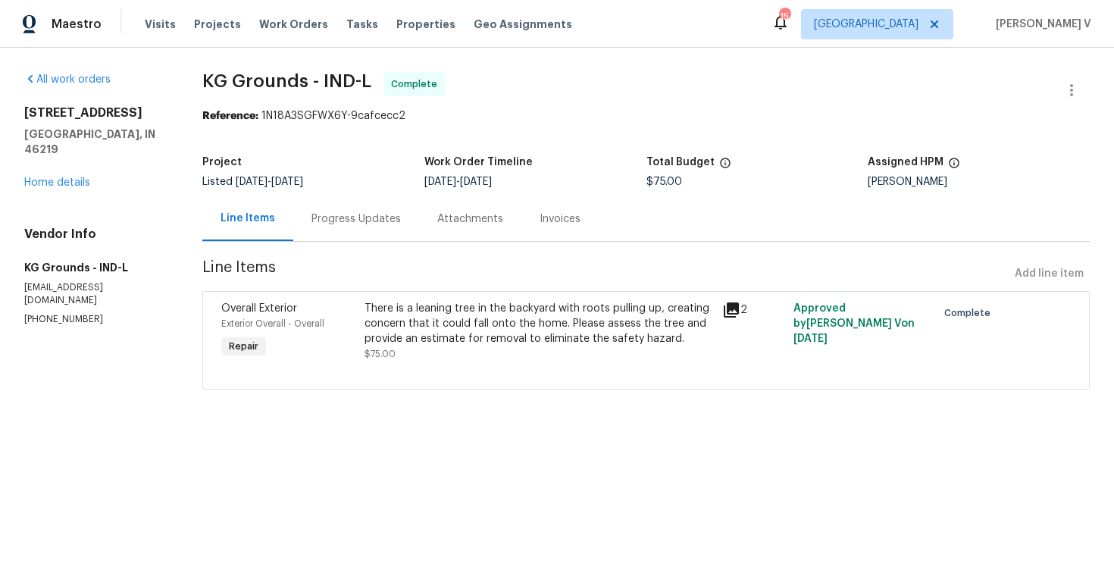
click at [372, 220] on div "Progress Updates" at bounding box center [356, 218] width 89 height 15
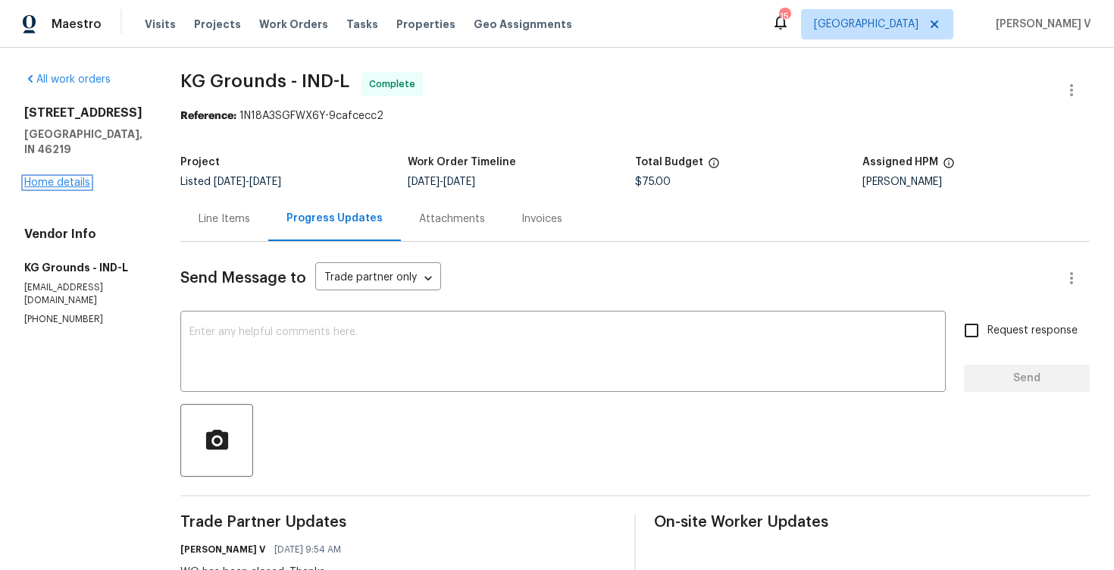
click at [82, 177] on link "Home details" at bounding box center [57, 182] width 66 height 11
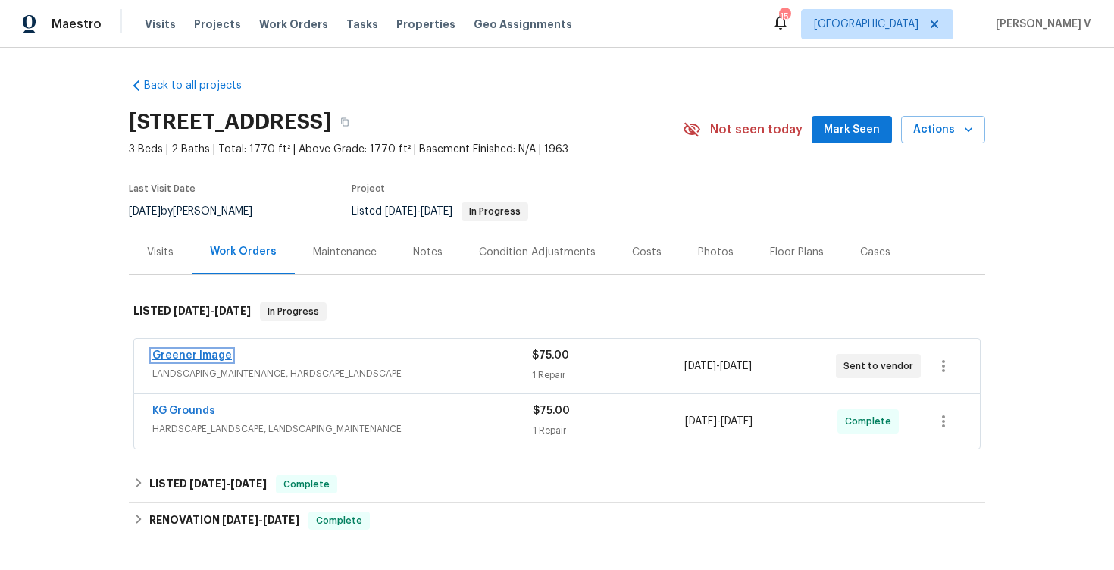
click at [193, 351] on link "Greener Image" at bounding box center [192, 355] width 80 height 11
